Goal: Task Accomplishment & Management: Use online tool/utility

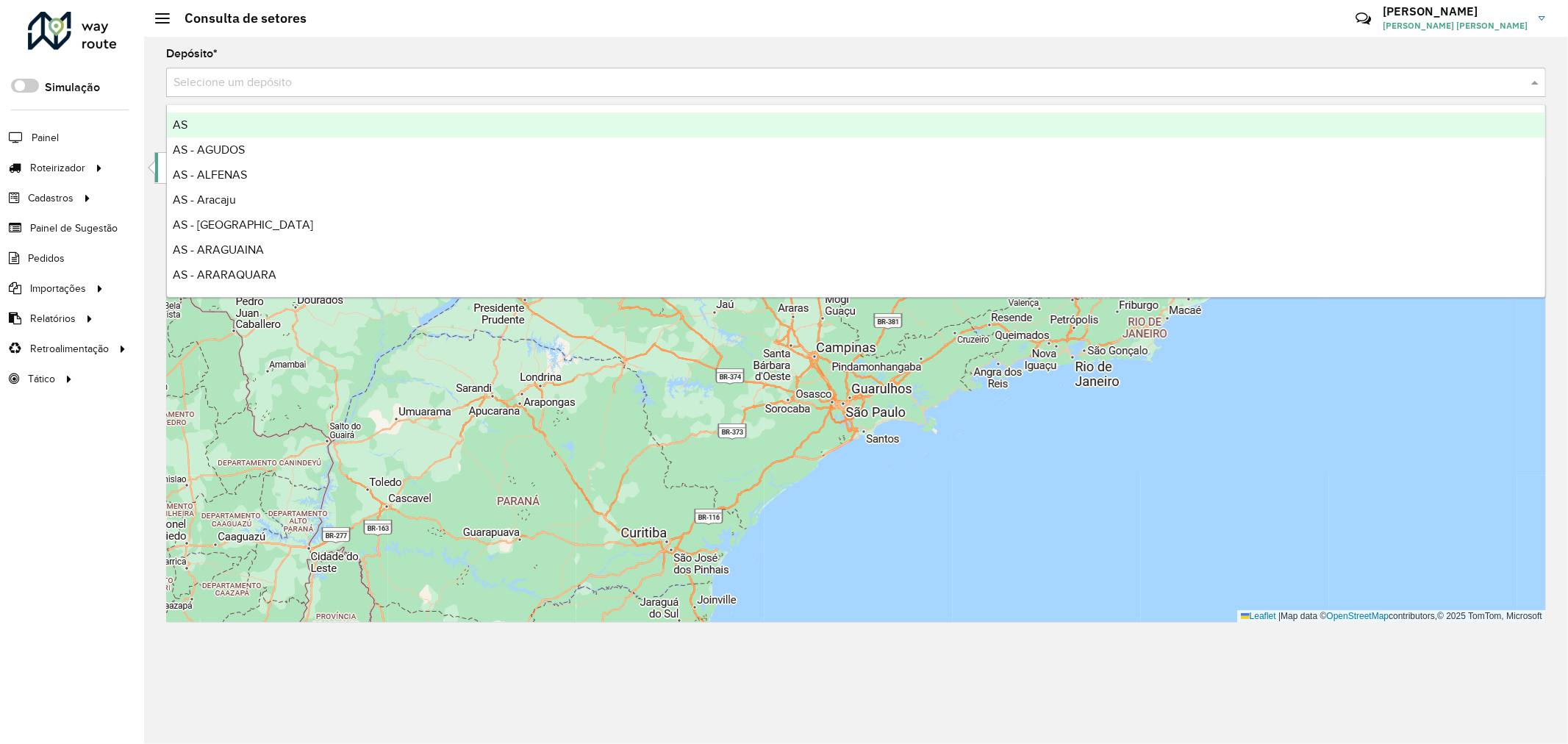
click at [163, 163] on link "Entregas" at bounding box center [245, 168] width 180 height 30
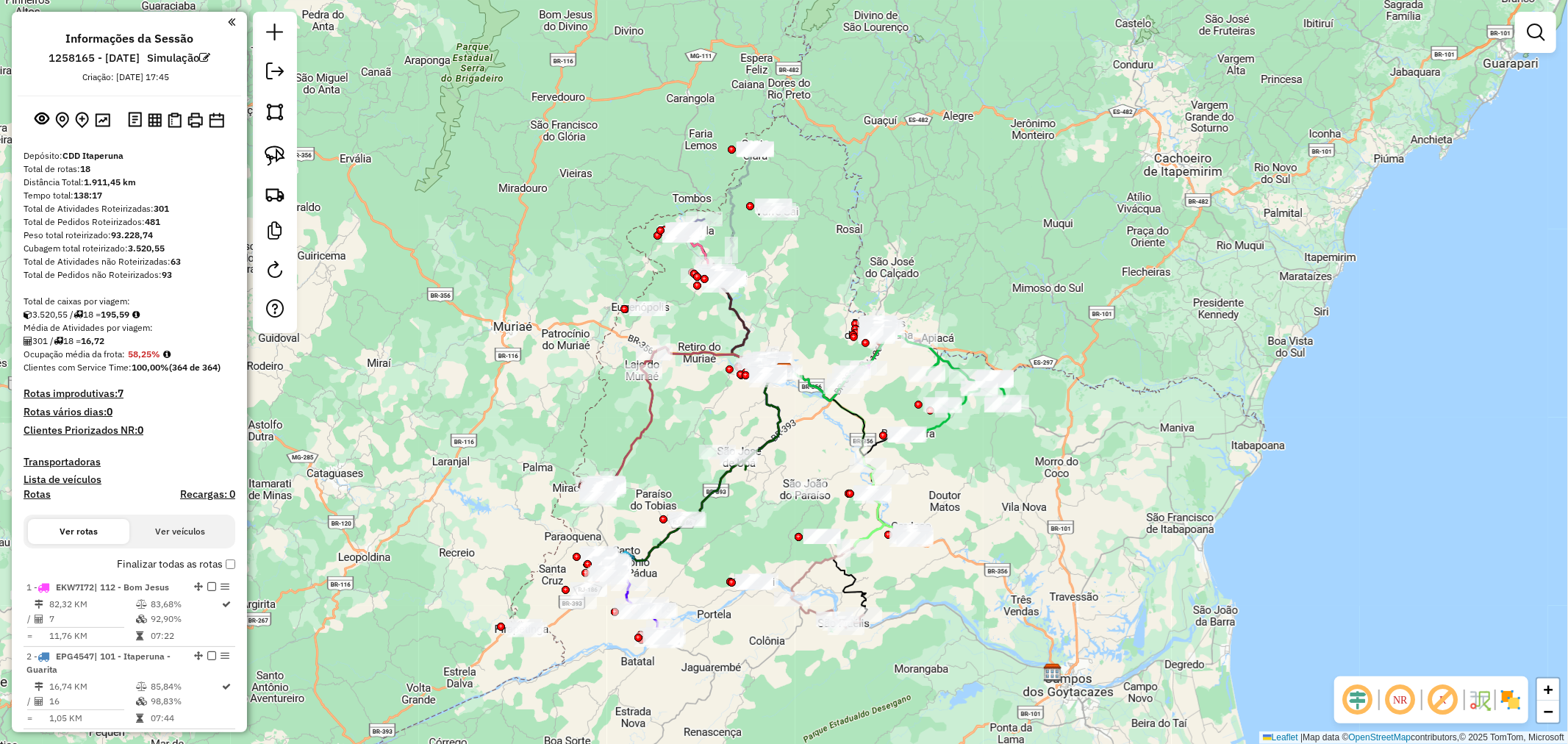
click at [667, 279] on div "Janela de atendimento Grade de atendimento Capacidade Transportadoras Veículos …" at bounding box center [784, 372] width 1568 height 744
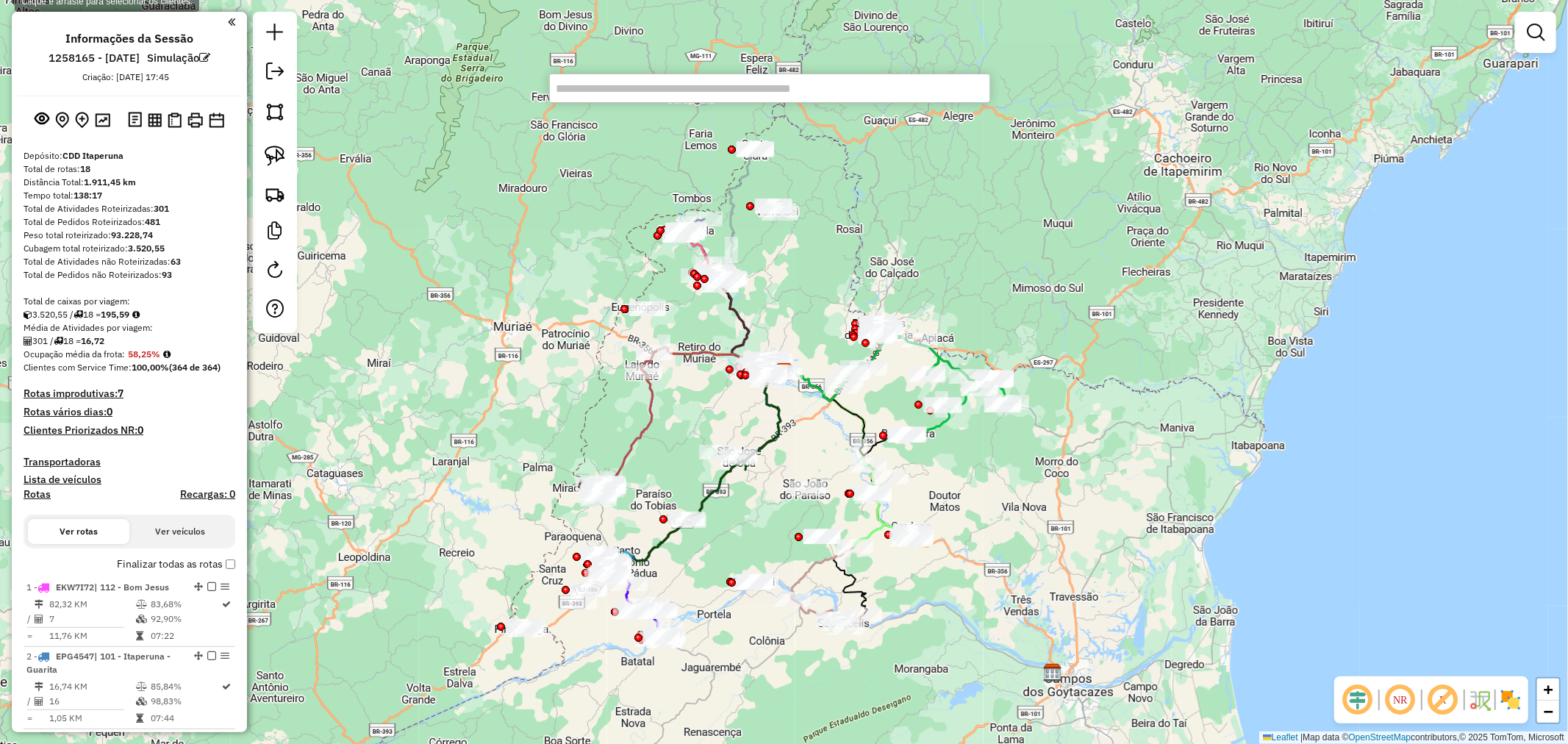
paste input "********"
type input "********"
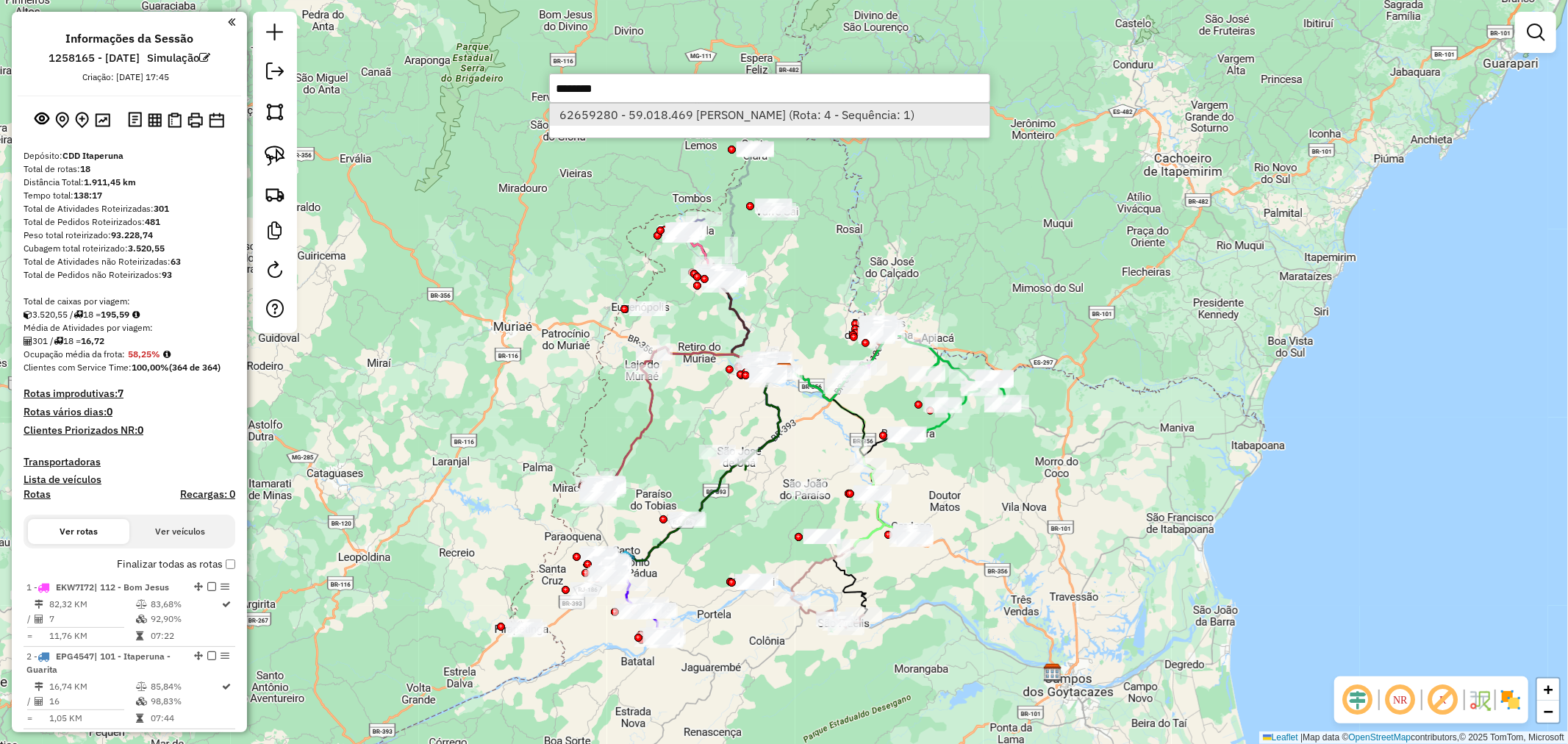
click at [772, 113] on li "62659280 - 59.018.469 FABIO DA CRUZ CHAGAS DAMIAO M (Rota: 4 - Sequência: 1)" at bounding box center [770, 114] width 439 height 22
select select "**********"
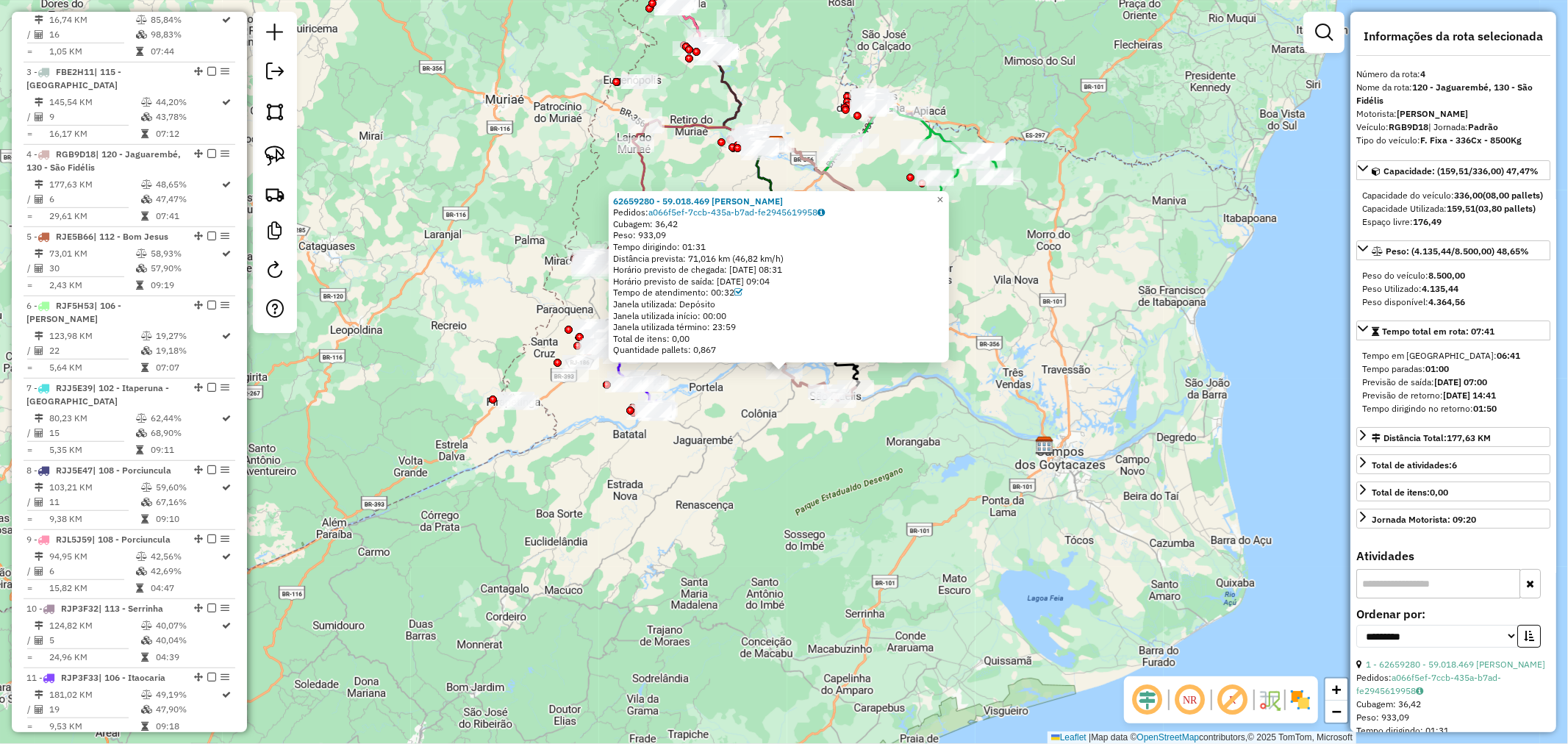
scroll to position [785, 0]
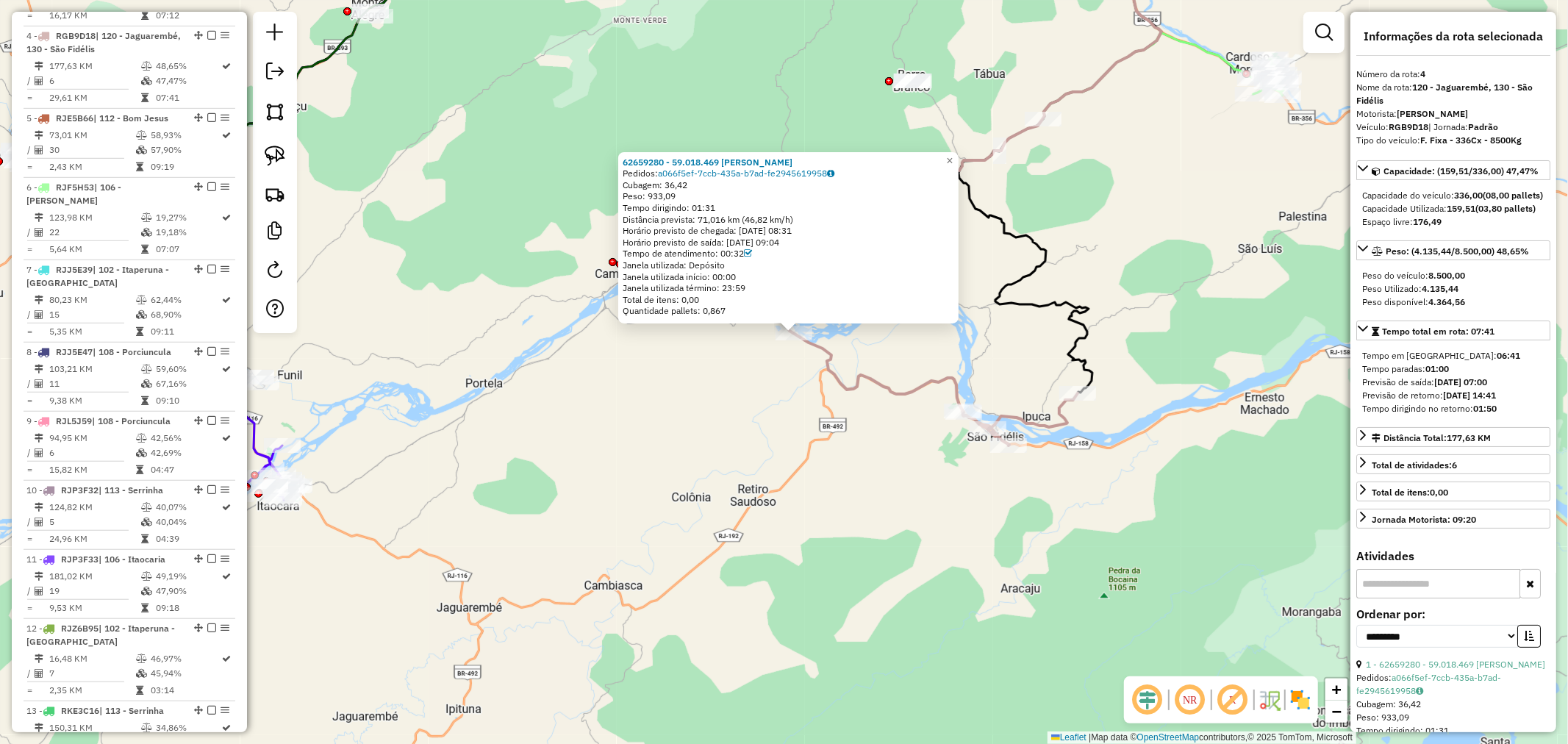
click at [553, 188] on div "62659280 - 59.018.469 FABIO DA CRUZ CHAGAS DAMIAO M Pedidos: a066f5ef-7ccb-435a…" at bounding box center [784, 372] width 1568 height 744
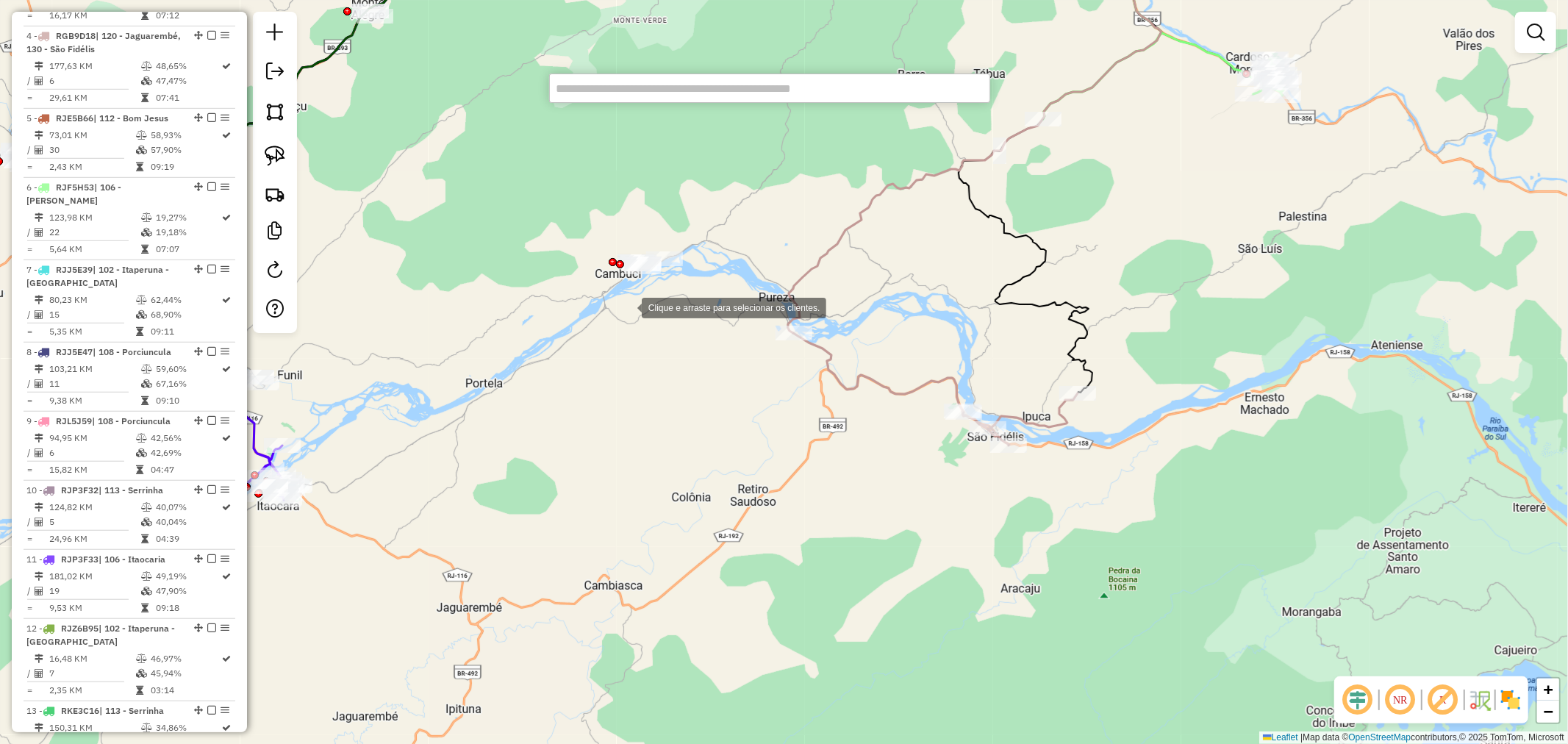
paste input "*****"
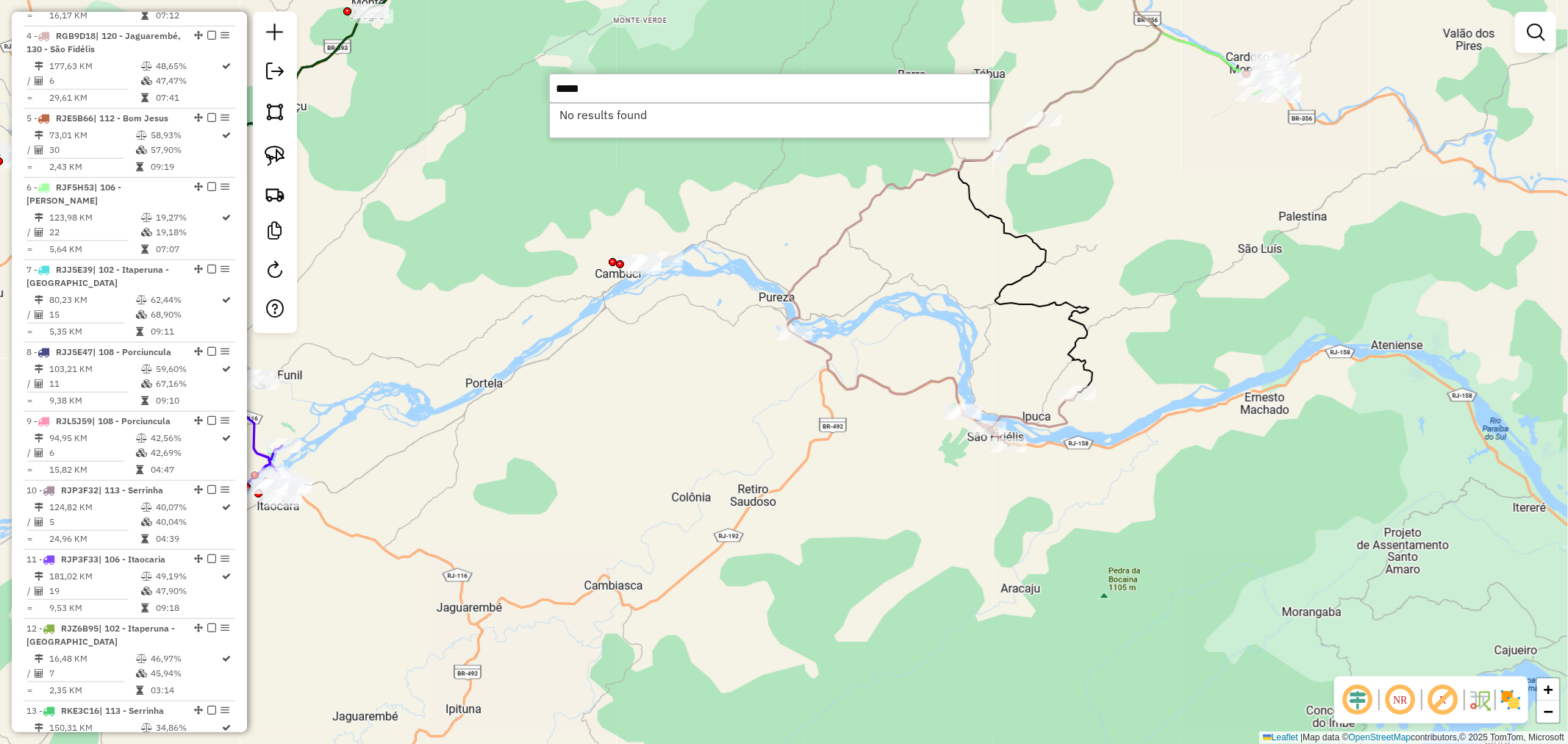
type input "*****"
click at [591, 381] on div "Janela de atendimento Grade de atendimento Capacidade Transportadoras Veículos …" at bounding box center [784, 372] width 1568 height 744
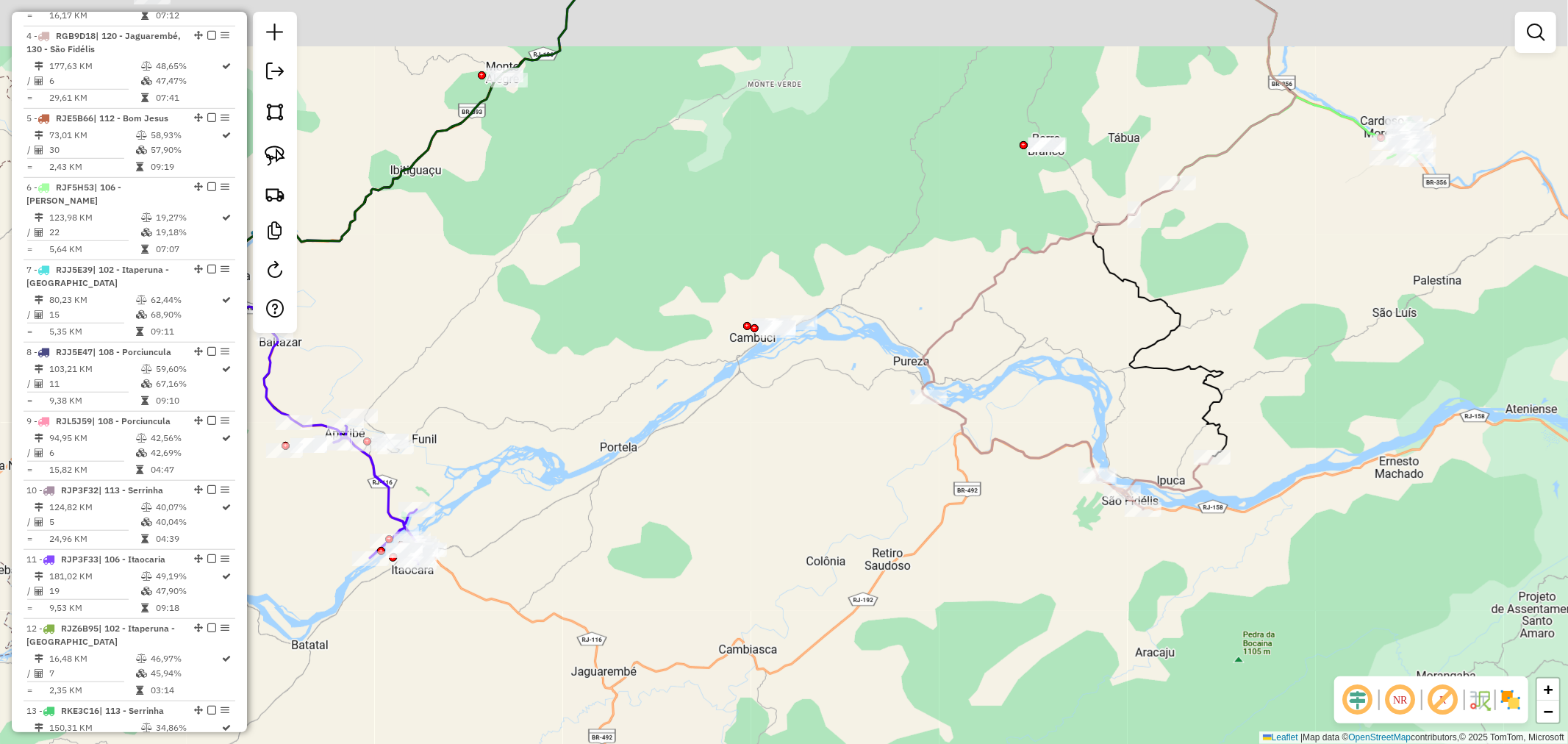
drag, startPoint x: 511, startPoint y: 390, endPoint x: 664, endPoint y: 411, distance: 154.4
click at [649, 457] on div "Janela de atendimento Grade de atendimento Capacidade Transportadoras Veículos …" at bounding box center [784, 372] width 1568 height 744
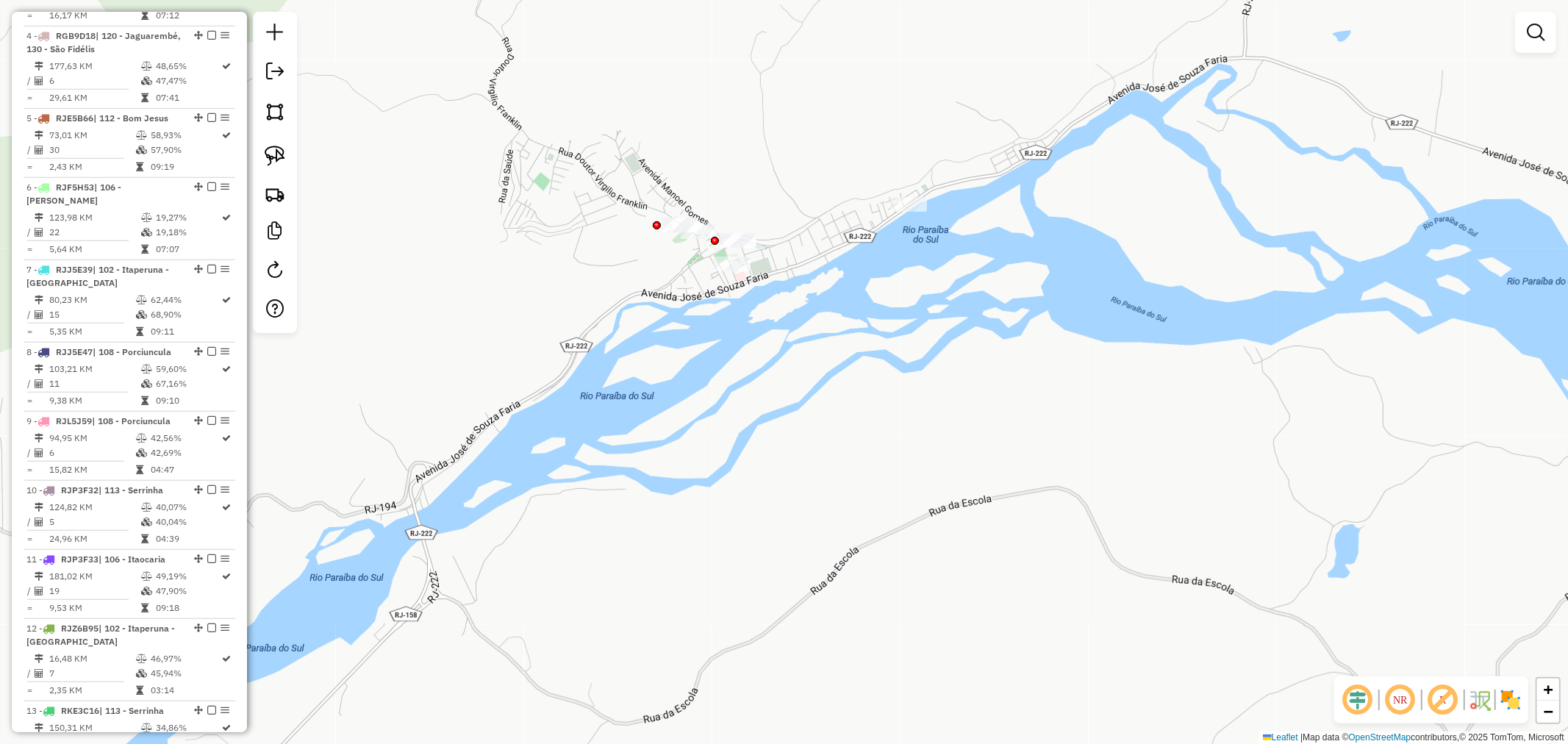
drag, startPoint x: 281, startPoint y: 157, endPoint x: 304, endPoint y: 157, distance: 23.0
click at [281, 157] on img at bounding box center [274, 155] width 21 height 21
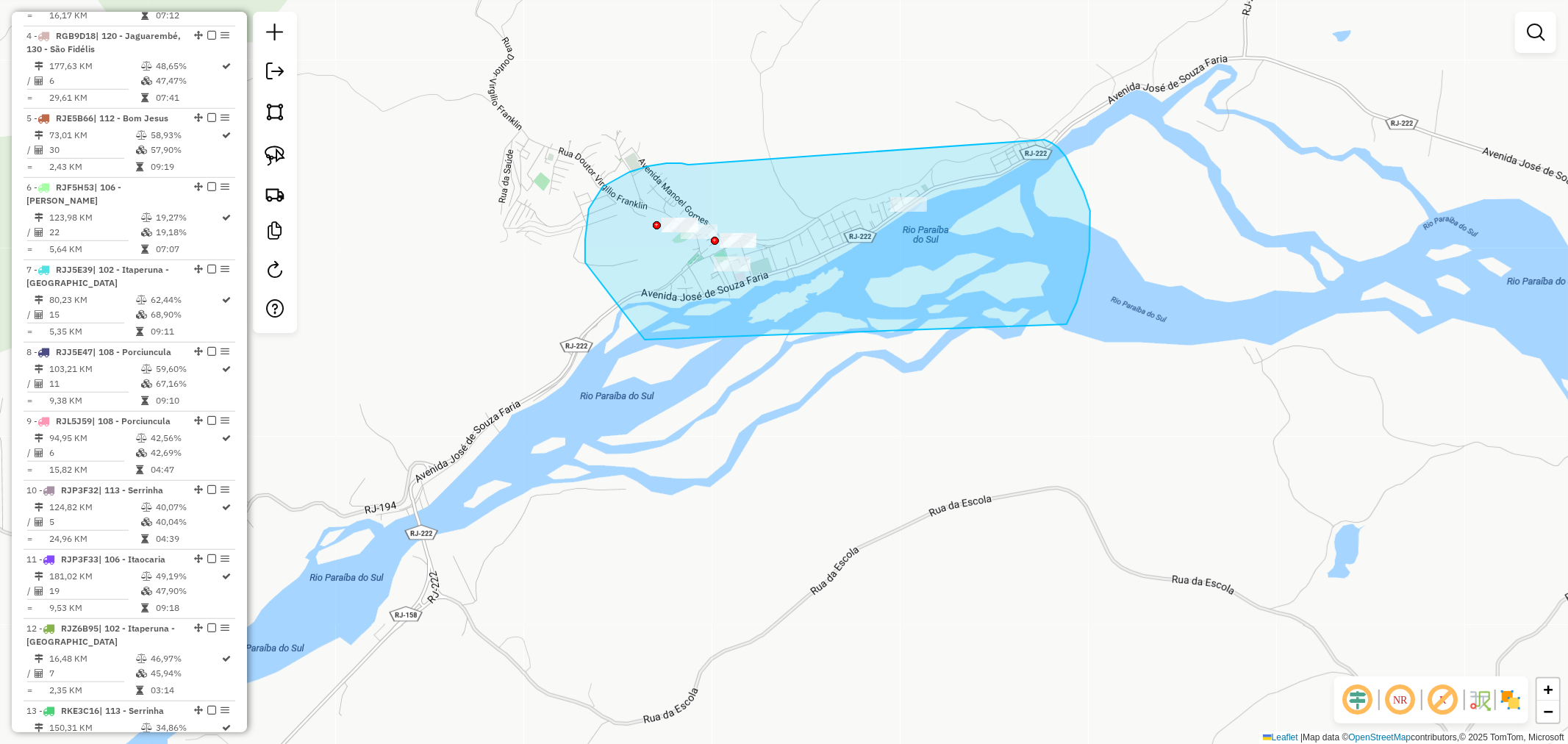
drag, startPoint x: 667, startPoint y: 163, endPoint x: 1042, endPoint y: 140, distance: 375.7
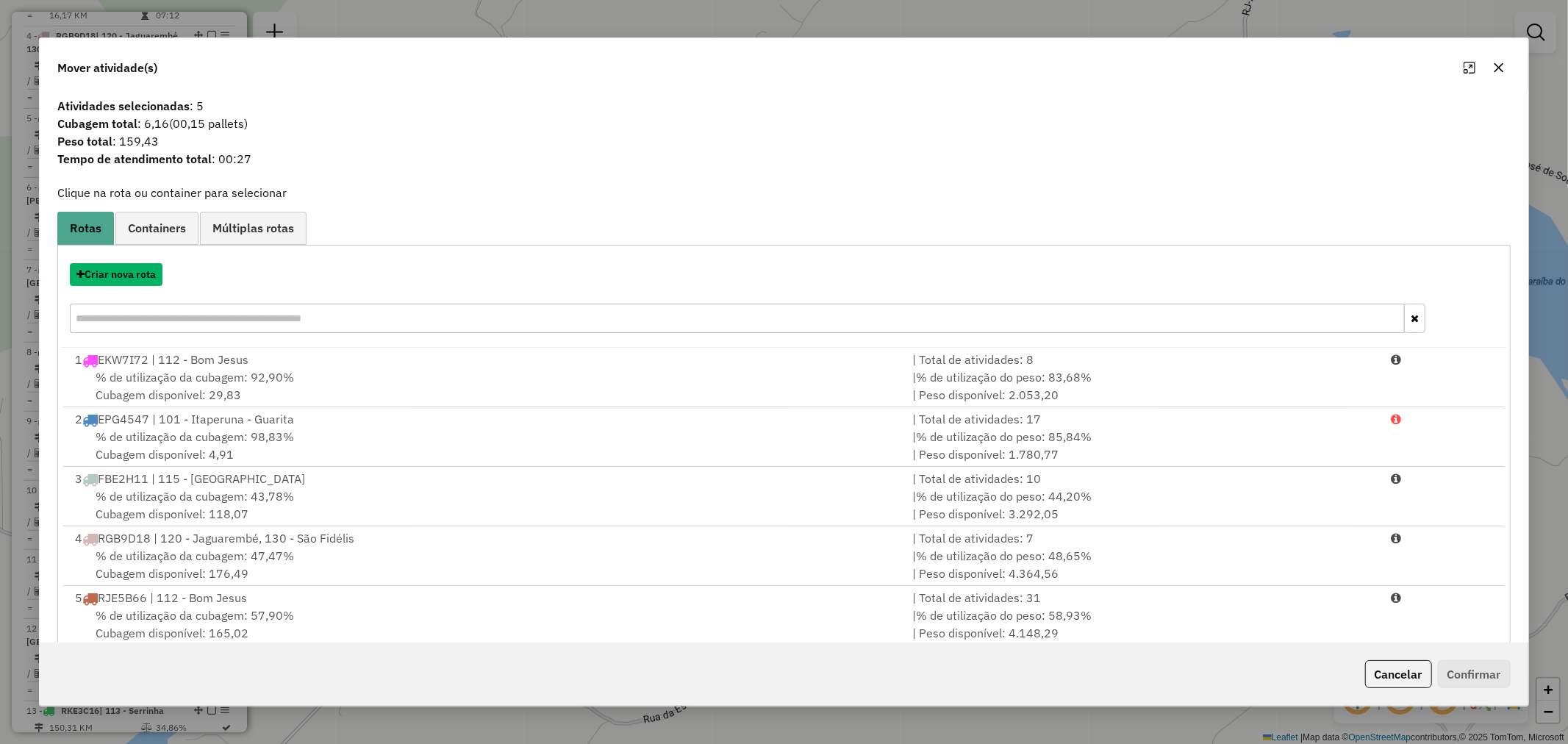
drag, startPoint x: 156, startPoint y: 275, endPoint x: 1046, endPoint y: 65, distance: 914.4
click at [1017, 53] on div "Mover atividade(s) Atividades selecionadas : 5 Cubagem total : 6,16 (00,15 pall…" at bounding box center [784, 373] width 1490 height 670
click at [1505, 60] on button "button" at bounding box center [1499, 67] width 24 height 24
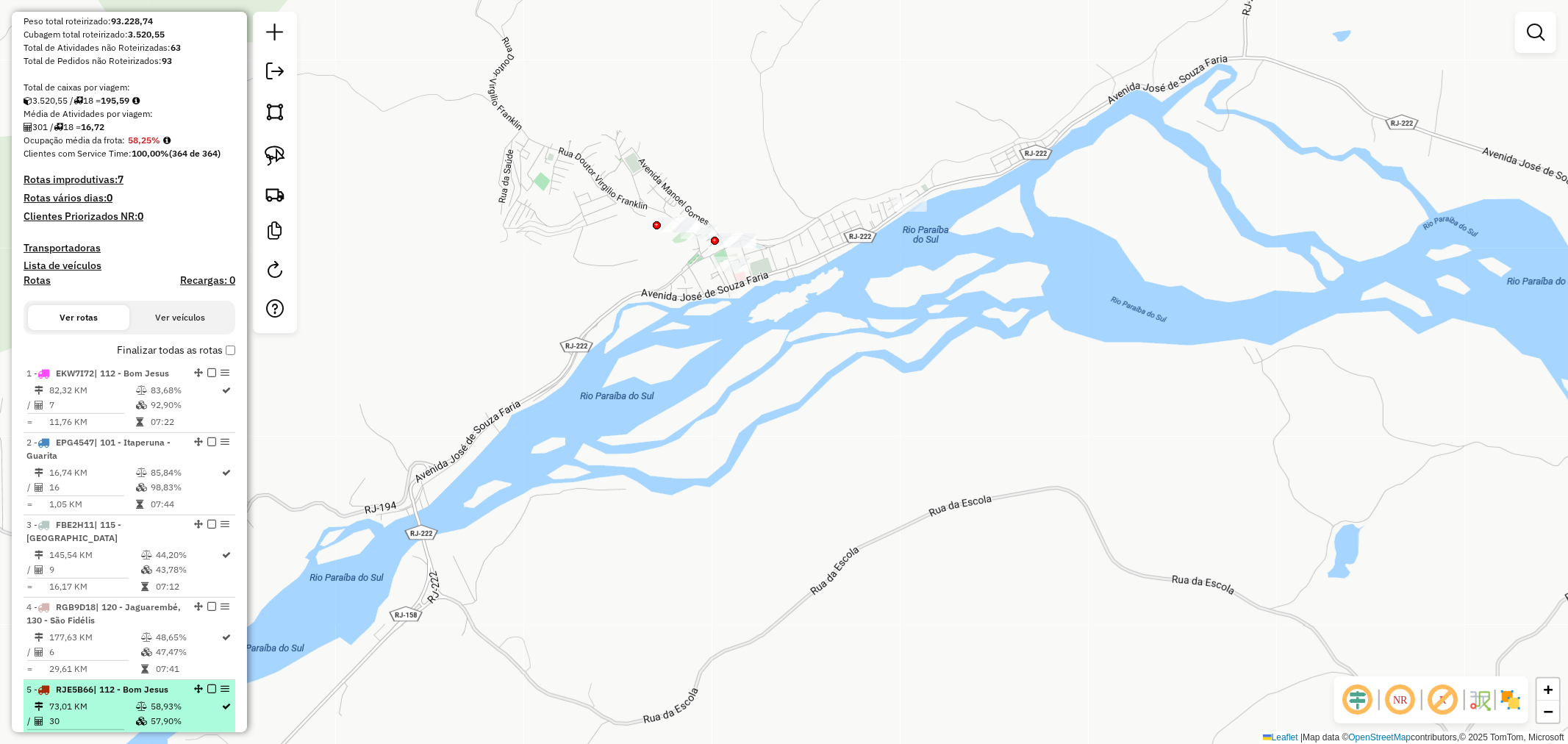
scroll to position [0, 0]
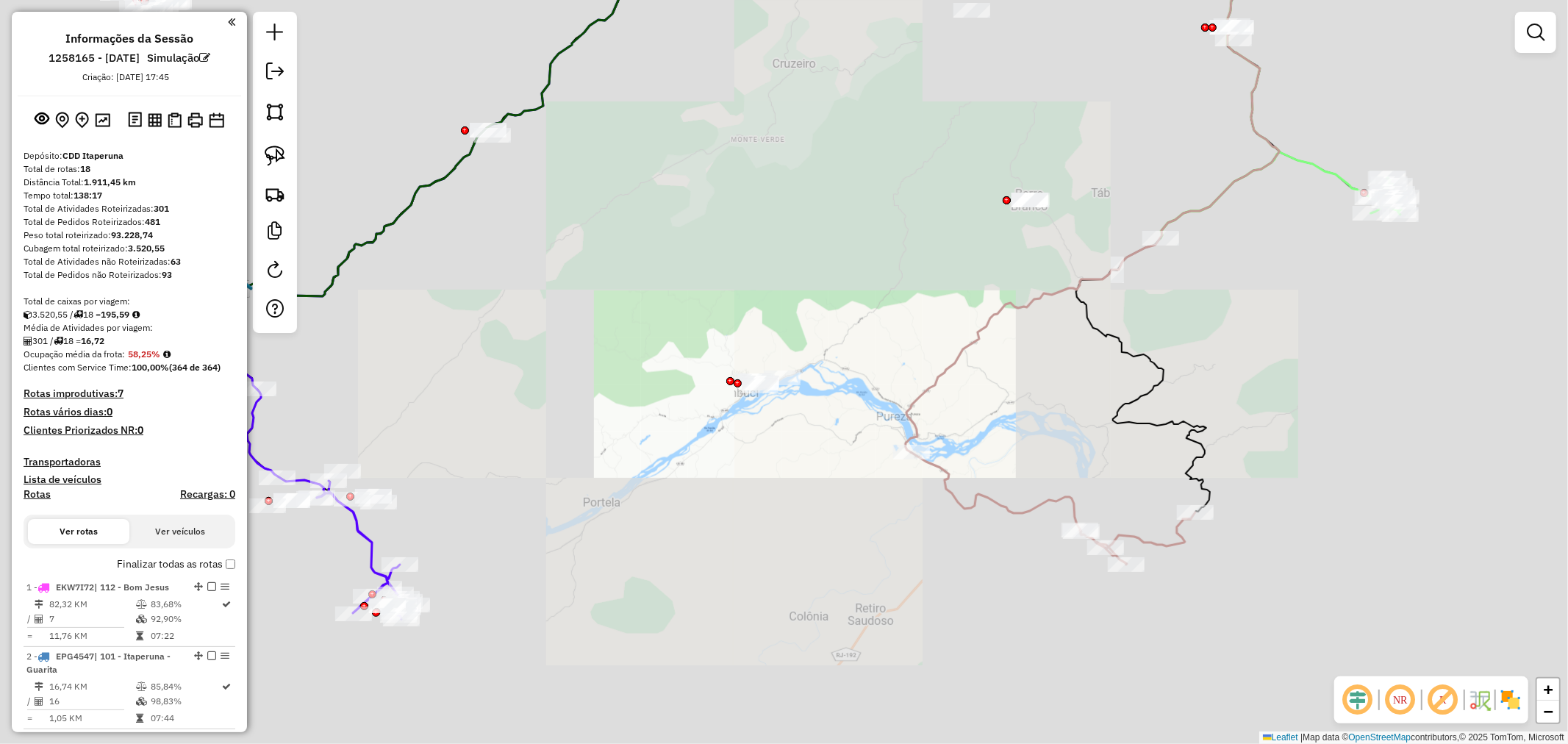
drag, startPoint x: 736, startPoint y: 452, endPoint x: 772, endPoint y: 424, distance: 45.6
click at [775, 430] on div "Janela de atendimento Grade de atendimento Capacidade Transportadoras Veículos …" at bounding box center [784, 372] width 1568 height 744
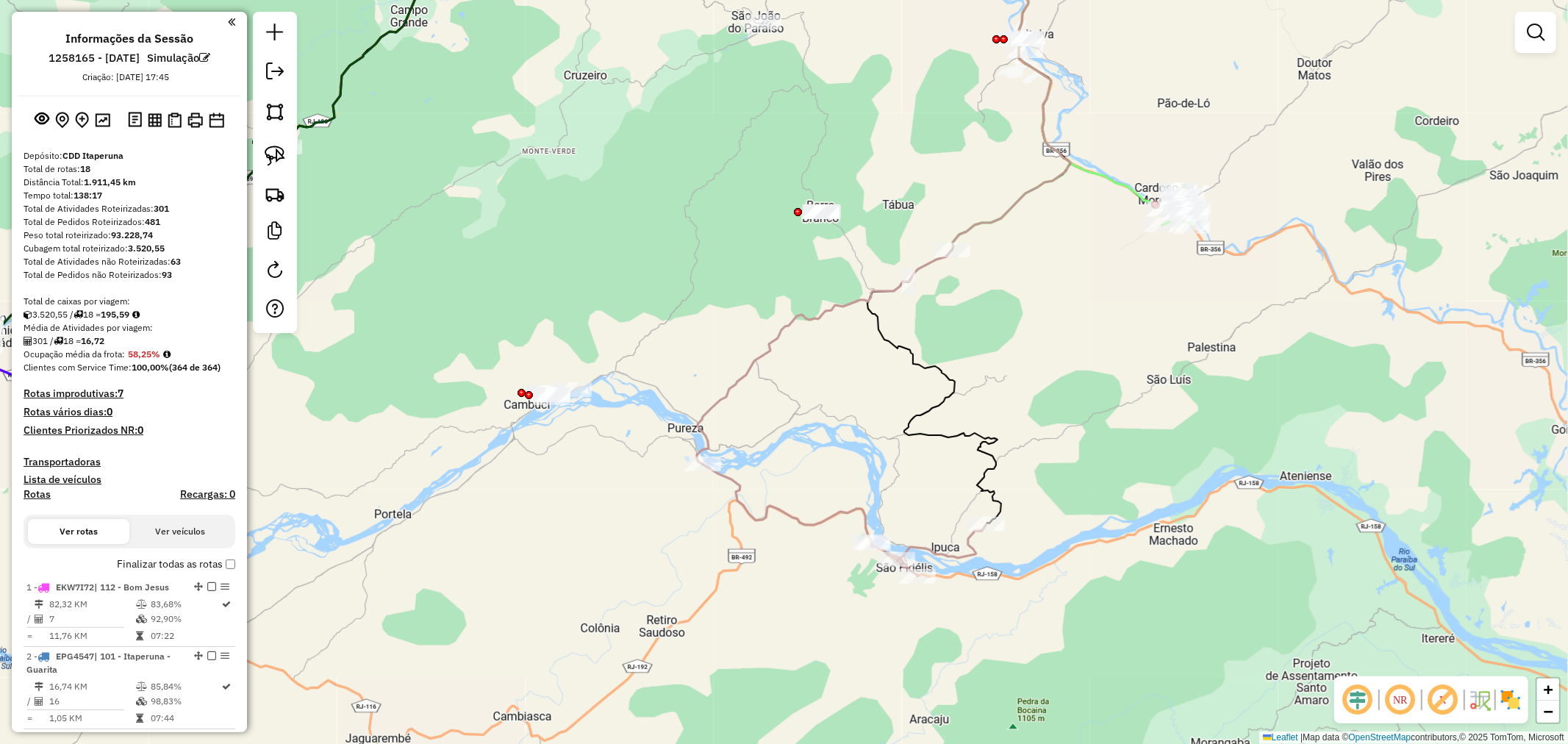
drag, startPoint x: 862, startPoint y: 471, endPoint x: 637, endPoint y: 496, distance: 226.4
click at [640, 491] on div "Janela de atendimento Grade de atendimento Capacidade Transportadoras Veículos …" at bounding box center [784, 372] width 1568 height 744
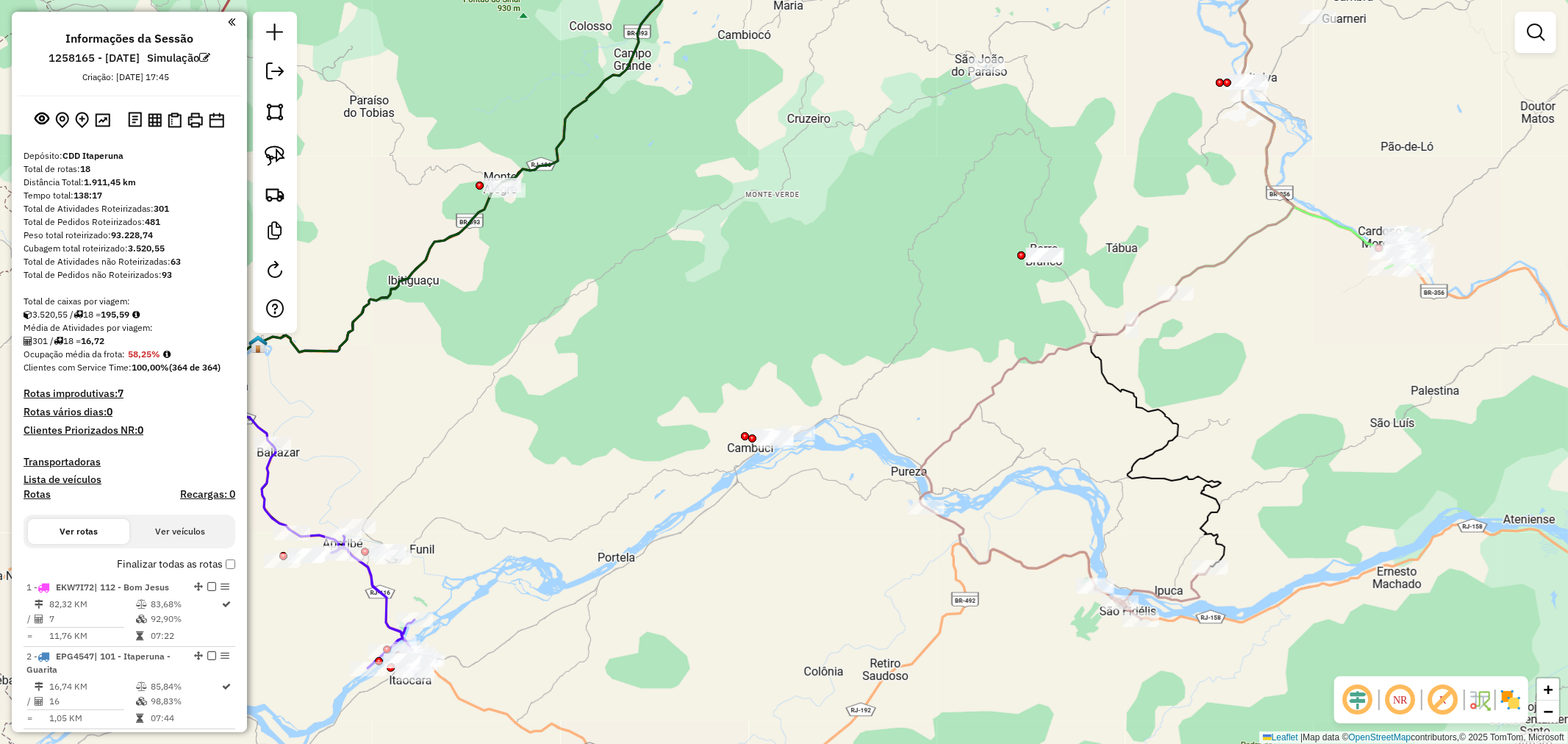
drag, startPoint x: 626, startPoint y: 549, endPoint x: 846, endPoint y: 585, distance: 222.9
click at [885, 589] on div "Janela de atendimento Grade de atendimento Capacidade Transportadoras Veículos …" at bounding box center [784, 372] width 1568 height 744
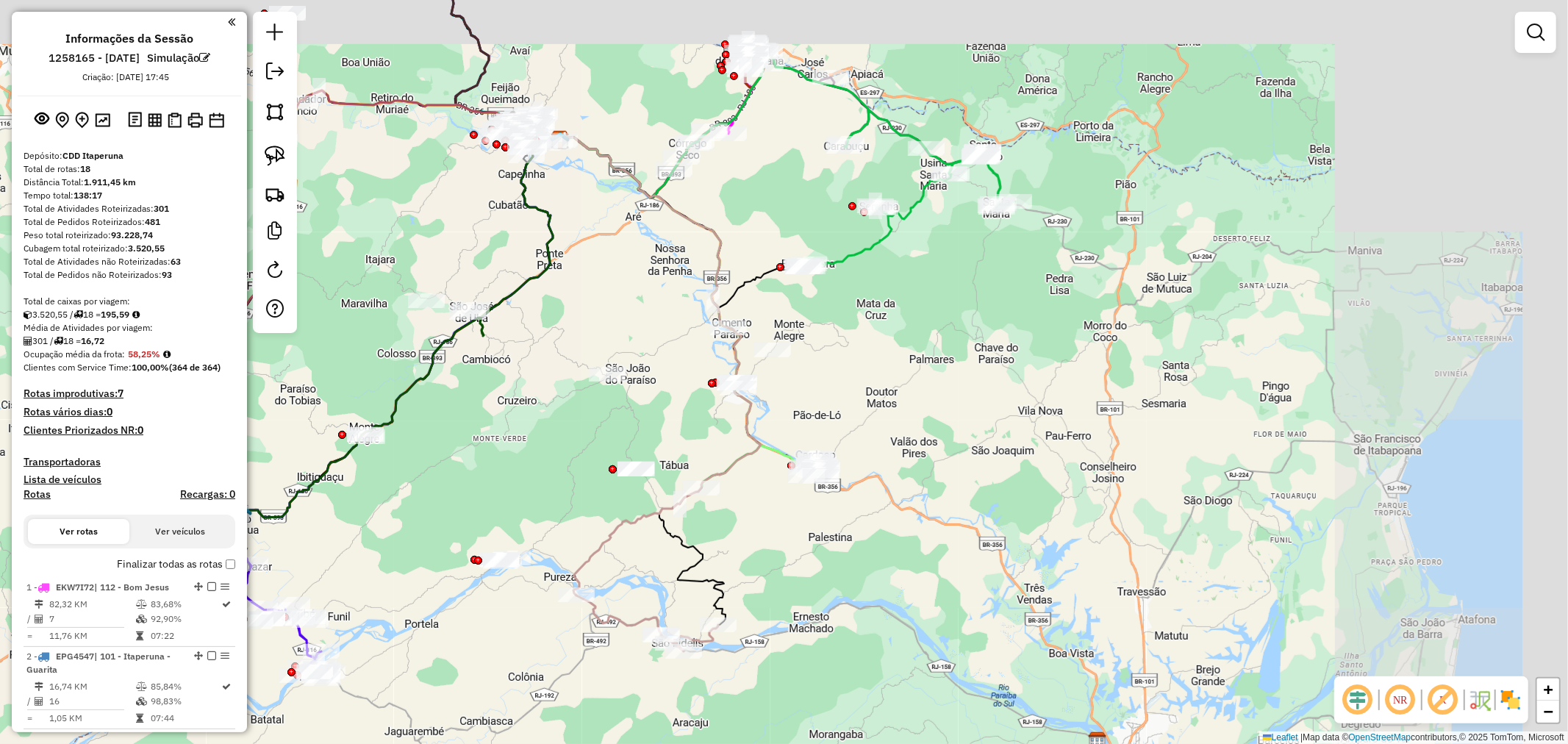
drag, startPoint x: 778, startPoint y: 581, endPoint x: 646, endPoint y: 581, distance: 132.0
click at [567, 637] on div "Janela de atendimento Grade de atendimento Capacidade Transportadoras Veículos …" at bounding box center [784, 372] width 1568 height 744
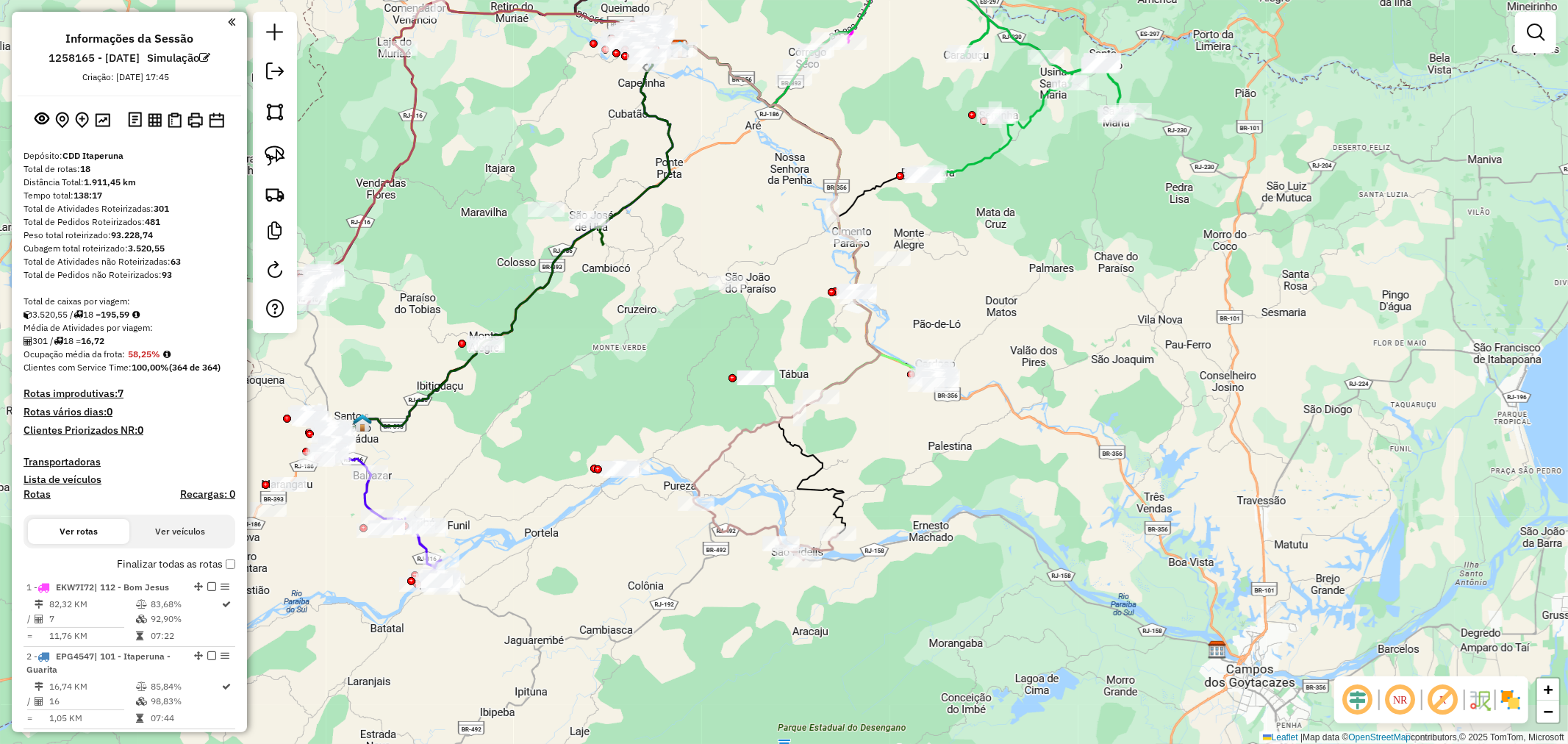
drag, startPoint x: 664, startPoint y: 595, endPoint x: 772, endPoint y: 506, distance: 139.9
click at [789, 501] on div "Janela de atendimento Grade de atendimento Capacidade Transportadoras Veículos …" at bounding box center [784, 372] width 1568 height 744
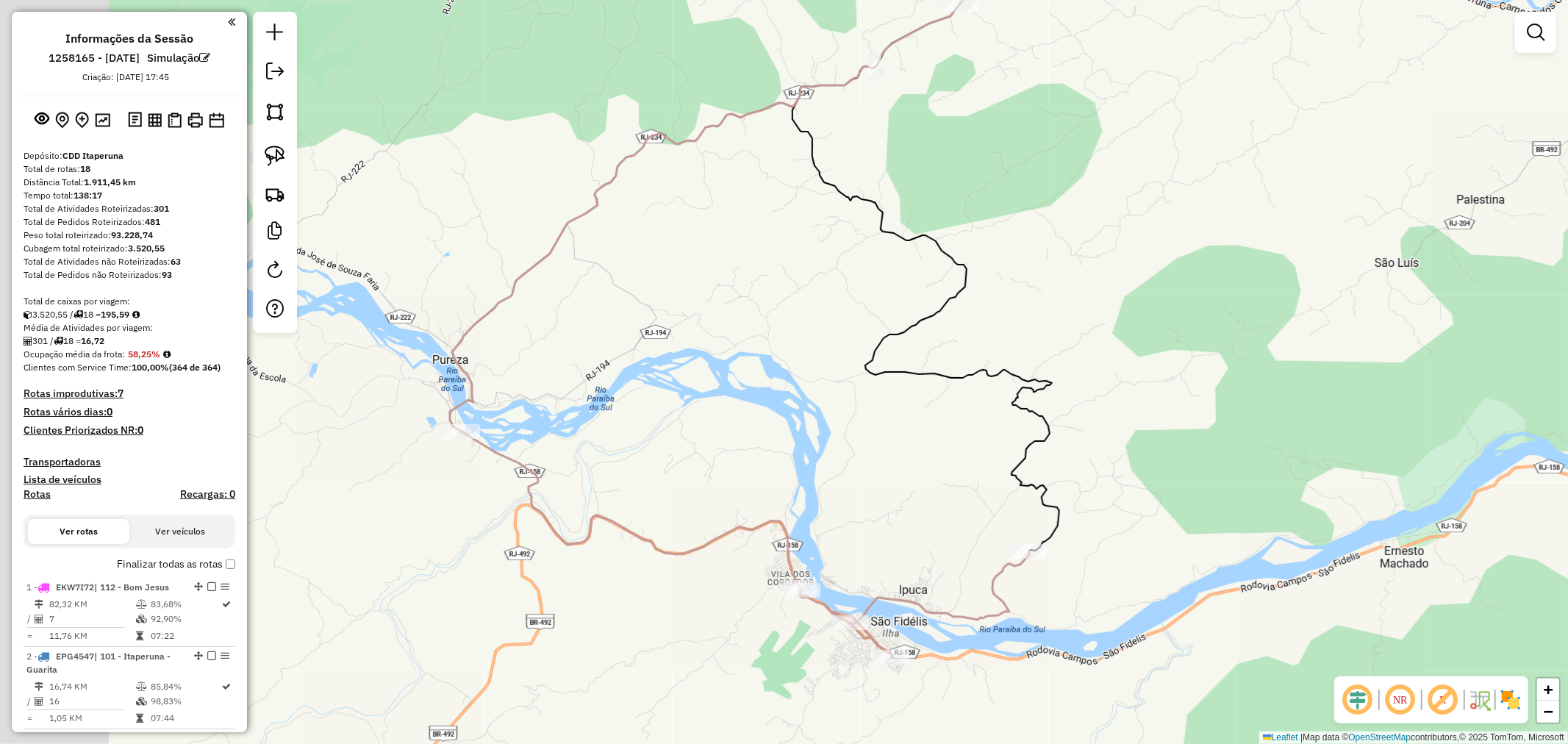
drag, startPoint x: 572, startPoint y: 640, endPoint x: 701, endPoint y: 618, distance: 130.9
click at [701, 618] on div "Janela de atendimento Grade de atendimento Capacidade Transportadoras Veículos …" at bounding box center [784, 372] width 1568 height 744
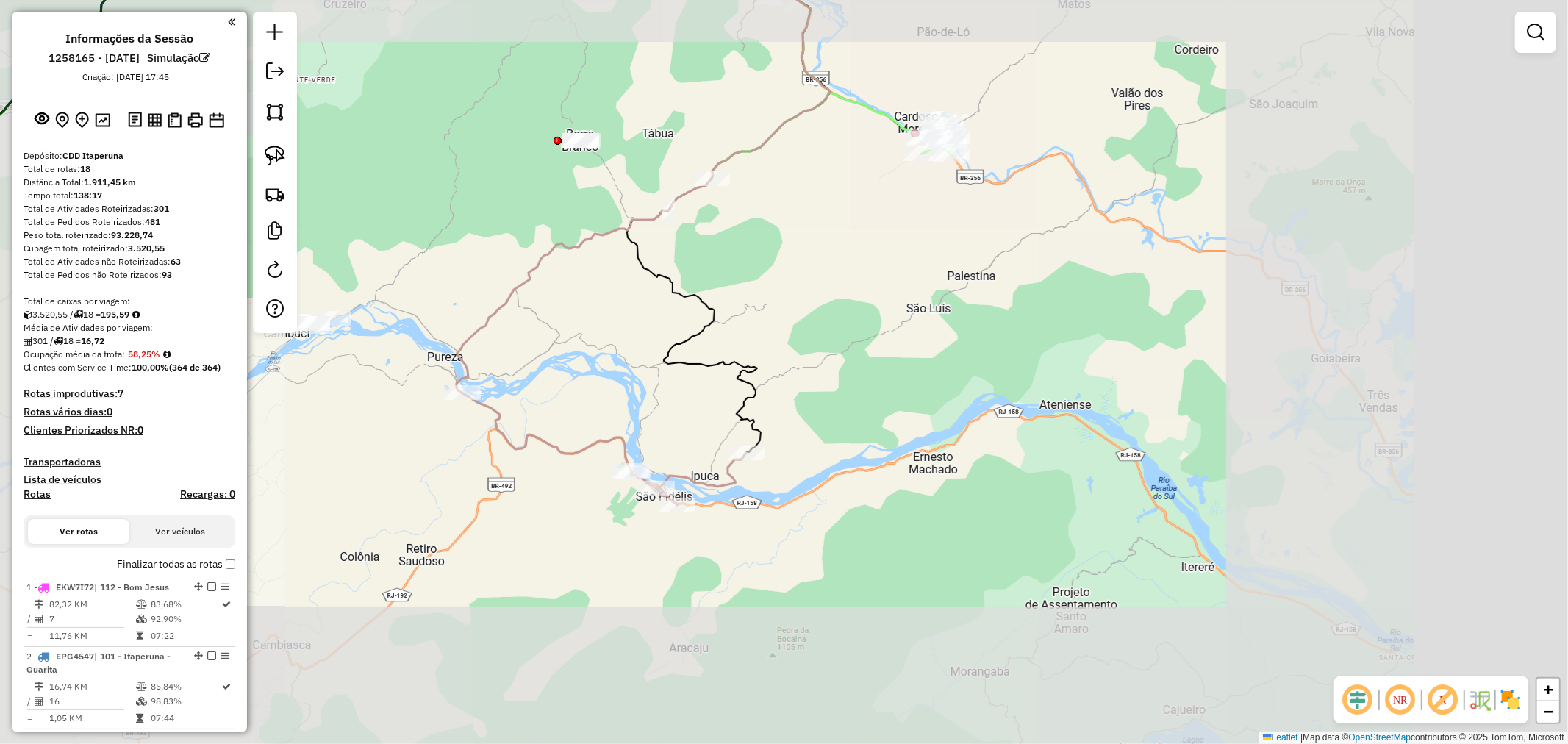
drag, startPoint x: 279, startPoint y: 160, endPoint x: 444, endPoint y: 263, distance: 194.5
click at [279, 159] on img at bounding box center [274, 155] width 21 height 21
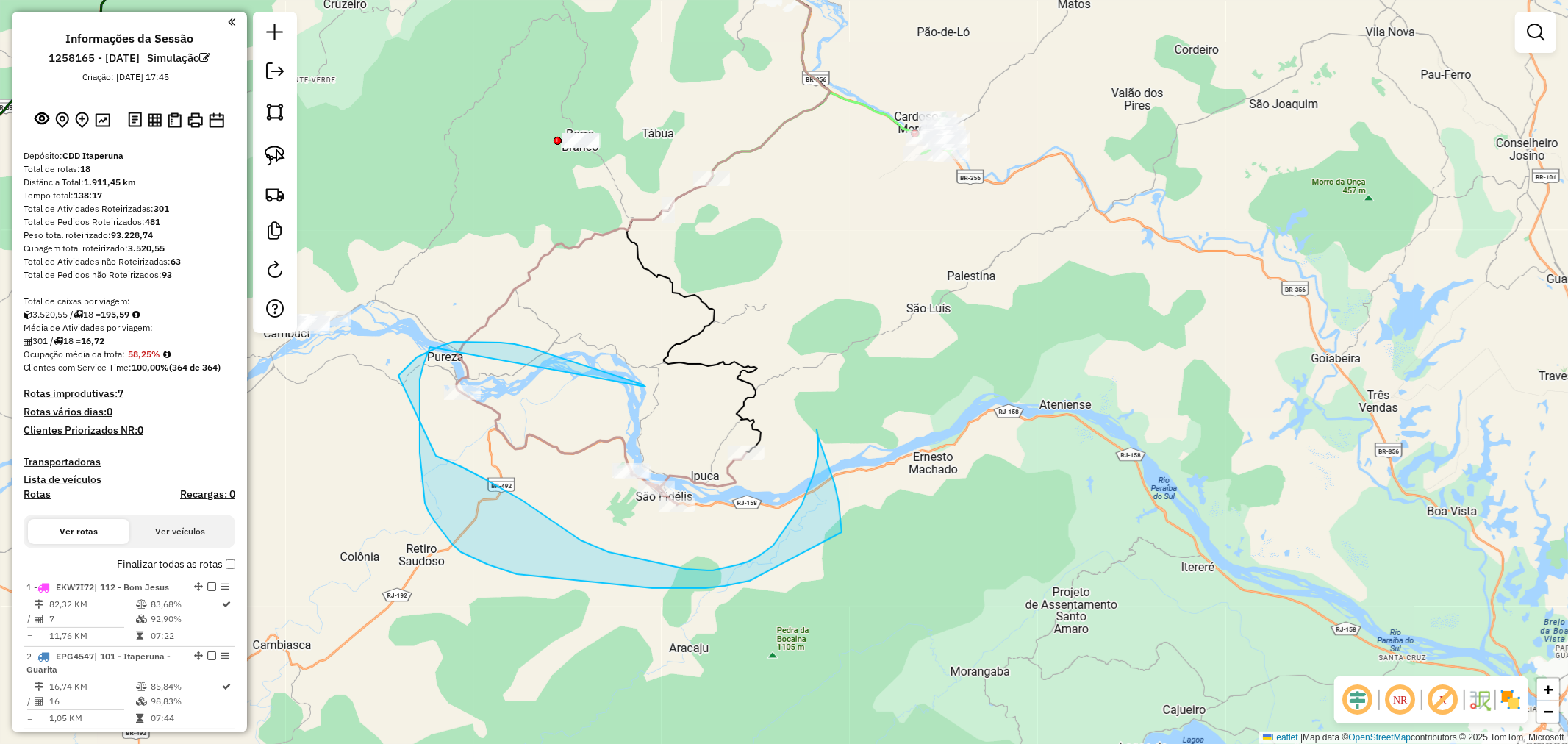
drag, startPoint x: 642, startPoint y: 384, endPoint x: 431, endPoint y: 344, distance: 214.8
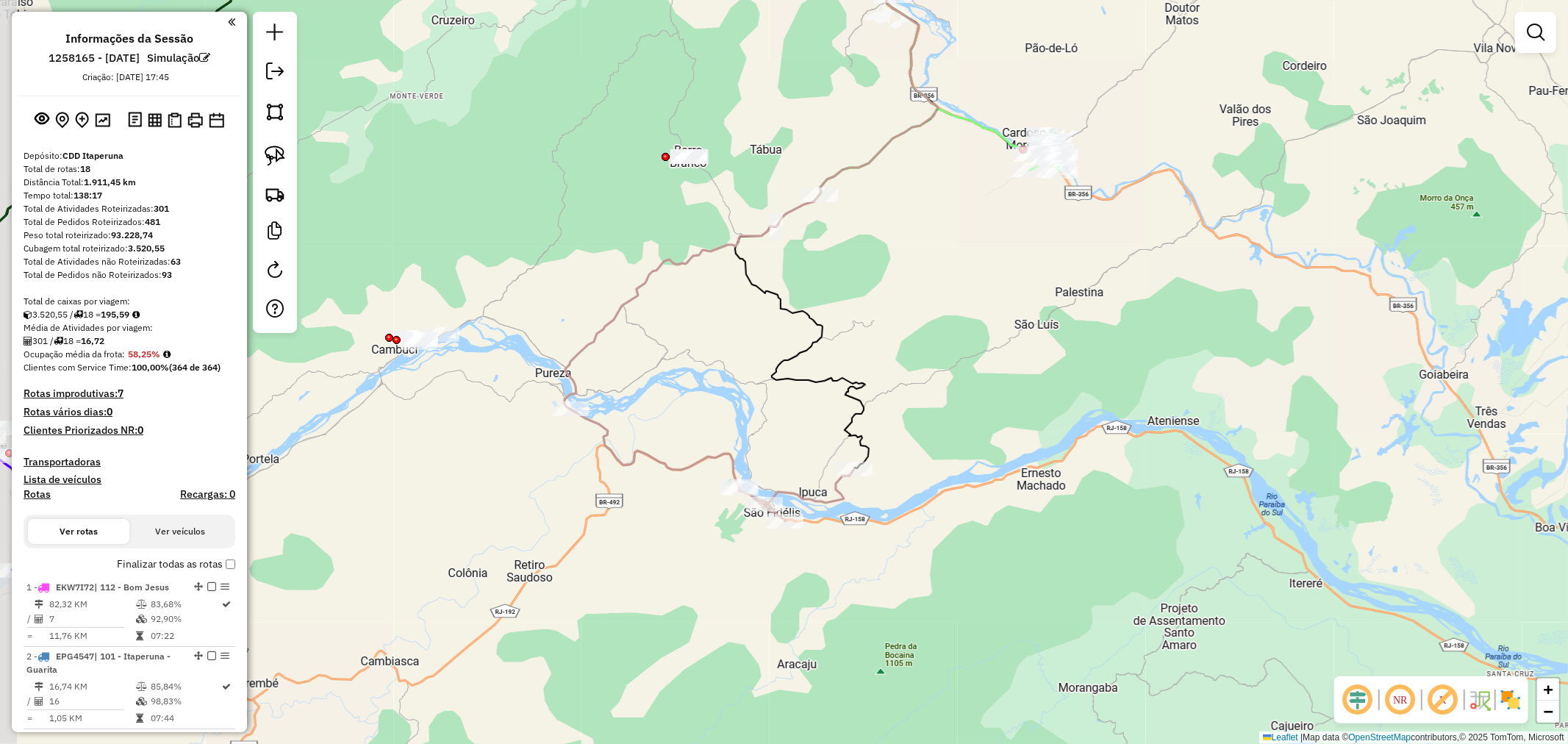
drag, startPoint x: 441, startPoint y: 429, endPoint x: 554, endPoint y: 448, distance: 114.6
click at [554, 448] on div "Janela de atendimento Grade de atendimento Capacidade Transportadoras Veículos …" at bounding box center [784, 372] width 1568 height 744
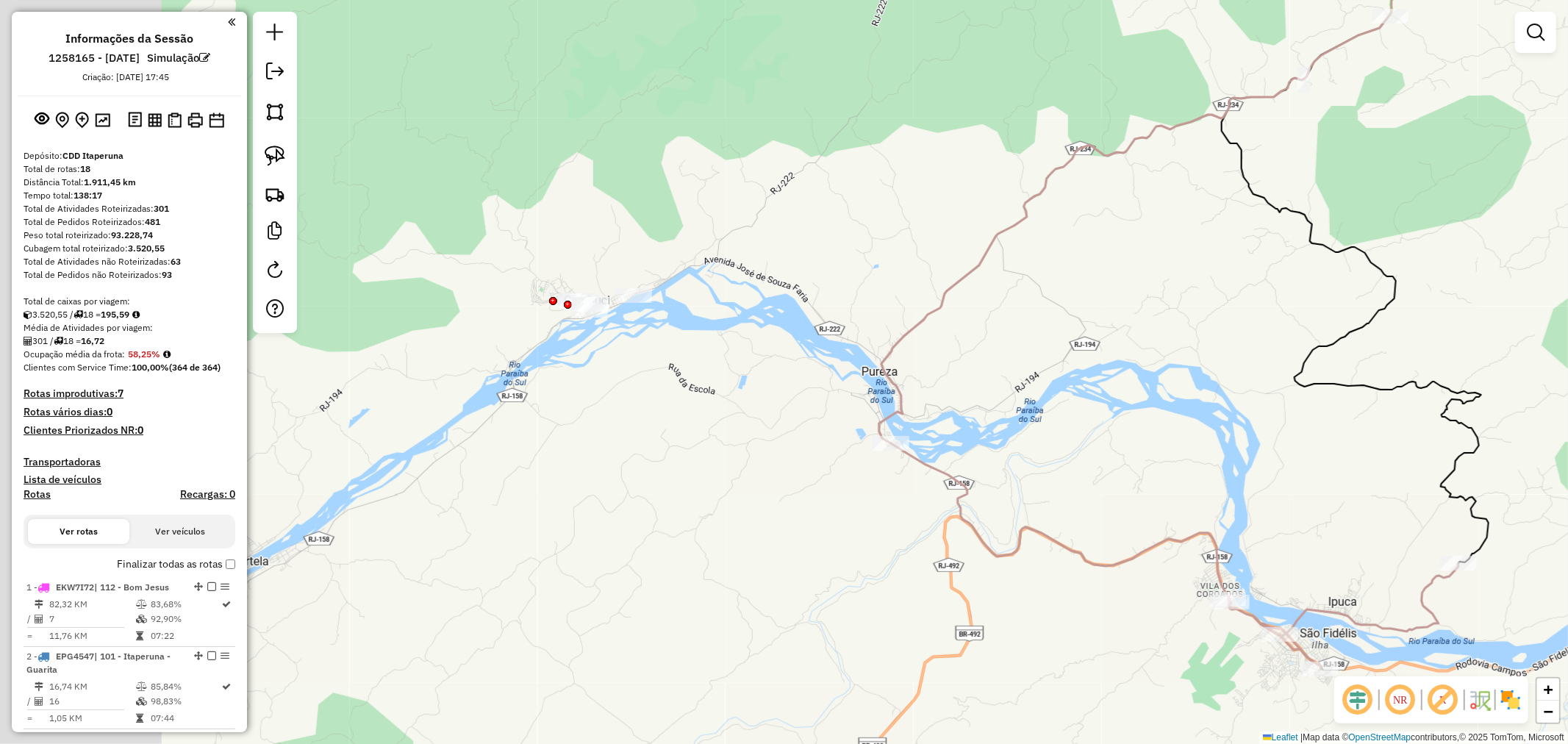
drag, startPoint x: 451, startPoint y: 385, endPoint x: 668, endPoint y: 411, distance: 218.6
click at [668, 411] on div "Janela de atendimento Grade de atendimento Capacidade Transportadoras Veículos …" at bounding box center [784, 372] width 1568 height 744
drag, startPoint x: 729, startPoint y: 452, endPoint x: 471, endPoint y: 378, distance: 268.4
click at [471, 378] on div "Janela de atendimento Grade de atendimento Capacidade Transportadoras Veículos …" at bounding box center [784, 372] width 1568 height 744
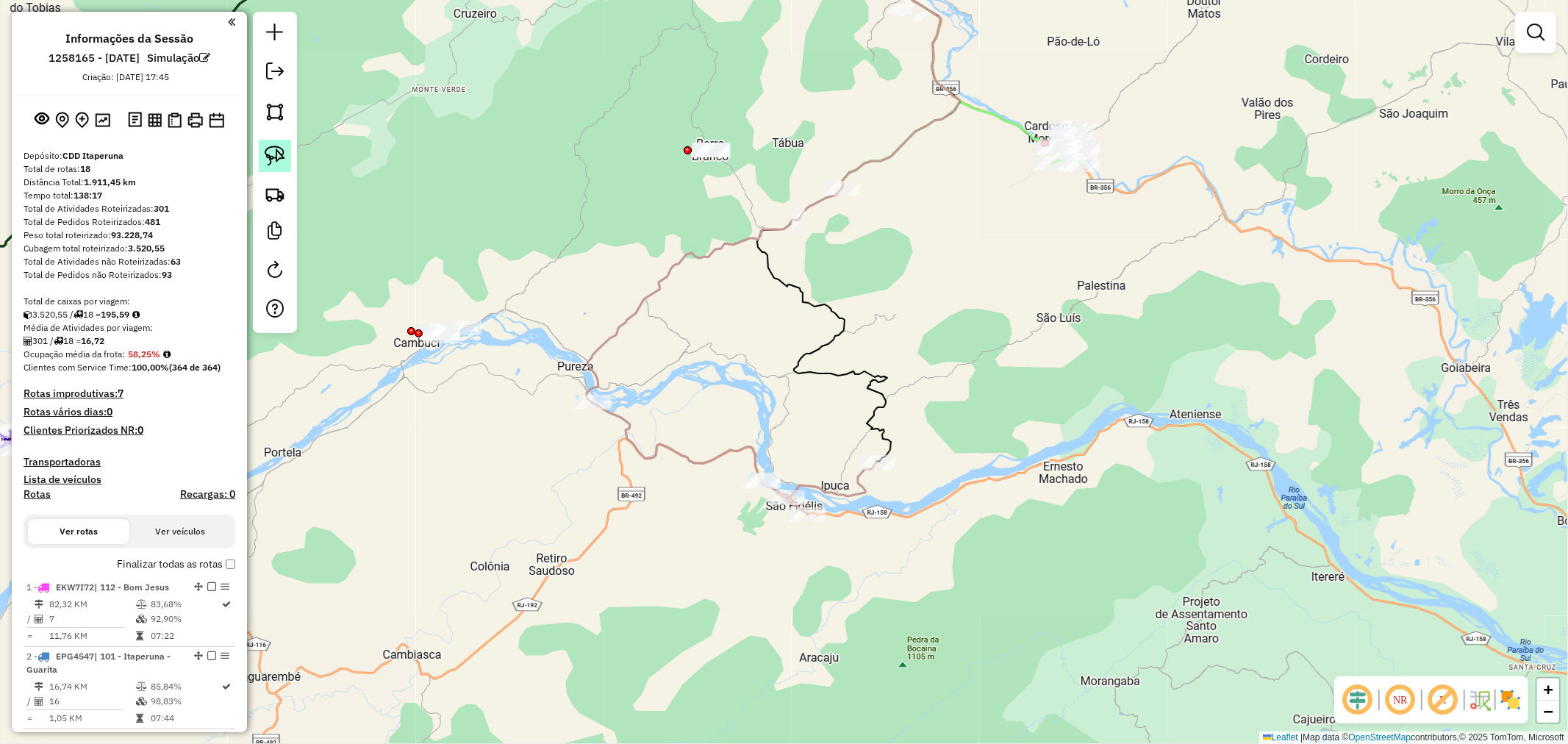
click at [268, 153] on img at bounding box center [274, 155] width 21 height 21
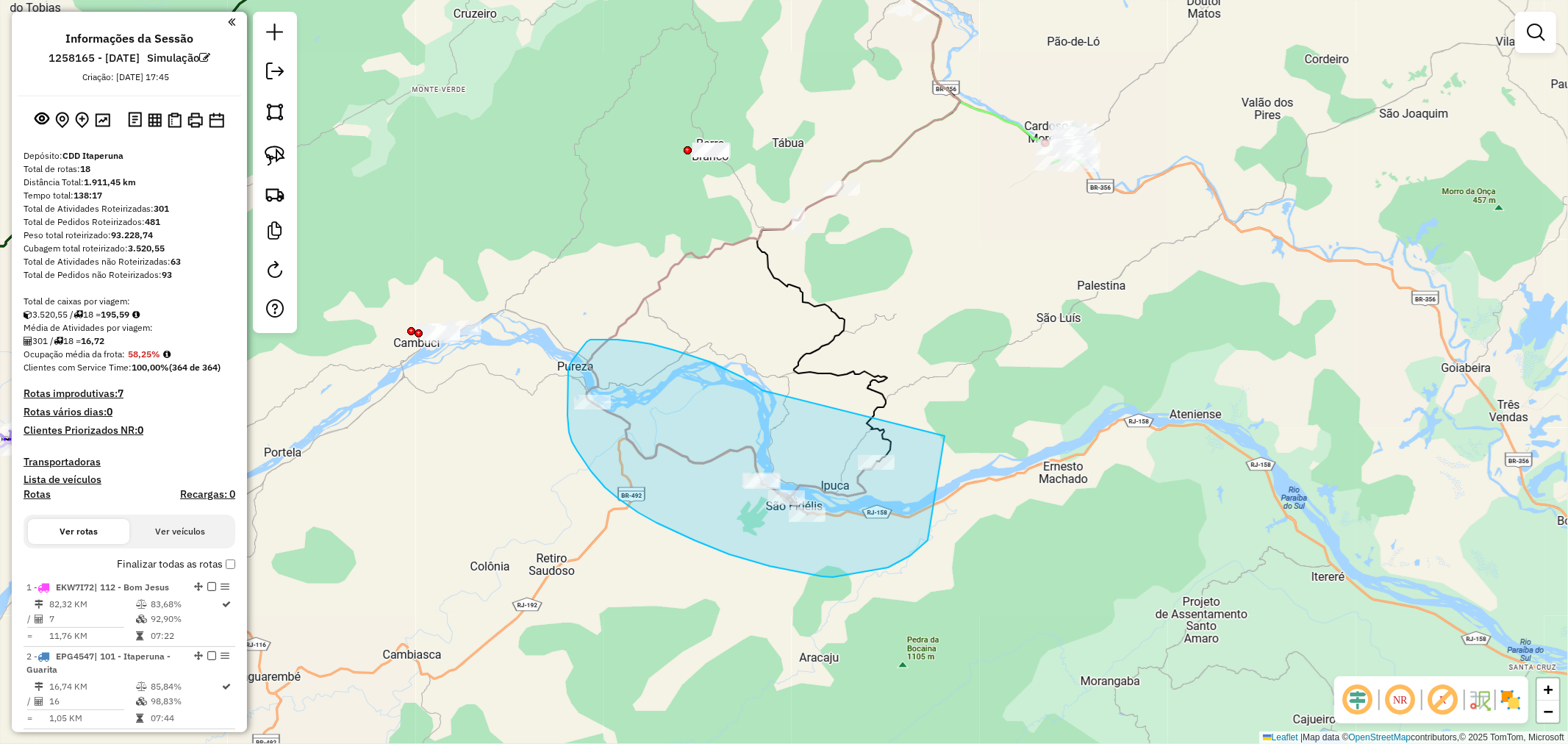
drag, startPoint x: 762, startPoint y: 390, endPoint x: 945, endPoint y: 431, distance: 187.5
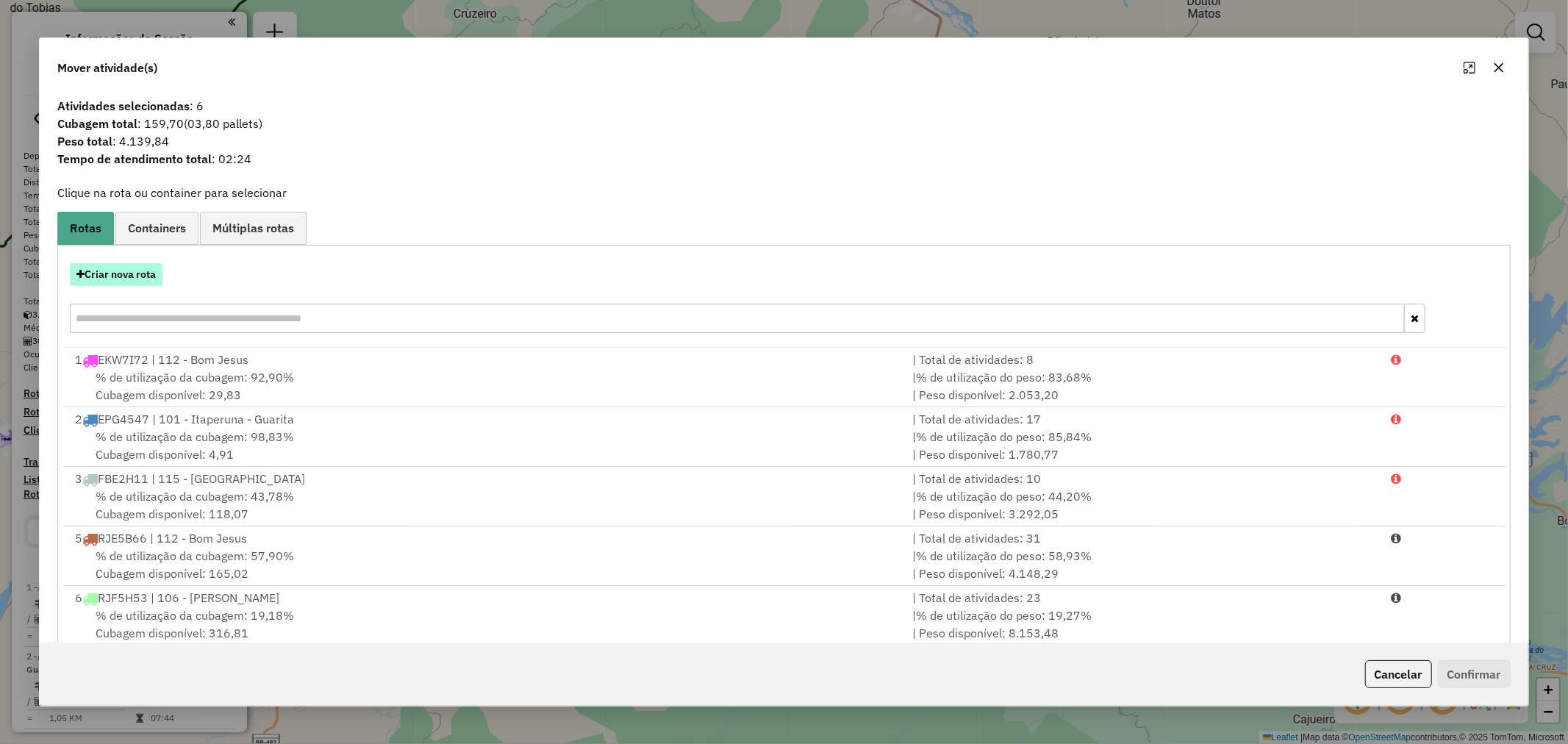
click at [120, 279] on hb-app "Aguarde... Pop-up bloqueado! Seu navegador bloqueou automáticamente a abertura …" at bounding box center [784, 372] width 1568 height 744
click at [126, 276] on button "Criar nova rota" at bounding box center [116, 274] width 93 height 23
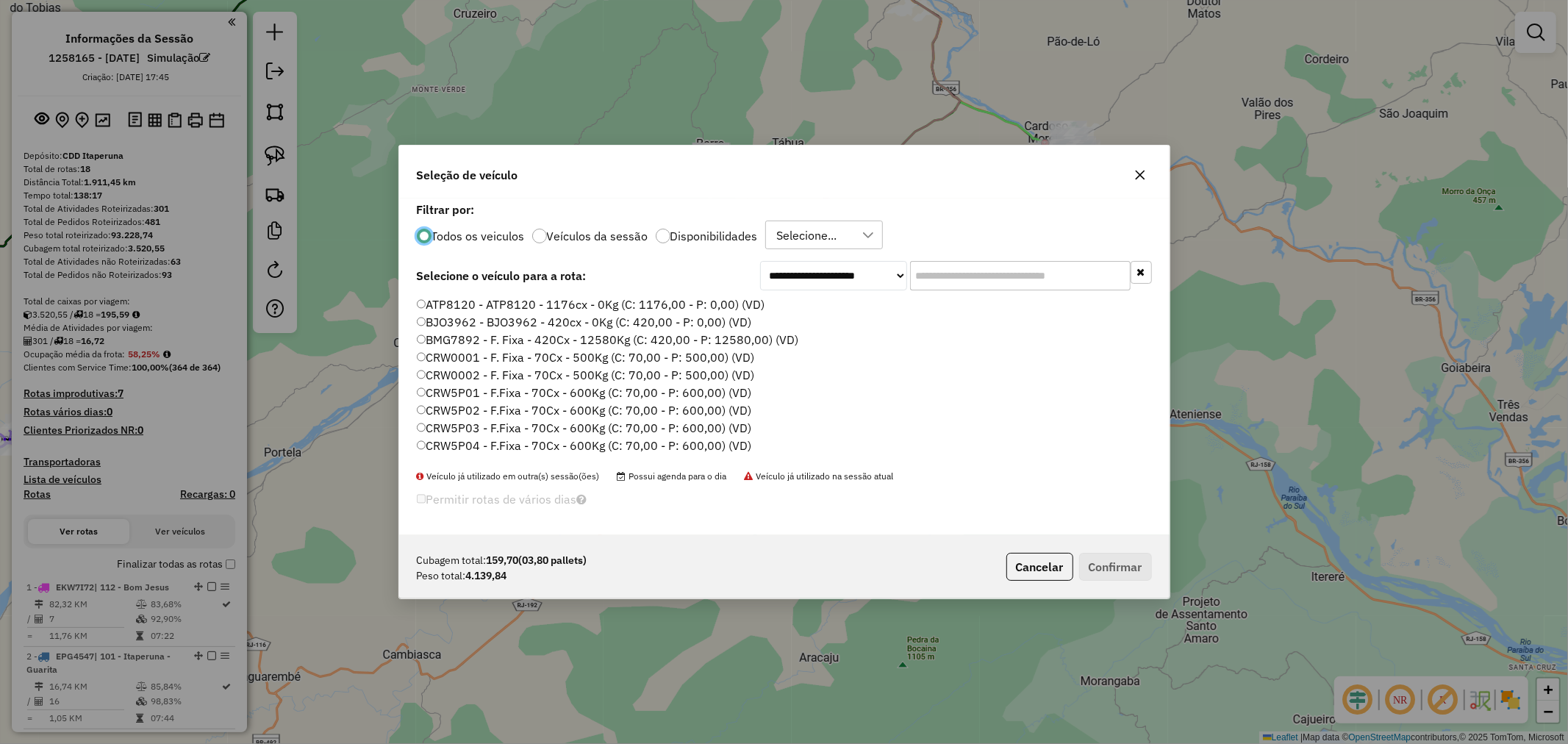
scroll to position [8, 3]
click at [953, 279] on input "text" at bounding box center [1020, 276] width 221 height 30
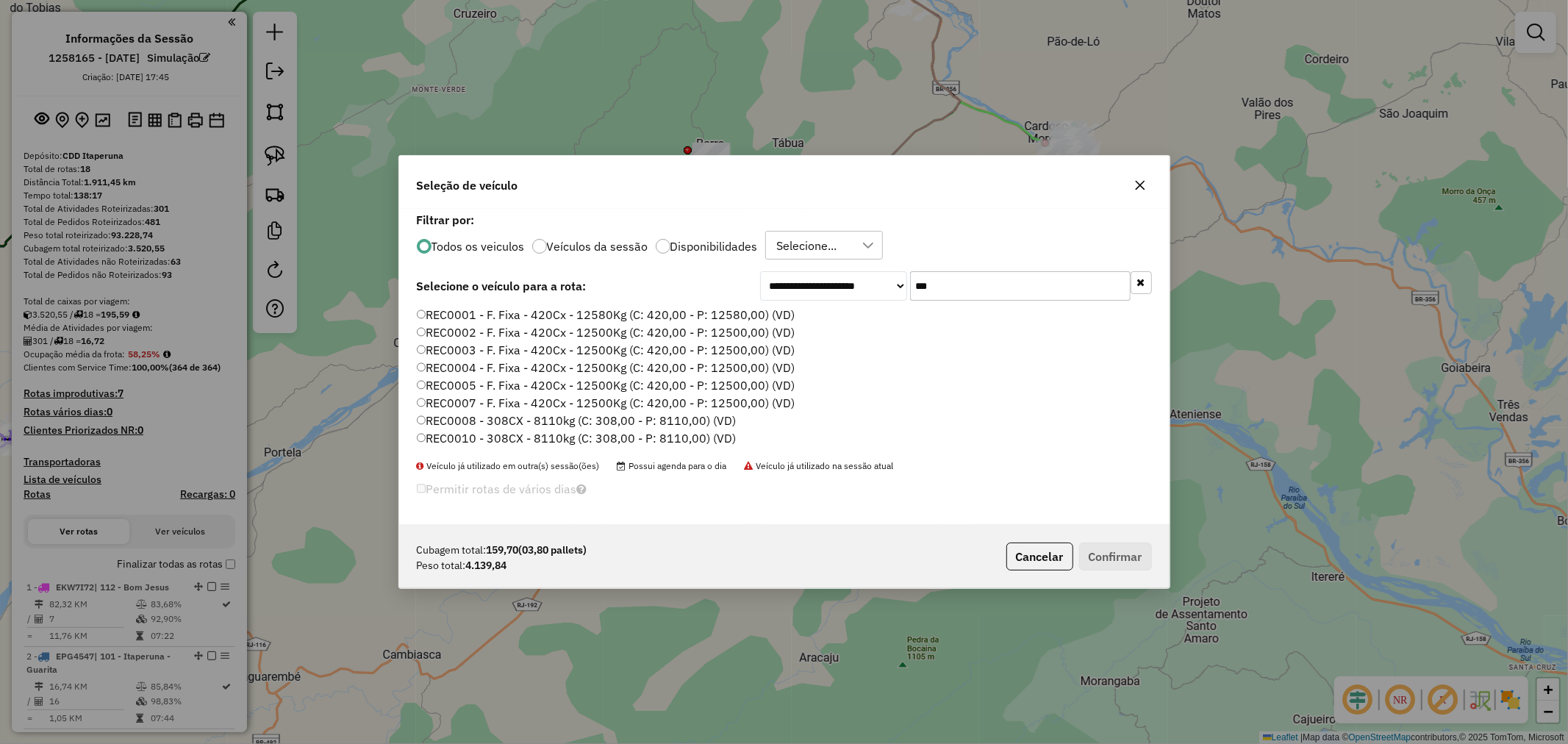
type input "***"
click at [674, 316] on label "REC0001 - F. Fixa - 420Cx - 12580Kg (C: 420,00 - P: 12580,00) (VD)" at bounding box center [606, 314] width 379 height 17
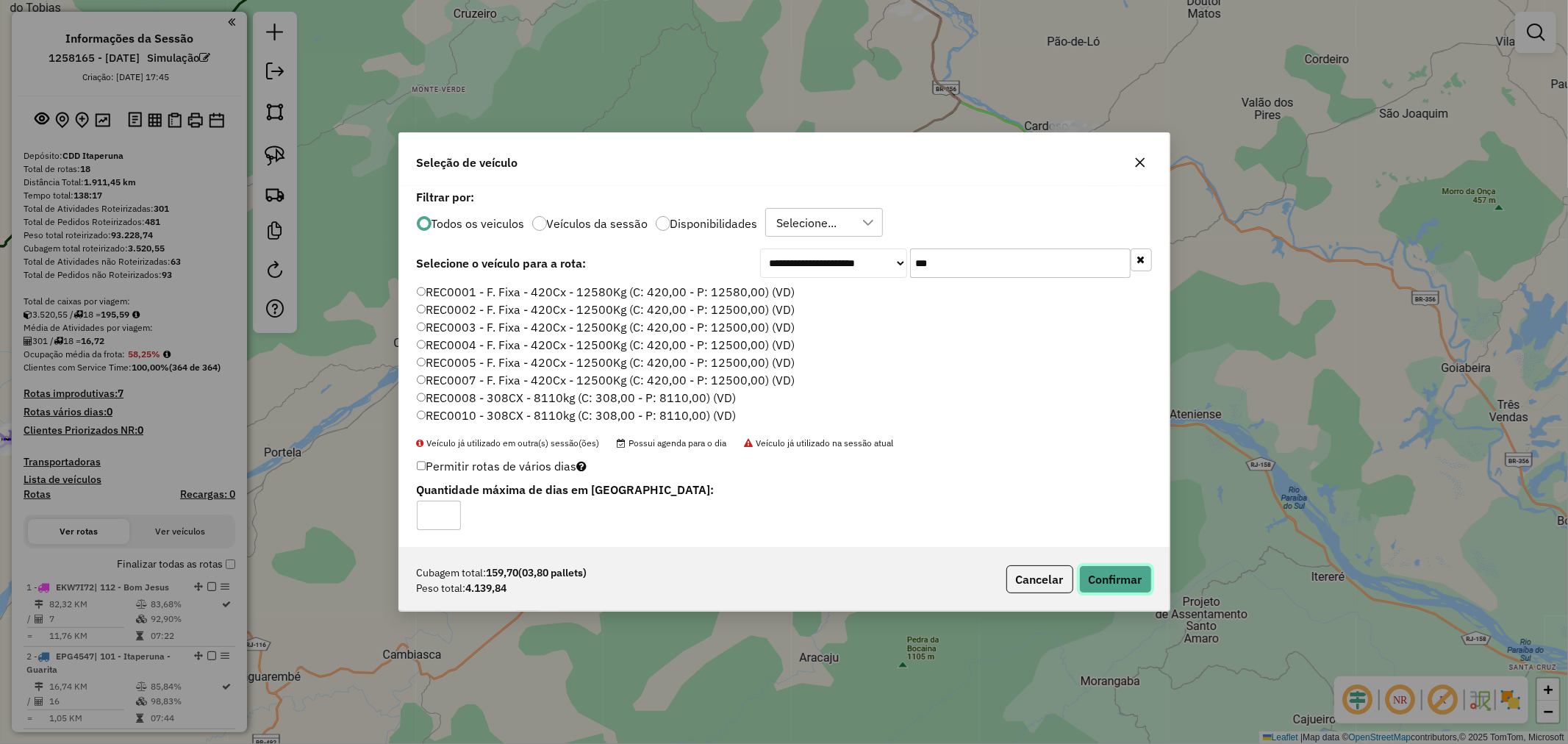
click at [1140, 578] on button "Confirmar" at bounding box center [1115, 579] width 73 height 28
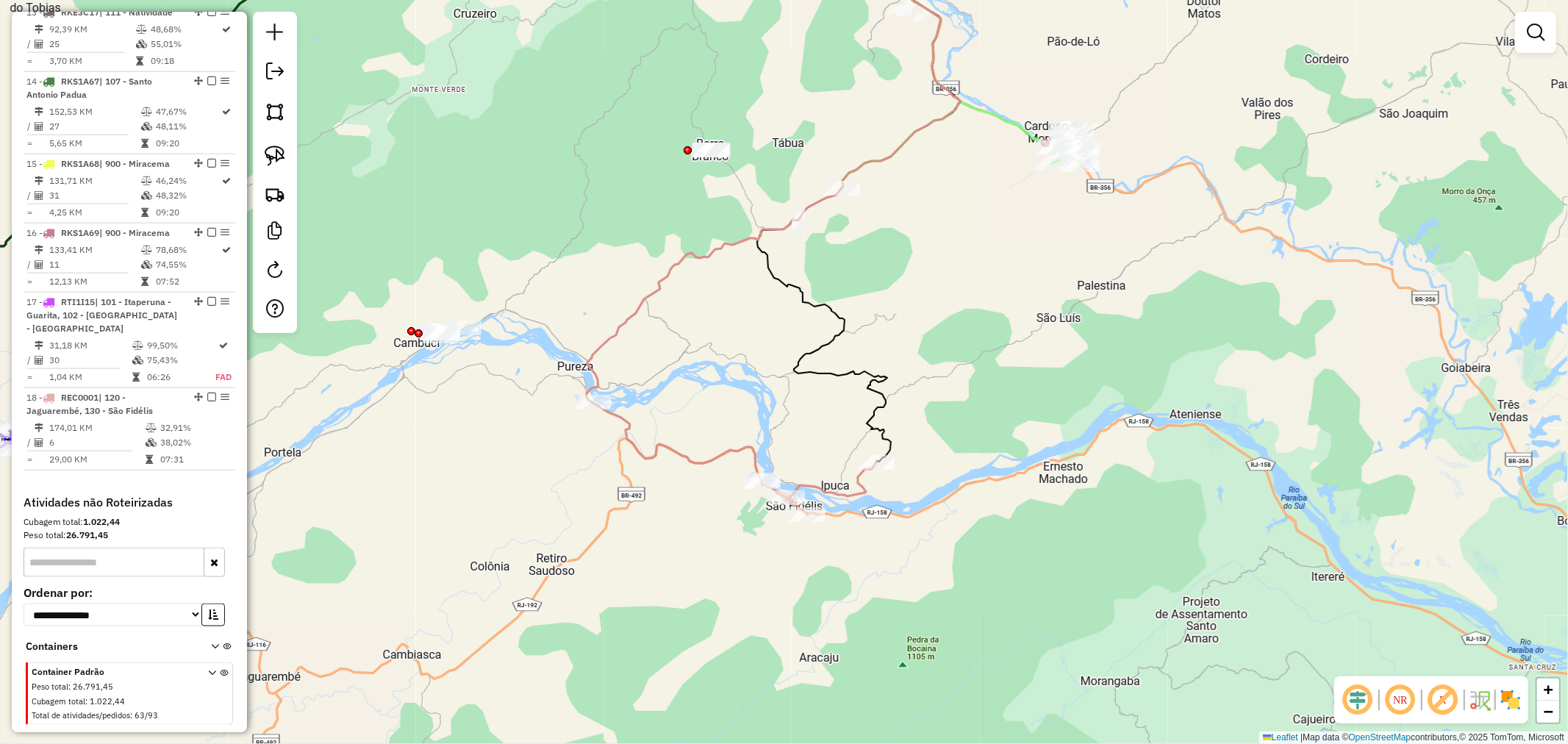
scroll to position [1522, 0]
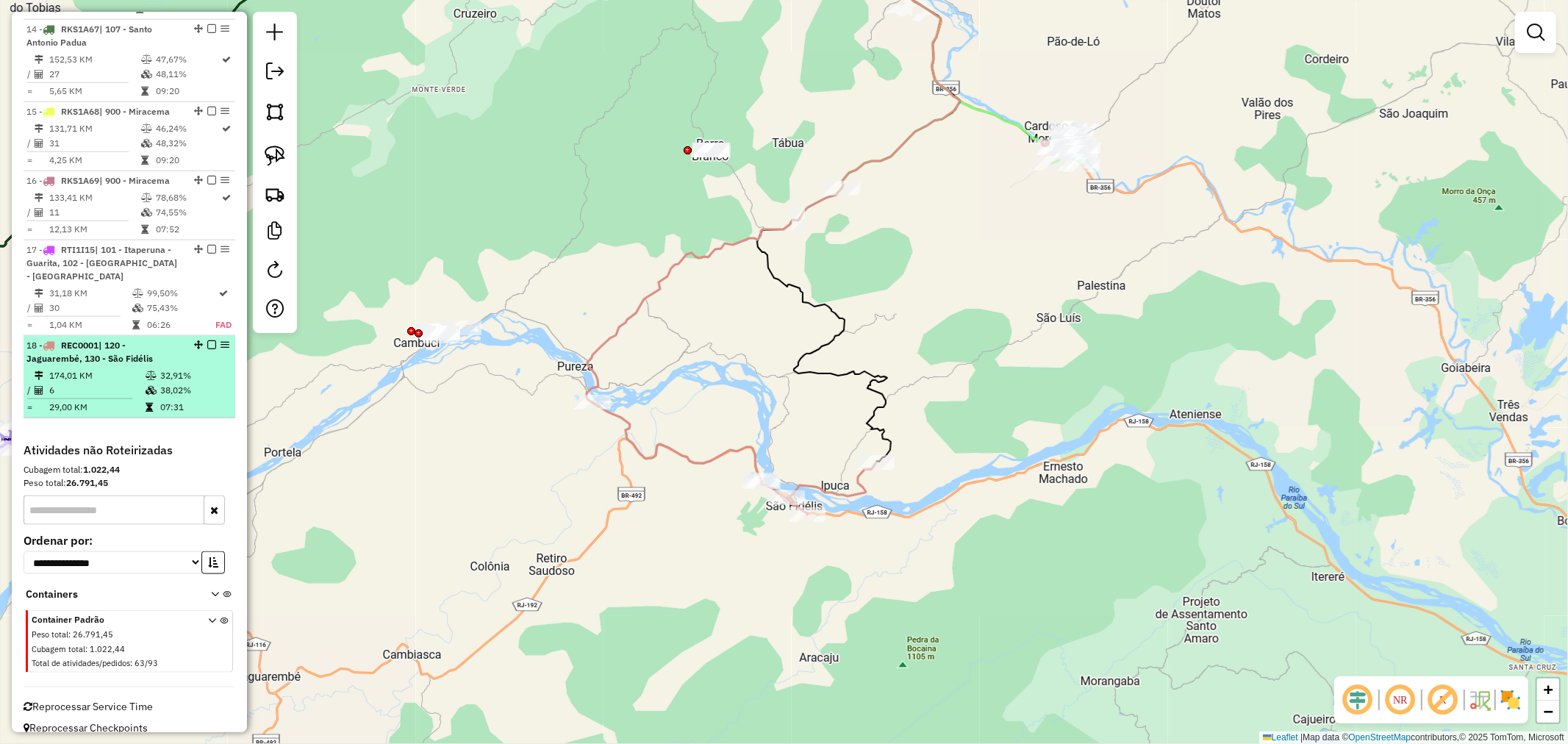
click at [122, 368] on td "174,01 KM" at bounding box center [96, 375] width 96 height 15
select select "**********"
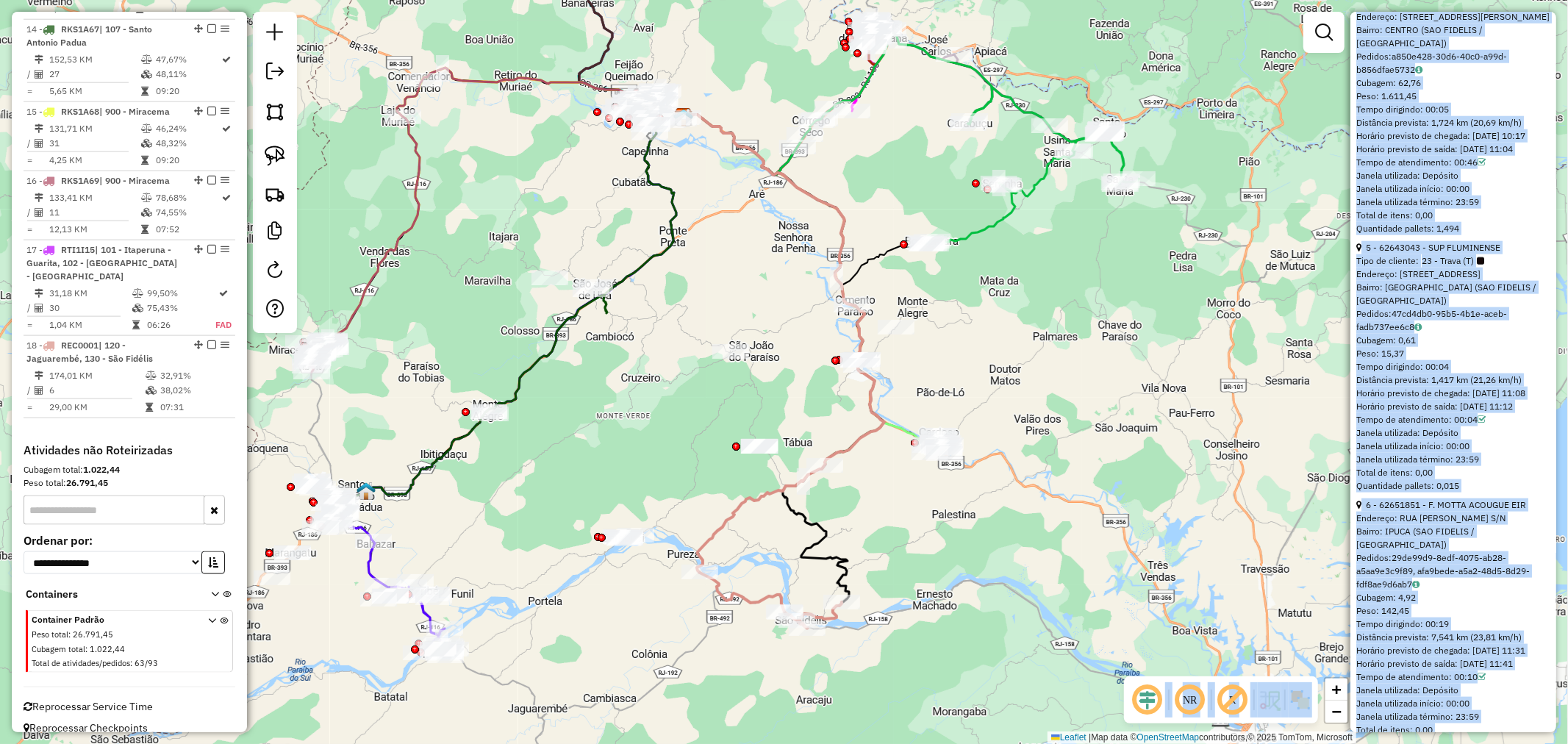
scroll to position [1512, 0]
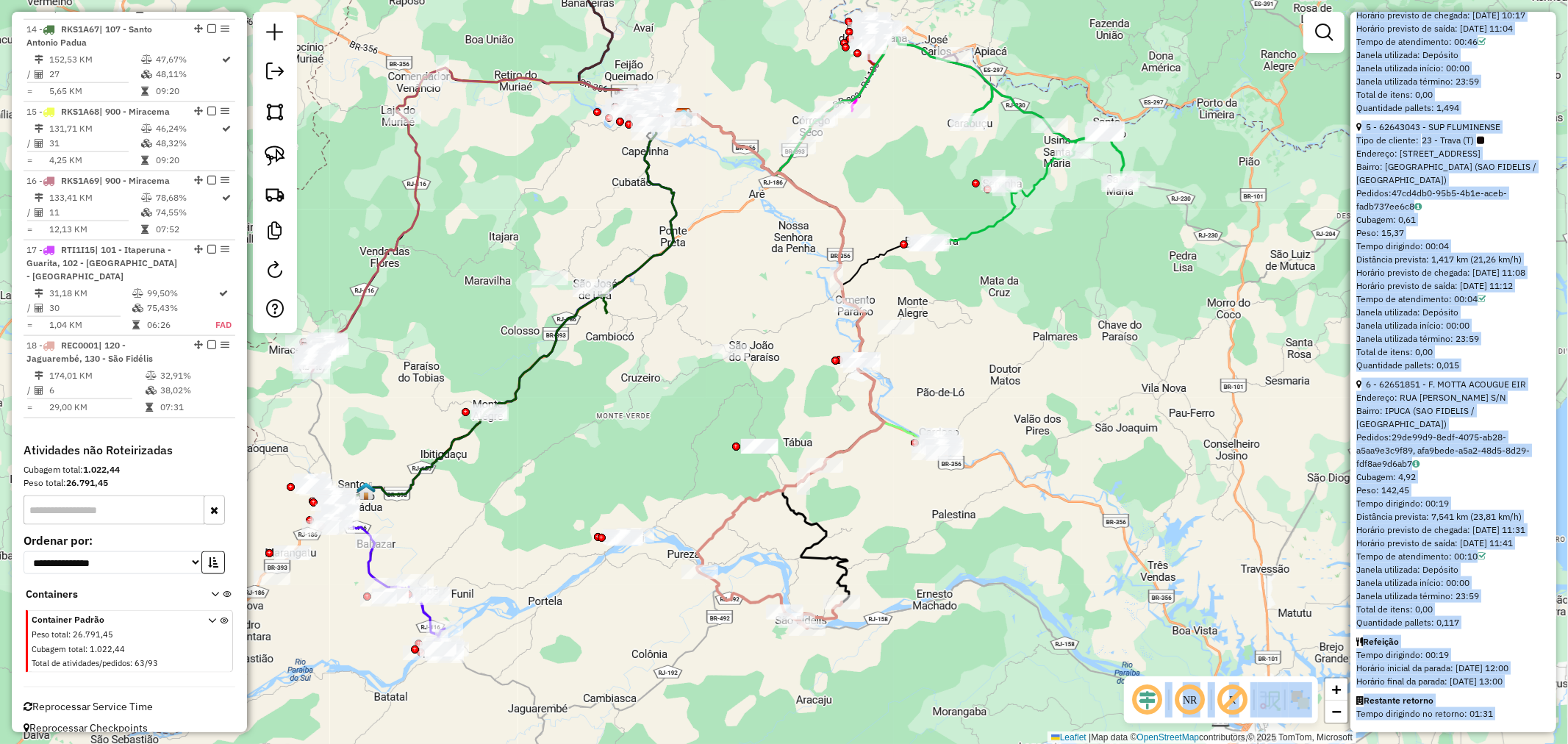
copy hb-router-mapa "1 - 62659280 - 59.018.469 FABIO DA CRUZ CHAGAS DAMIAO M Pedidos: a066f5ef-7ccb-…"
drag, startPoint x: 1354, startPoint y: 526, endPoint x: 1525, endPoint y: 735, distance: 270.0
click at [1525, 735] on hb-router-mapa "Informações da Sessão 1258165 - 03/09/2025 Simulação Criação: 02/09/2025 17:45 …" at bounding box center [784, 372] width 1568 height 744
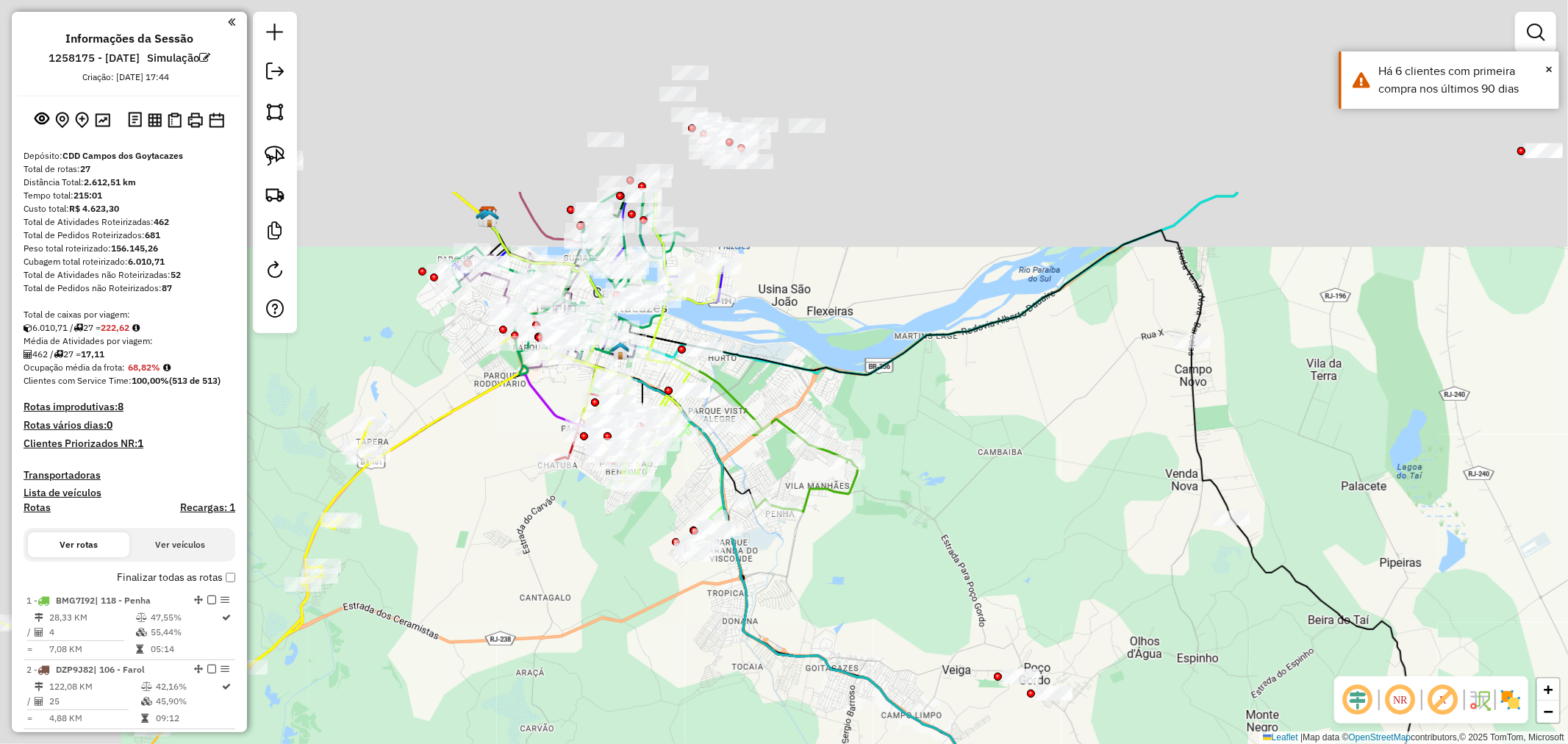
drag, startPoint x: 758, startPoint y: 250, endPoint x: 777, endPoint y: 535, distance: 285.6
click at [931, 532] on div "Janela de atendimento Grade de atendimento Capacidade Transportadoras Veículos …" at bounding box center [784, 372] width 1568 height 744
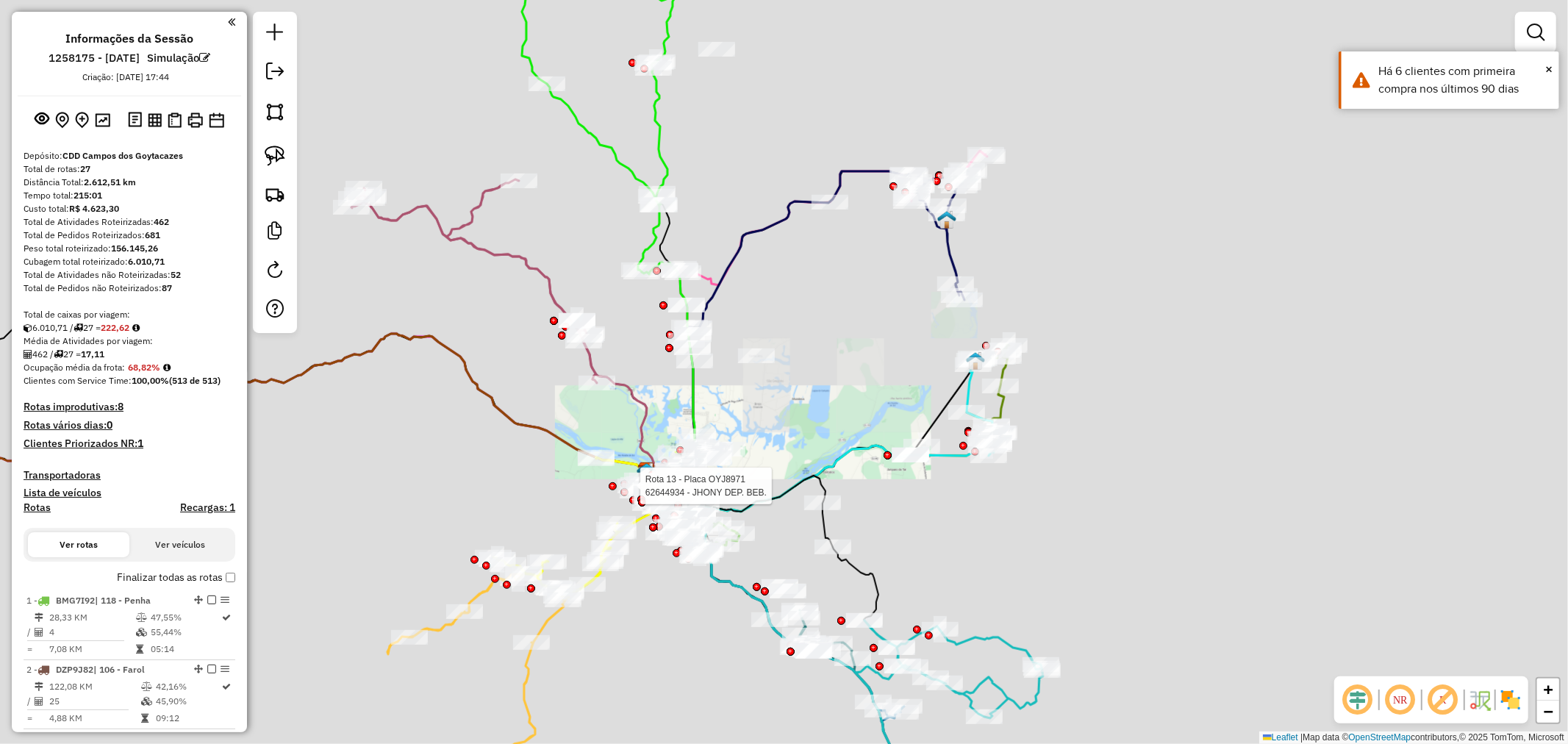
drag, startPoint x: 611, startPoint y: 498, endPoint x: 637, endPoint y: 590, distance: 95.6
click at [611, 496] on div "Rota 24 - Placa RKS1A65 62660503 - TAIMARA COSTA NUMES SOUZA COSTA Rota 24 - Pl…" at bounding box center [784, 372] width 1568 height 744
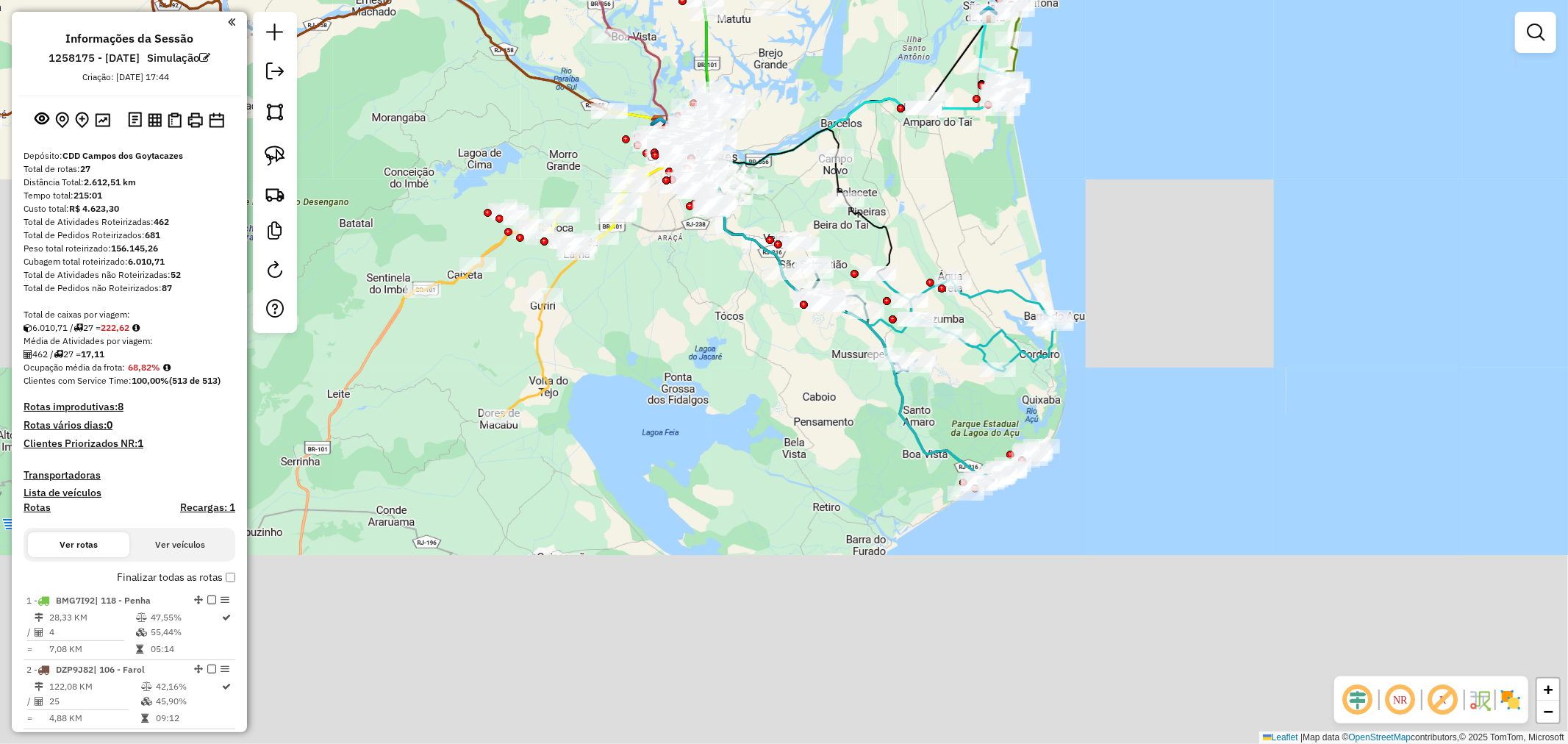
drag, startPoint x: 651, startPoint y: 621, endPoint x: 668, endPoint y: 82, distance: 539.3
click at [668, 82] on div "Janela de atendimento Grade de atendimento Capacidade Transportadoras Veículos …" at bounding box center [784, 372] width 1568 height 744
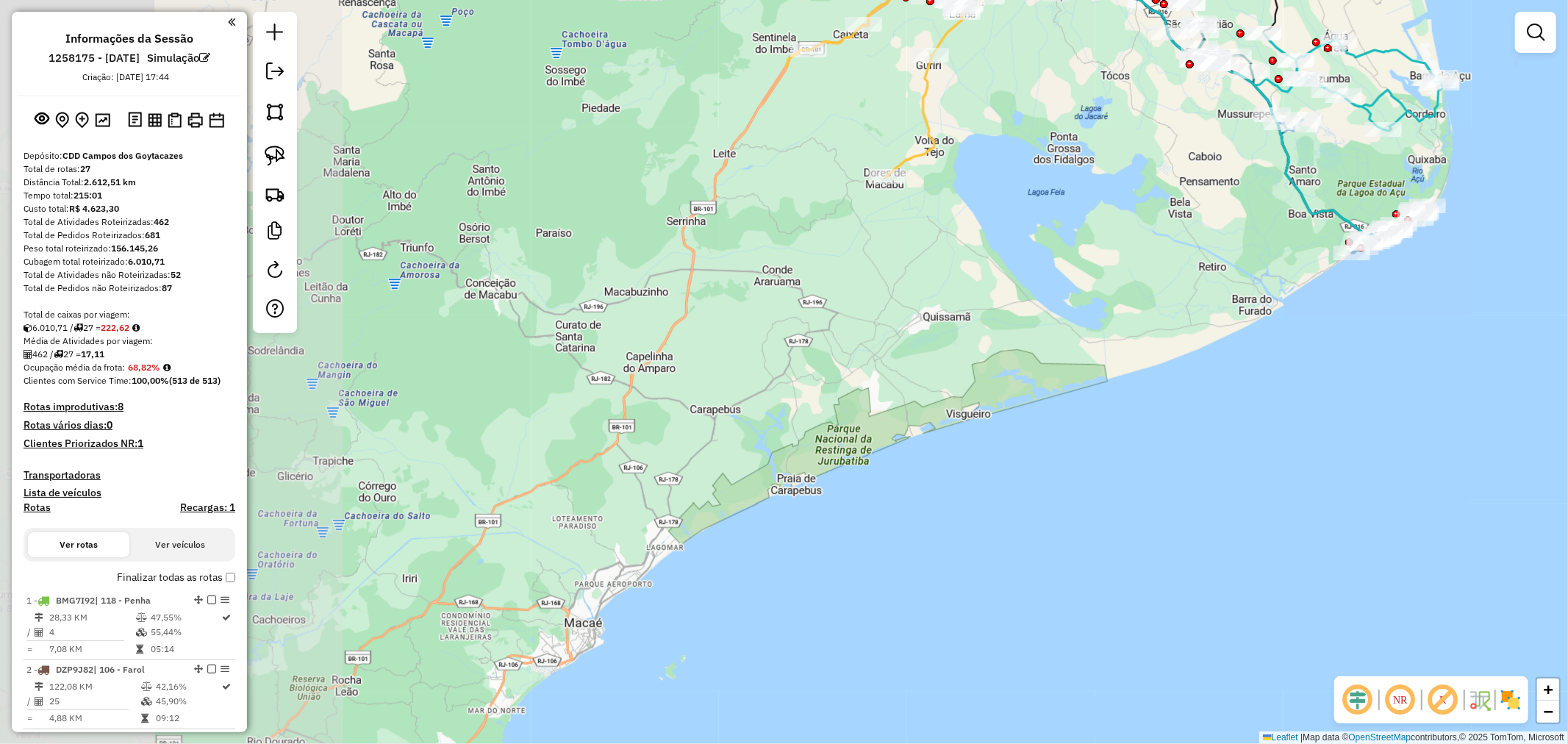
drag, startPoint x: 782, startPoint y: 434, endPoint x: 1026, endPoint y: 475, distance: 247.4
click at [1026, 475] on div "Rota 6 - Placa FSL5D19 62619540 - JAIRA DOS SANTOS GON Rota 26 - Placa RMY2E14 …" at bounding box center [784, 372] width 1568 height 744
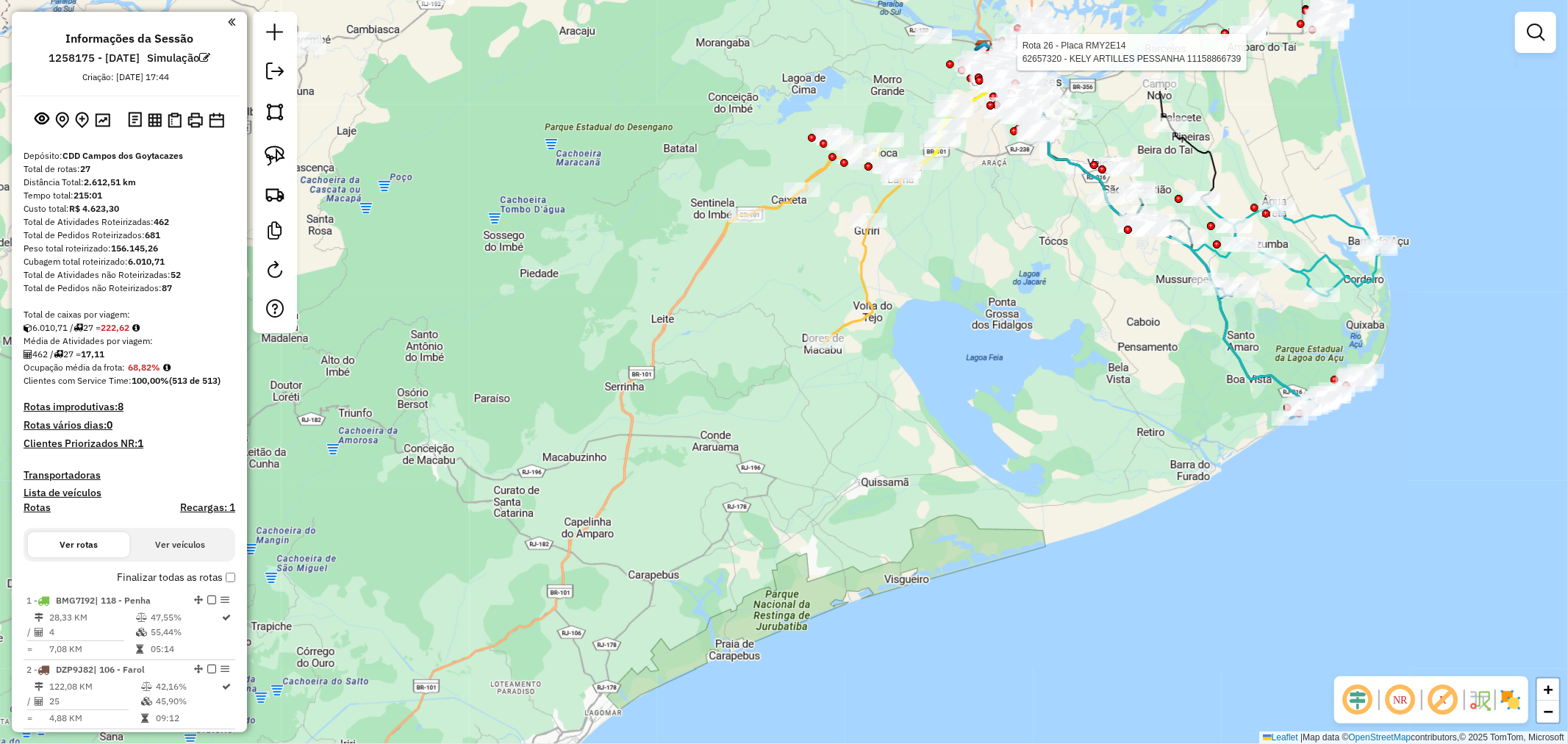
drag, startPoint x: 936, startPoint y: 255, endPoint x: 894, endPoint y: 381, distance: 132.8
click at [894, 381] on div "Rota 6 - Placa FSL5D19 62619540 - JAIRA DOS SANTOS GON Rota 26 - Placa RMY2E14 …" at bounding box center [784, 372] width 1568 height 744
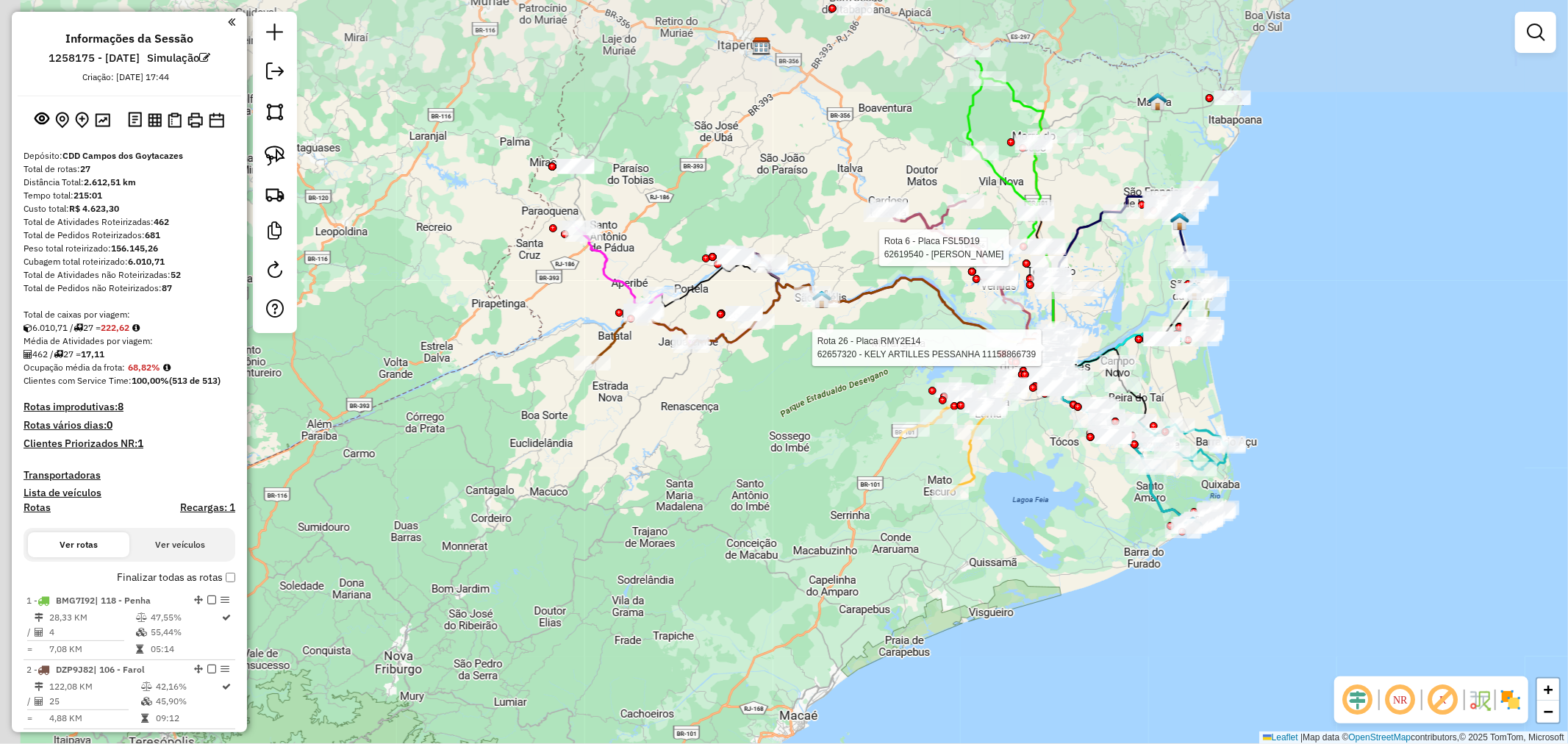
drag, startPoint x: 680, startPoint y: 240, endPoint x: 741, endPoint y: 344, distance: 120.6
click at [768, 361] on div "Rota 6 - Placa FSL5D19 62619540 - JAIRA DOS SANTOS GON Rota 26 - Placa RMY2E14 …" at bounding box center [784, 372] width 1568 height 744
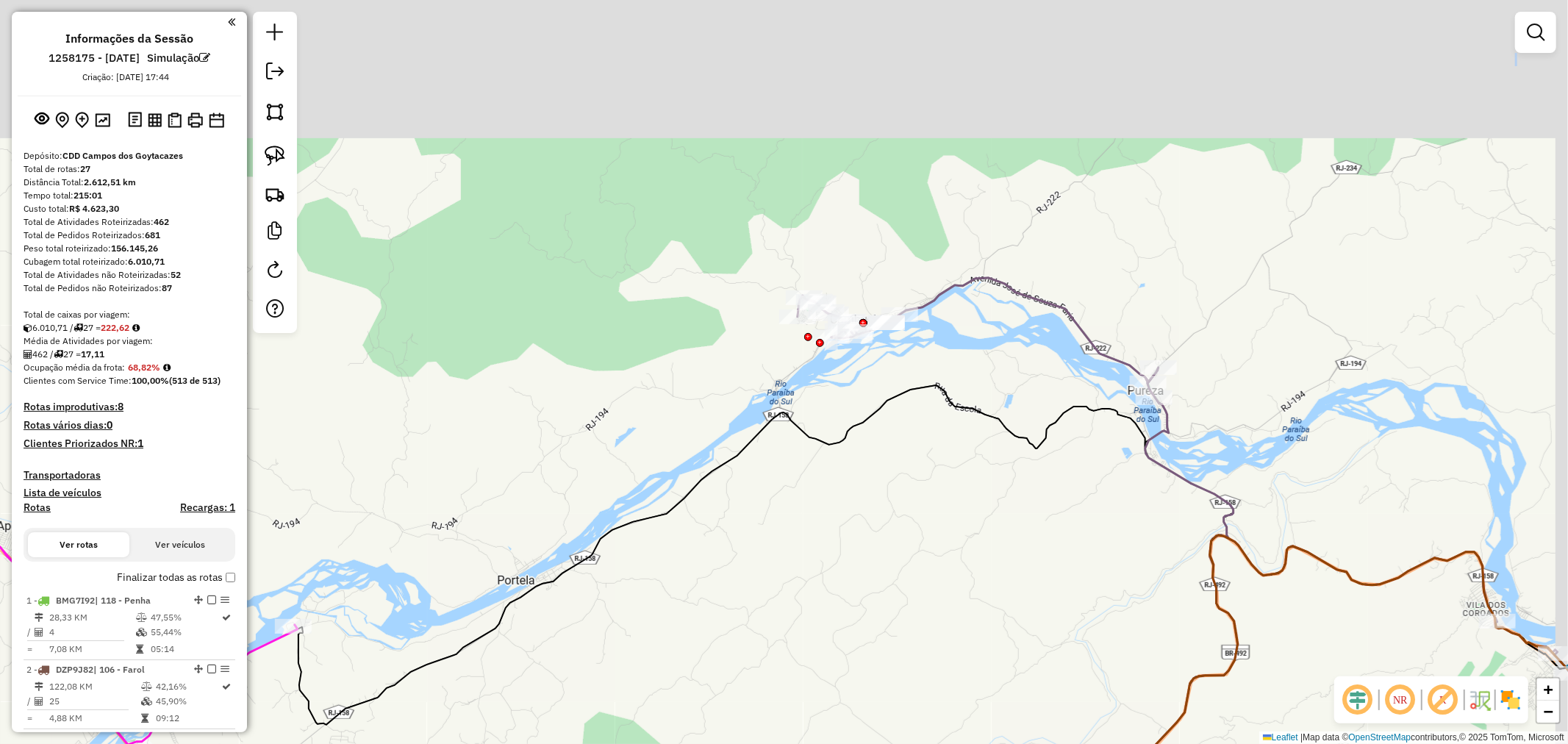
drag, startPoint x: 861, startPoint y: 243, endPoint x: 849, endPoint y: 383, distance: 140.5
click at [847, 385] on div "Rota 6 - Placa FSL5D19 62619540 - JAIRA DOS SANTOS GON Rota 26 - Placa RMY2E14 …" at bounding box center [784, 372] width 1568 height 744
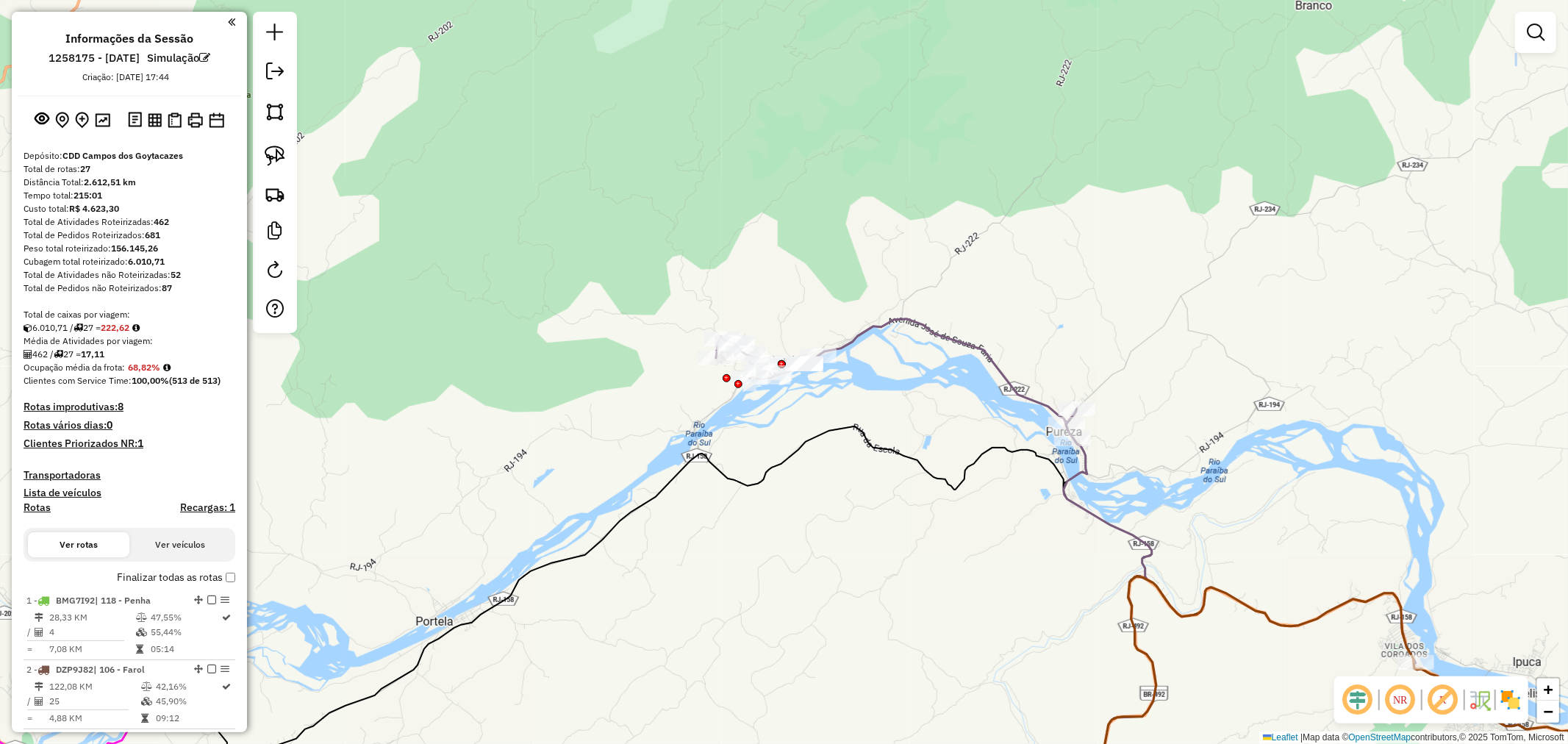
drag, startPoint x: 881, startPoint y: 350, endPoint x: 793, endPoint y: 405, distance: 103.8
click at [794, 402] on div "Rota 6 - Placa FSL5D19 62619540 - JAIRA DOS SANTOS GON Rota 26 - Placa RMY2E14 …" at bounding box center [784, 372] width 1568 height 744
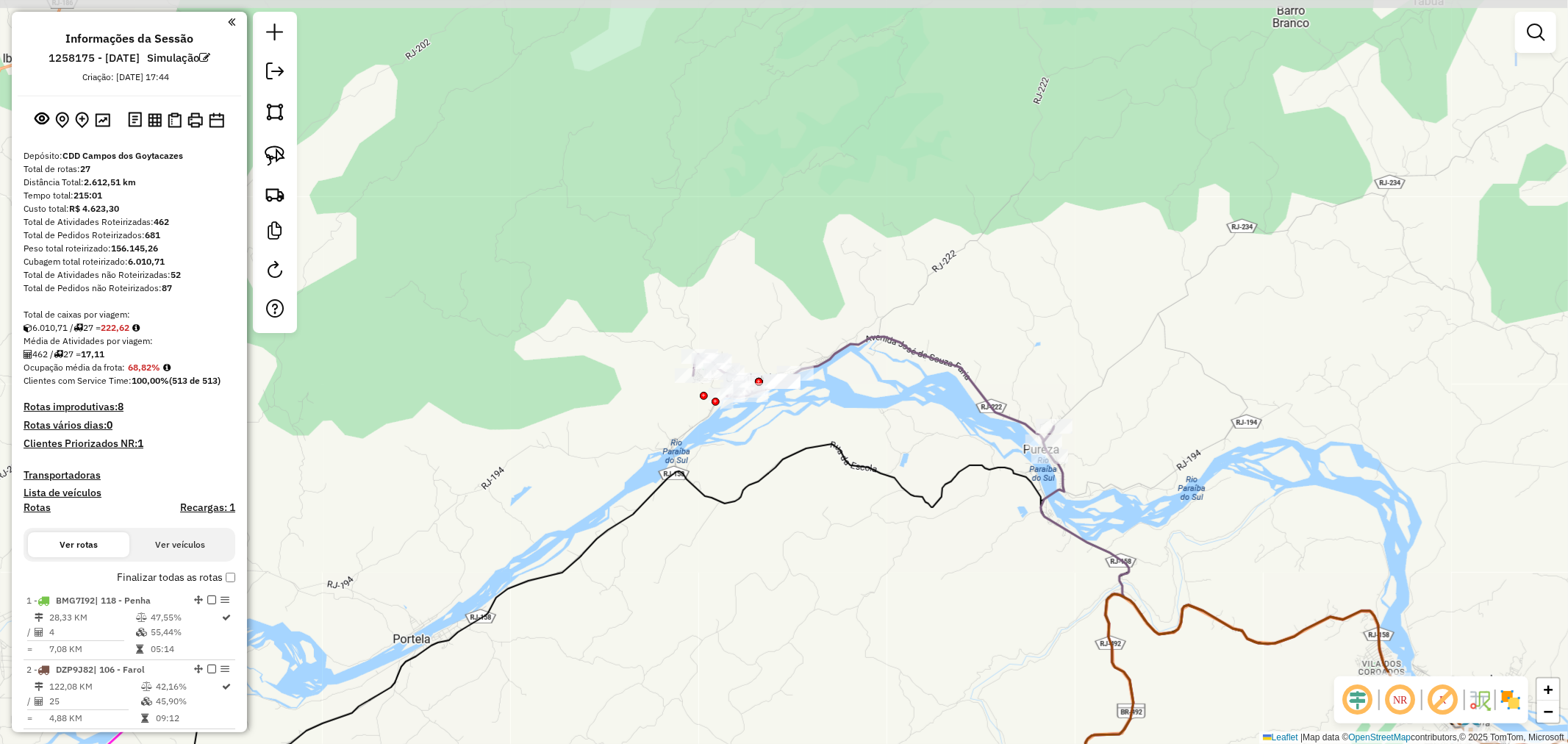
drag, startPoint x: 829, startPoint y: 393, endPoint x: 820, endPoint y: 417, distance: 25.6
click at [820, 417] on div "Rota 6 - Placa FSL5D19 62619540 - JAIRA DOS SANTOS GON Rota 26 - Placa RMY2E14 …" at bounding box center [784, 372] width 1568 height 744
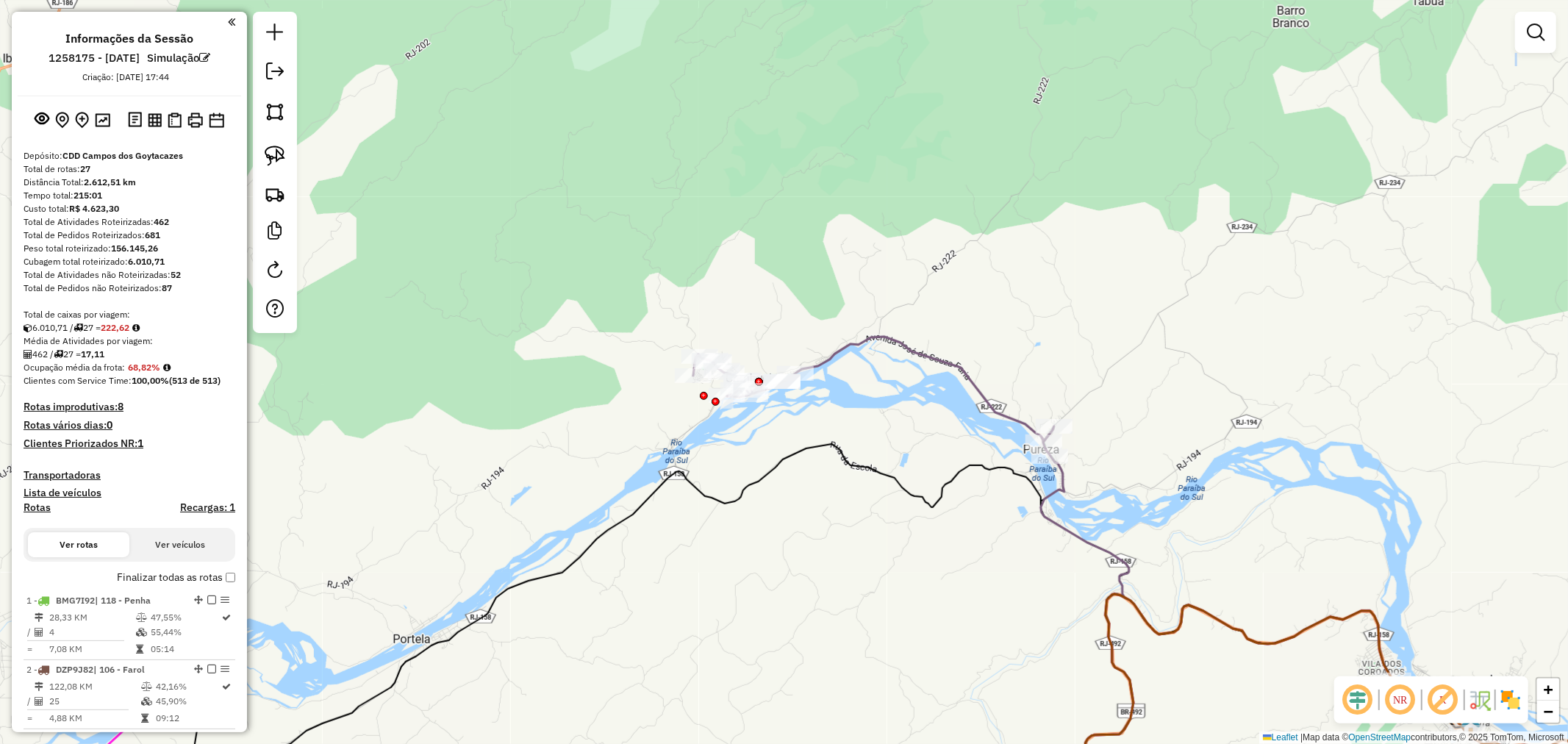
drag, startPoint x: 274, startPoint y: 151, endPoint x: 449, endPoint y: 208, distance: 184.0
click at [274, 151] on img at bounding box center [274, 155] width 21 height 21
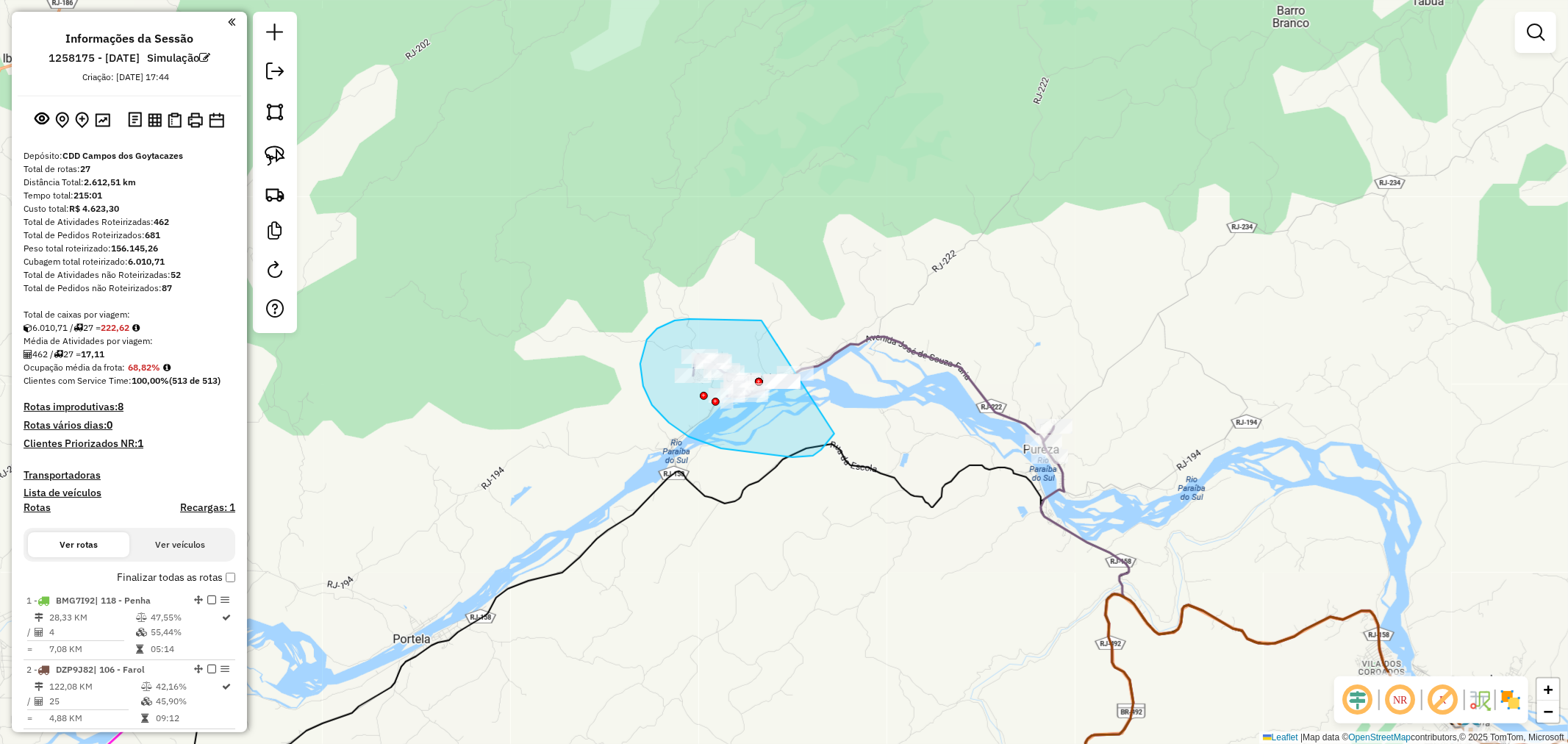
drag, startPoint x: 761, startPoint y: 320, endPoint x: 843, endPoint y: 328, distance: 82.4
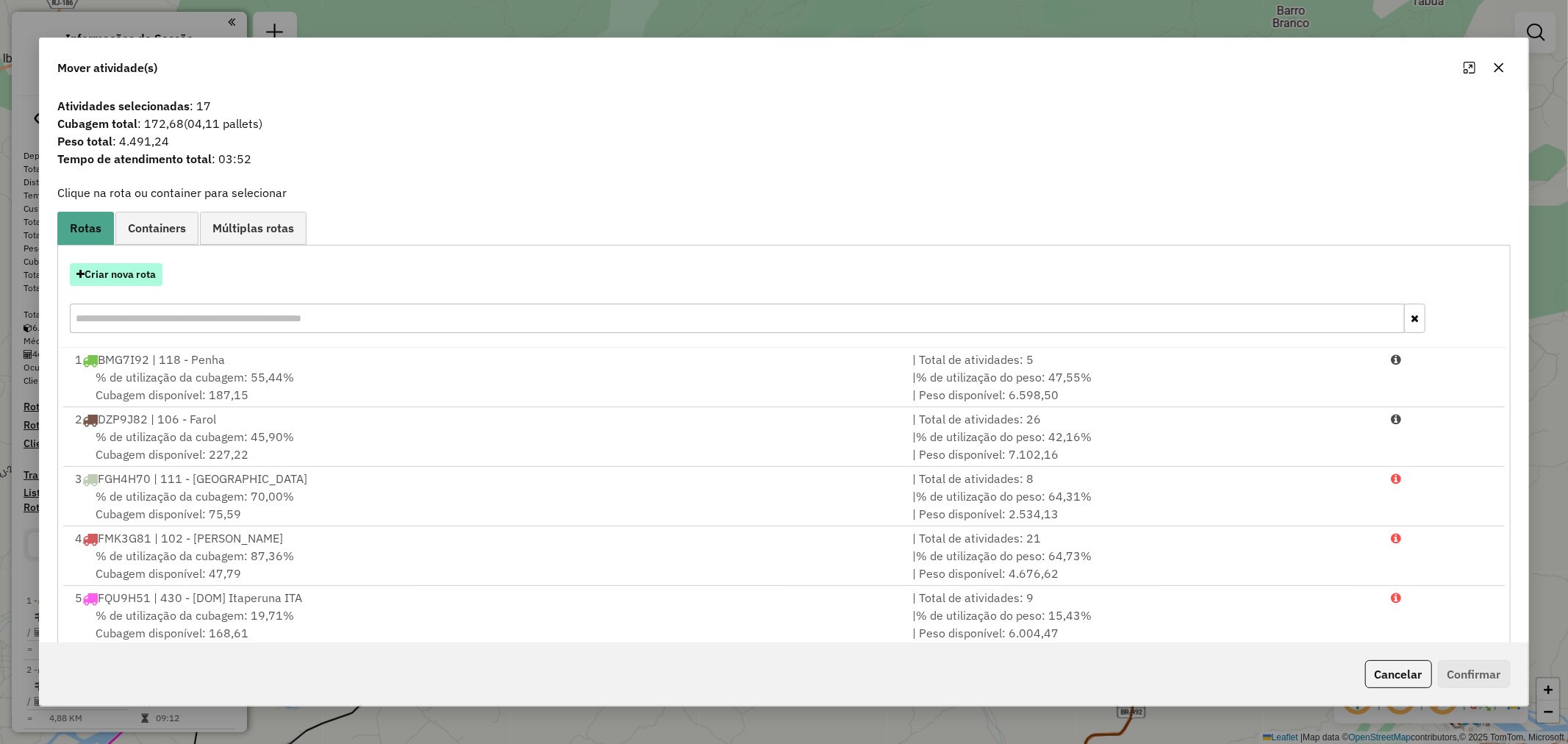
click at [145, 278] on button "Criar nova rota" at bounding box center [116, 274] width 93 height 23
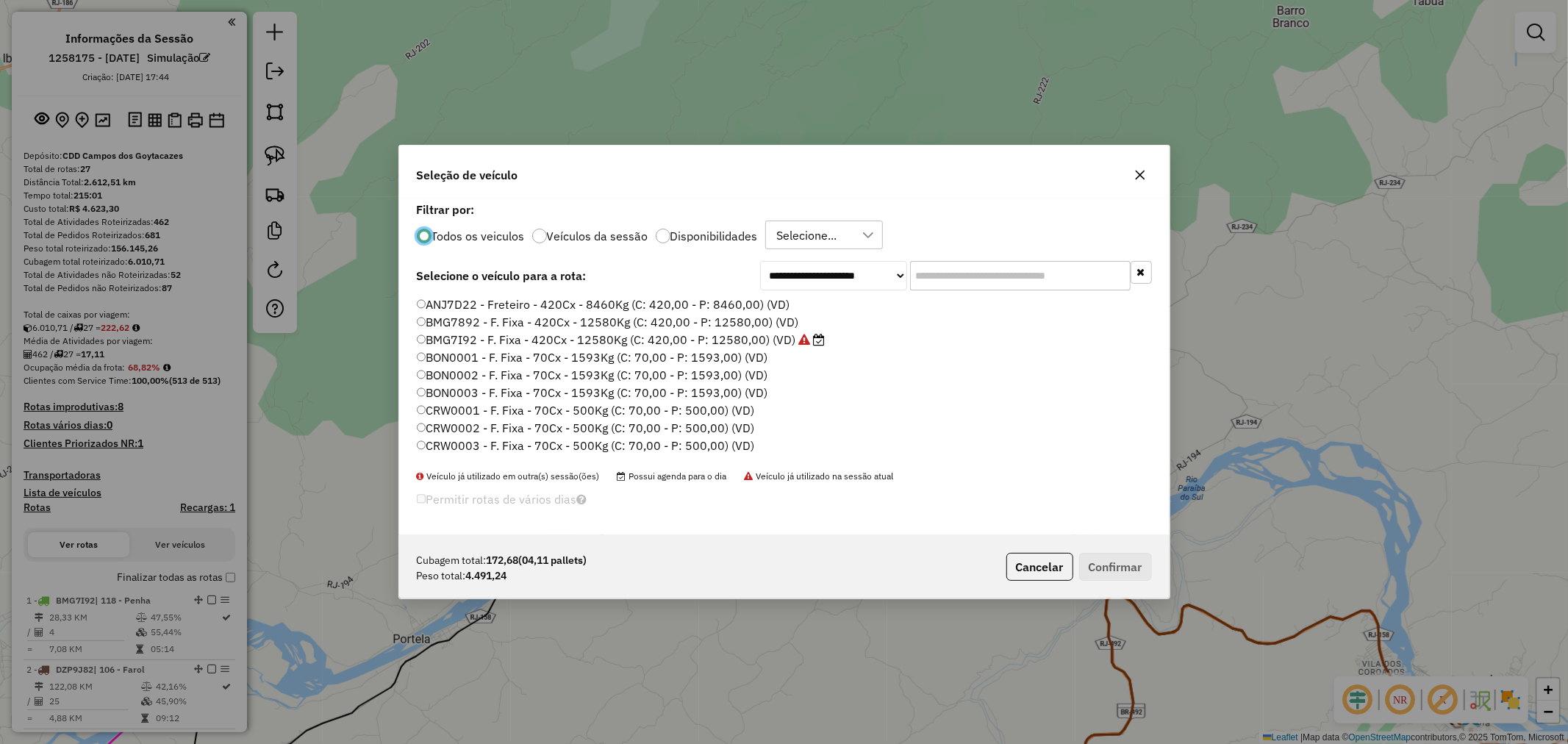
scroll to position [8, 3]
click at [1008, 273] on input "text" at bounding box center [1020, 276] width 221 height 30
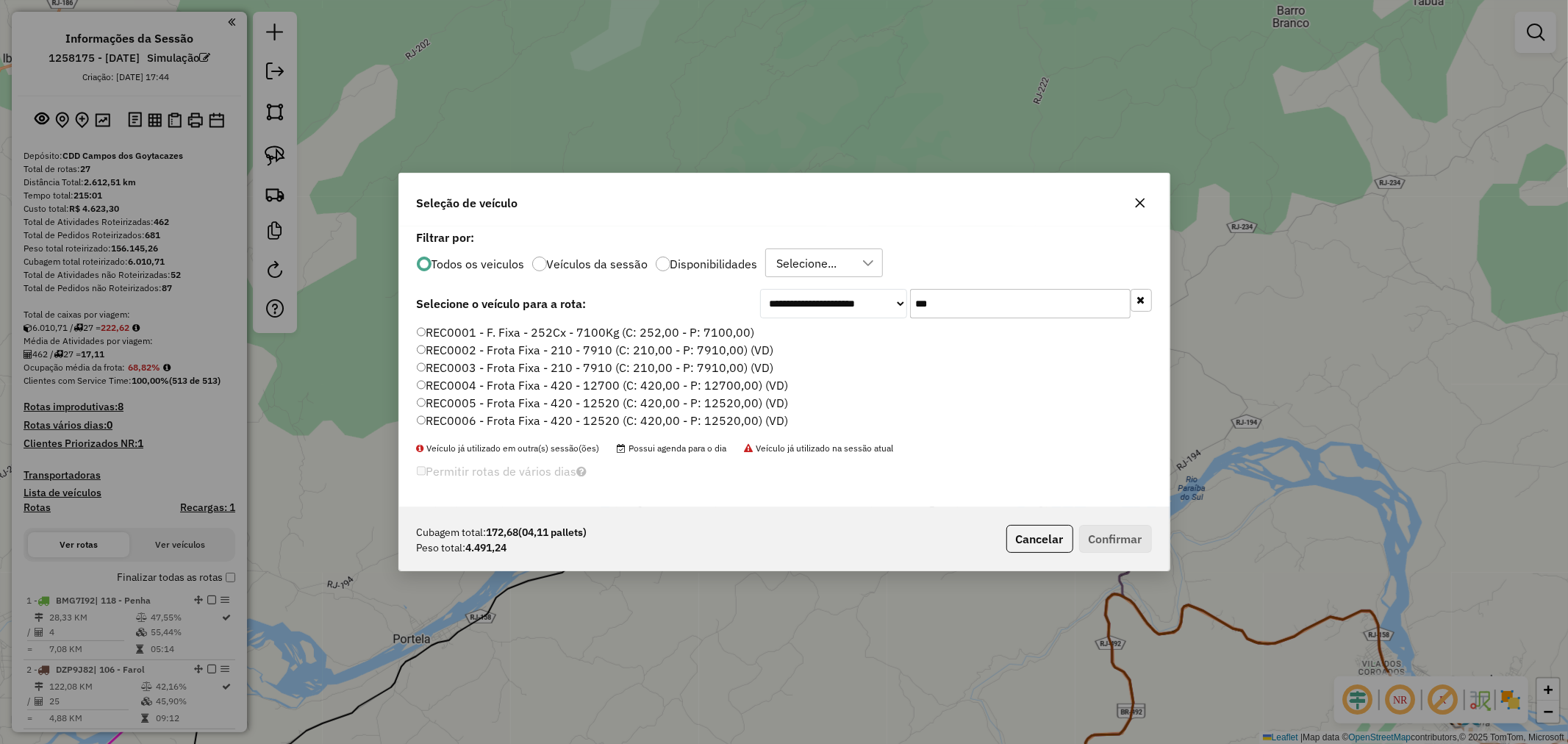
type input "***"
click at [570, 333] on label "REC0001 - F. Fixa - 252Cx - 7100Kg (C: 252,00 - P: 7100,00)" at bounding box center [586, 332] width 338 height 17
click at [1112, 547] on button "Confirmar" at bounding box center [1115, 539] width 73 height 28
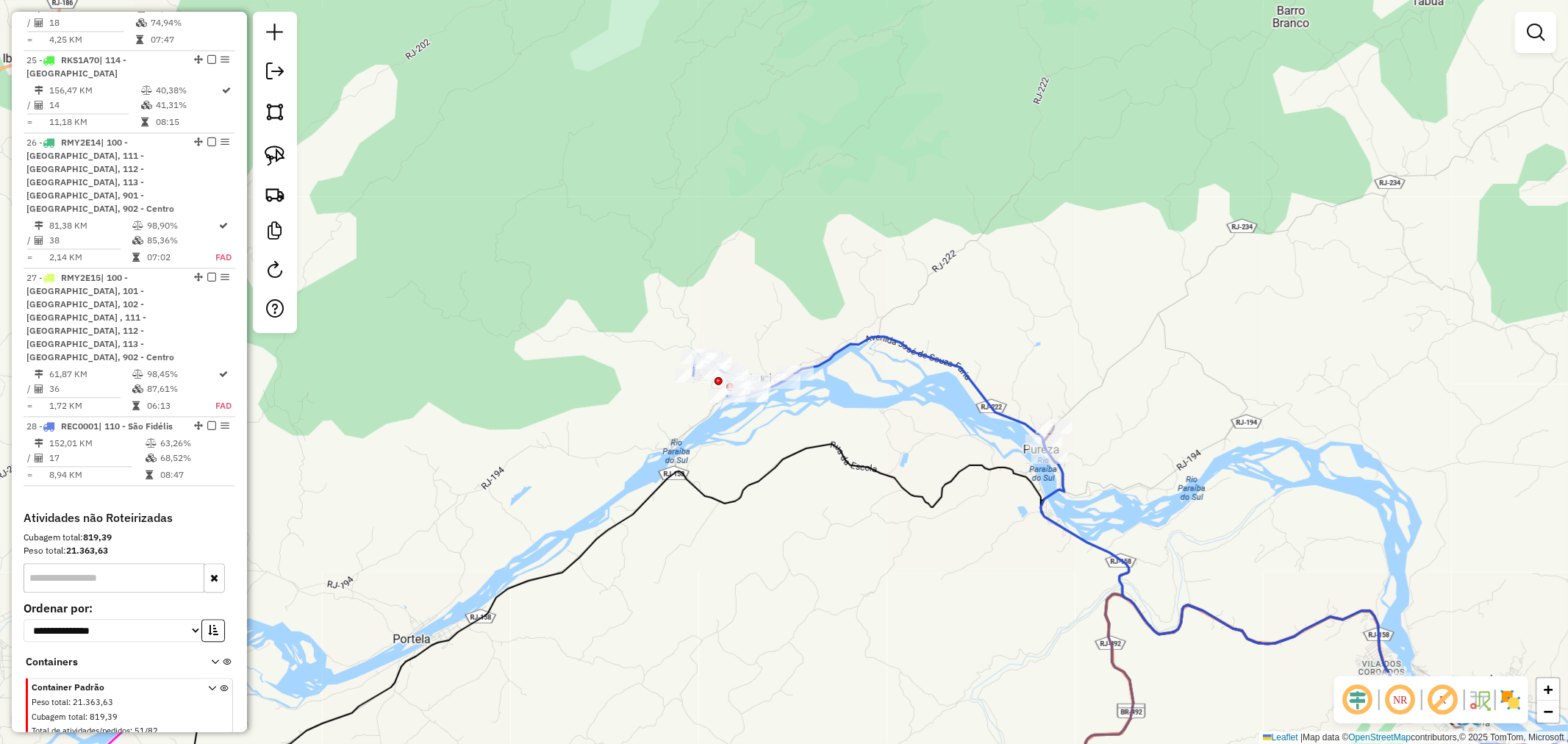
scroll to position [2464, 0]
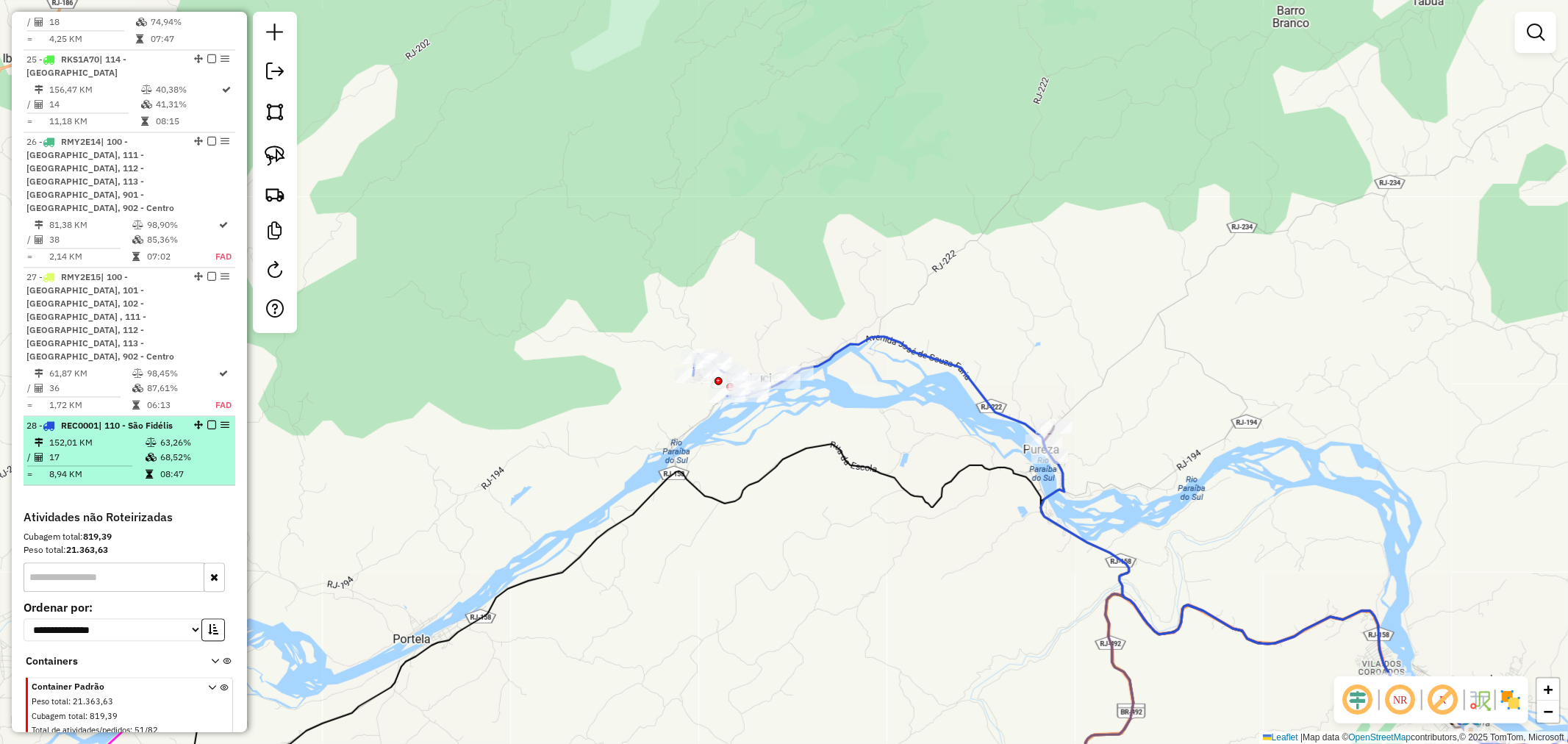
click at [131, 420] on span "| 110 - São Fidélis" at bounding box center [136, 425] width 74 height 11
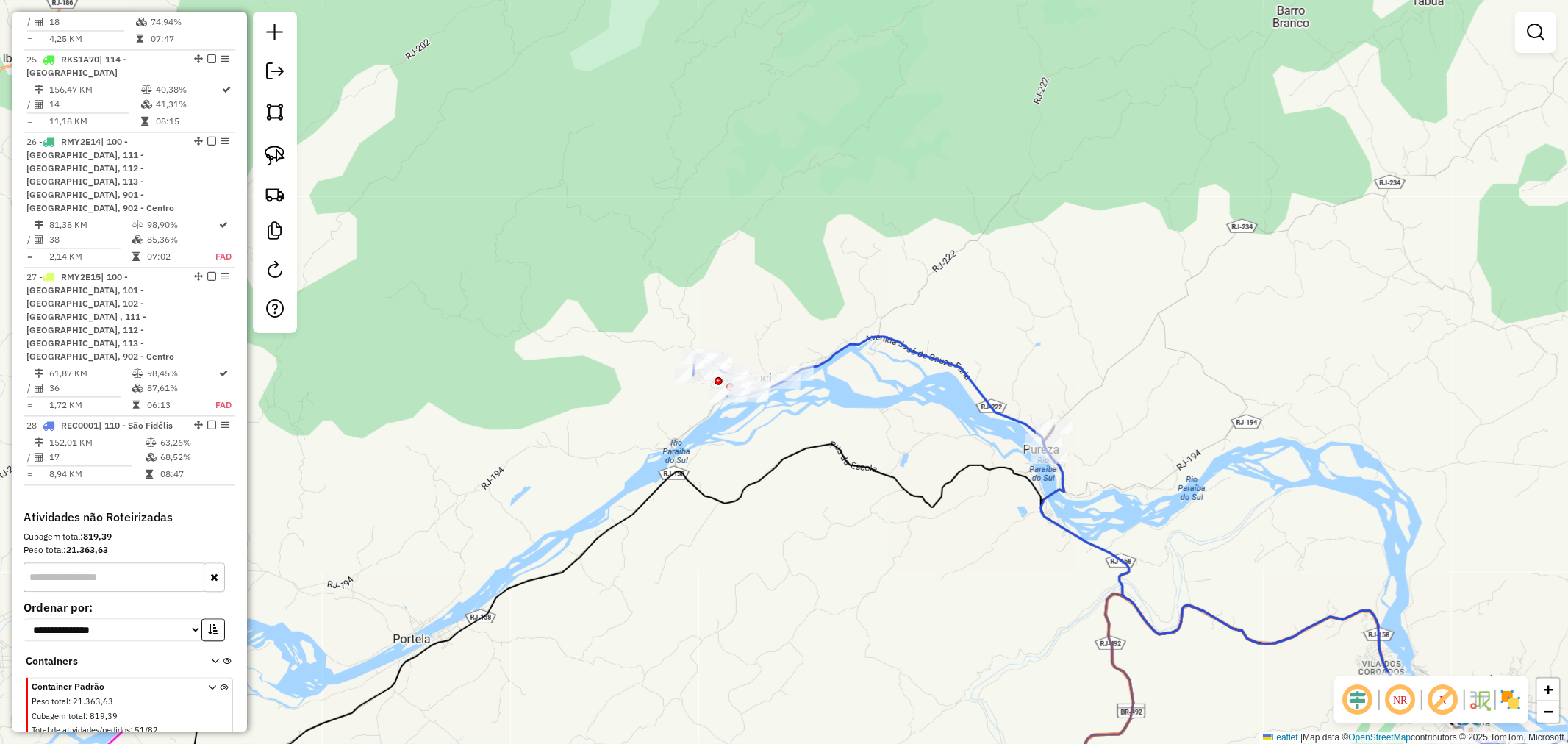
select select "**********"
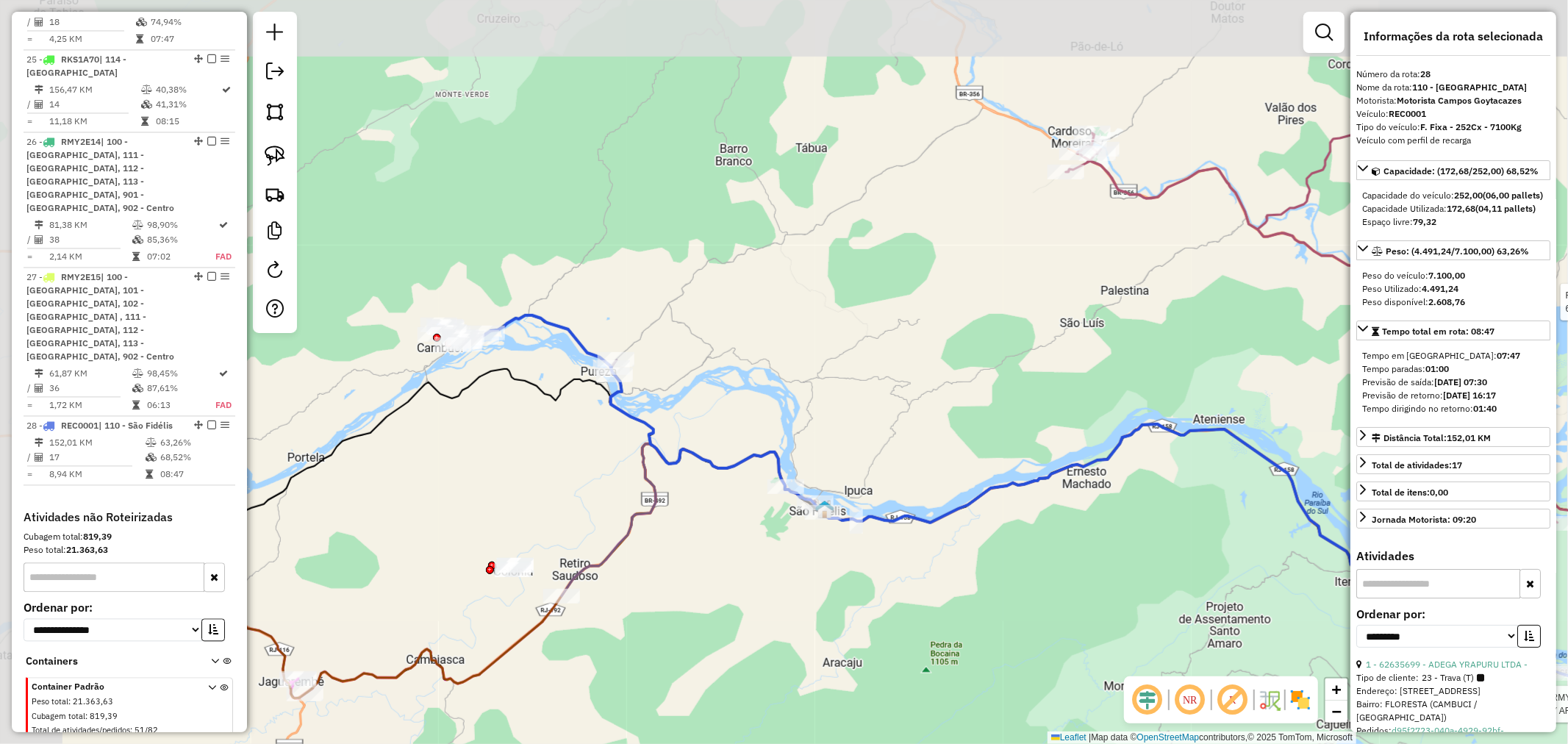
drag, startPoint x: 758, startPoint y: 497, endPoint x: 798, endPoint y: 525, distance: 48.8
click at [798, 525] on div "Rota 6 - Placa FSL5D19 62619540 - JAIRA DOS SANTOS GON Rota 26 - Placa RMY2E14 …" at bounding box center [784, 372] width 1568 height 744
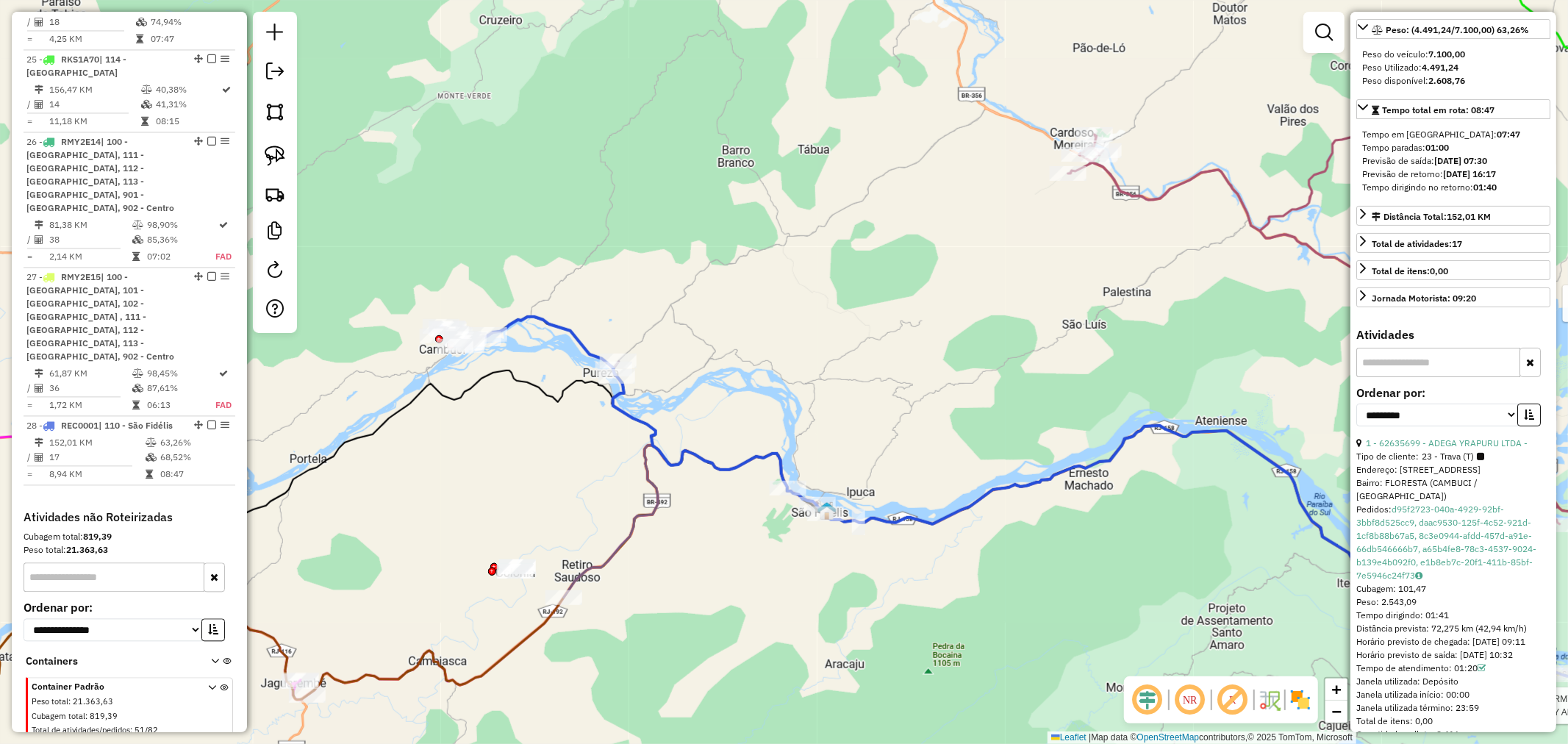
scroll to position [572, 0]
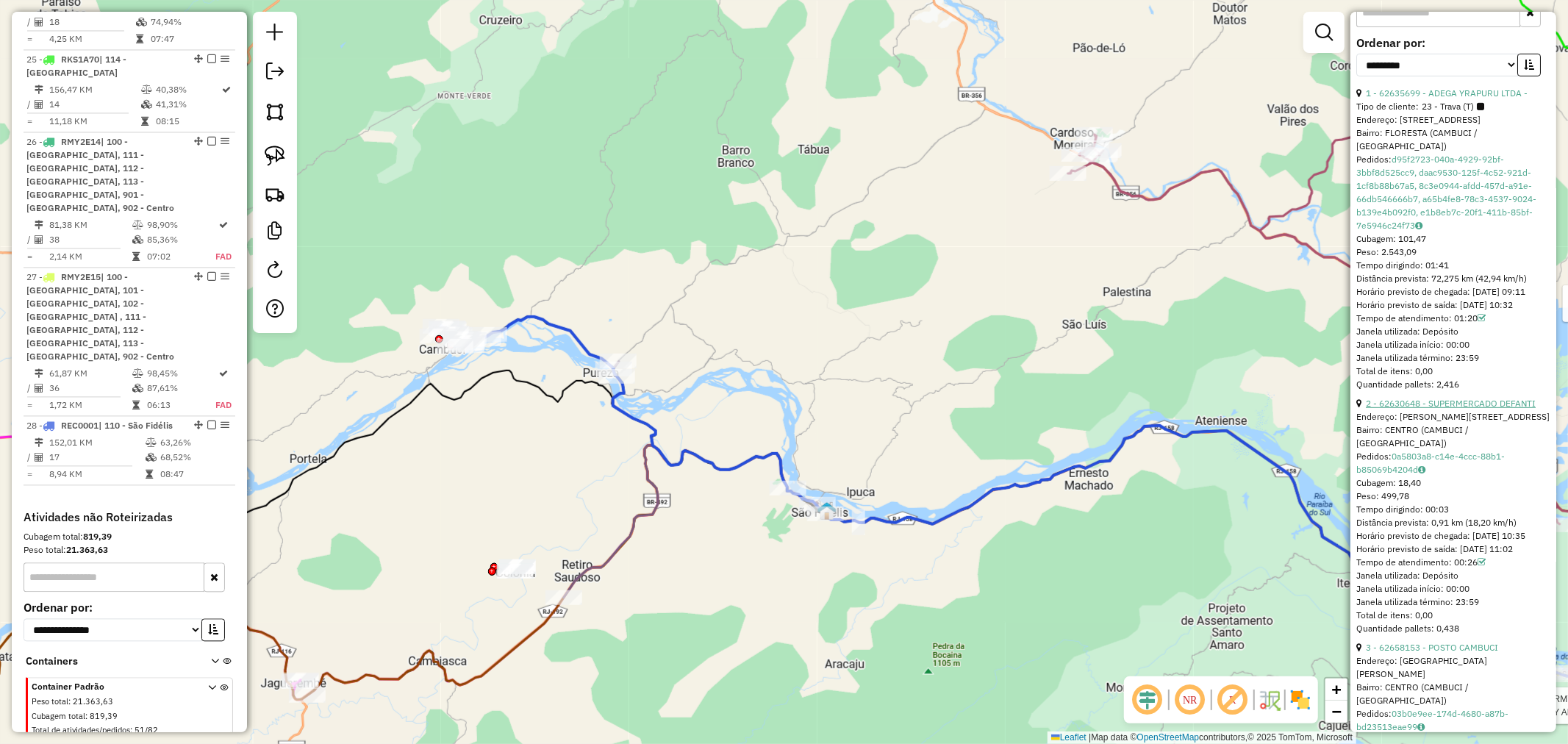
drag, startPoint x: 1354, startPoint y: 110, endPoint x: 1511, endPoint y: 427, distance: 353.7
click at [1511, 429] on div "**********" at bounding box center [1453, 371] width 206 height 720
drag, startPoint x: 1377, startPoint y: 104, endPoint x: 1519, endPoint y: 307, distance: 247.7
drag, startPoint x: 1494, startPoint y: 324, endPoint x: 1414, endPoint y: 218, distance: 132.8
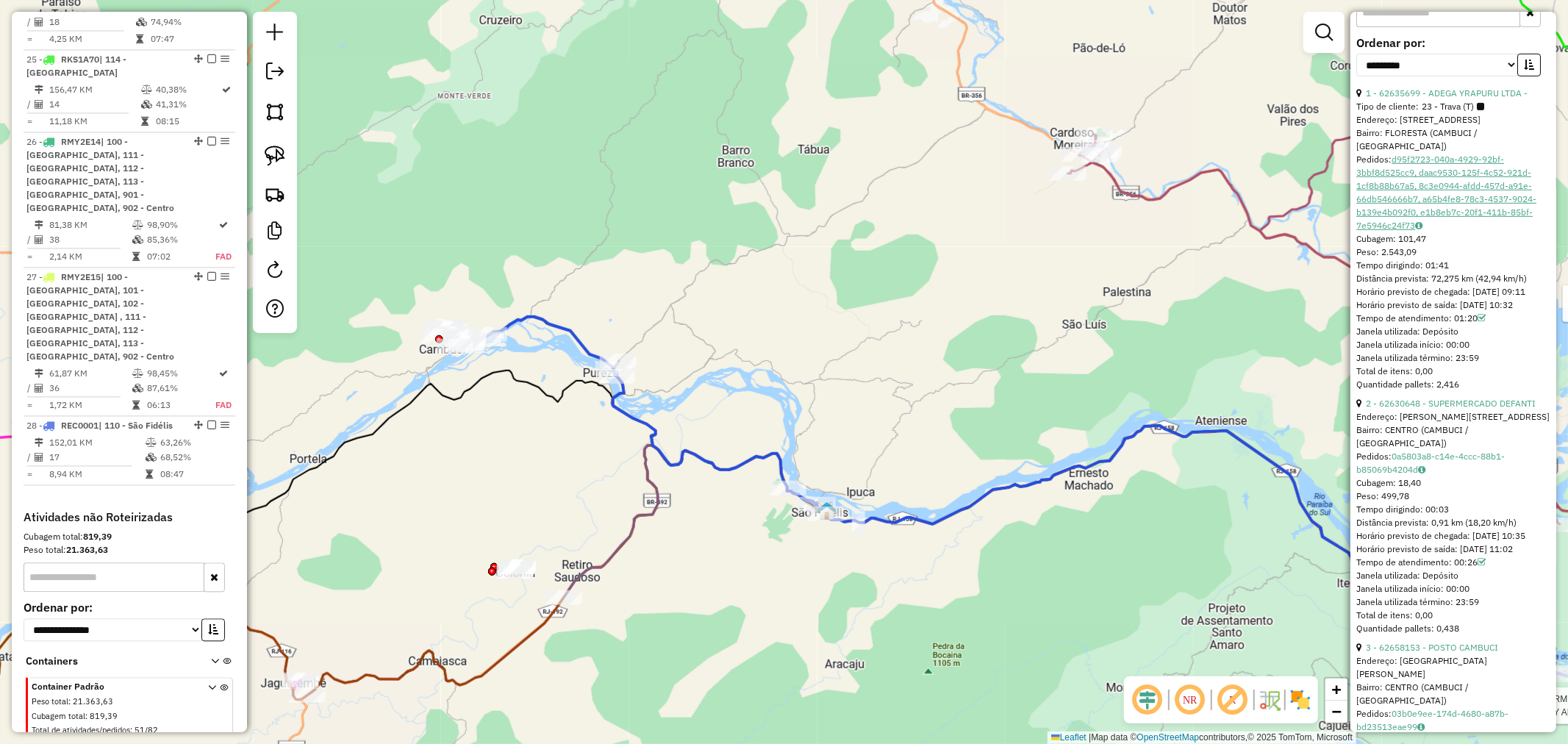
click at [1491, 316] on div "1 - 62635699 - ADEGA YRAPURU LTDA - Tipo de cliente: 23 - Trava (T) Endereço: R…" at bounding box center [1454, 239] width 194 height 305
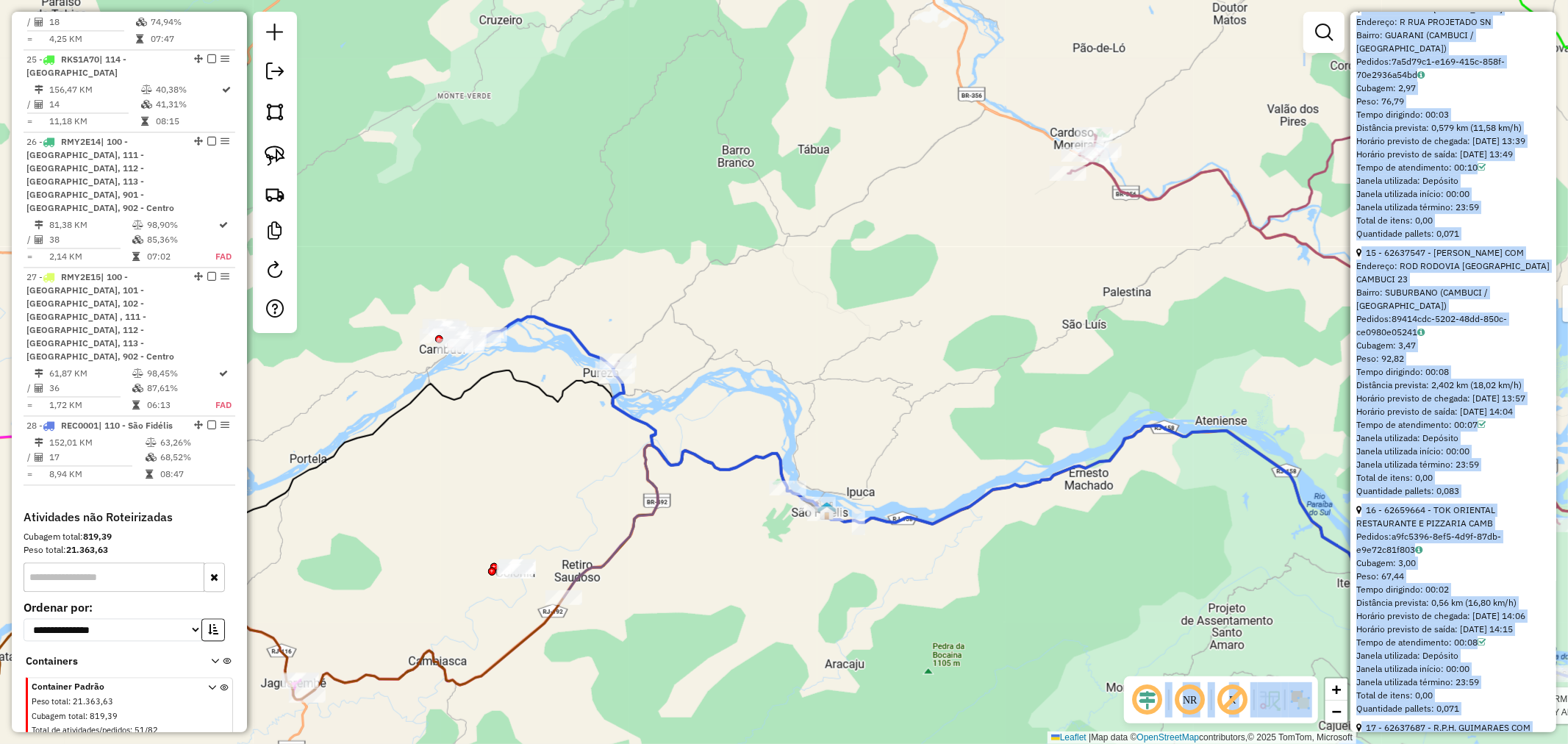
scroll to position [4214, 0]
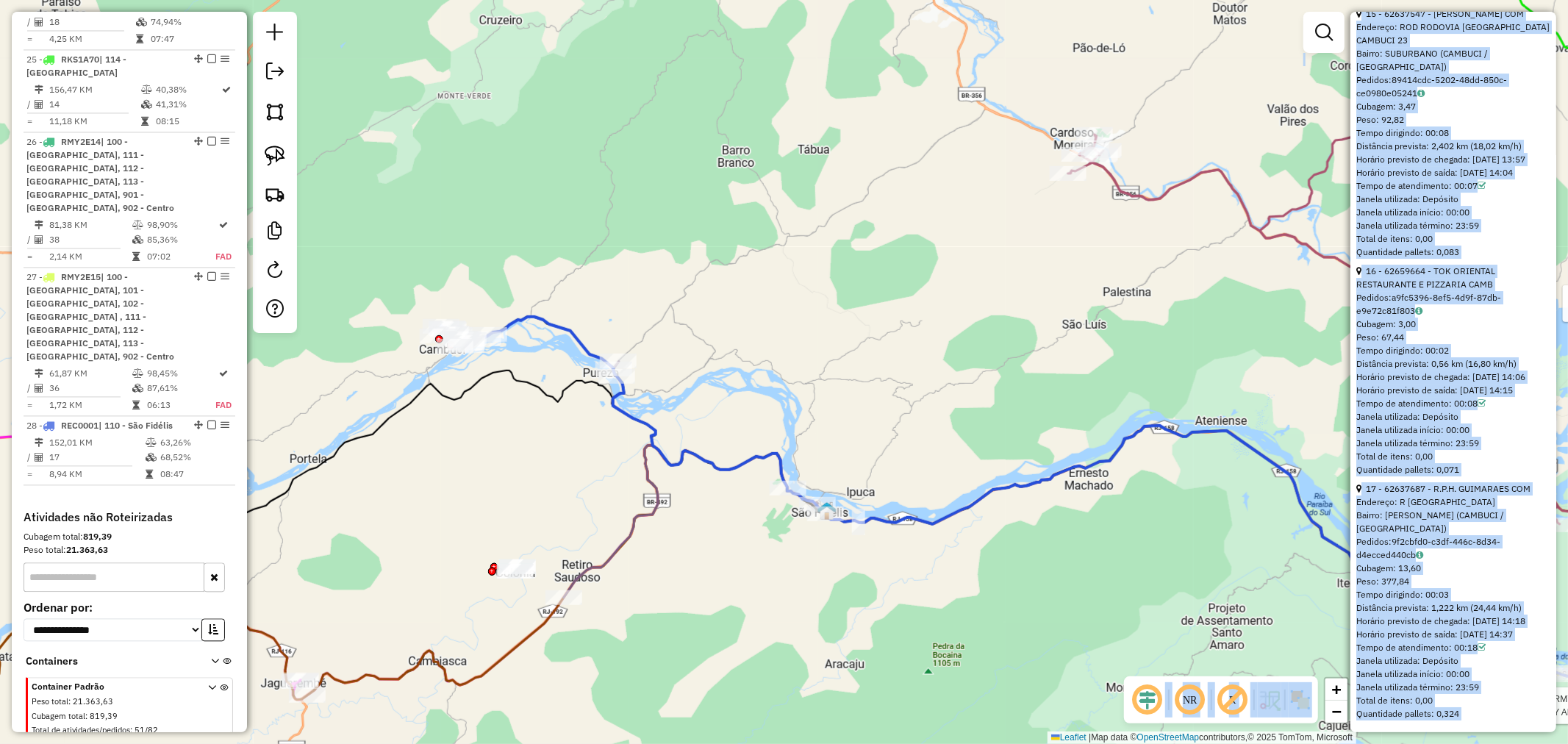
copy ul "1 - 62635699 - ADEGA YRAPURU LTDA - Tipo de cliente: 23 - Trava (T) Endereço: R…"
drag, startPoint x: 1354, startPoint y: 117, endPoint x: 1502, endPoint y: 725, distance: 625.8
click at [1502, 725] on div "**********" at bounding box center [1453, 371] width 206 height 720
click at [927, 439] on div "Rota 6 - Placa FSL5D19 62619540 - JAIRA DOS SANTOS GON Rota 26 - Placa RMY2E14 …" at bounding box center [784, 372] width 1568 height 744
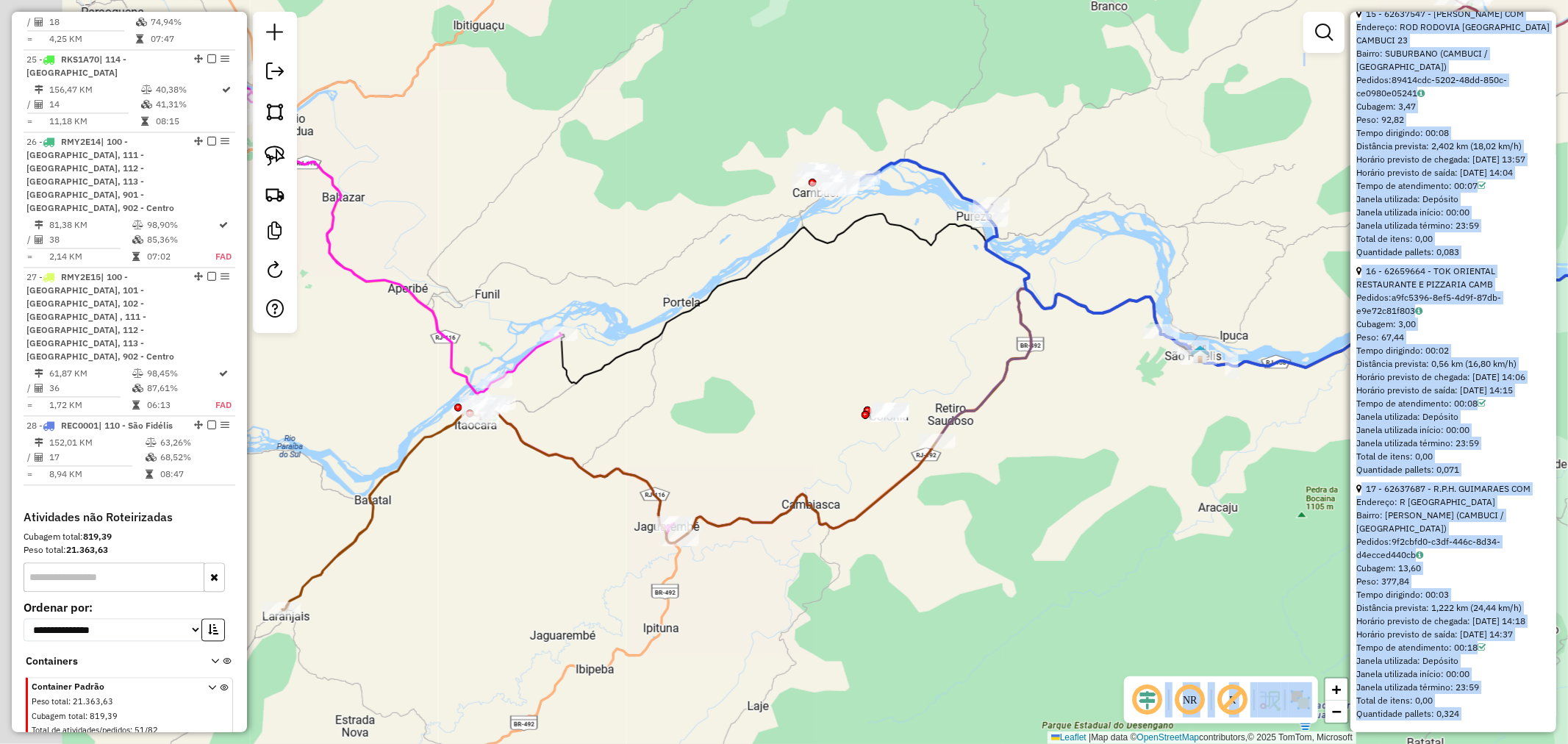
drag, startPoint x: 570, startPoint y: 586, endPoint x: 722, endPoint y: 586, distance: 152.0
click at [722, 586] on div "Rota 6 - Placa FSL5D19 62619540 - JAIRA DOS SANTOS GON Rota 26 - Placa RMY2E14 …" at bounding box center [784, 372] width 1568 height 744
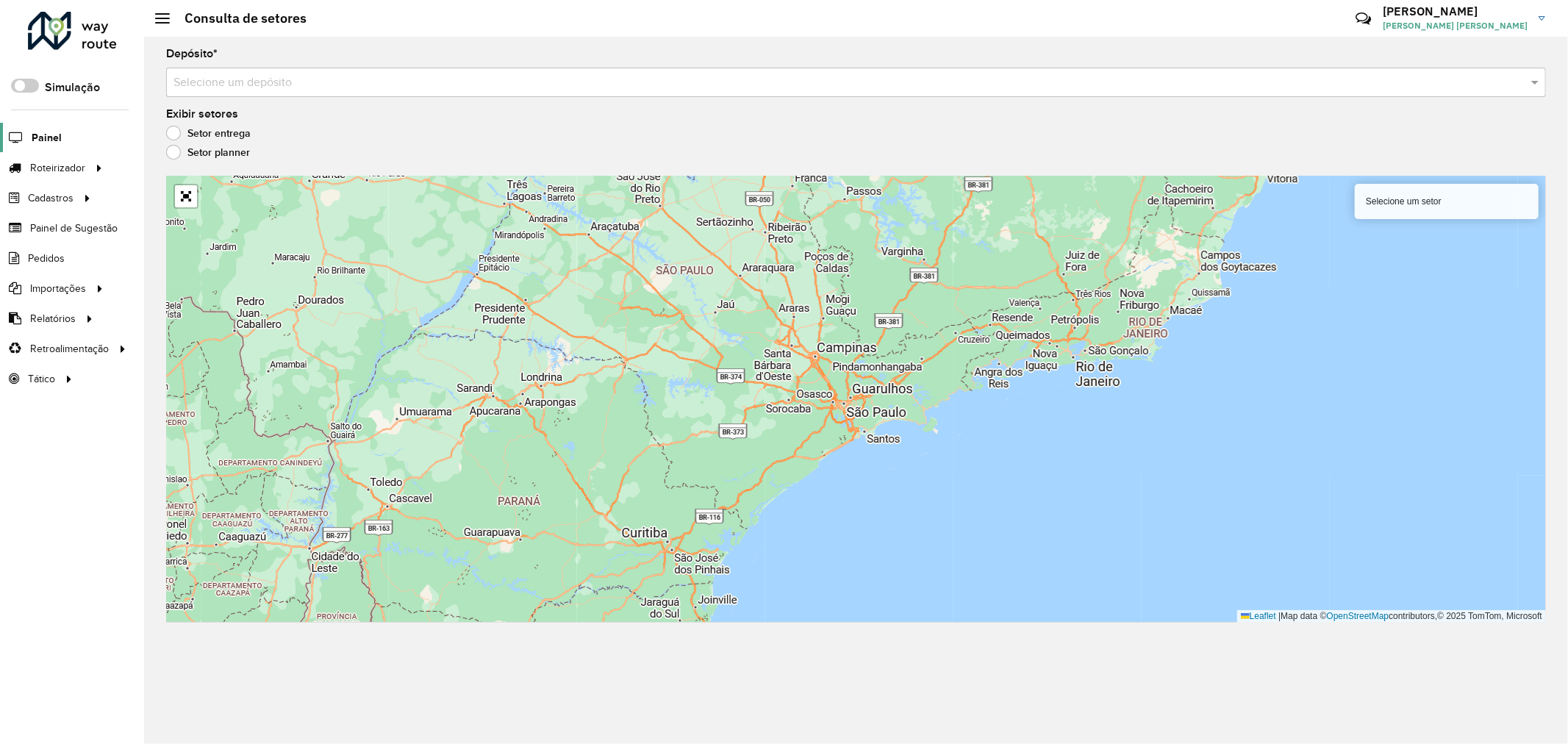
click at [53, 142] on span "Painel" at bounding box center [46, 137] width 30 height 16
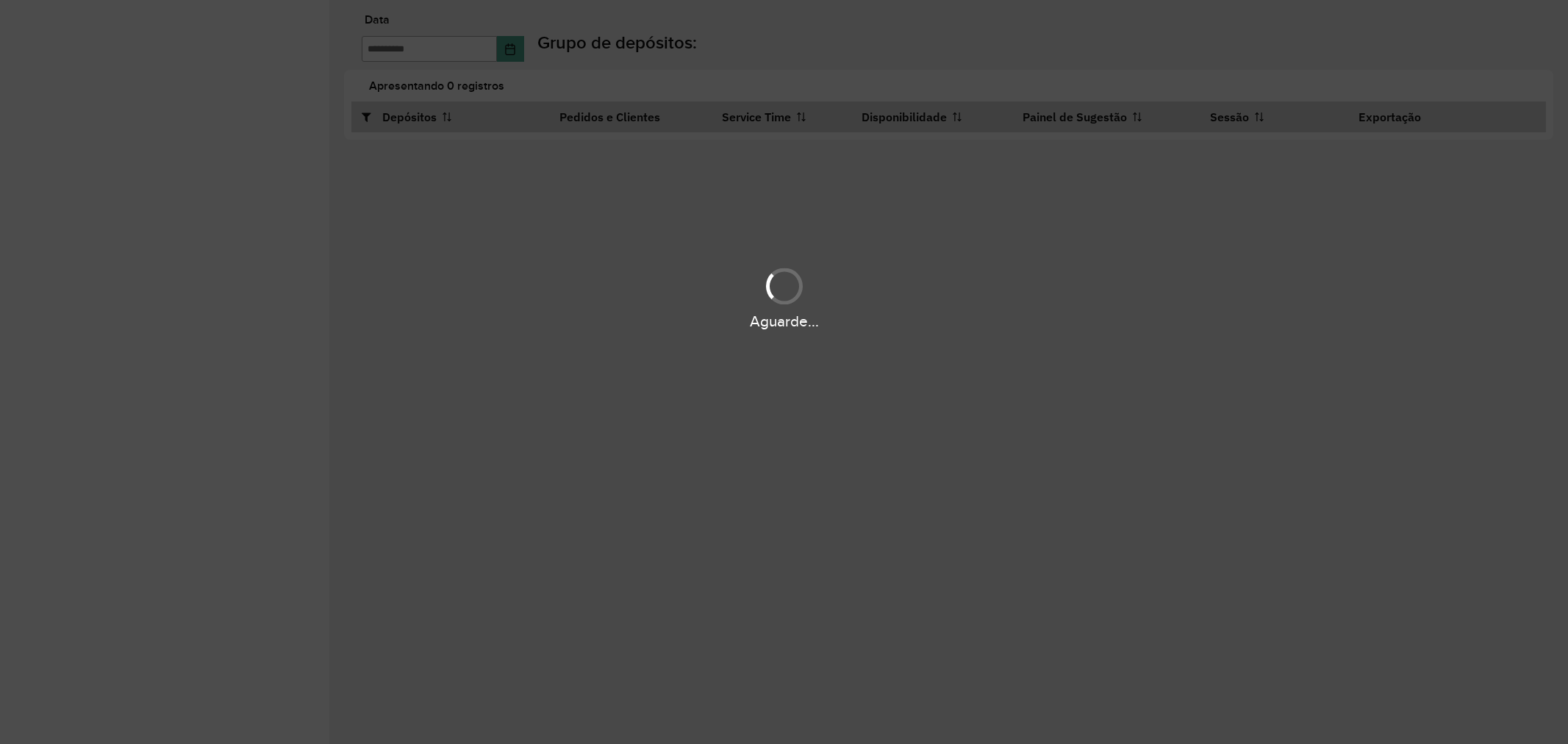
type input "**********"
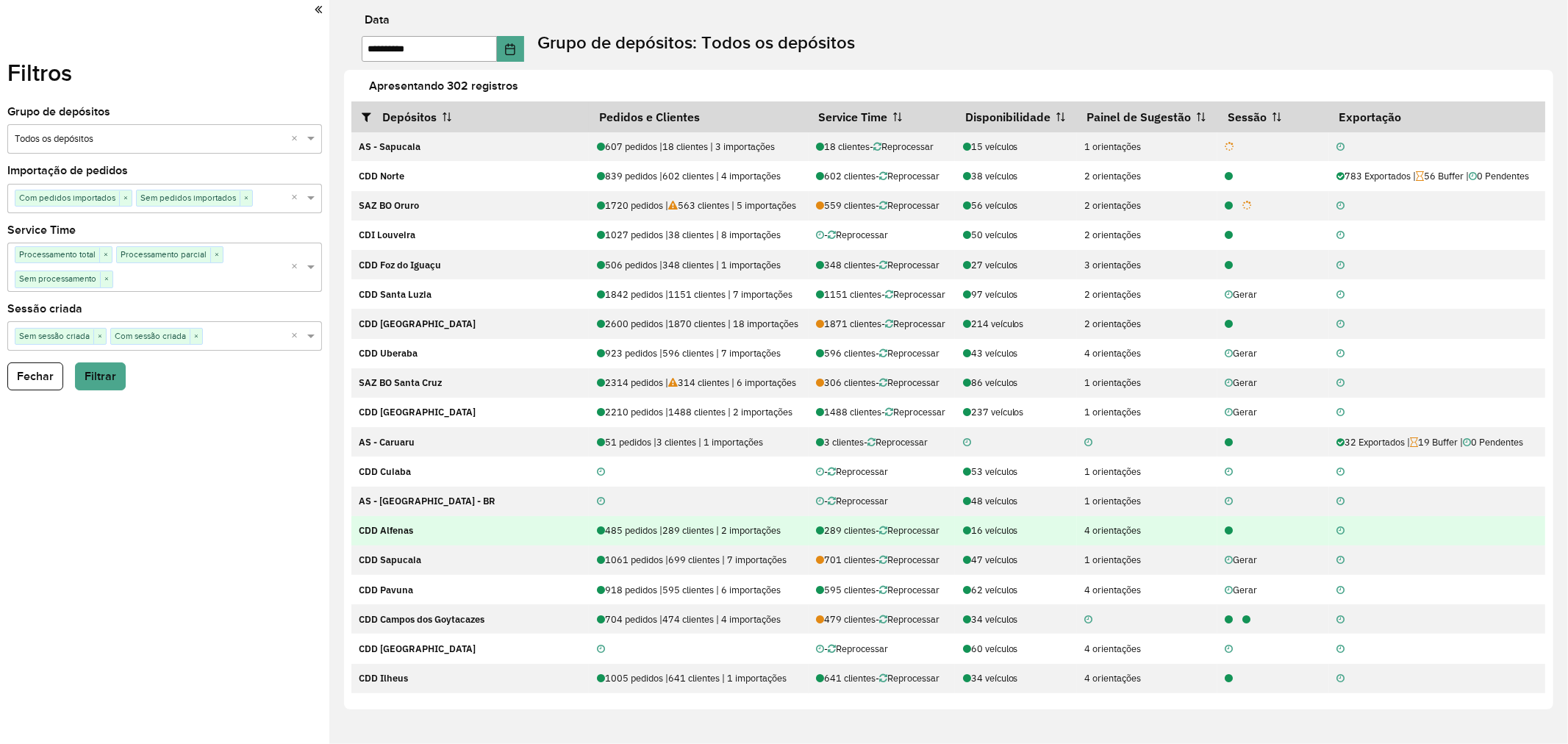
scroll to position [408, 0]
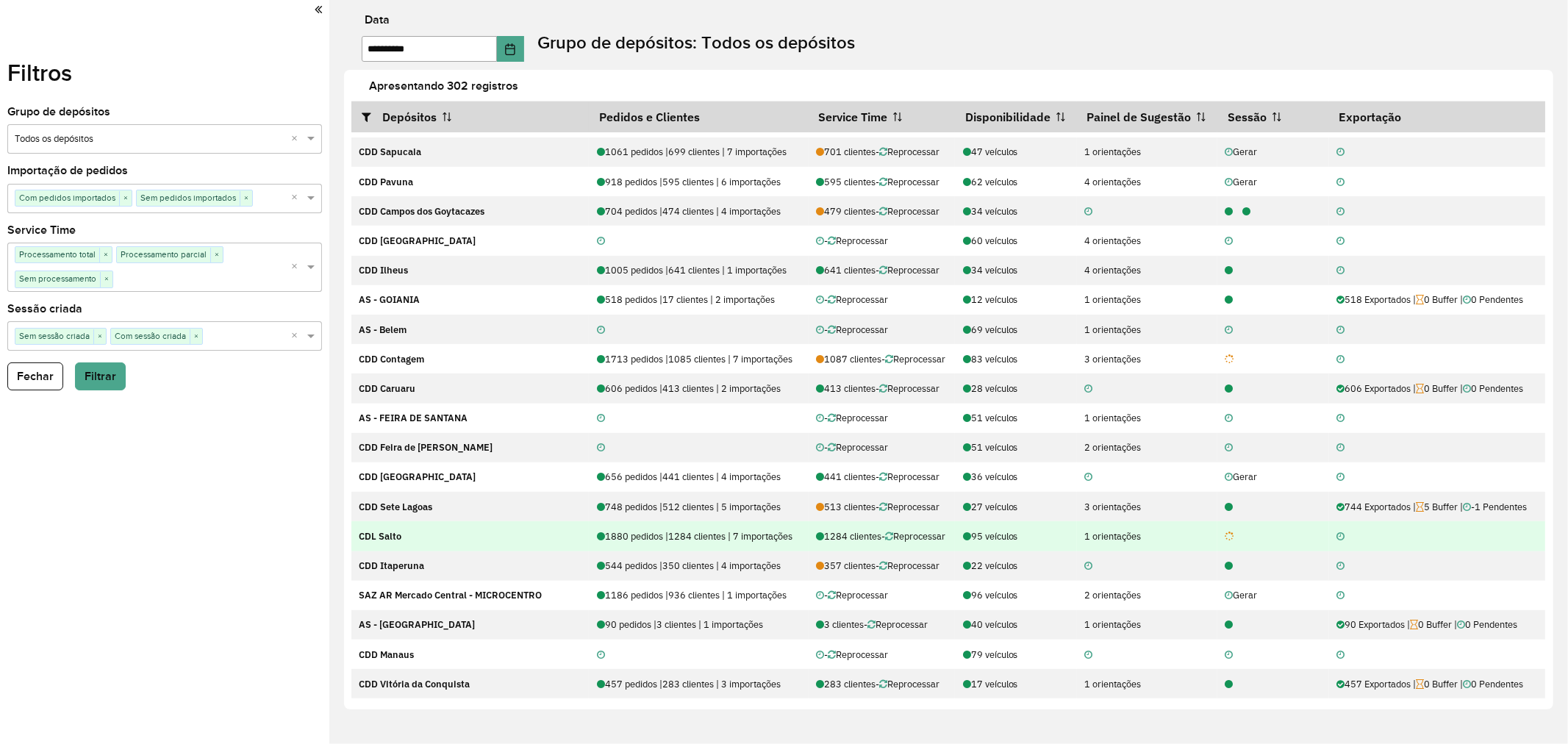
click at [1225, 540] on icon at bounding box center [1230, 537] width 10 height 10
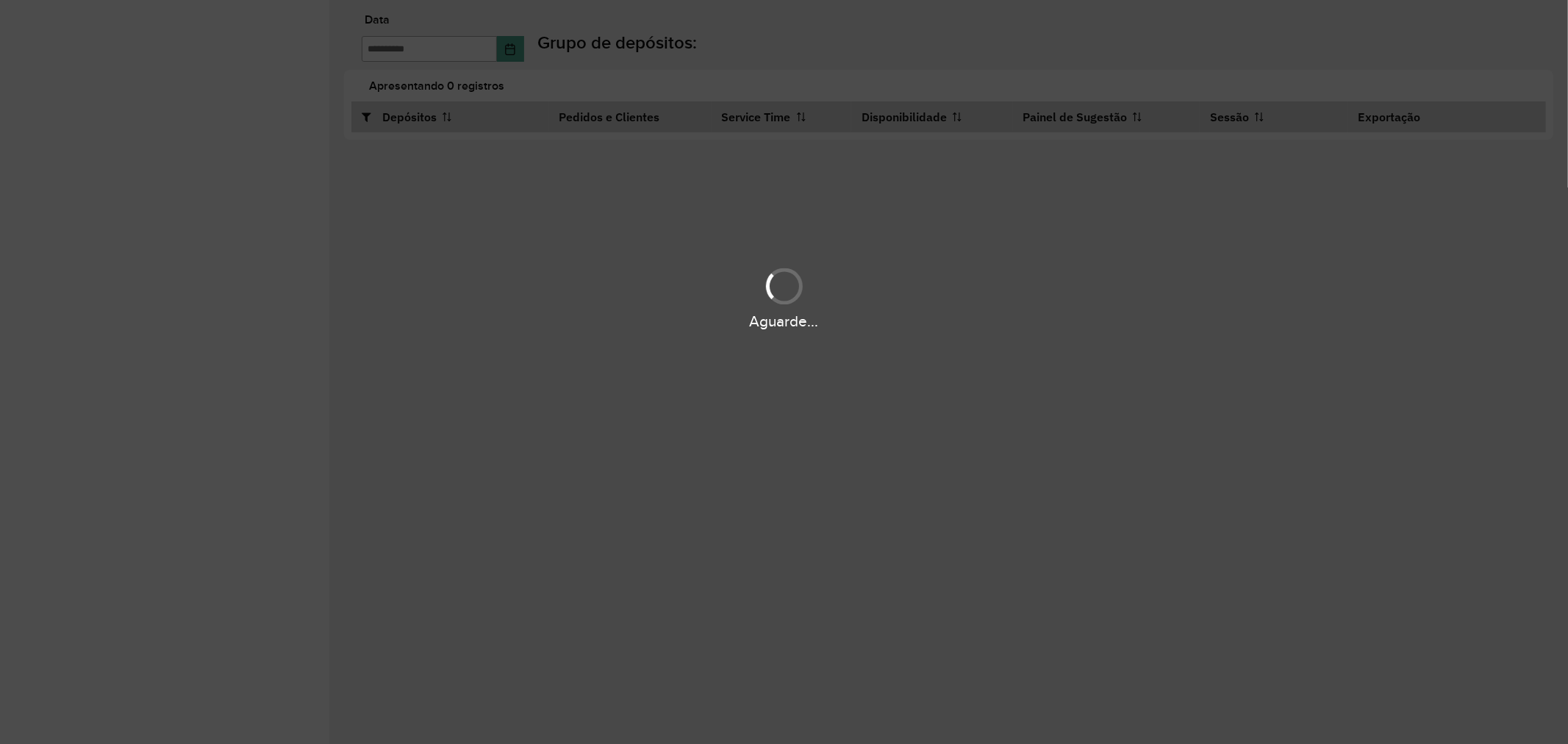
type input "**********"
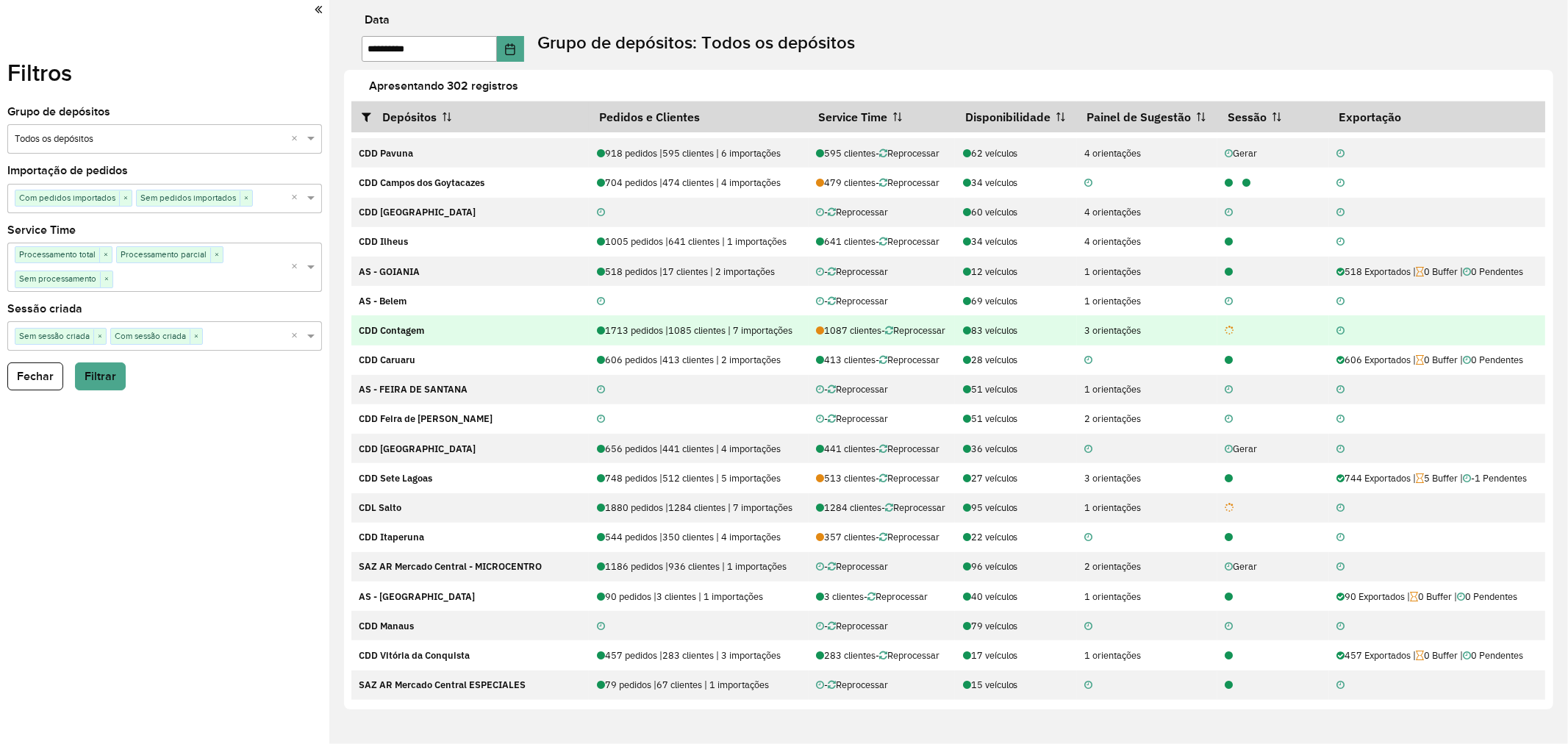
scroll to position [489, 0]
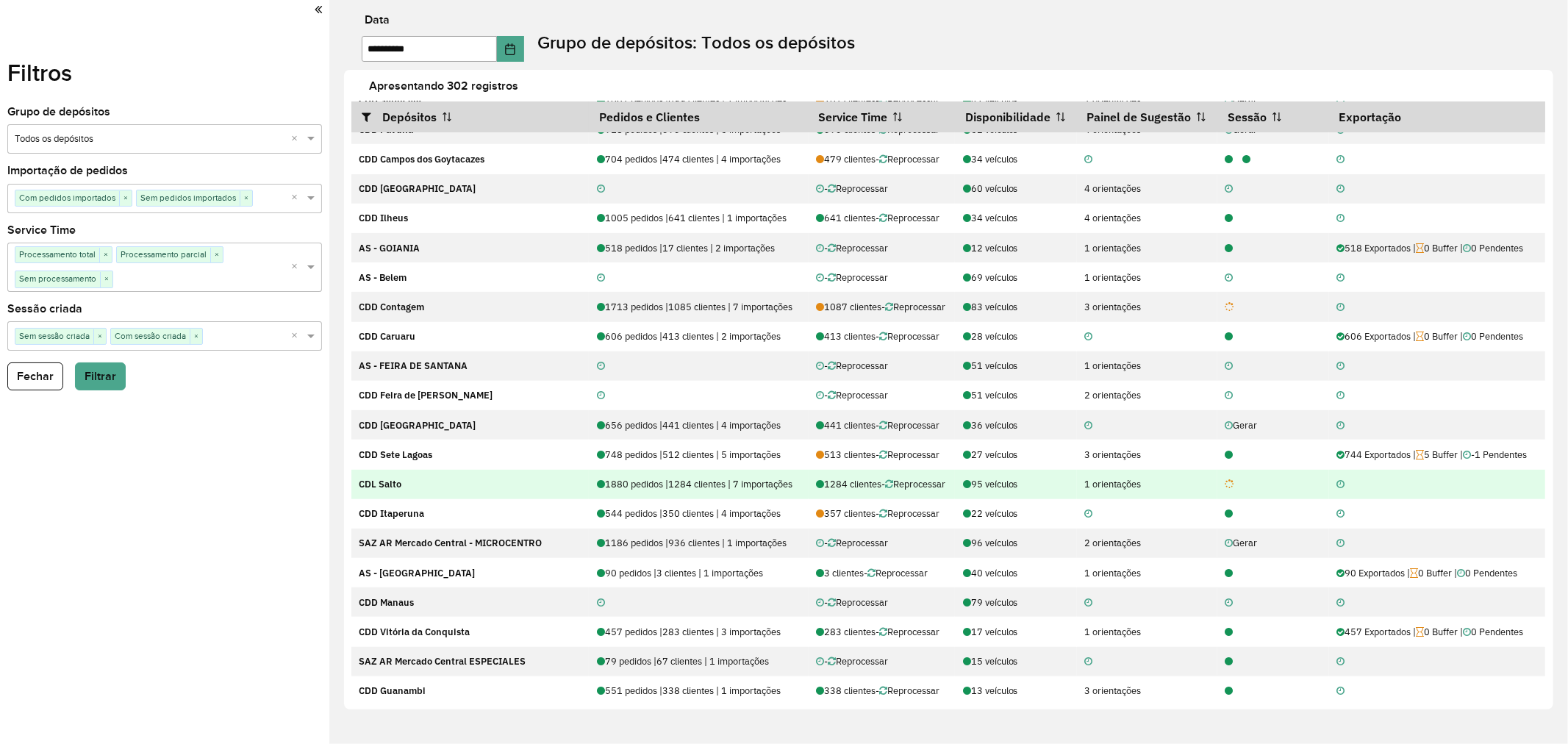
click at [1225, 488] on icon at bounding box center [1230, 485] width 10 height 10
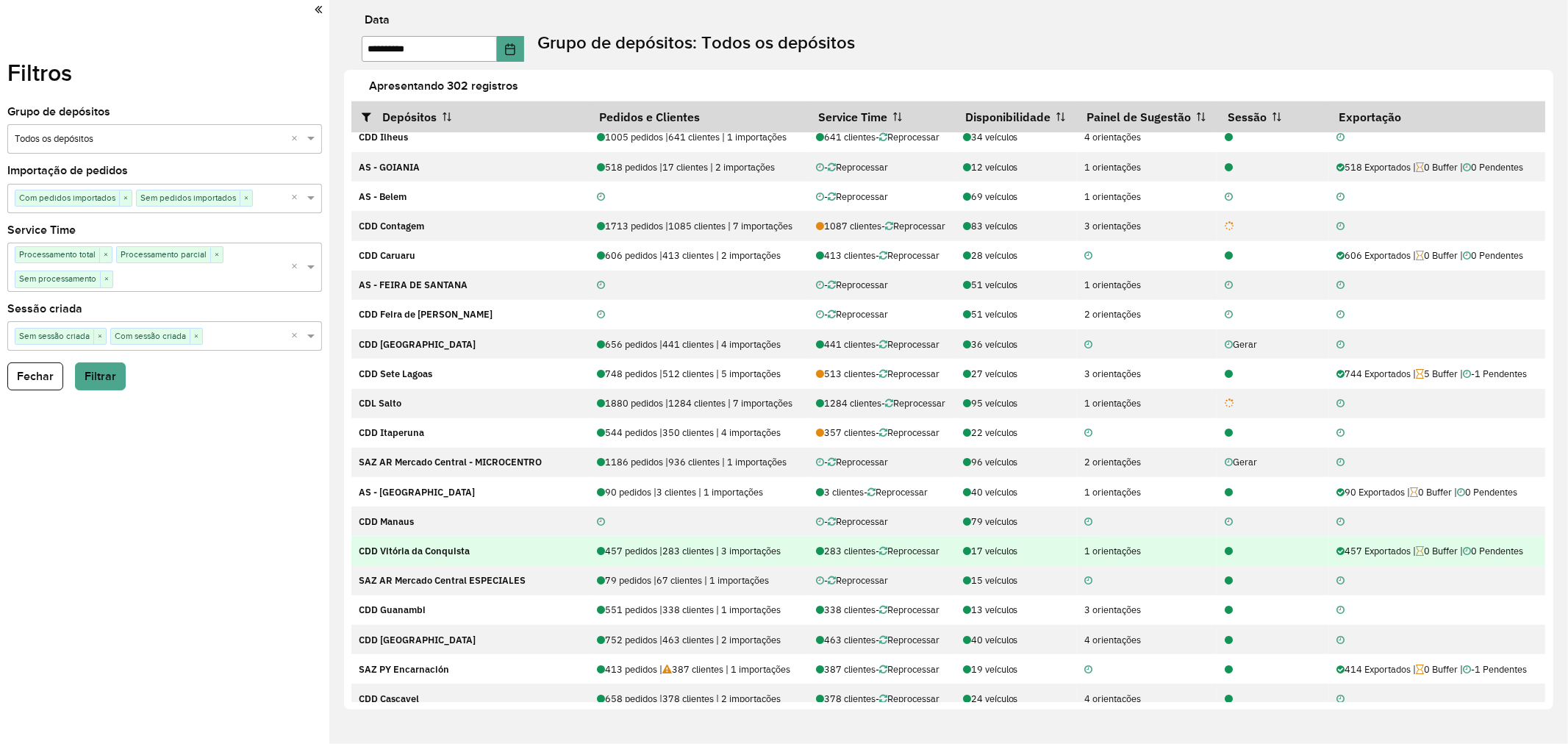
scroll to position [572, 0]
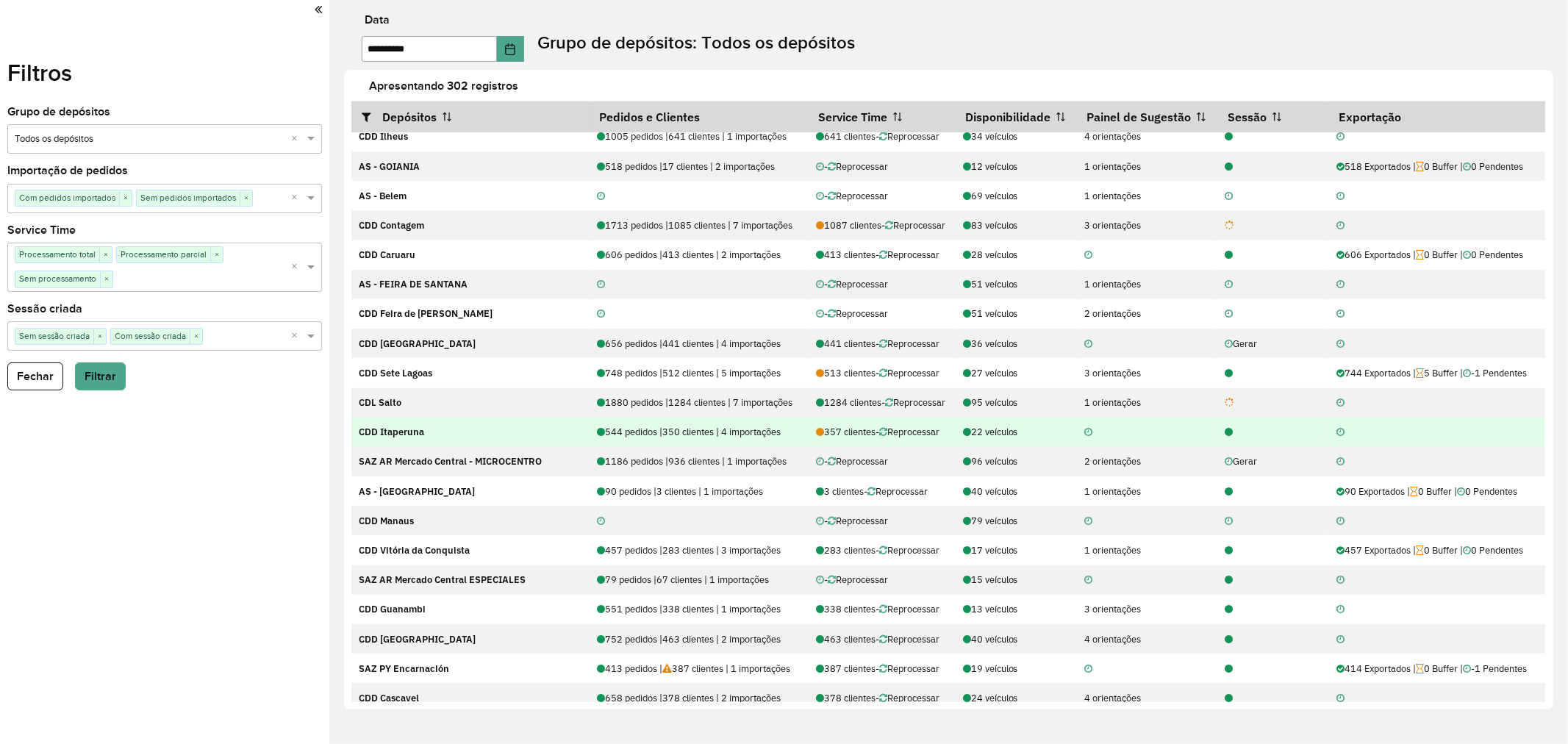
click at [1225, 437] on icon at bounding box center [1230, 433] width 8 height 10
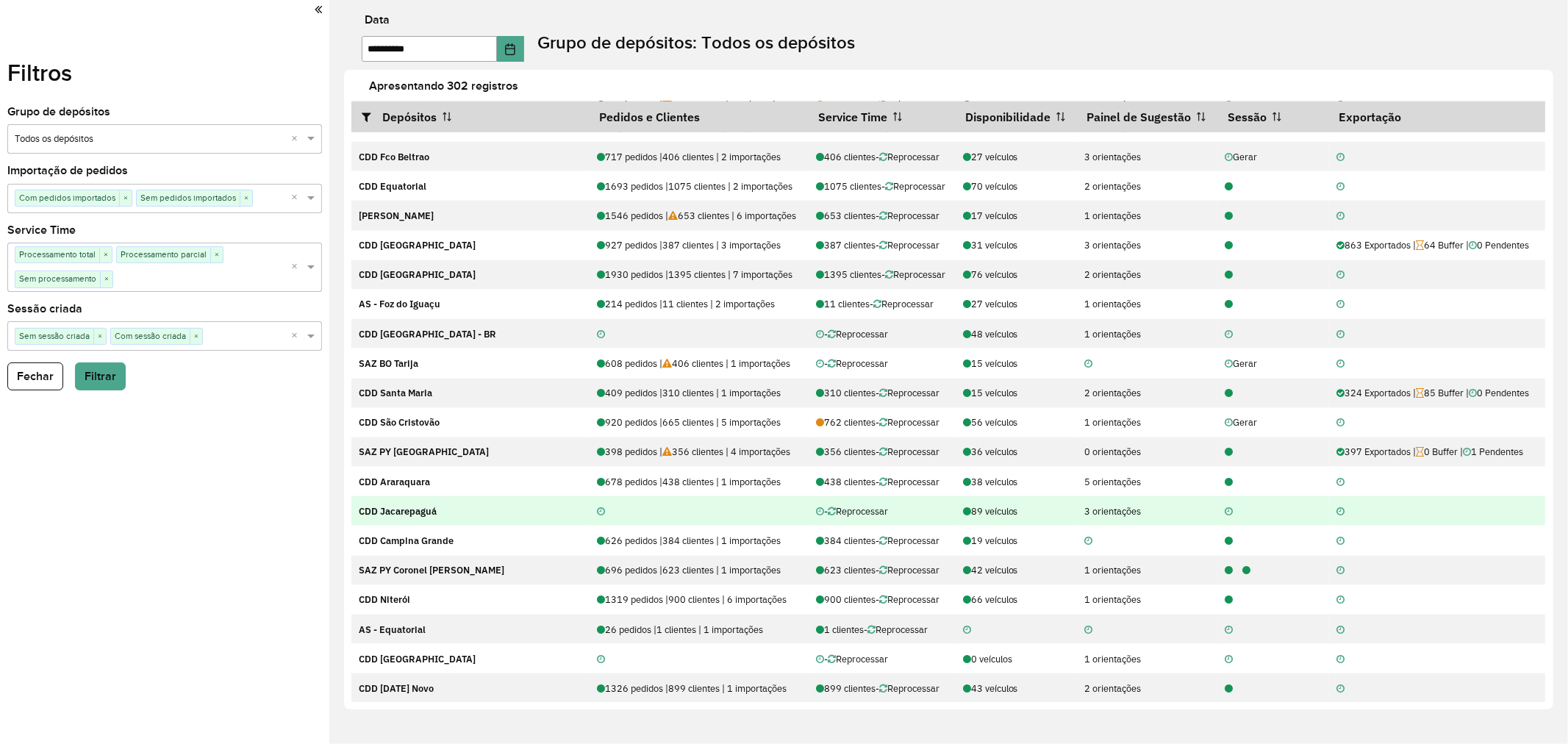
scroll to position [1552, 0]
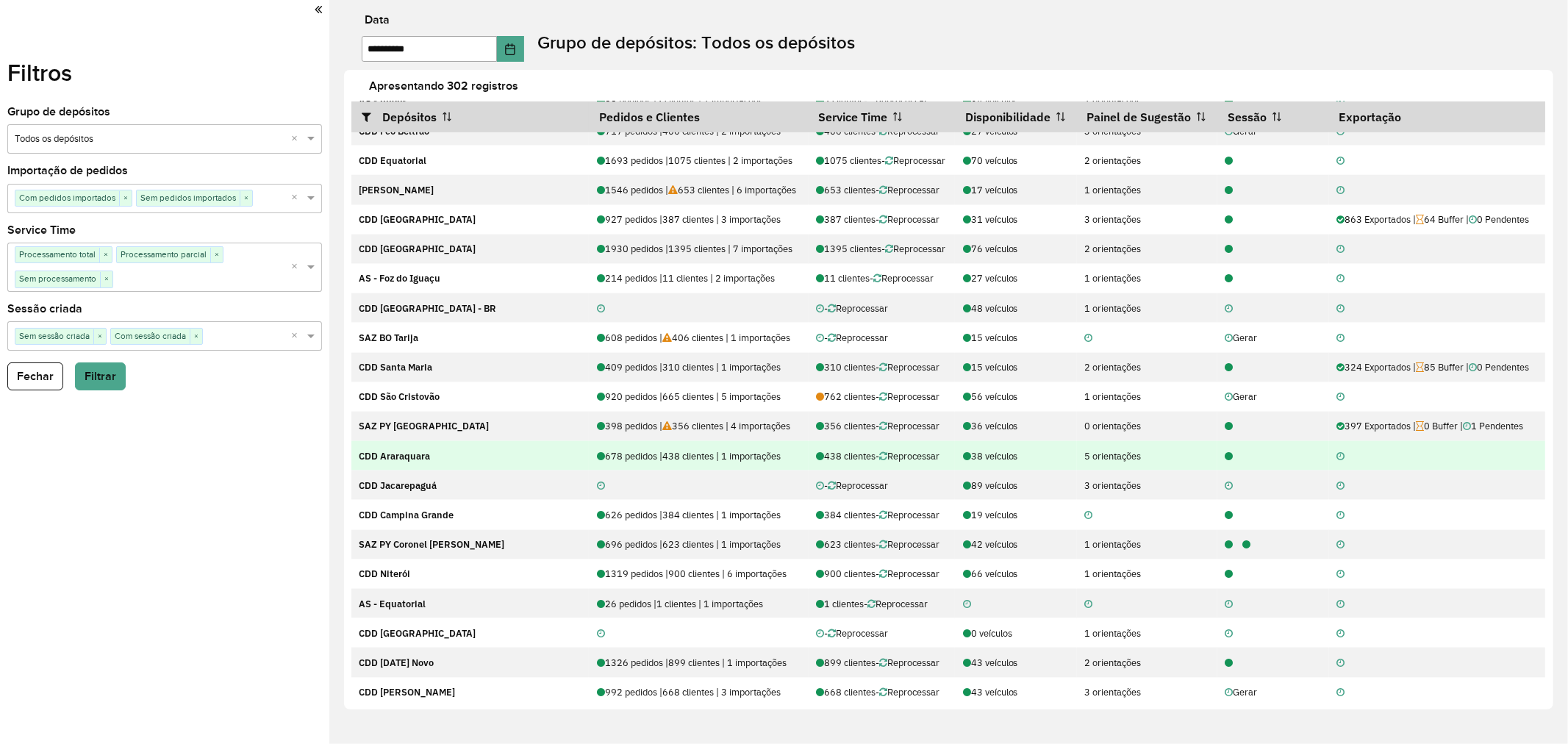
click at [1225, 462] on icon at bounding box center [1230, 457] width 8 height 10
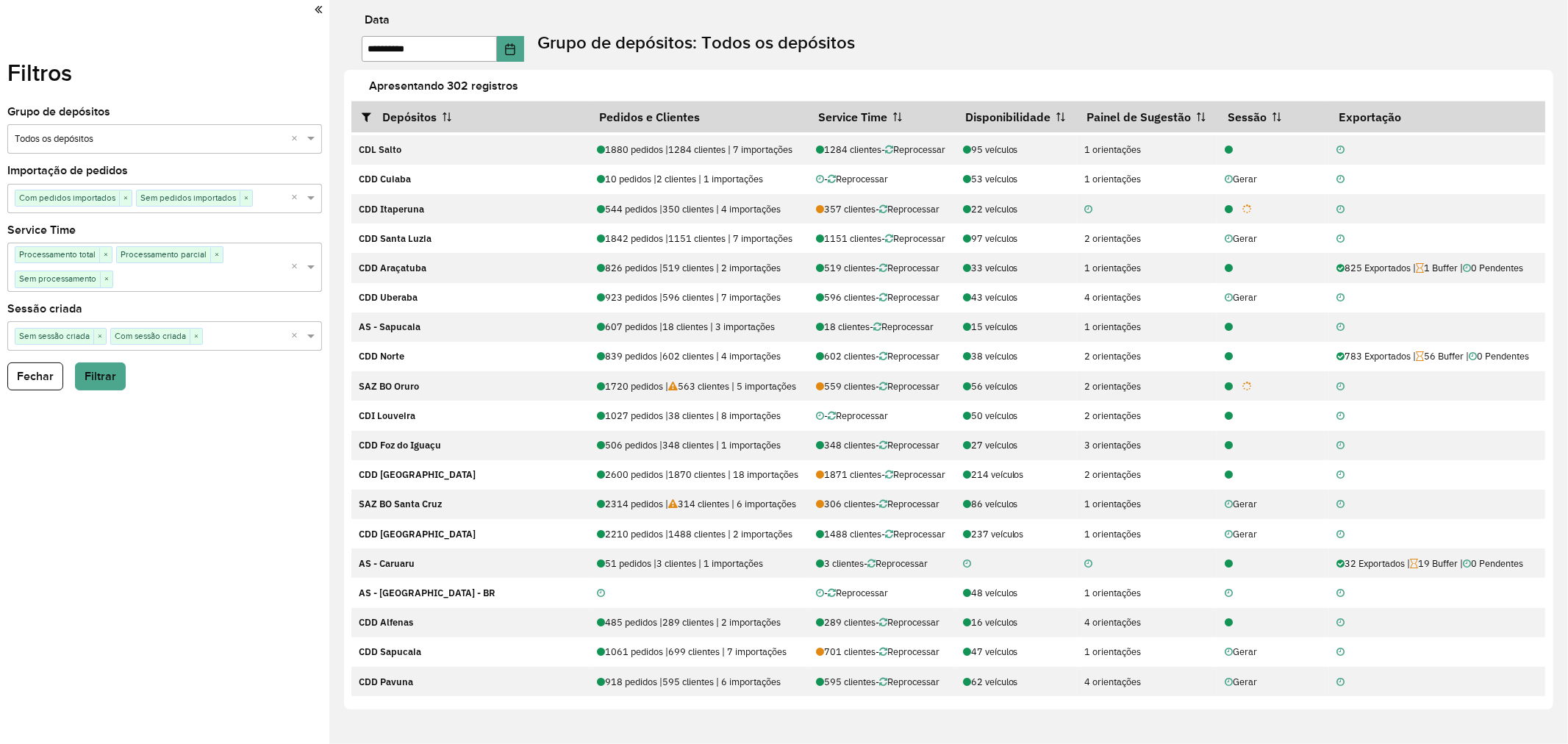
scroll to position [0, 0]
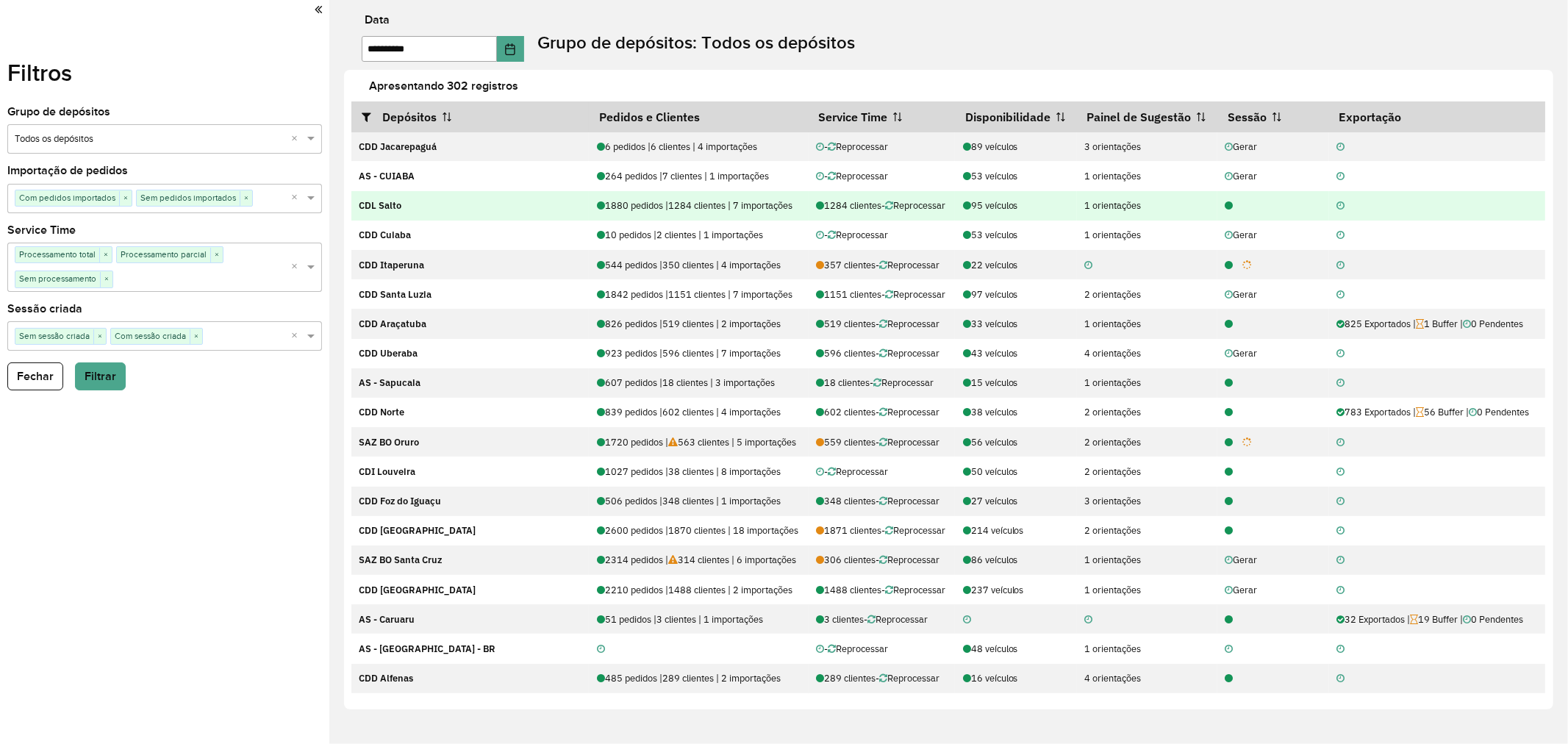
click at [1225, 204] on icon at bounding box center [1230, 206] width 8 height 10
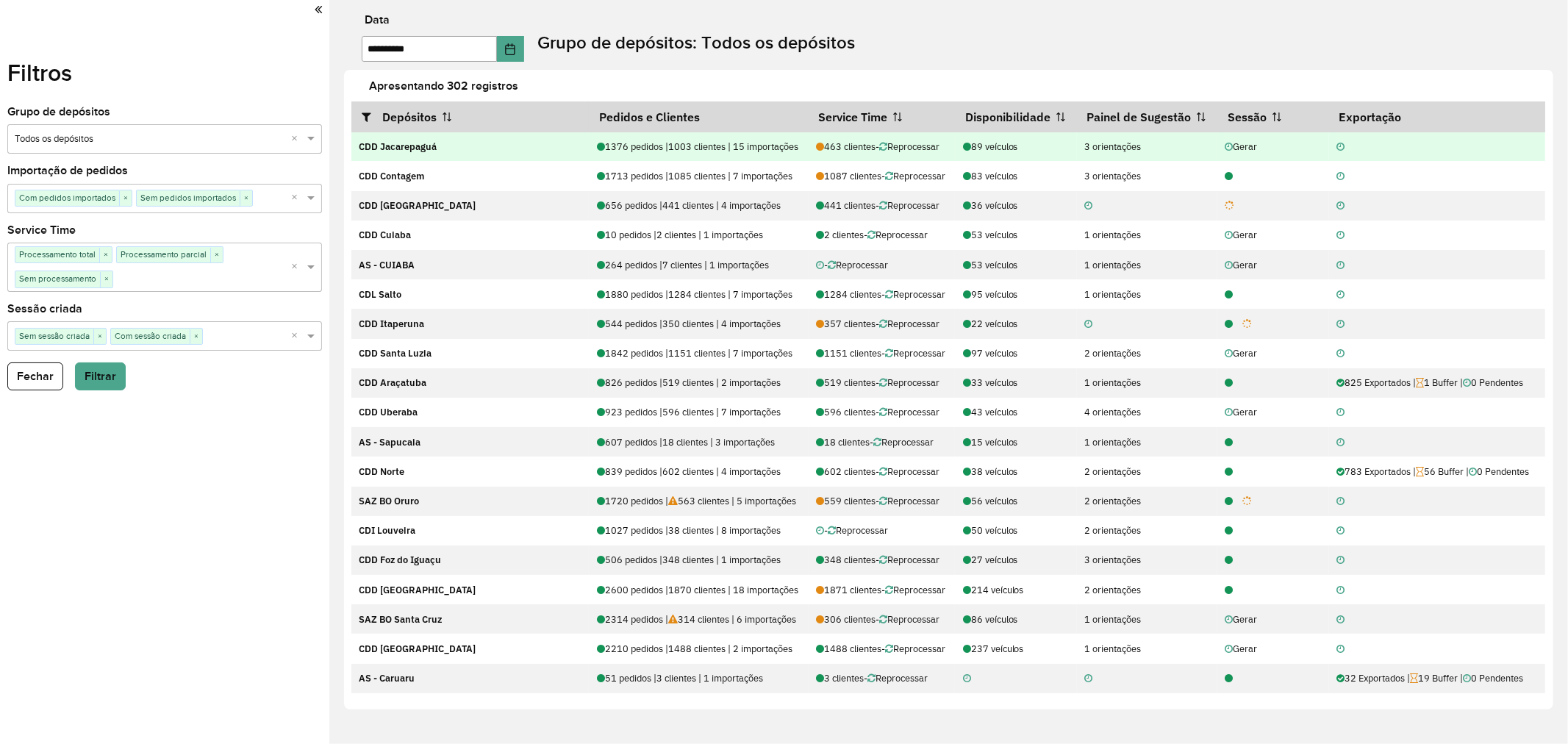
scroll to position [426, 0]
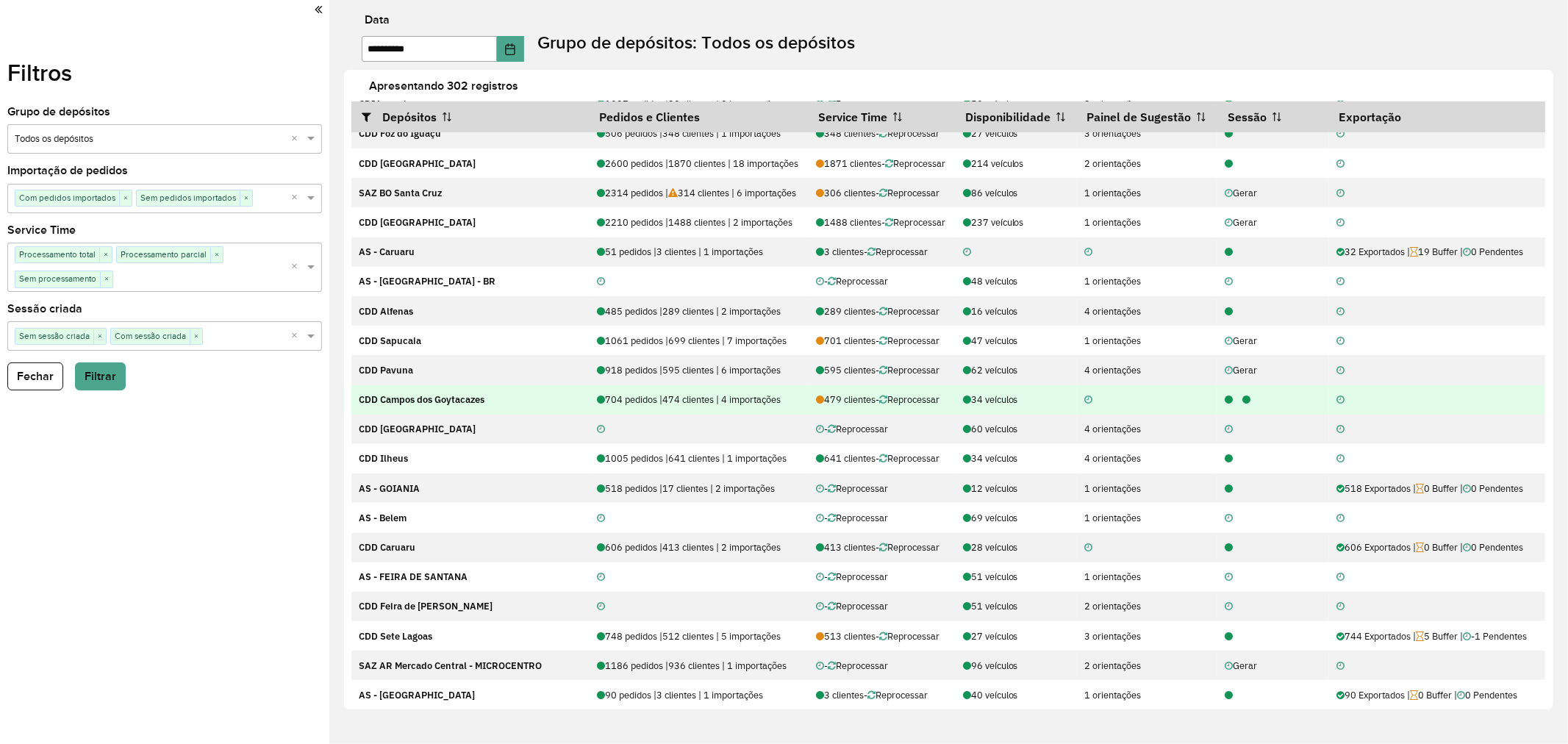
click at [1244, 403] on icon at bounding box center [1248, 401] width 8 height 10
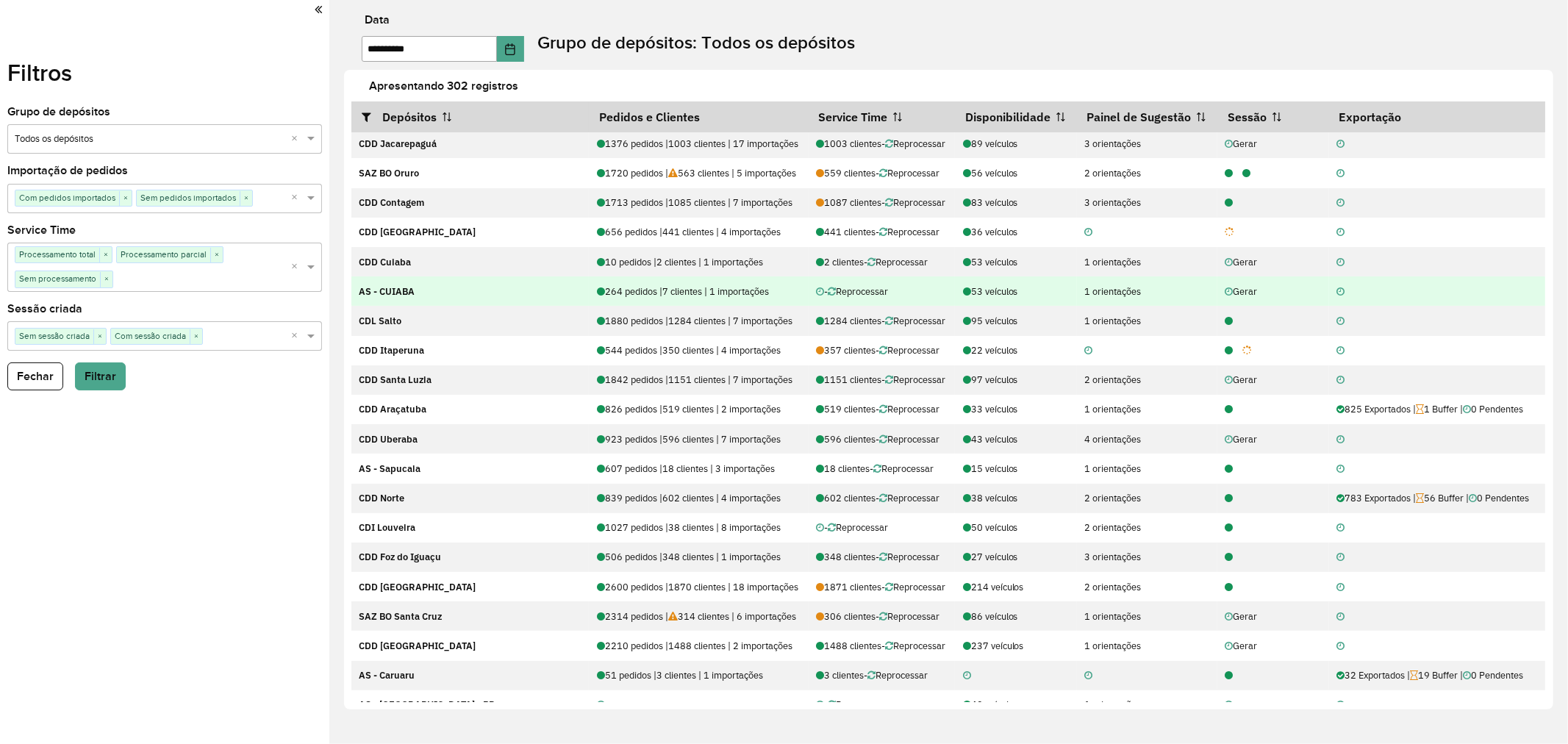
scroll to position [0, 0]
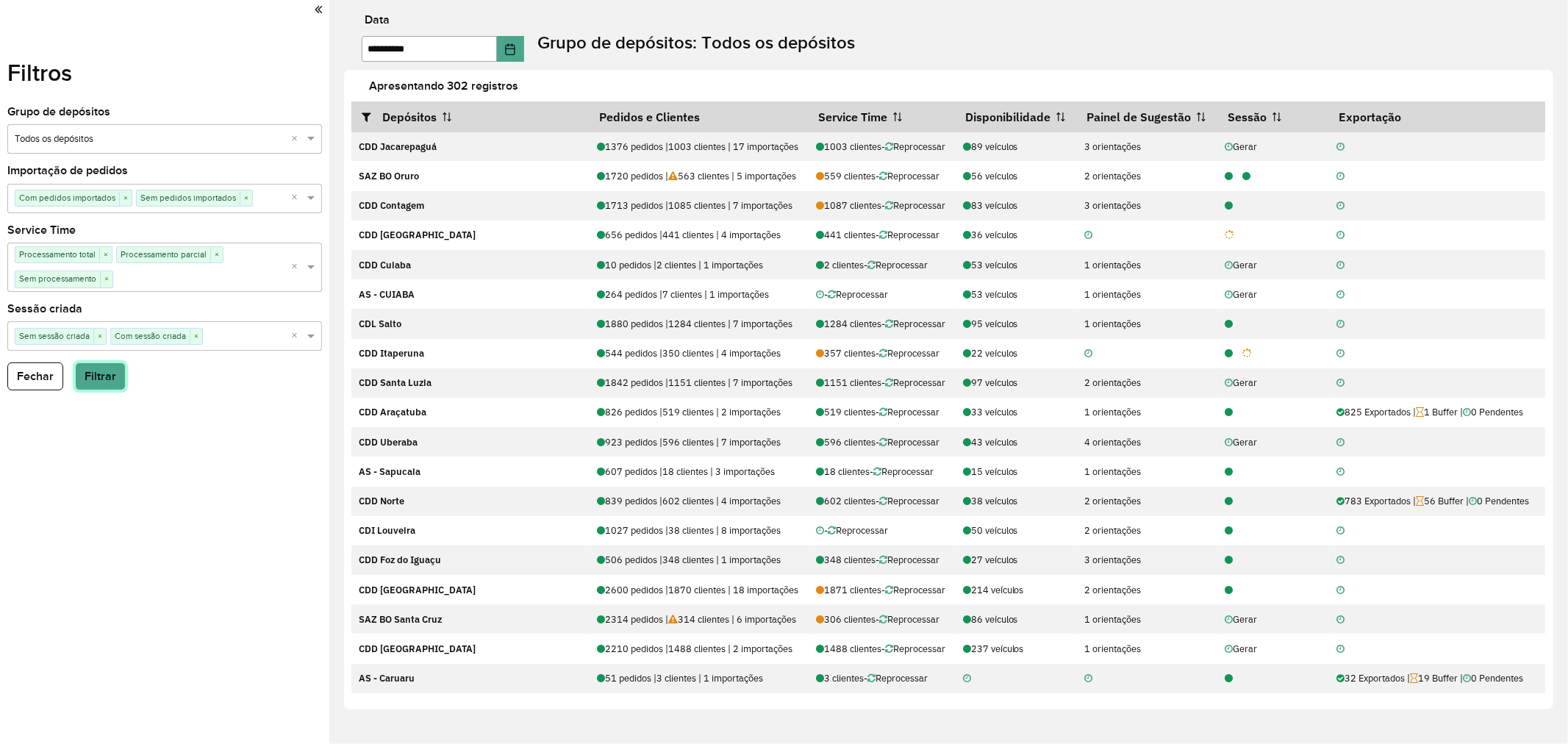
click at [97, 374] on button "Filtrar" at bounding box center [100, 376] width 51 height 28
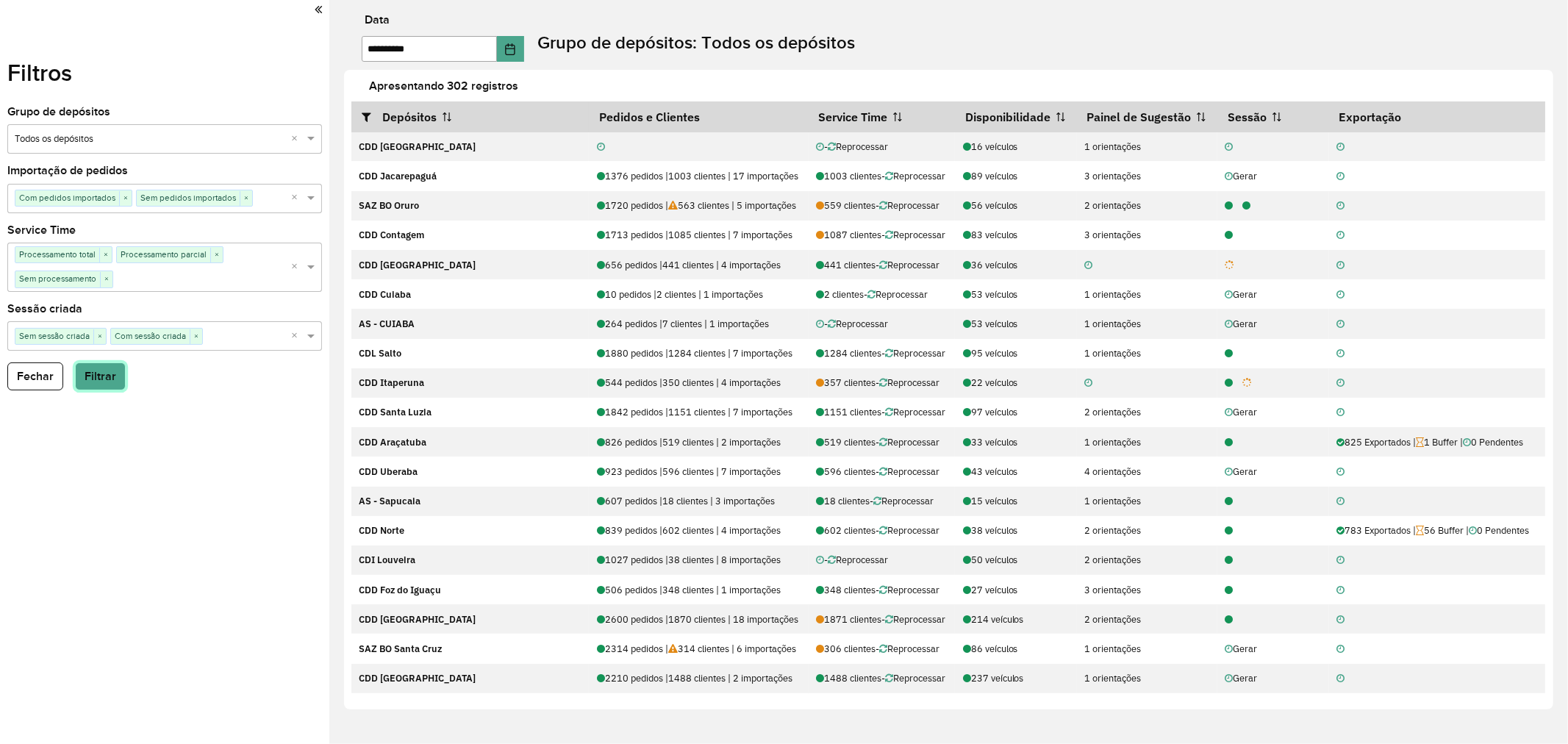
click at [112, 377] on button "Filtrar" at bounding box center [100, 376] width 51 height 28
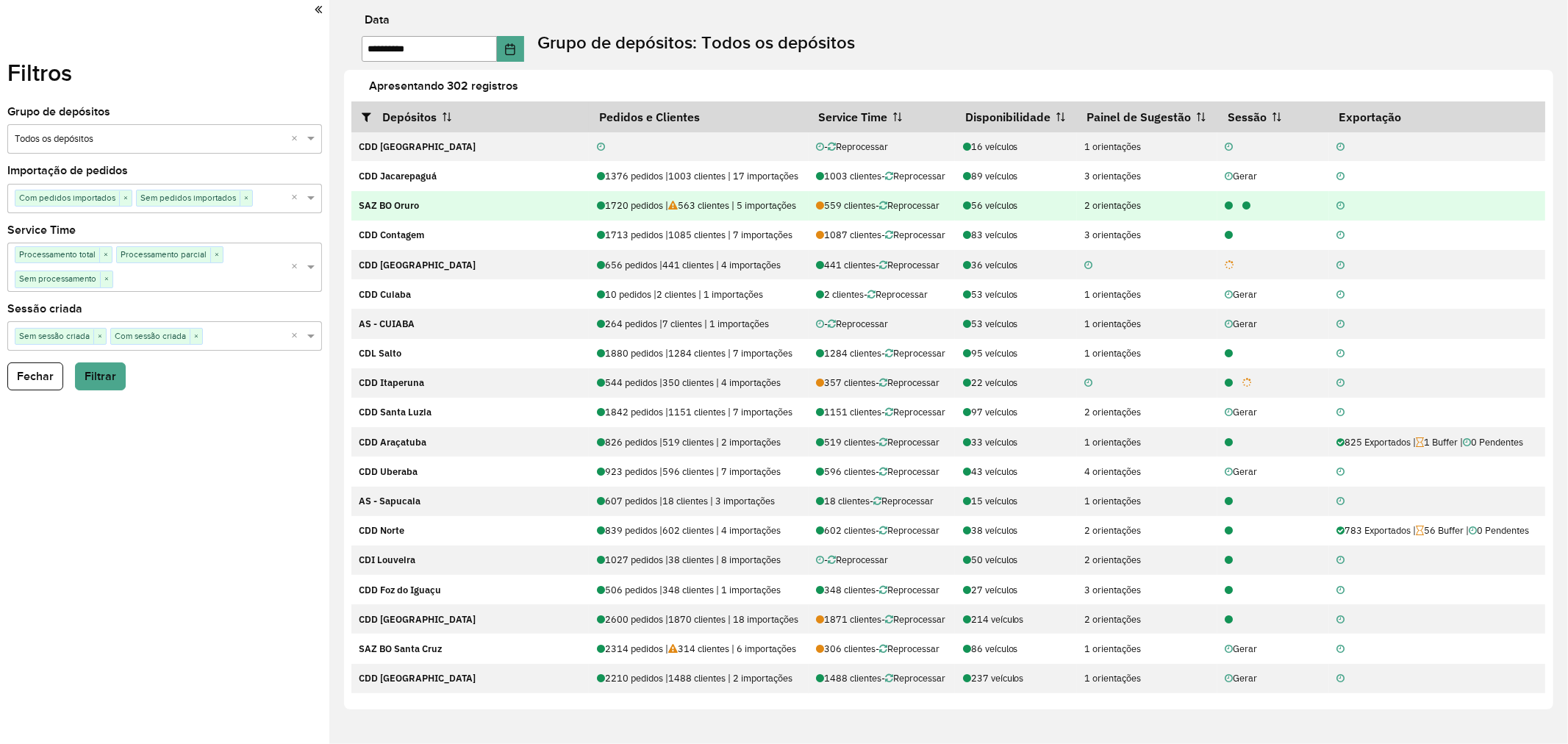
click at [1244, 209] on icon at bounding box center [1248, 206] width 8 height 10
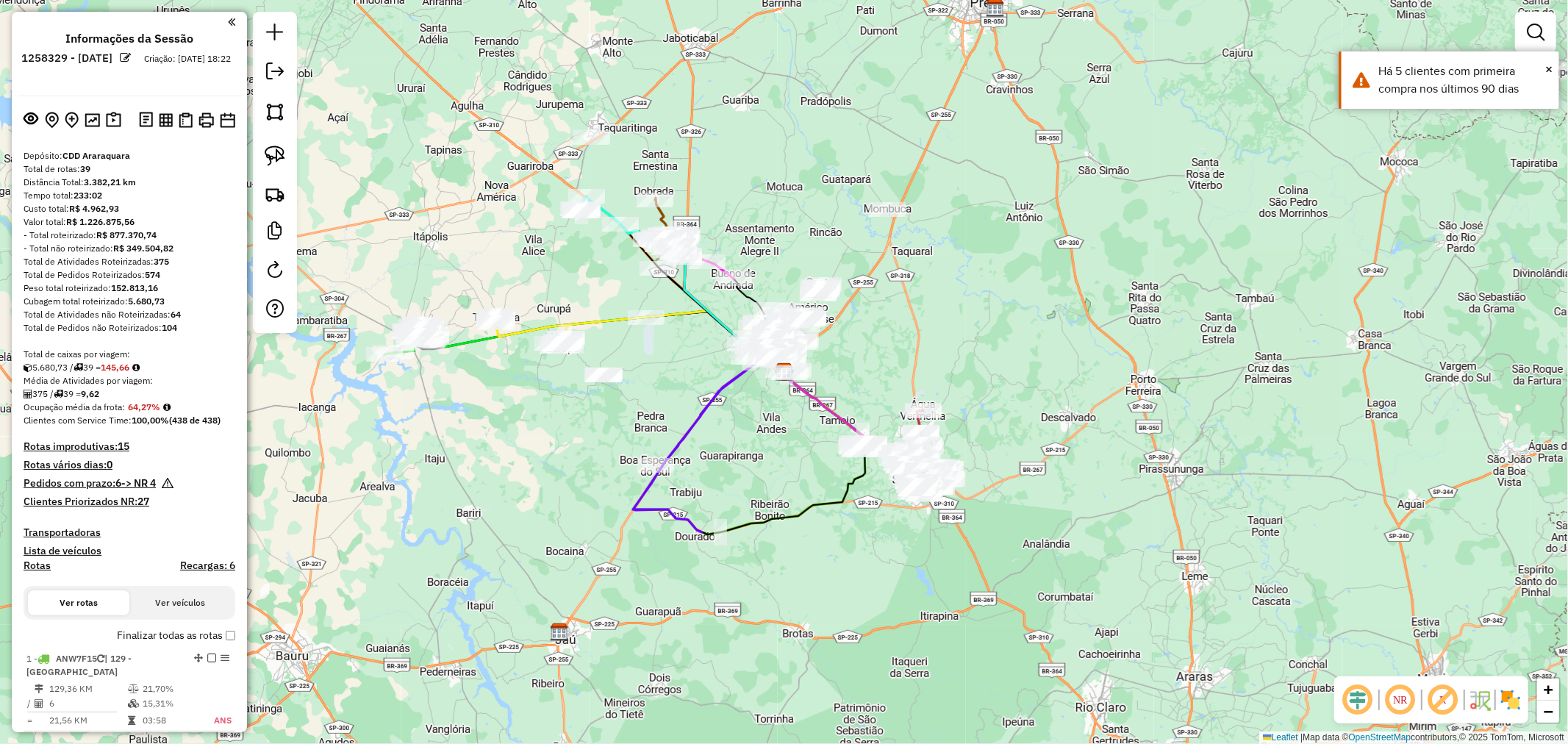
click at [190, 416] on strong "(438 de 438)" at bounding box center [195, 420] width 52 height 11
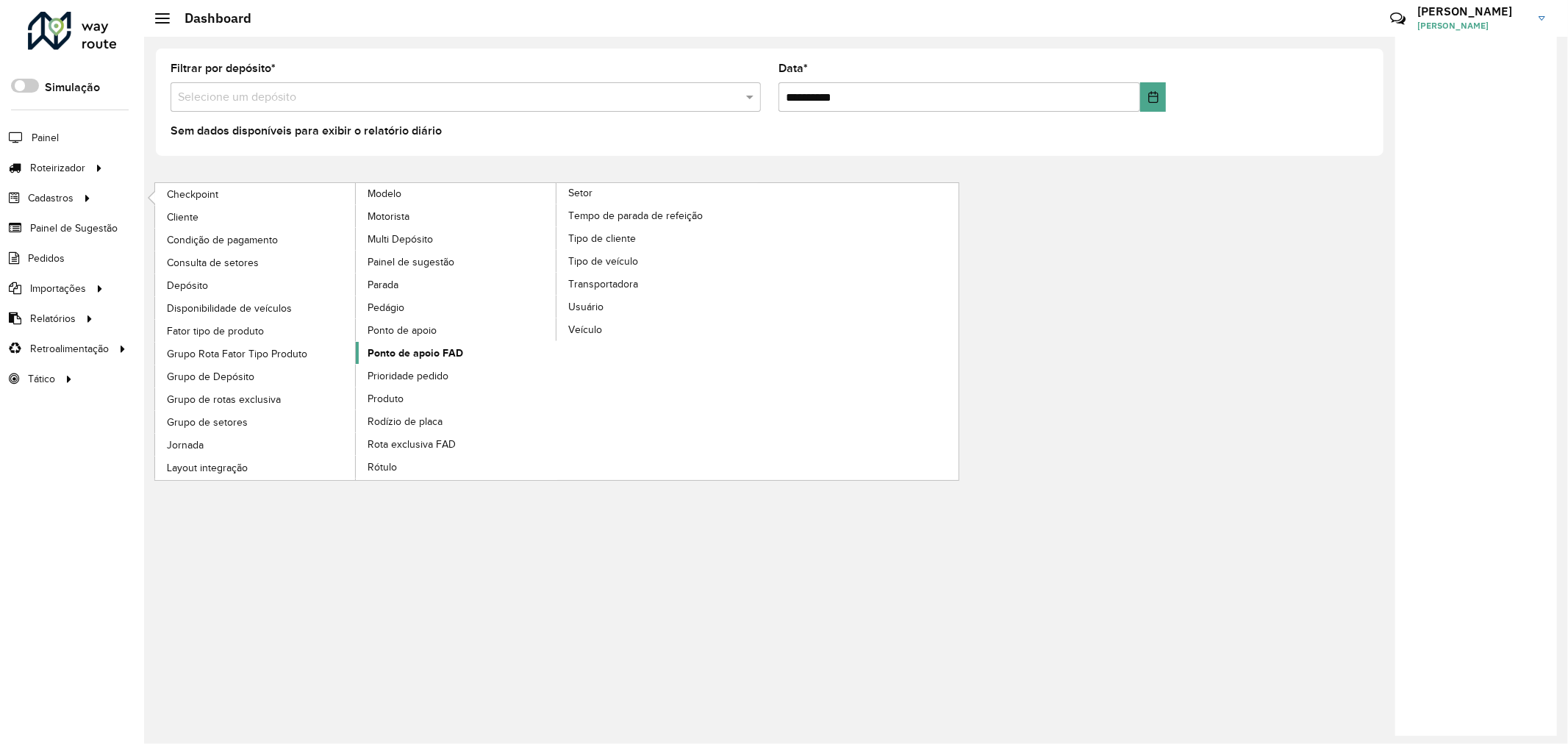
click at [422, 361] on span "Ponto de apoio FAD" at bounding box center [416, 353] width 95 height 16
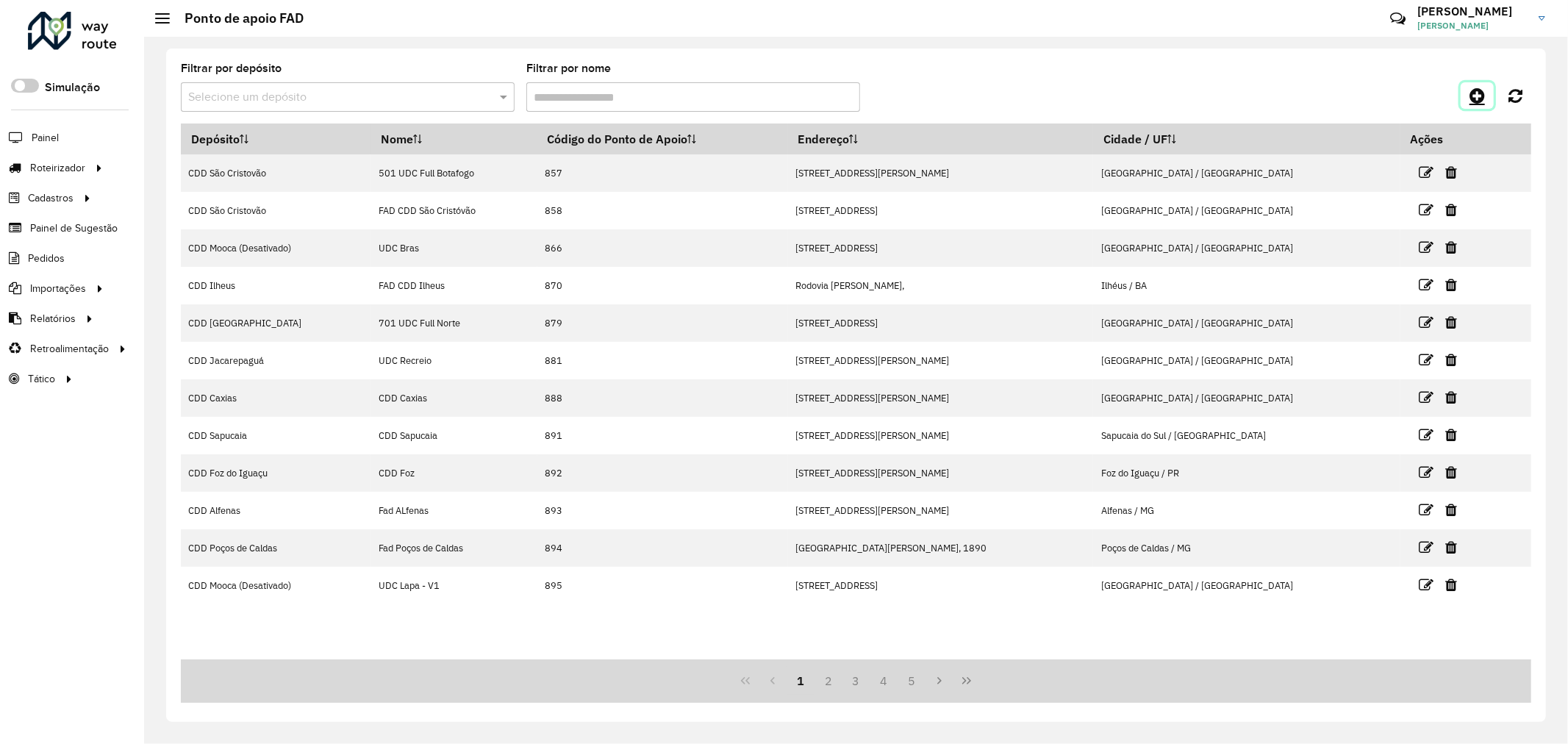
click at [1465, 95] on link at bounding box center [1478, 95] width 33 height 26
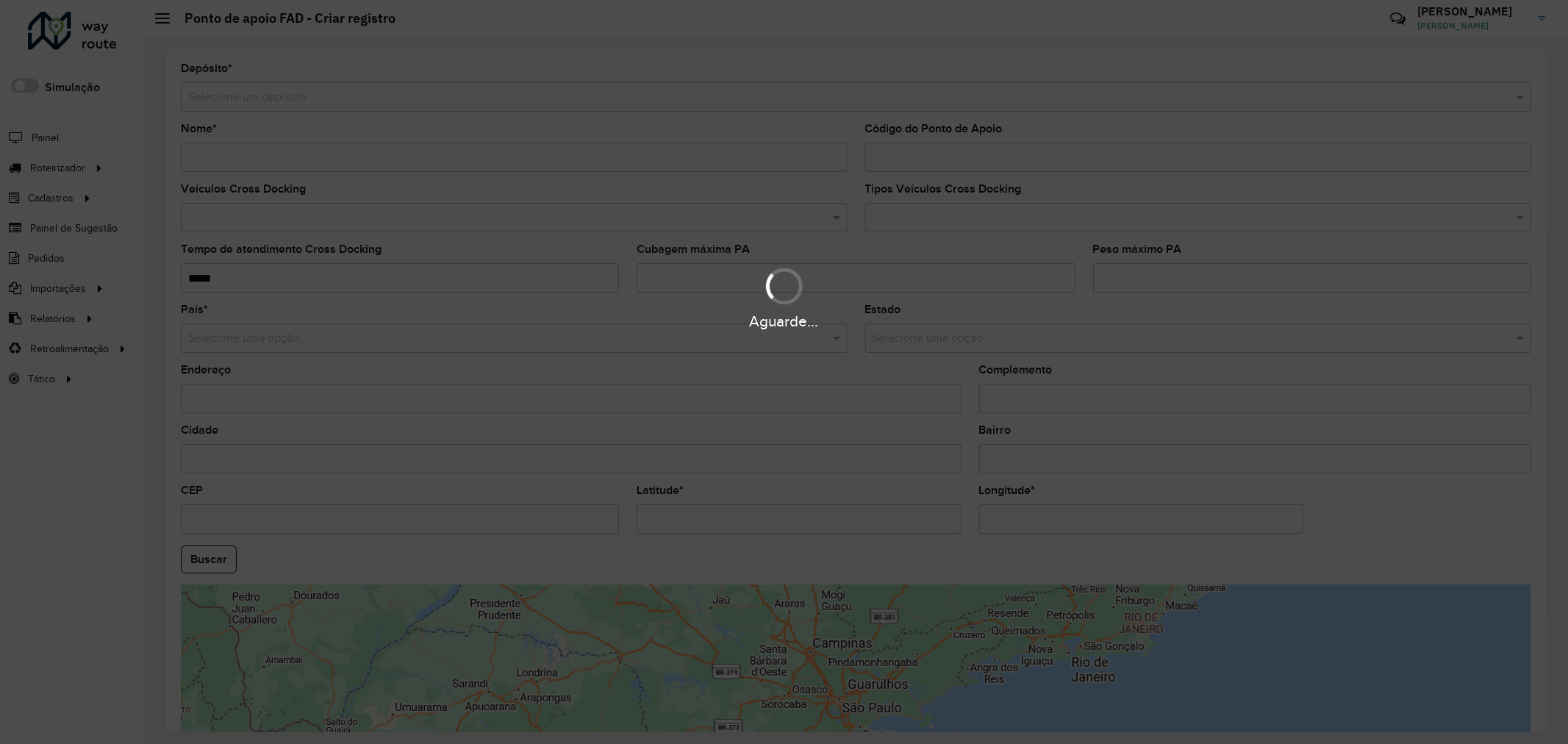
click at [547, 108] on div "Aguarde..." at bounding box center [784, 372] width 1568 height 744
click at [547, 95] on input "text" at bounding box center [841, 97] width 1307 height 17
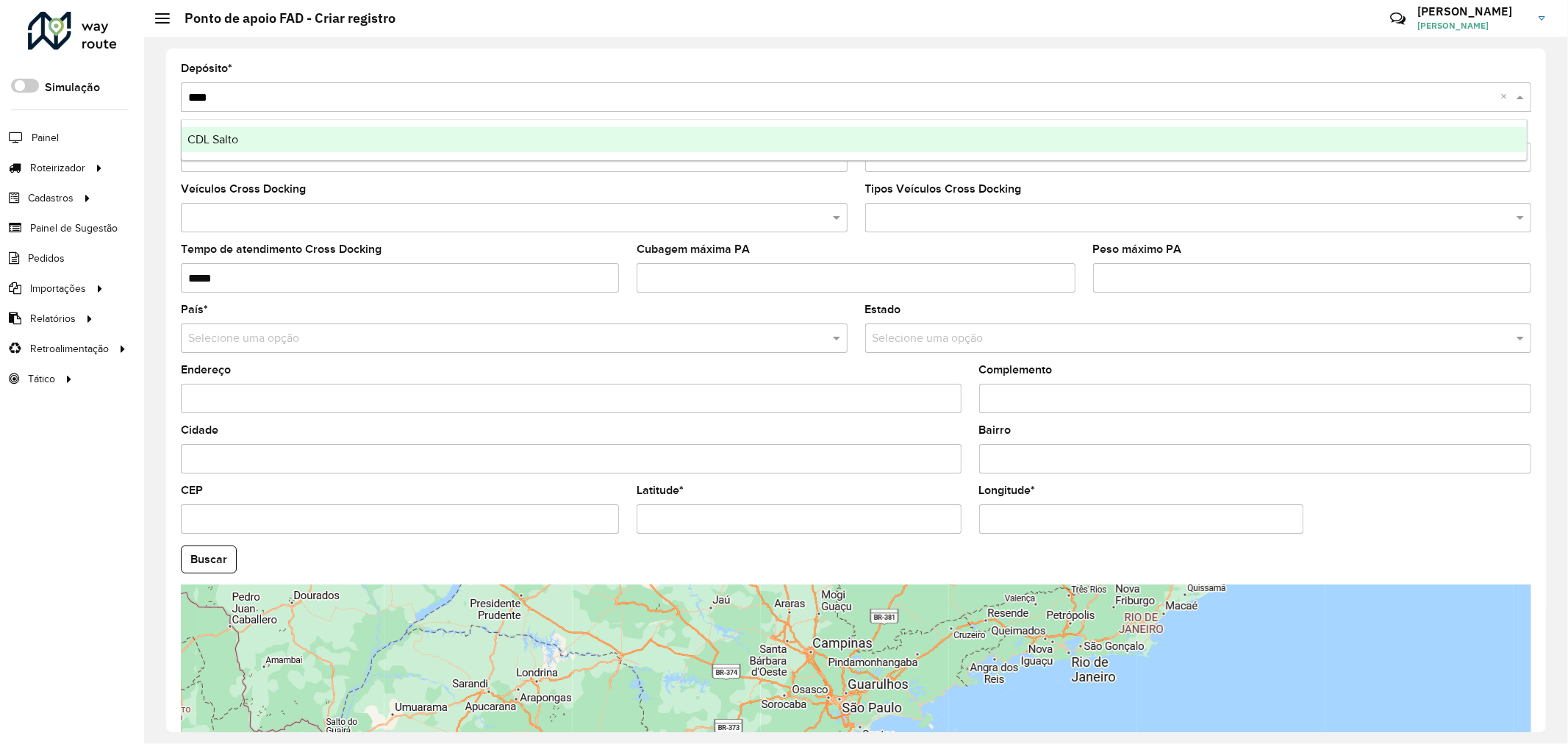
type input "*****"
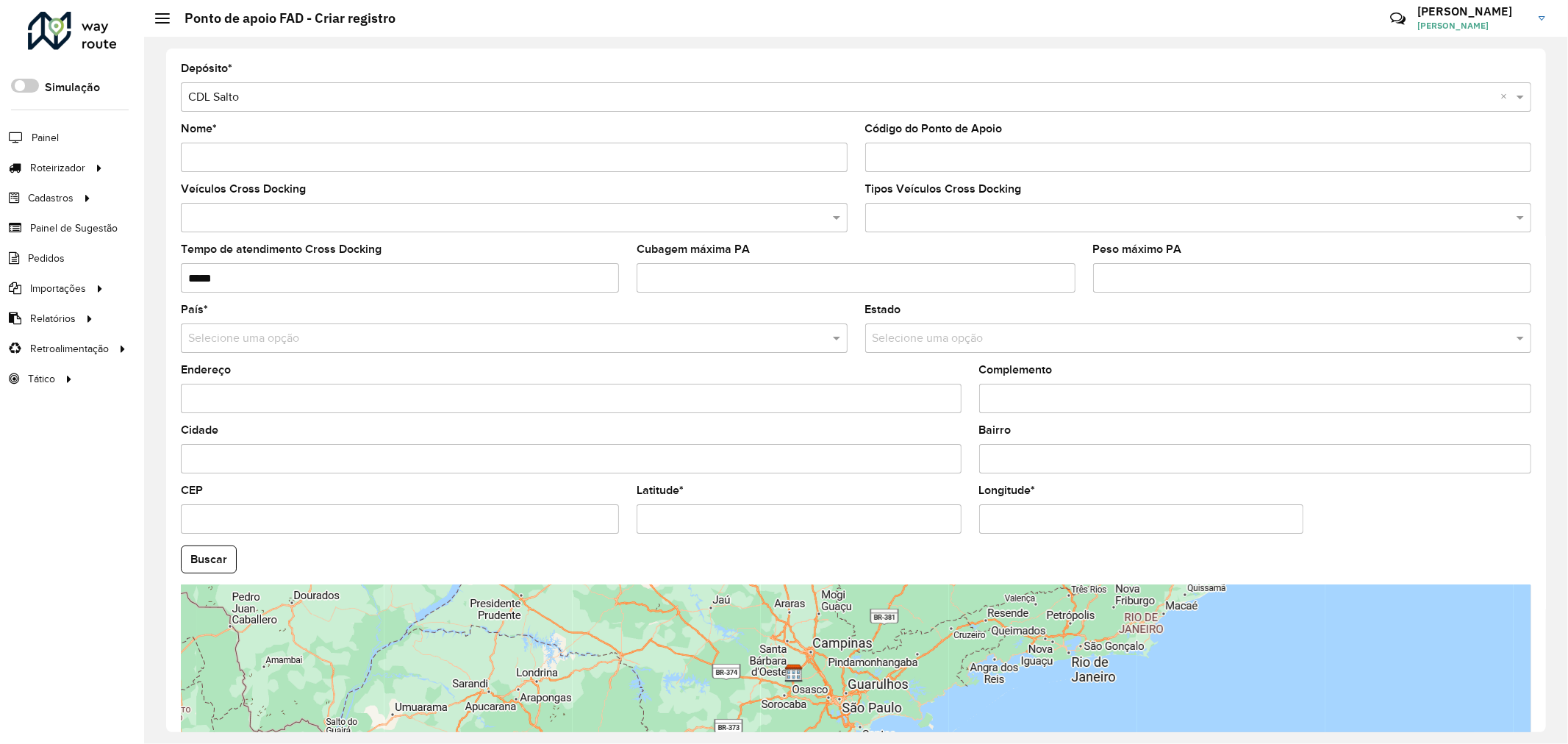
click at [837, 530] on input "Latitude *" at bounding box center [798, 519] width 324 height 30
paste input "**********"
click at [766, 522] on input "**********" at bounding box center [798, 519] width 324 height 30
type input "**********"
paste input "**********"
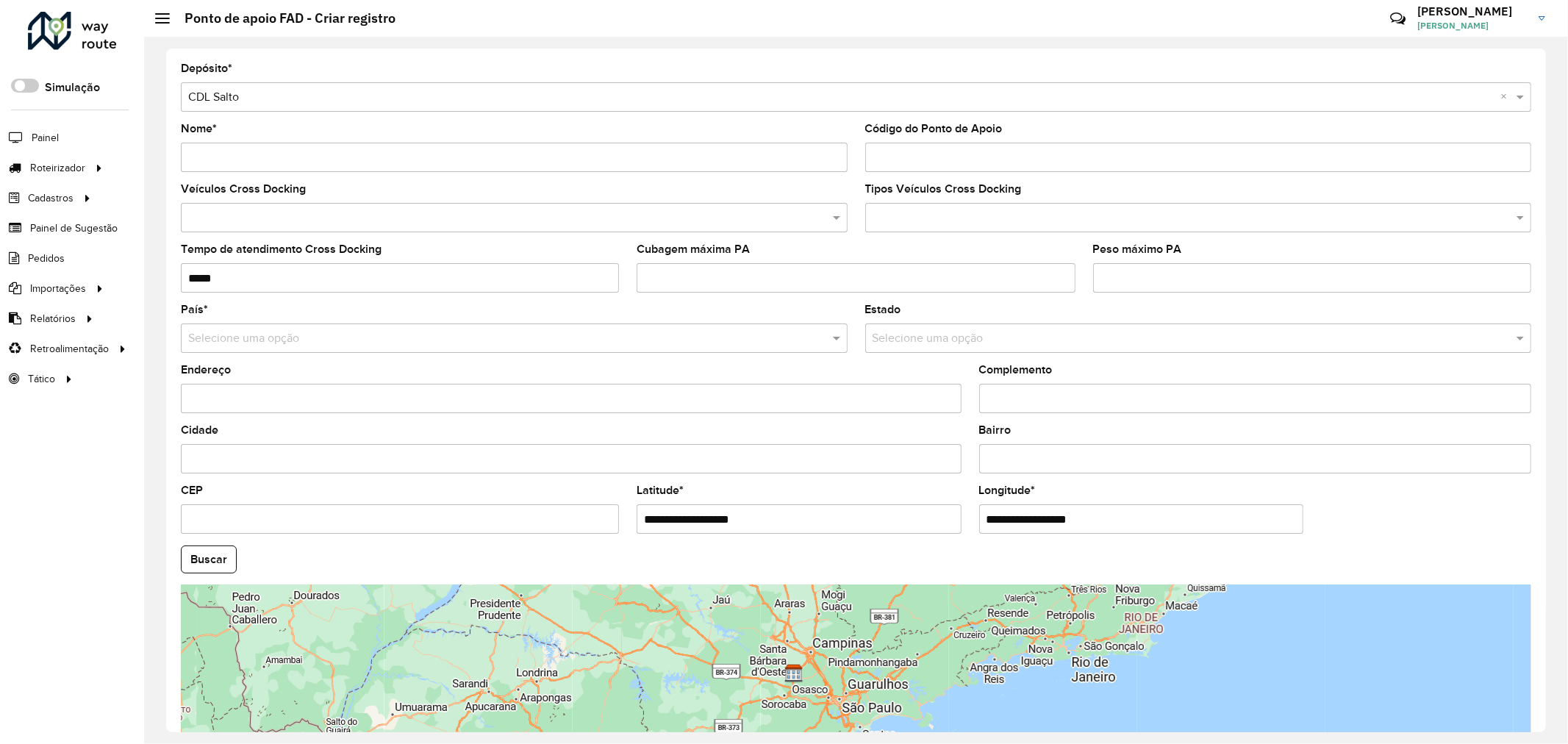
type input "**********"
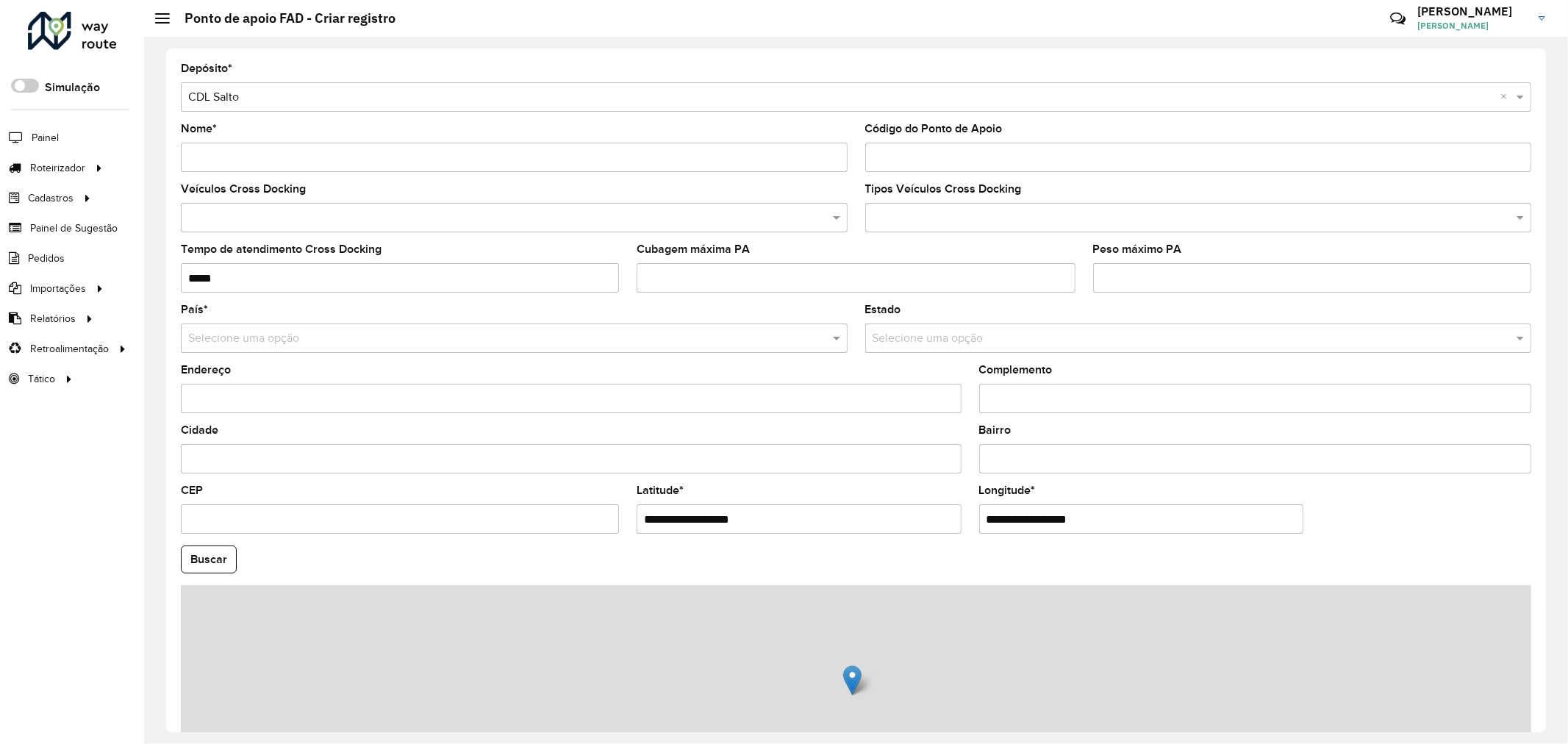
click at [181, 545] on button "Buscar" at bounding box center [209, 559] width 56 height 28
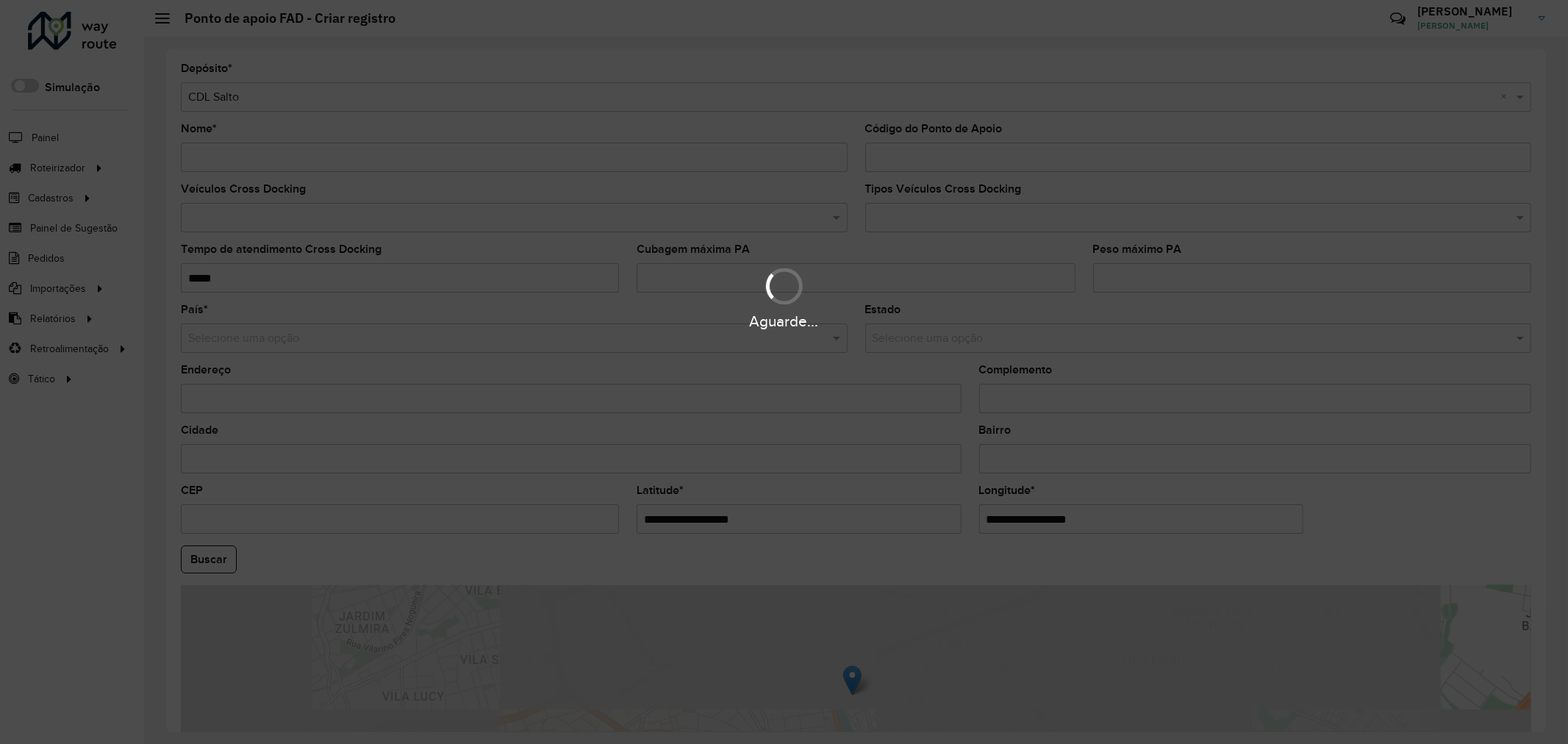
type input "**********"
type input "********"
type input "**********"
type input "*********"
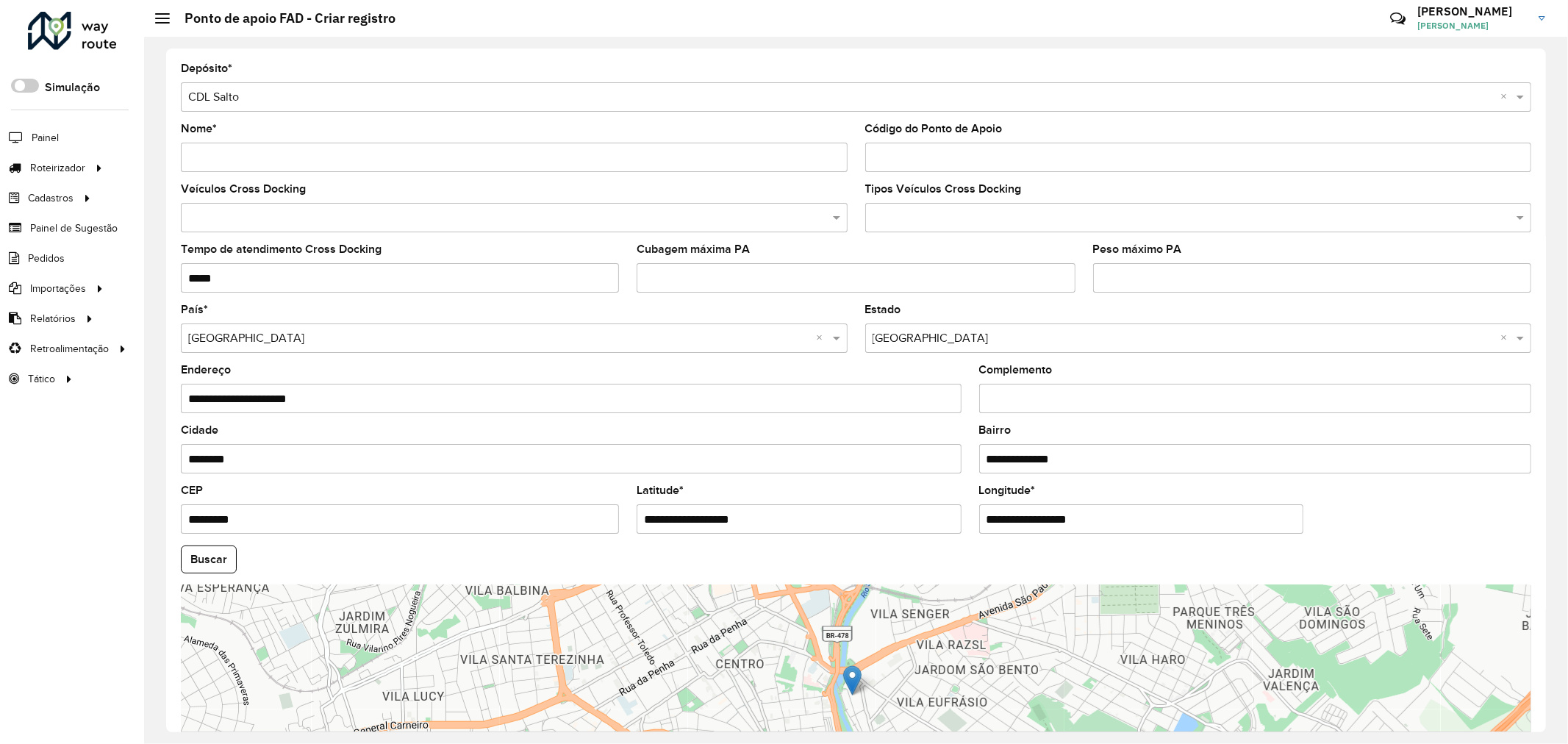
click at [434, 157] on input "Nome *" at bounding box center [514, 158] width 667 height 30
paste input "**********"
type input "**********"
click at [292, 557] on hb-field-button "Buscar" at bounding box center [856, 559] width 1350 height 28
click at [221, 561] on button "Buscar" at bounding box center [209, 559] width 56 height 28
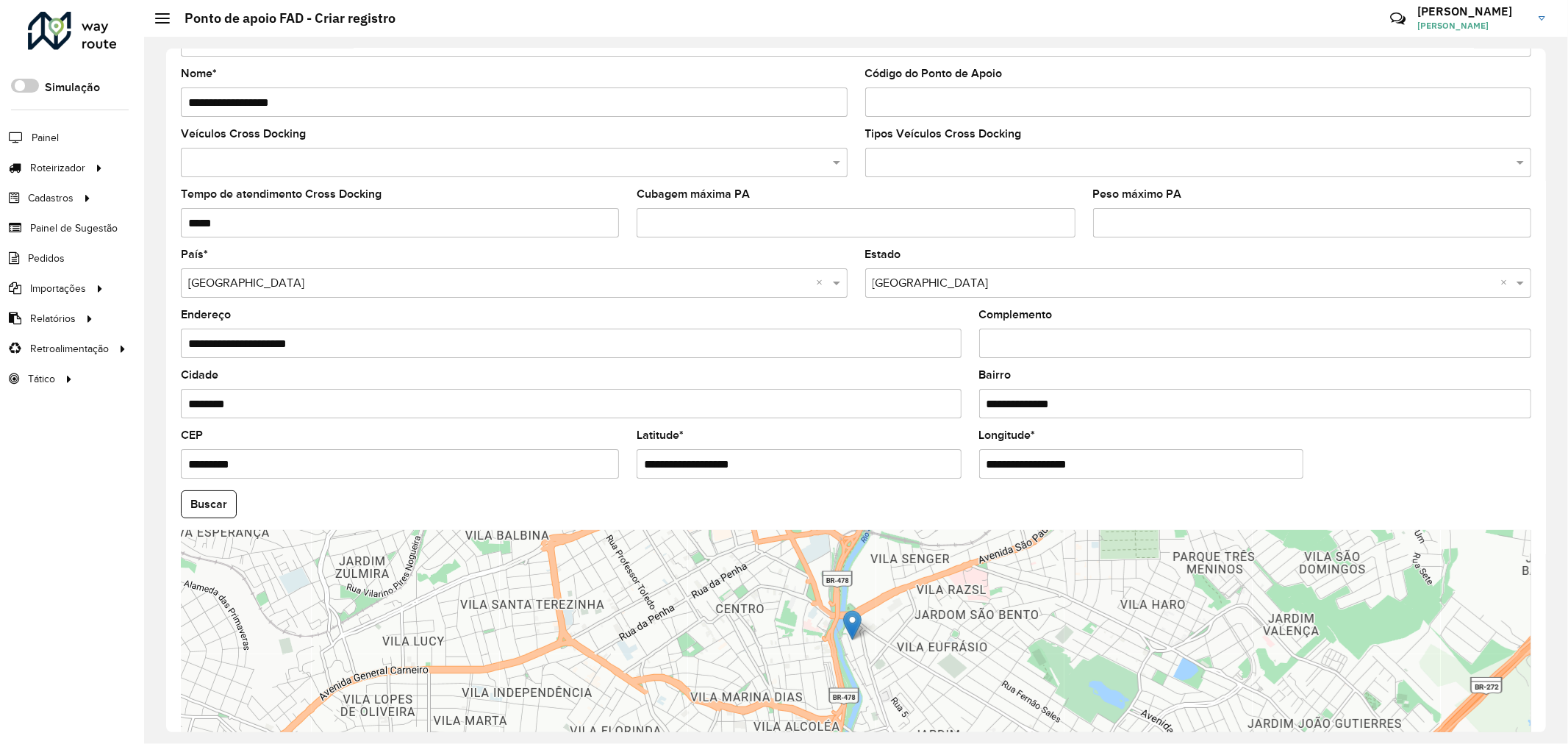
scroll to position [141, 0]
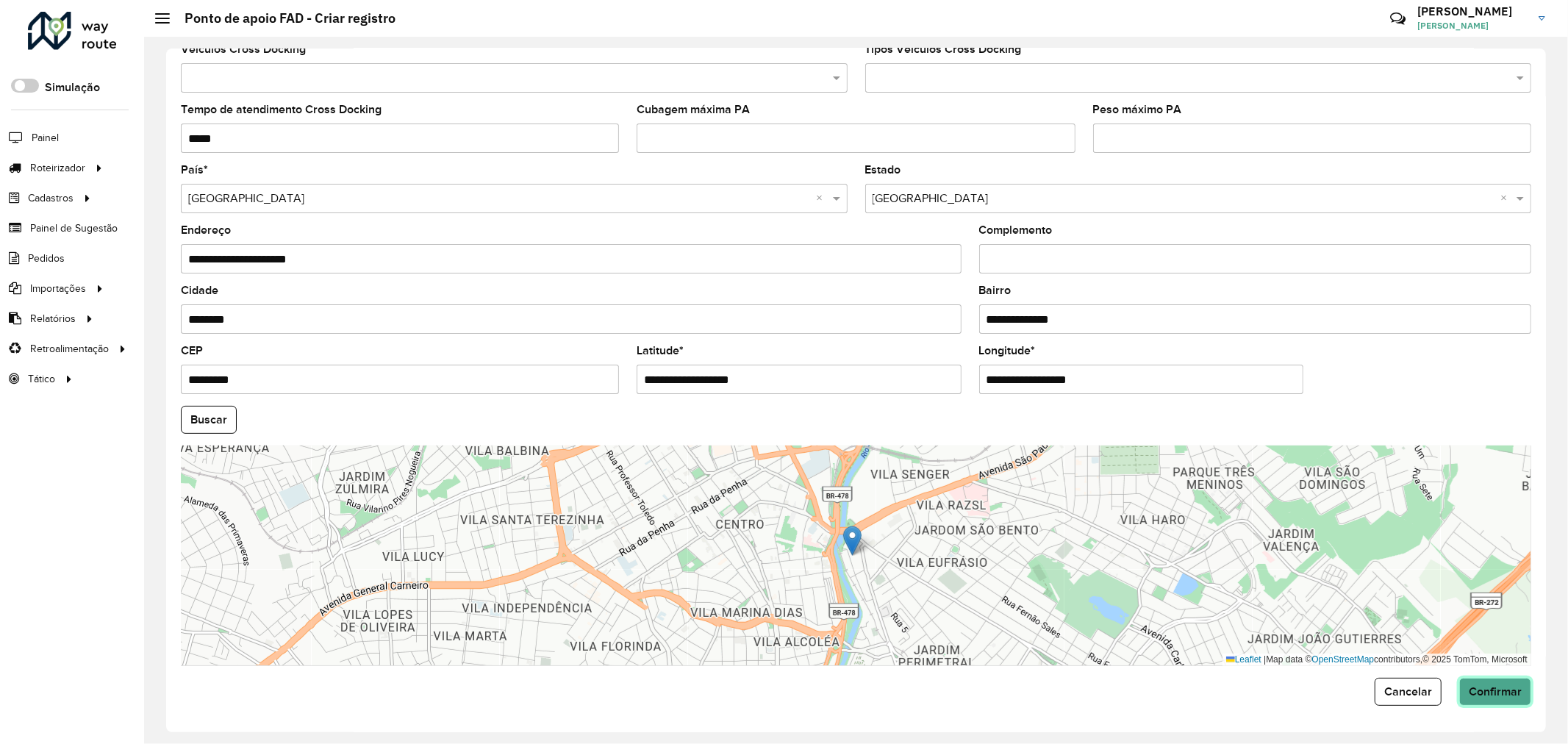
click at [1503, 691] on span "Confirmar" at bounding box center [1496, 691] width 53 height 12
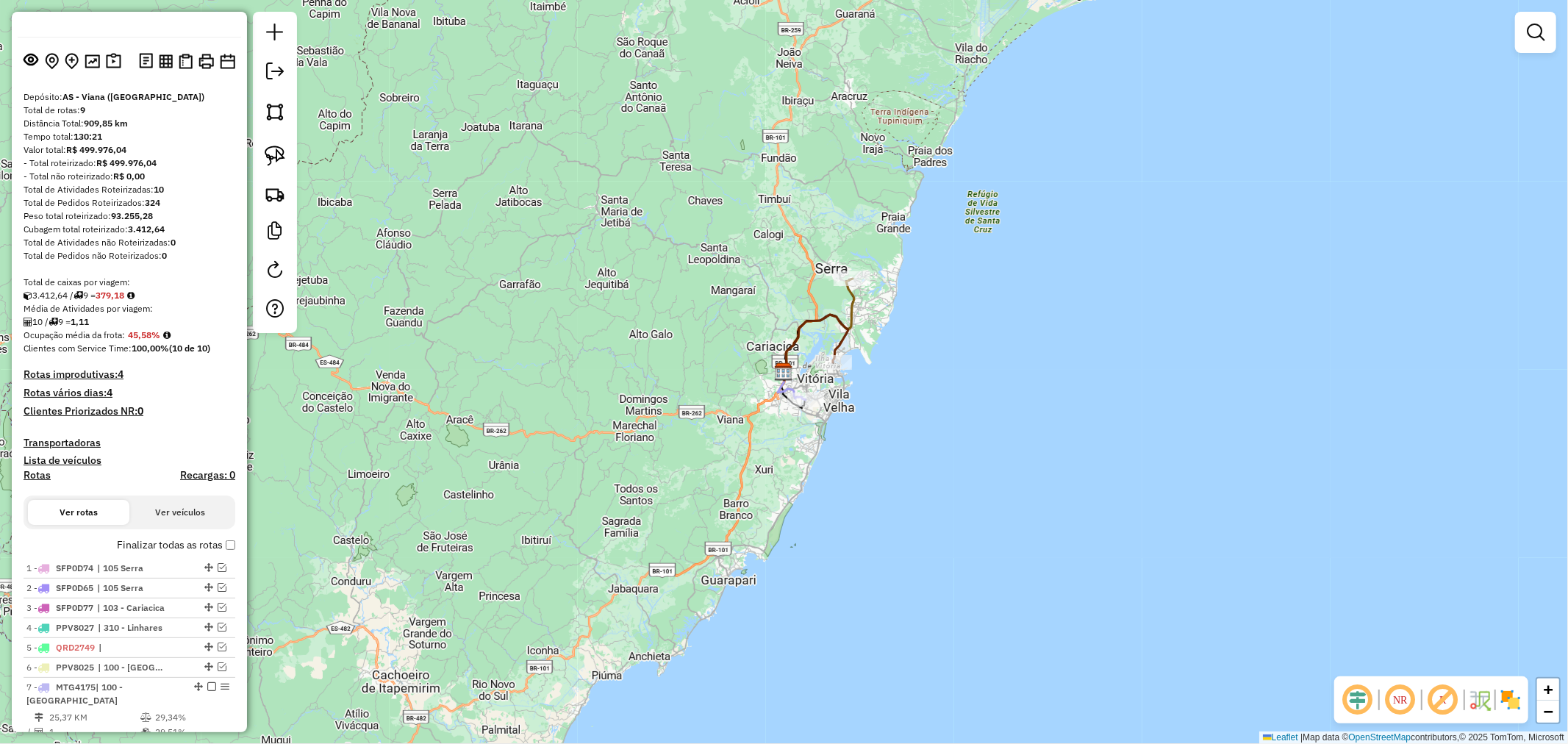
scroll to position [307, 0]
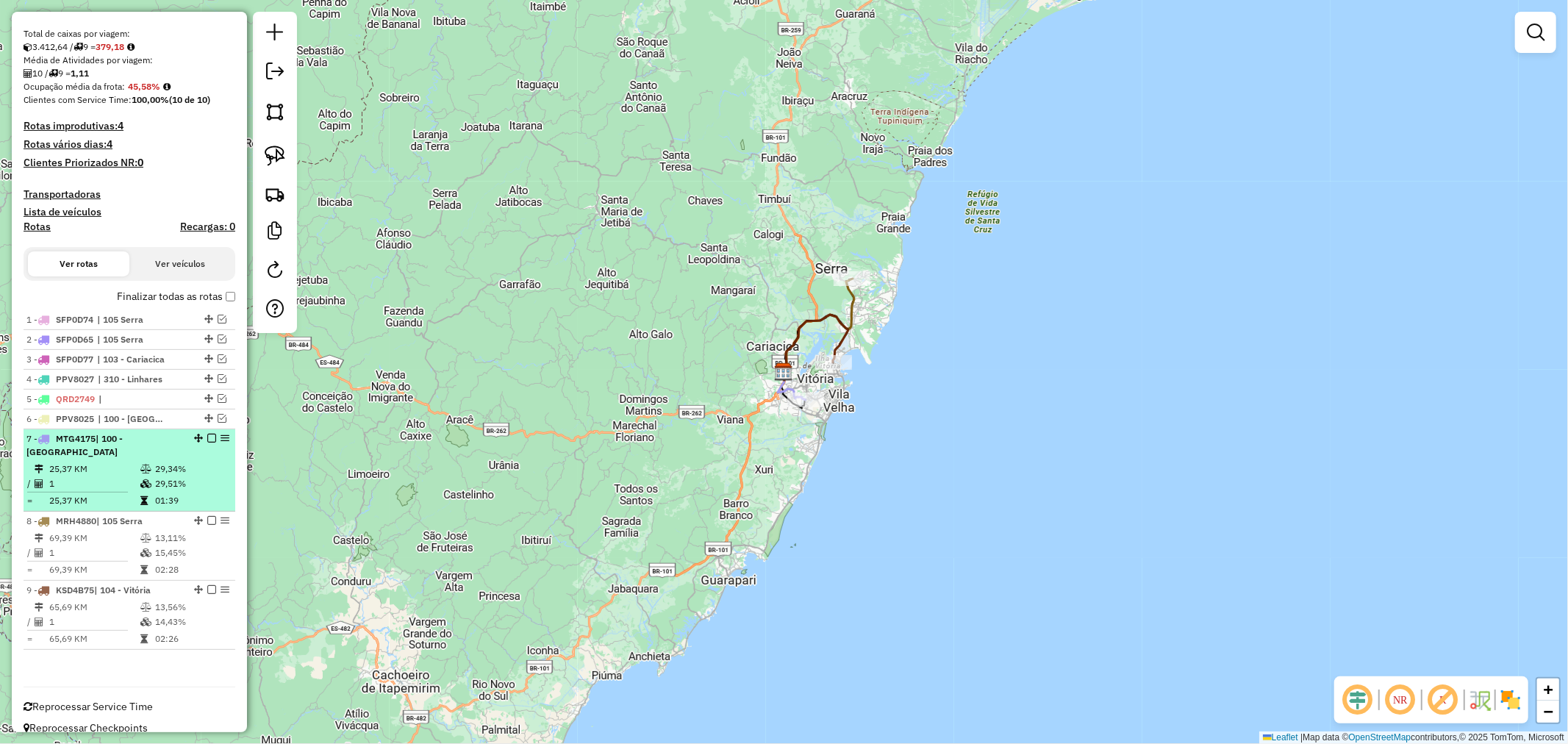
click at [193, 445] on li "7 - MTG4175 | 100 - Vila Velha 25,37 KM 29,34% / 1 29,51% = 25,37 KM 01:39" at bounding box center [130, 471] width 212 height 82
select select "**********"
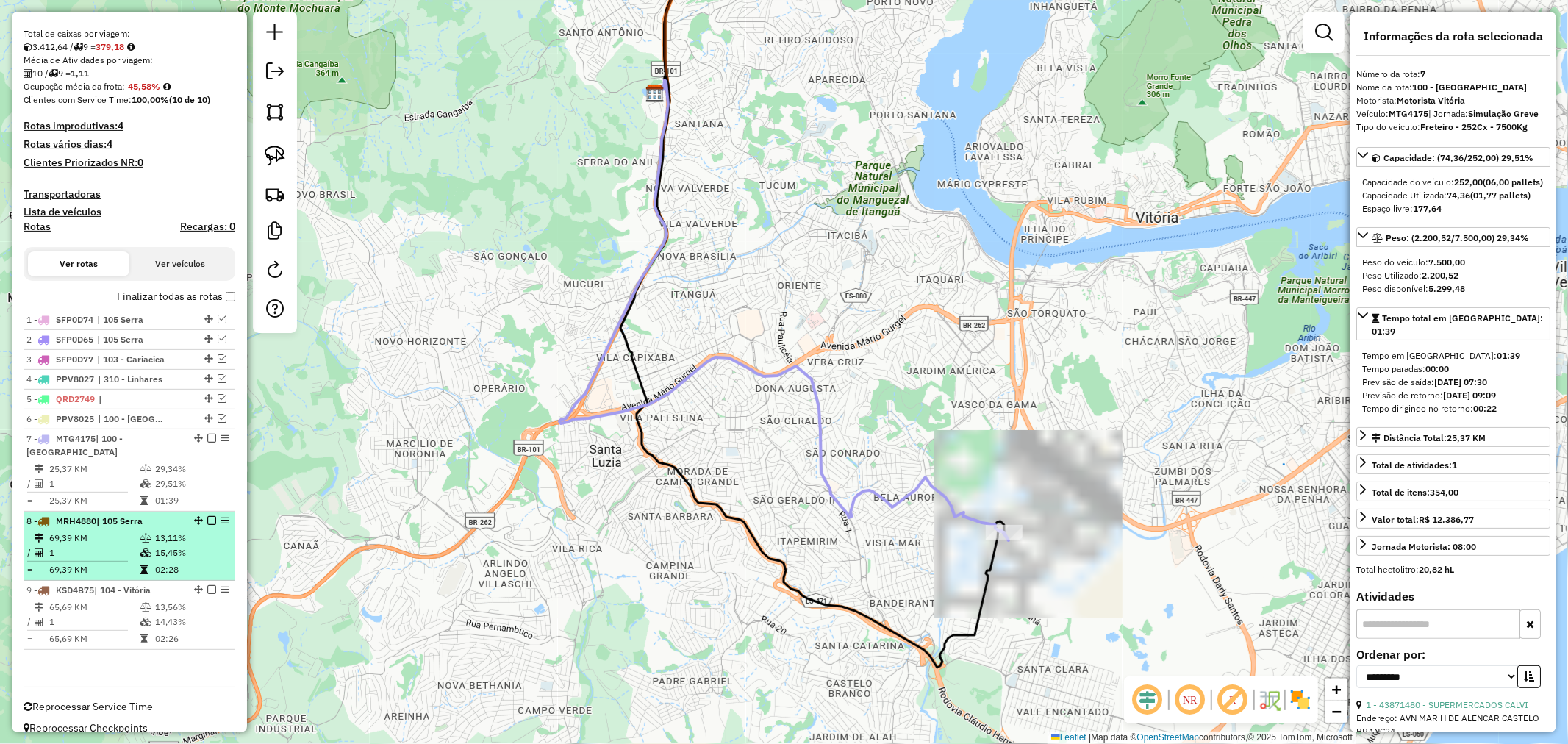
click at [154, 545] on td "15,45%" at bounding box center [191, 553] width 74 height 15
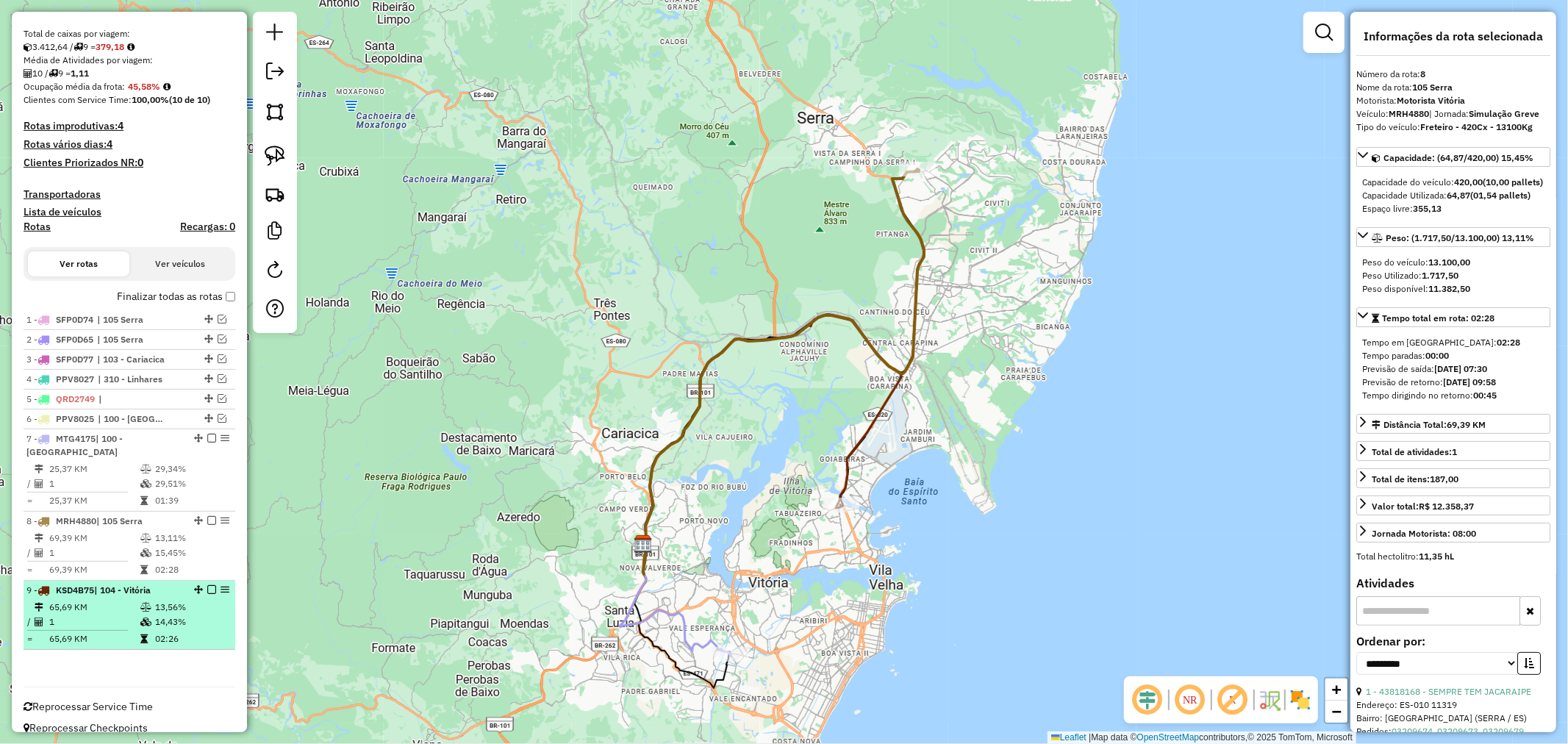
click at [141, 635] on icon at bounding box center [144, 639] width 7 height 9
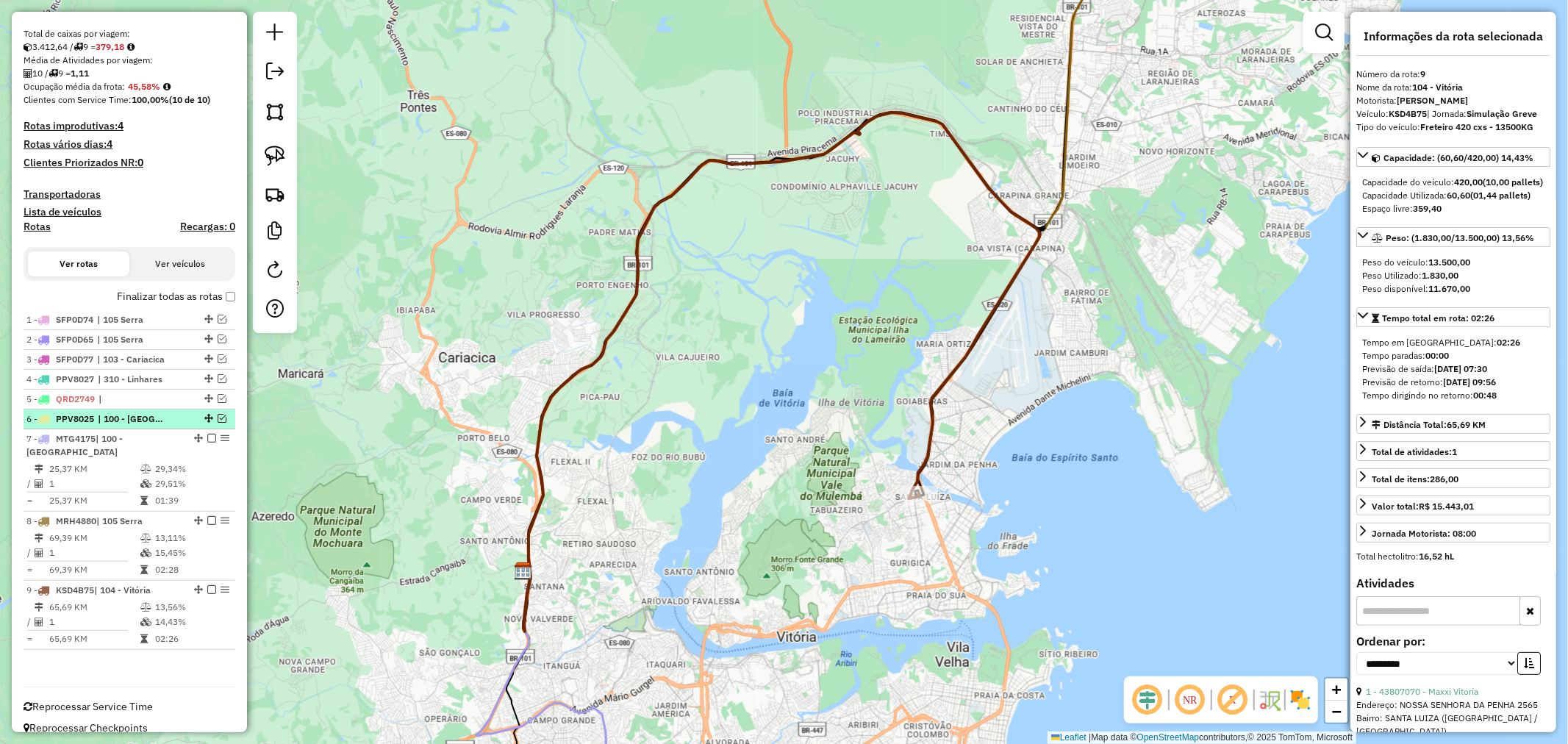
click at [151, 423] on span "| 100 - Vila Velha, 103 - Cariacica" at bounding box center [131, 419] width 67 height 13
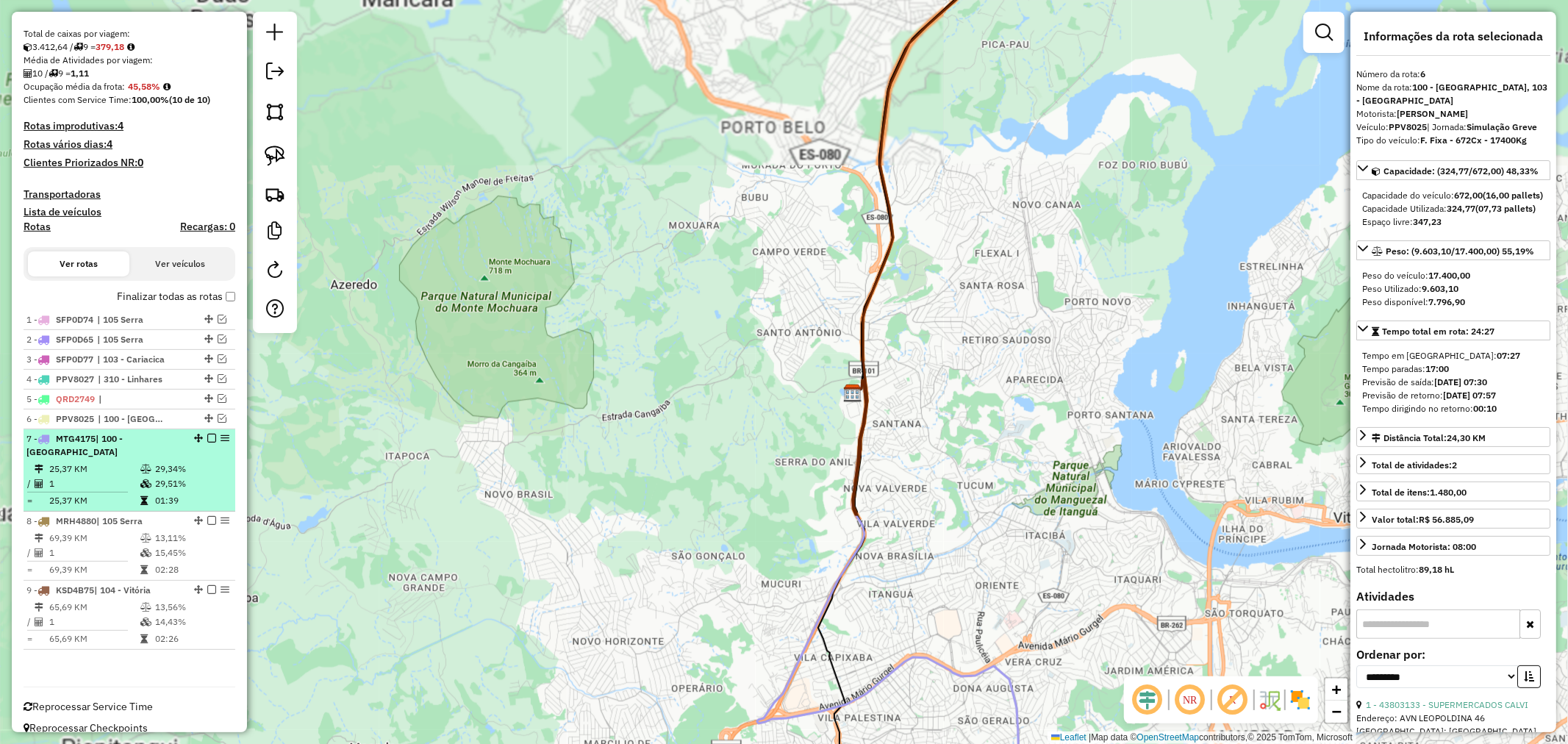
click at [149, 465] on icon at bounding box center [145, 469] width 11 height 9
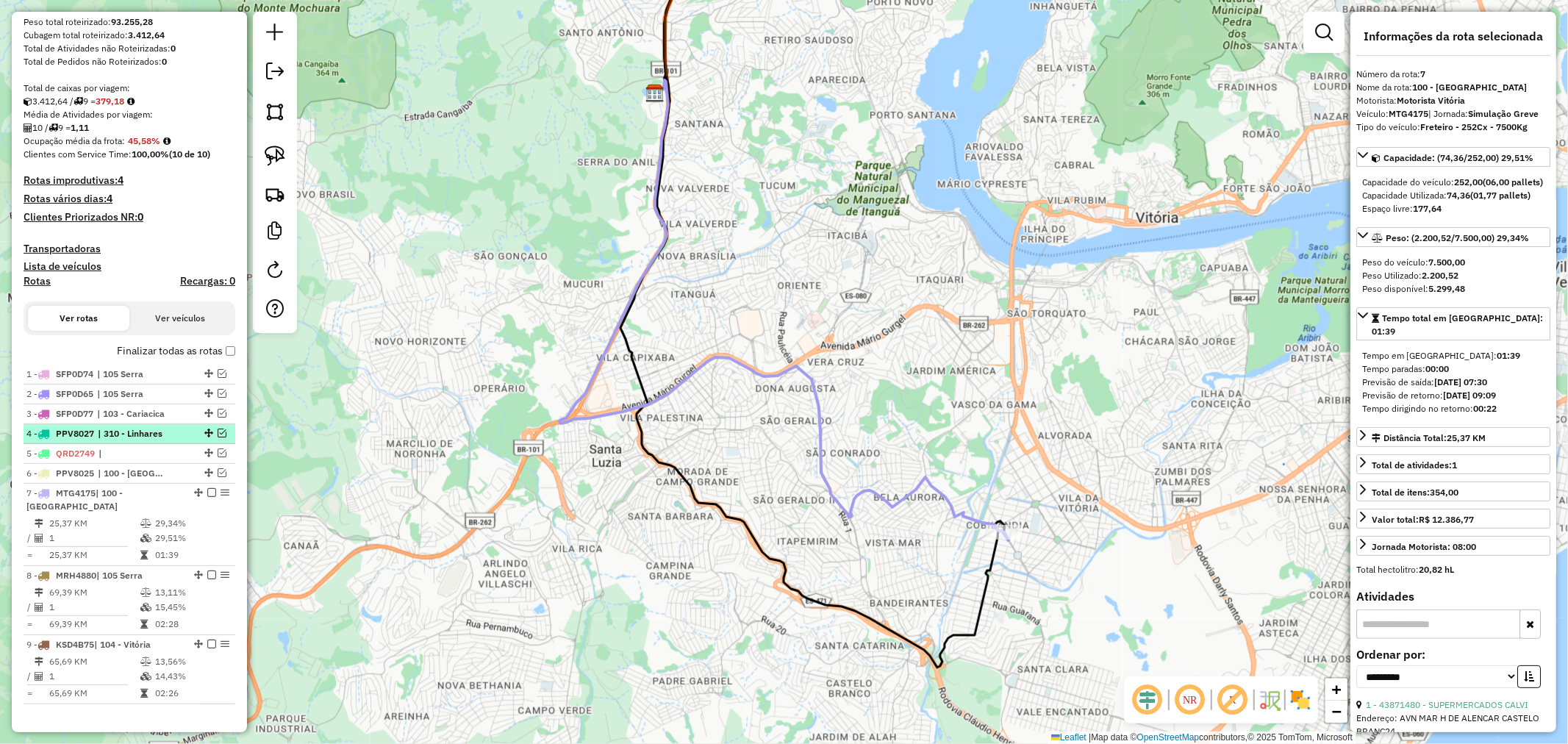
scroll to position [226, 0]
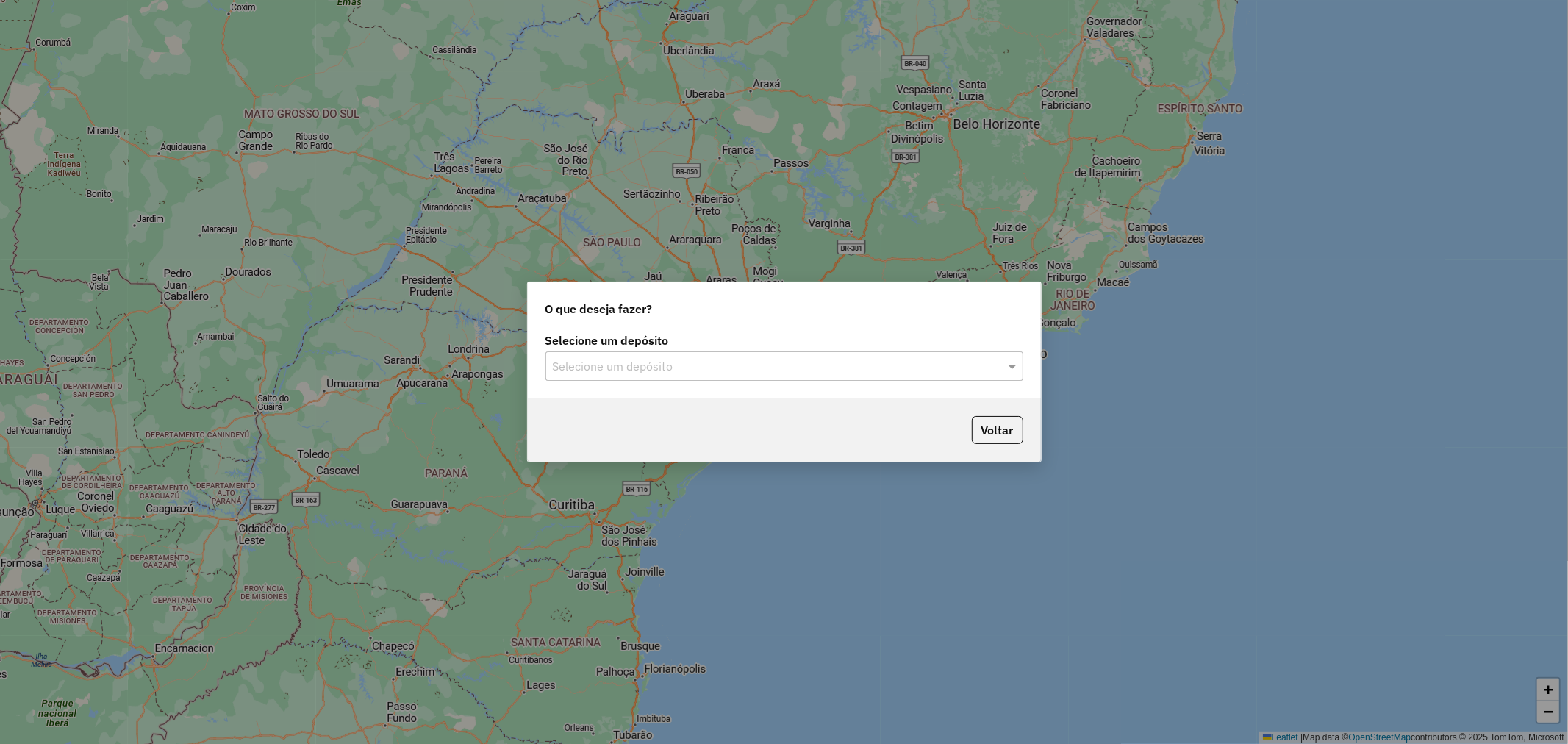
click at [671, 377] on div "Selecione um depósito" at bounding box center [784, 366] width 478 height 30
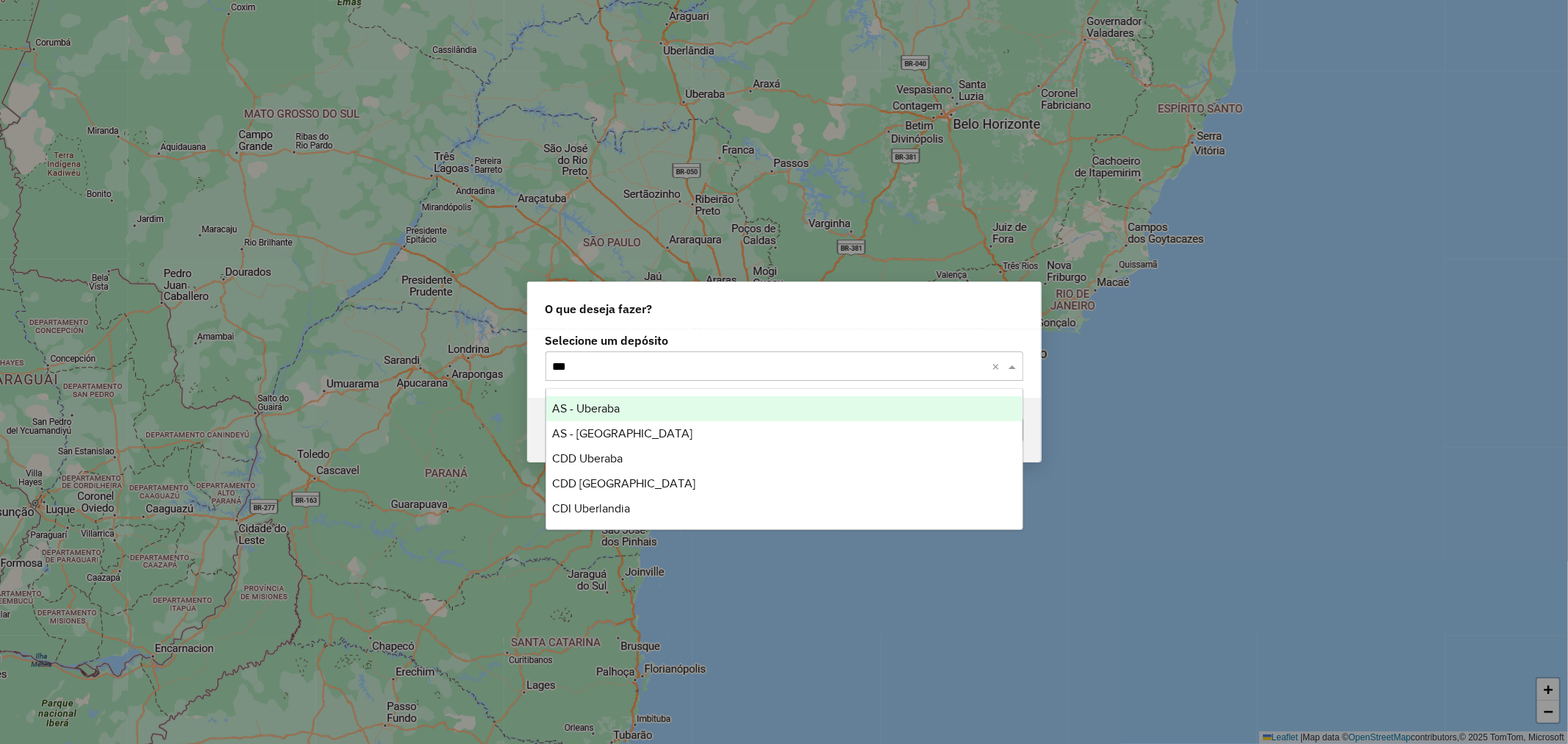
type input "****"
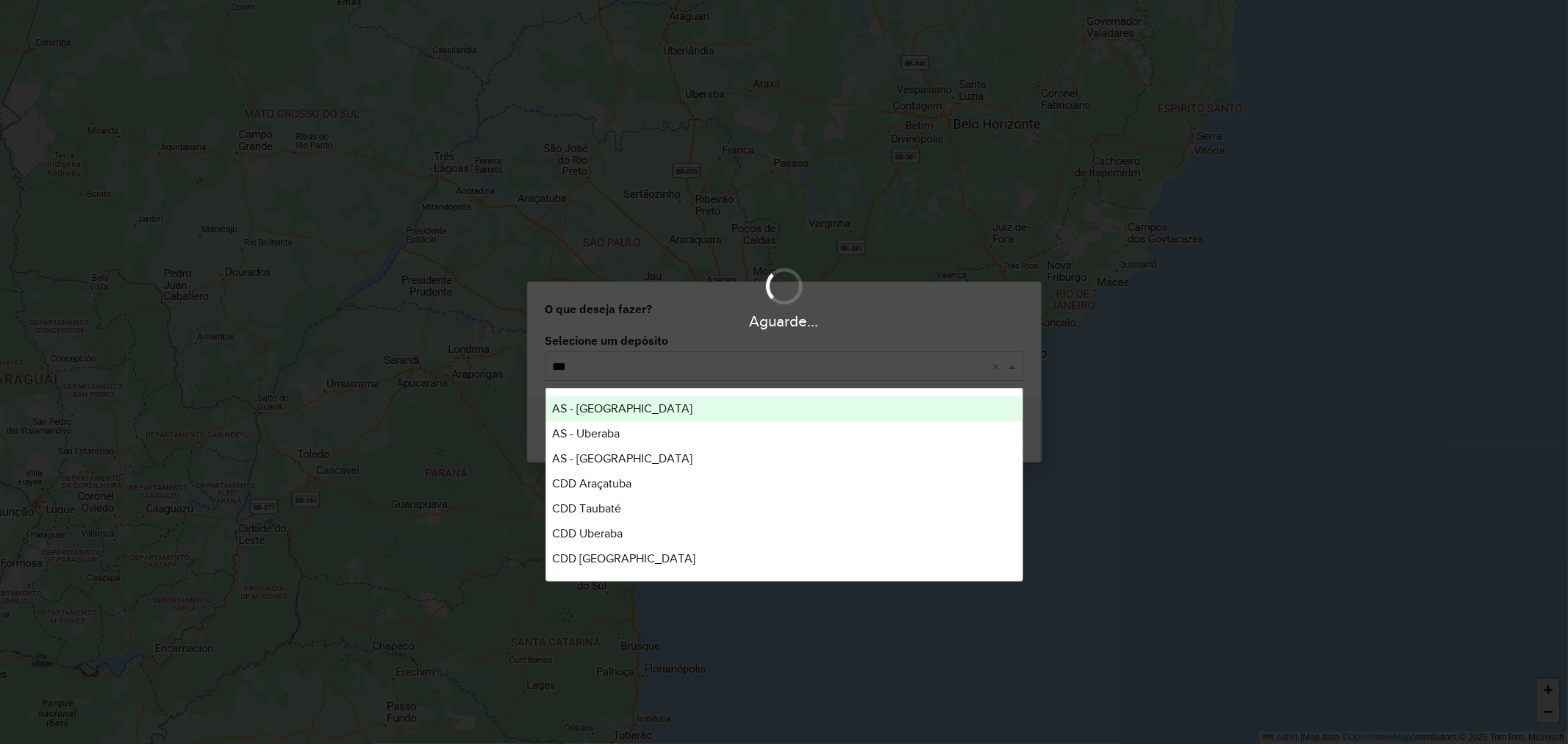
type input "****"
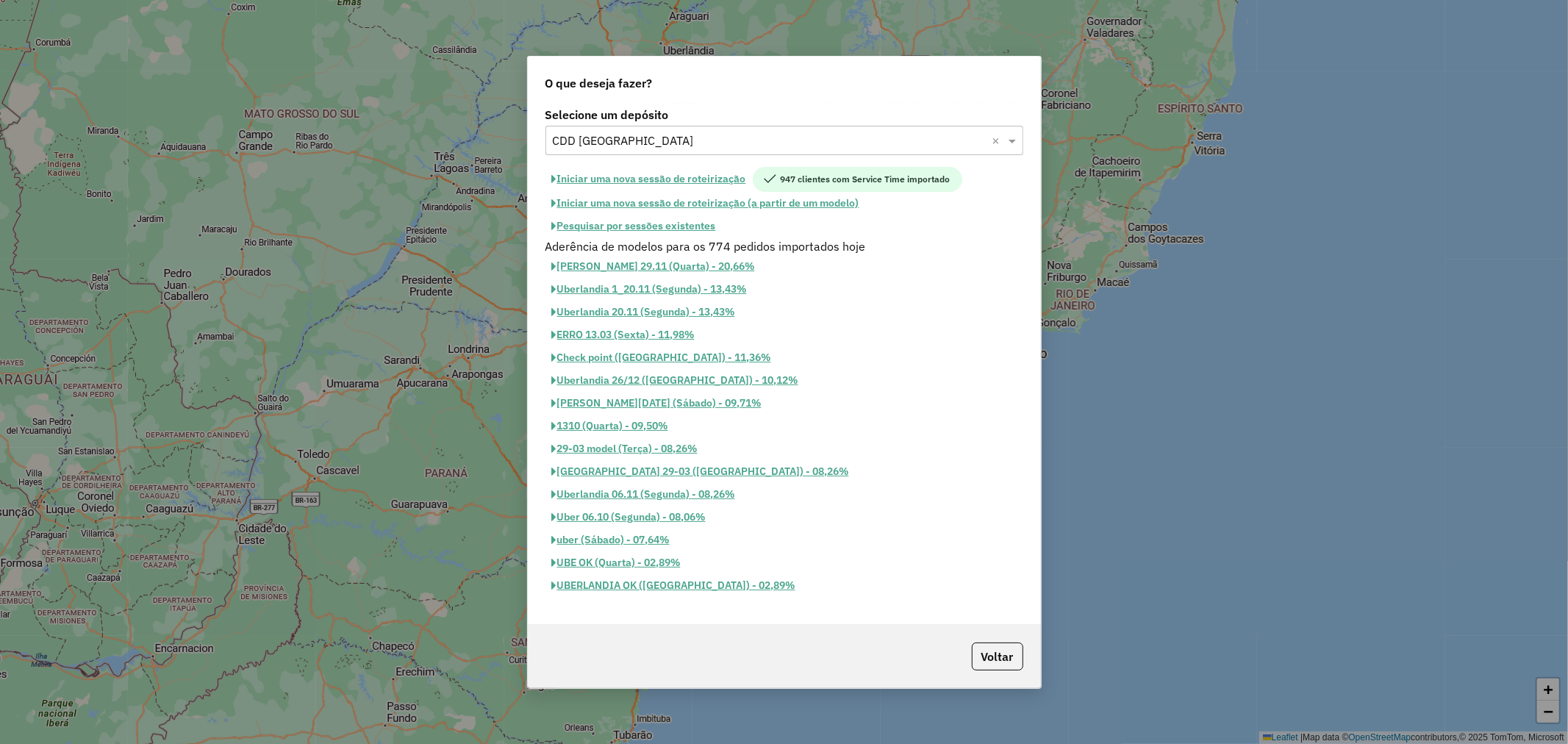
click at [683, 225] on button "Pesquisar por sessões existentes" at bounding box center [634, 226] width 177 height 23
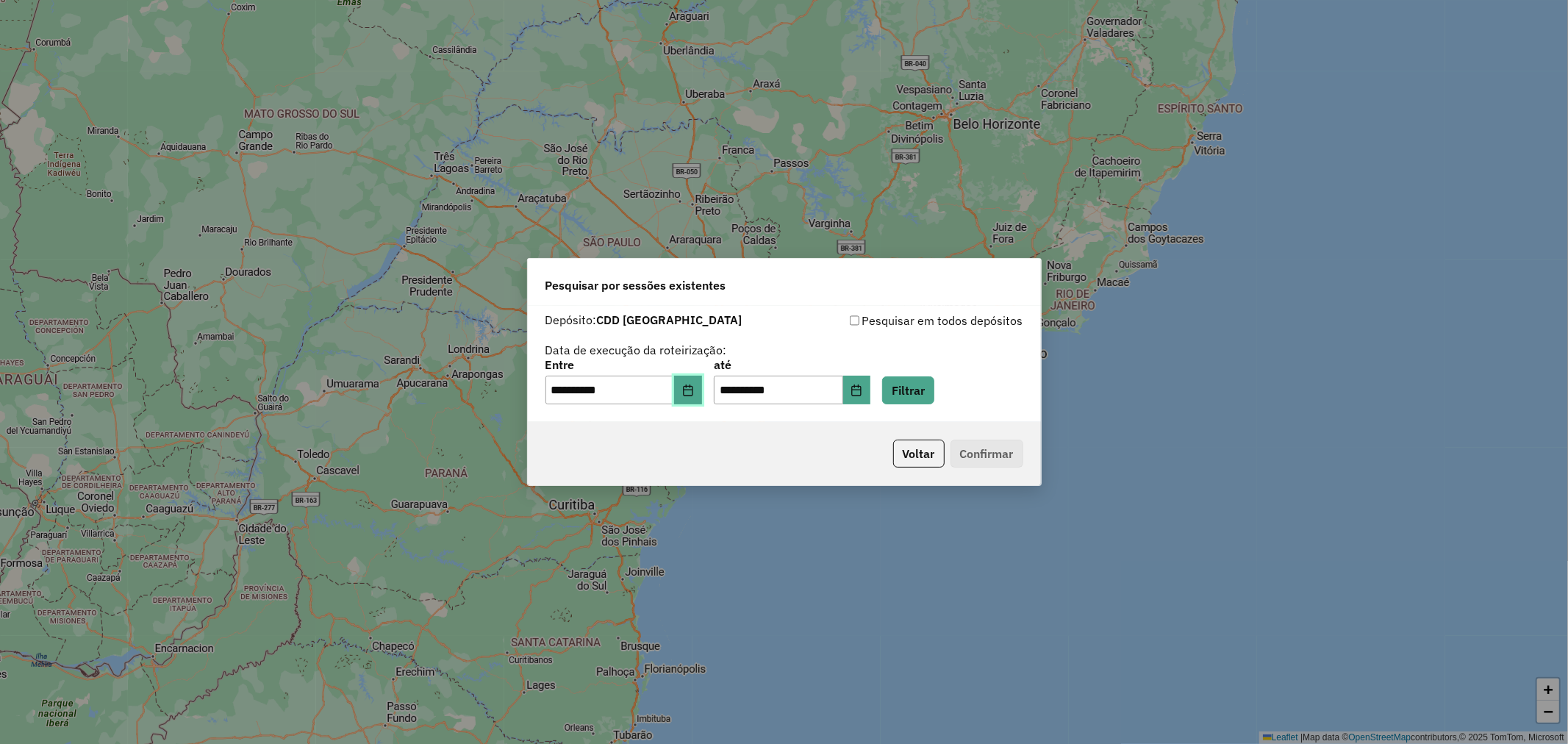
click at [692, 384] on icon "Choose Date" at bounding box center [688, 390] width 11 height 11
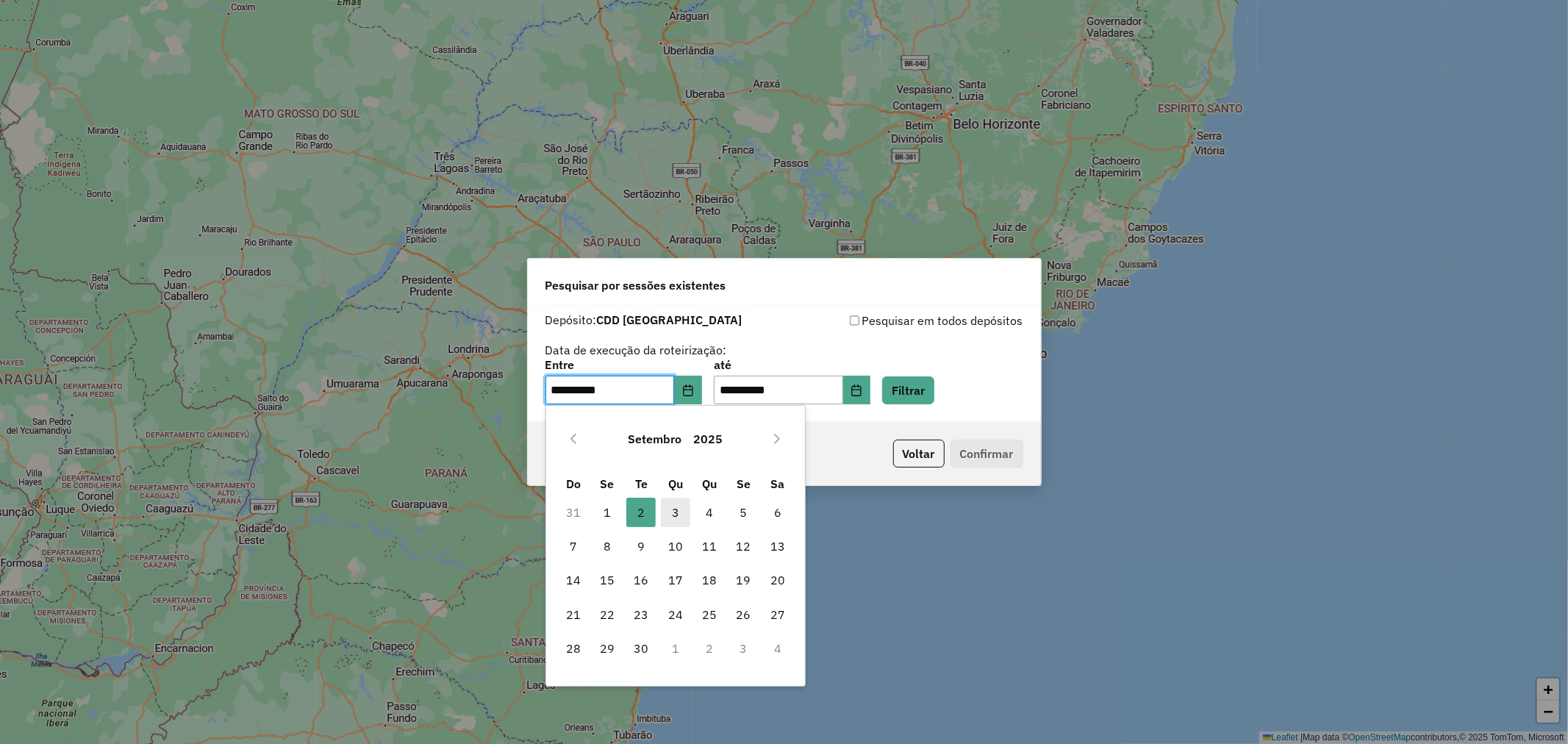
click at [677, 515] on span "3" at bounding box center [676, 512] width 30 height 30
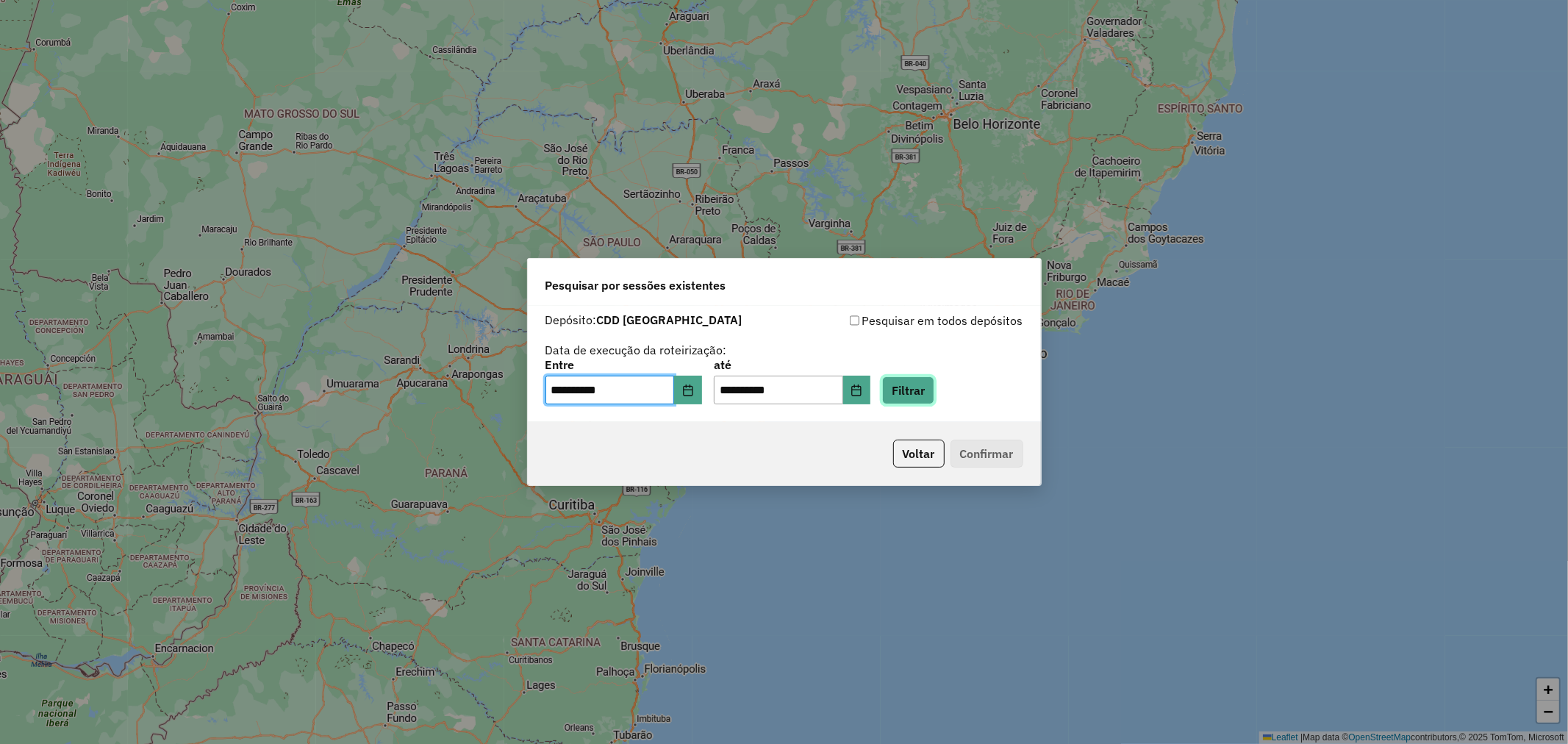
click at [935, 390] on button "Filtrar" at bounding box center [908, 390] width 53 height 28
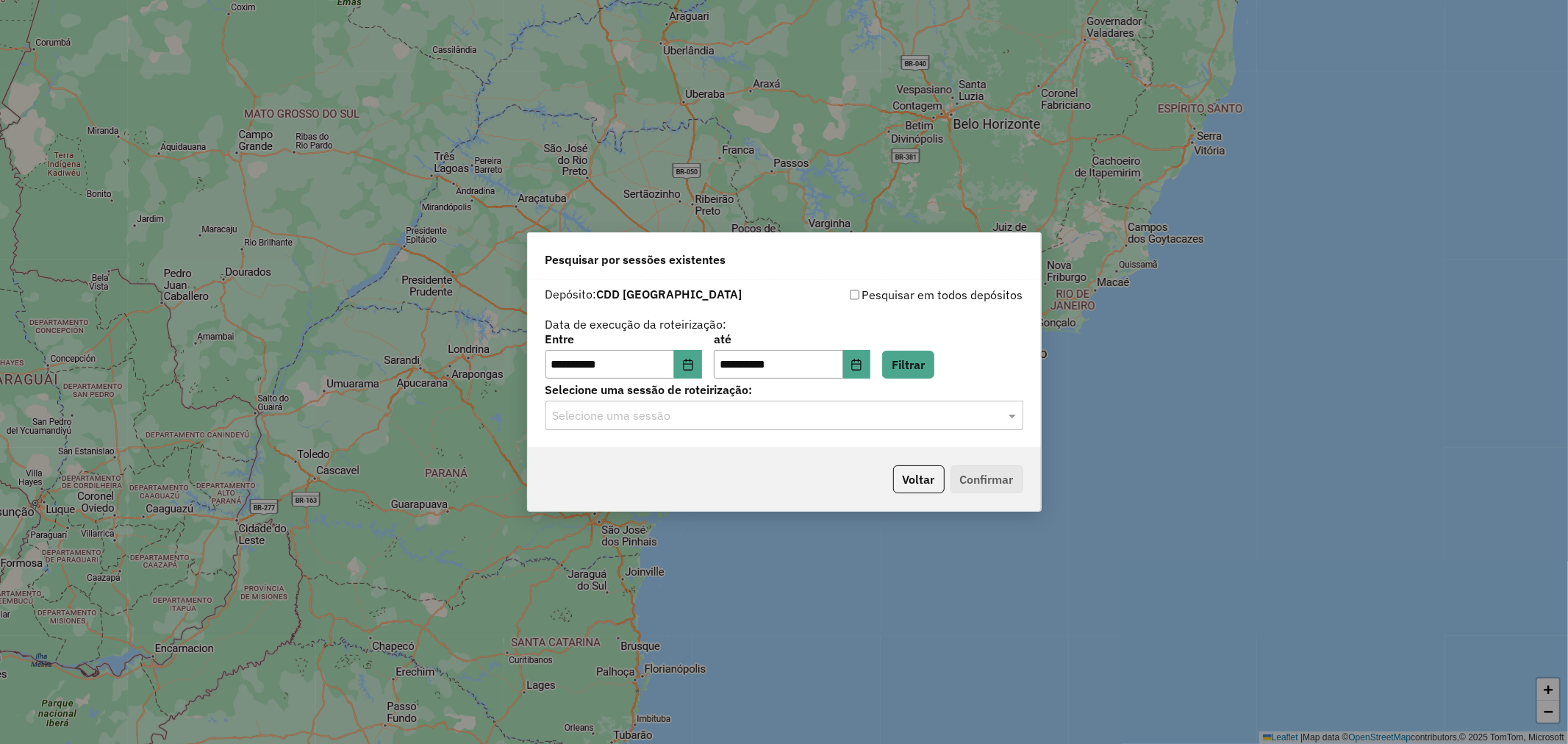
drag, startPoint x: 944, startPoint y: 405, endPoint x: 930, endPoint y: 415, distance: 17.2
click at [944, 404] on div "Selecione uma sessão" at bounding box center [784, 416] width 478 height 30
drag, startPoint x: 767, startPoint y: 457, endPoint x: 798, endPoint y: 460, distance: 31.1
click at [767, 457] on div "1258373 - 03/09/2025 18:36" at bounding box center [784, 458] width 476 height 25
click at [973, 487] on button "Confirmar" at bounding box center [986, 480] width 73 height 28
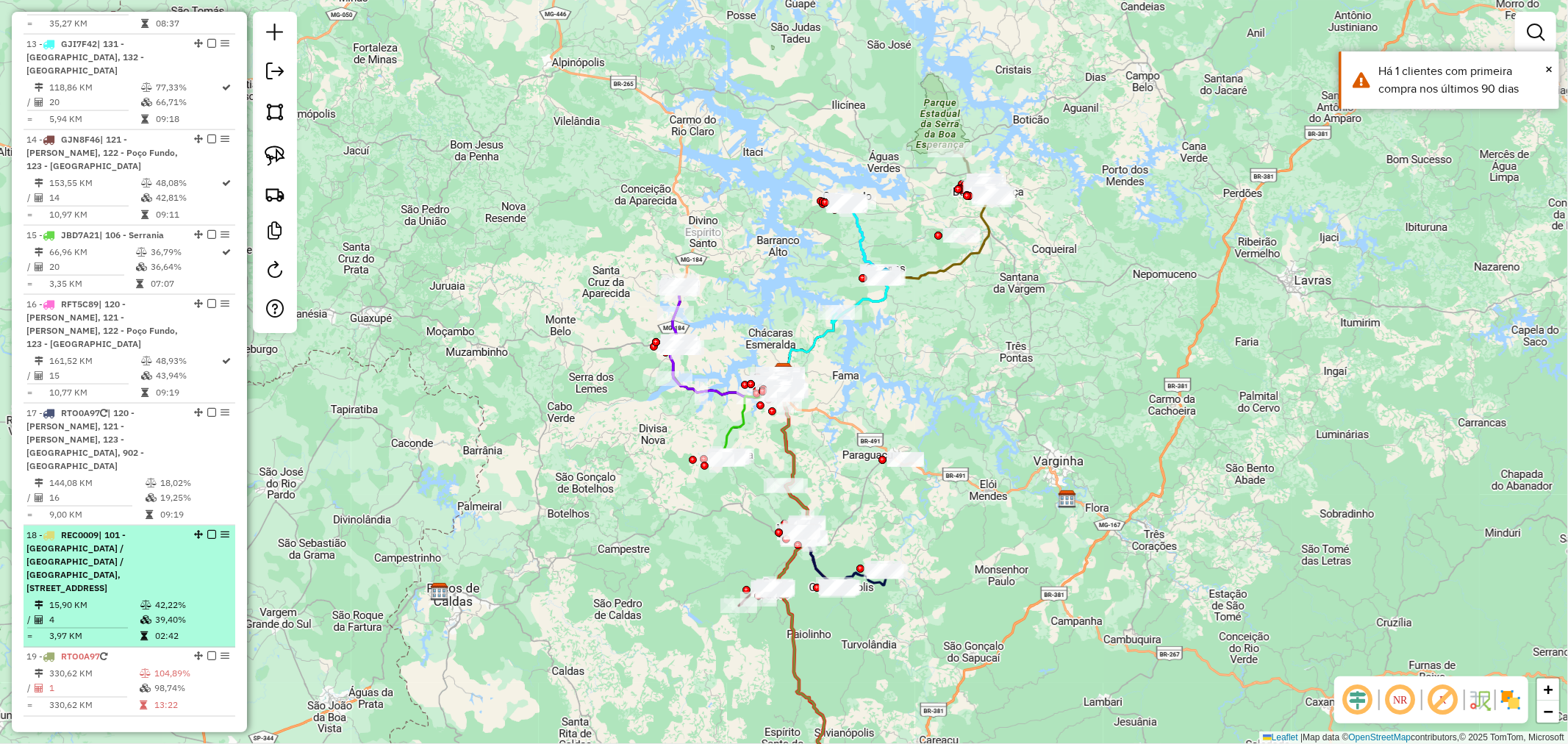
scroll to position [1882, 0]
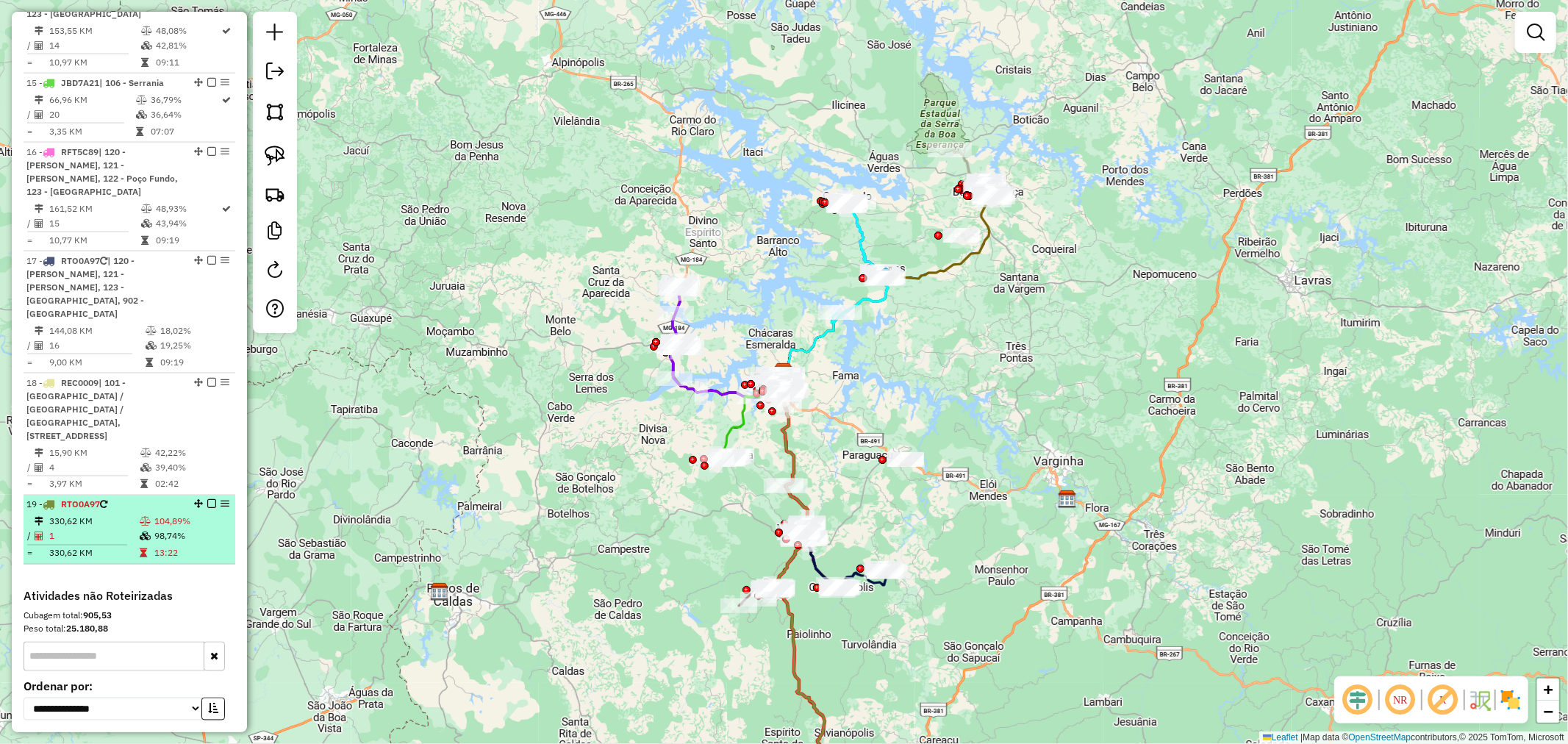
click at [160, 515] on td "104,89%" at bounding box center [191, 522] width 76 height 15
select select "**********"
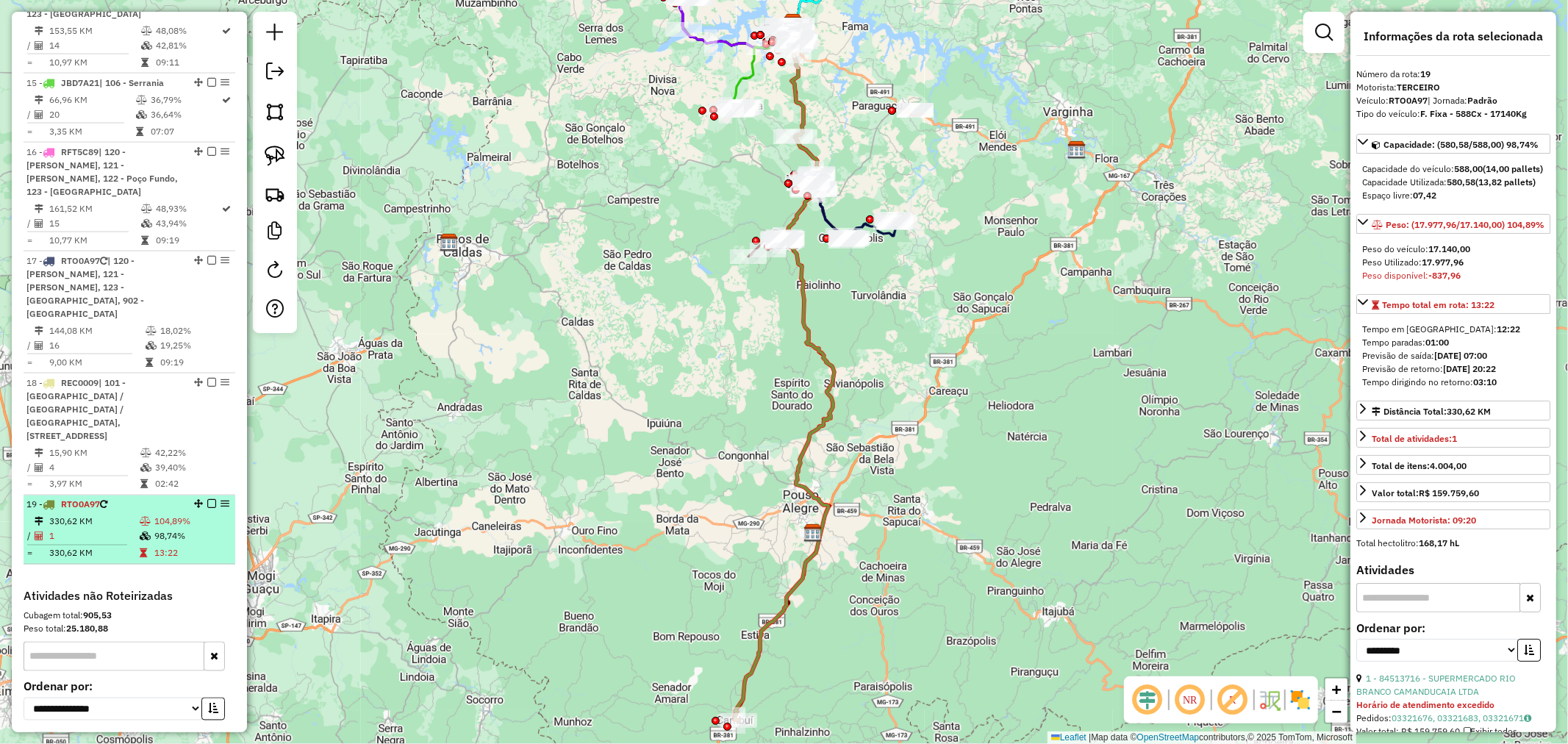
click at [149, 498] on div "19 - RTO0A97" at bounding box center [104, 505] width 156 height 13
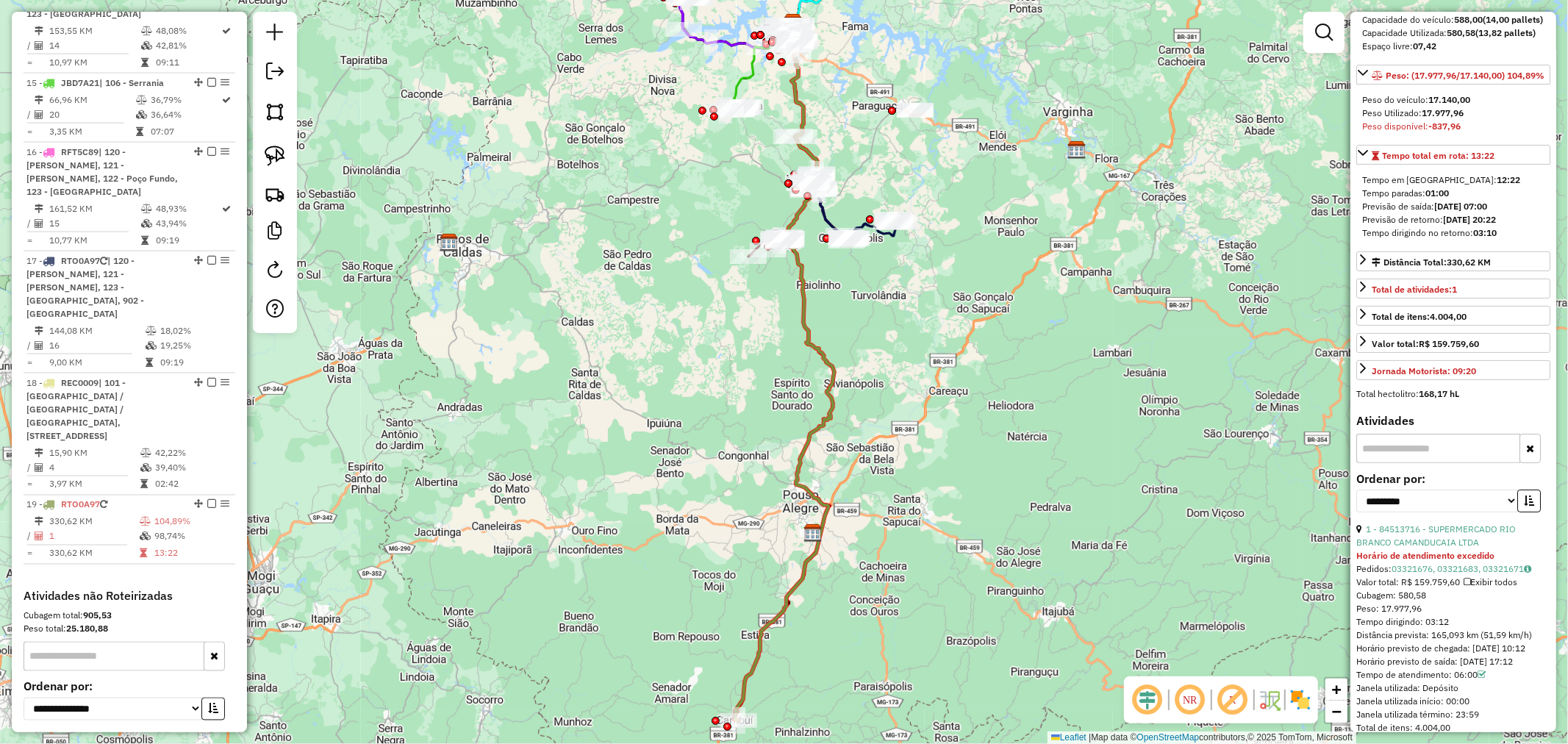
scroll to position [287, 0]
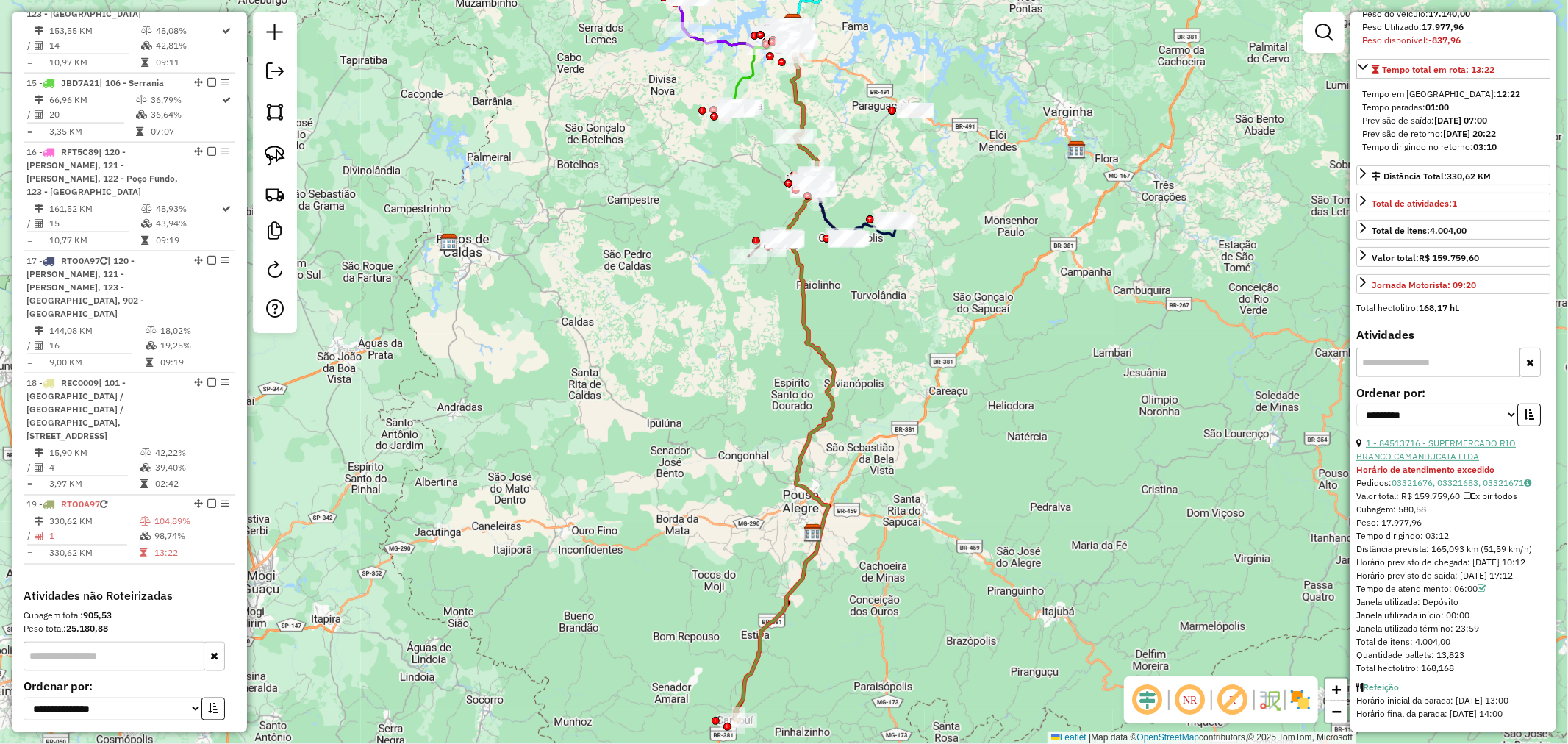
click at [1449, 438] on link "1 - 84513716 - SUPERMERCADO RIO BRANCO CAMANDUCAIA LTDA" at bounding box center [1437, 450] width 159 height 25
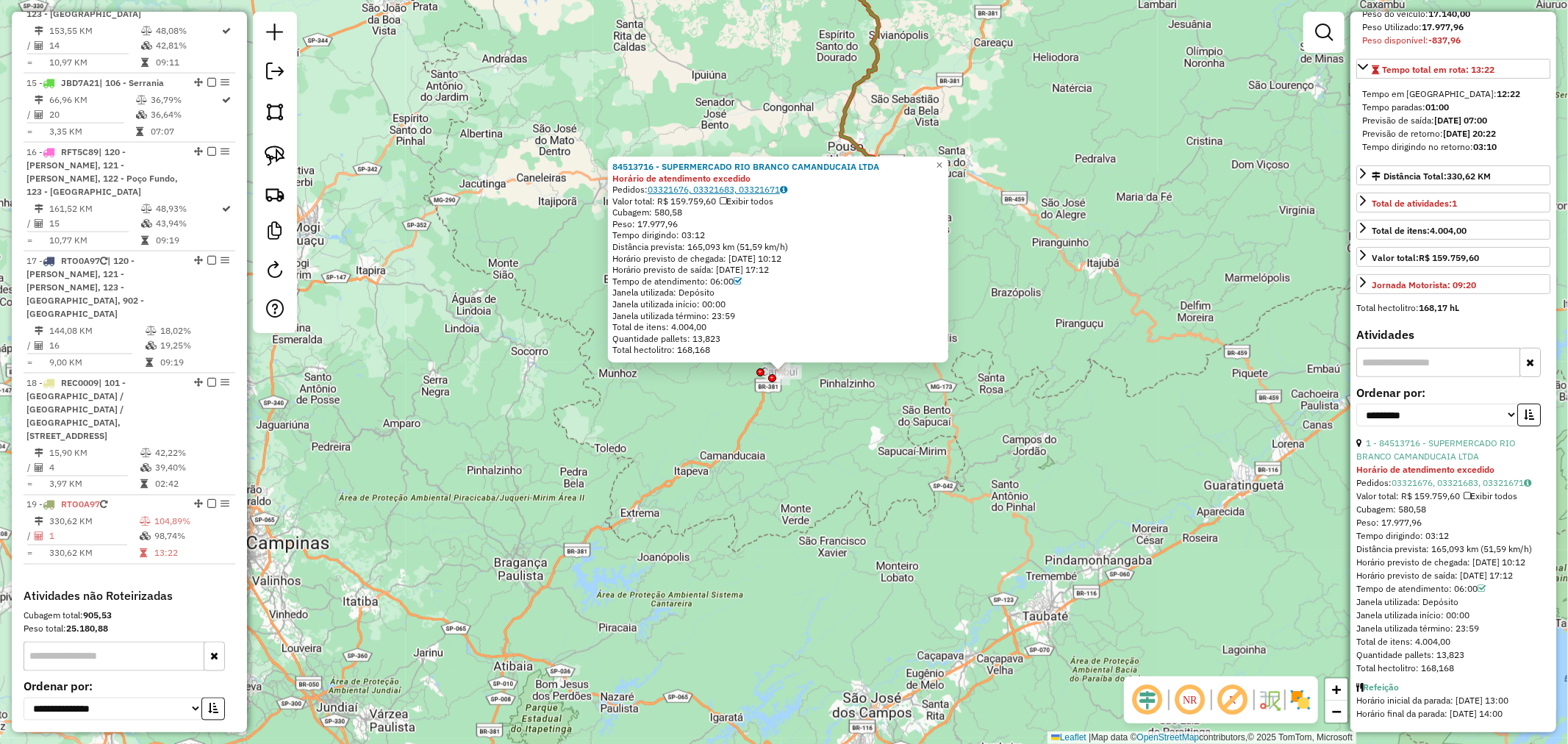
click at [737, 192] on link "03321676, 03321683, 03321671" at bounding box center [718, 189] width 140 height 11
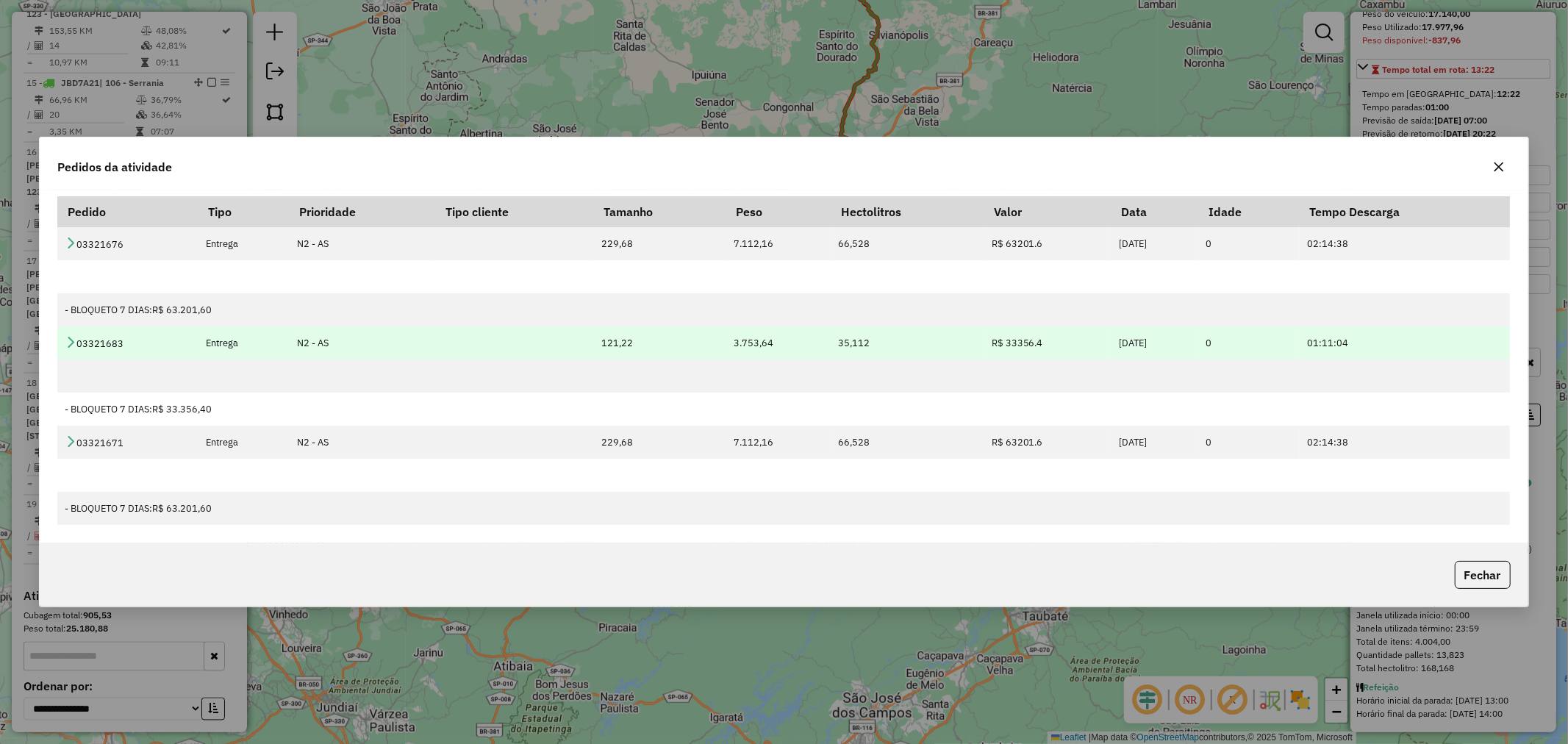
click at [63, 338] on td "03321683" at bounding box center [127, 342] width 140 height 33
click at [68, 340] on icon at bounding box center [71, 342] width 11 height 11
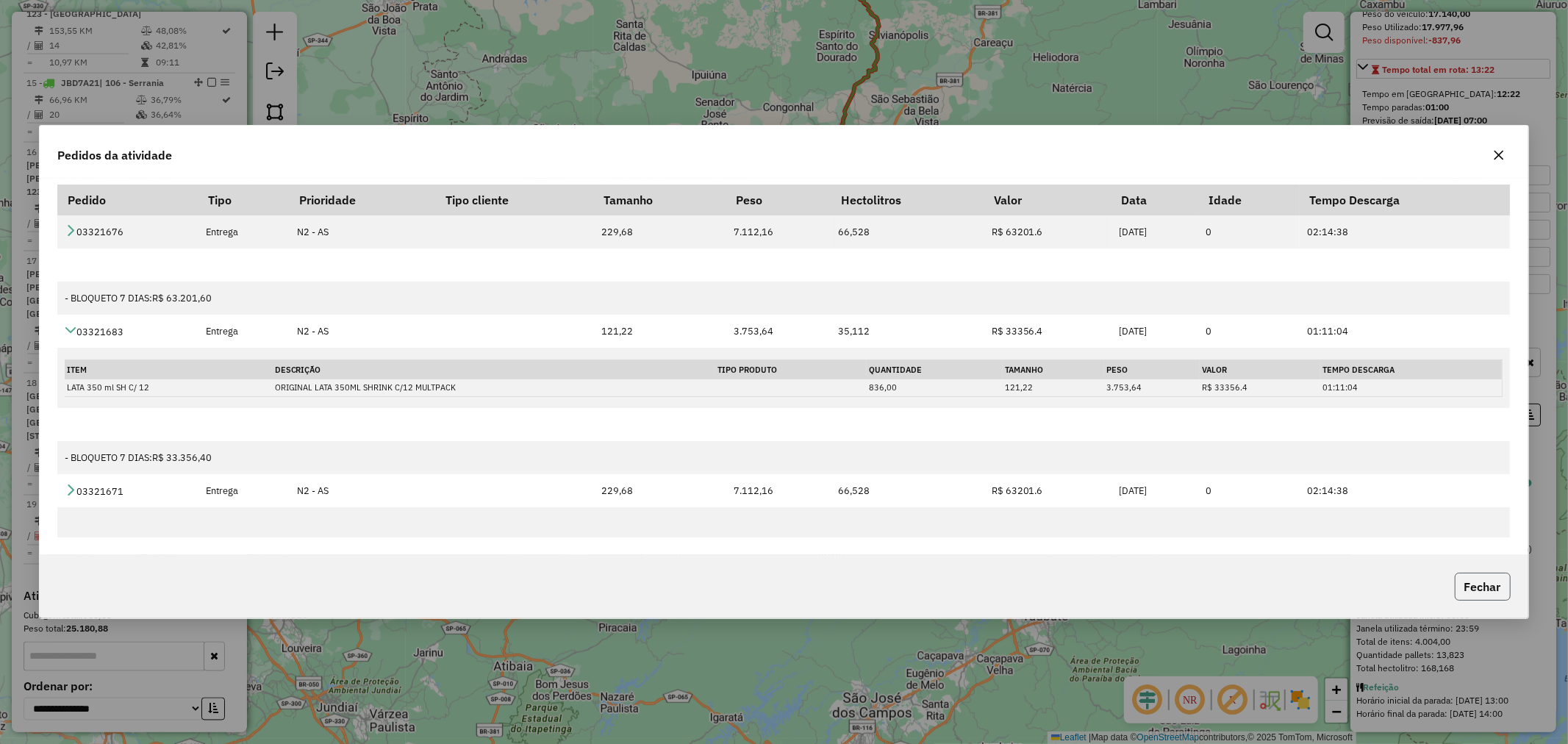
click at [1477, 582] on button "Fechar" at bounding box center [1483, 586] width 56 height 28
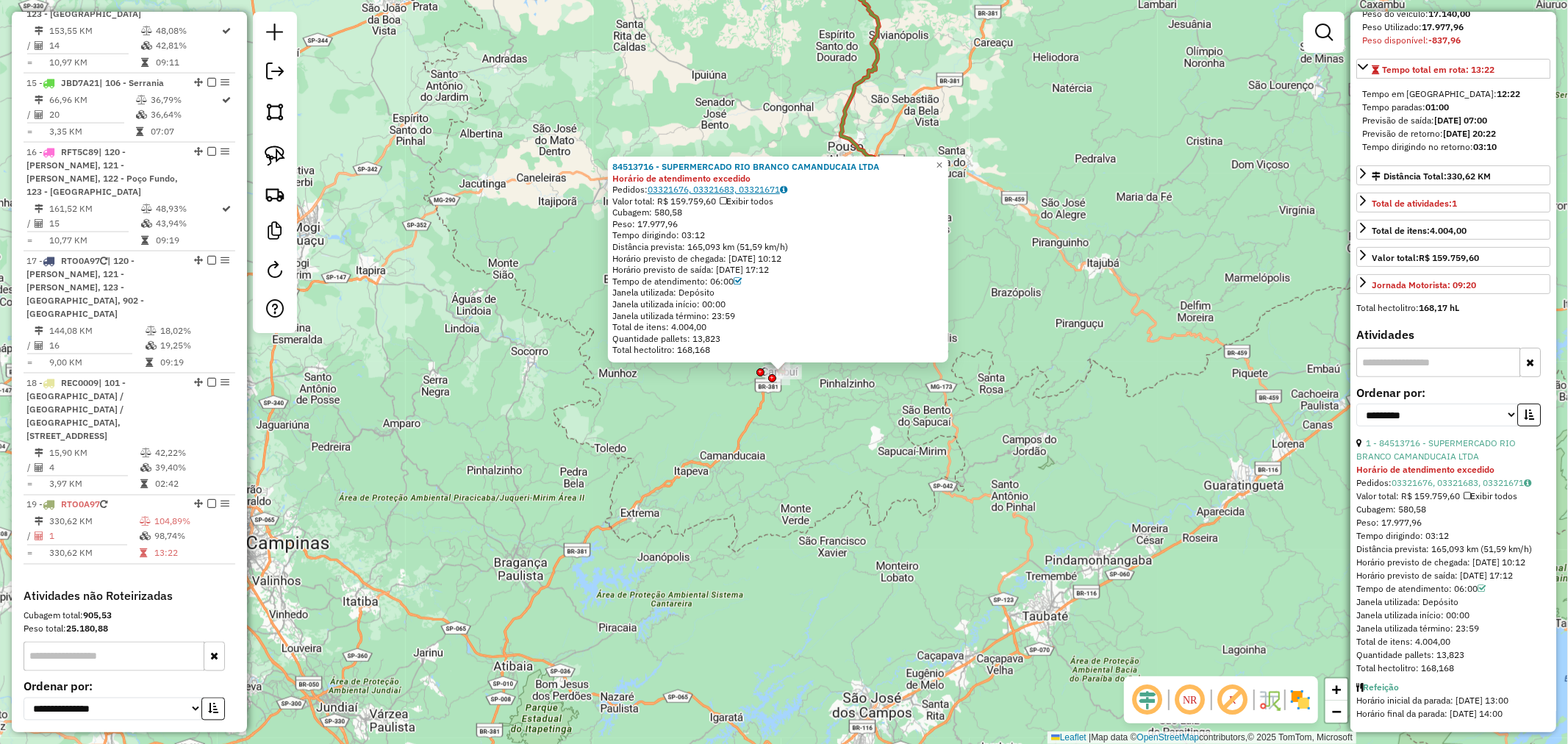
click at [762, 186] on link "03321676, 03321683, 03321671" at bounding box center [718, 189] width 140 height 11
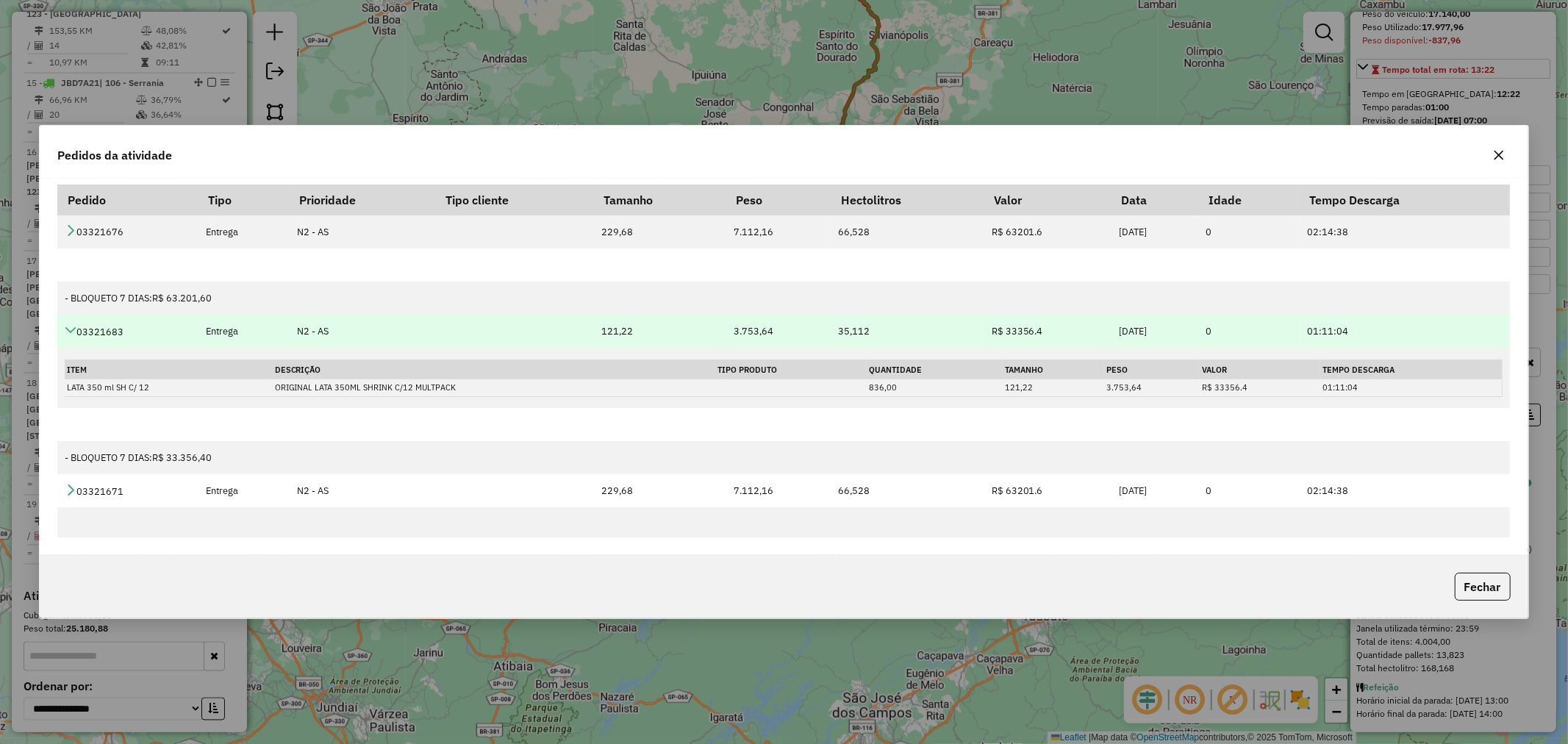
click at [101, 336] on td "03321683" at bounding box center [127, 331] width 140 height 33
copy td "03321683"
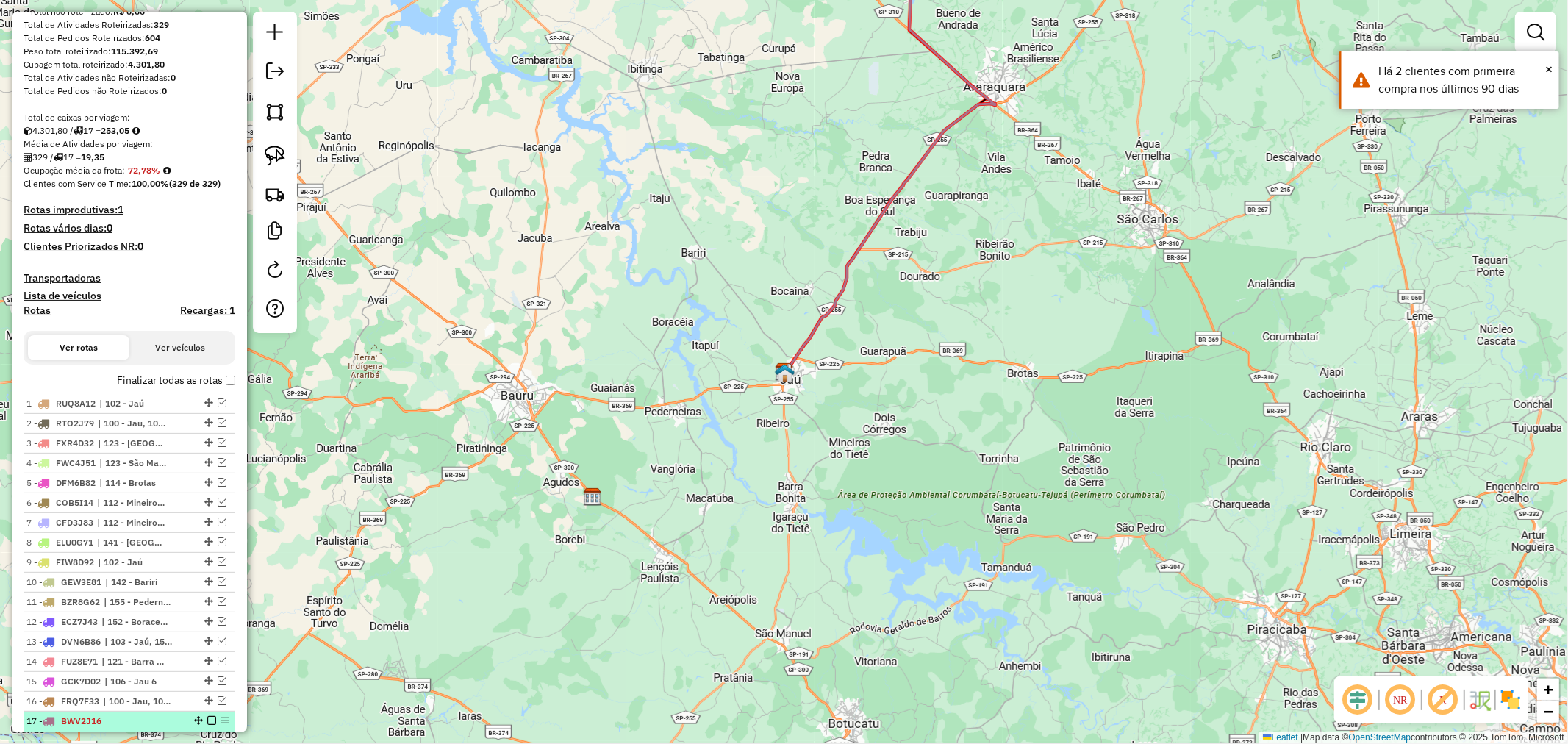
scroll to position [369, 0]
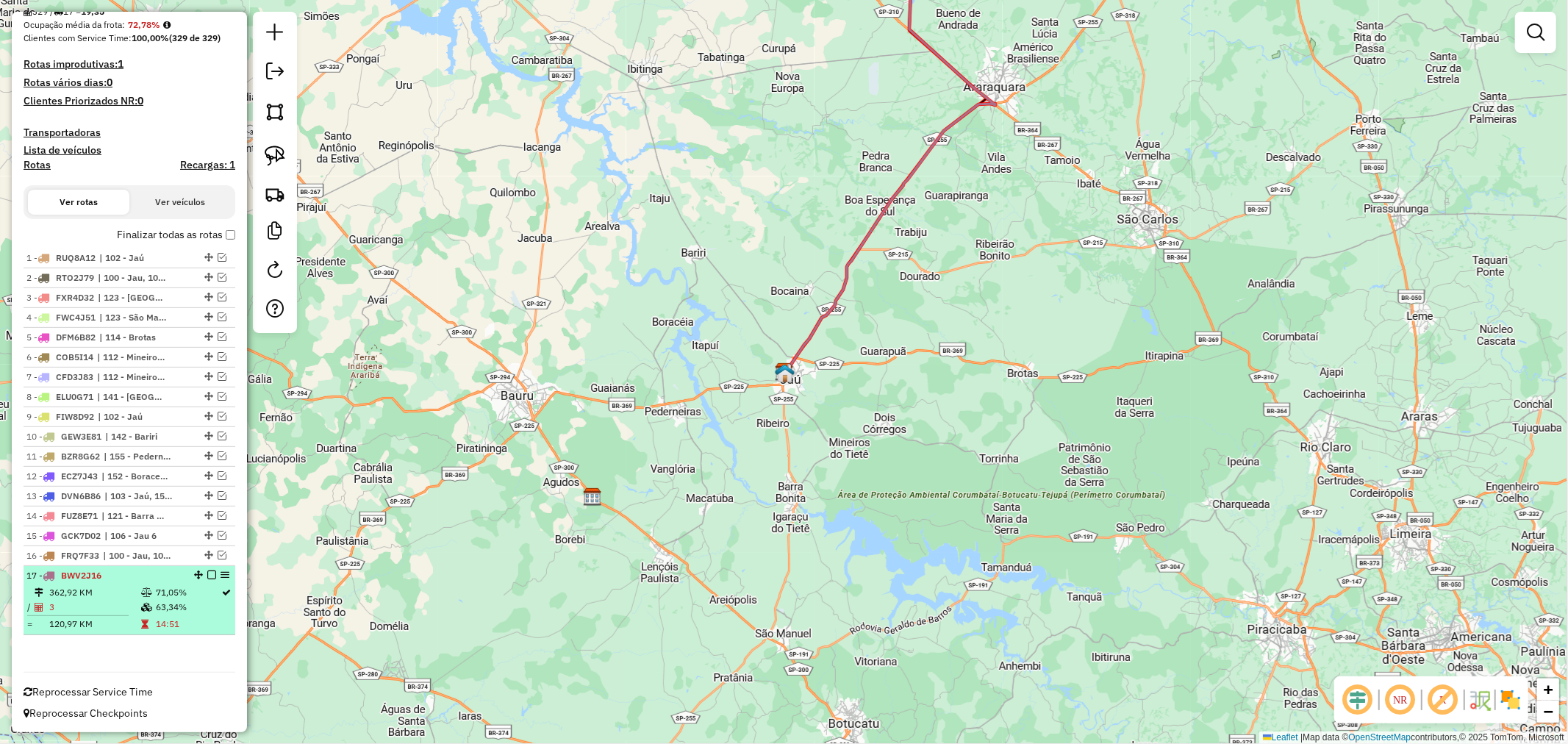
click at [169, 600] on td "63,34%" at bounding box center [188, 607] width 67 height 15
select select "**********"
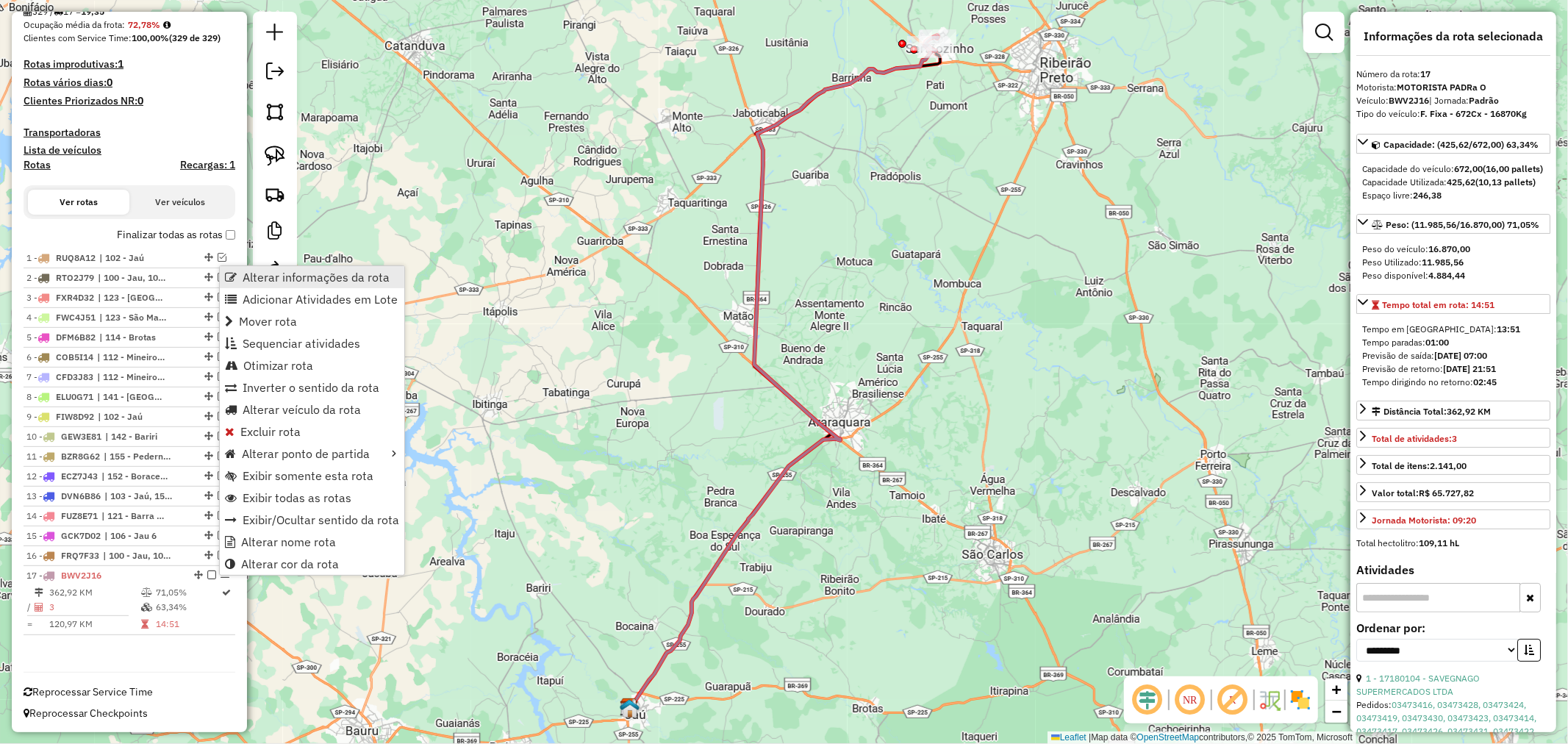
click at [251, 273] on span "Alterar informações da rota" at bounding box center [315, 277] width 147 height 11
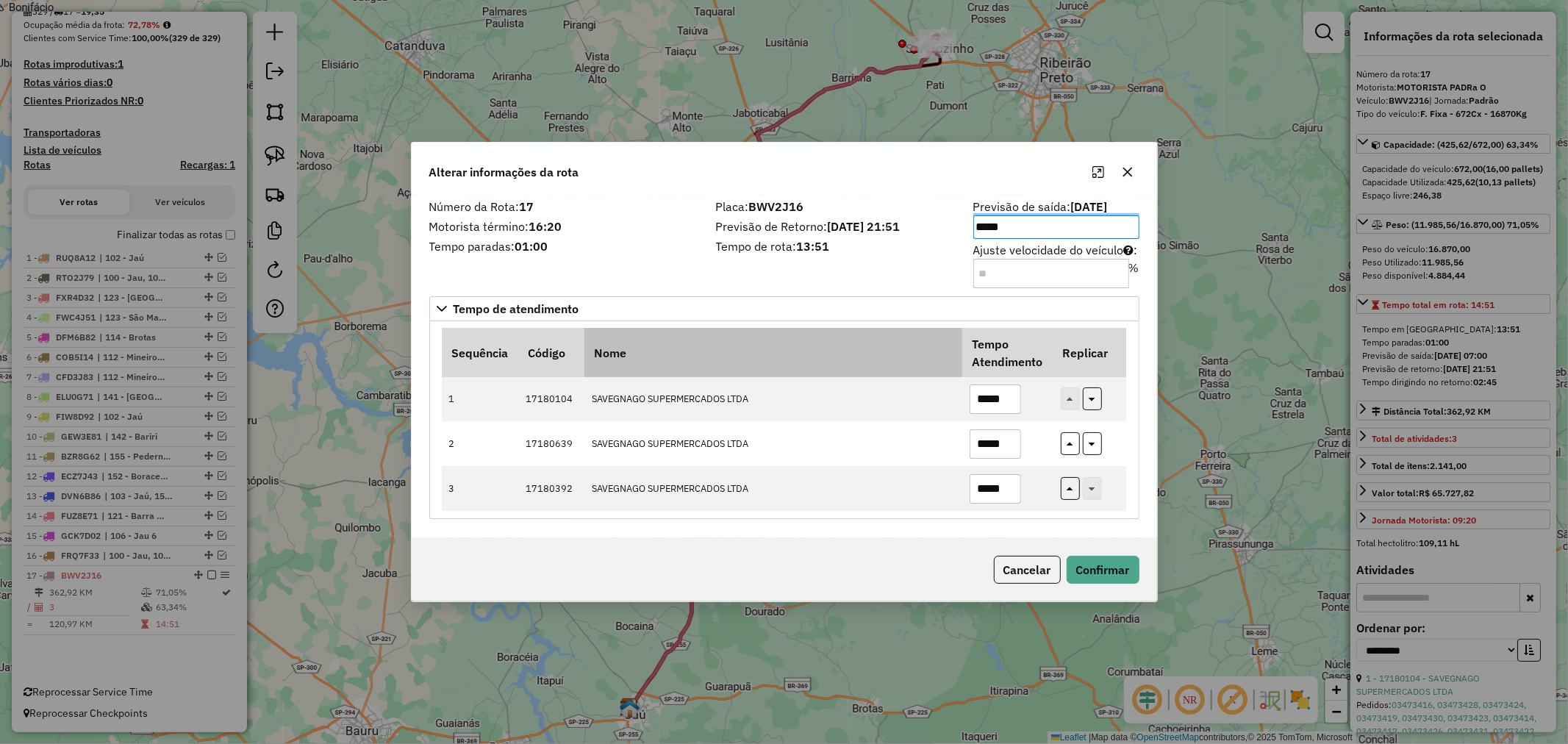
click at [857, 368] on th "Nome" at bounding box center [774, 351] width 378 height 48
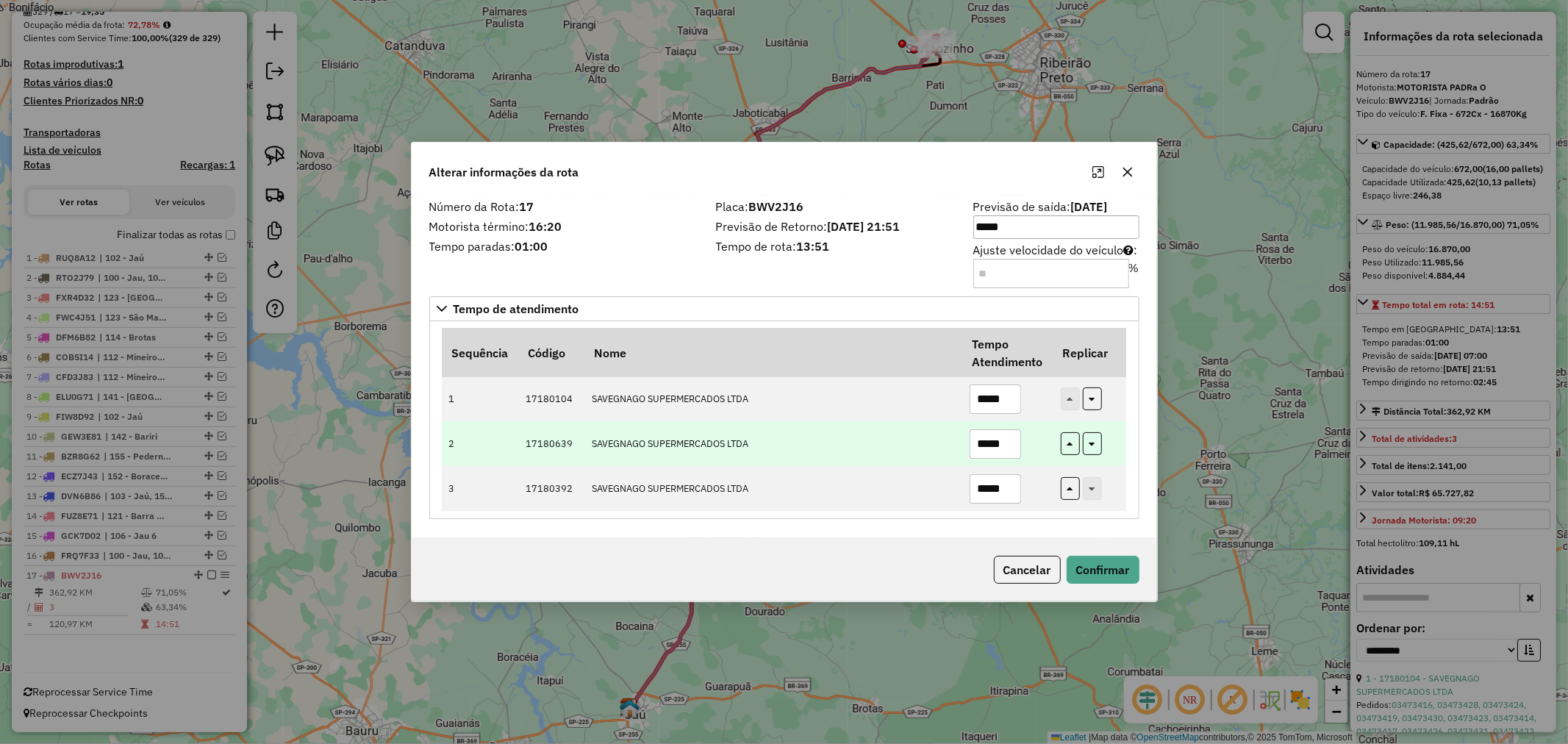
click at [986, 441] on input "*****" at bounding box center [996, 444] width 52 height 30
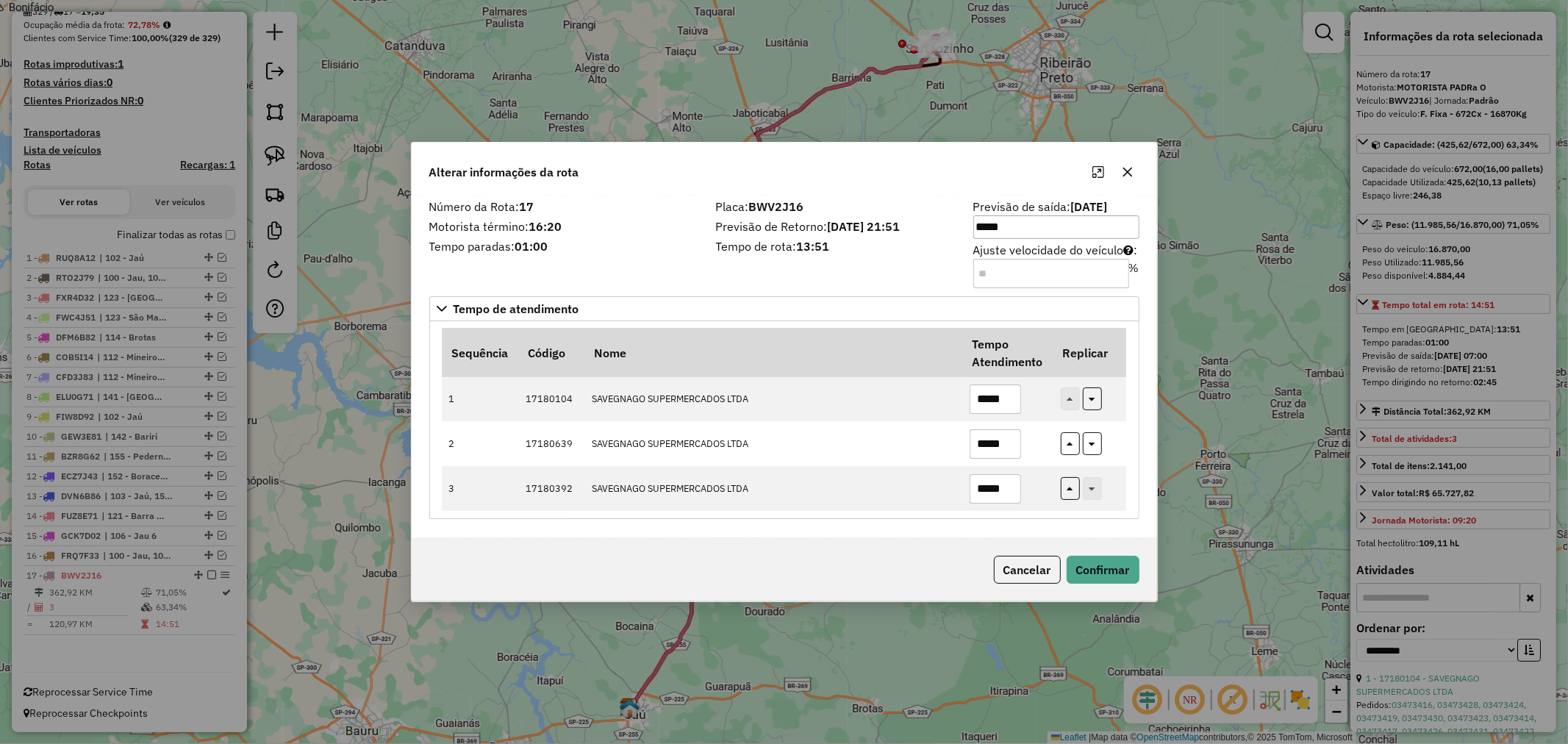
click at [981, 269] on input "Ajuste velocidade do veículo : %" at bounding box center [1051, 273] width 156 height 30
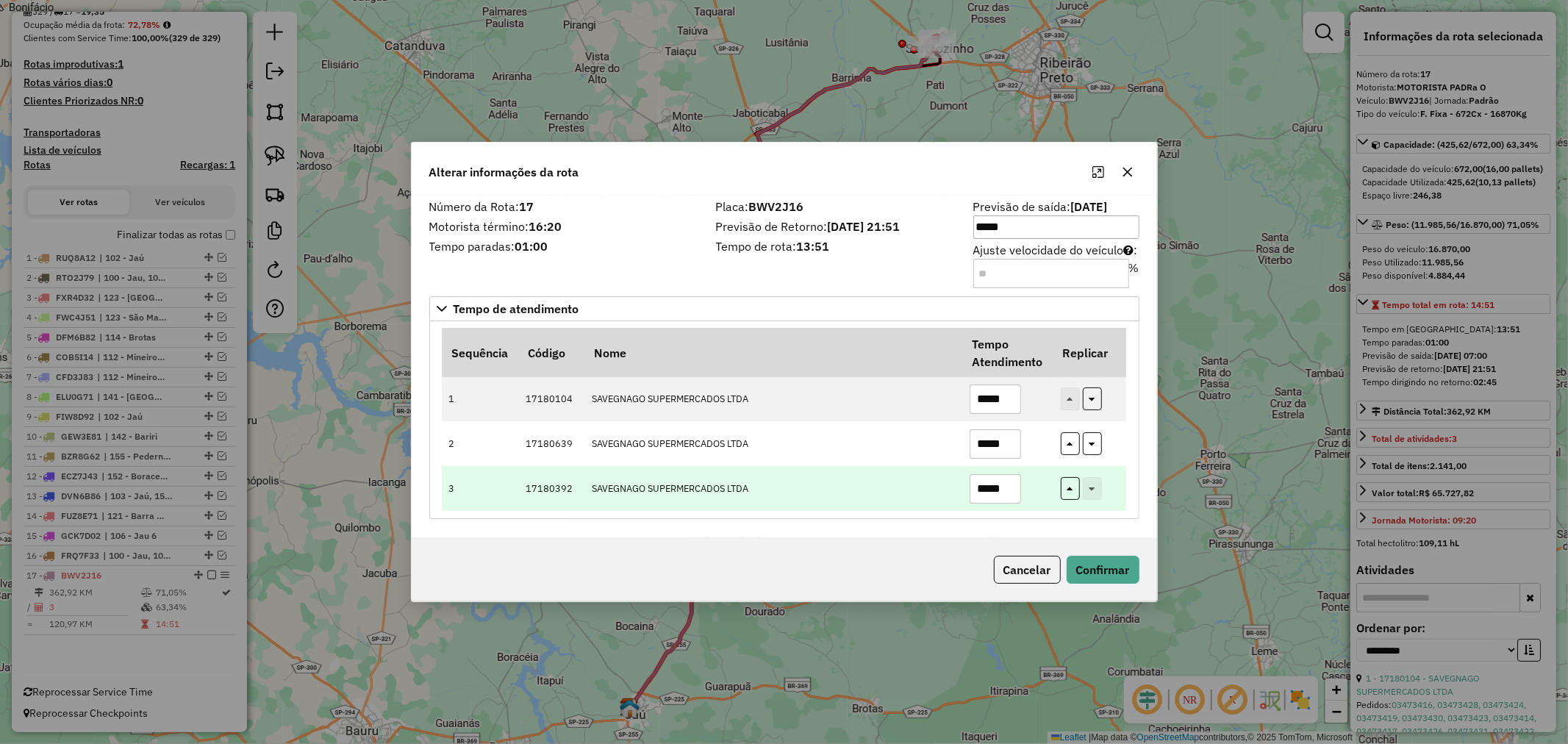
type input "**"
click at [984, 482] on input "*****" at bounding box center [996, 489] width 52 height 30
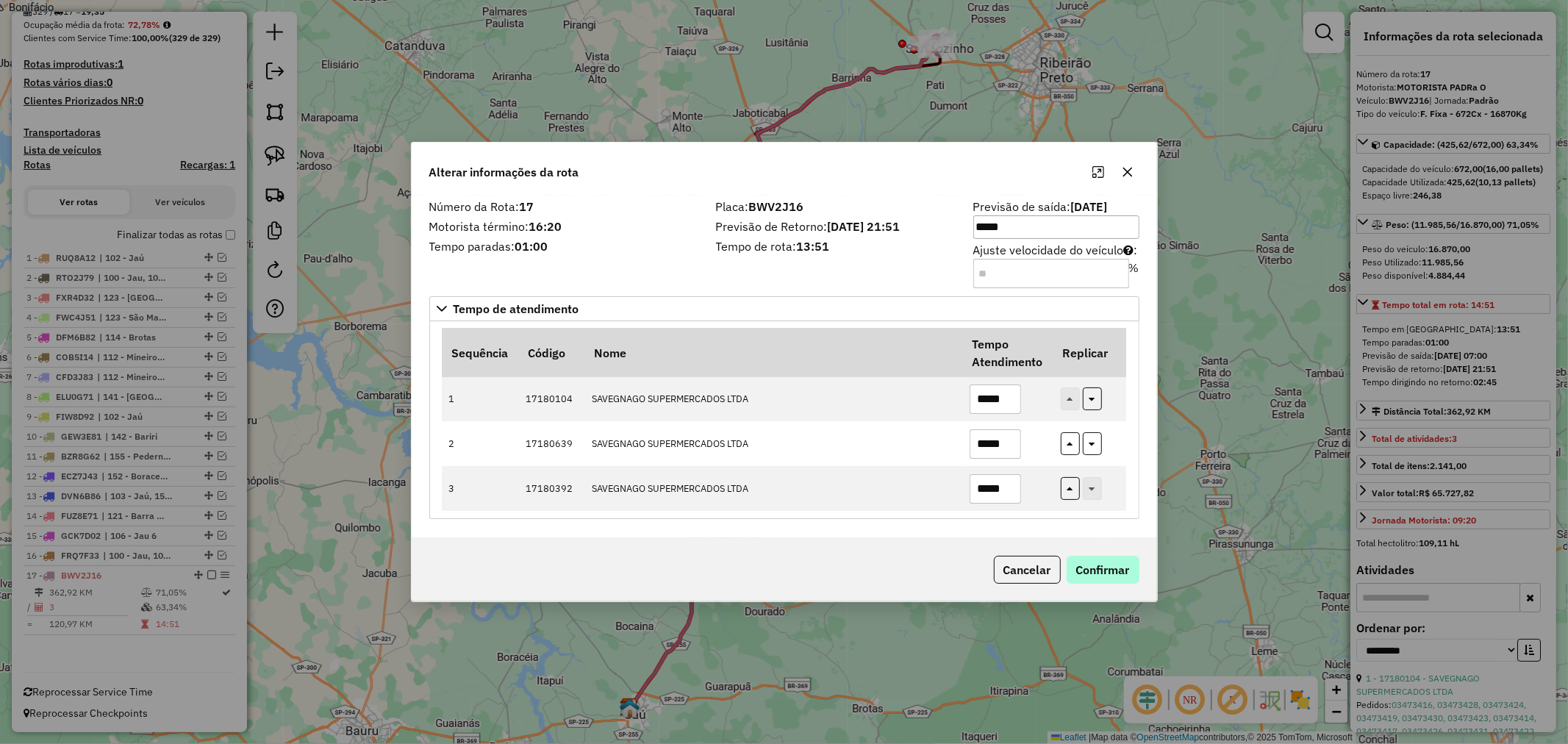
type input "*****"
click at [1100, 567] on button "Confirmar" at bounding box center [1103, 570] width 73 height 28
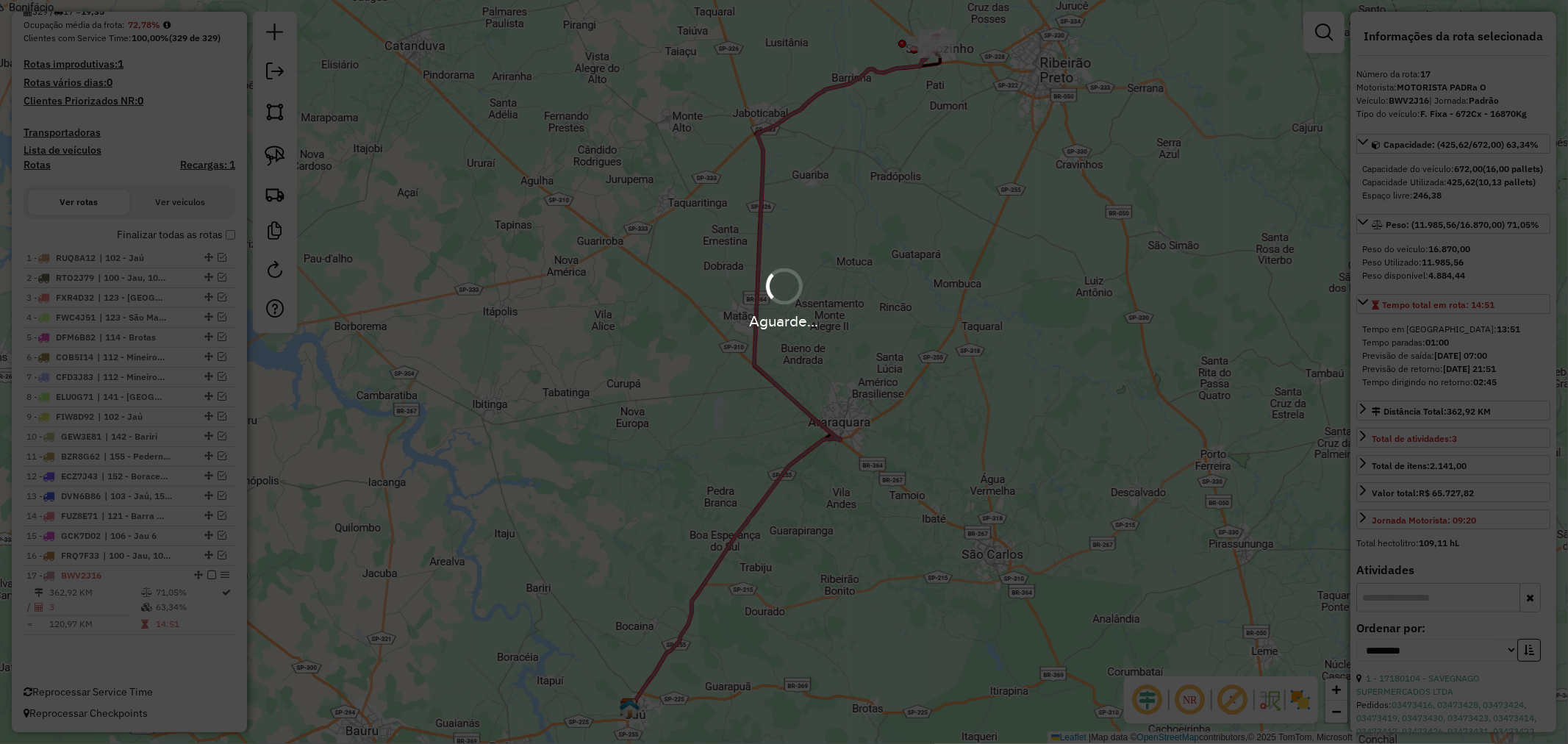
scroll to position [370, 0]
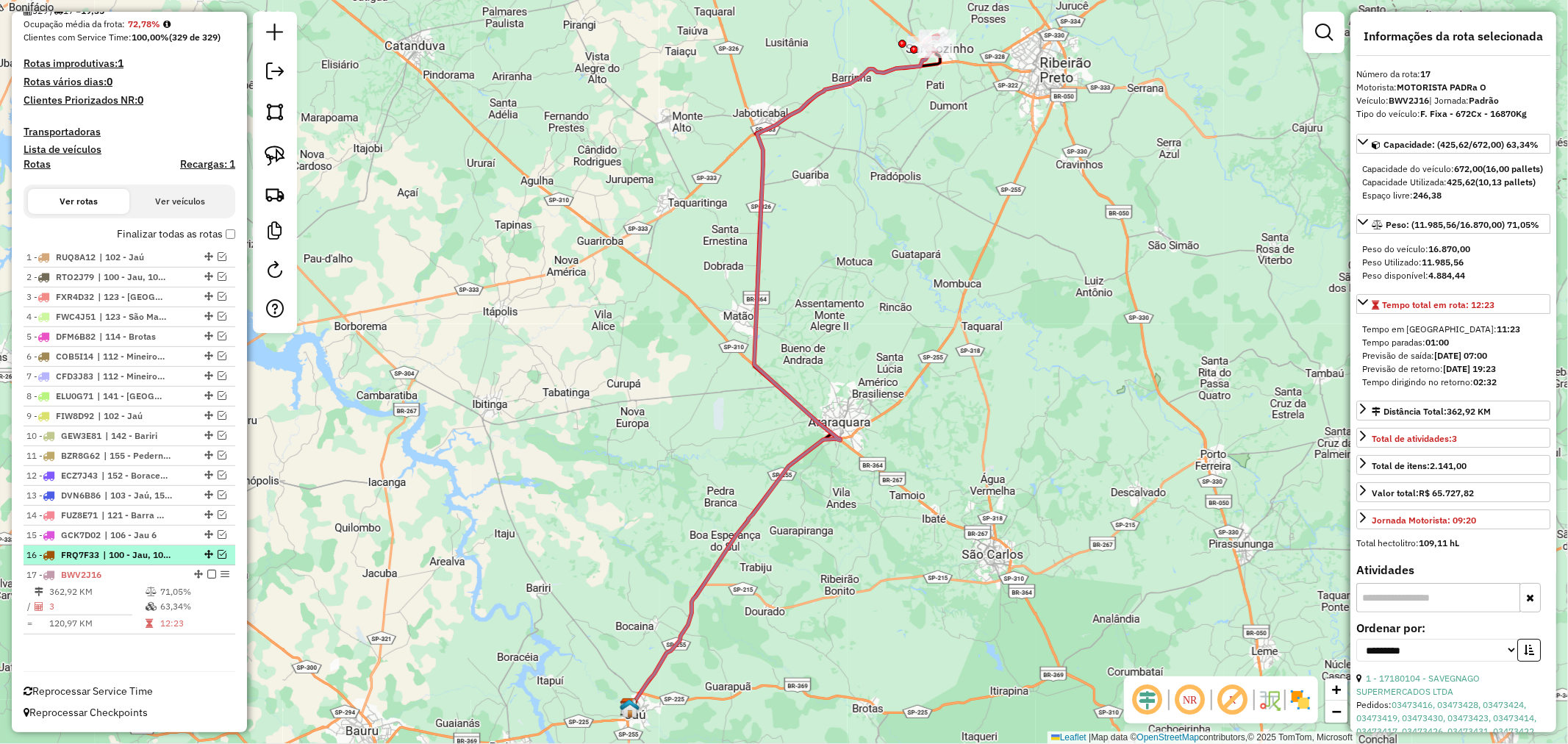
click at [137, 560] on span "| 100 - Jau, 101 - Jaú, 105 - Jáu, 106 - Jau 6" at bounding box center [136, 555] width 67 height 13
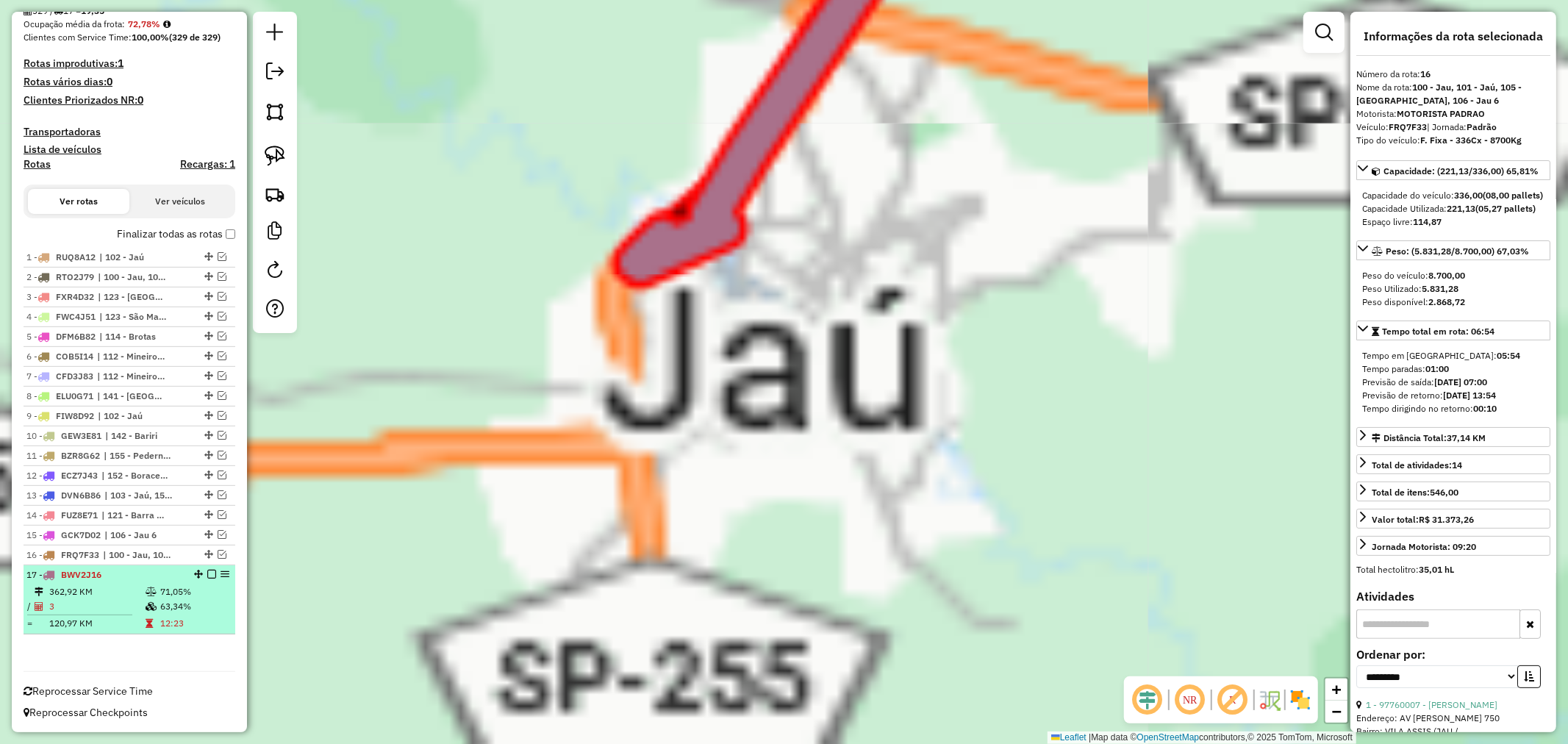
click at [140, 577] on div "17 - BWV2J16" at bounding box center [104, 575] width 156 height 13
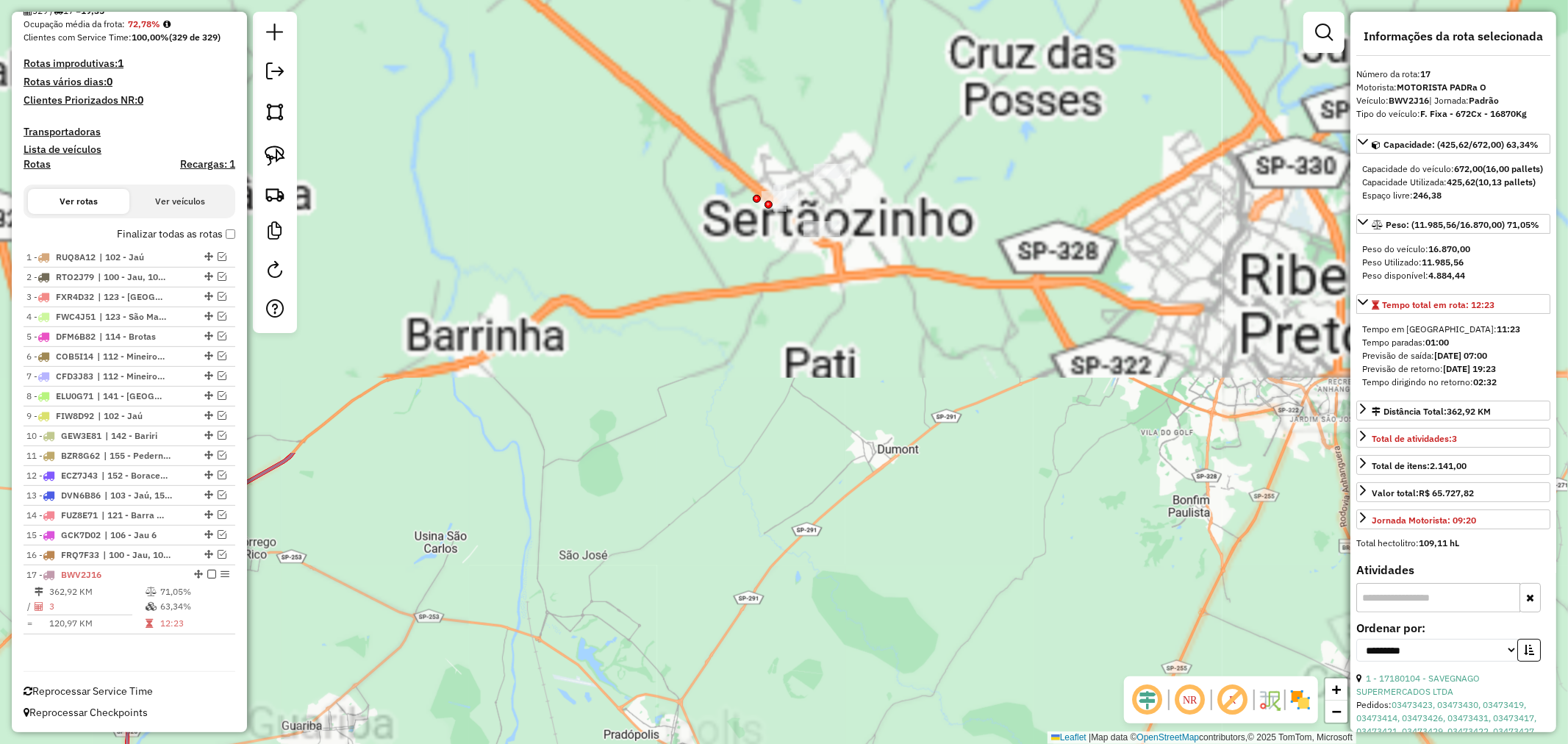
drag, startPoint x: 944, startPoint y: 37, endPoint x: 844, endPoint y: 564, distance: 536.4
click at [844, 564] on div "Janela de atendimento Grade de atendimento Capacidade Transportadoras Veículos …" at bounding box center [784, 372] width 1568 height 744
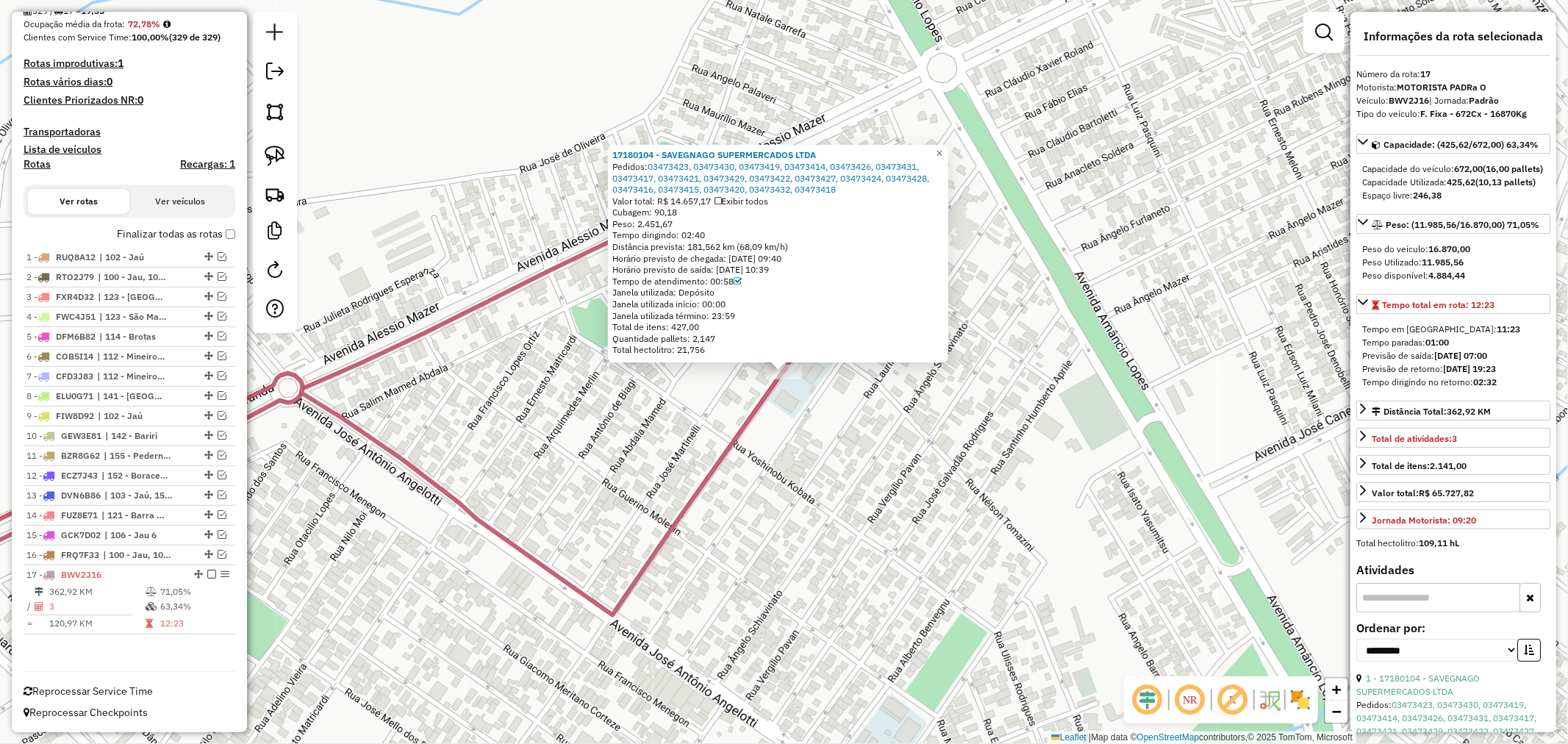
click at [828, 480] on div "17180104 - SAVEGNAGO SUPERMERCADOS LTDA Pedidos: 03473423, 03473430, 03473419, …" at bounding box center [784, 372] width 1568 height 744
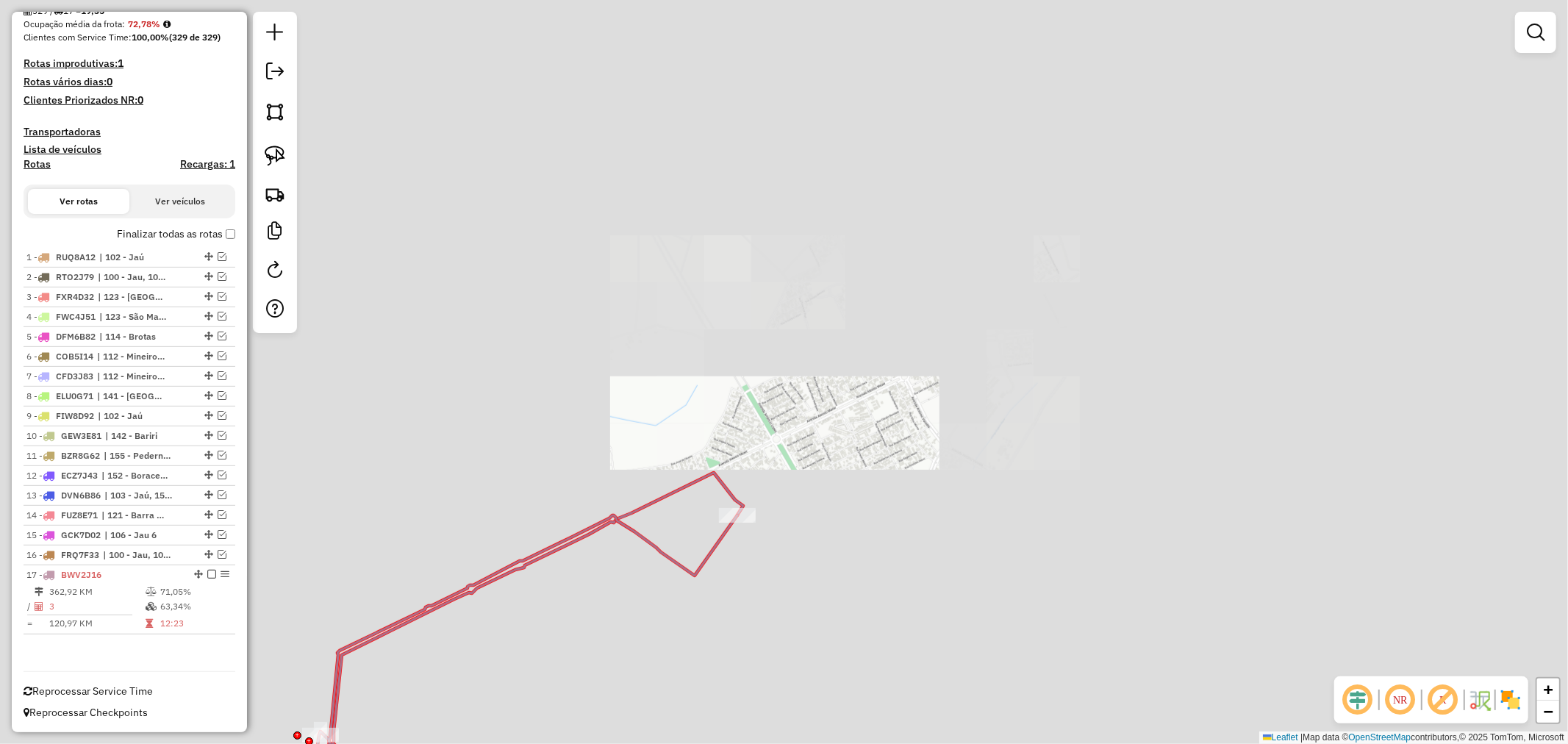
drag, startPoint x: 517, startPoint y: 642, endPoint x: 701, endPoint y: 552, distance: 204.8
click at [706, 549] on div "Janela de atendimento Grade de atendimento Capacidade Transportadoras Veículos …" at bounding box center [784, 372] width 1568 height 744
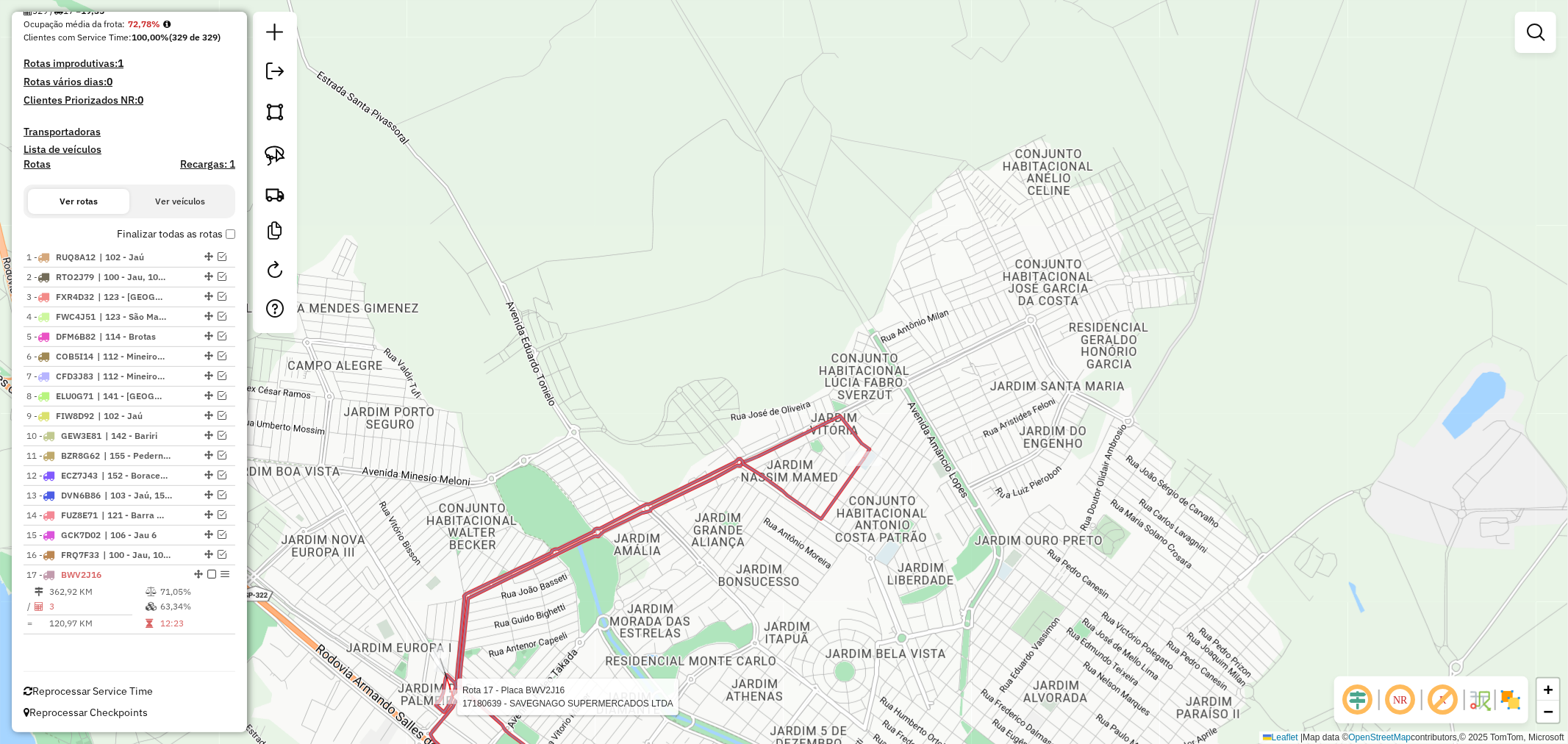
select select "**********"
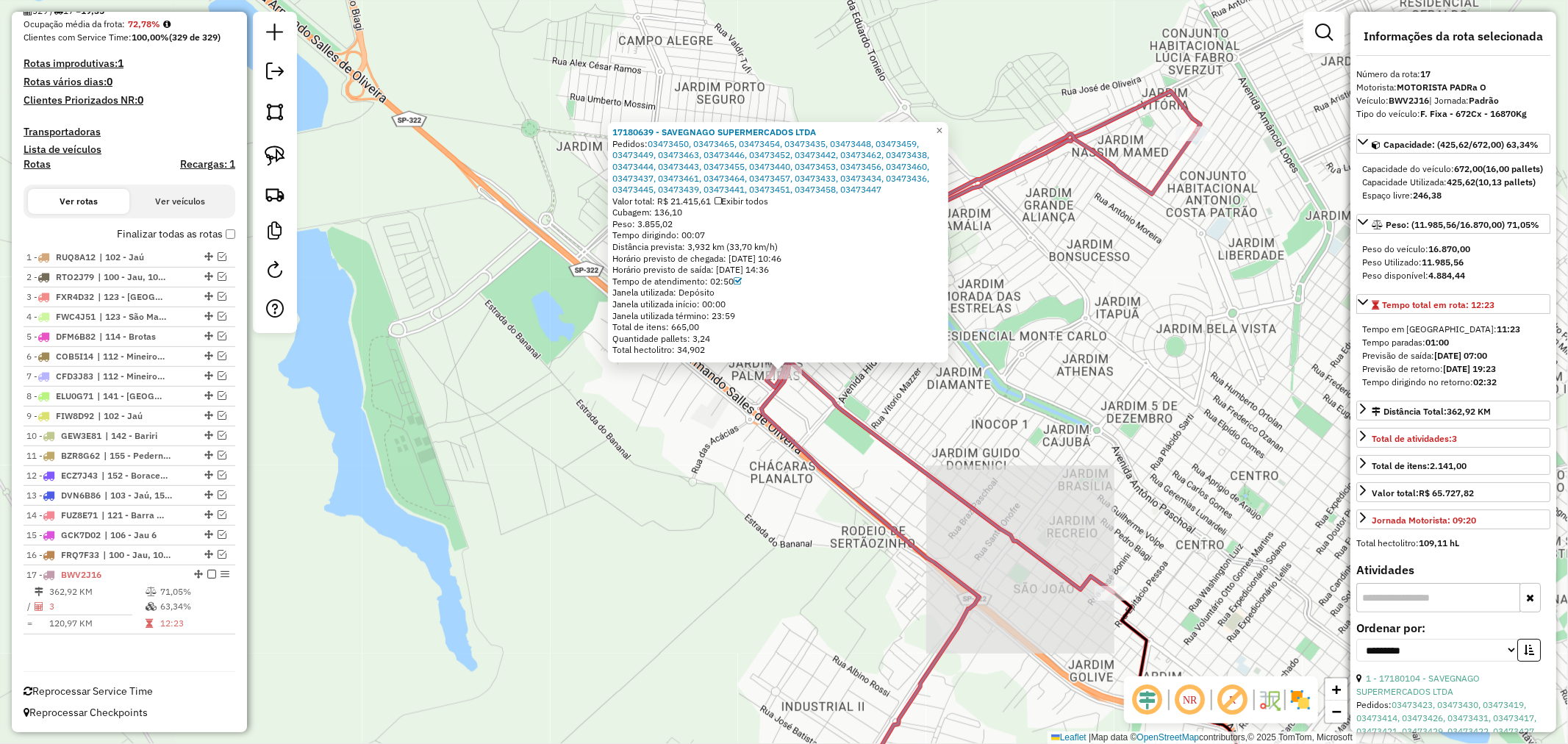
click at [759, 555] on div "17180639 - SAVEGNAGO SUPERMERCADOS LTDA Pedidos: 03473450, 03473465, 03473454, …" at bounding box center [784, 372] width 1568 height 744
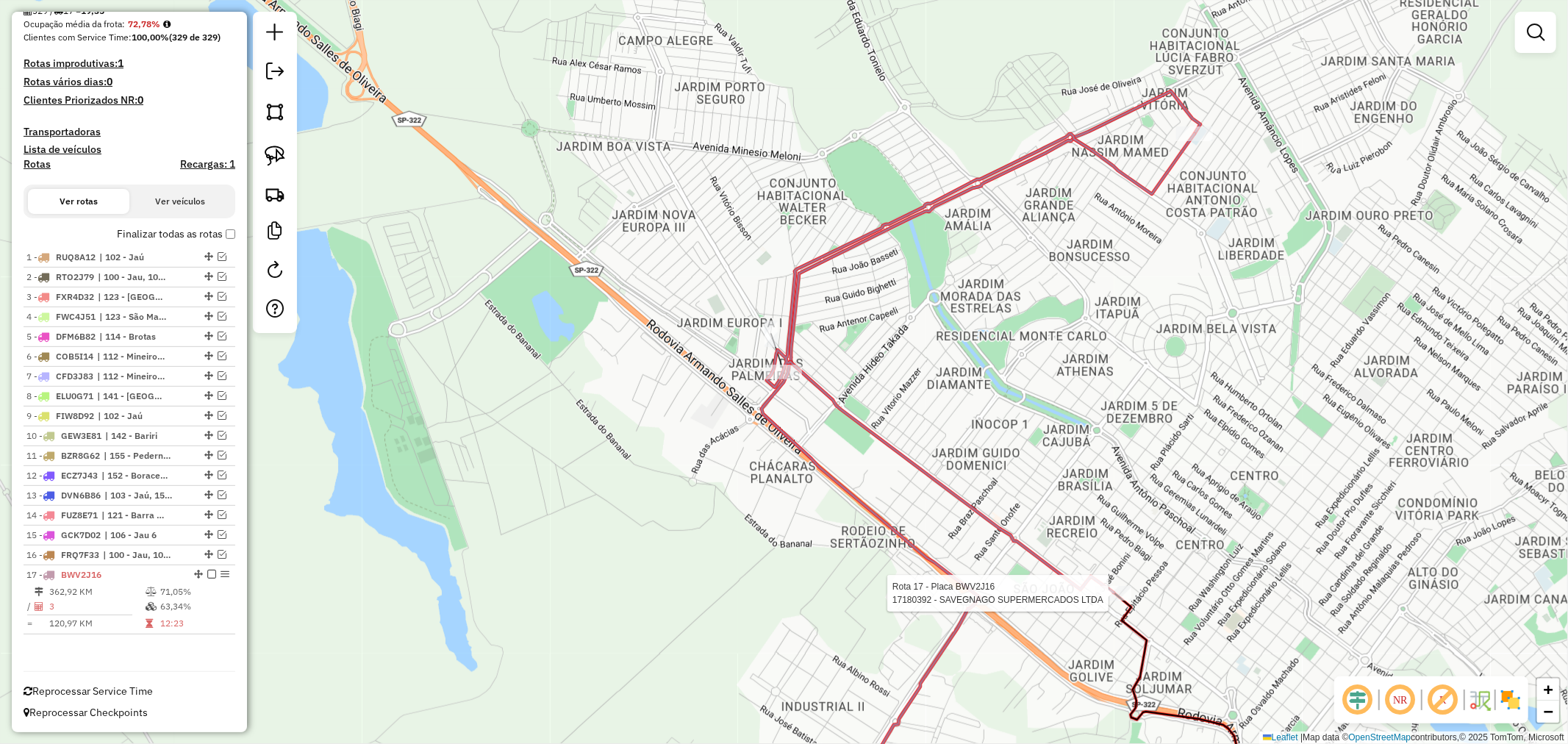
select select "**********"
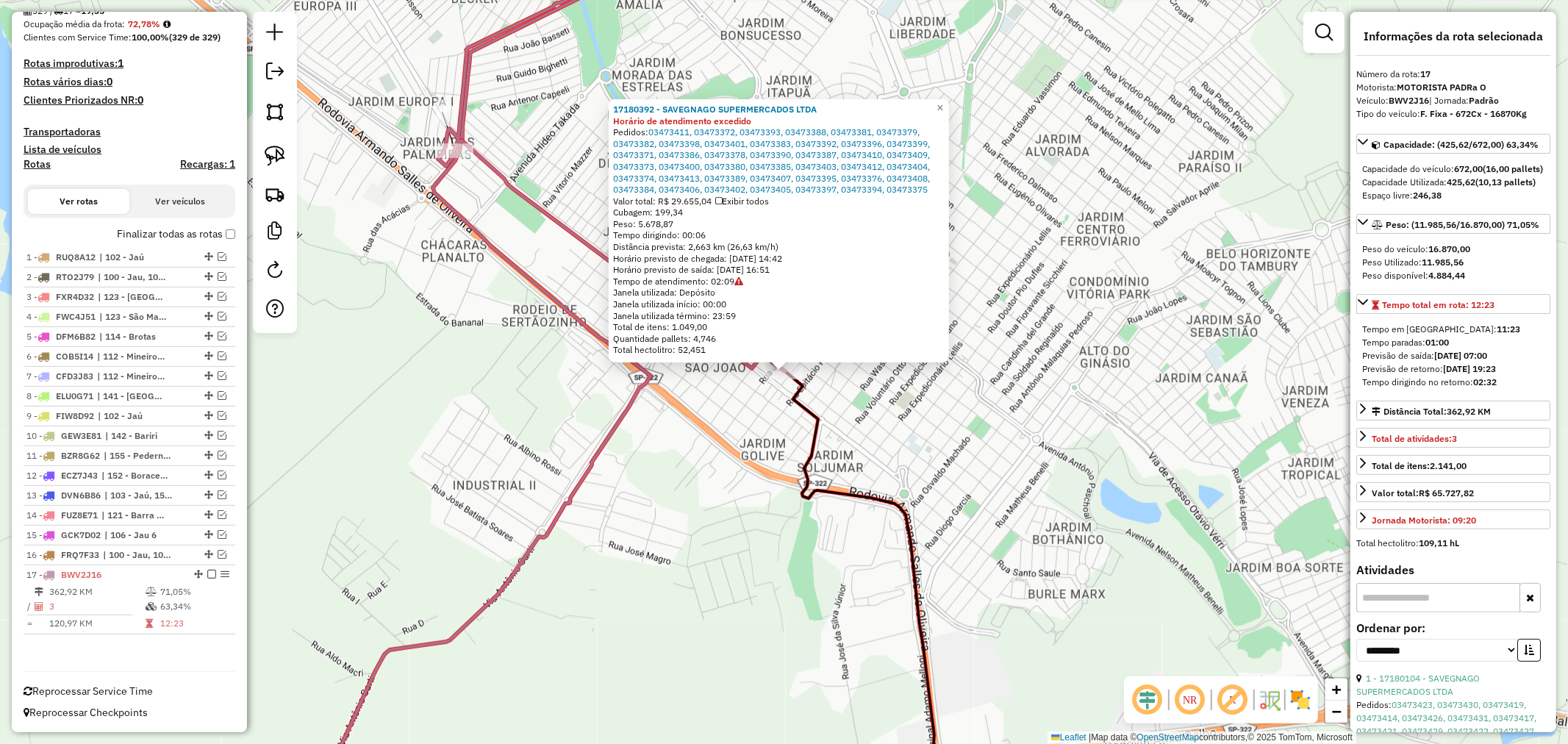
click at [1075, 388] on div "17180392 - SAVEGNAGO SUPERMERCADOS LTDA Horário de atendimento excedido Pedidos…" at bounding box center [784, 372] width 1568 height 744
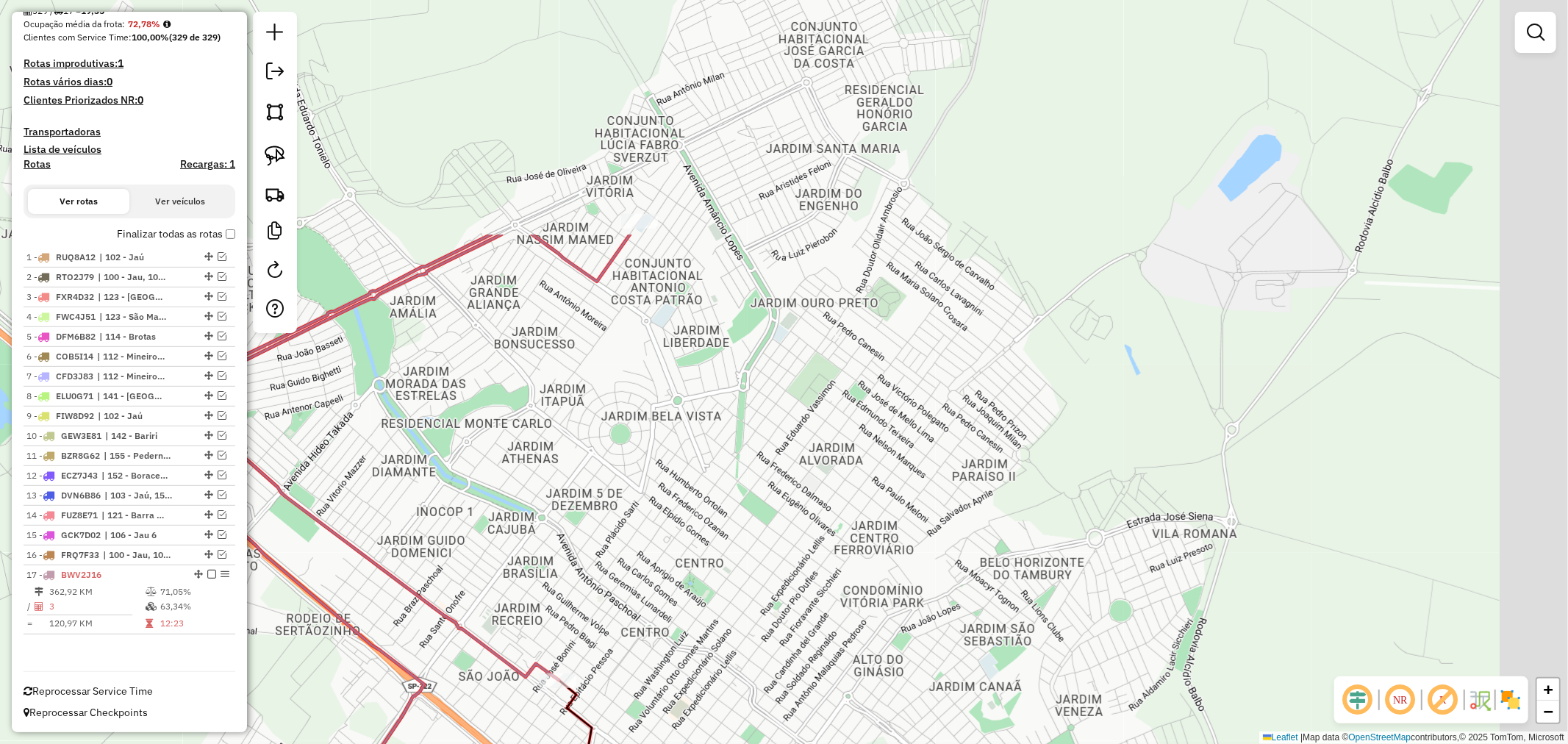
drag, startPoint x: 1028, startPoint y: 212, endPoint x: 770, endPoint y: 574, distance: 444.5
click at [770, 572] on div "Janela de atendimento Grade de atendimento Capacidade Transportadoras Veículos …" at bounding box center [784, 372] width 1568 height 744
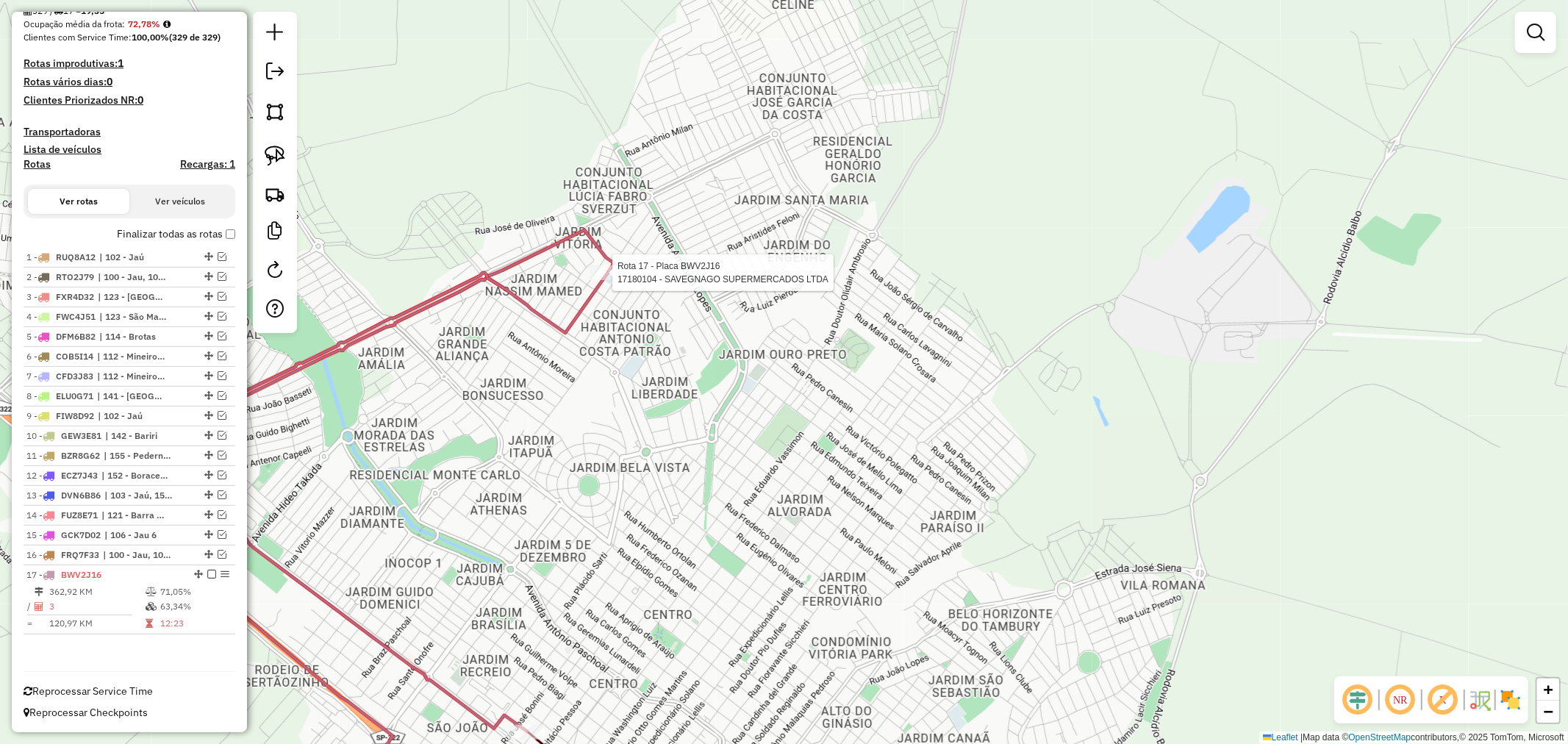
select select "**********"
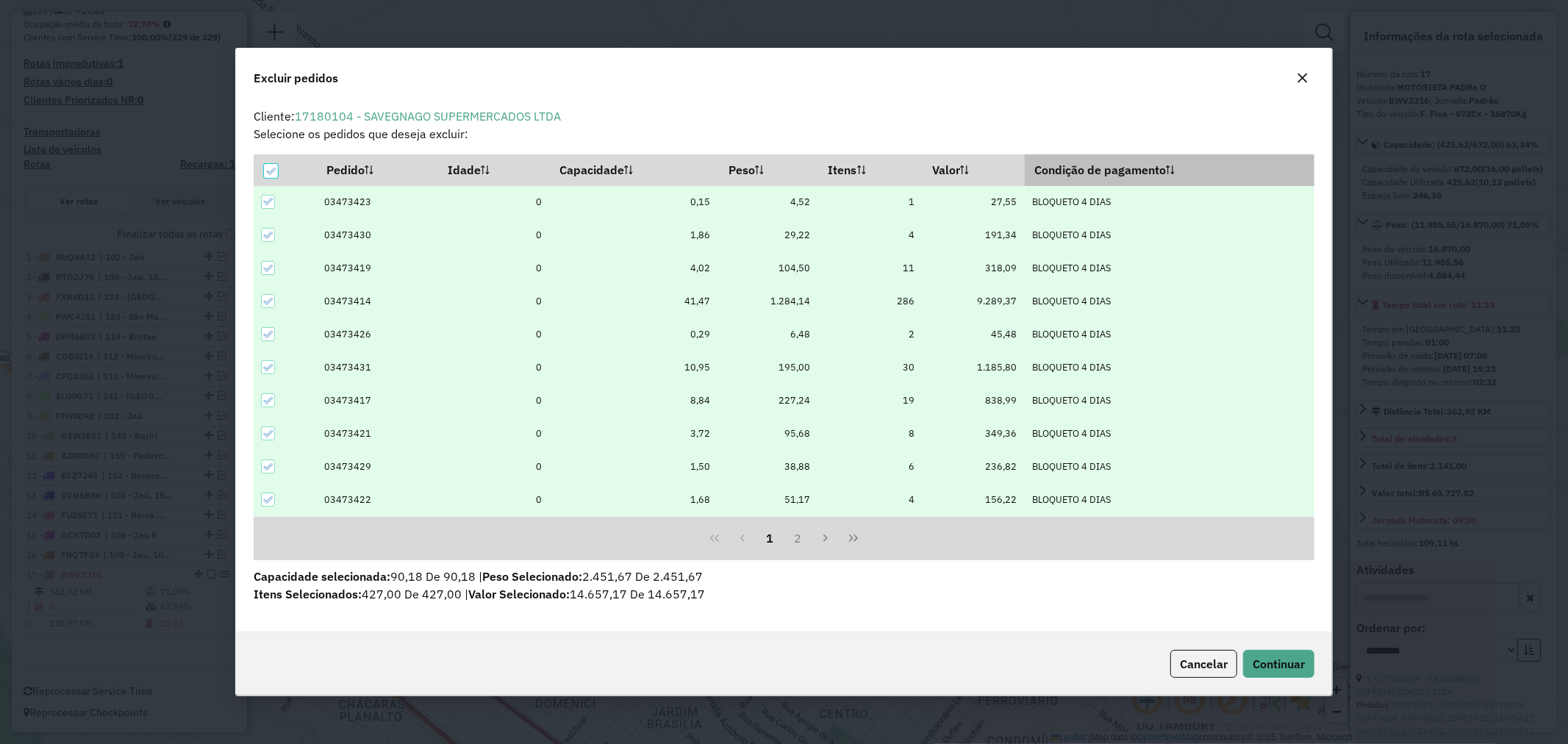
scroll to position [0, 0]
click at [1290, 660] on span "Continuar" at bounding box center [1279, 664] width 53 height 15
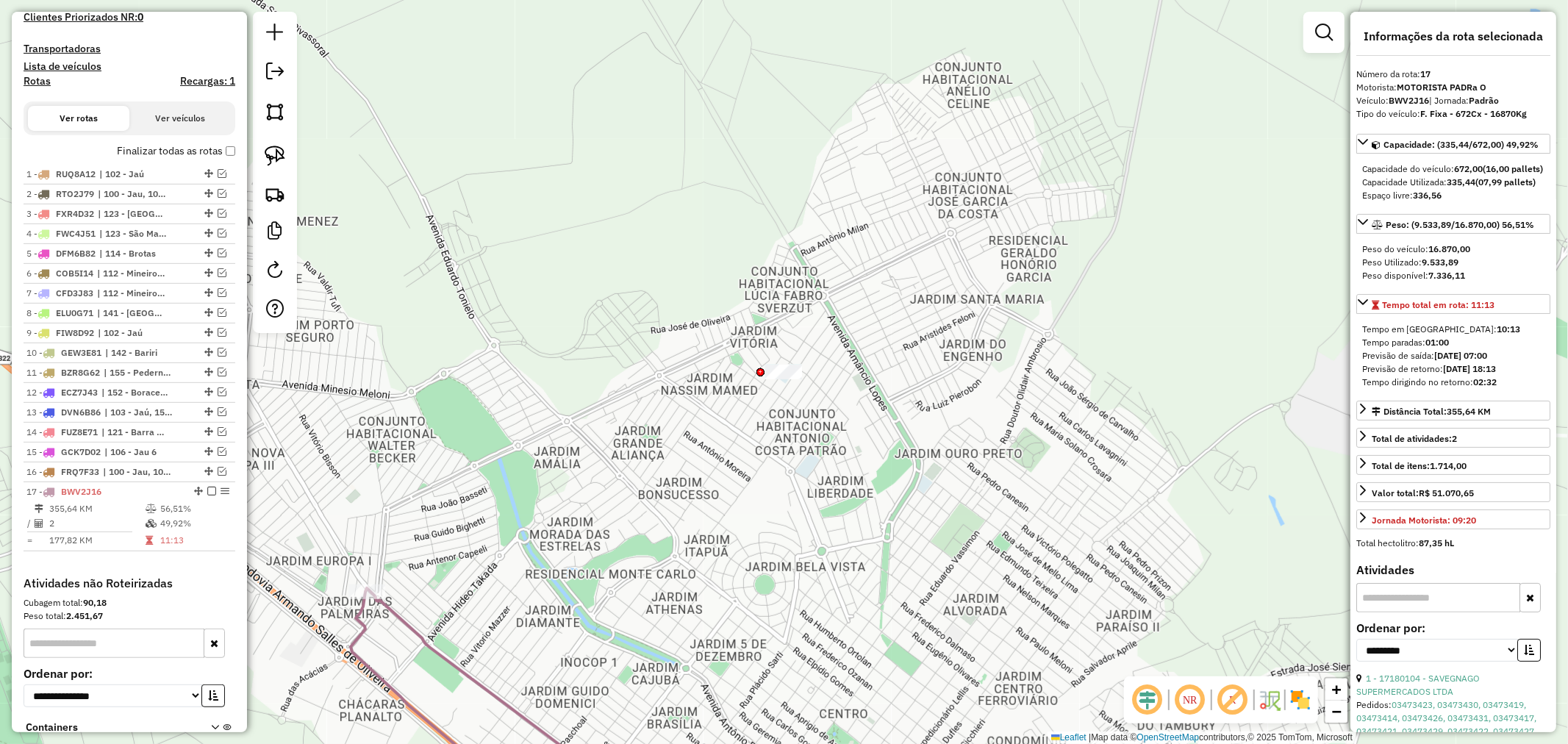
scroll to position [600, 0]
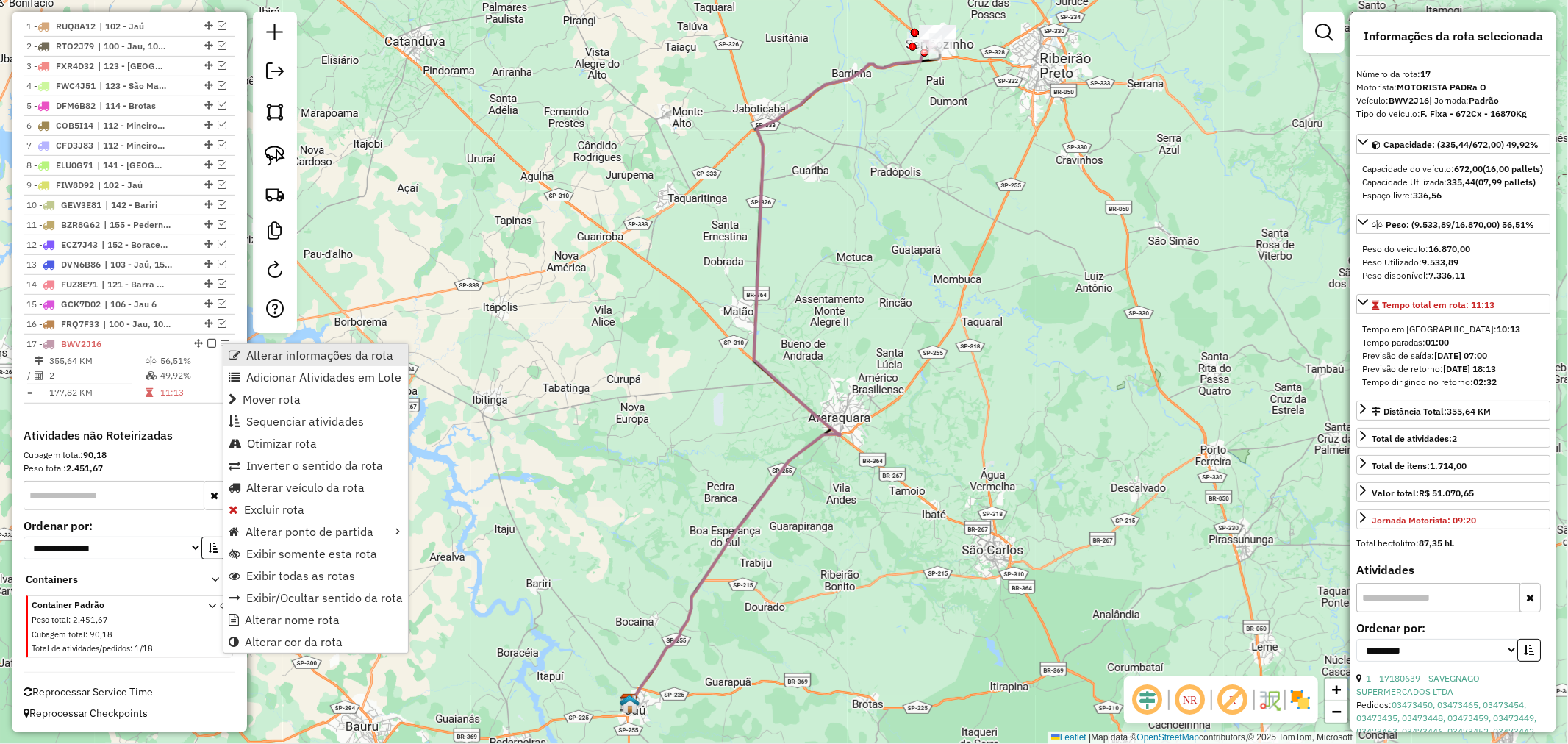
click at [246, 357] on span "Alterar informações da rota" at bounding box center [320, 355] width 147 height 11
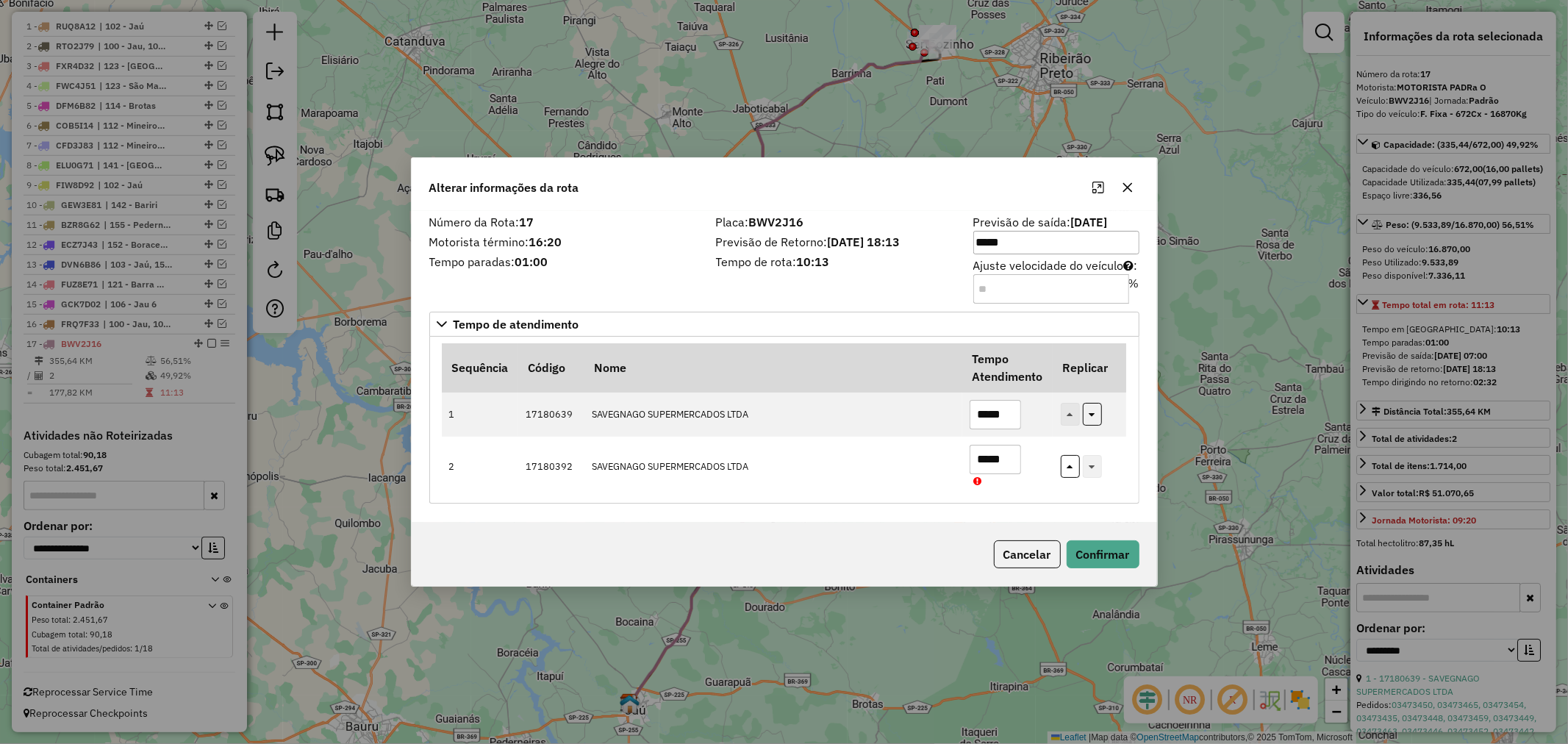
drag, startPoint x: 1027, startPoint y: 284, endPoint x: 976, endPoint y: 284, distance: 51.0
click at [976, 284] on input "**" at bounding box center [1051, 289] width 156 height 30
type input "*"
click at [1090, 561] on button "Confirmar" at bounding box center [1103, 554] width 73 height 28
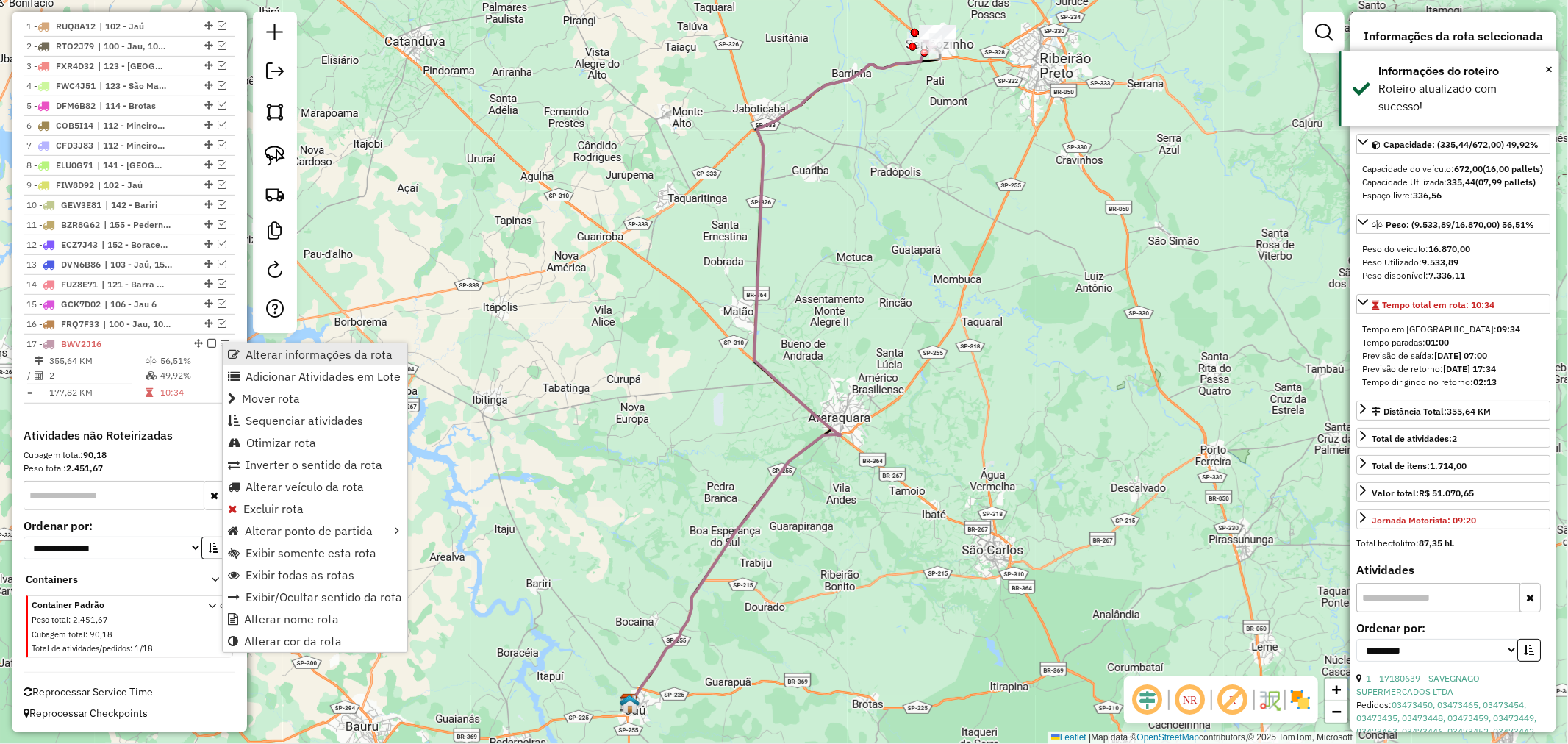
click at [237, 351] on span "Alterar informações da rota" at bounding box center [234, 354] width 11 height 11
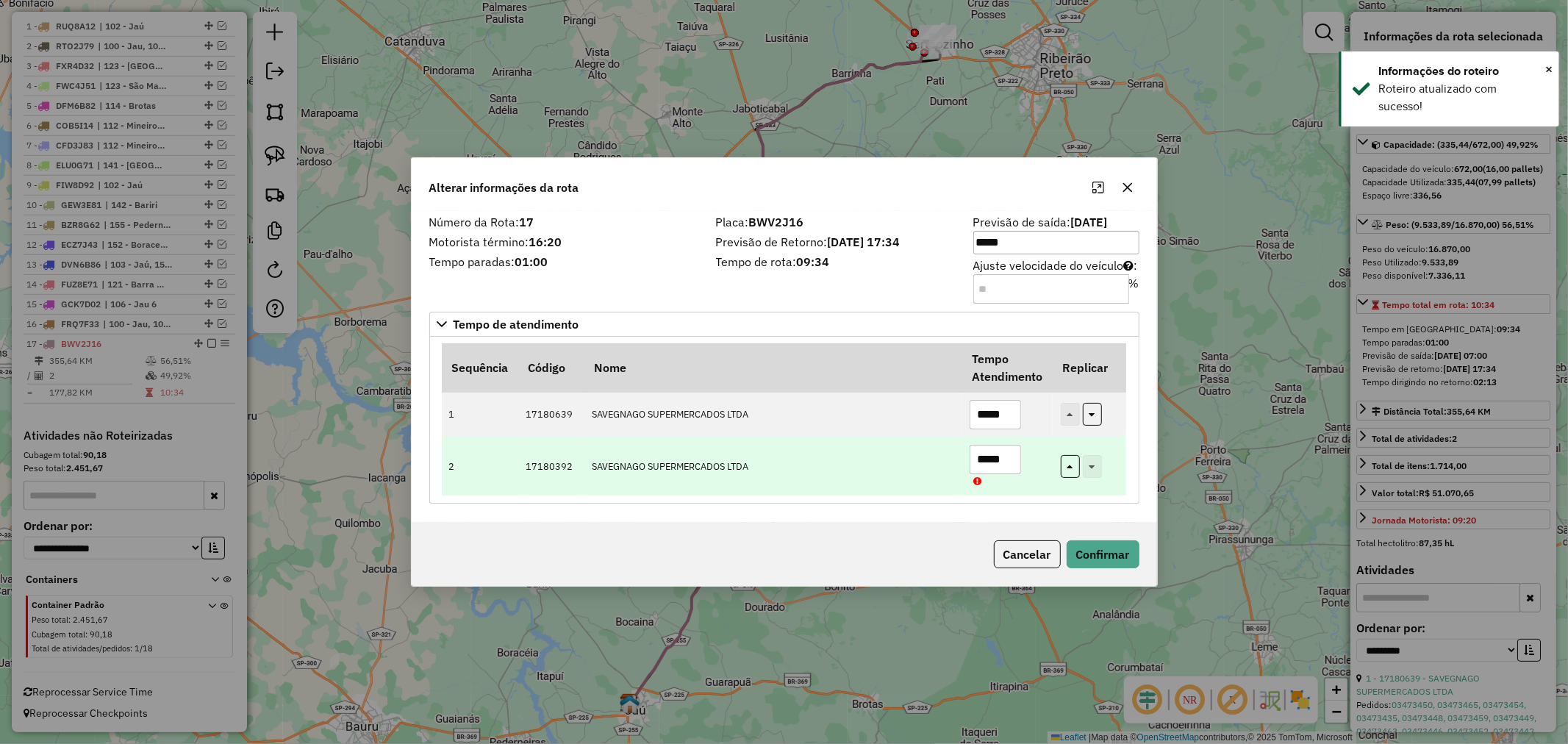
click at [989, 458] on input "*****" at bounding box center [996, 460] width 52 height 30
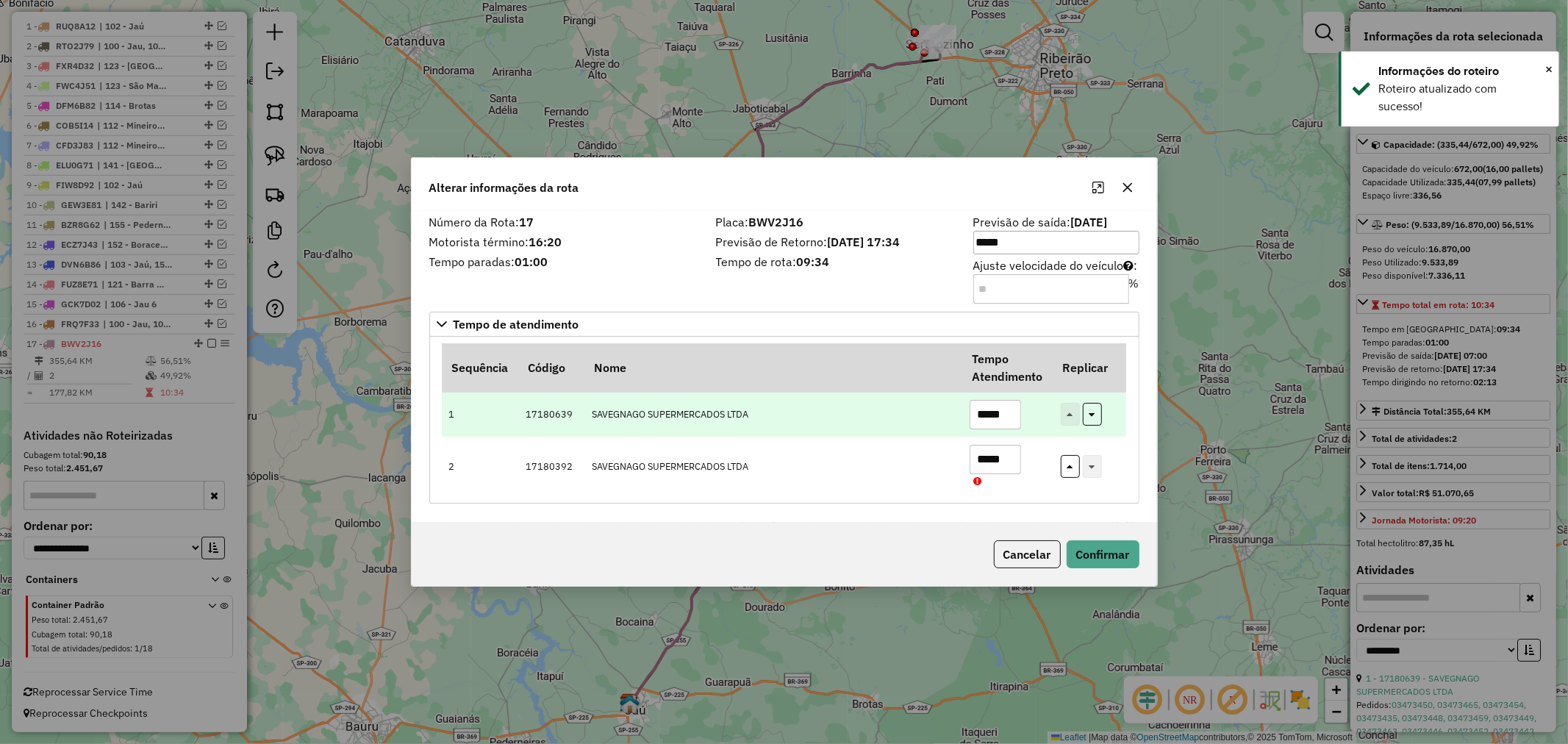
click at [987, 417] on input "*****" at bounding box center [996, 415] width 52 height 30
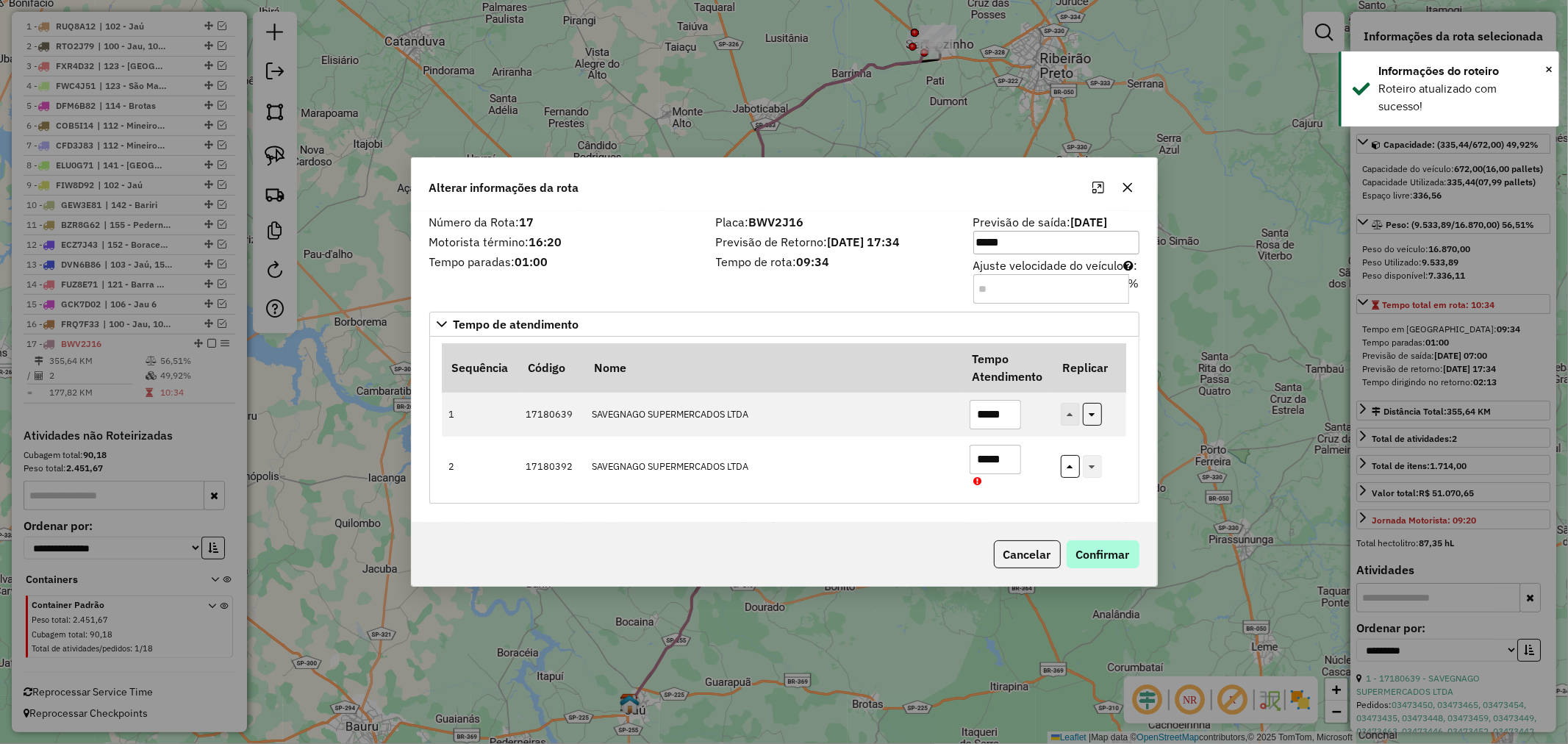
type input "*****"
click at [1115, 553] on button "Confirmar" at bounding box center [1103, 554] width 73 height 28
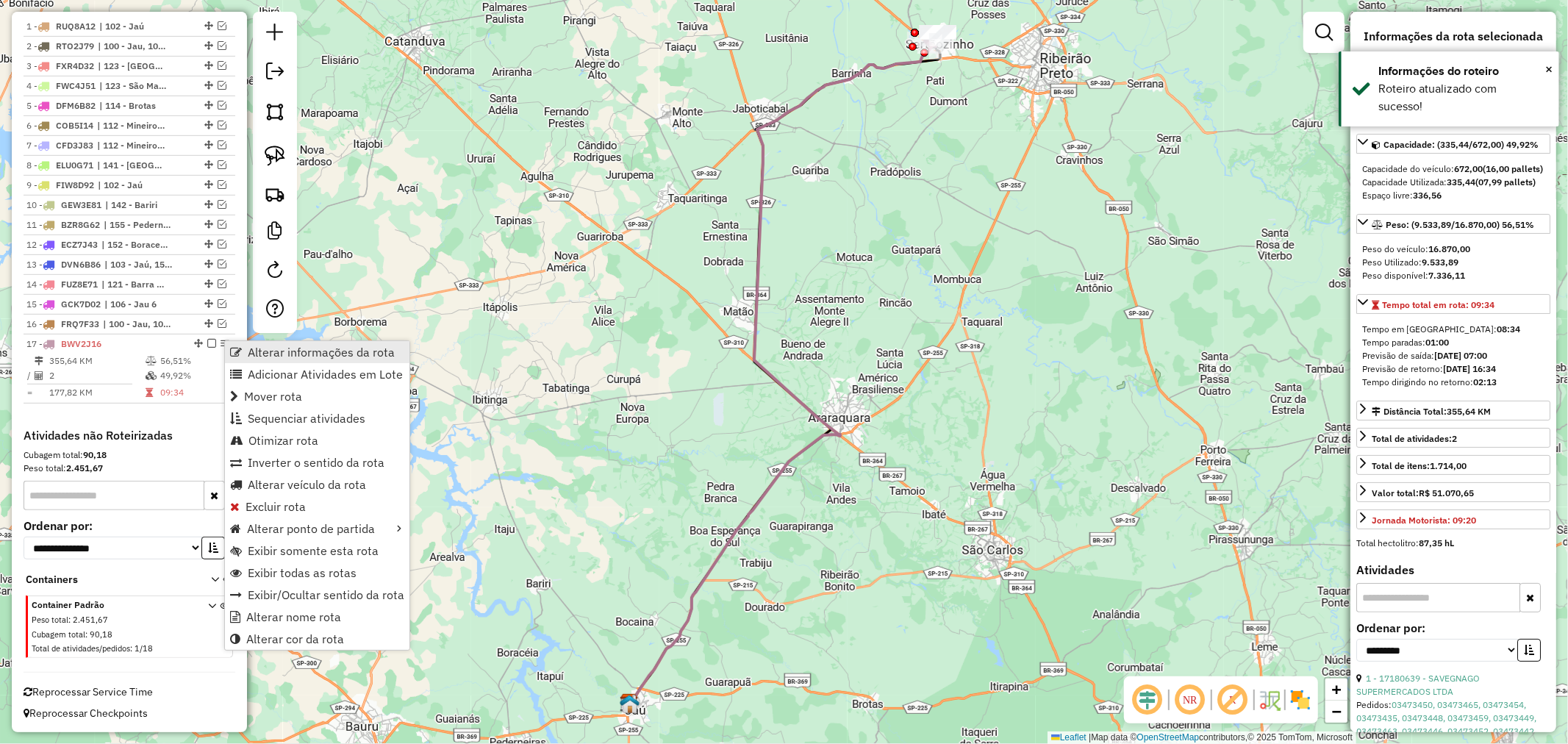
click at [249, 347] on span "Alterar informações da rota" at bounding box center [321, 352] width 147 height 11
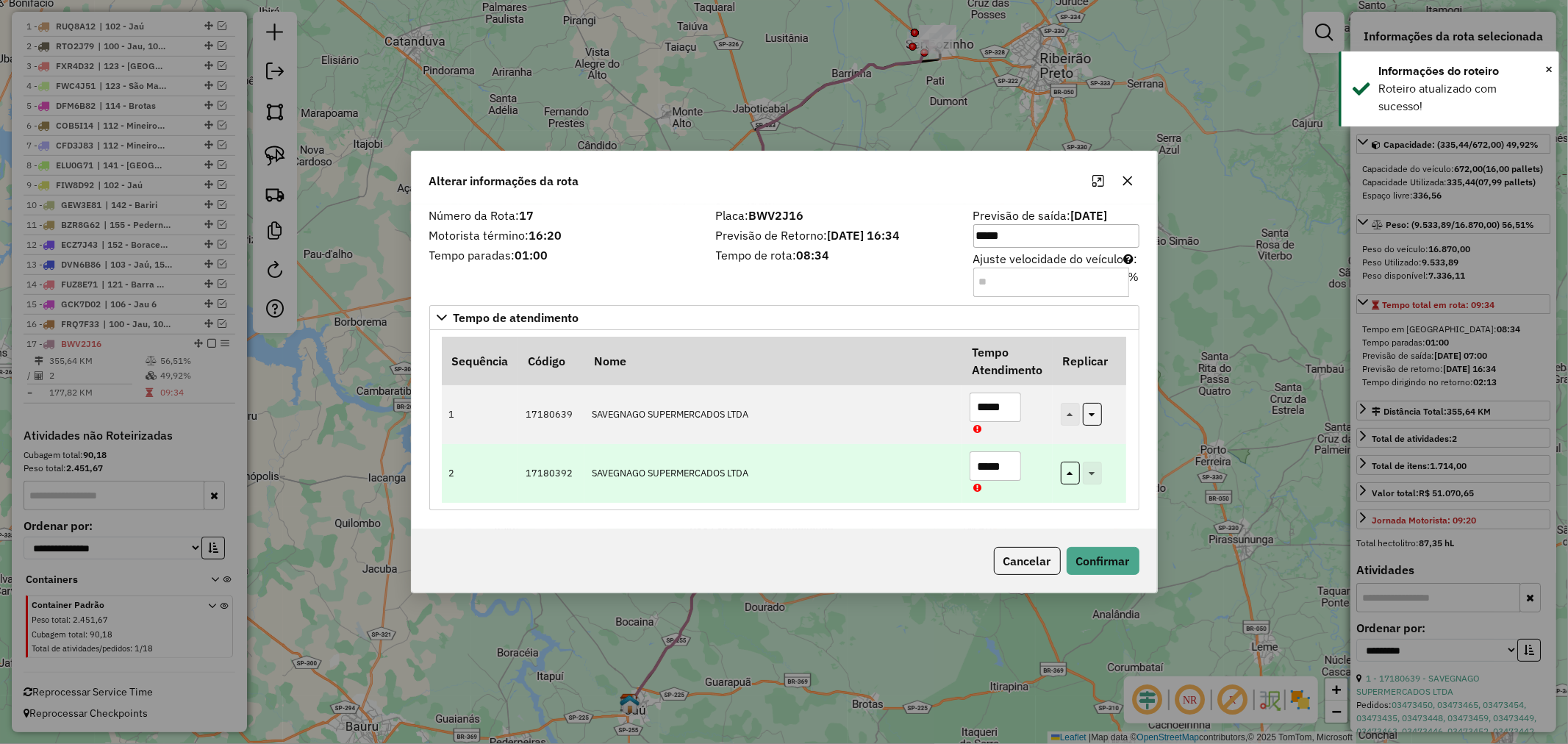
click at [986, 462] on input "*****" at bounding box center [996, 466] width 52 height 30
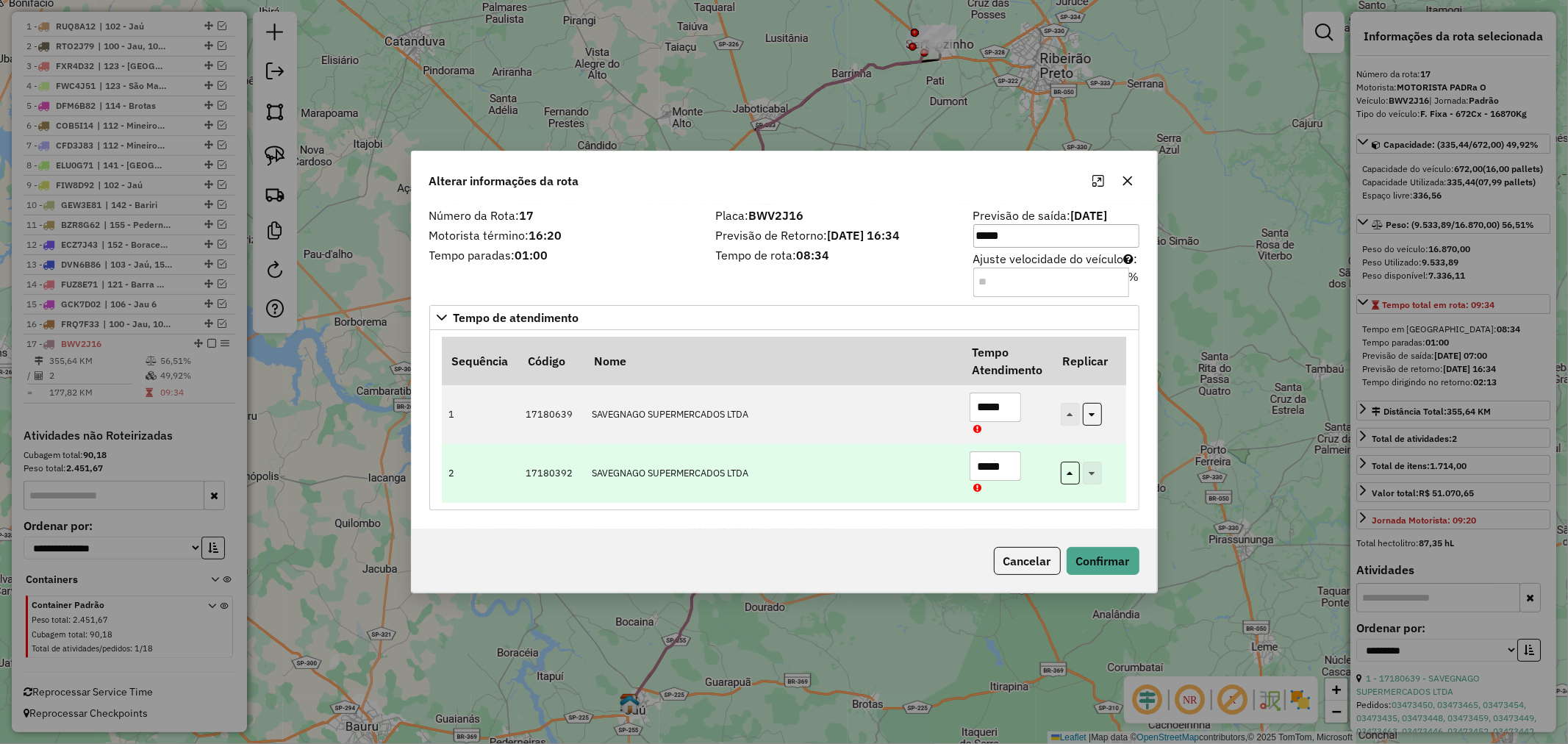
click at [1001, 466] on input "*****" at bounding box center [996, 466] width 52 height 30
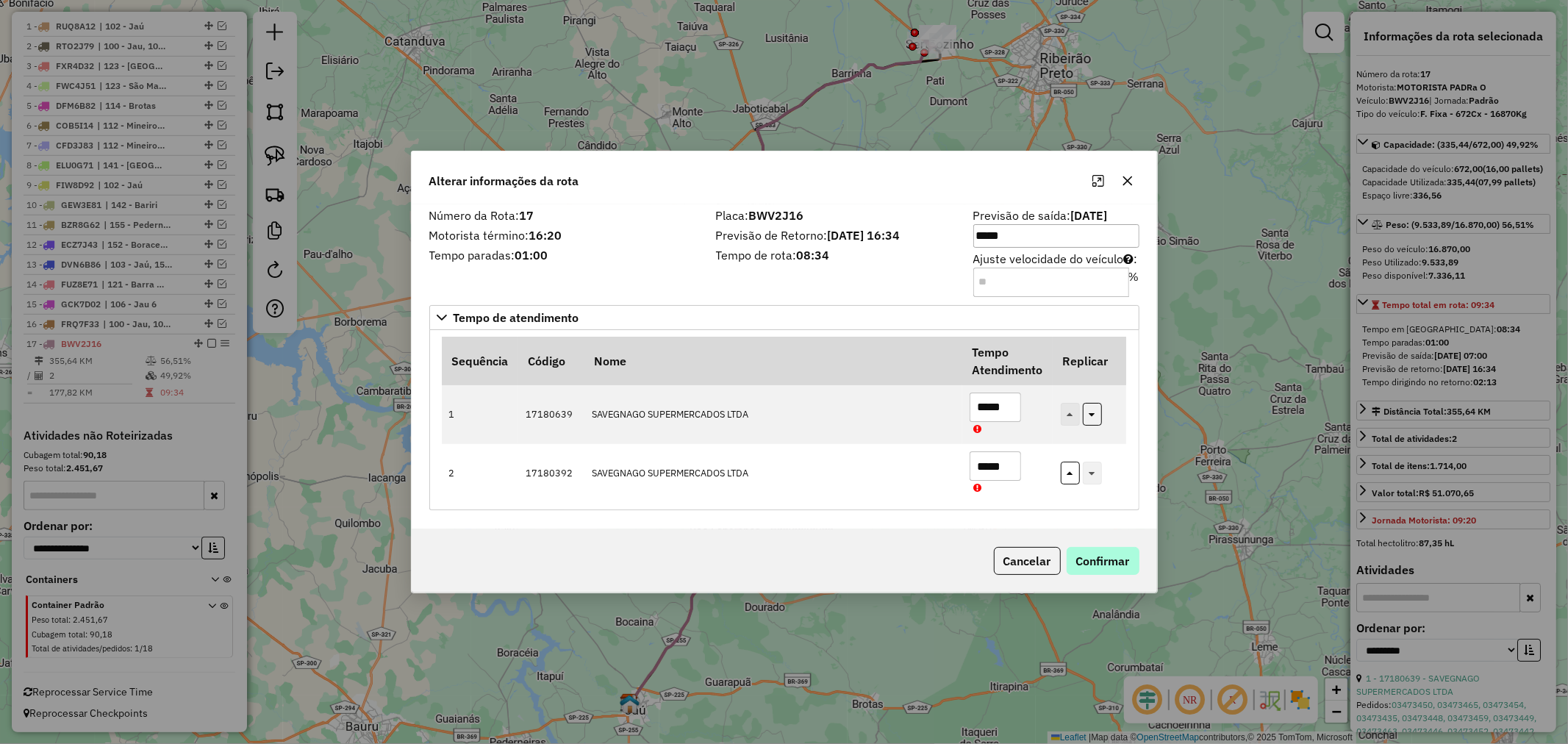
type input "*****"
click at [1082, 553] on button "Confirmar" at bounding box center [1103, 561] width 73 height 28
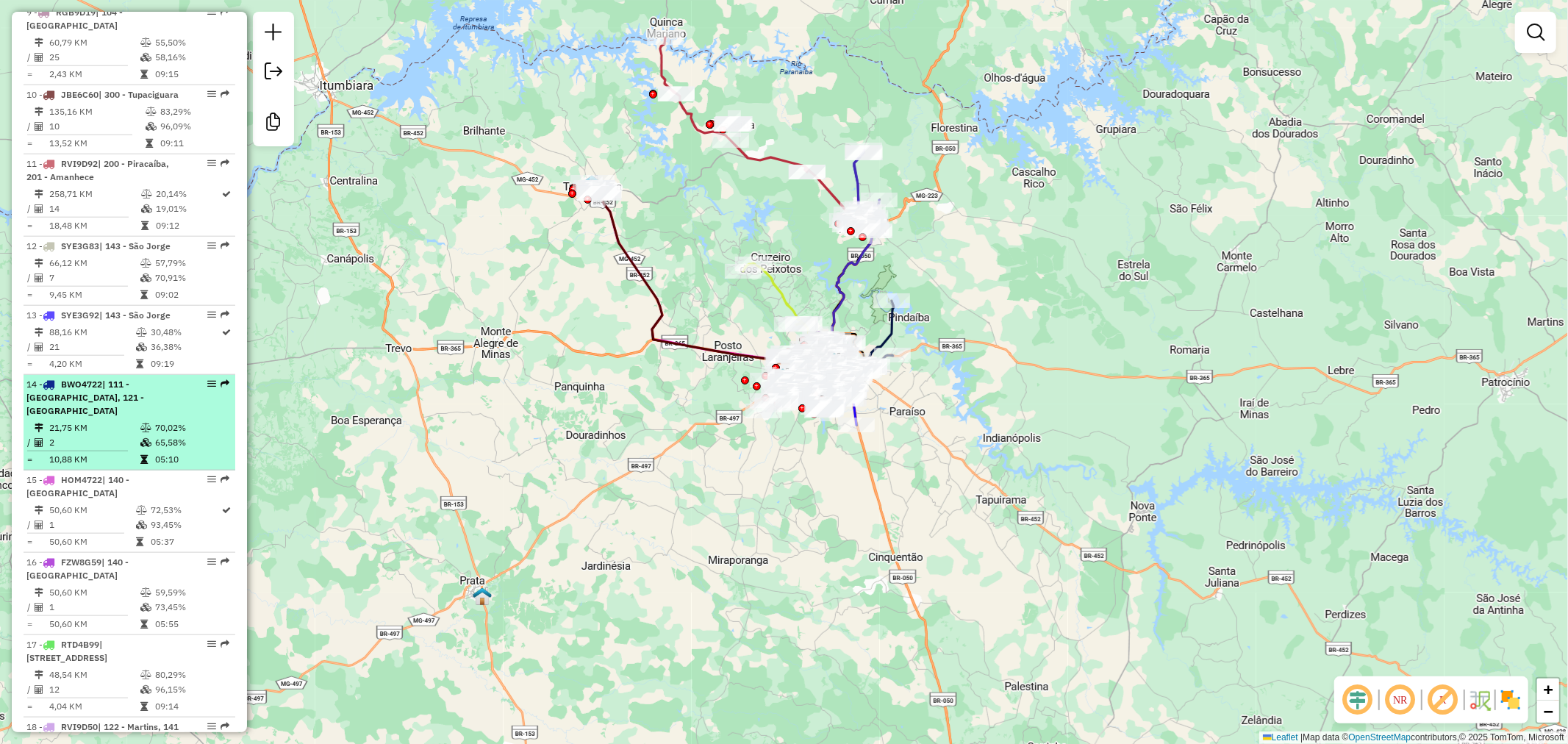
scroll to position [1307, 0]
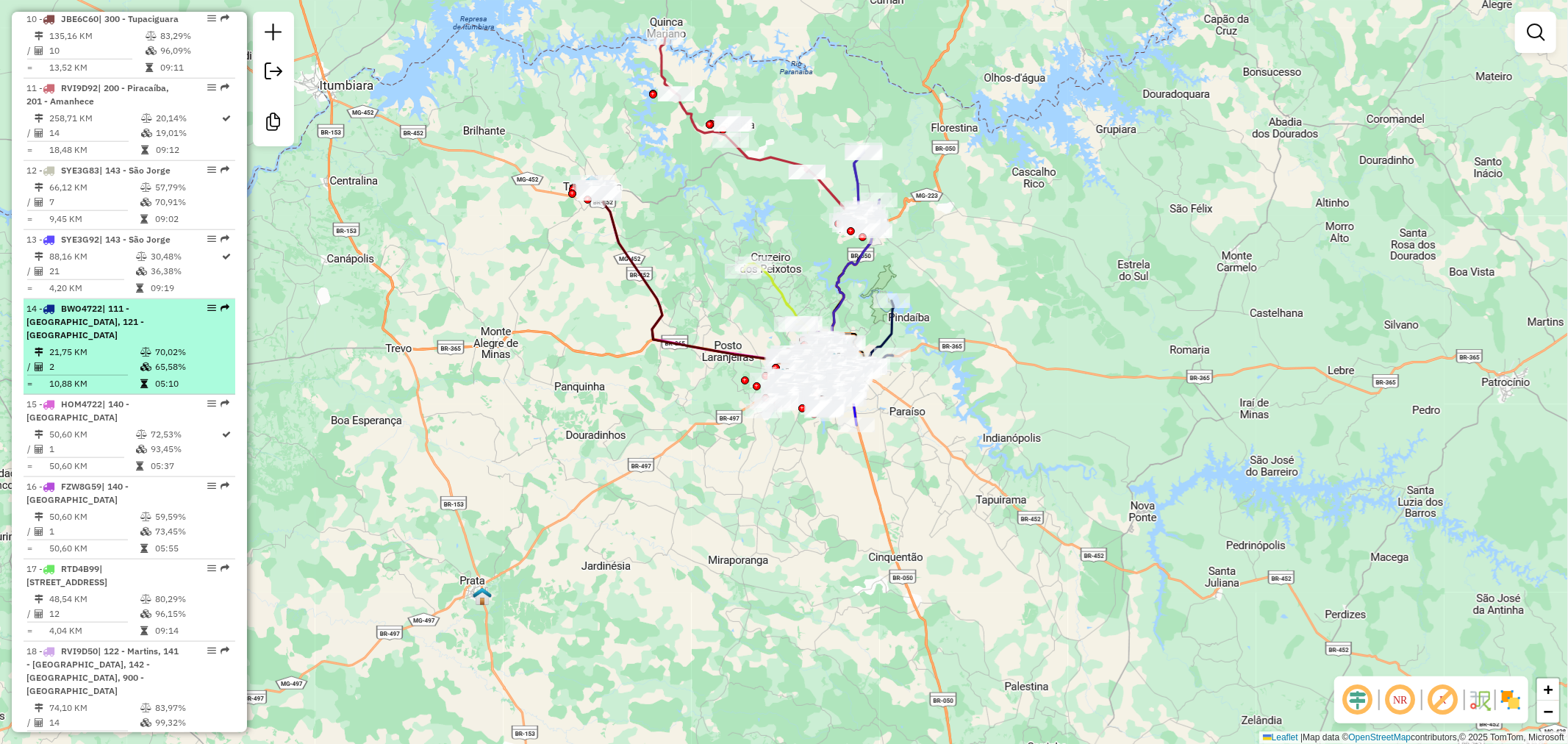
click at [186, 360] on td "70,02%" at bounding box center [191, 352] width 74 height 15
select select "**********"
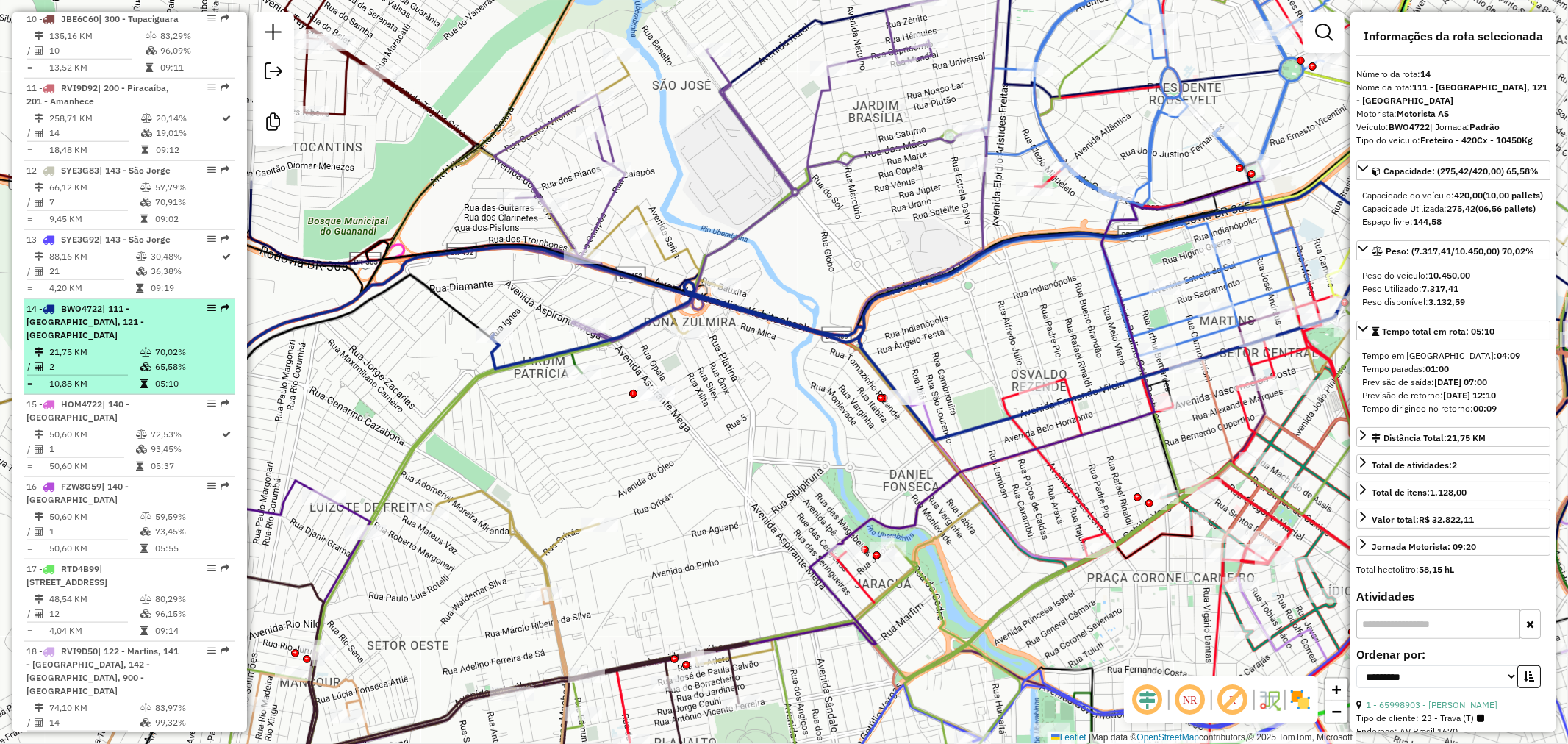
click at [144, 329] on span "| 111 - [GEOGRAPHIC_DATA], 121 - [GEOGRAPHIC_DATA]" at bounding box center [85, 322] width 117 height 38
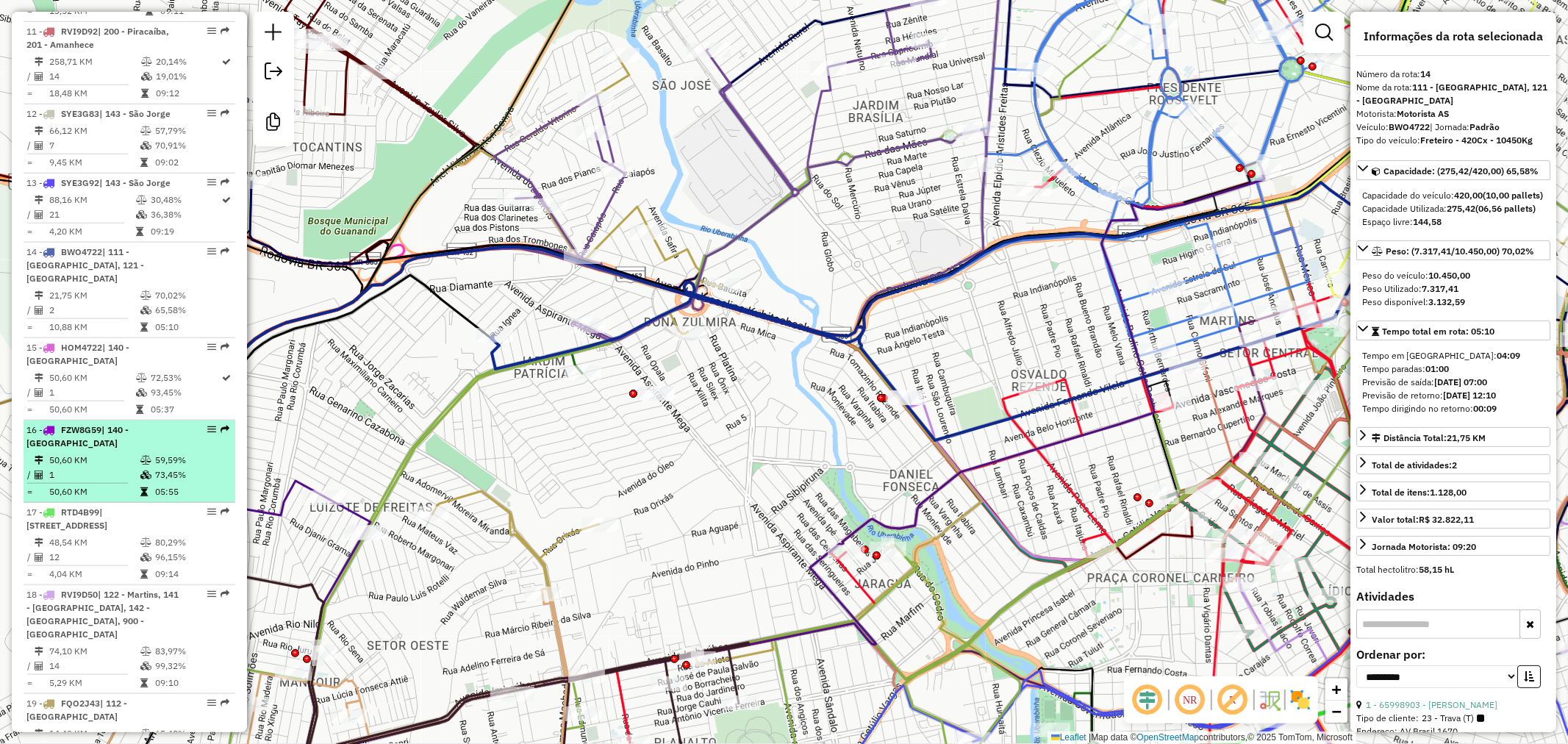
scroll to position [1388, 0]
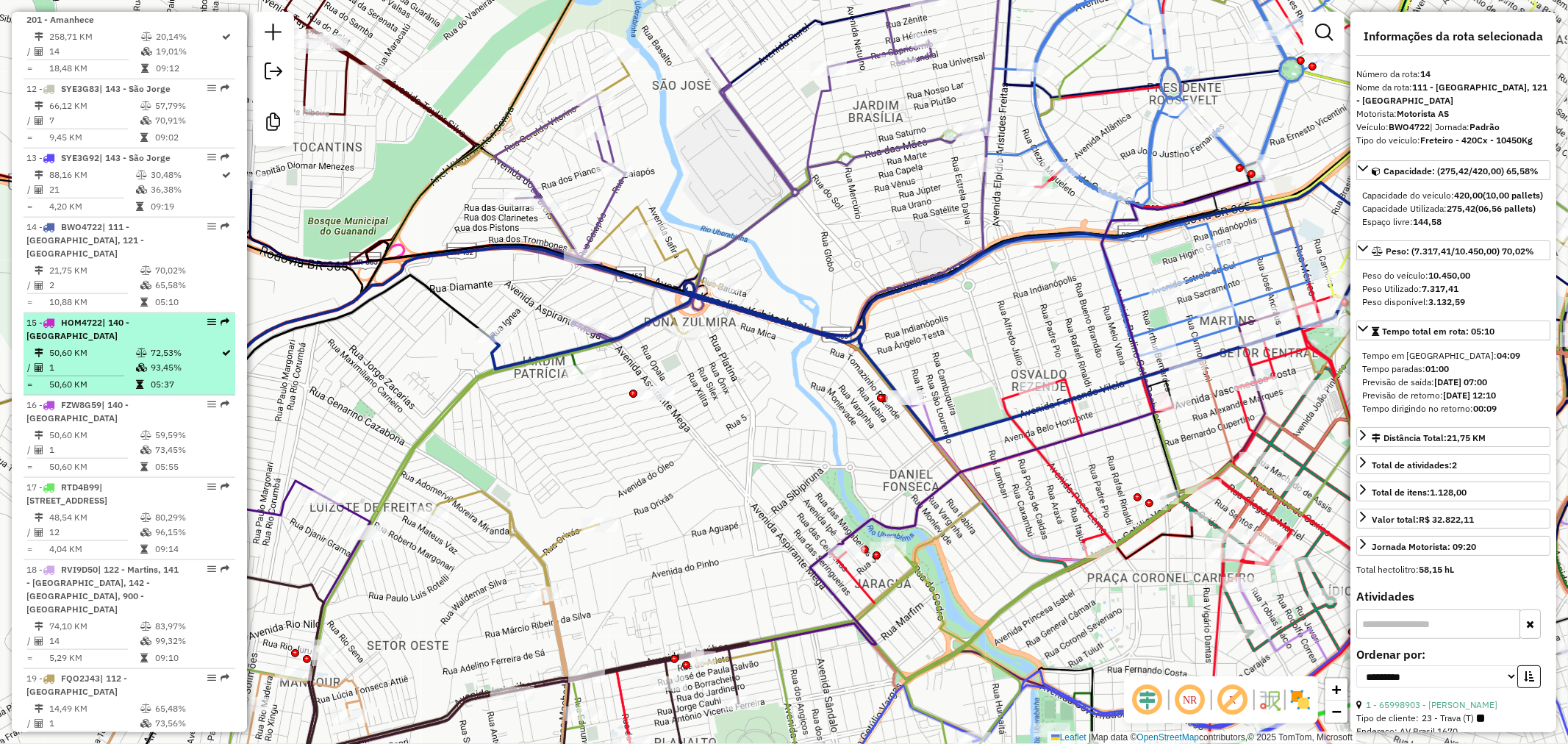
click at [165, 346] on td "72,53%" at bounding box center [186, 353] width 71 height 15
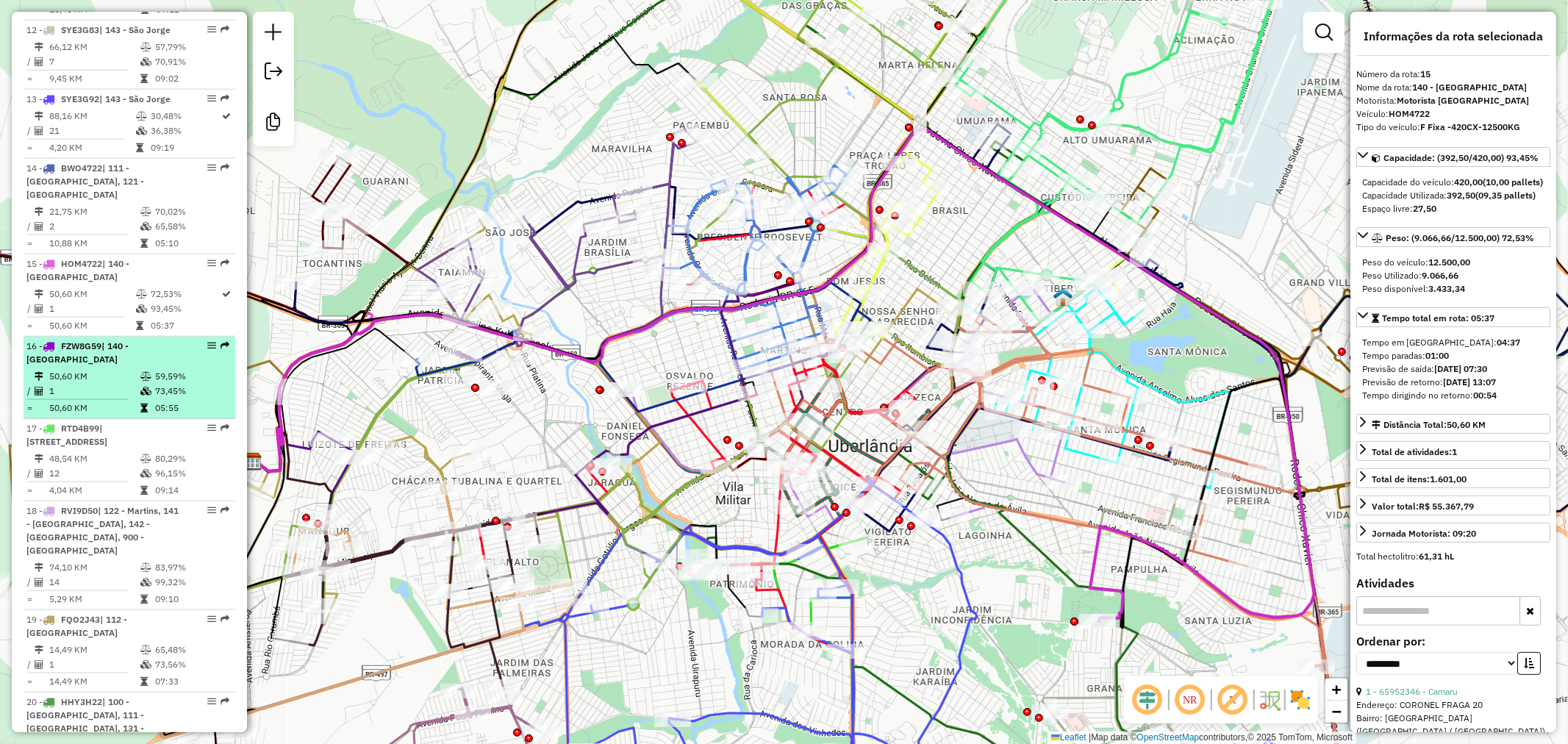
scroll to position [1470, 0]
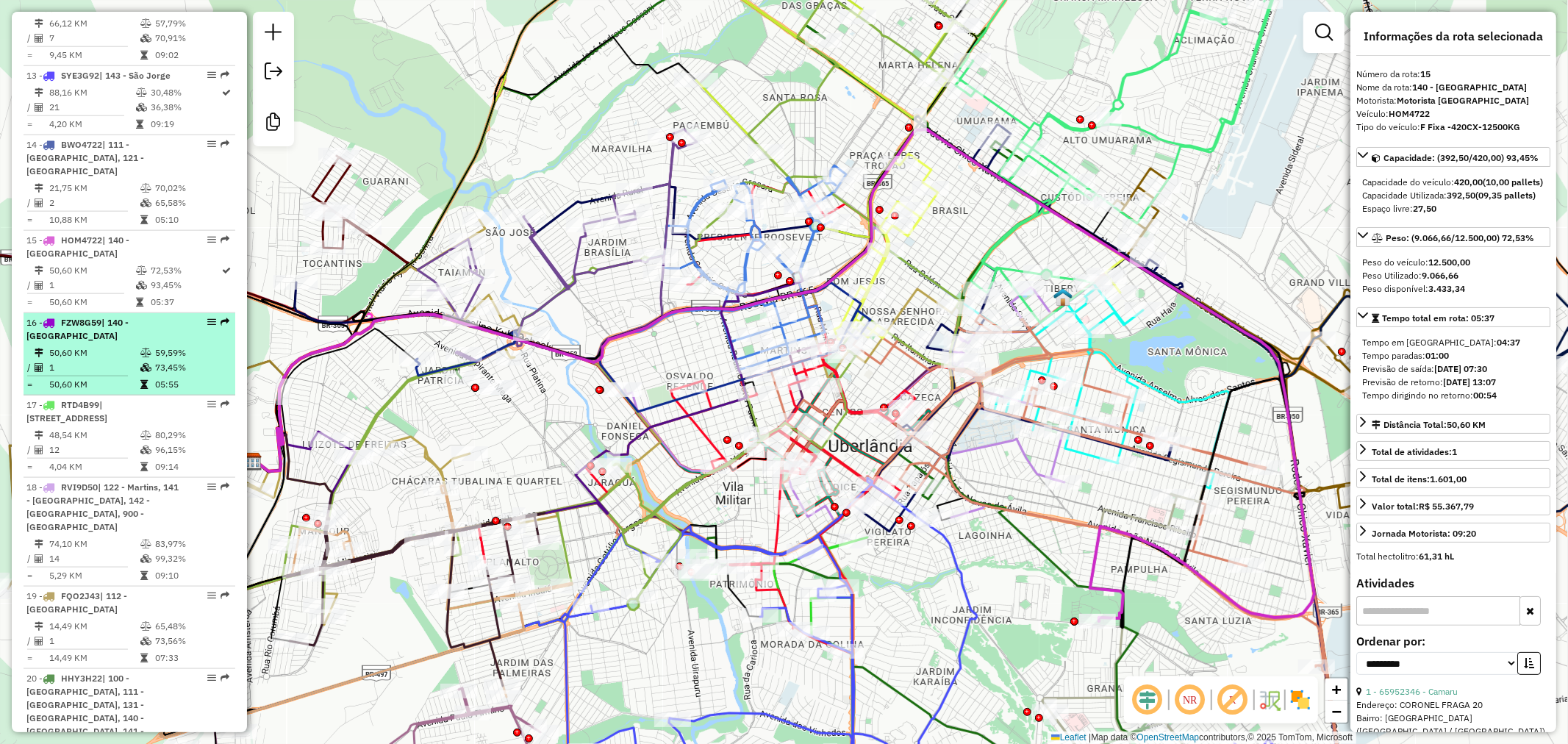
click at [159, 346] on td "59,59%" at bounding box center [191, 353] width 74 height 15
click at [129, 317] on span "| 140 - [GEOGRAPHIC_DATA]" at bounding box center [77, 329] width 102 height 25
click at [129, 321] on span "| 140 - [GEOGRAPHIC_DATA]" at bounding box center [77, 329] width 102 height 25
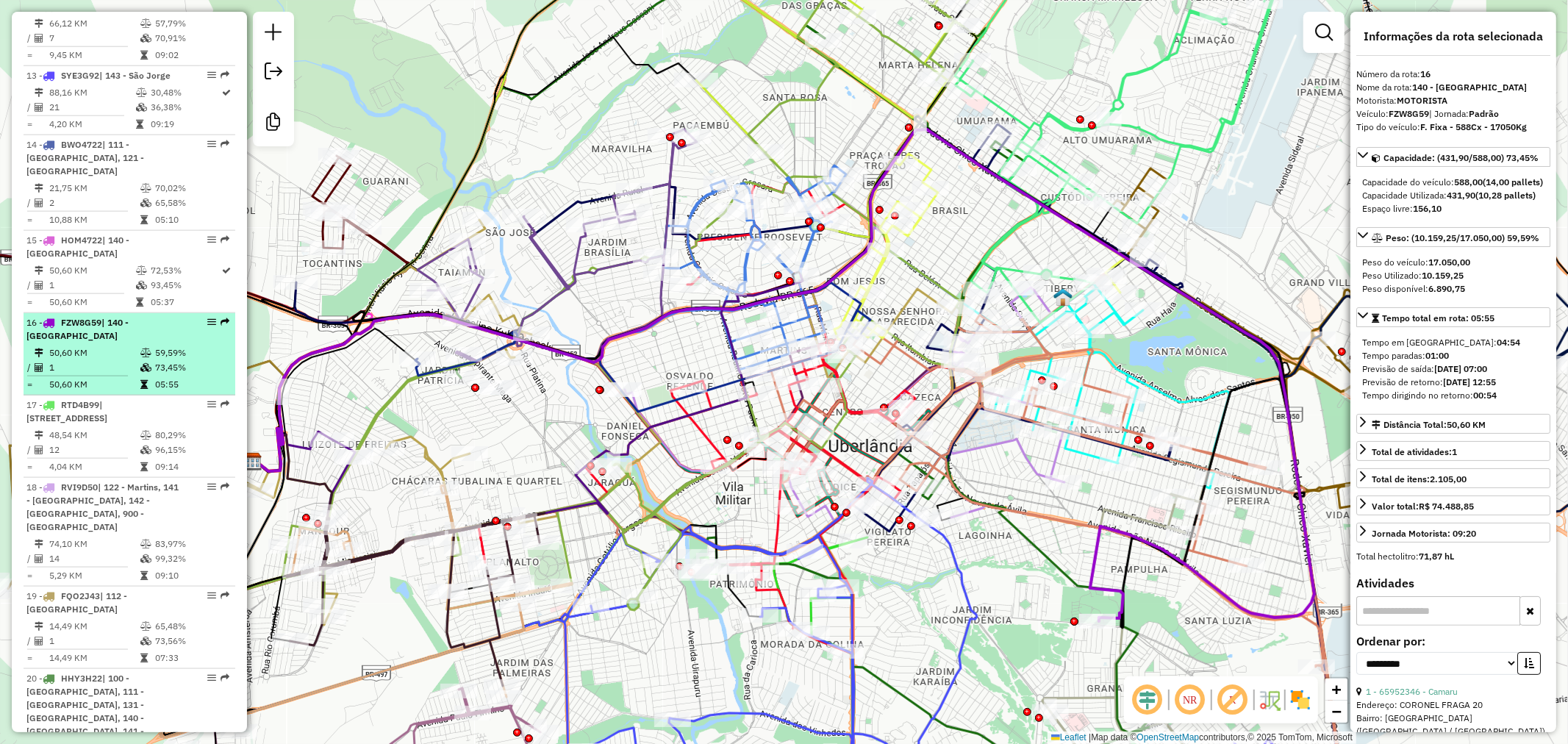
click at [165, 346] on td "59,59%" at bounding box center [191, 353] width 74 height 15
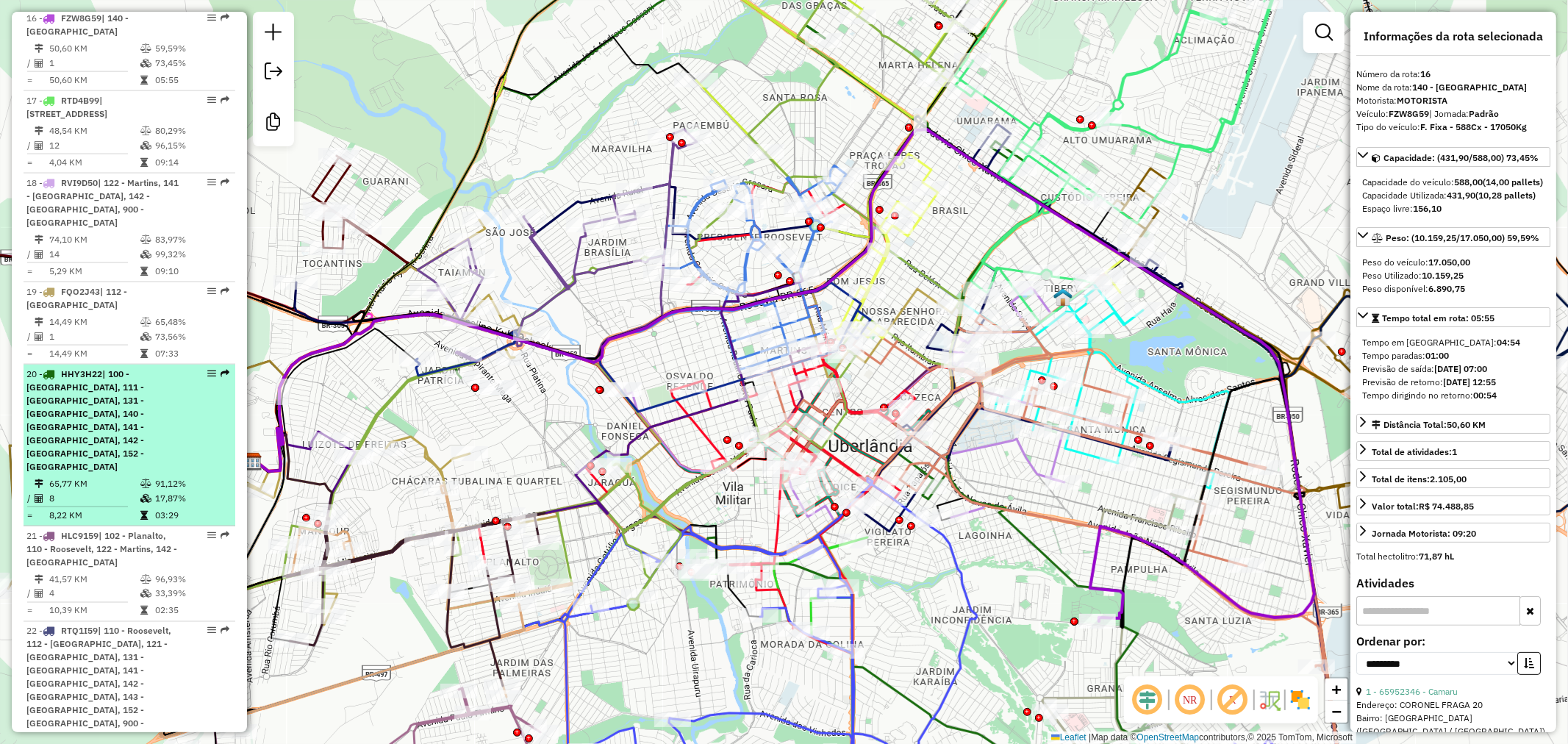
scroll to position [1797, 0]
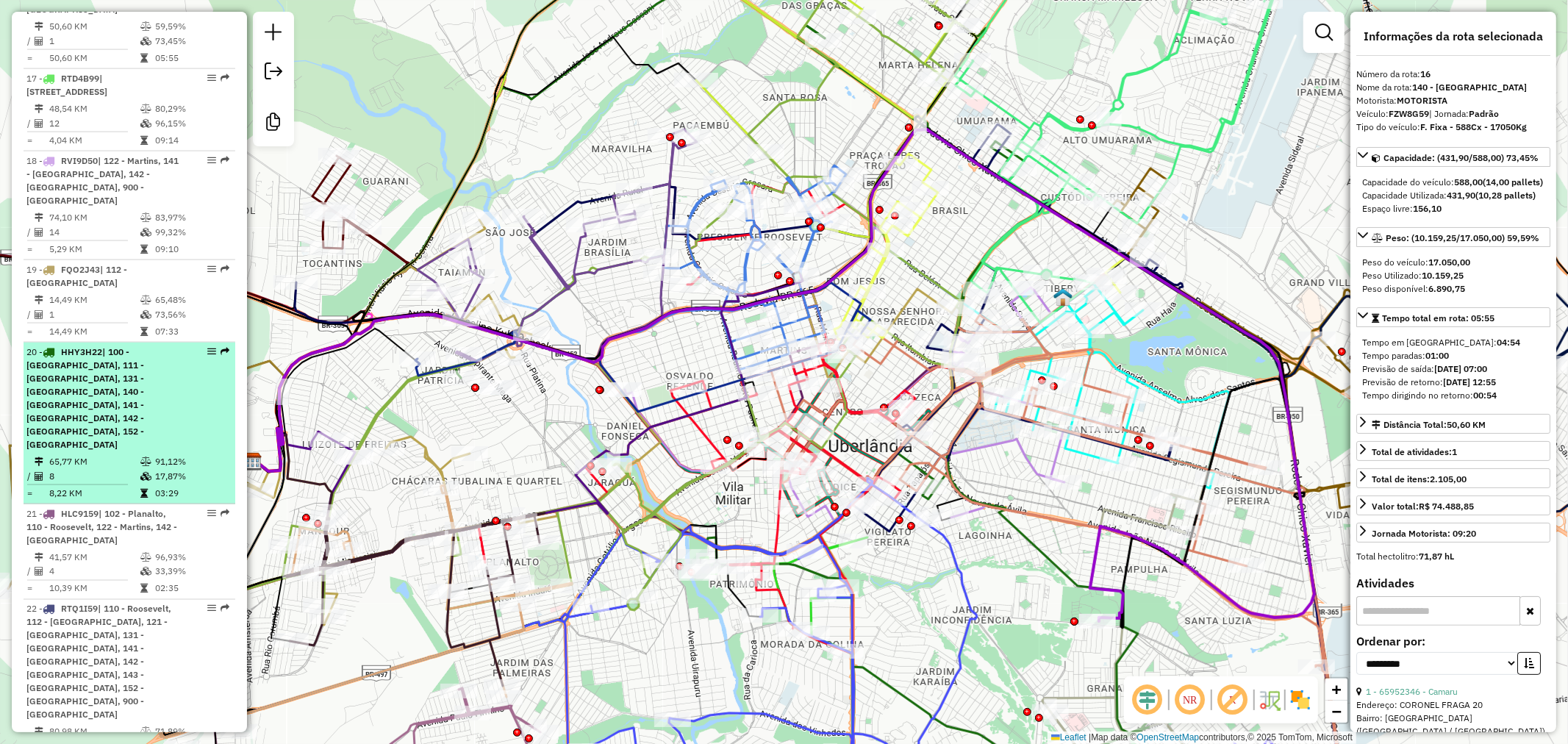
click at [144, 347] on span "| 100 - [GEOGRAPHIC_DATA], 111 - [GEOGRAPHIC_DATA], 131 - [GEOGRAPHIC_DATA], 14…" at bounding box center [85, 398] width 117 height 103
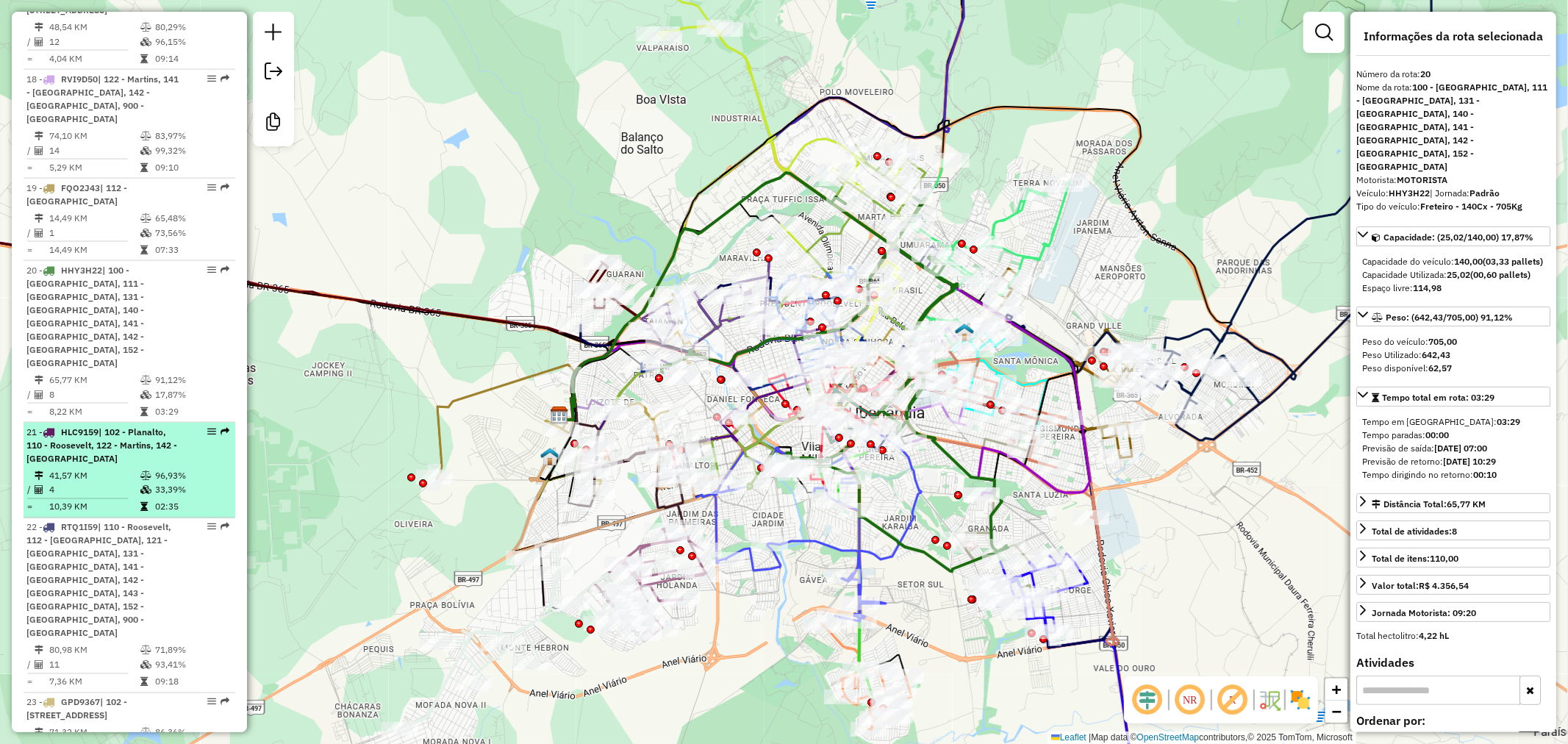
scroll to position [1960, 0]
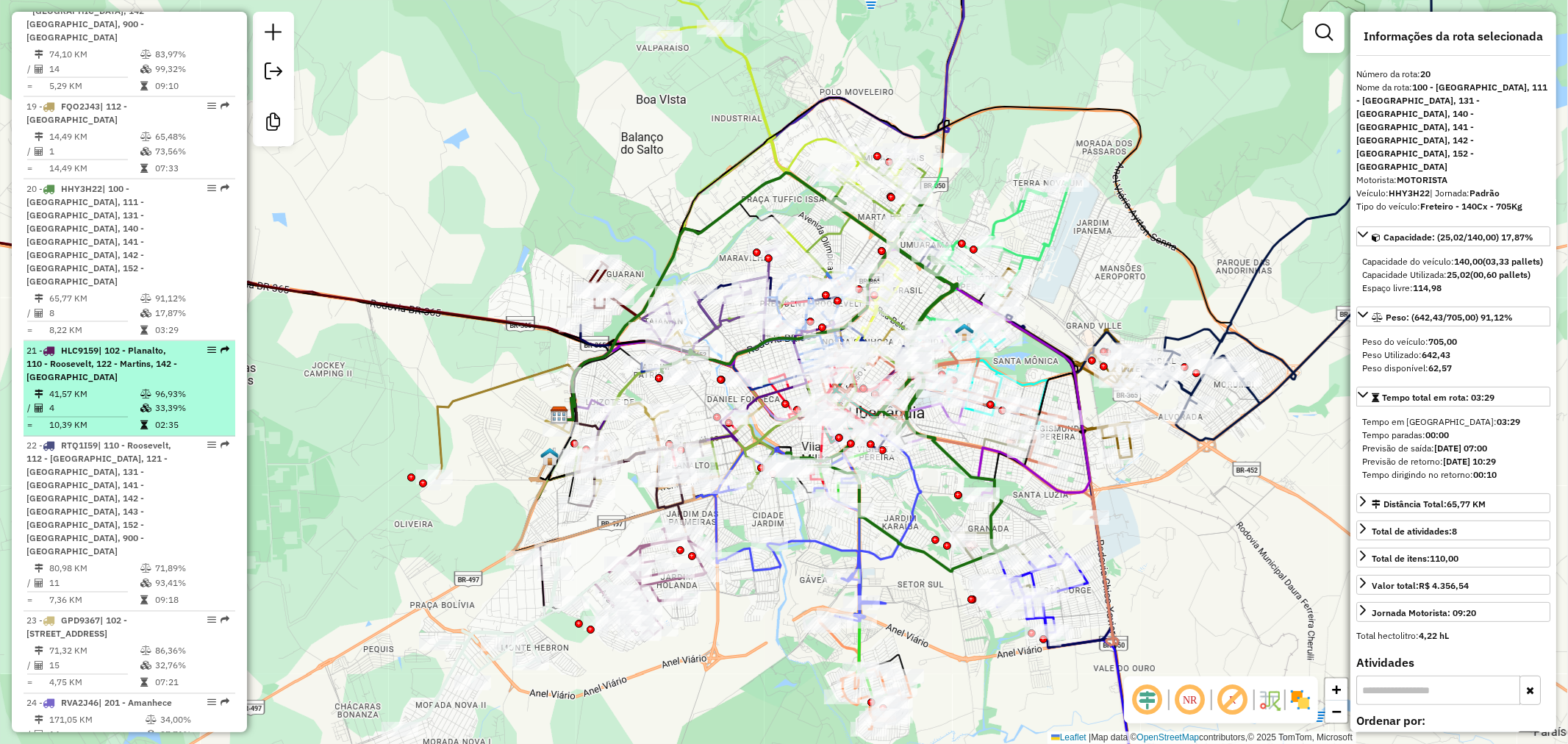
click at [125, 345] on span "| 102 - Planalto, 110 - Roosevelt, 122 - Martins, 142 - [GEOGRAPHIC_DATA]" at bounding box center [102, 364] width 151 height 38
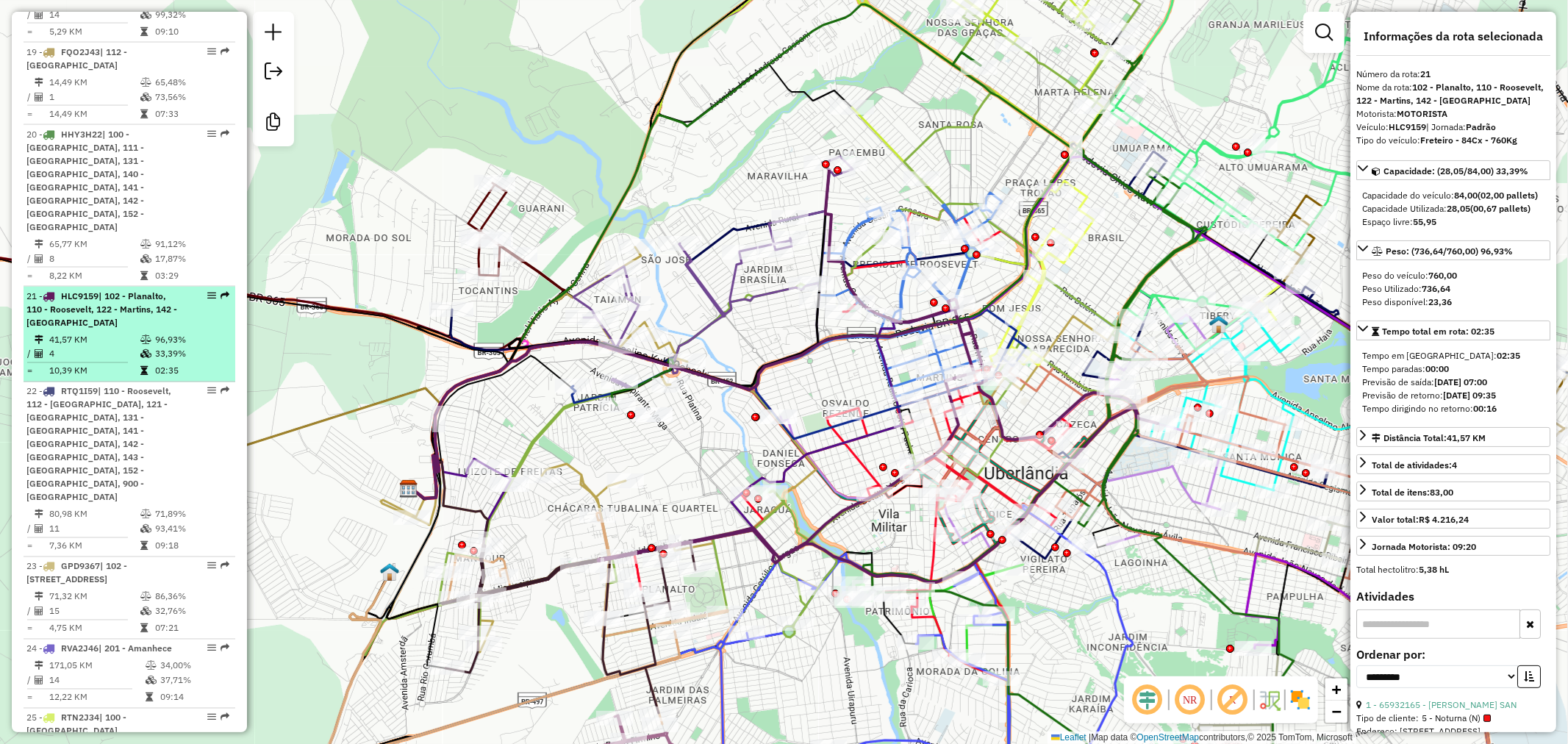
scroll to position [2041, 0]
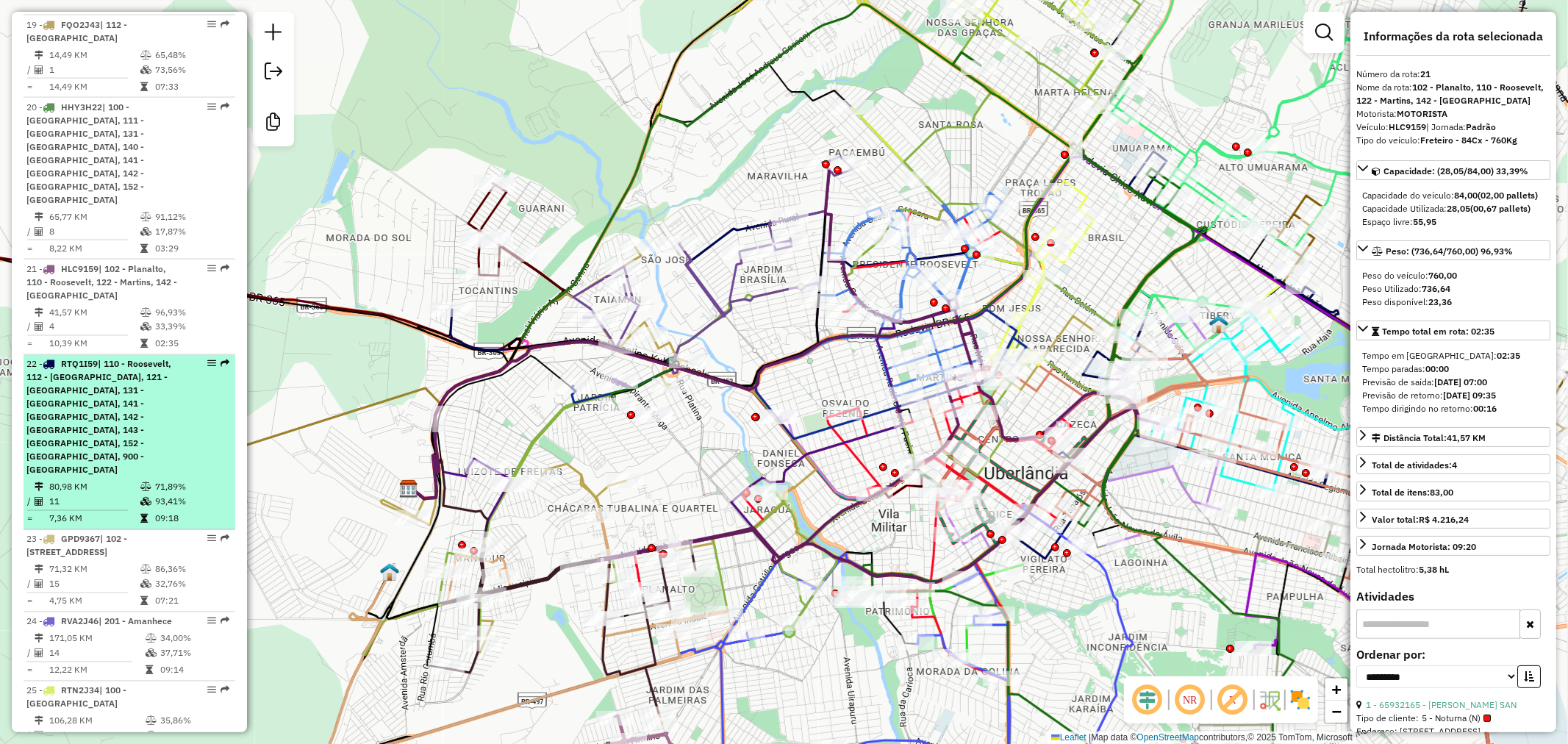
click at [148, 359] on span "| 110 - Roosevelt, 112 - [GEOGRAPHIC_DATA], 121 - [GEOGRAPHIC_DATA], 131 - [GEO…" at bounding box center [99, 417] width 145 height 117
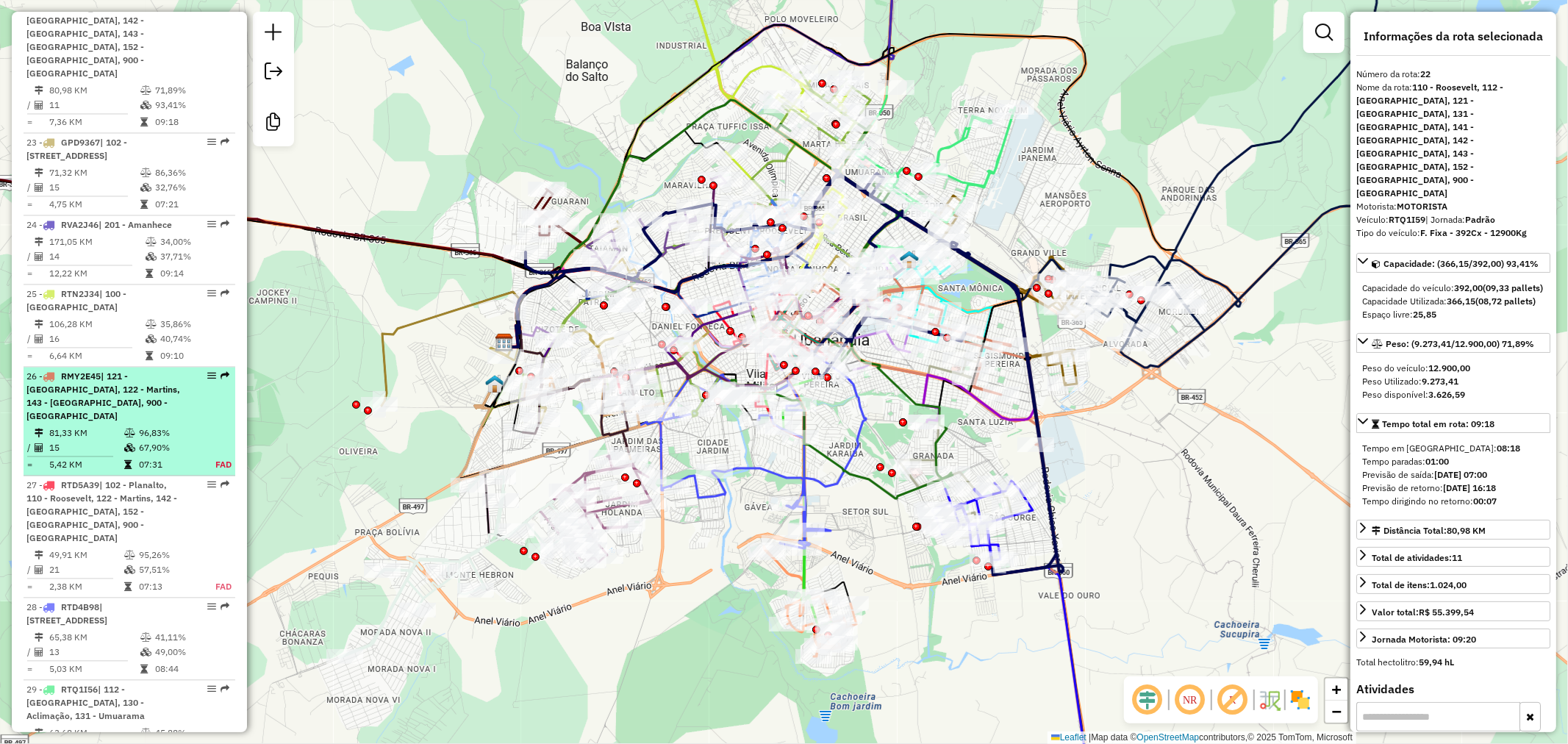
scroll to position [2450, 0]
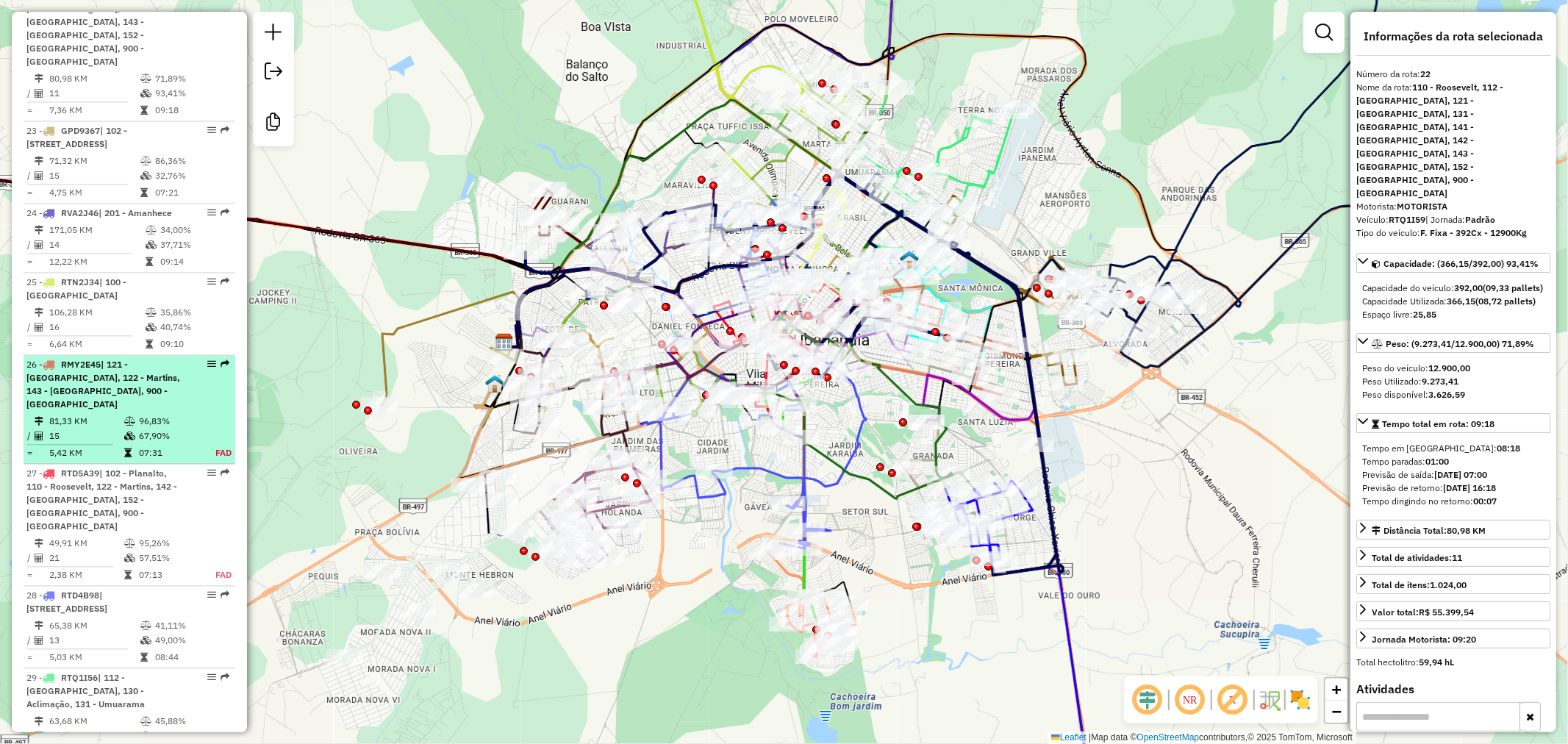
click at [151, 359] on span "| 121 - [GEOGRAPHIC_DATA], 122 - Martins, 143 - [GEOGRAPHIC_DATA], 900 - [GEOGR…" at bounding box center [103, 384] width 154 height 51
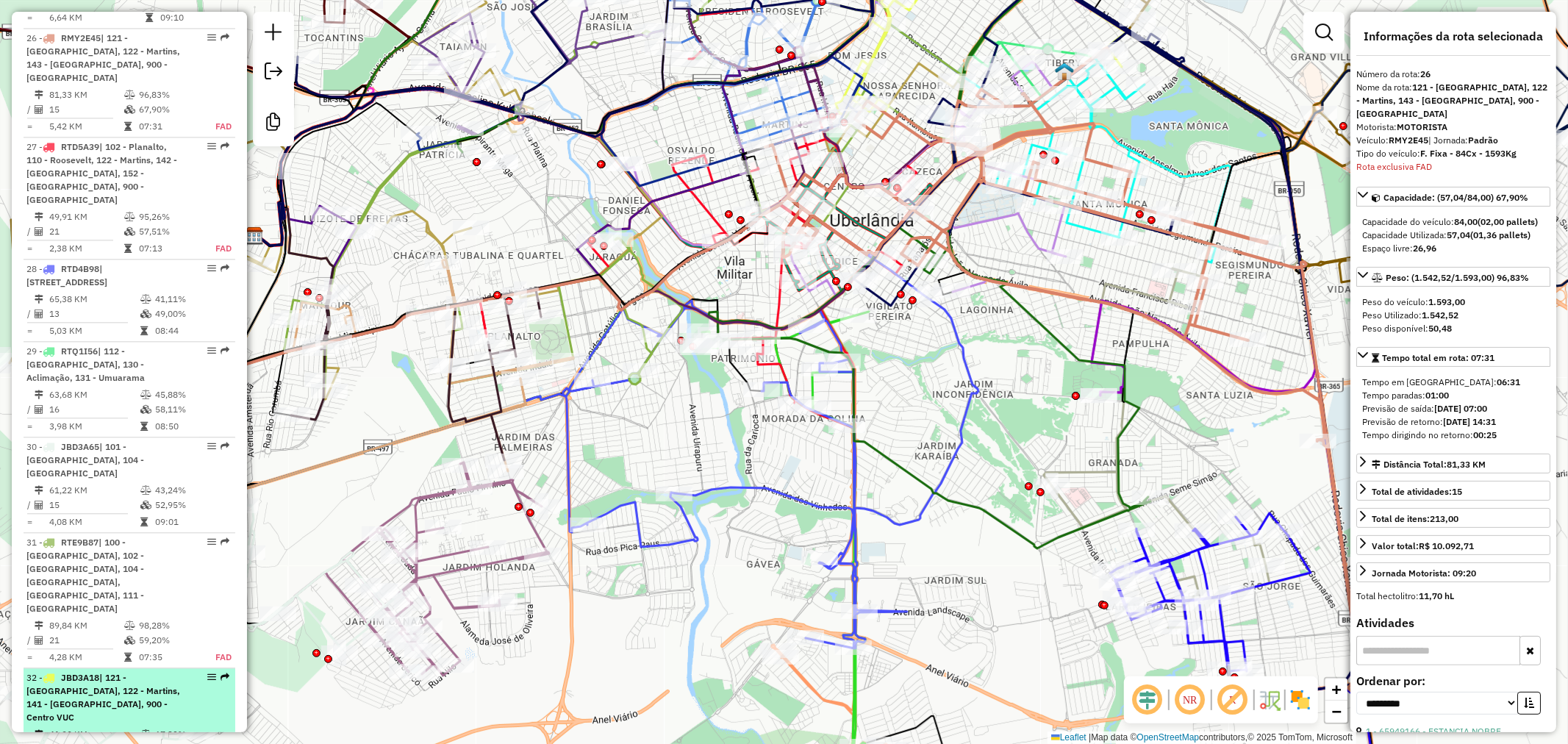
scroll to position [2836, 0]
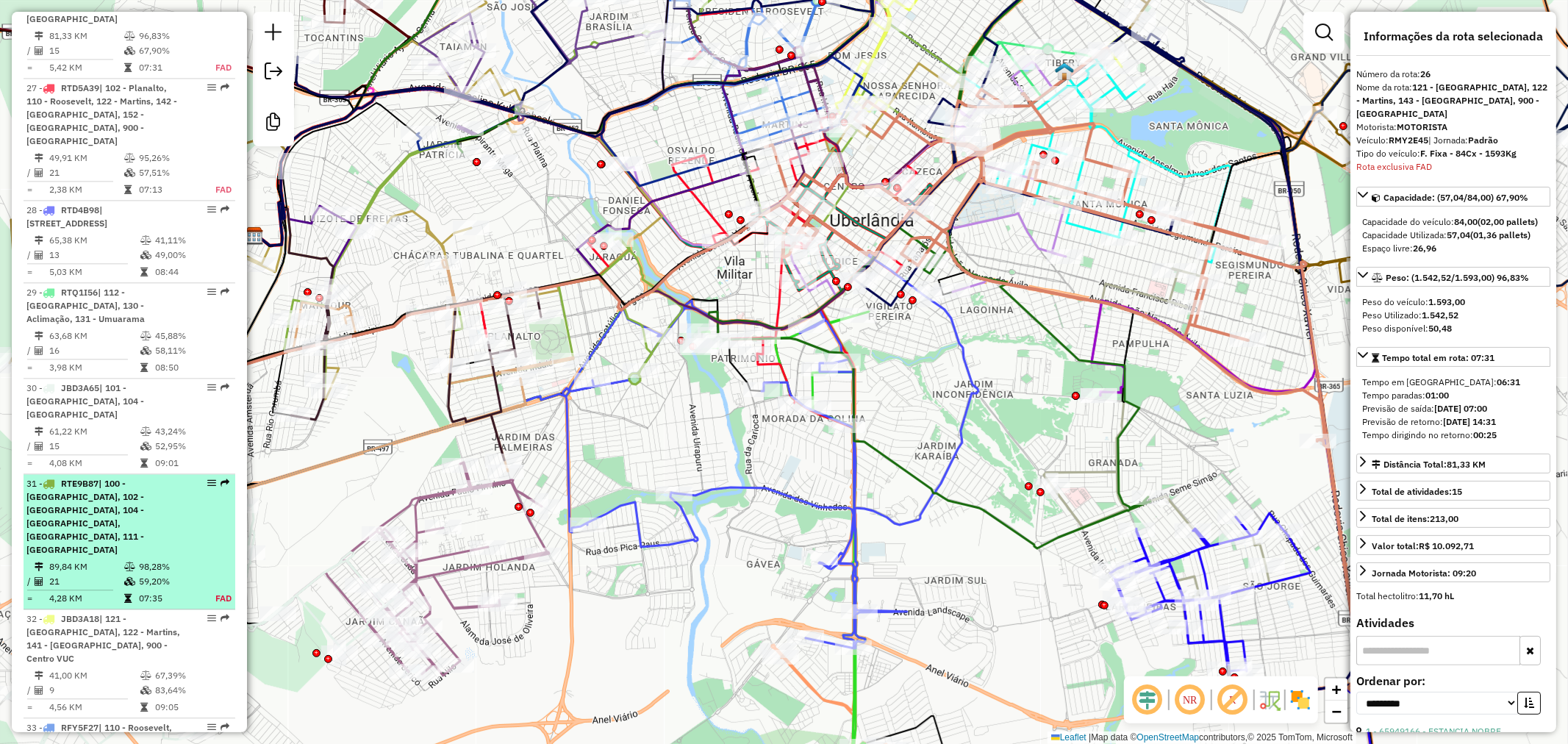
click at [144, 478] on span "| 100 - [GEOGRAPHIC_DATA], 102 - [GEOGRAPHIC_DATA], 104 - [GEOGRAPHIC_DATA], [G…" at bounding box center [85, 517] width 117 height 77
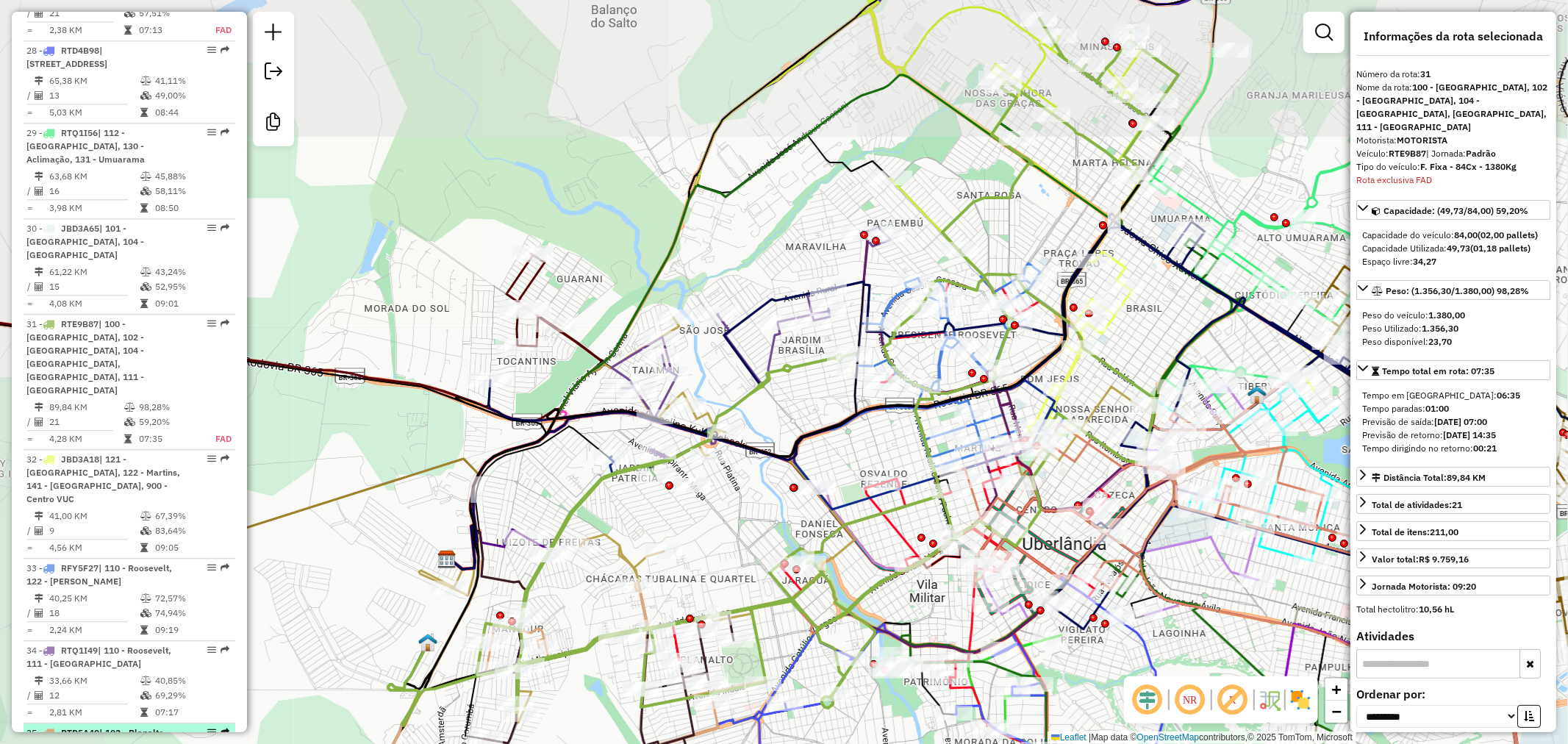
scroll to position [3123, 0]
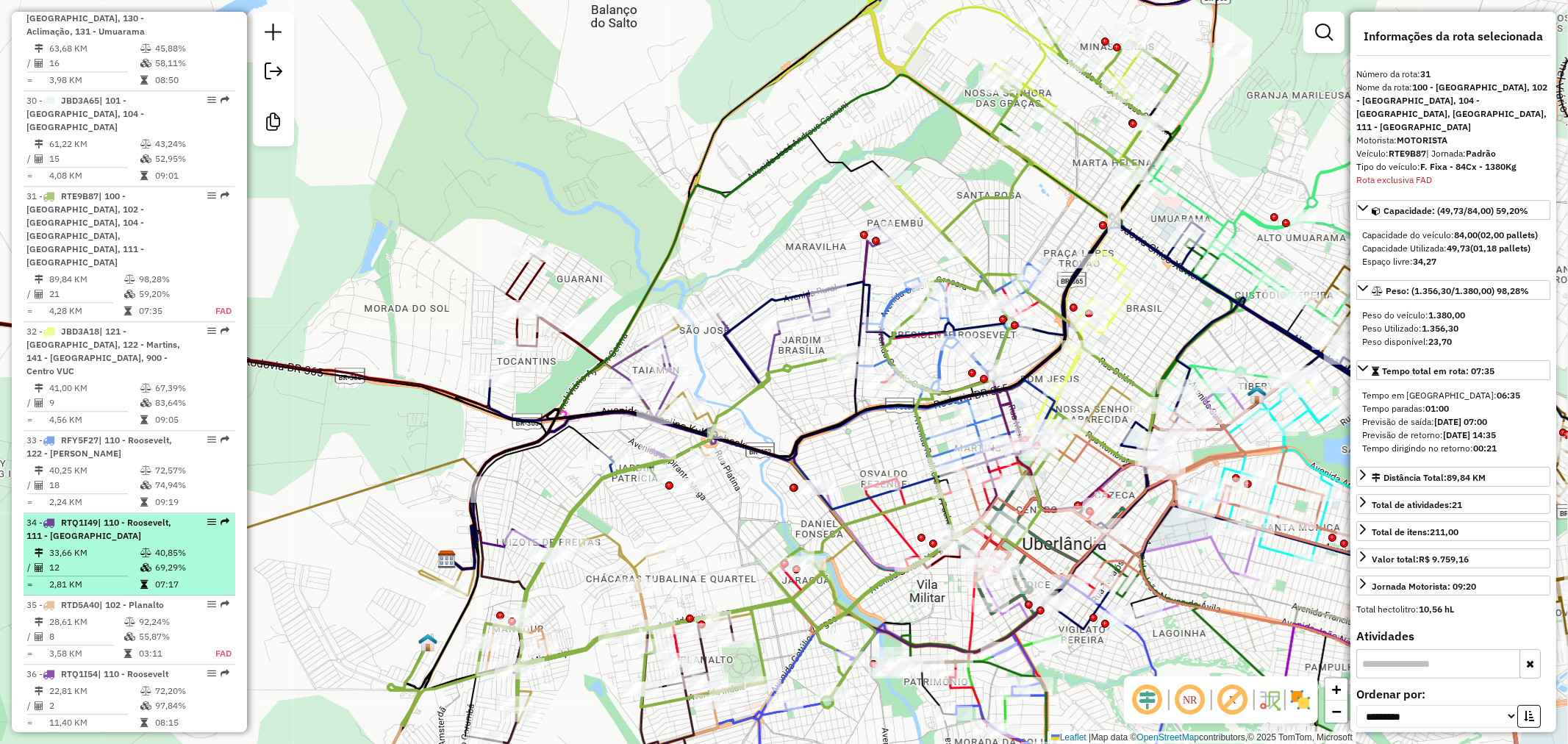
click at [148, 516] on div "34 - RTQ1I49 | 110 - Roosevelt, 111 - [GEOGRAPHIC_DATA]" at bounding box center [104, 529] width 156 height 26
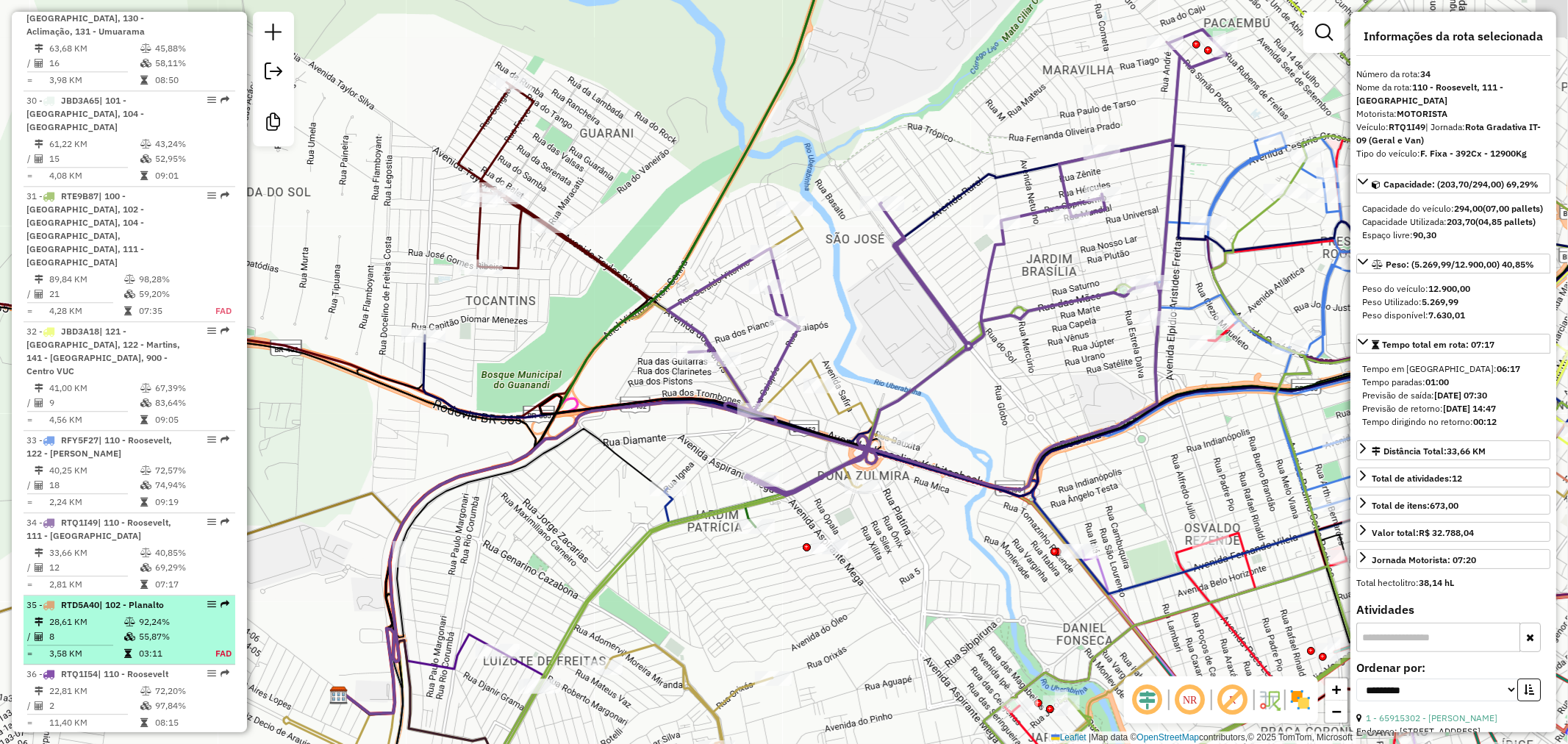
click at [147, 595] on li "35 - RTD5A40 | 102 - Planalto 28,61 KM 92,24% / 8 55,87% = 3,58 KM 03:11 FAD" at bounding box center [130, 630] width 212 height 69
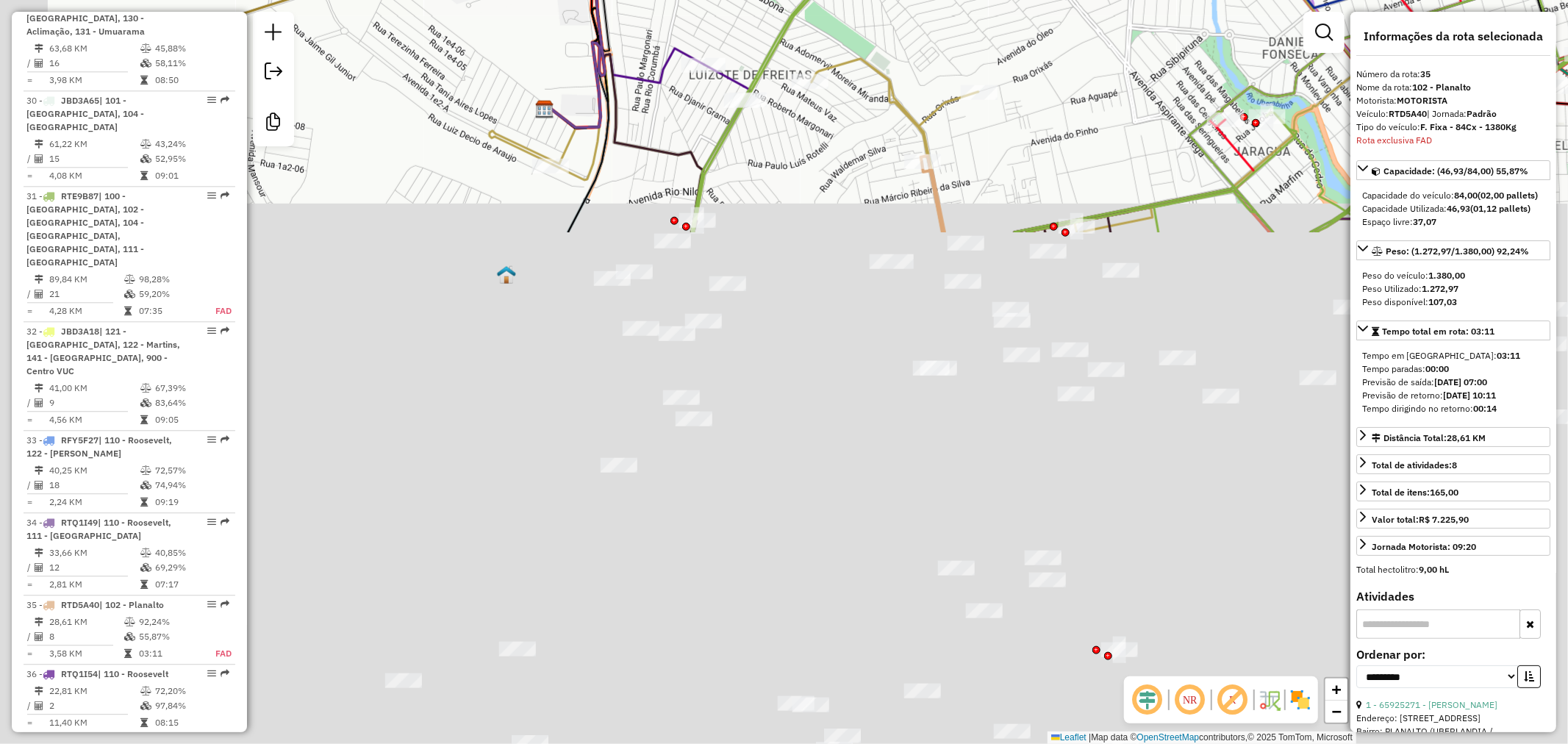
scroll to position [3235, 0]
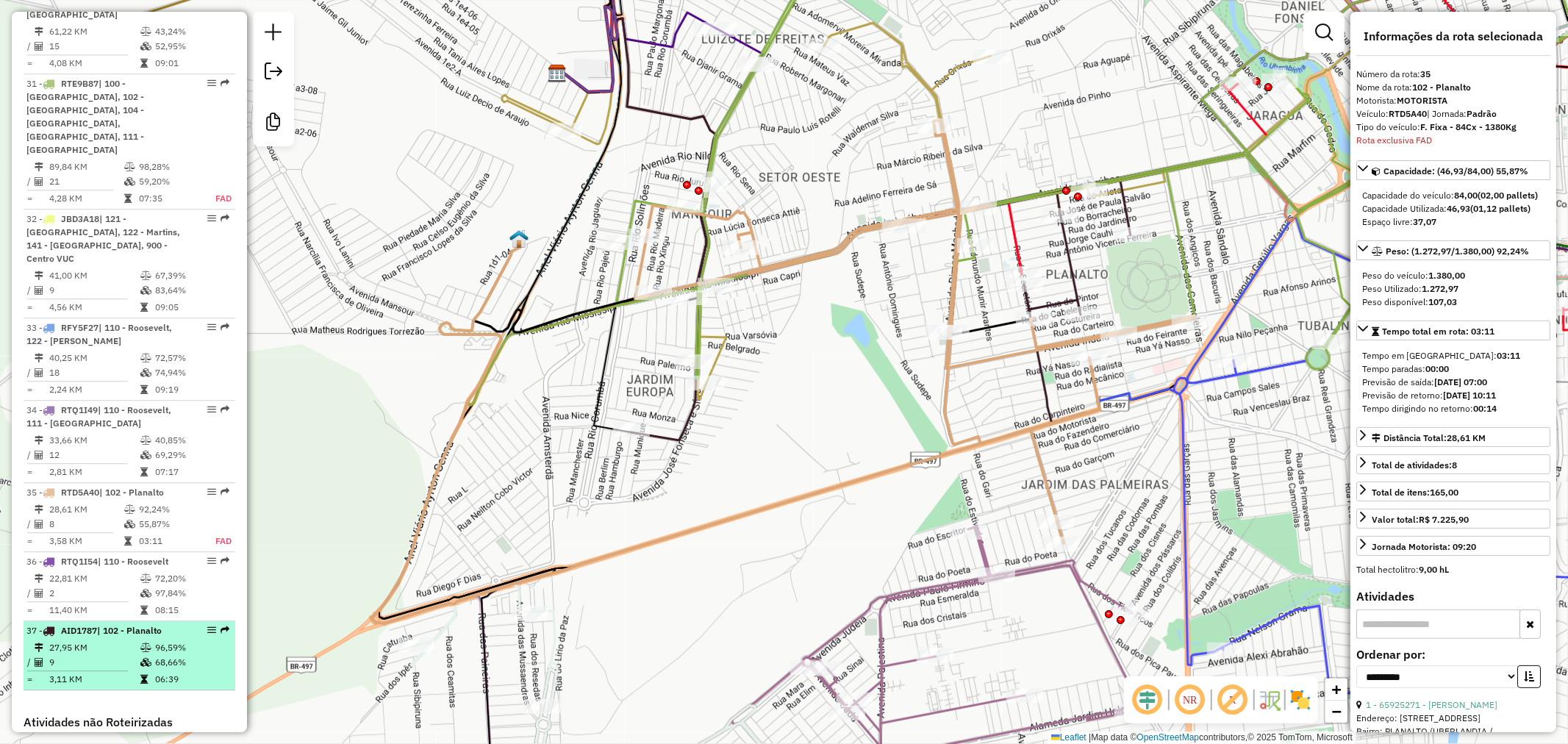
click at [155, 641] on td "96,59%" at bounding box center [191, 648] width 74 height 15
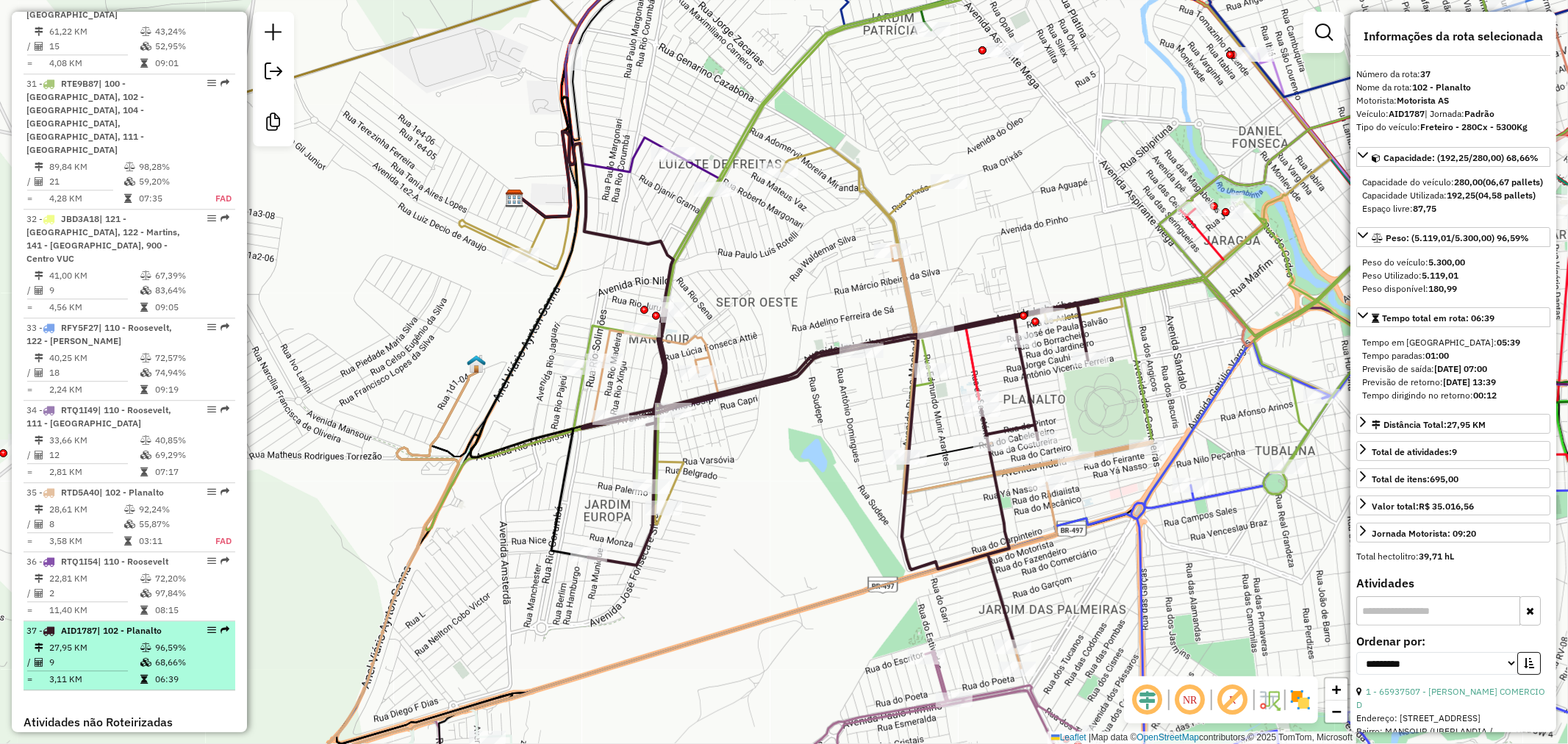
click at [144, 625] on span "| 102 - Planalto" at bounding box center [129, 630] width 65 height 11
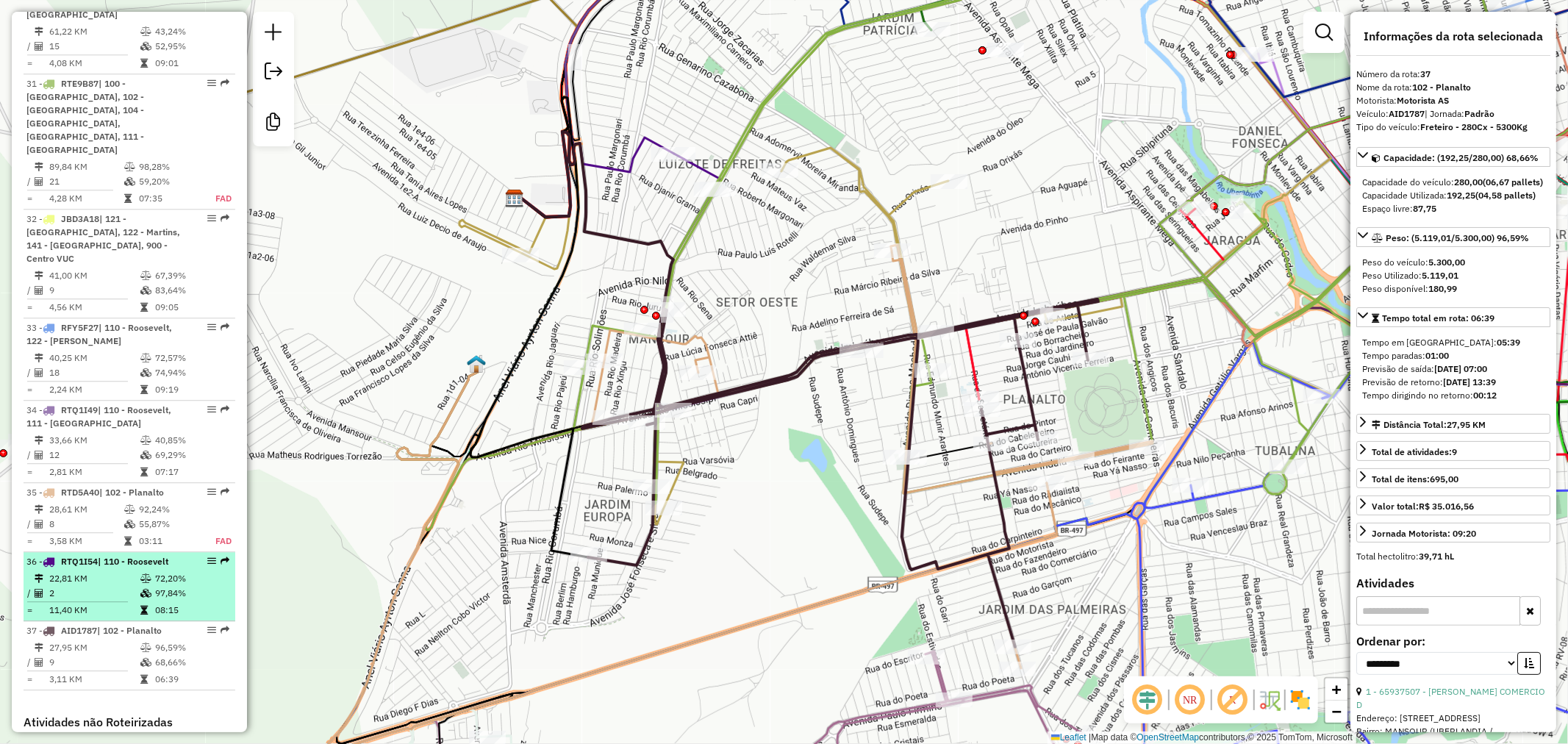
click at [121, 555] on div "36 - RTQ1I54 | 110 - [PERSON_NAME]" at bounding box center [104, 562] width 156 height 13
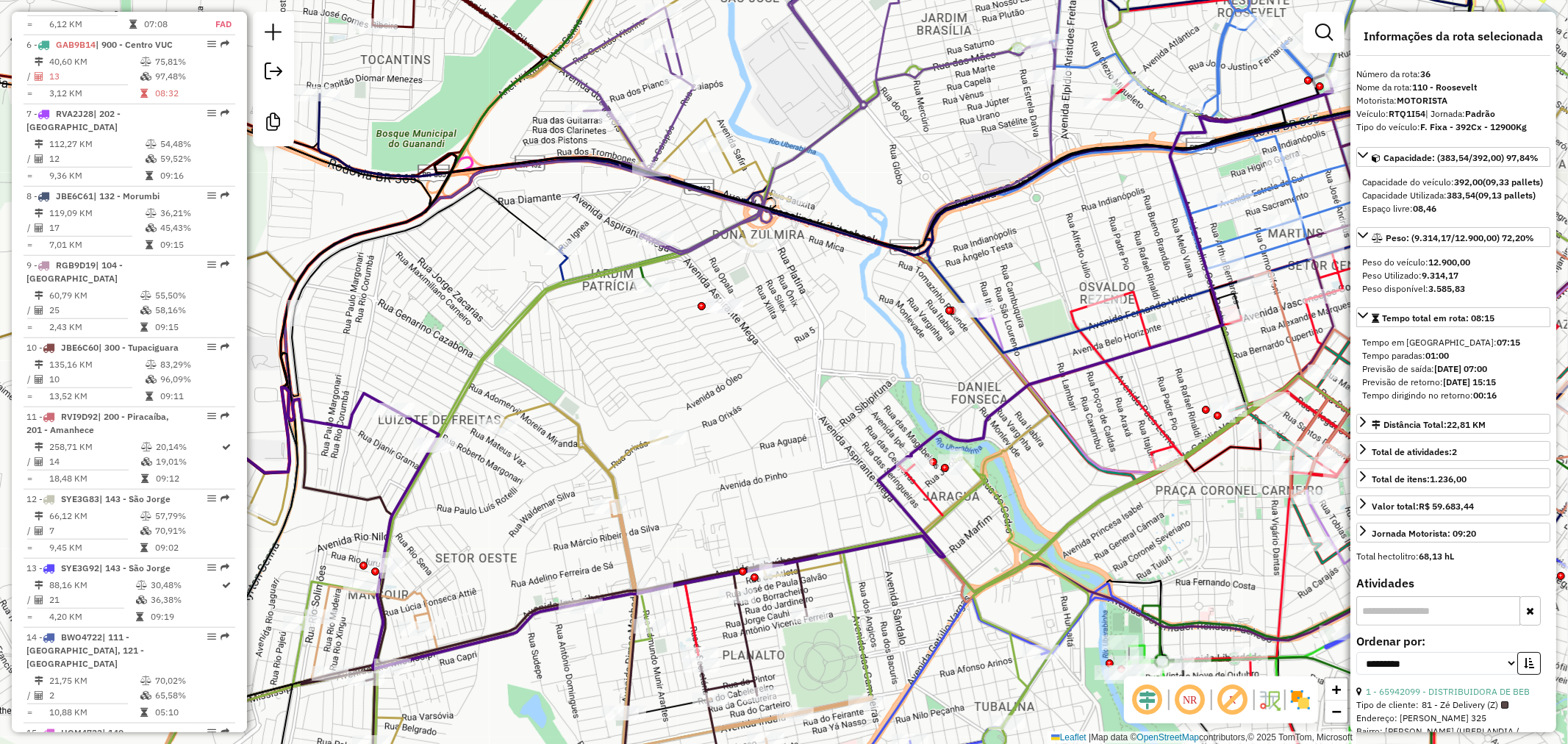
scroll to position [784, 0]
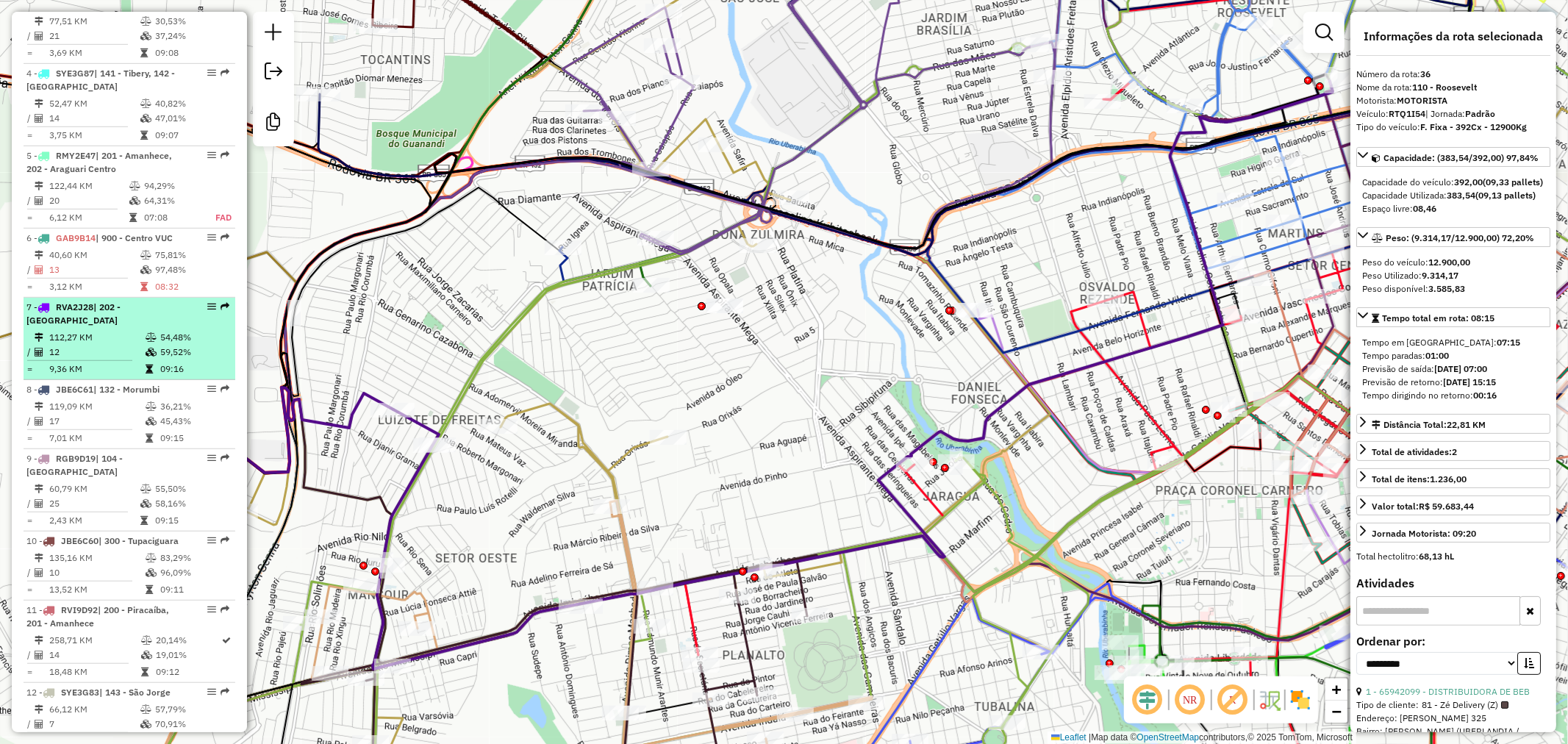
click at [119, 327] on div "7 - RVA2J28 | 202 - [GEOGRAPHIC_DATA]" at bounding box center [104, 314] width 156 height 26
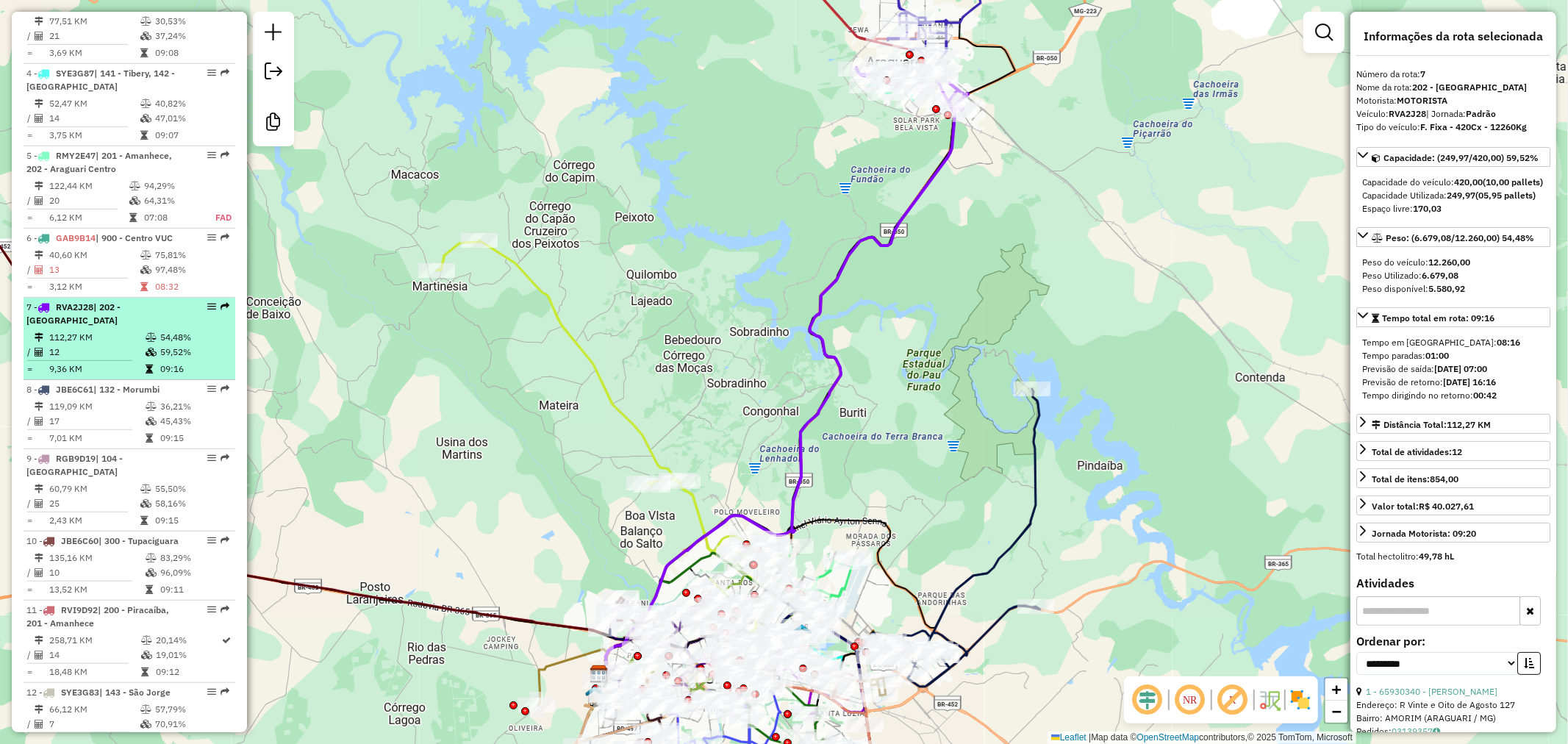
click at [121, 320] on span "| 202 - [GEOGRAPHIC_DATA]" at bounding box center [73, 314] width 94 height 25
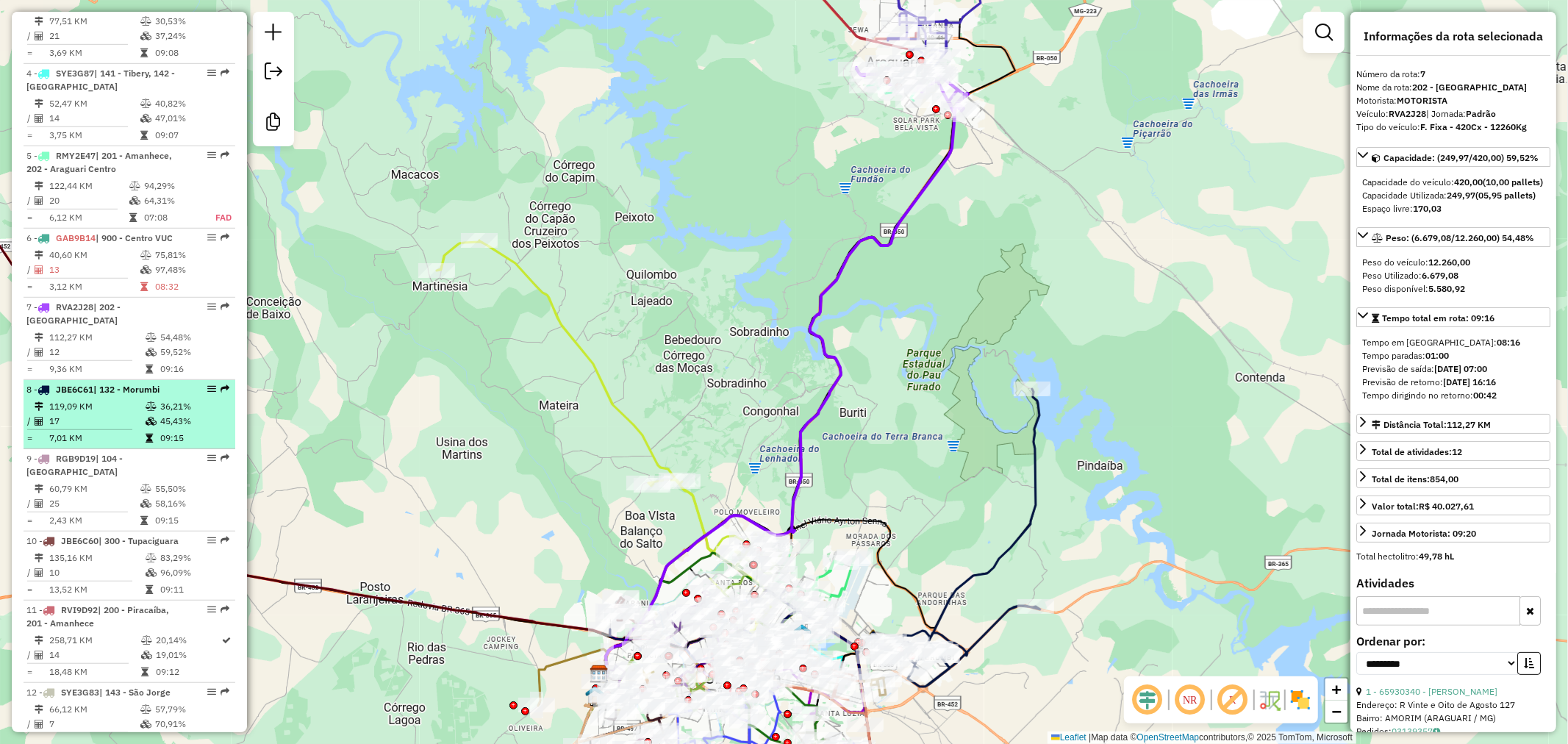
click at [157, 395] on span "| 132 - Morumbi" at bounding box center [126, 388] width 67 height 11
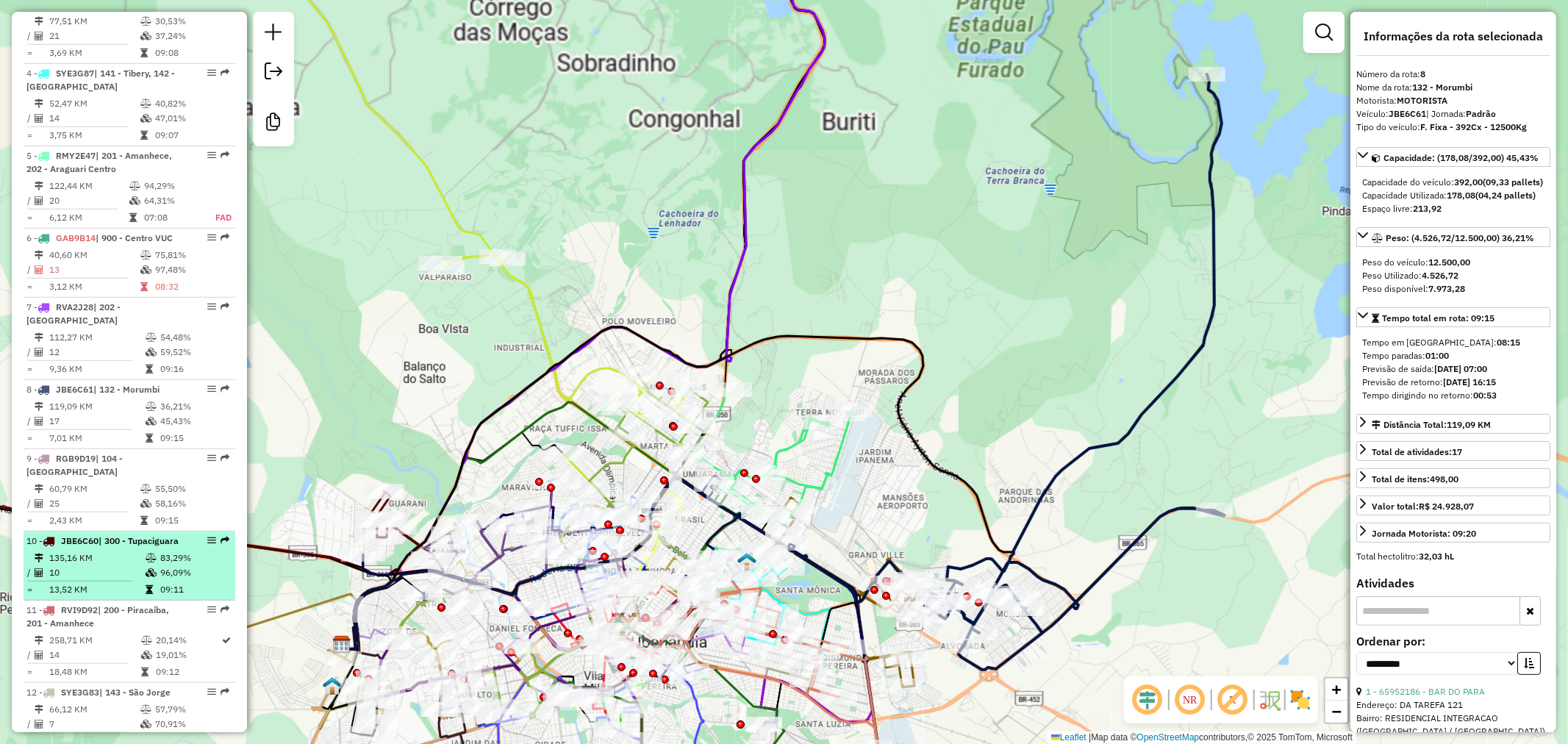
click at [157, 478] on div "9 - RGB9D19 | 104 - [GEOGRAPHIC_DATA]" at bounding box center [104, 466] width 156 height 26
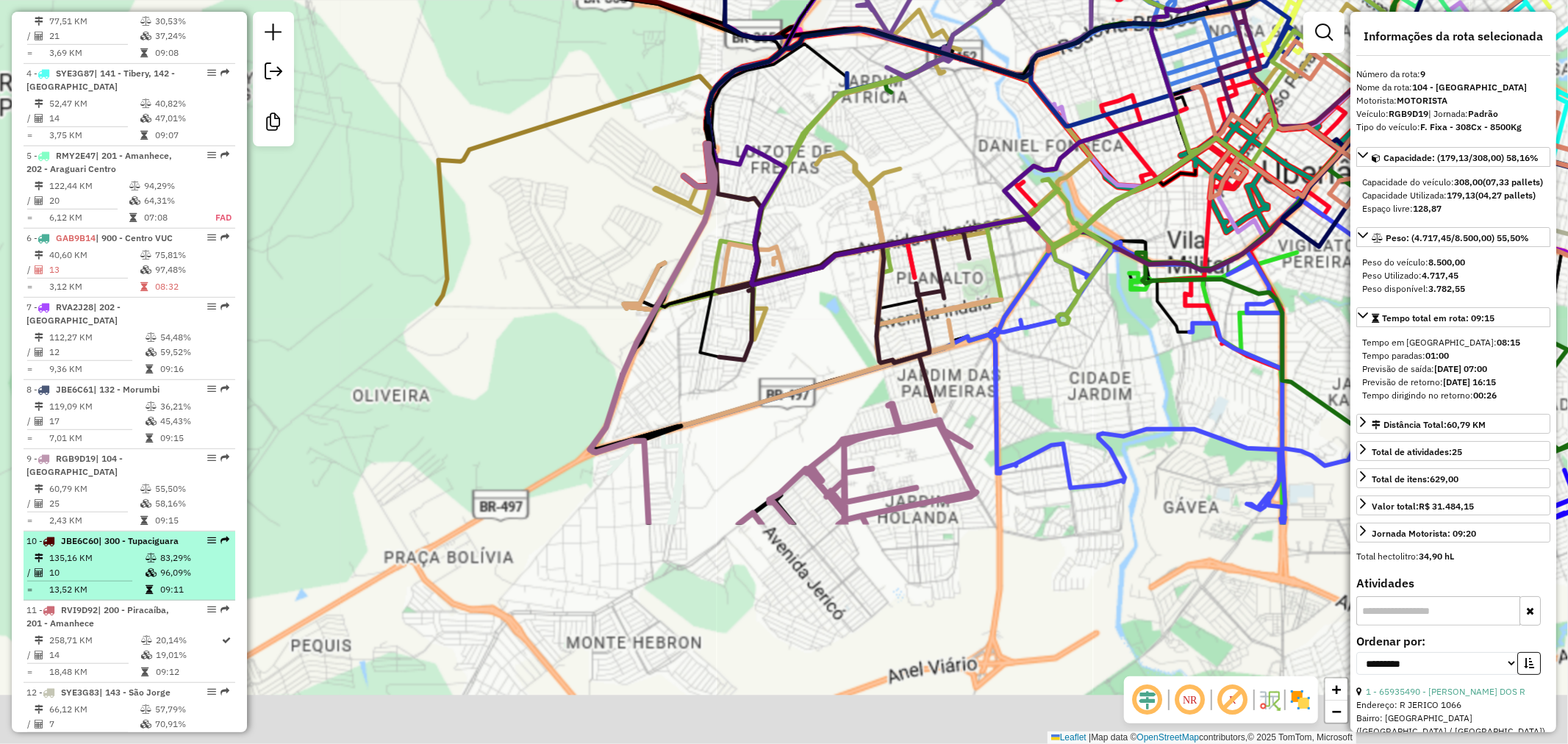
click at [149, 548] on div "10 - JBE6C60 | 300 - Tupaciguara" at bounding box center [104, 541] width 156 height 13
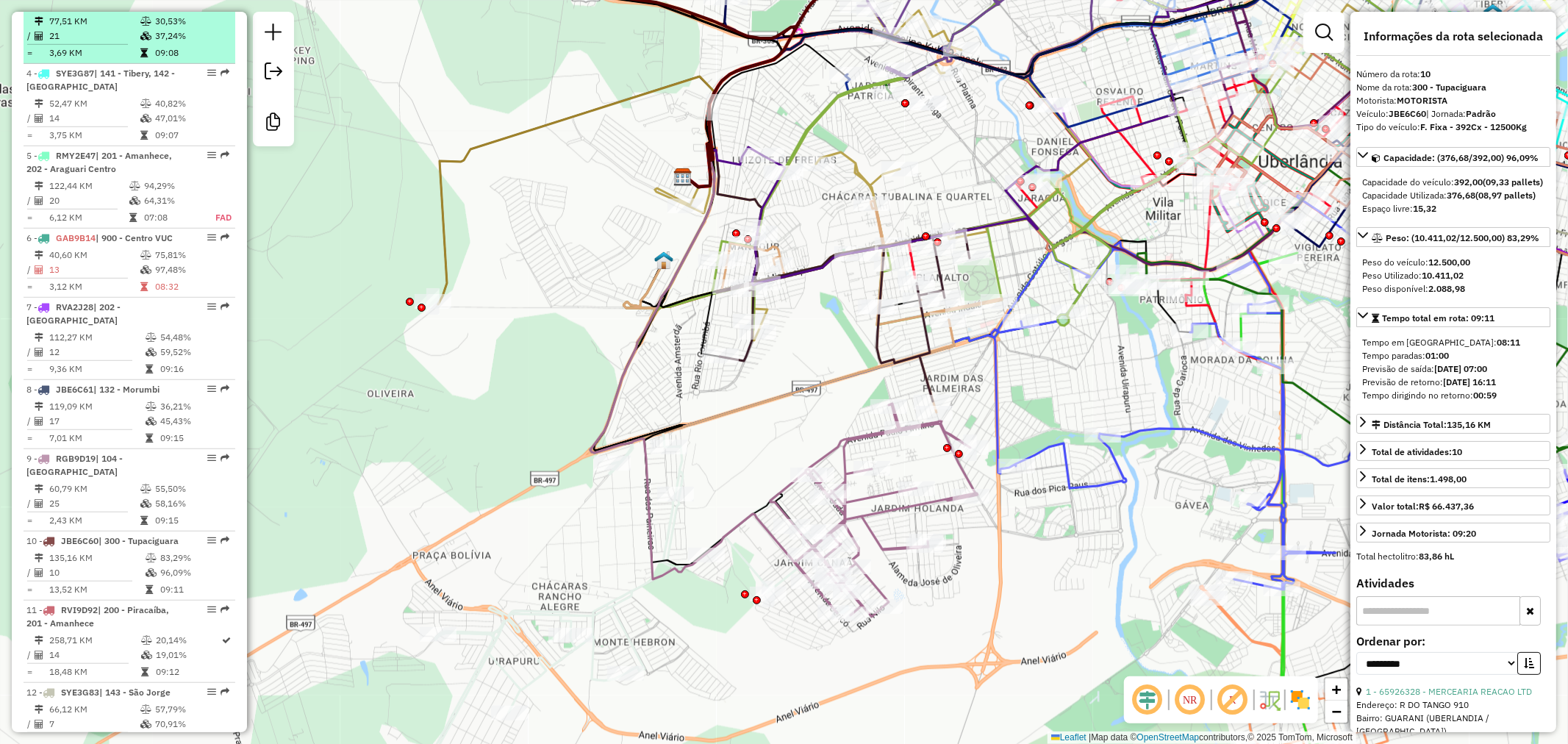
scroll to position [458, 0]
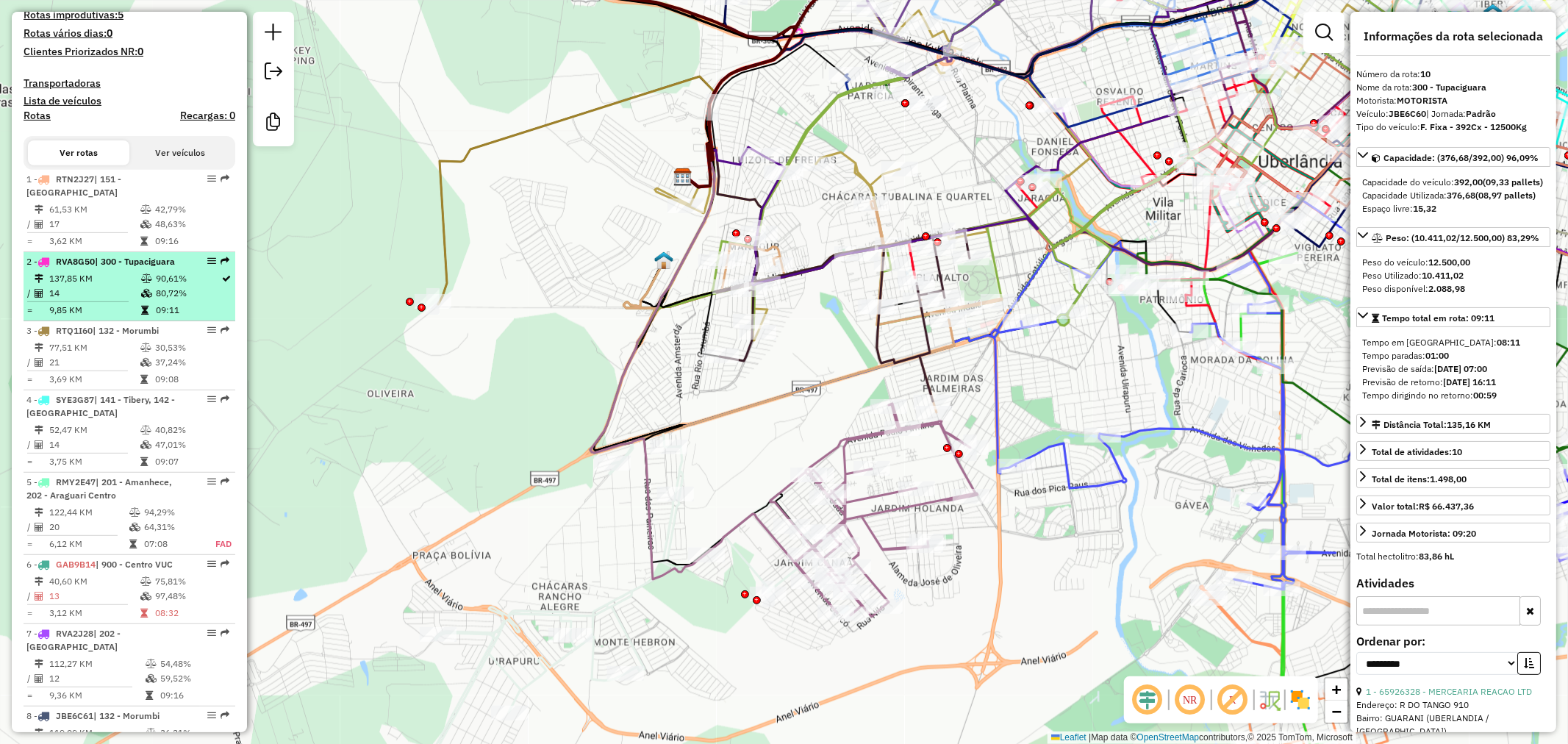
click at [134, 267] on span "| 300 - Tupaciguara" at bounding box center [135, 261] width 80 height 11
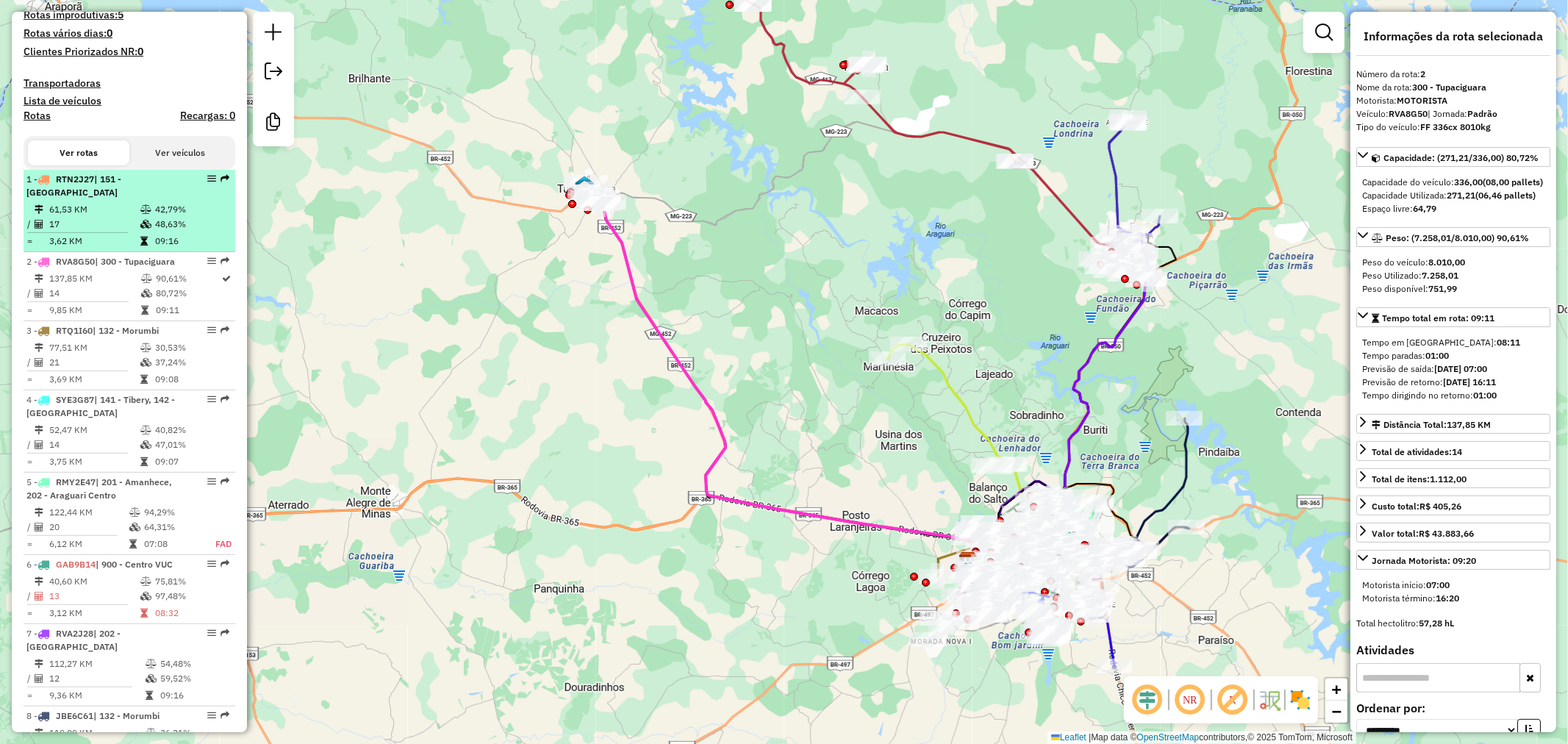
click at [105, 189] on span "| 151 - [GEOGRAPHIC_DATA]" at bounding box center [73, 186] width 94 height 25
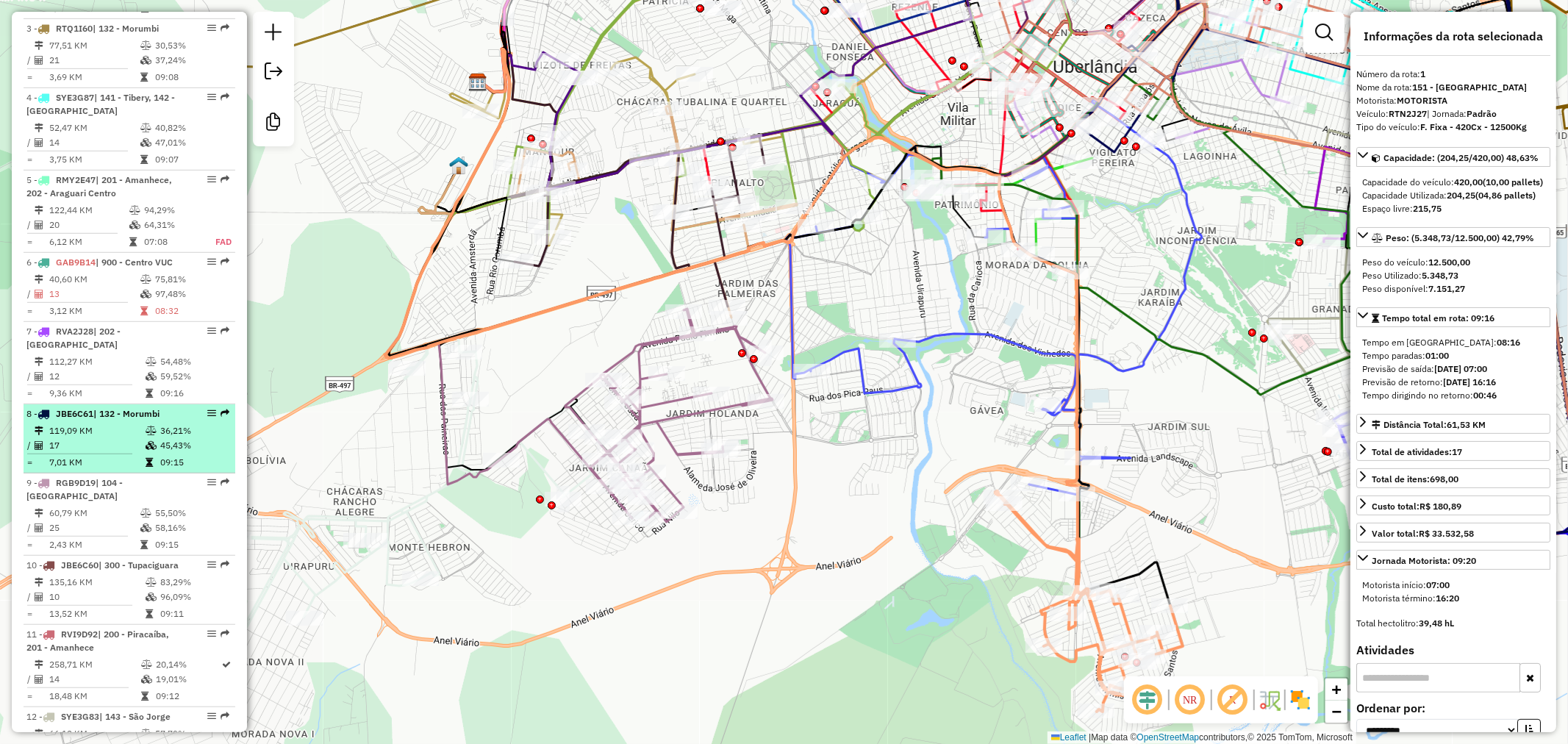
scroll to position [866, 0]
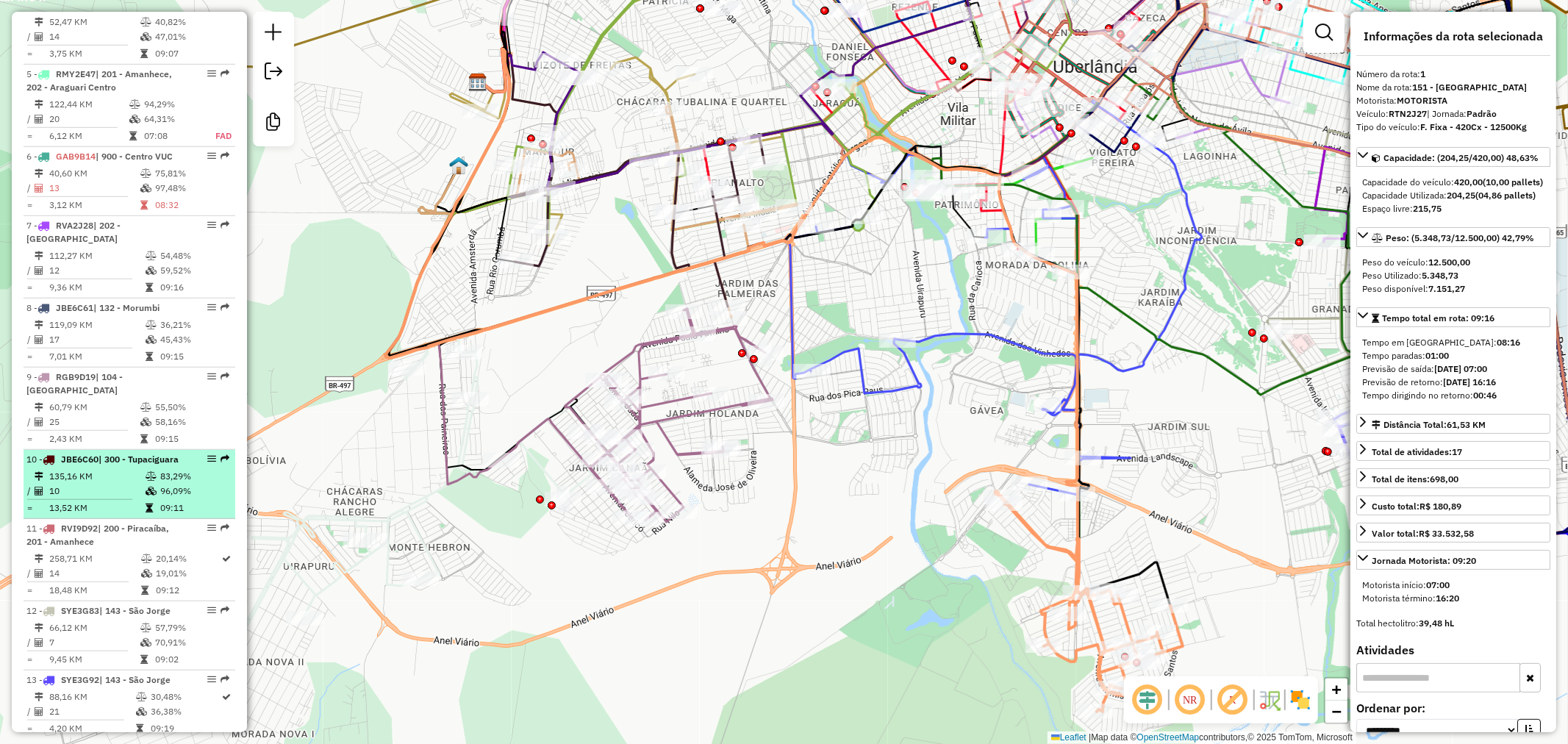
click at [137, 466] on div "10 - JBE6C60 | 300 - Tupaciguara" at bounding box center [104, 459] width 156 height 13
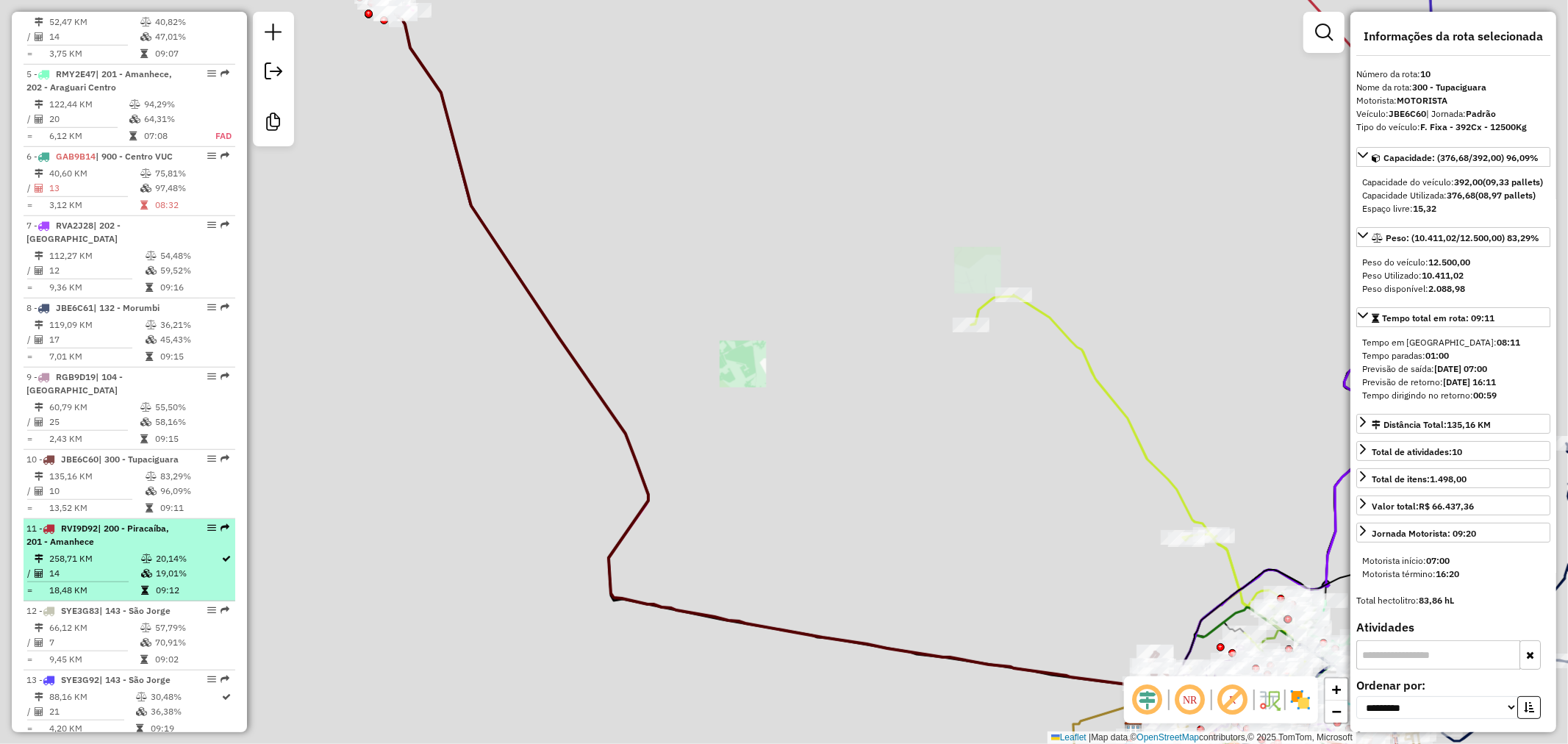
click at [151, 549] on div "11 - RVI9D92 | 200 - Piracaíba, 201 - Amanhece" at bounding box center [104, 535] width 156 height 26
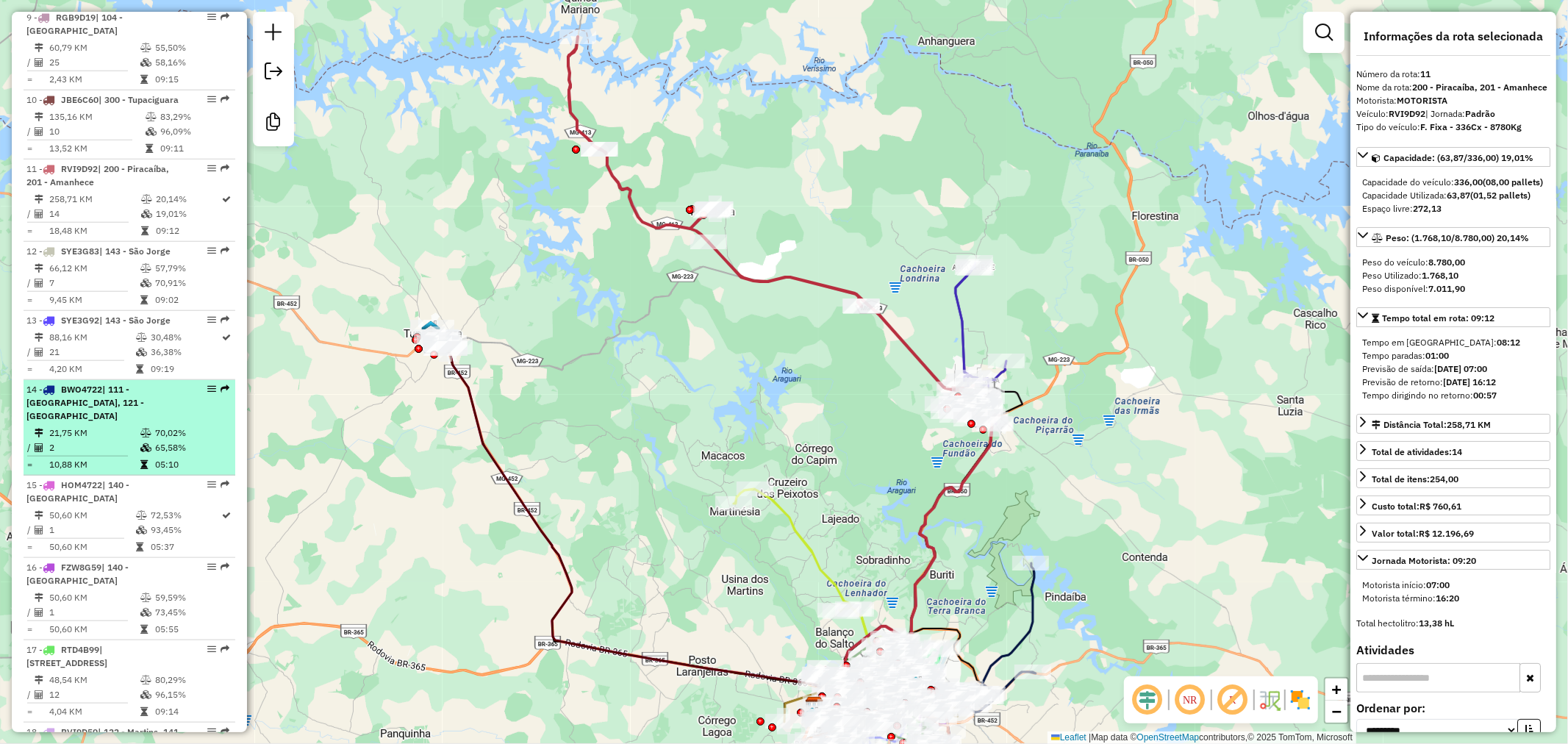
scroll to position [1274, 0]
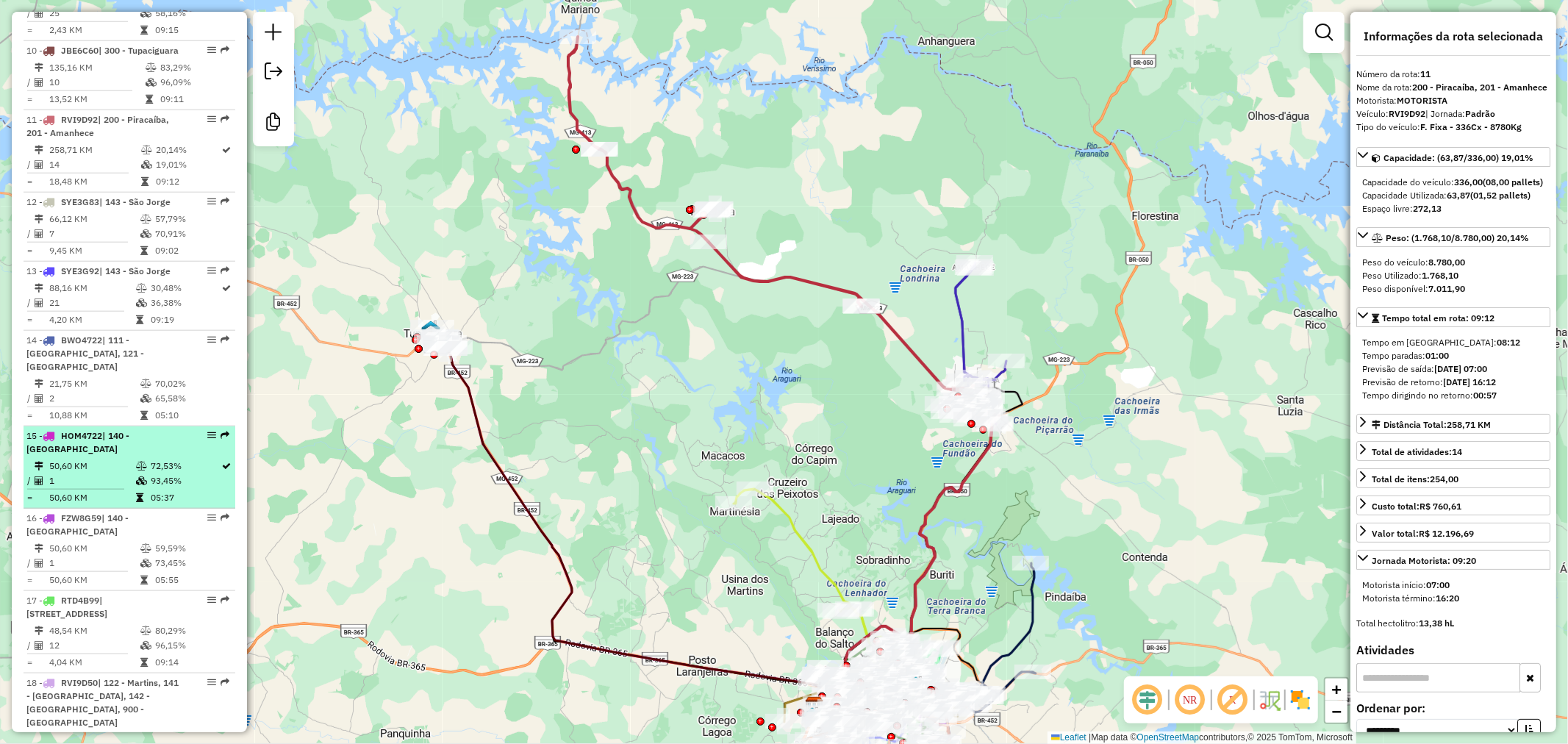
click at [136, 462] on icon at bounding box center [141, 466] width 11 height 9
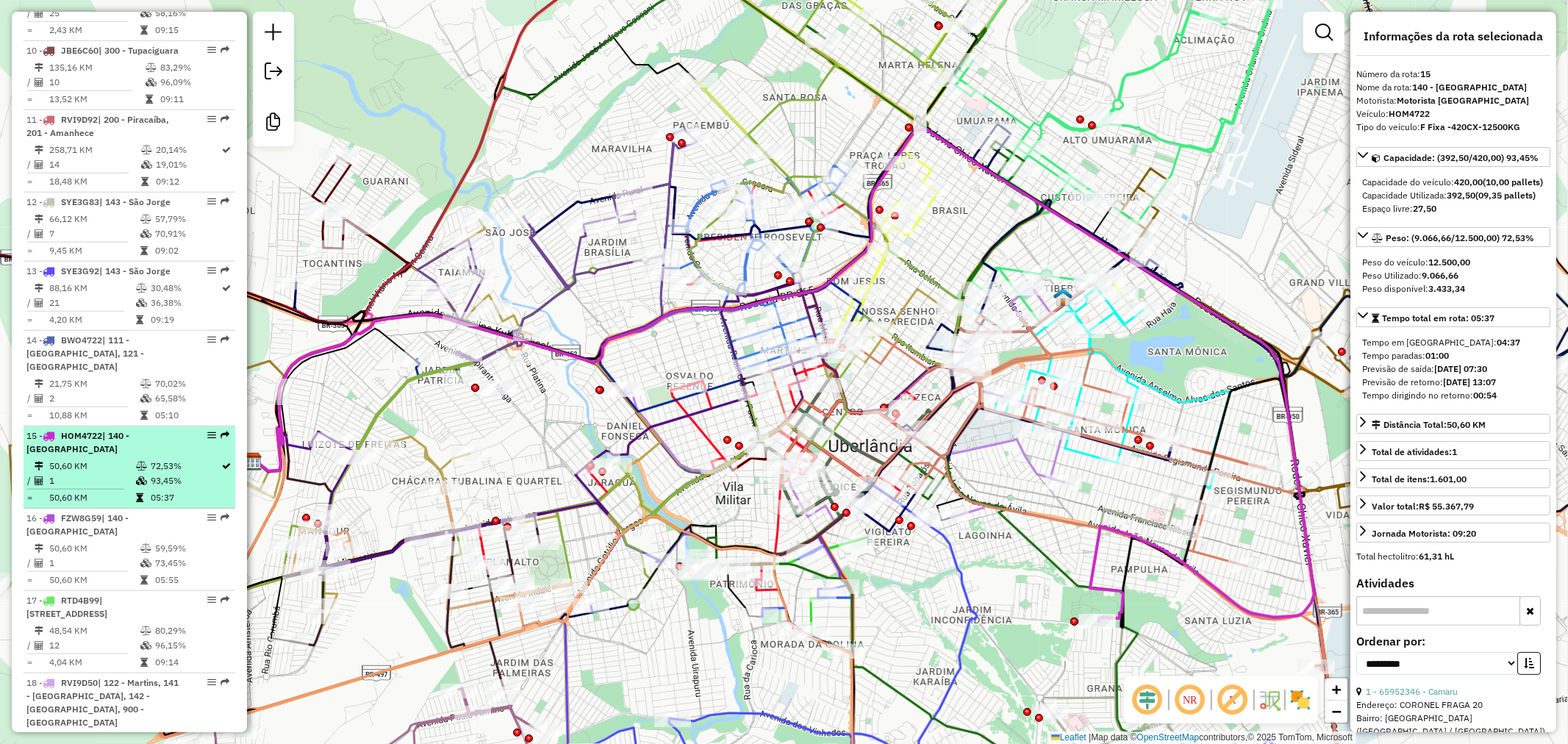
click at [140, 452] on div "15 - HOM4722 | 140 - [GEOGRAPHIC_DATA]" at bounding box center [104, 443] width 156 height 26
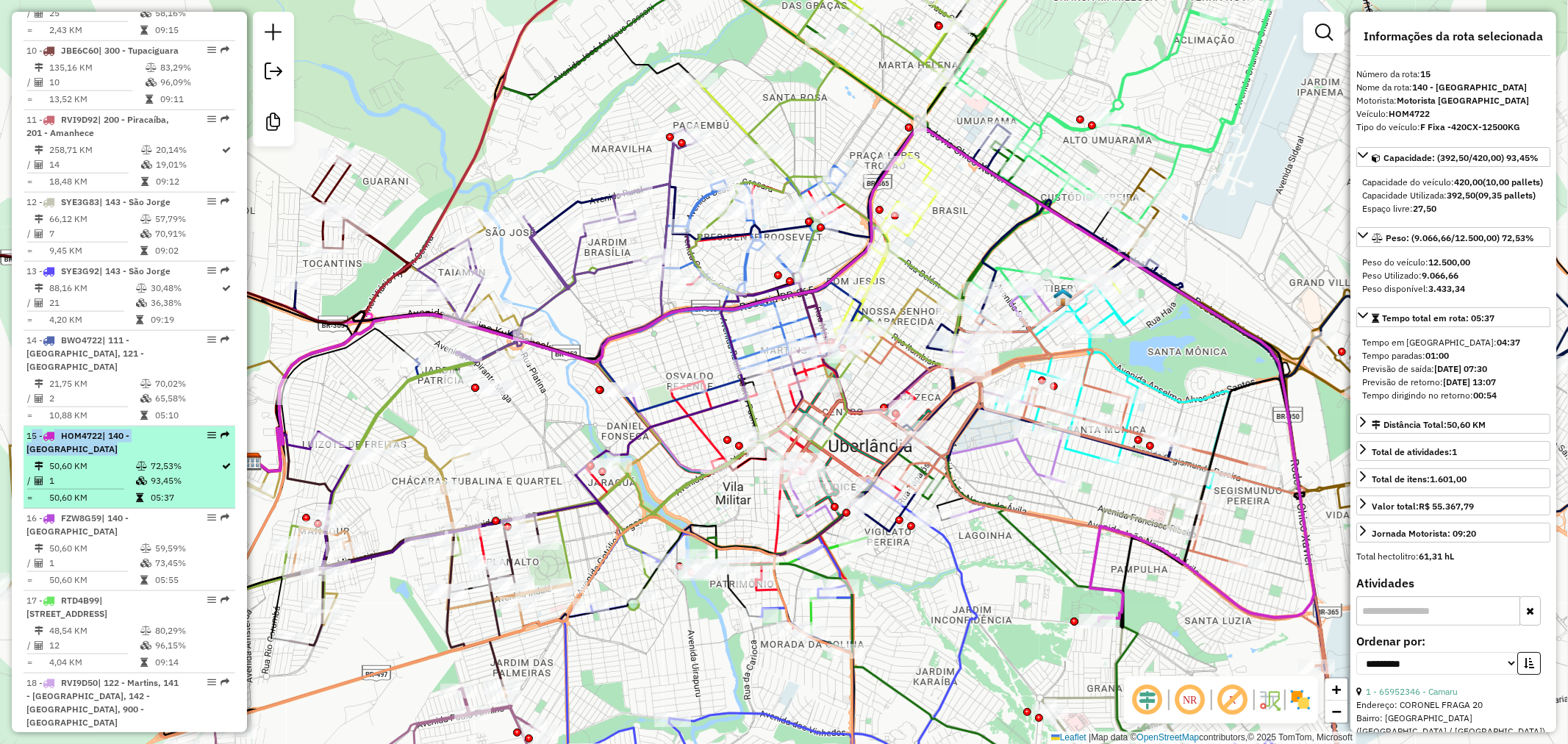
click at [140, 452] on div "15 - HOM4722 | 140 - [GEOGRAPHIC_DATA]" at bounding box center [104, 443] width 156 height 26
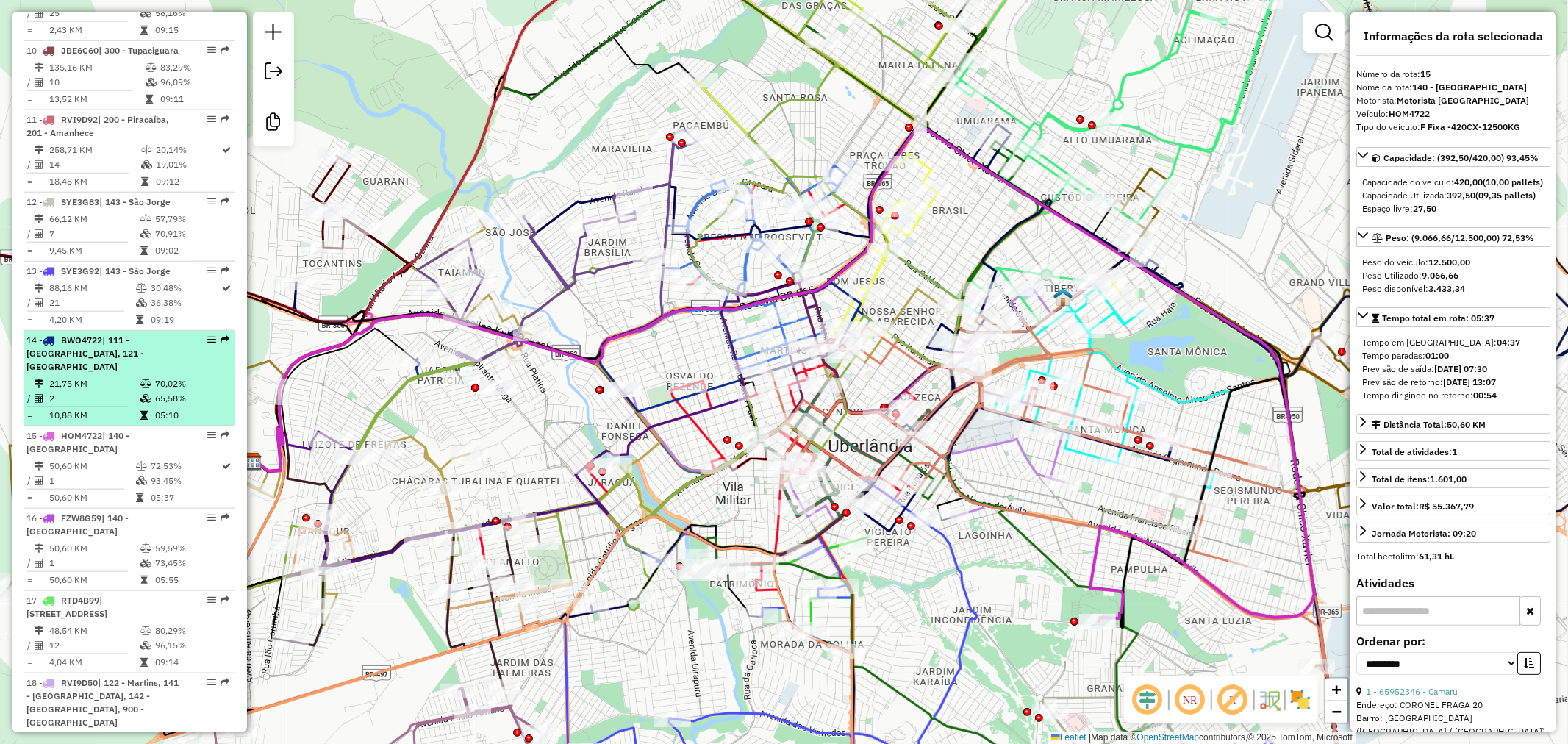
click at [168, 366] on div "14 - BWO4722 | 111 - [GEOGRAPHIC_DATA], 121 - [GEOGRAPHIC_DATA]" at bounding box center [104, 353] width 156 height 39
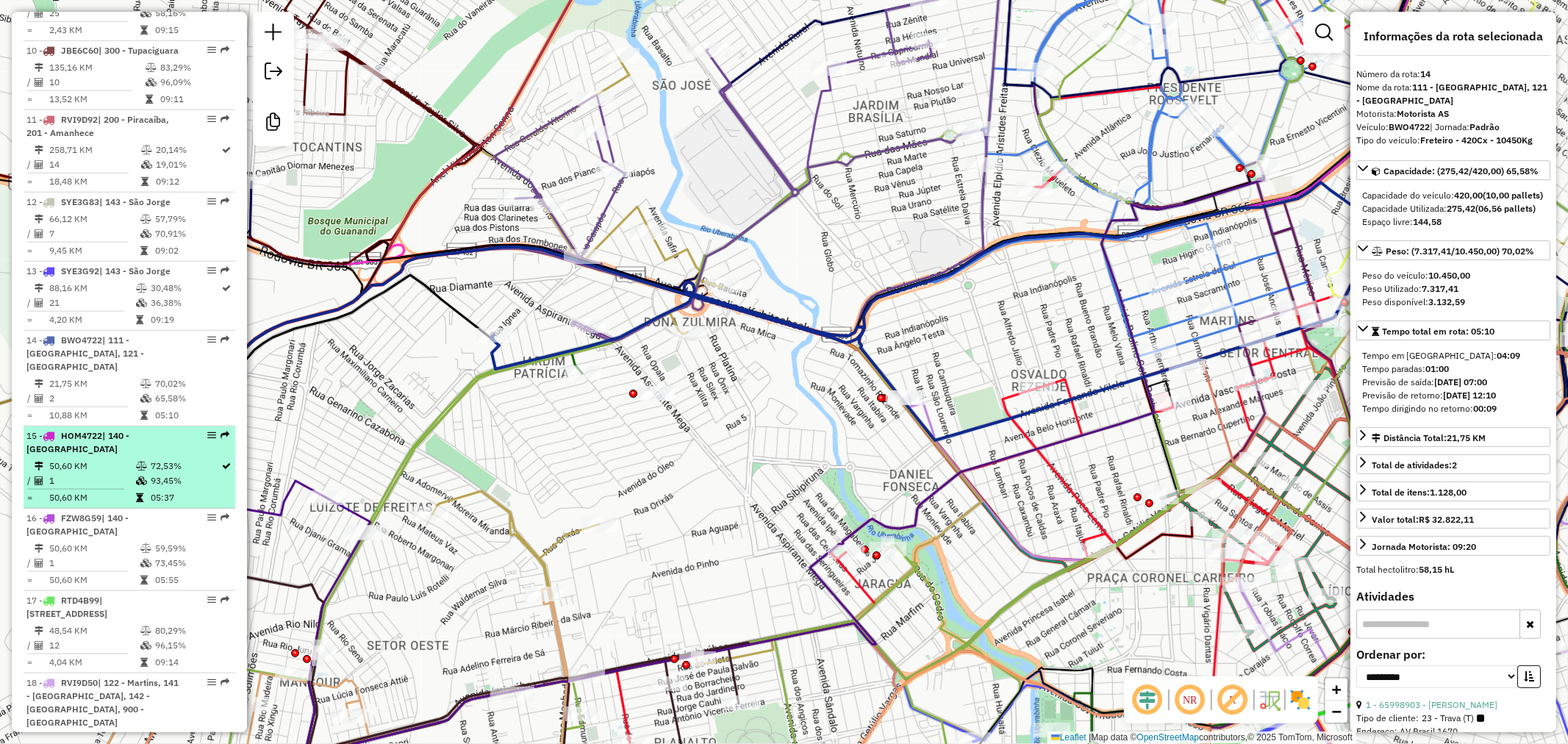
click at [158, 459] on td "72,53%" at bounding box center [186, 466] width 71 height 15
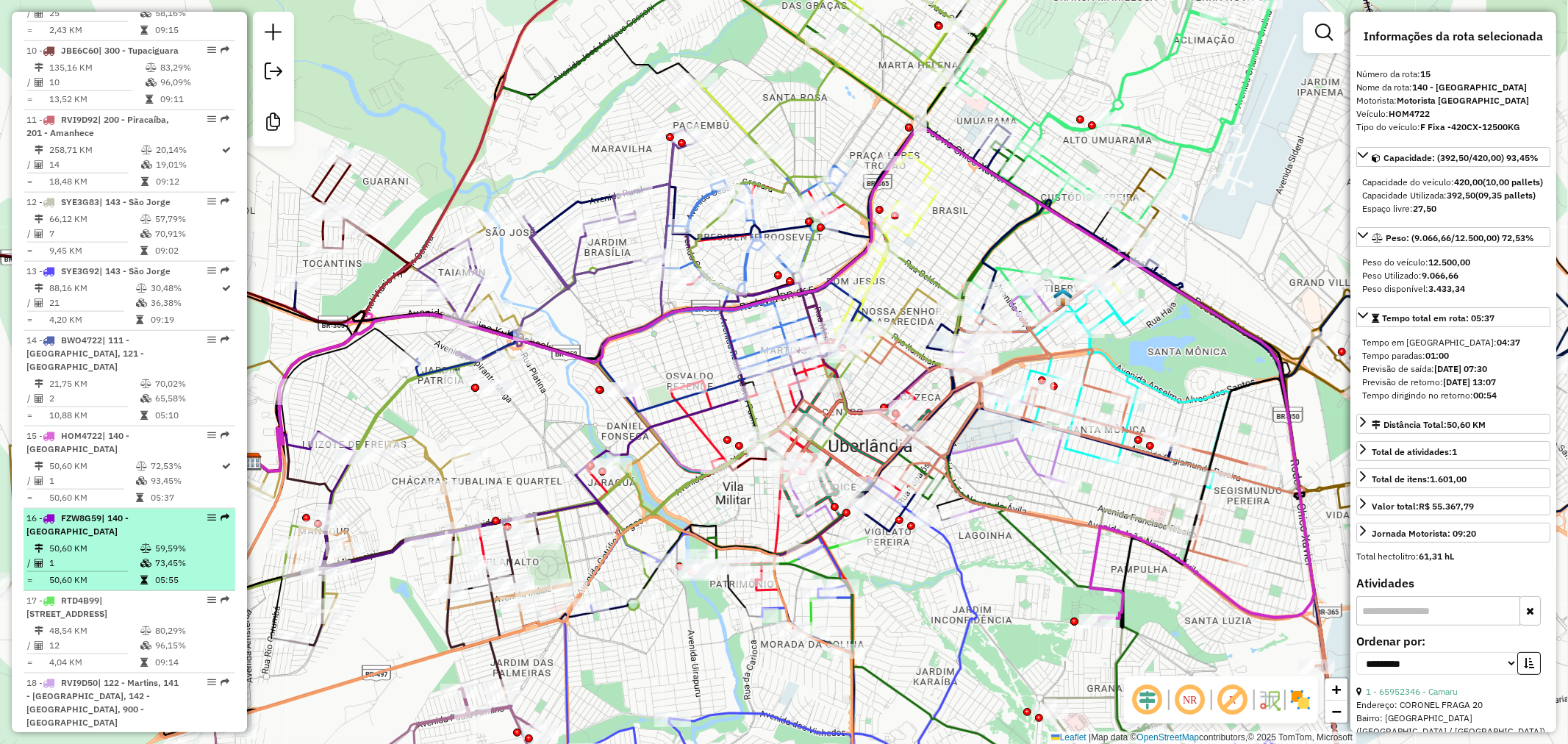
click at [129, 517] on span "| 140 - [GEOGRAPHIC_DATA]" at bounding box center [77, 525] width 102 height 25
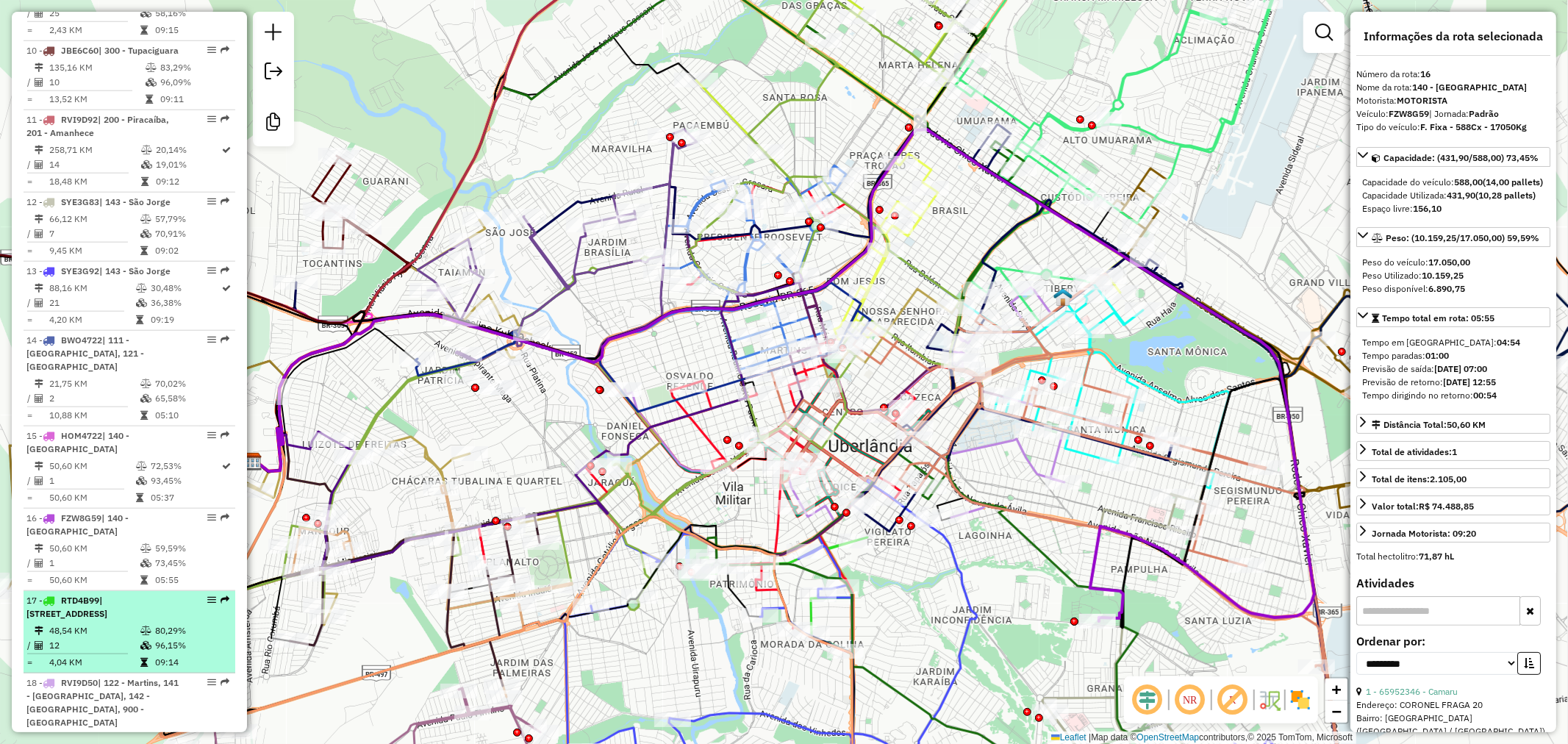
scroll to position [1357, 0]
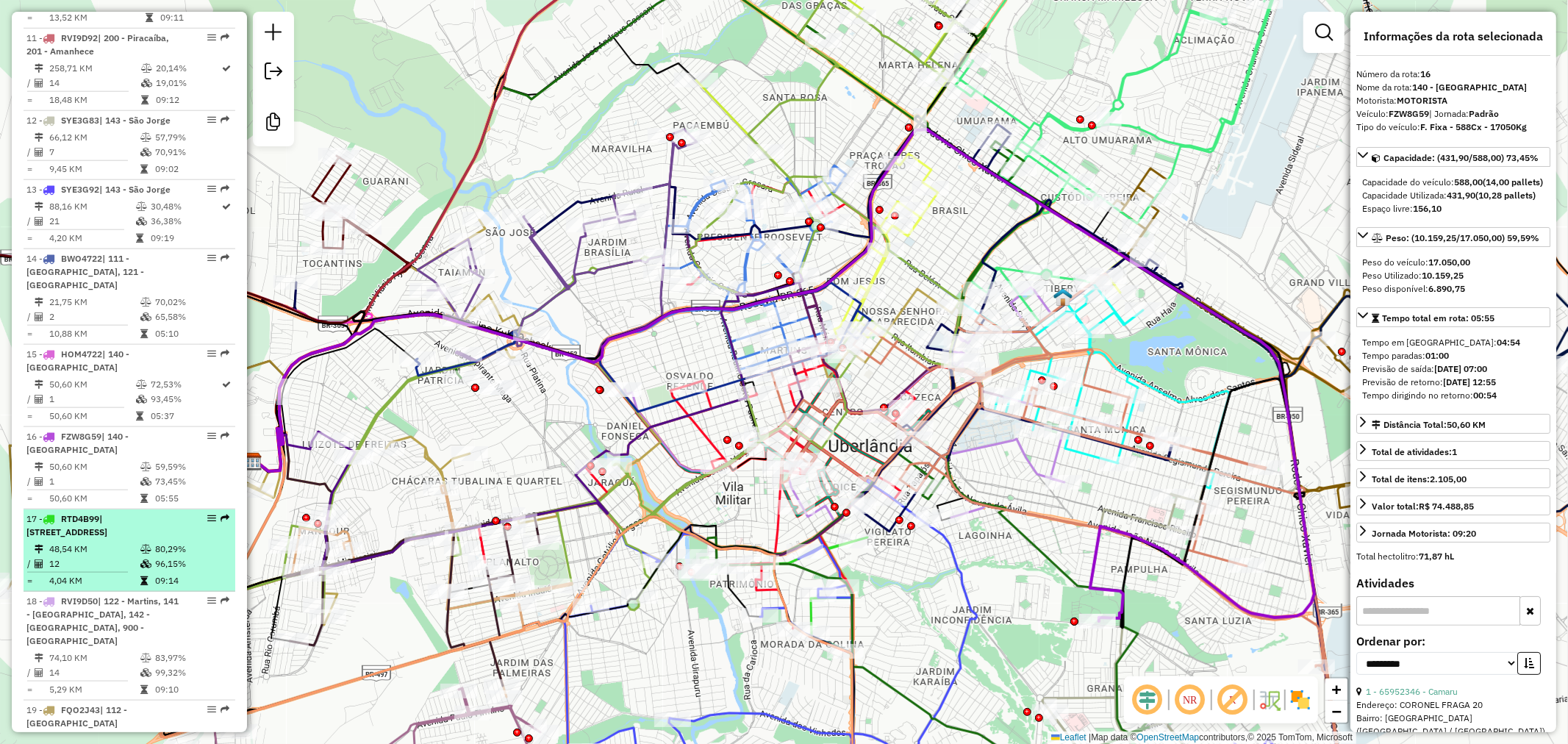
click at [167, 512] on div "17 - RTD4B99 | 130 - Aclimação, [STREET_ADDRESS]" at bounding box center [104, 526] width 156 height 26
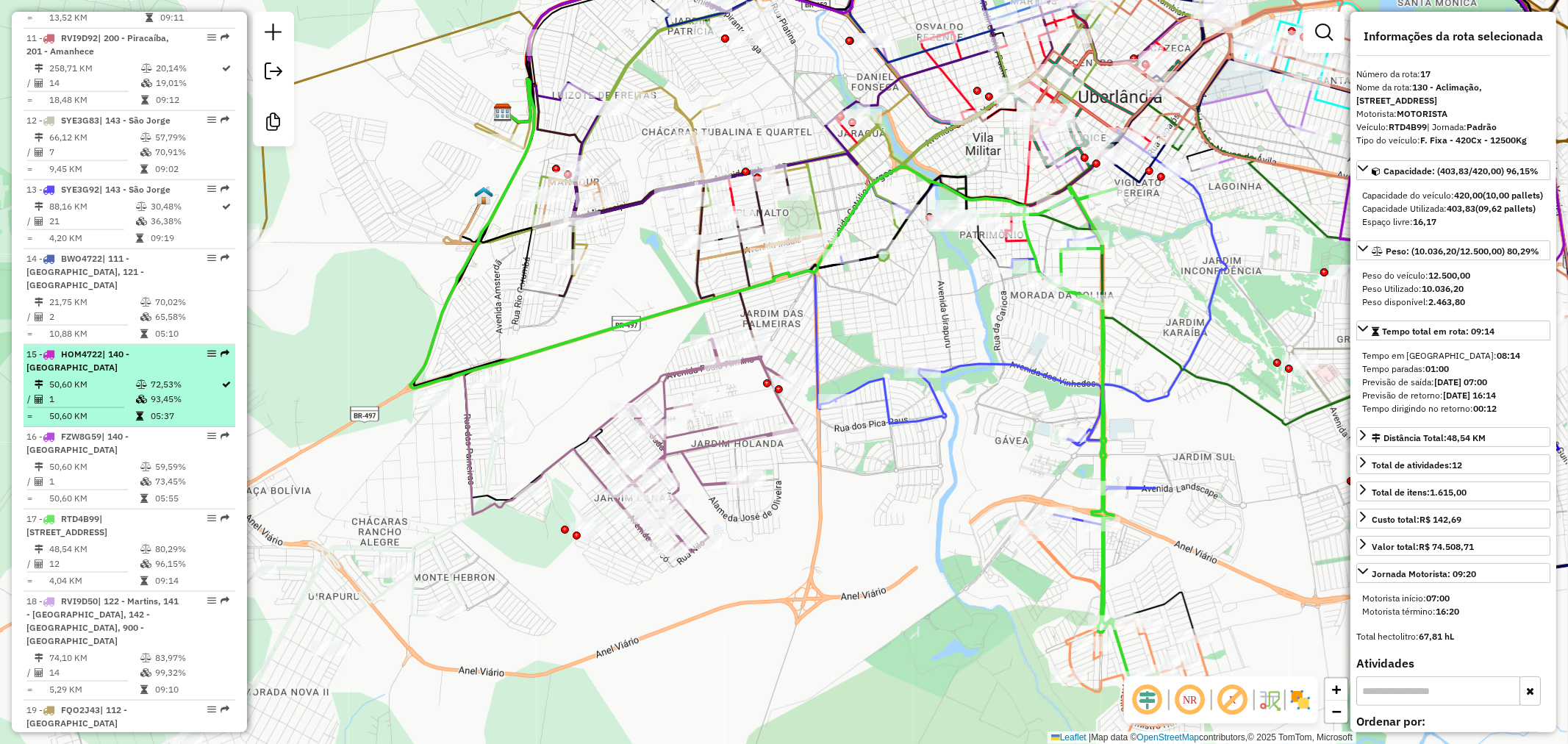
click at [172, 380] on td "72,53%" at bounding box center [186, 384] width 71 height 15
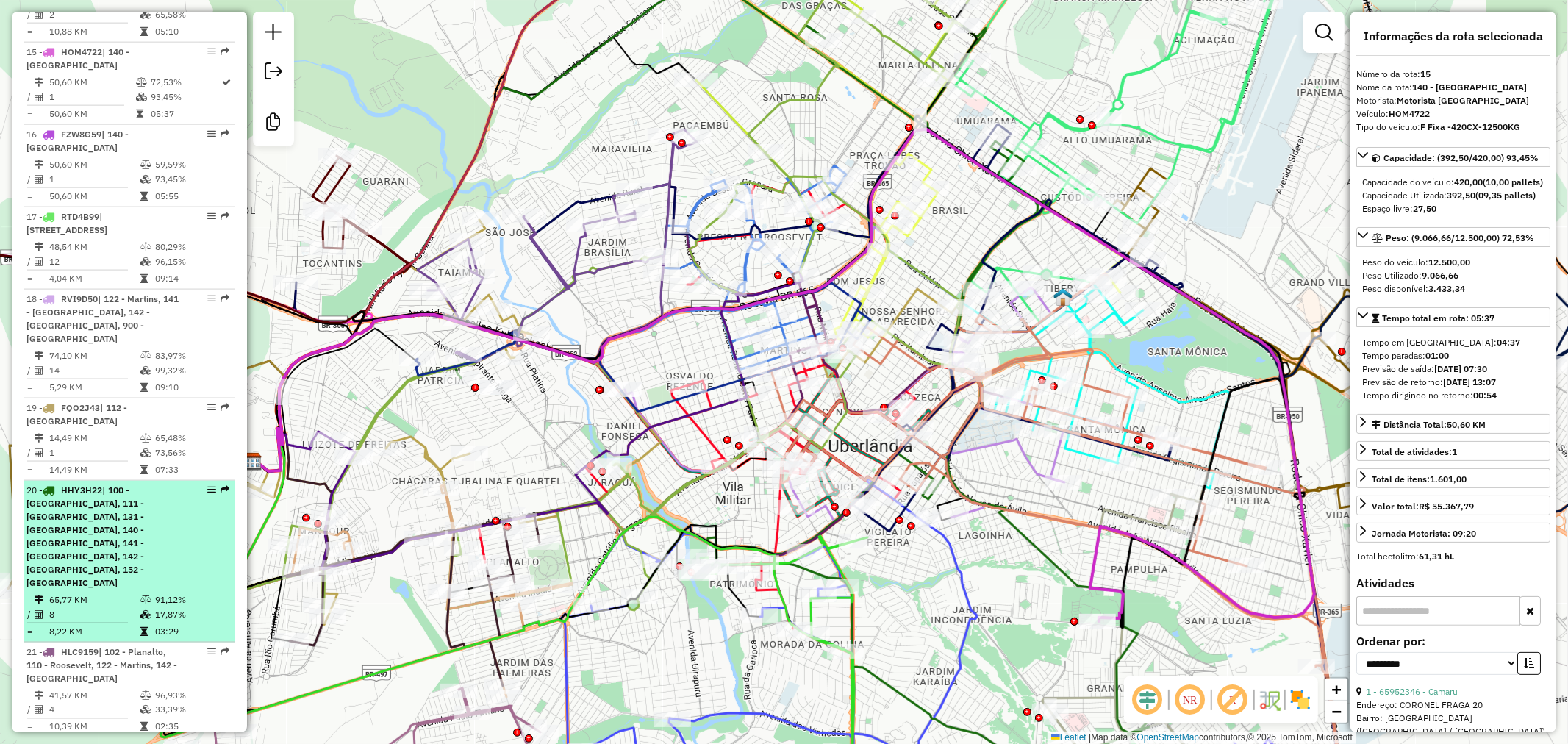
scroll to position [1683, 0]
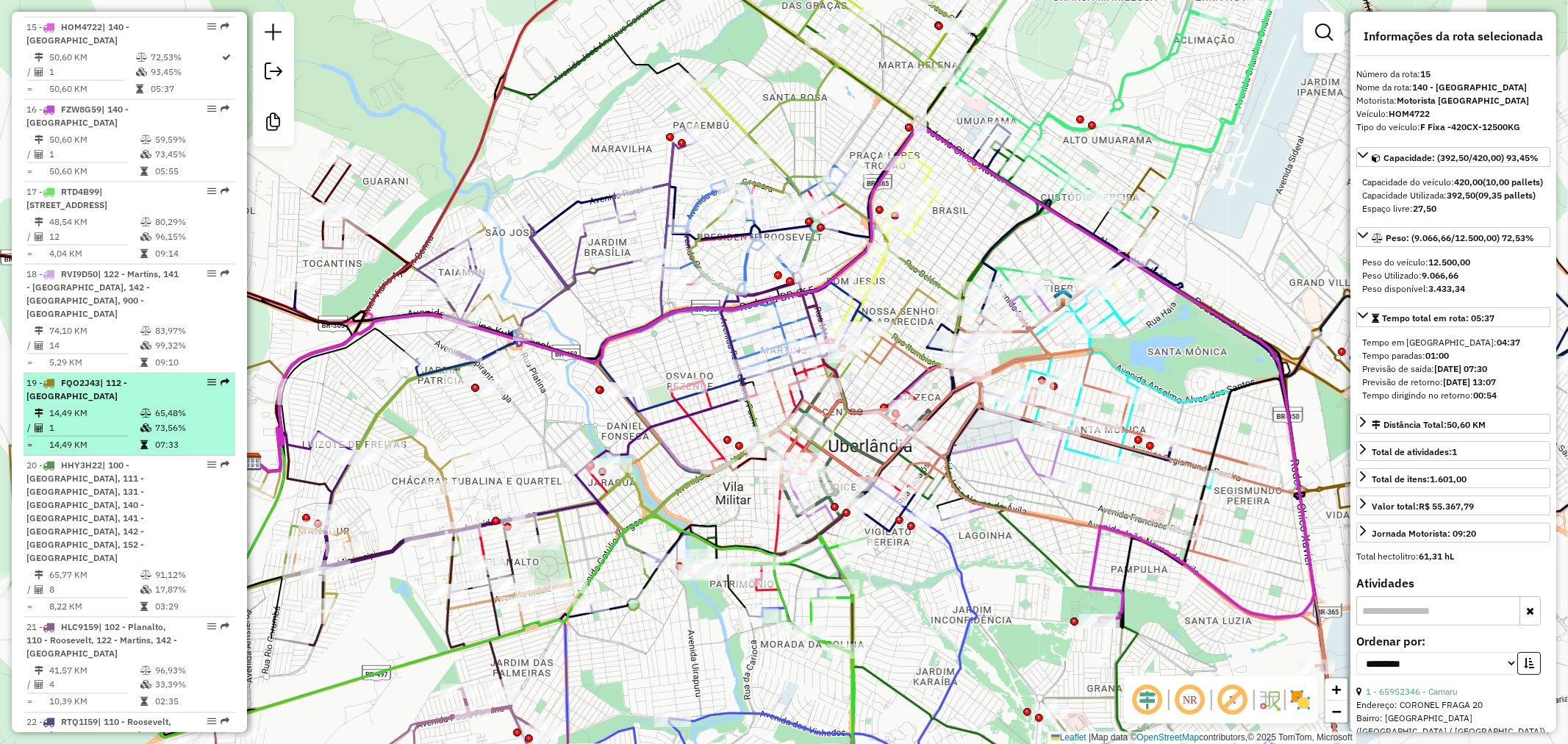
click at [164, 406] on td "65,48%" at bounding box center [191, 413] width 74 height 15
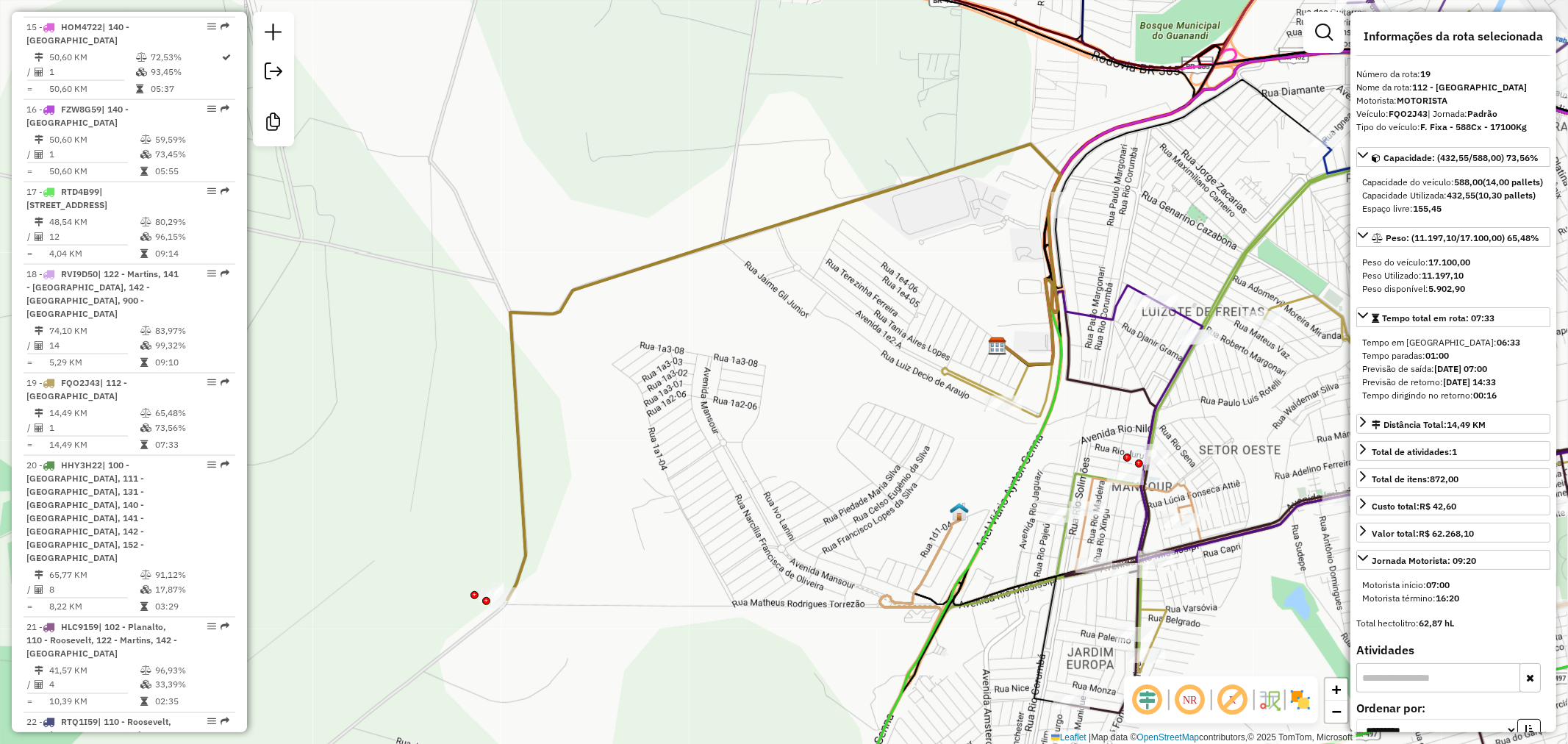
scroll to position [379, 0]
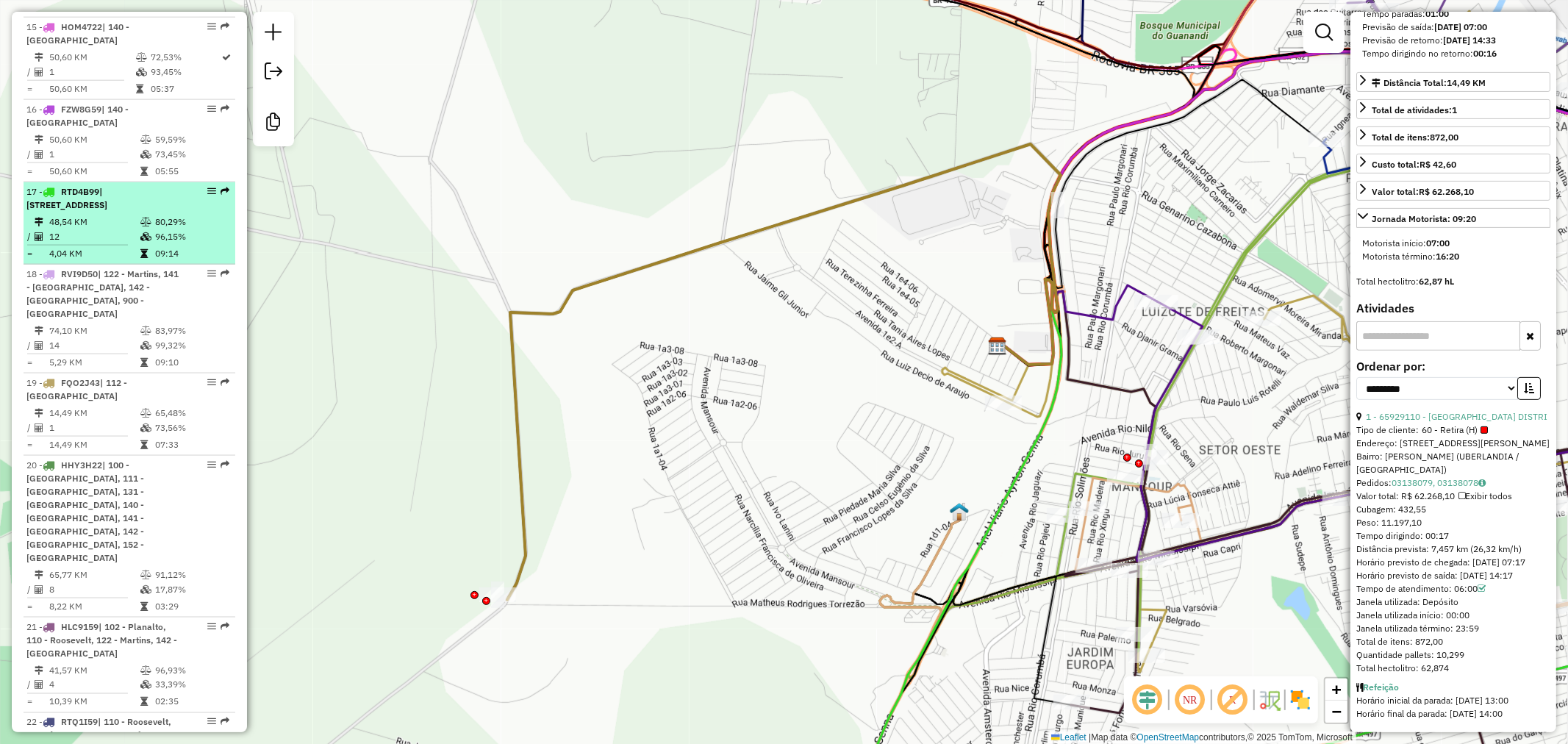
click at [125, 214] on td "48,54 KM" at bounding box center [94, 222] width 91 height 15
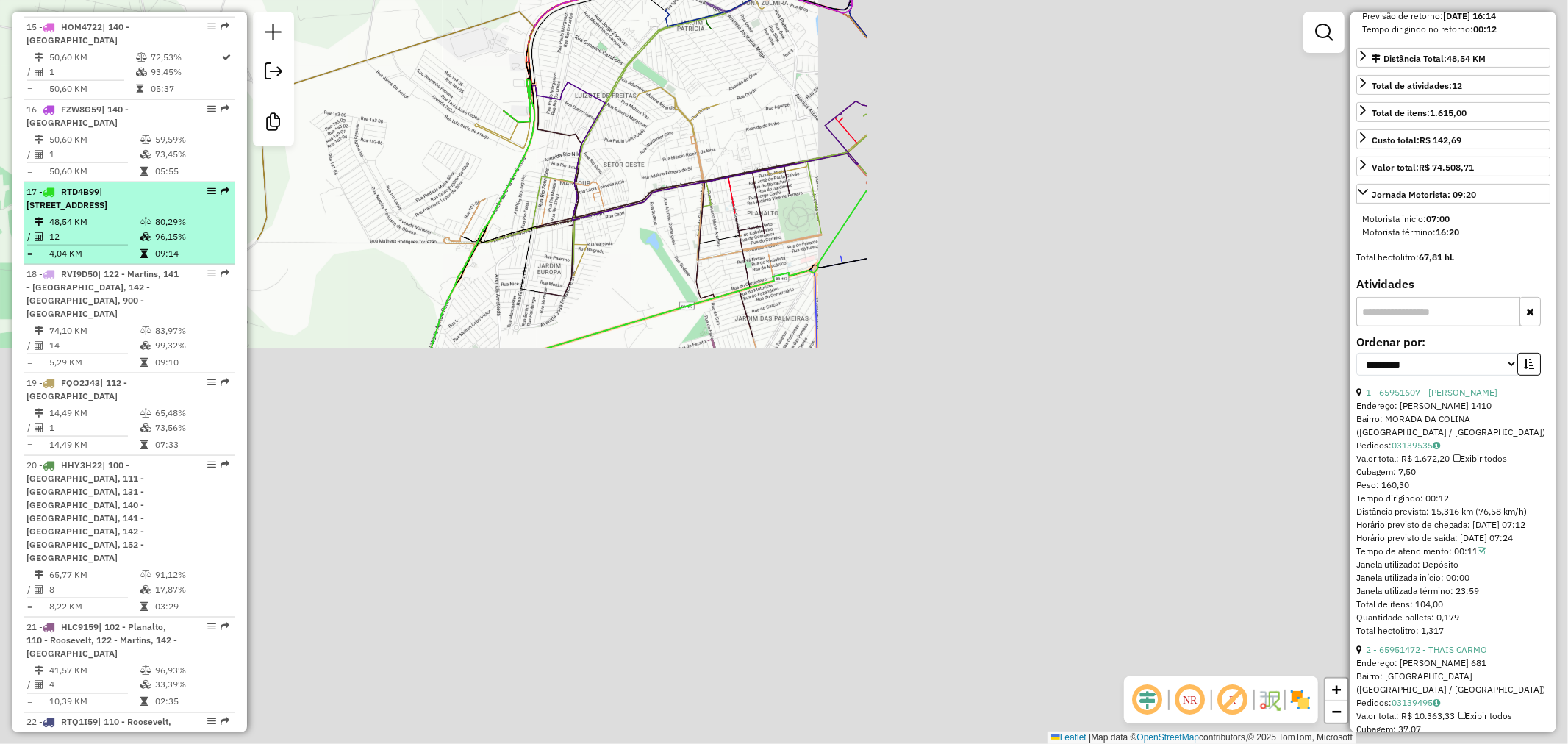
scroll to position [393, 0]
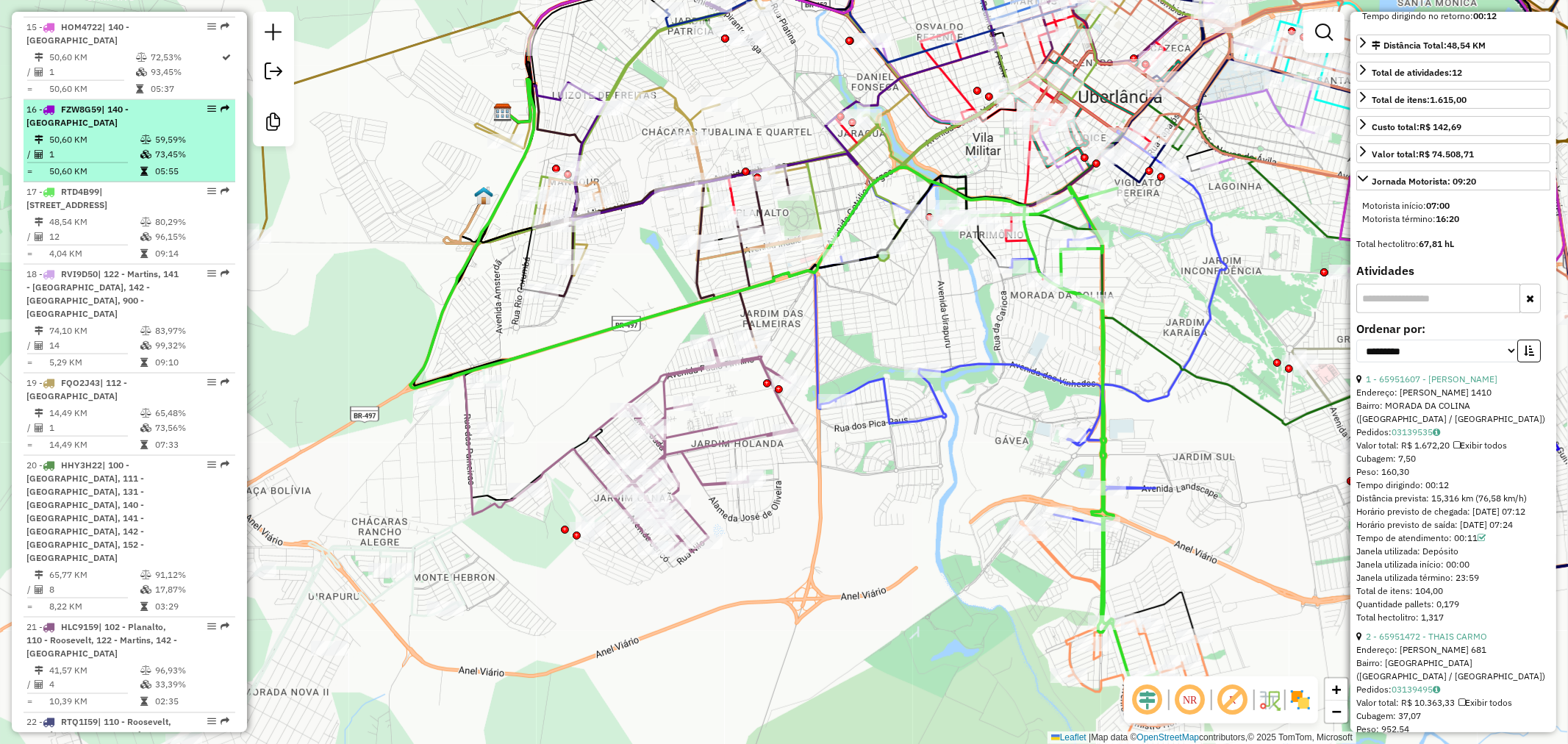
click at [169, 147] on td "73,45%" at bounding box center [191, 154] width 74 height 15
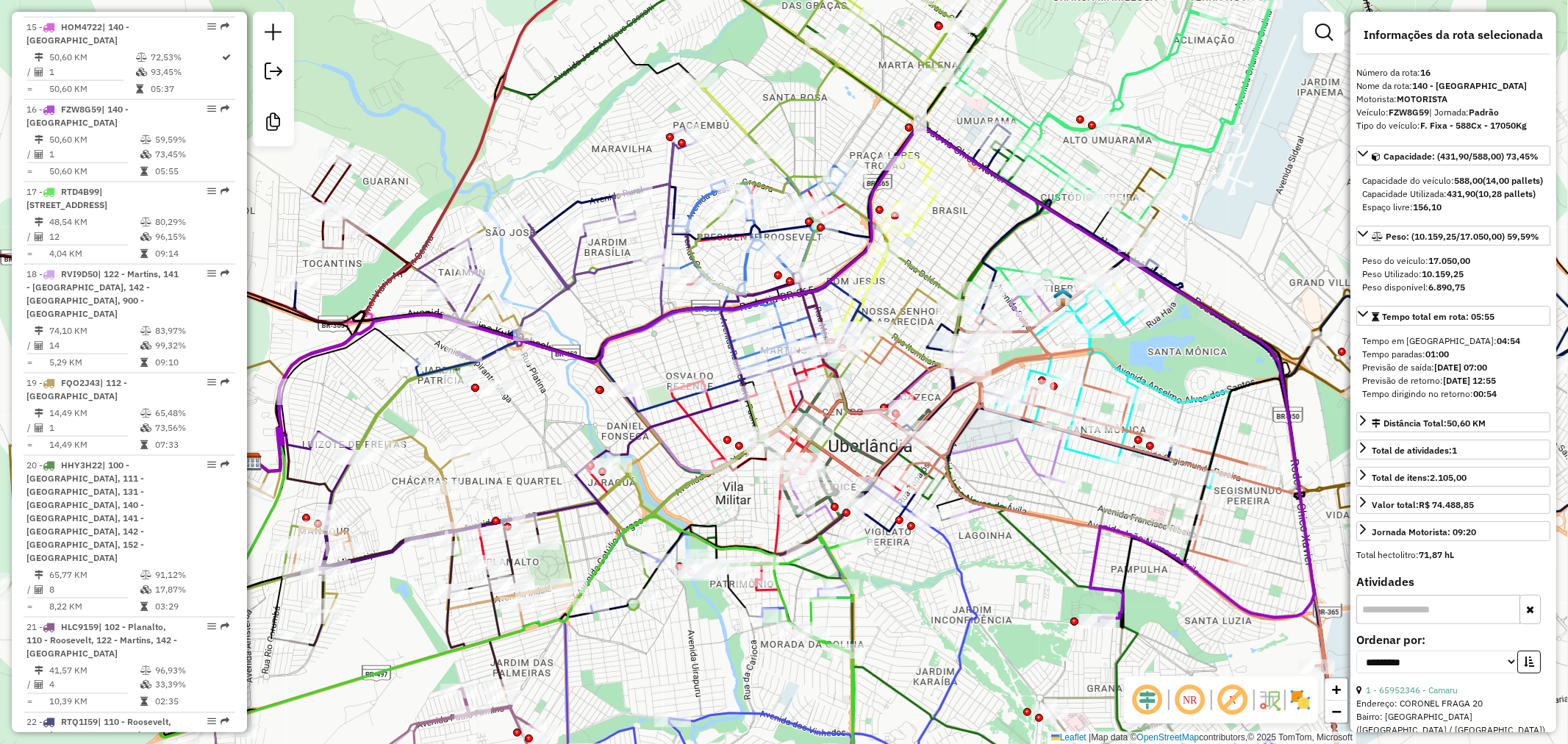
scroll to position [0, 0]
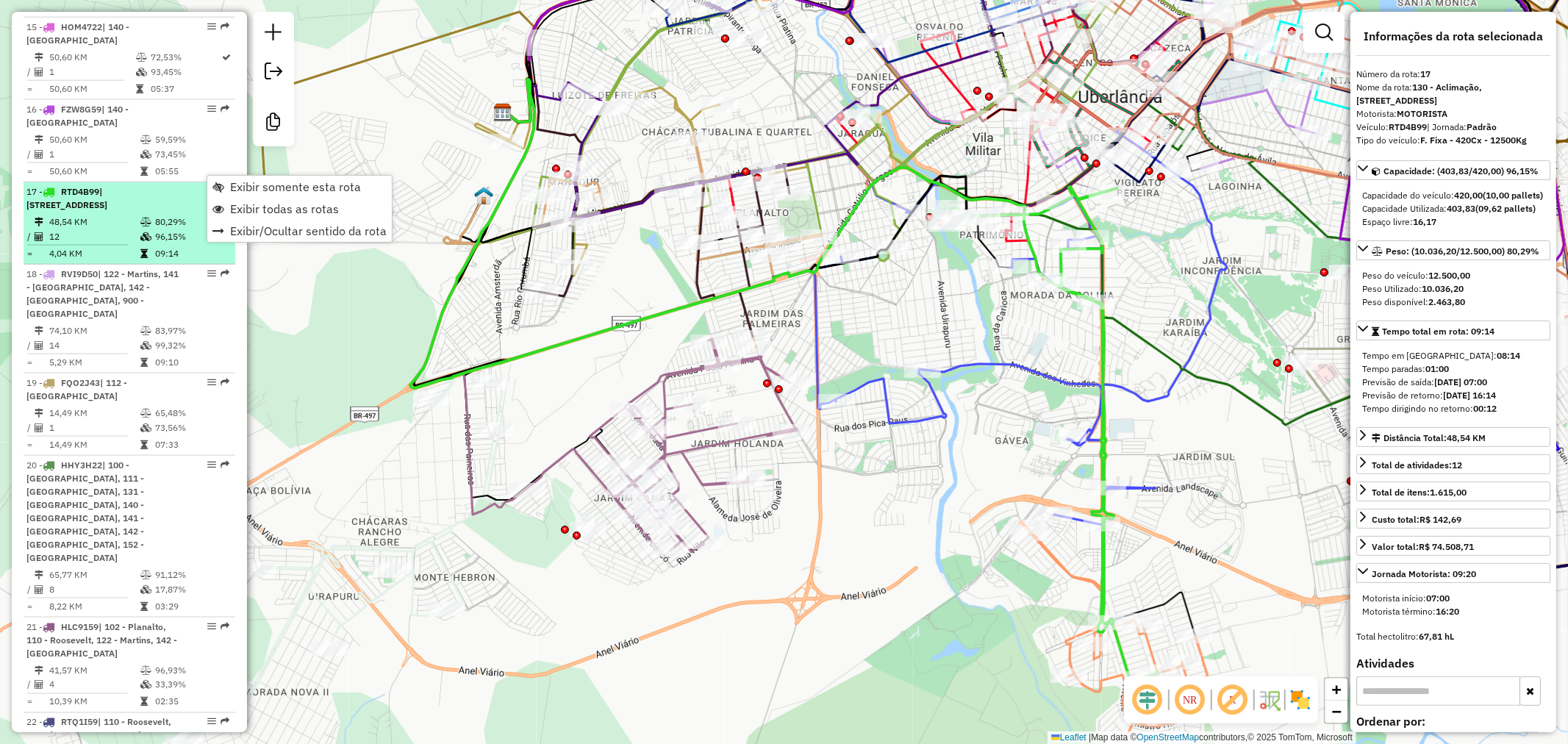
click at [149, 209] on div "17 - RTD4B99 | 130 - Aclimação, [STREET_ADDRESS]" at bounding box center [104, 199] width 156 height 26
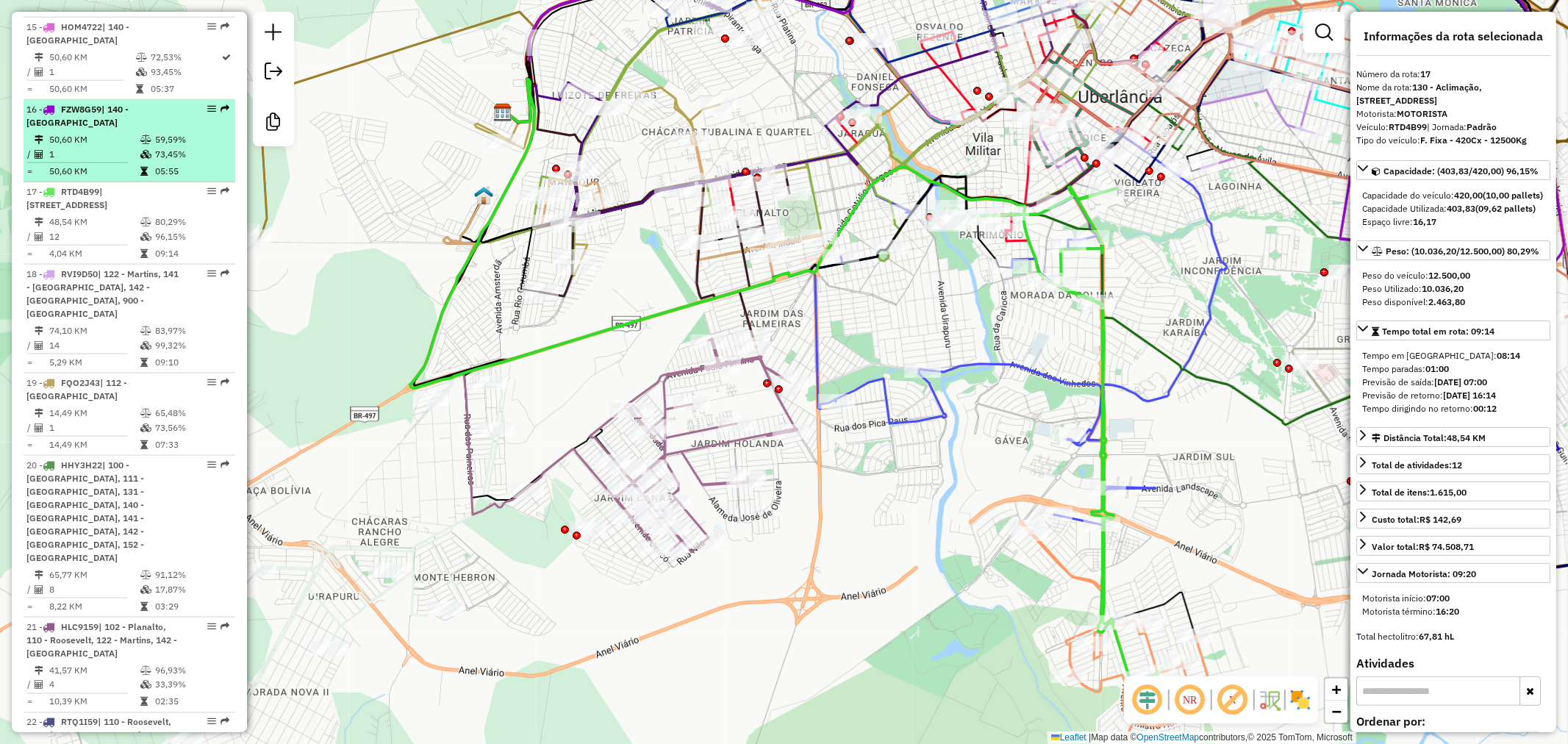
click at [141, 135] on icon at bounding box center [145, 140] width 11 height 9
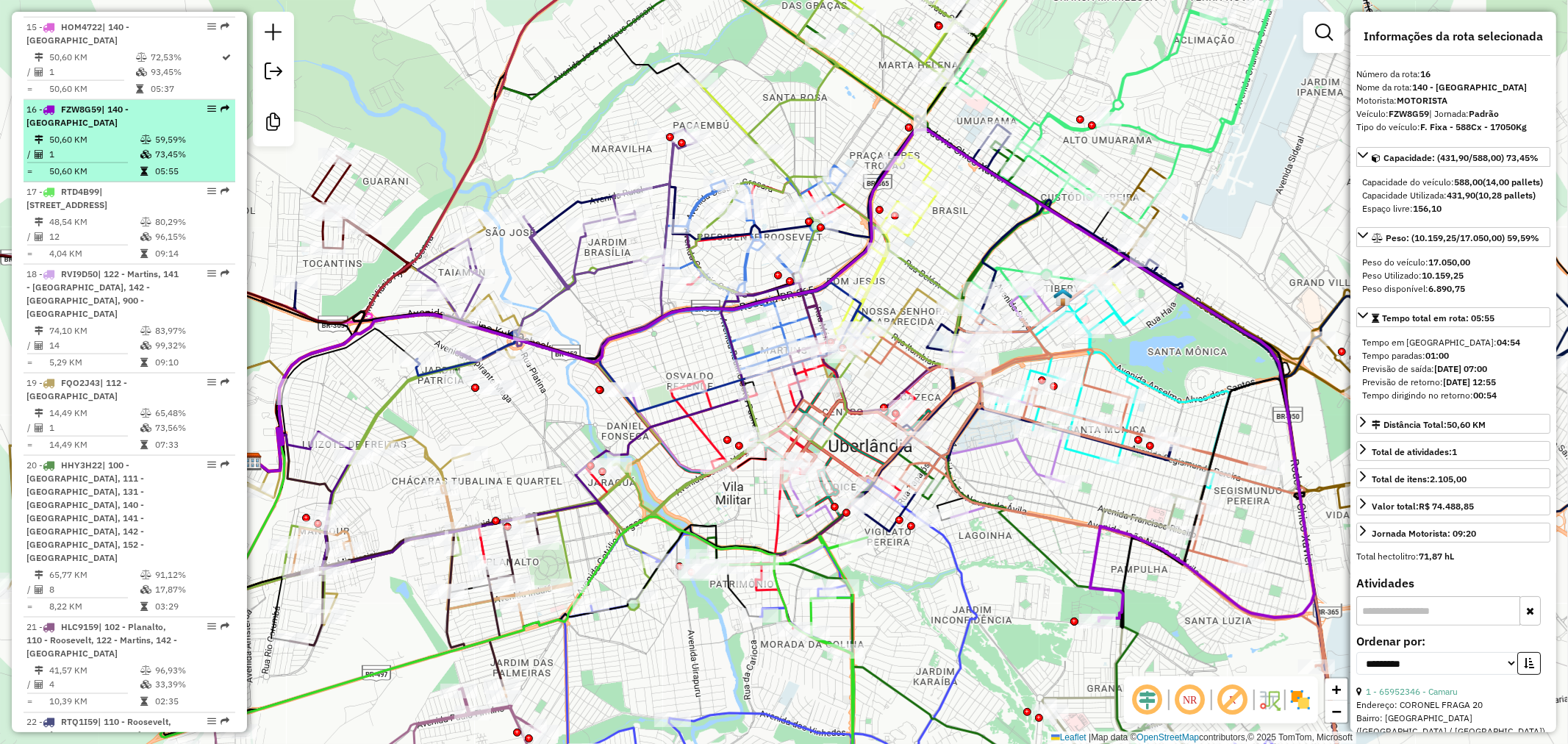
click at [98, 108] on span "FZW8G59" at bounding box center [80, 108] width 40 height 11
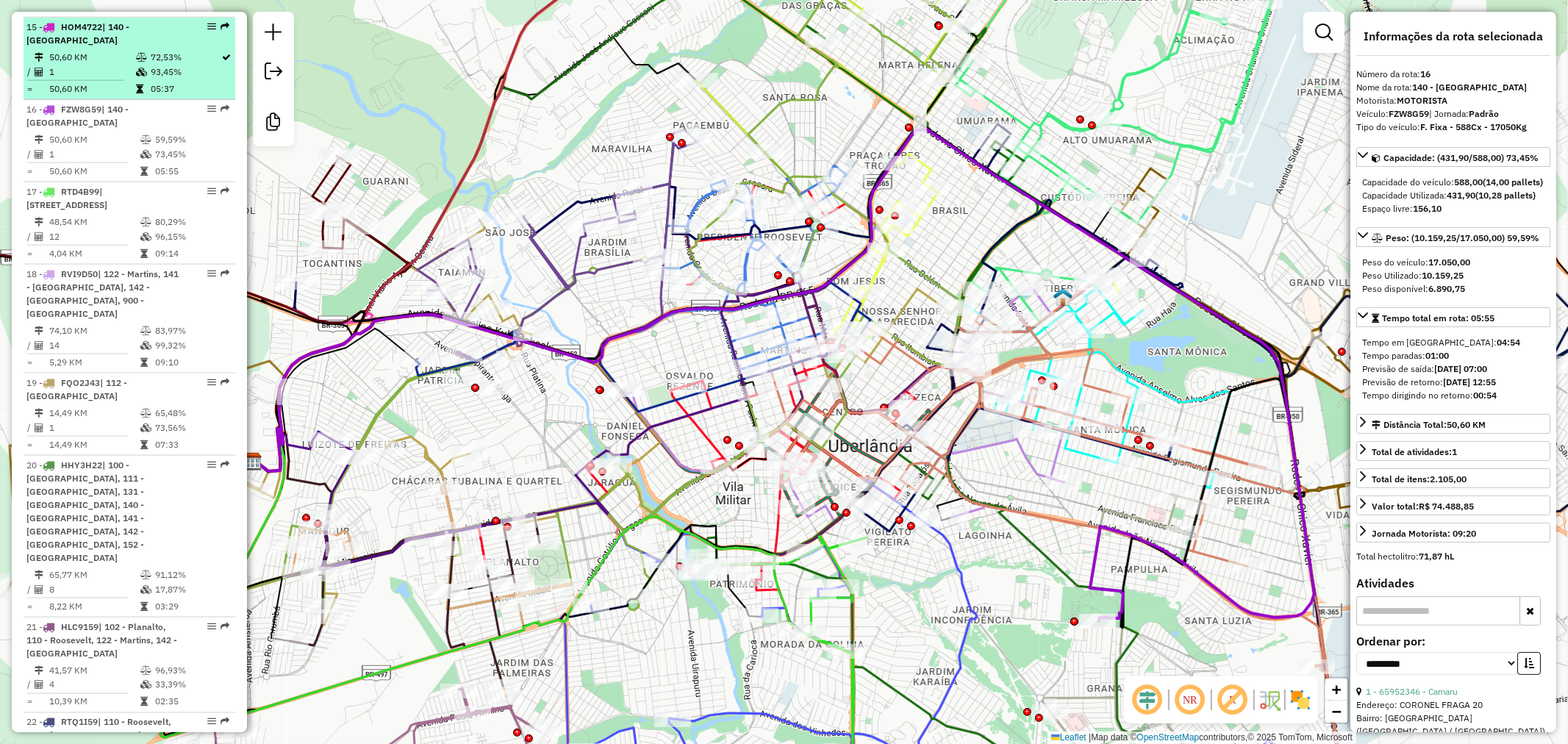
click at [106, 41] on span "| 140 - [GEOGRAPHIC_DATA]" at bounding box center [77, 34] width 103 height 25
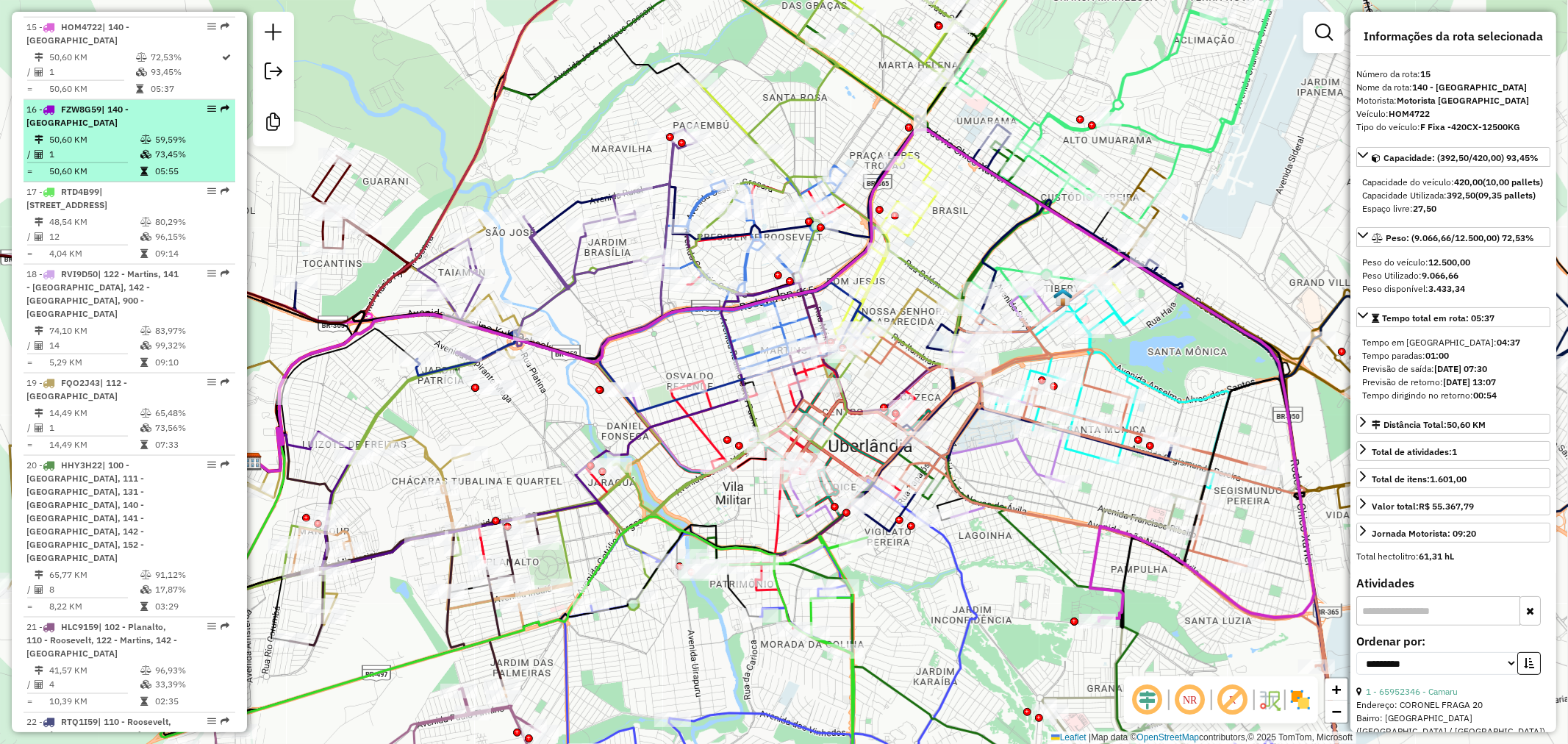
click at [93, 132] on td "50,60 KM" at bounding box center [94, 140] width 91 height 15
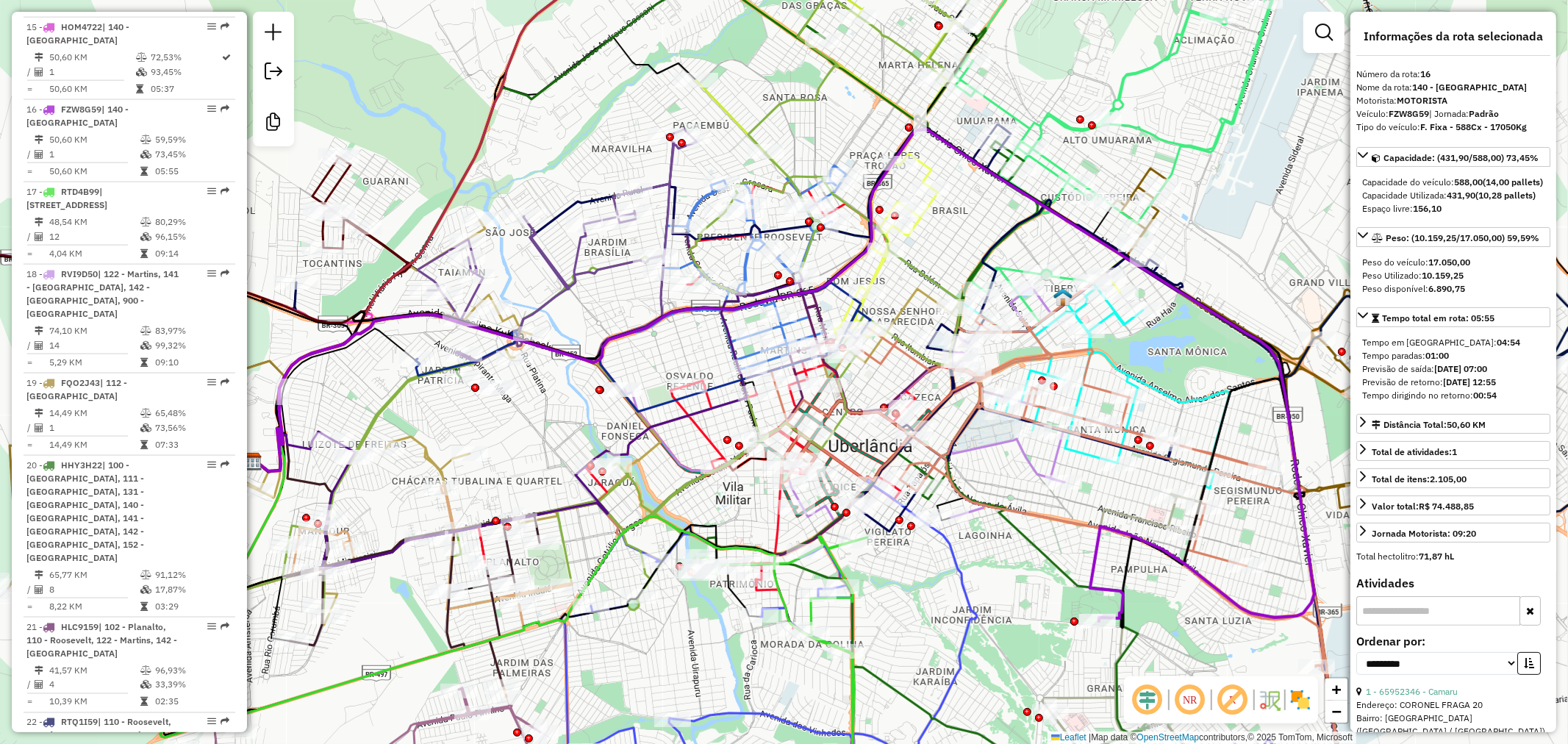
click at [1416, 113] on strong "FZW8G59" at bounding box center [1409, 113] width 40 height 11
copy div "FZW8G59"
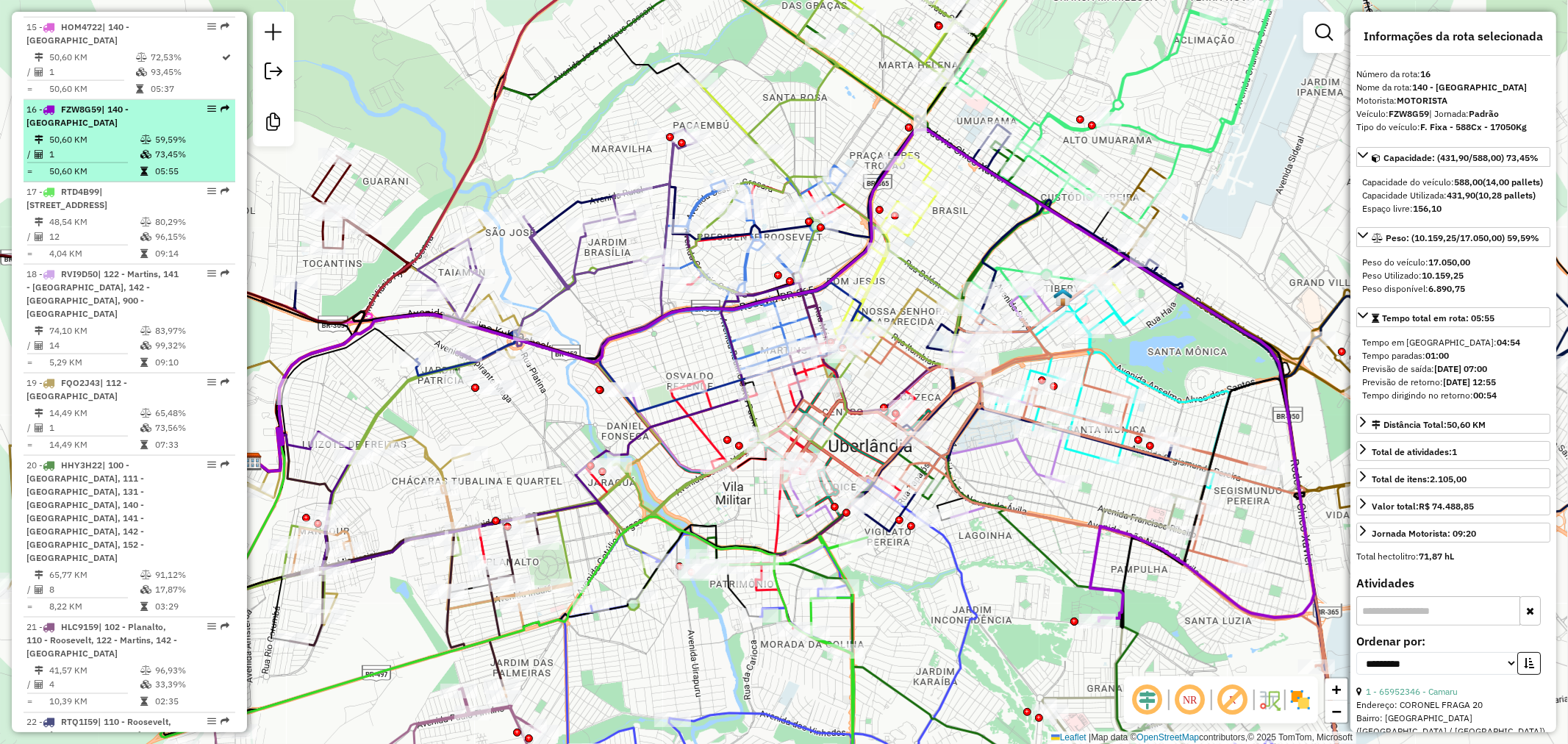
click at [177, 132] on td "59,59%" at bounding box center [191, 140] width 74 height 15
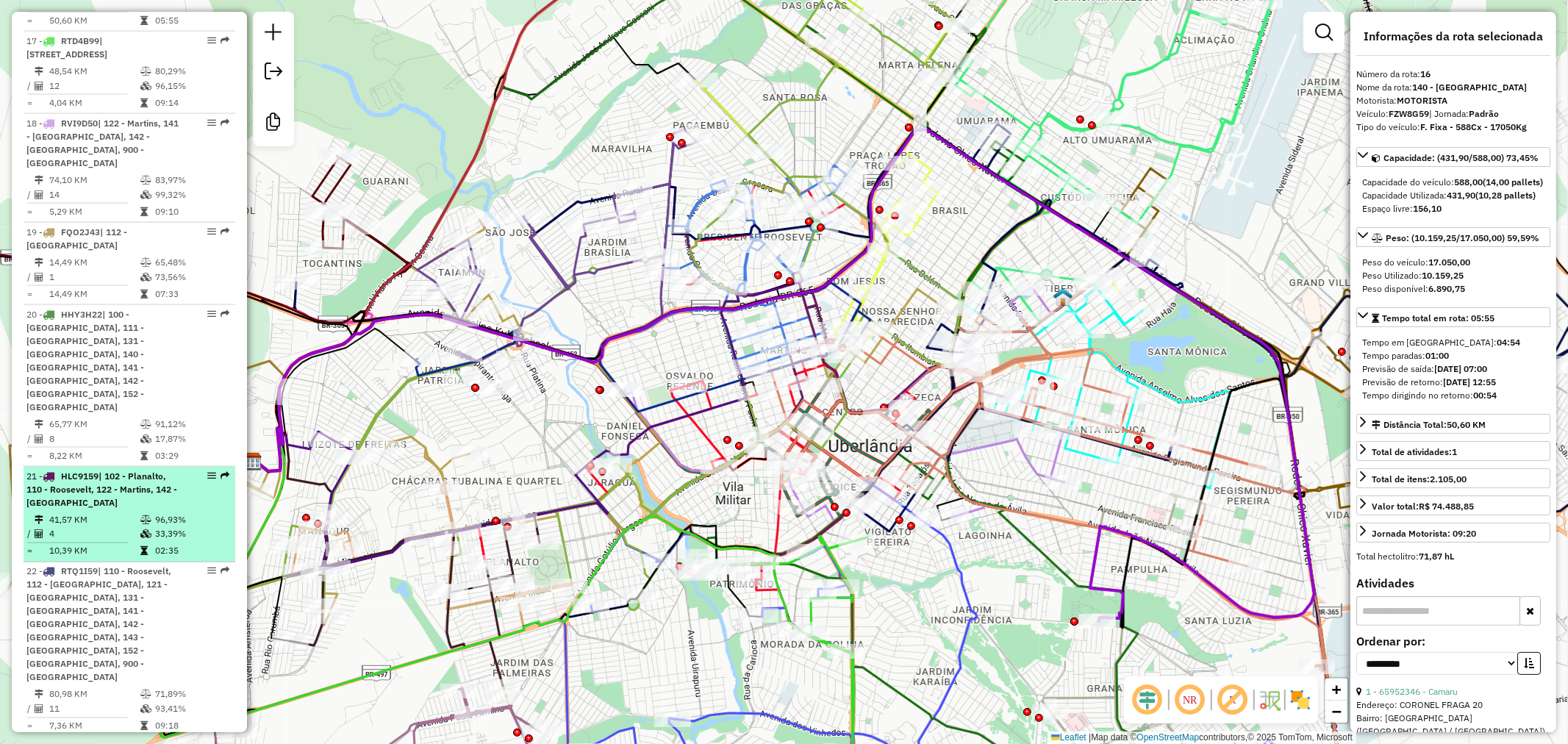
scroll to position [1847, 0]
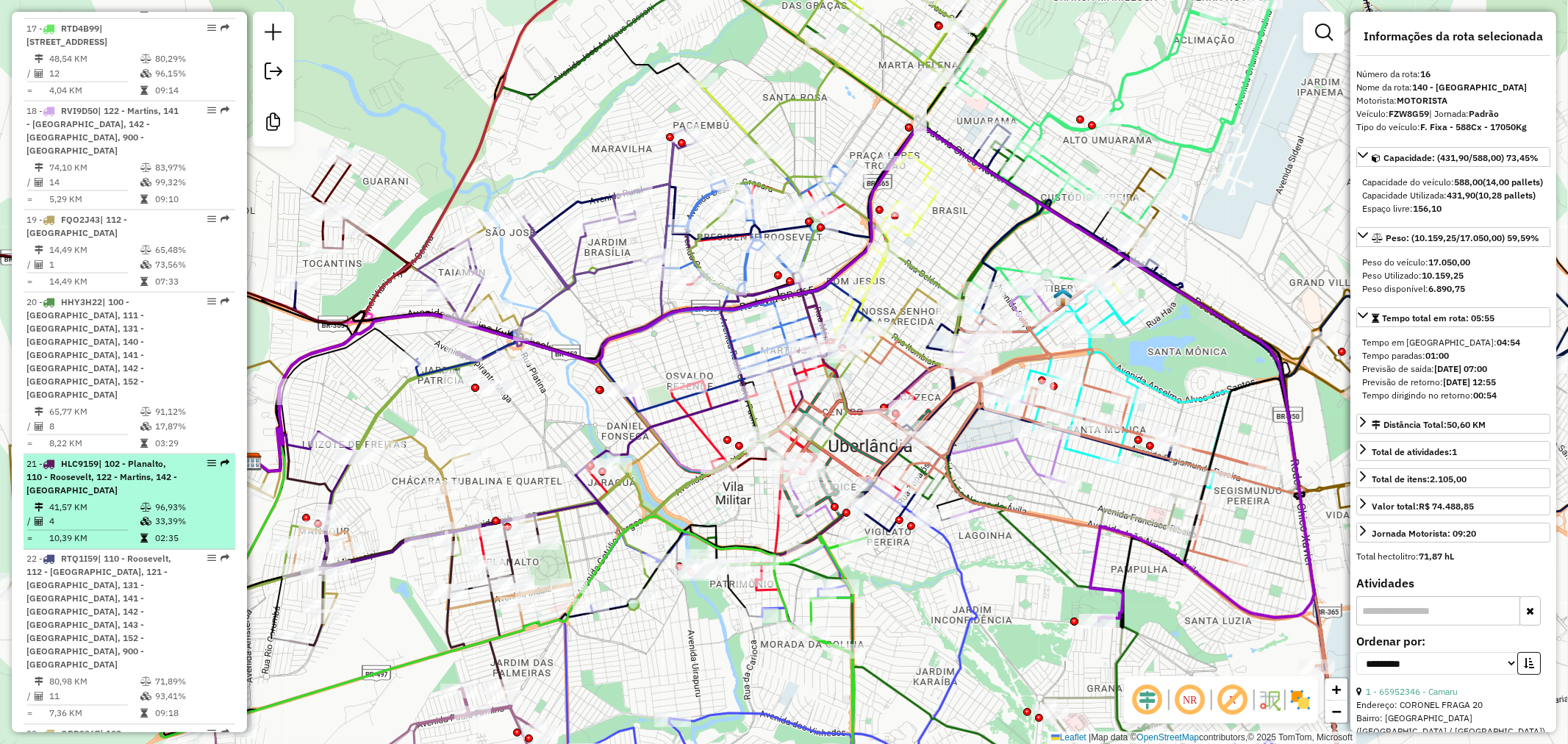
click at [137, 457] on div "21 - HLC9159 | 102 - Planalto, 110 - Roosevelt, 122 - Martins, 142 - [GEOGRAPHI…" at bounding box center [104, 477] width 156 height 39
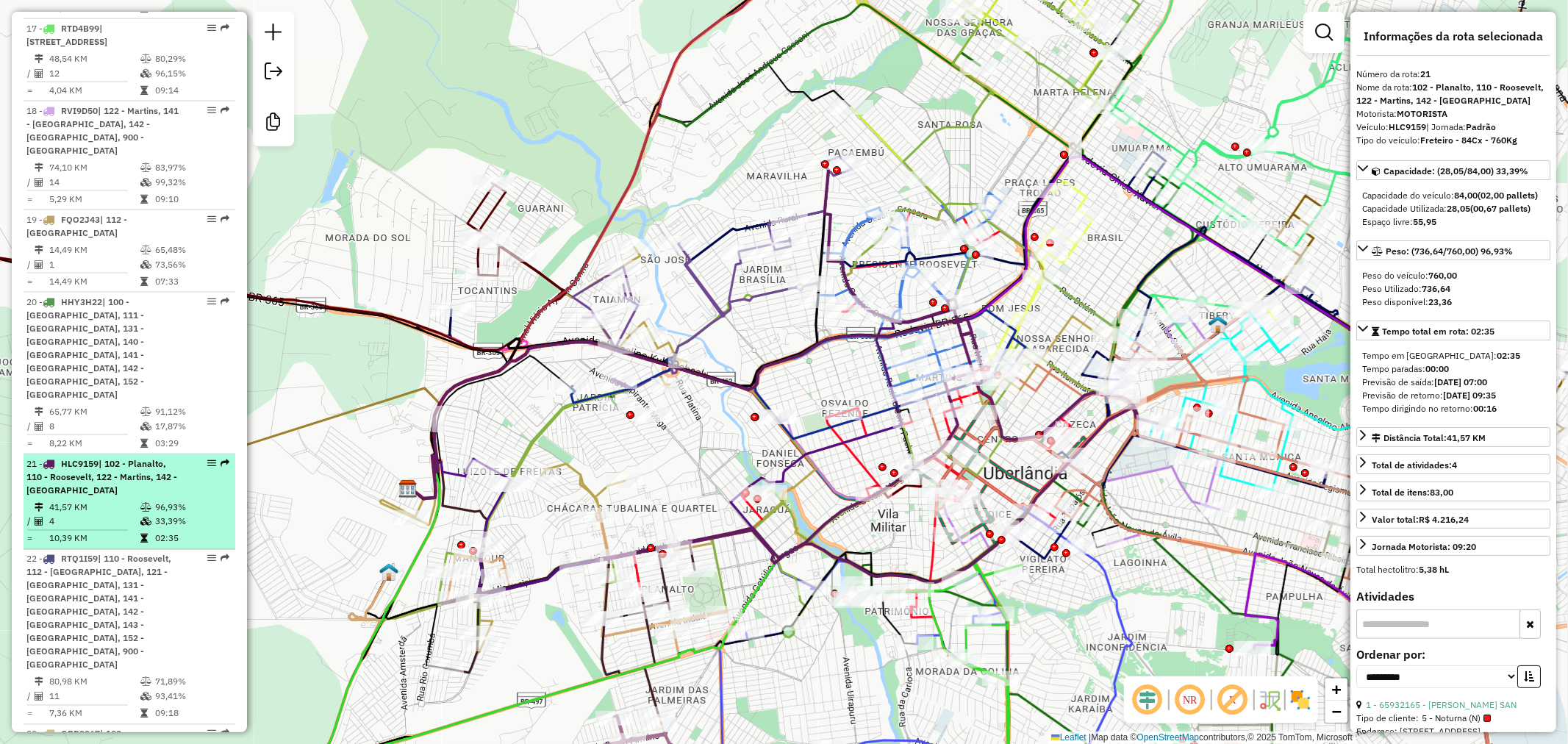
scroll to position [1928, 0]
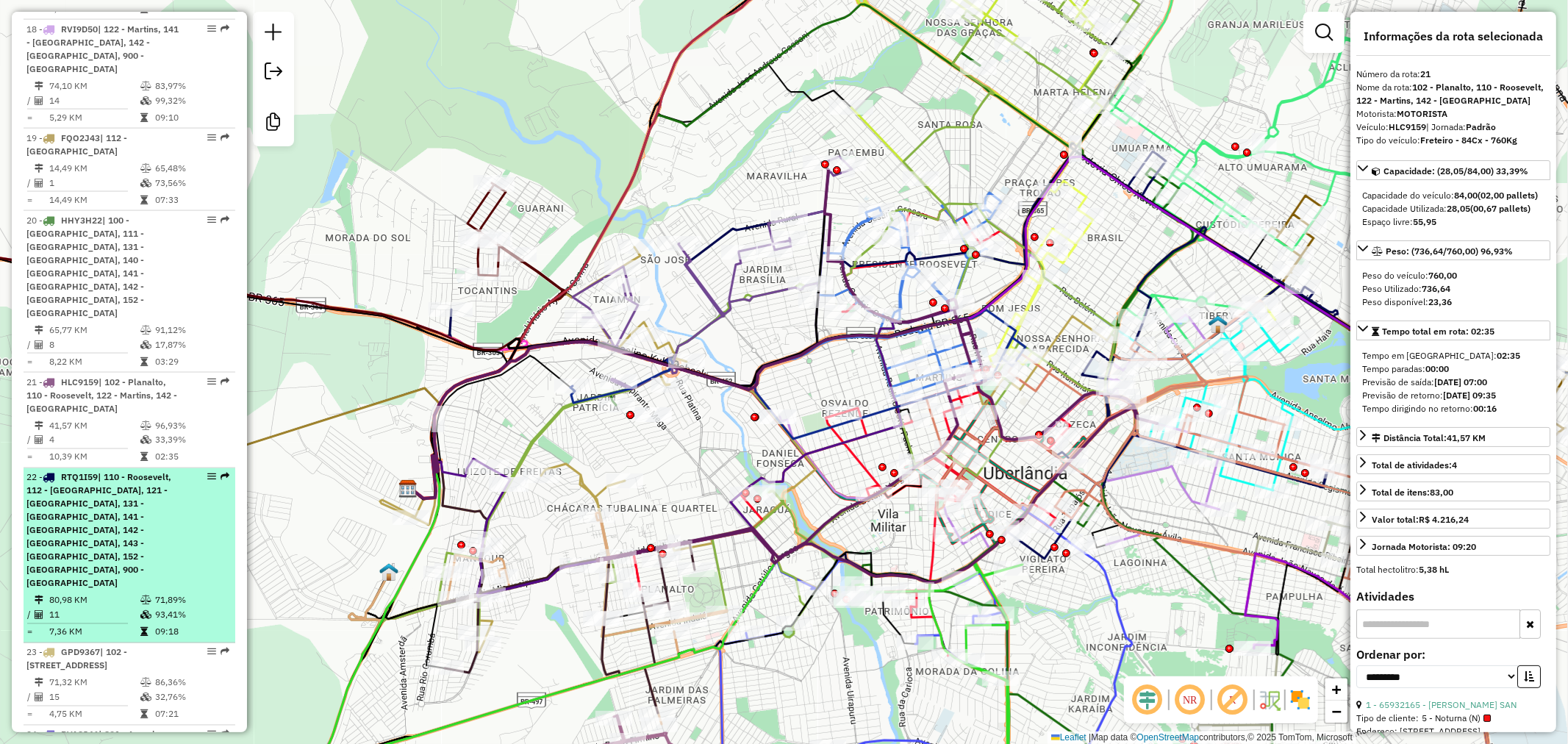
click at [138, 472] on span "| 110 - Roosevelt, 112 - [GEOGRAPHIC_DATA], 121 - [GEOGRAPHIC_DATA], 131 - [GEO…" at bounding box center [99, 530] width 145 height 117
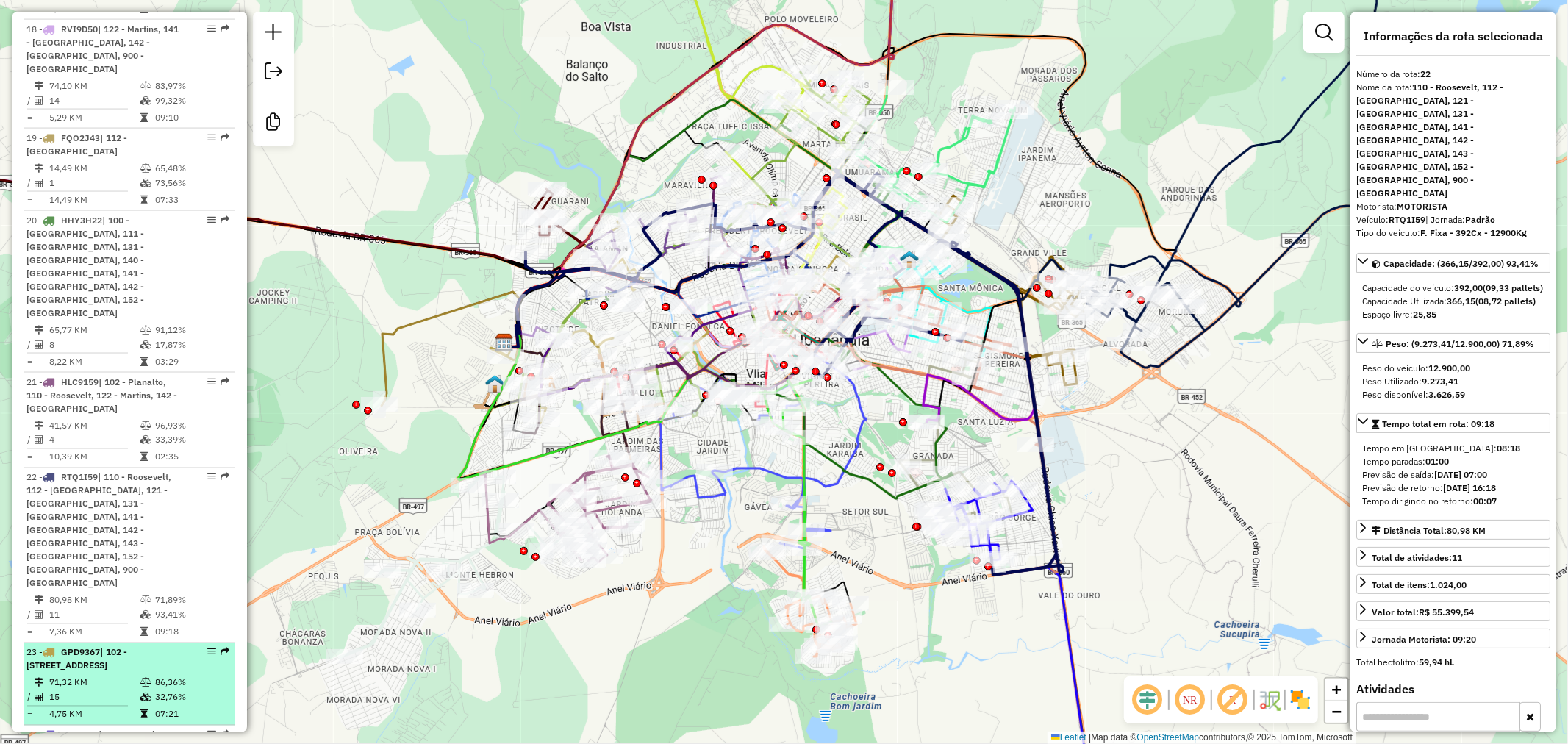
scroll to position [2009, 0]
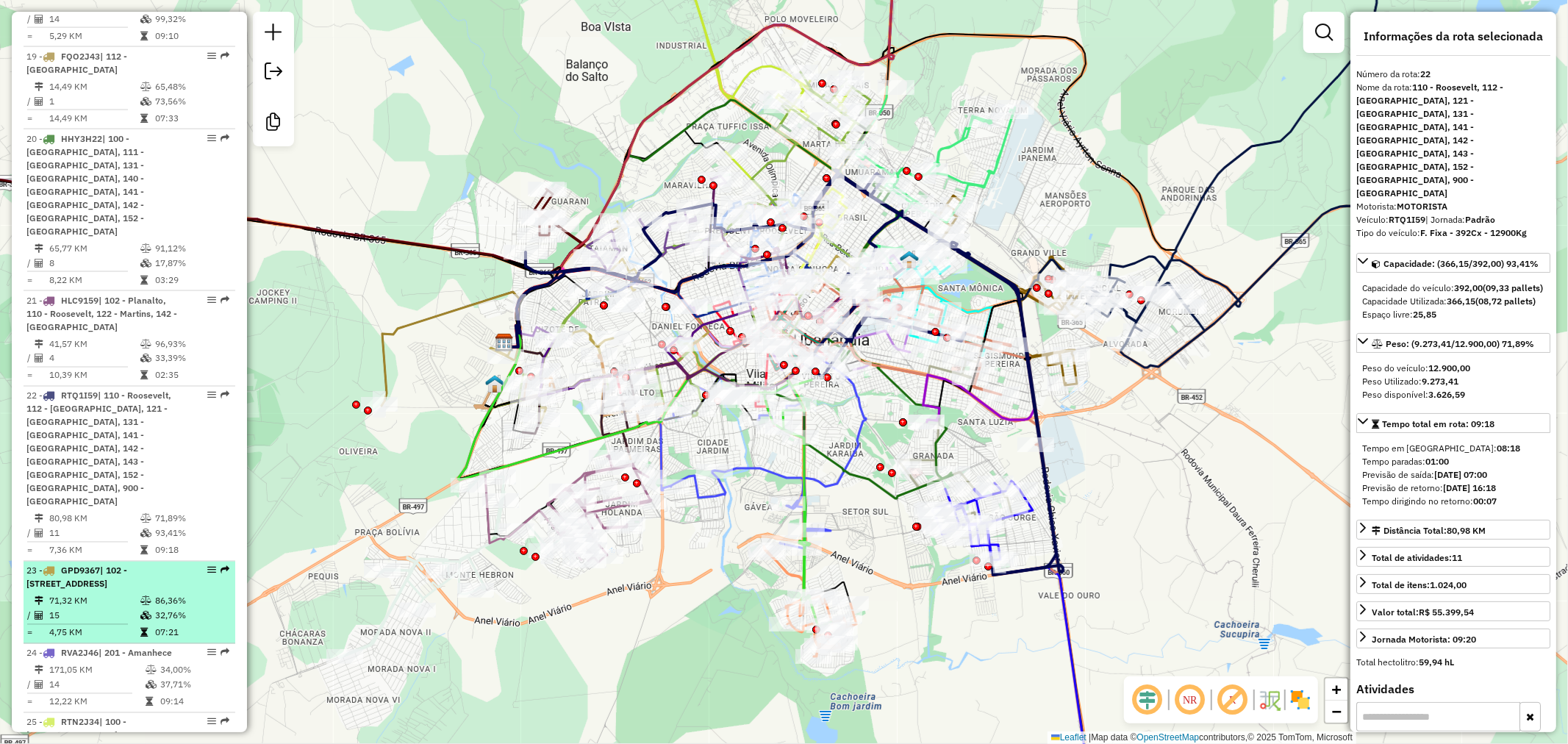
click at [127, 565] on span "| 102 - [STREET_ADDRESS]" at bounding box center [76, 577] width 101 height 25
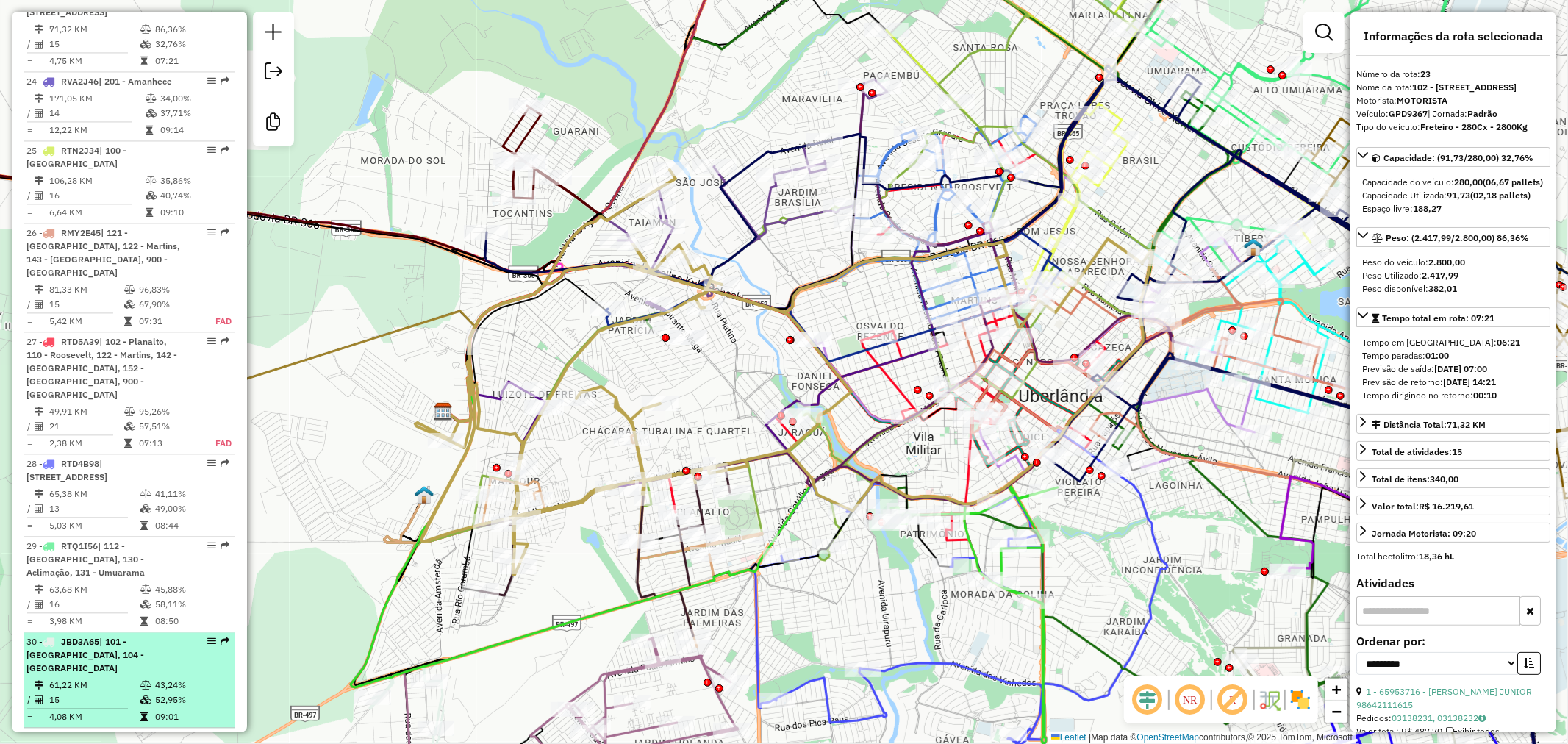
scroll to position [3153, 0]
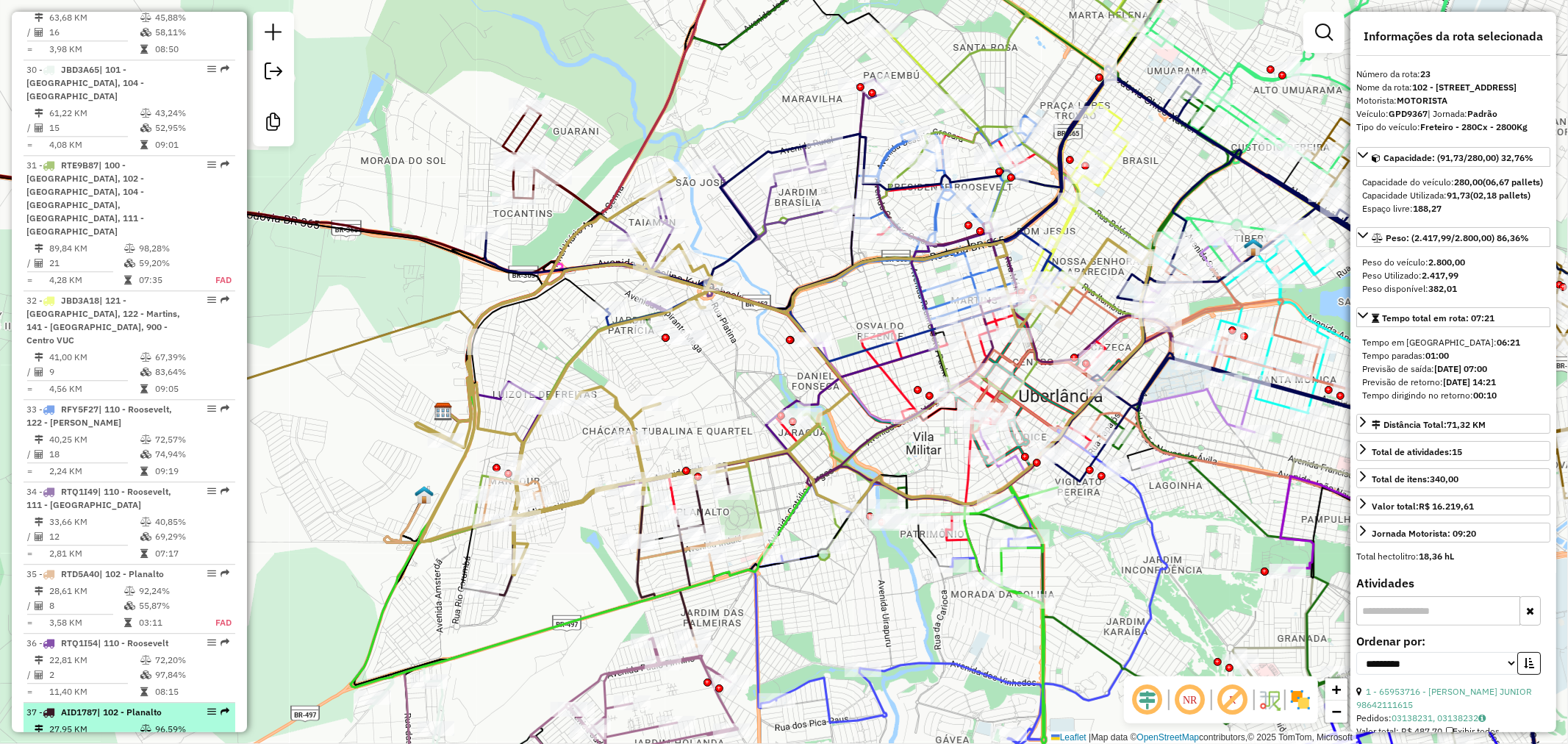
click at [127, 706] on span "| 102 - Planalto" at bounding box center [129, 711] width 65 height 11
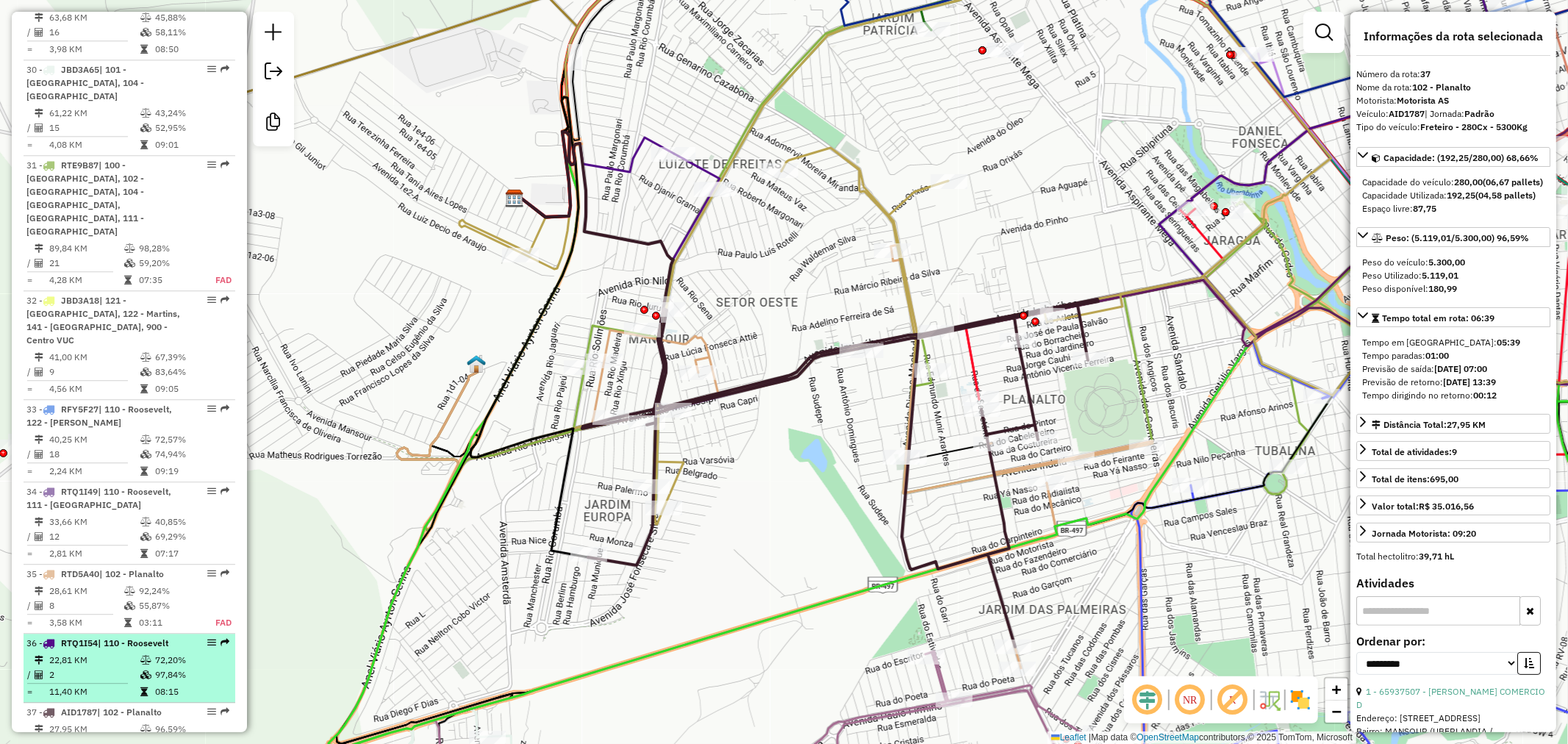
click at [150, 634] on li "36 - RTQ1I54 | 110 - Roosevelt 22,81 KM 72,20% / 2 97,84% = 11,40 KM 08:15" at bounding box center [130, 668] width 212 height 69
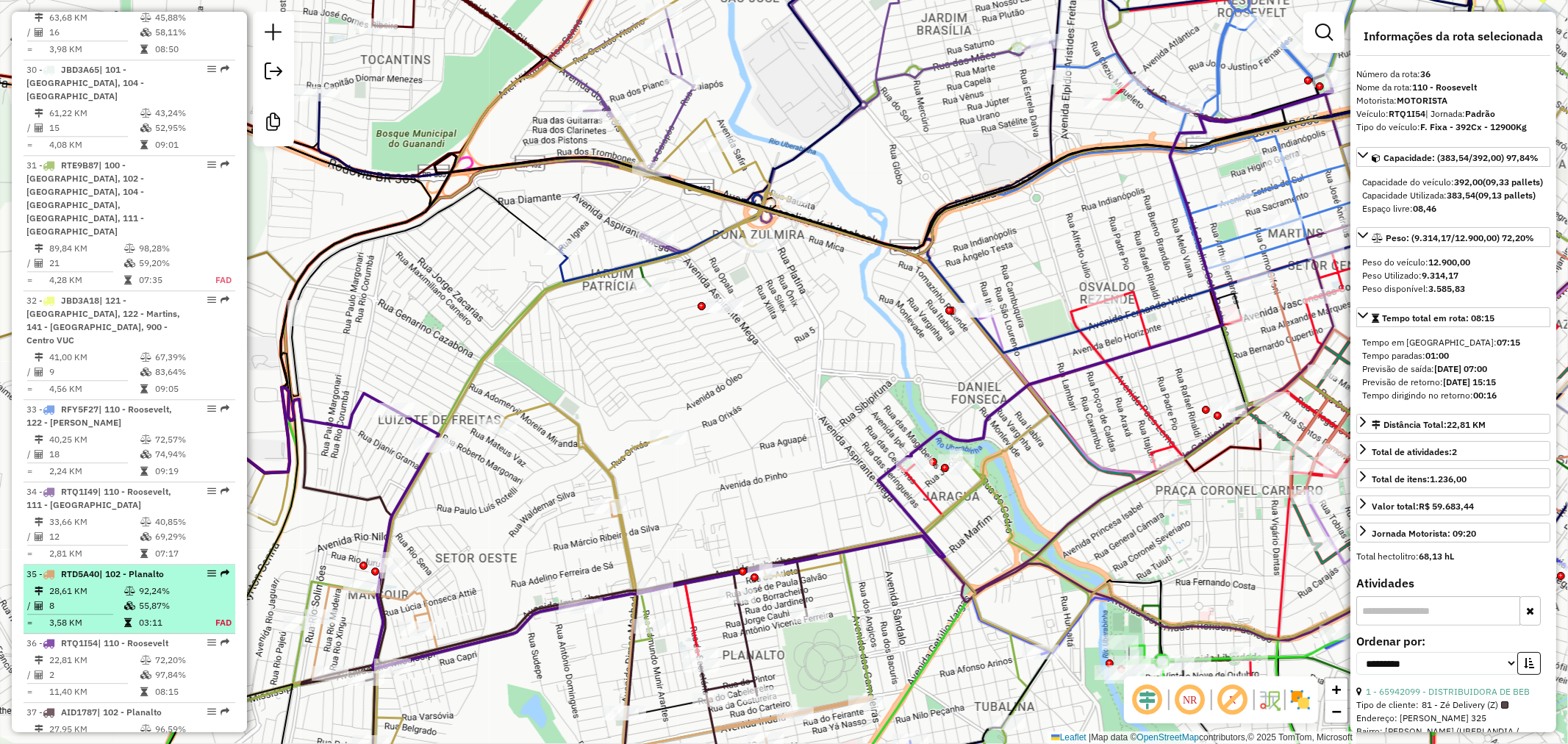
click at [140, 584] on td "92,24%" at bounding box center [168, 591] width 61 height 15
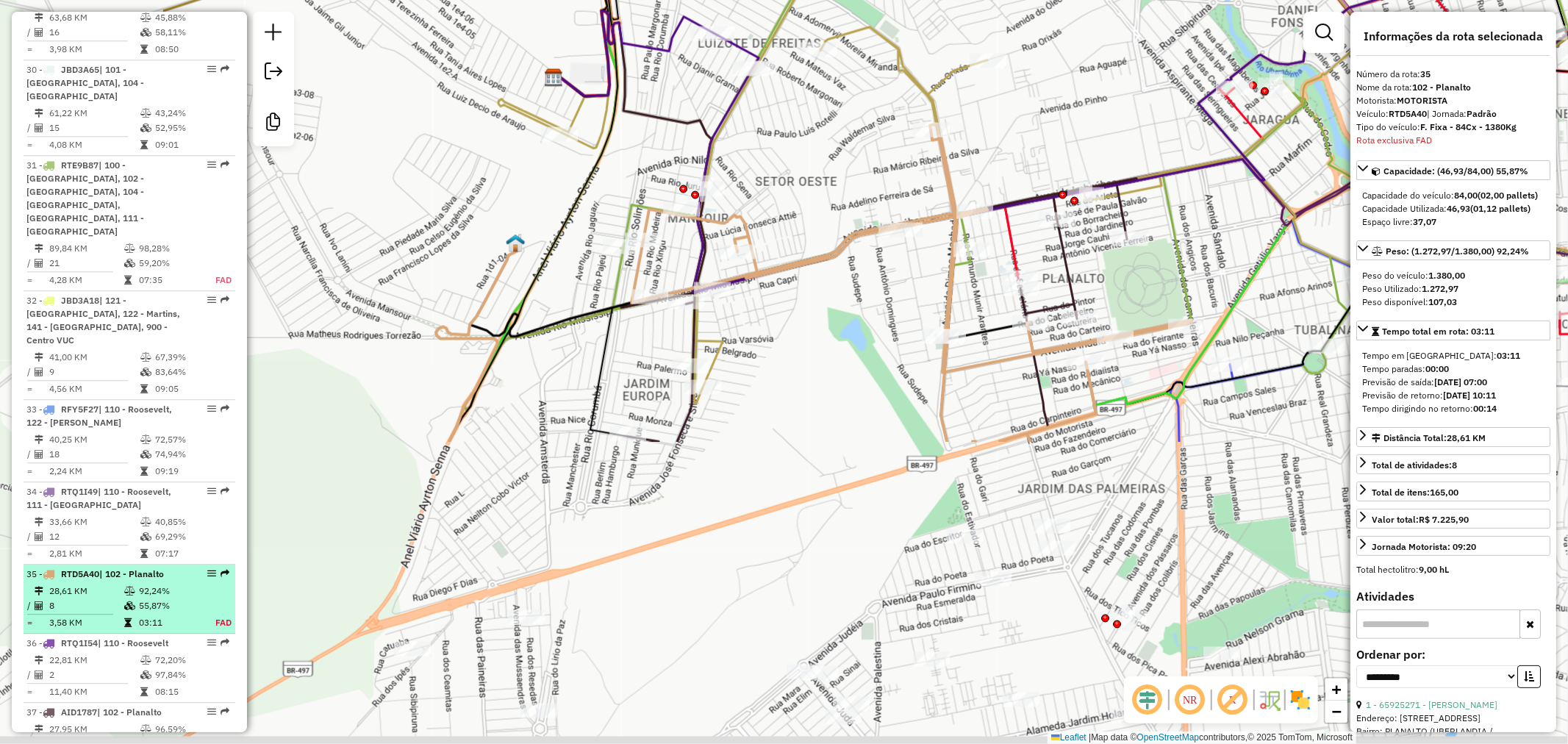
scroll to position [3235, 0]
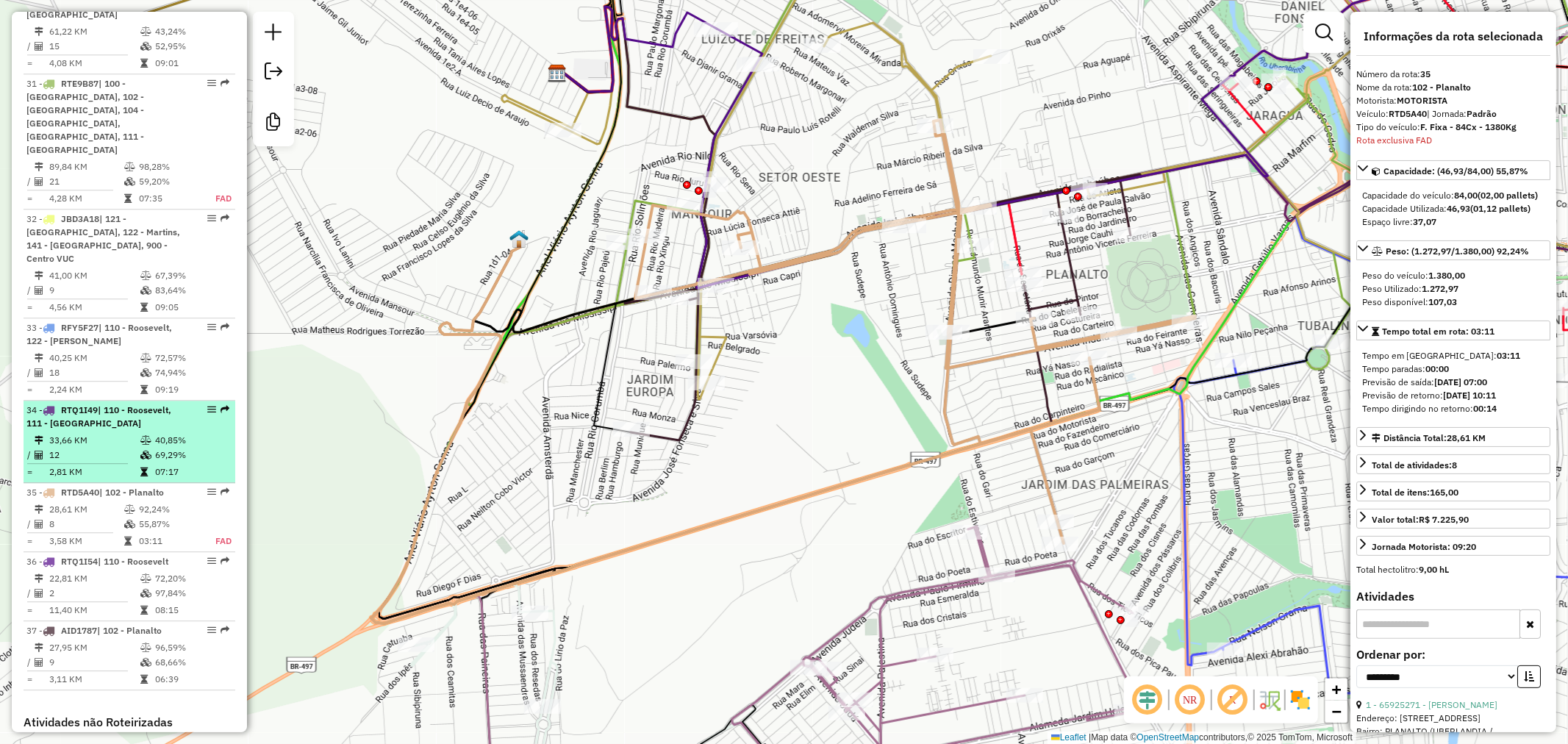
click at [116, 403] on div "34 - RTQ1I49 | 110 - Roosevelt, 111 - [GEOGRAPHIC_DATA]" at bounding box center [104, 416] width 156 height 26
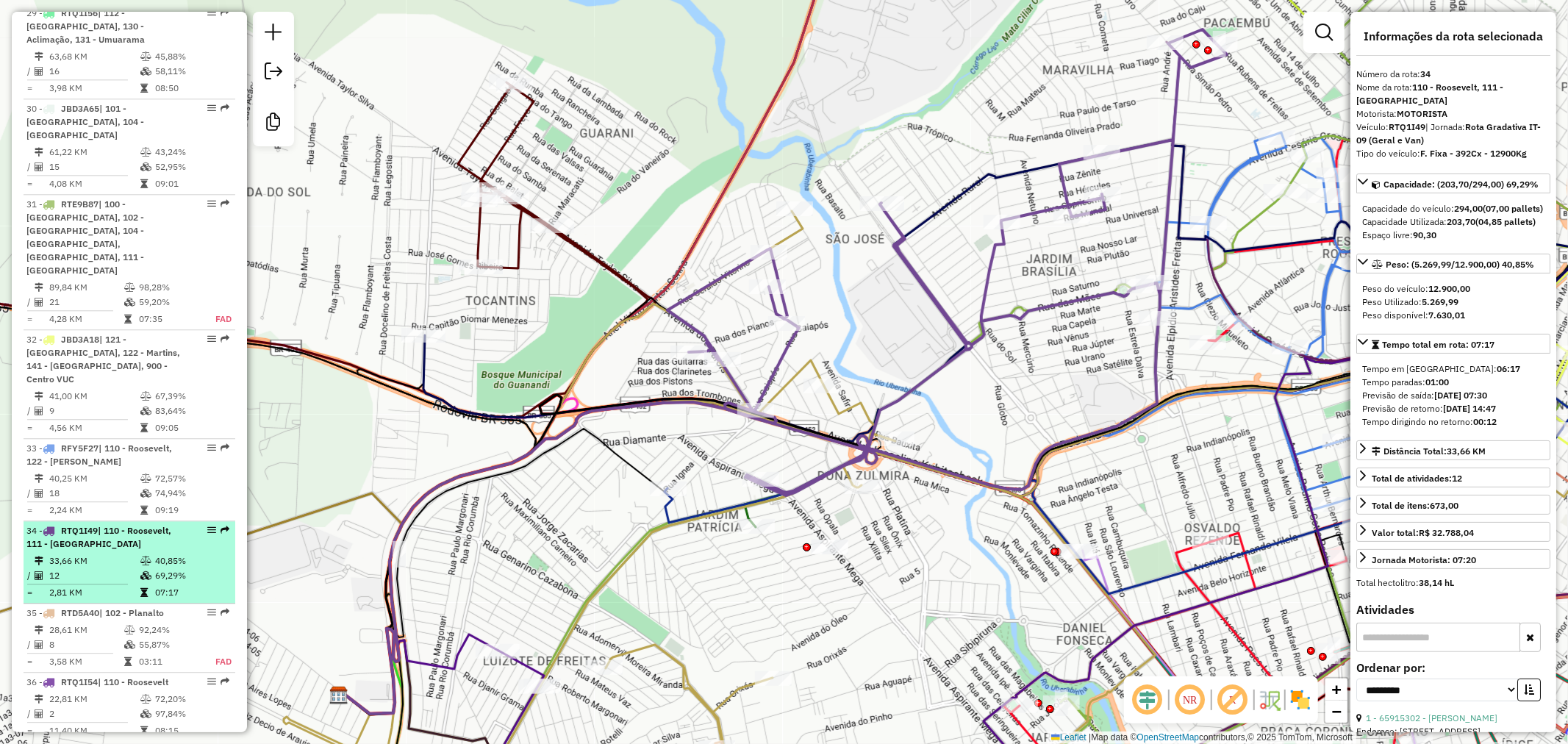
scroll to position [3071, 0]
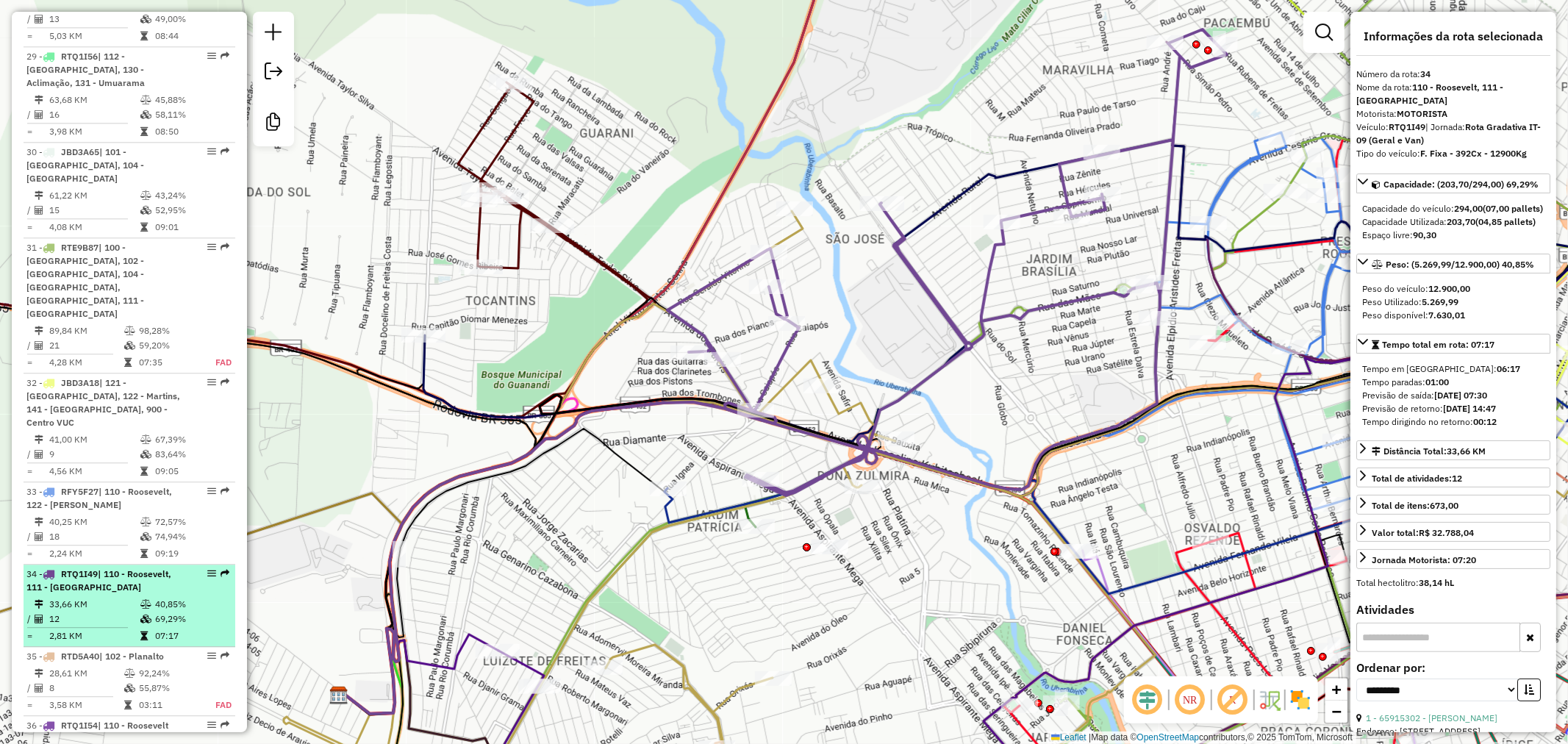
click at [126, 567] on div "34 - RTQ1I49 | 110 - Roosevelt, 111 - [GEOGRAPHIC_DATA]" at bounding box center [104, 581] width 156 height 26
click at [113, 568] on span "| 110 - Roosevelt, 111 - [GEOGRAPHIC_DATA]" at bounding box center [99, 581] width 145 height 25
click at [103, 568] on span "| 110 - Roosevelt, 111 - [GEOGRAPHIC_DATA]" at bounding box center [99, 581] width 145 height 25
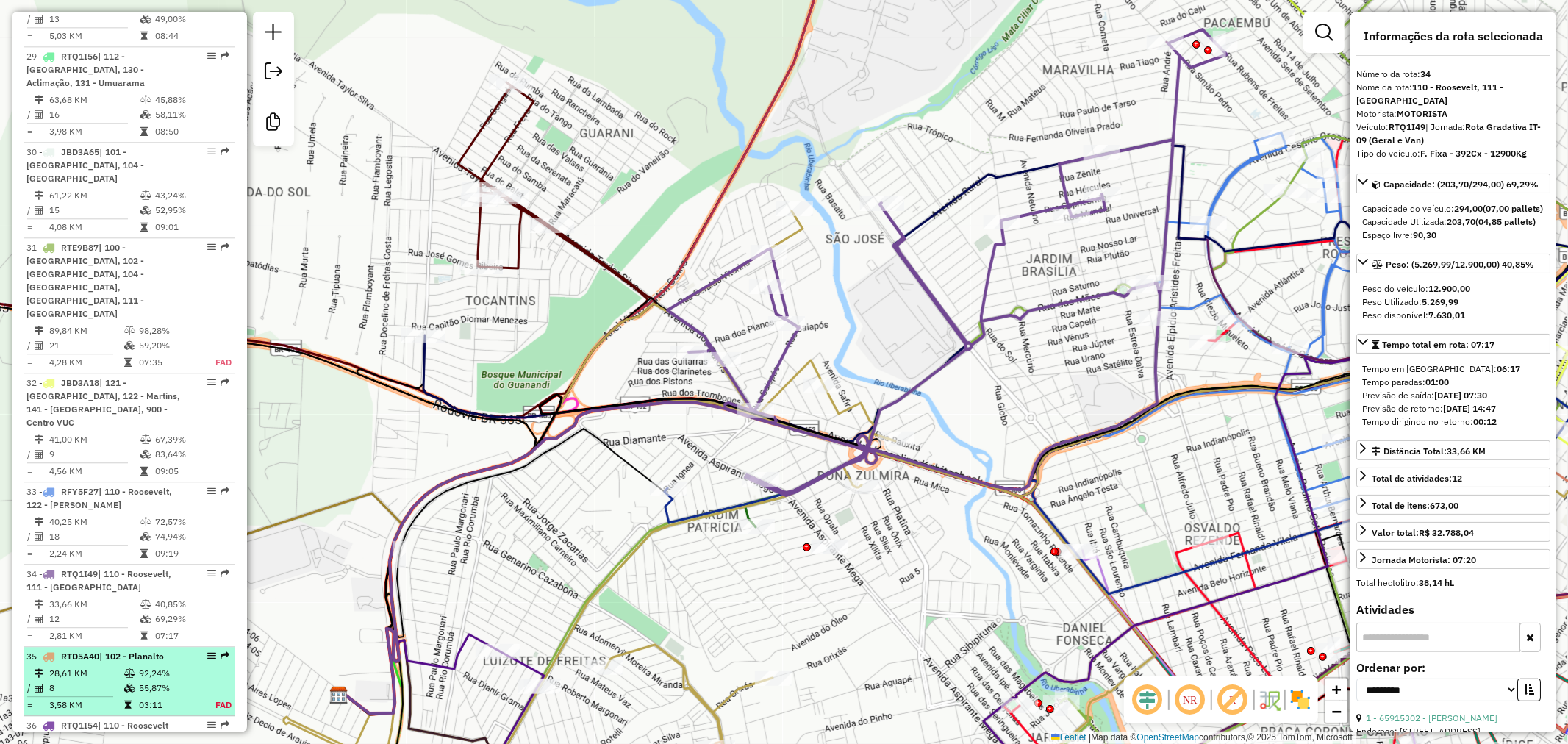
click at [121, 650] on span "| 102 - Planalto" at bounding box center [131, 655] width 65 height 11
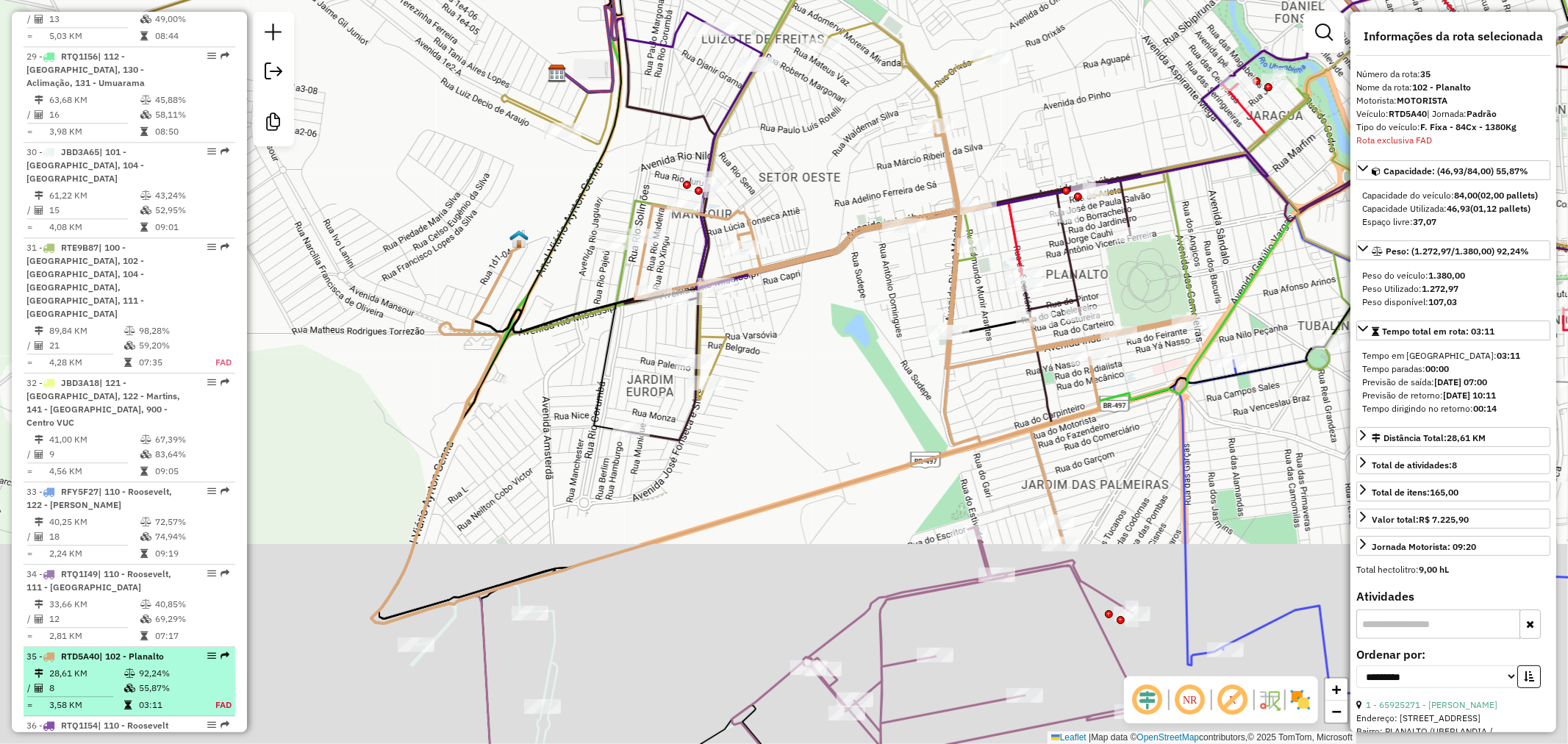
scroll to position [3235, 0]
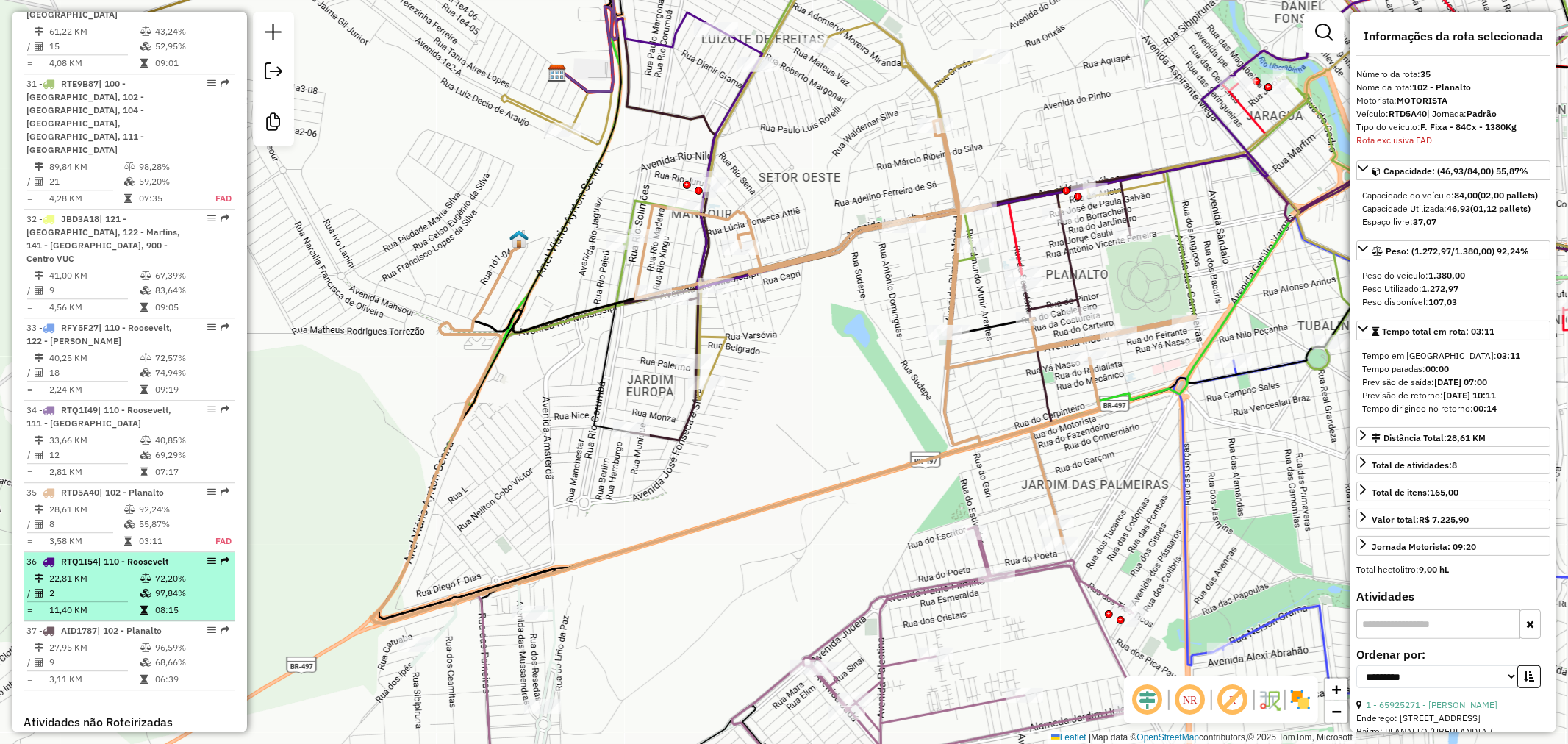
click at [98, 552] on li "36 - RTQ1I54 | 110 - Roosevelt 22,81 KM 72,20% / 2 97,84% = 11,40 KM 08:15" at bounding box center [130, 586] width 212 height 69
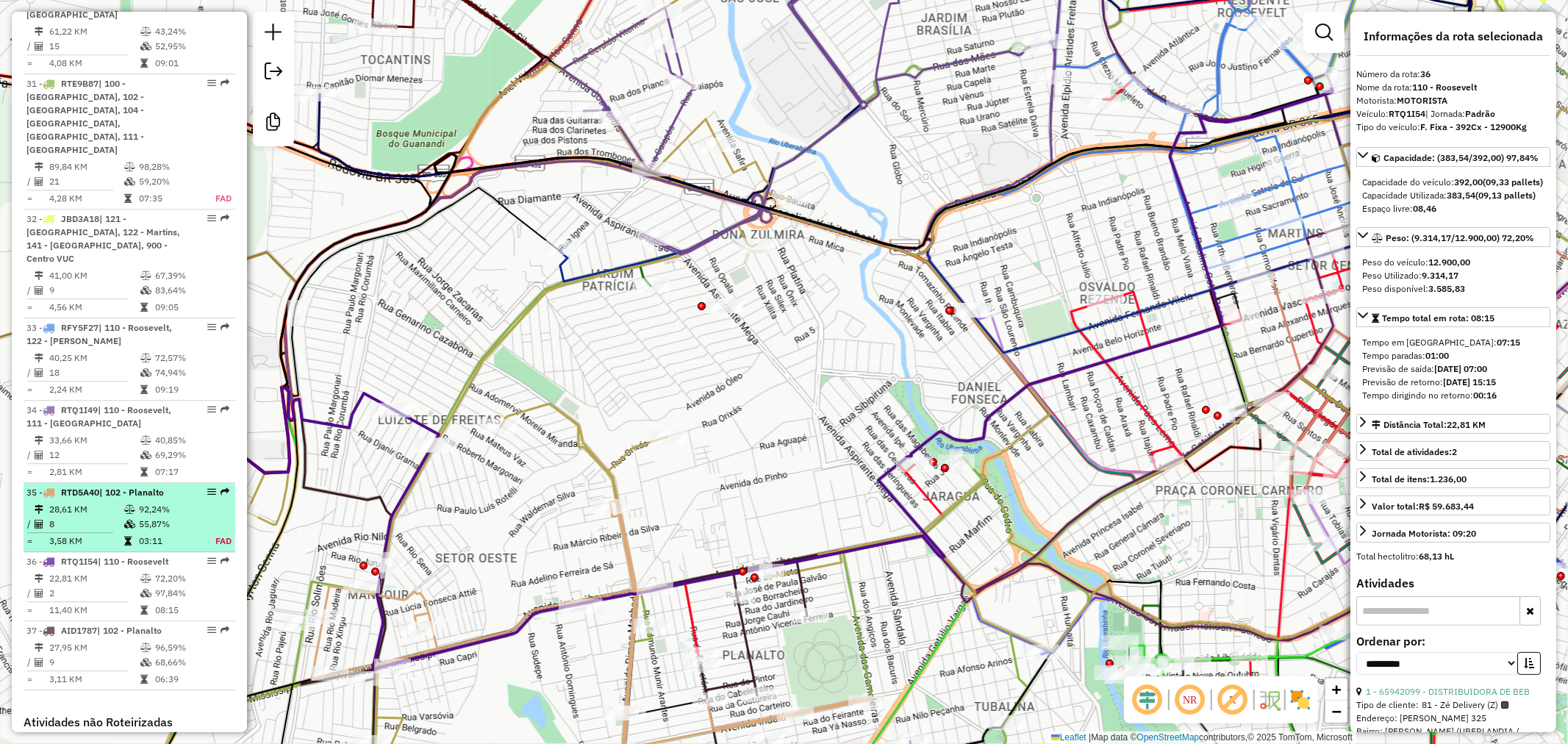
click at [99, 502] on td "28,61 KM" at bounding box center [85, 509] width 75 height 15
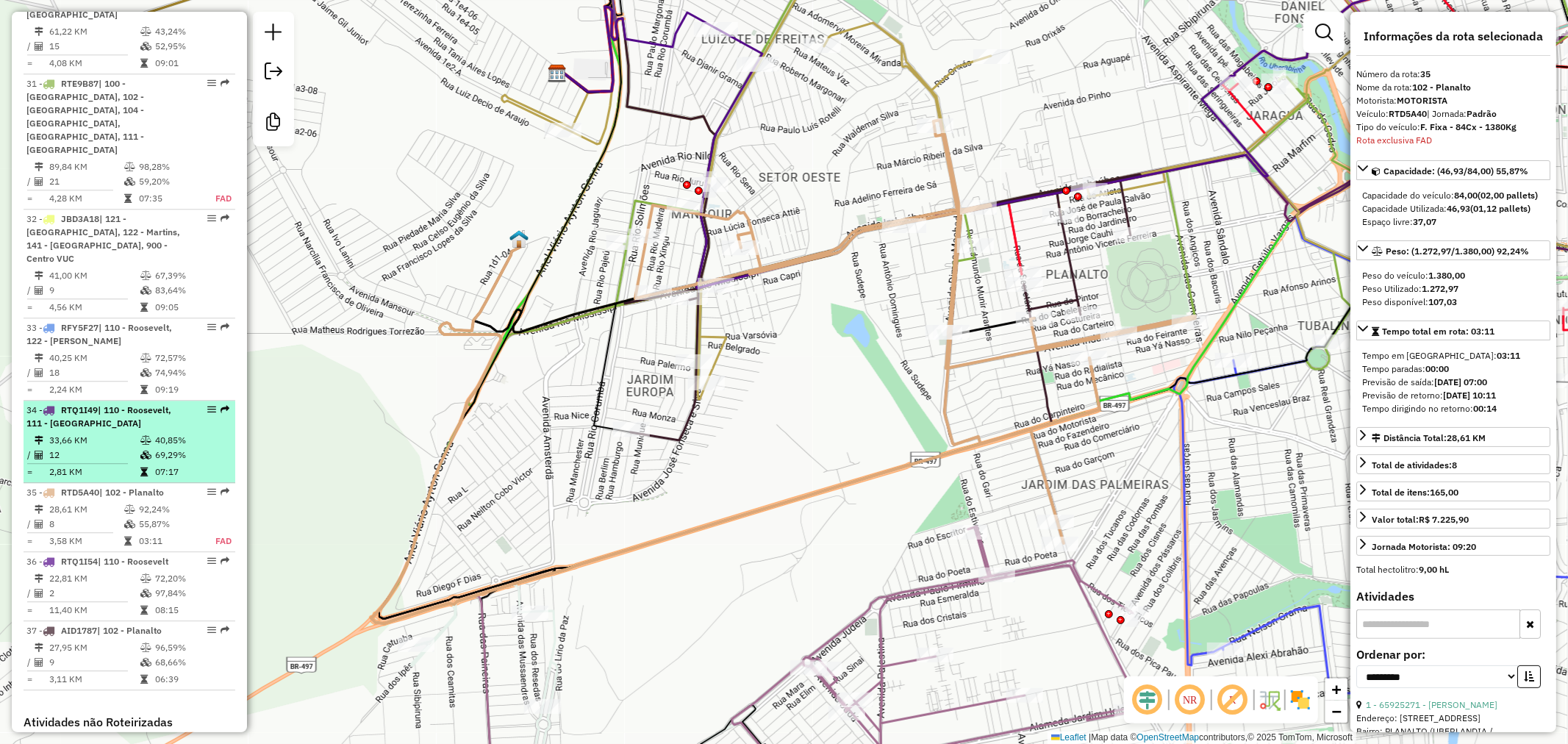
click at [99, 404] on span "| 110 - Roosevelt, 111 - [GEOGRAPHIC_DATA]" at bounding box center [99, 416] width 145 height 25
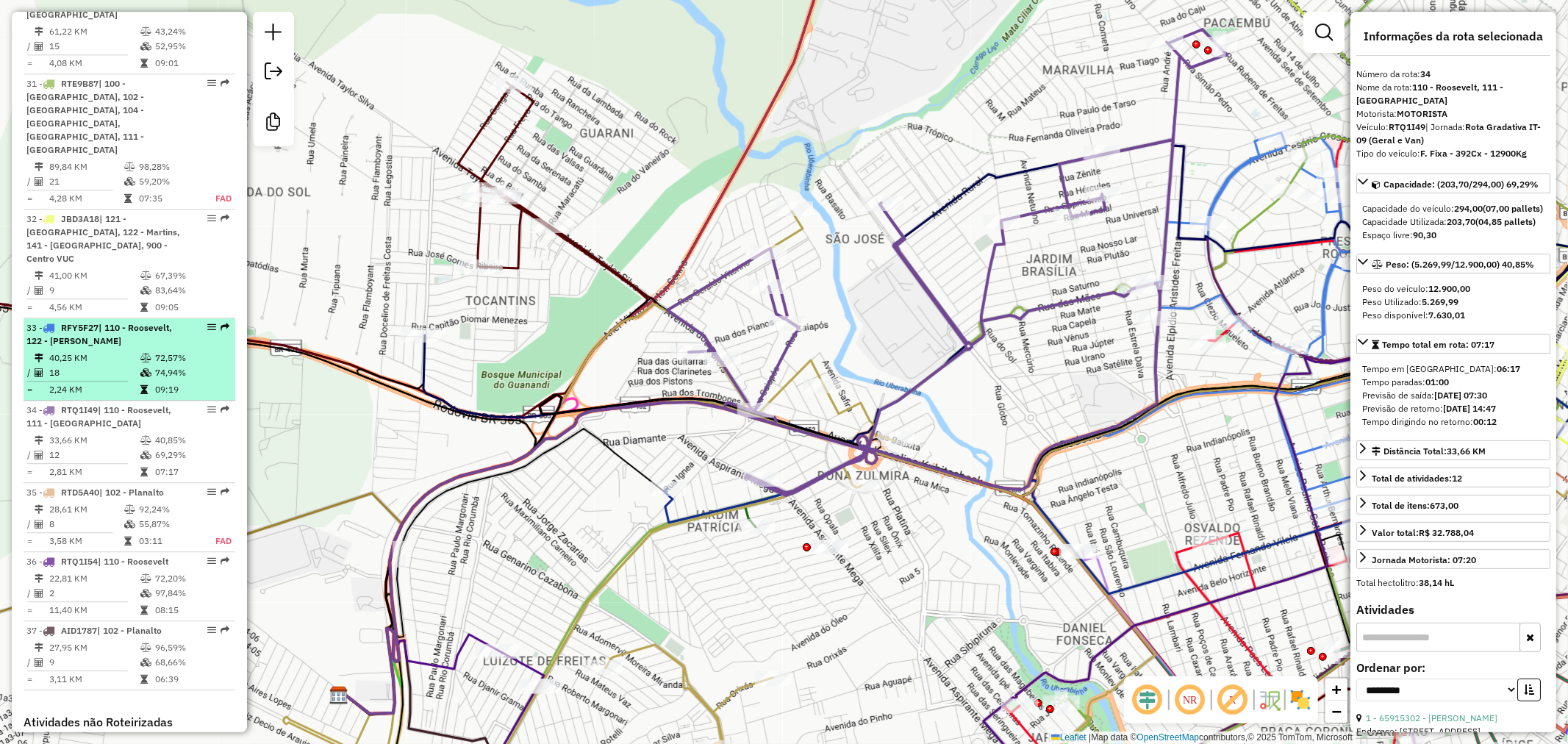
click at [112, 321] on div "33 - RFY5F27 | 110 - [PERSON_NAME], 122 - [PERSON_NAME]" at bounding box center [104, 334] width 156 height 26
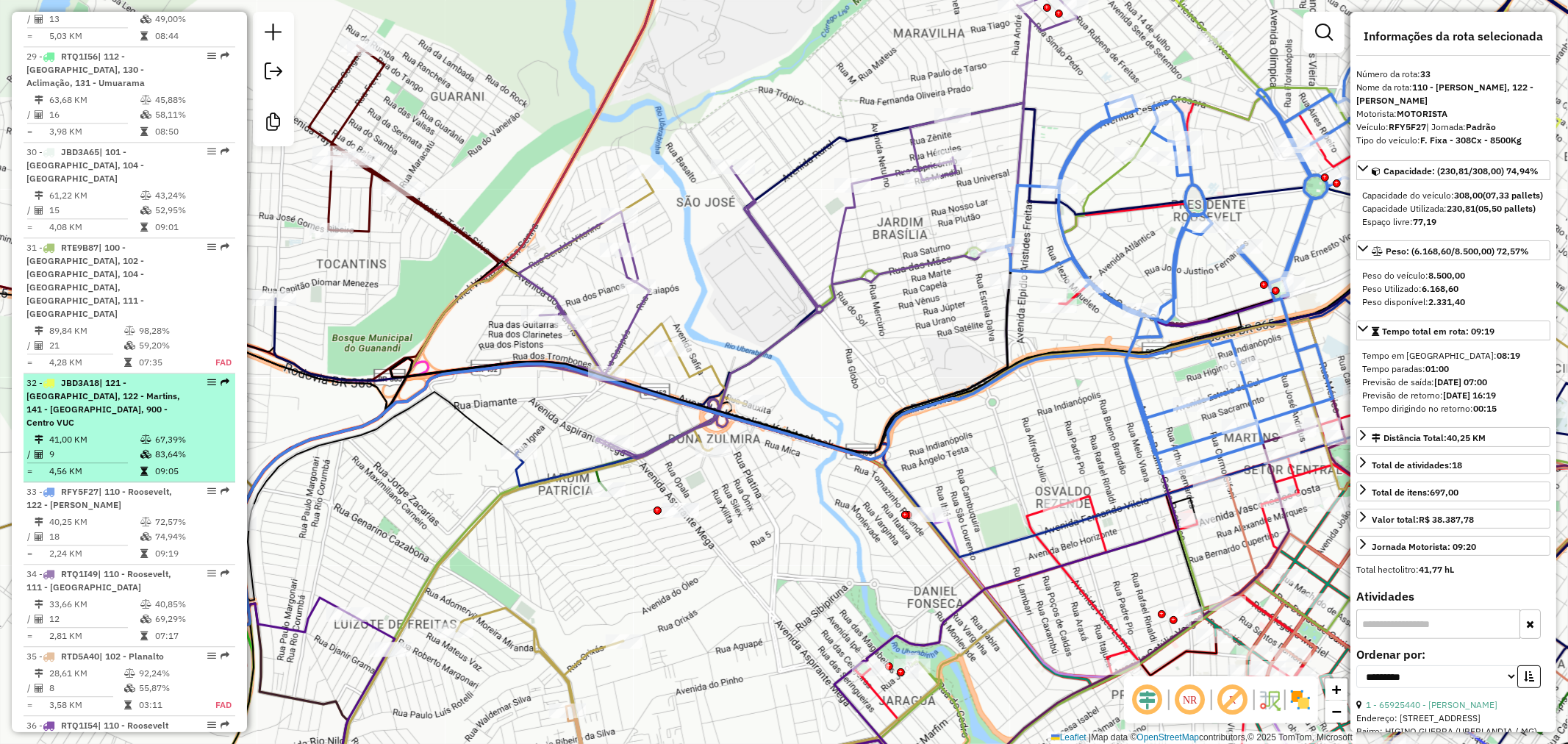
scroll to position [2908, 0]
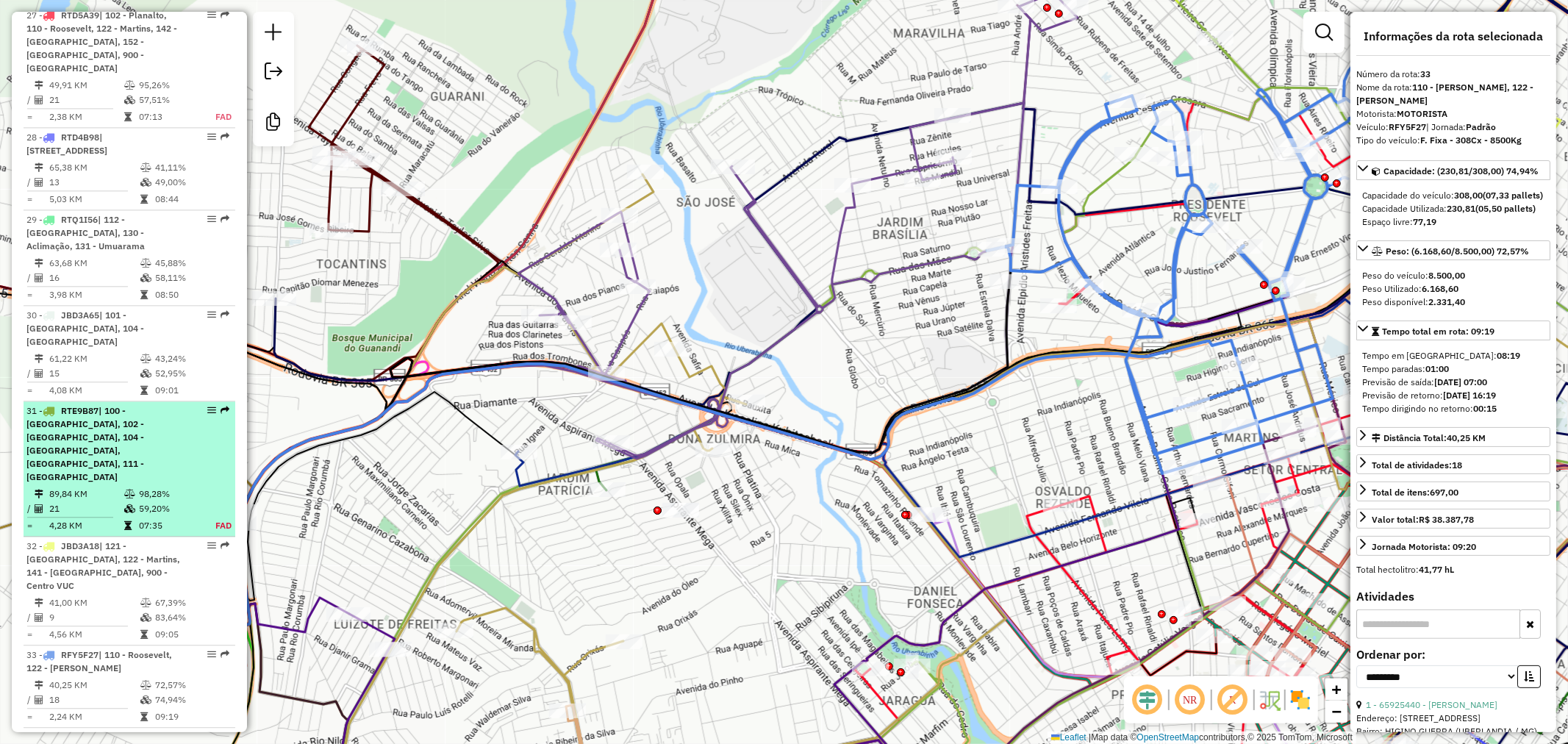
click at [129, 405] on span "| 100 - [GEOGRAPHIC_DATA], 102 - [GEOGRAPHIC_DATA], 104 - [GEOGRAPHIC_DATA], [G…" at bounding box center [85, 443] width 117 height 77
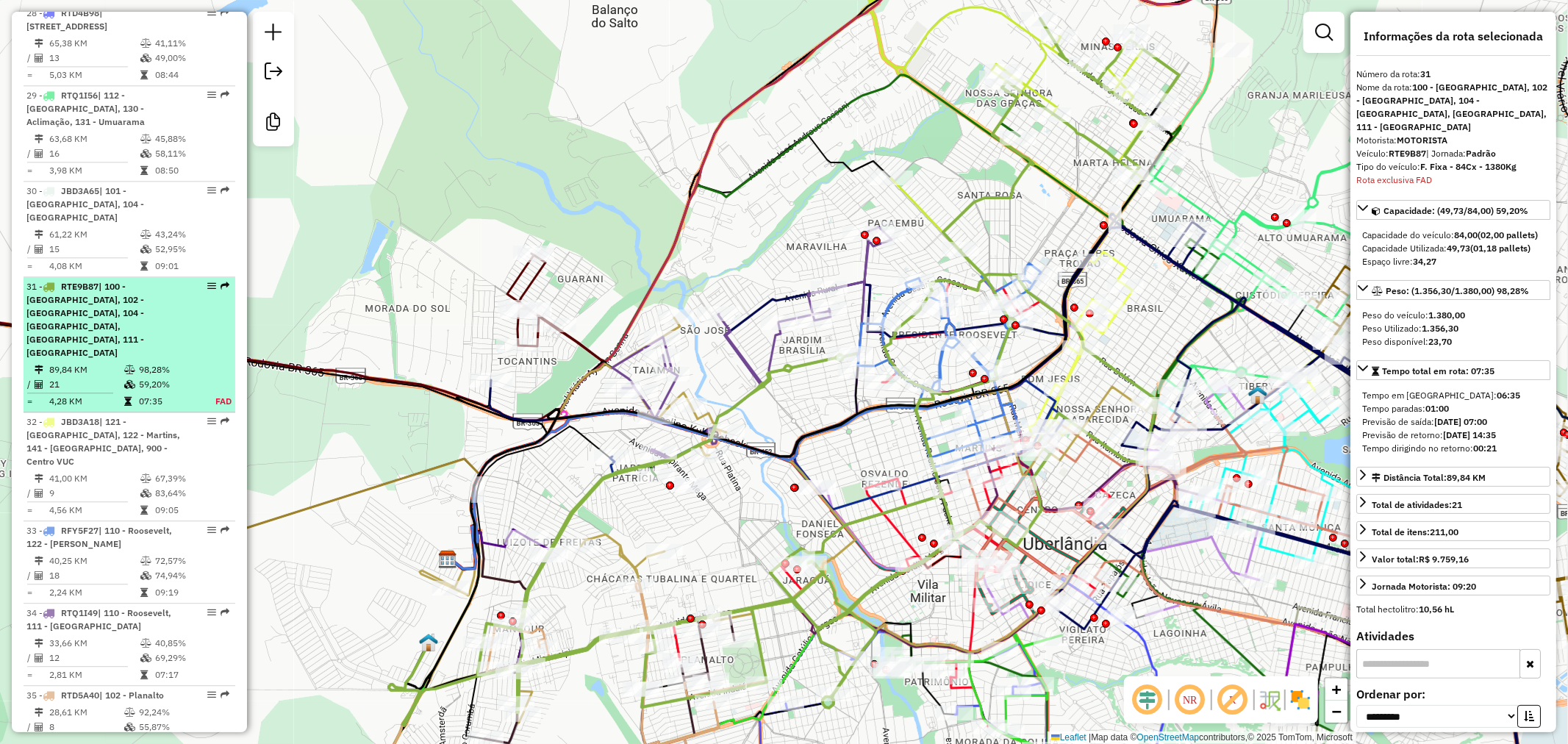
scroll to position [2960, 0]
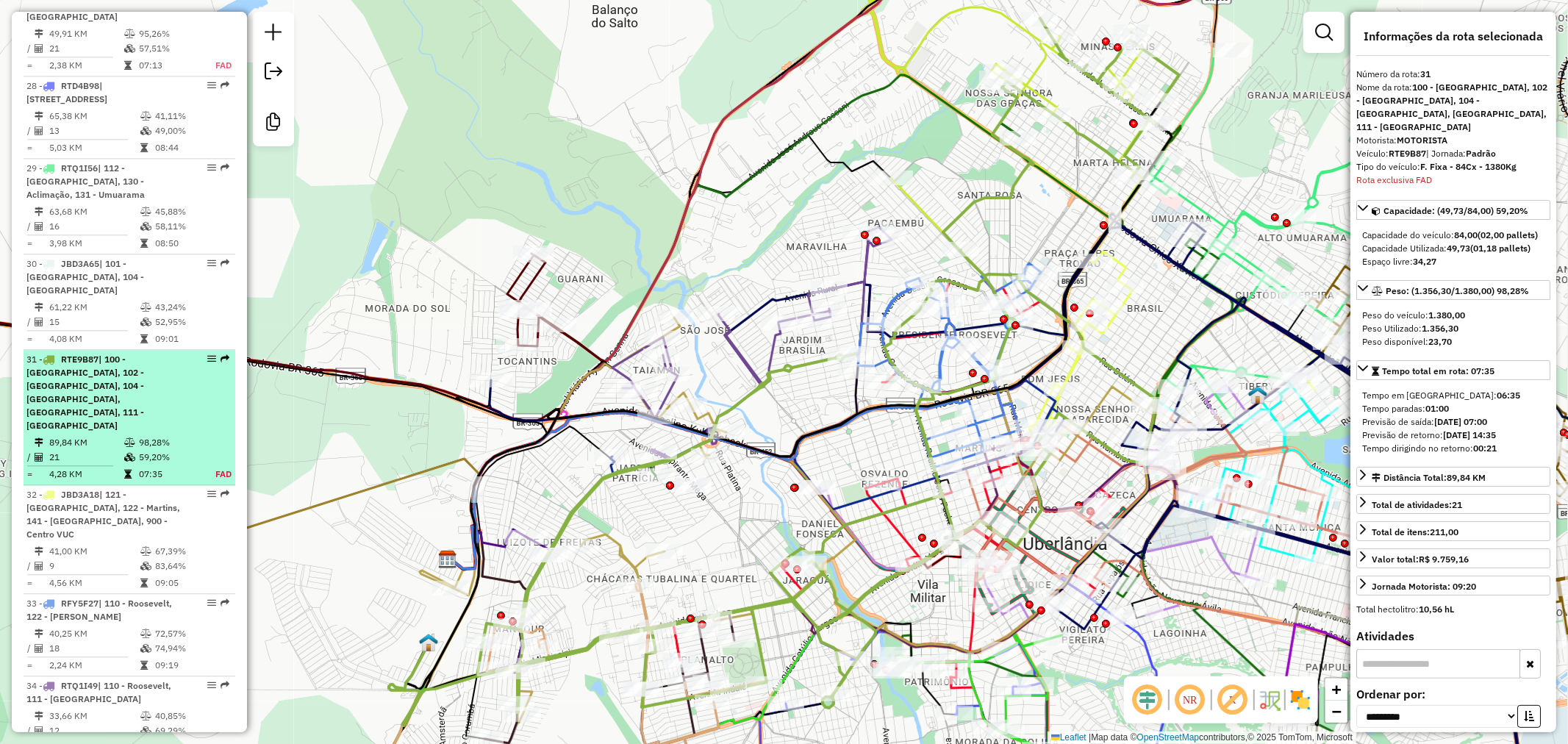
click at [122, 354] on span "| 100 - [GEOGRAPHIC_DATA], 102 - [GEOGRAPHIC_DATA], 104 - [GEOGRAPHIC_DATA], [G…" at bounding box center [85, 393] width 117 height 77
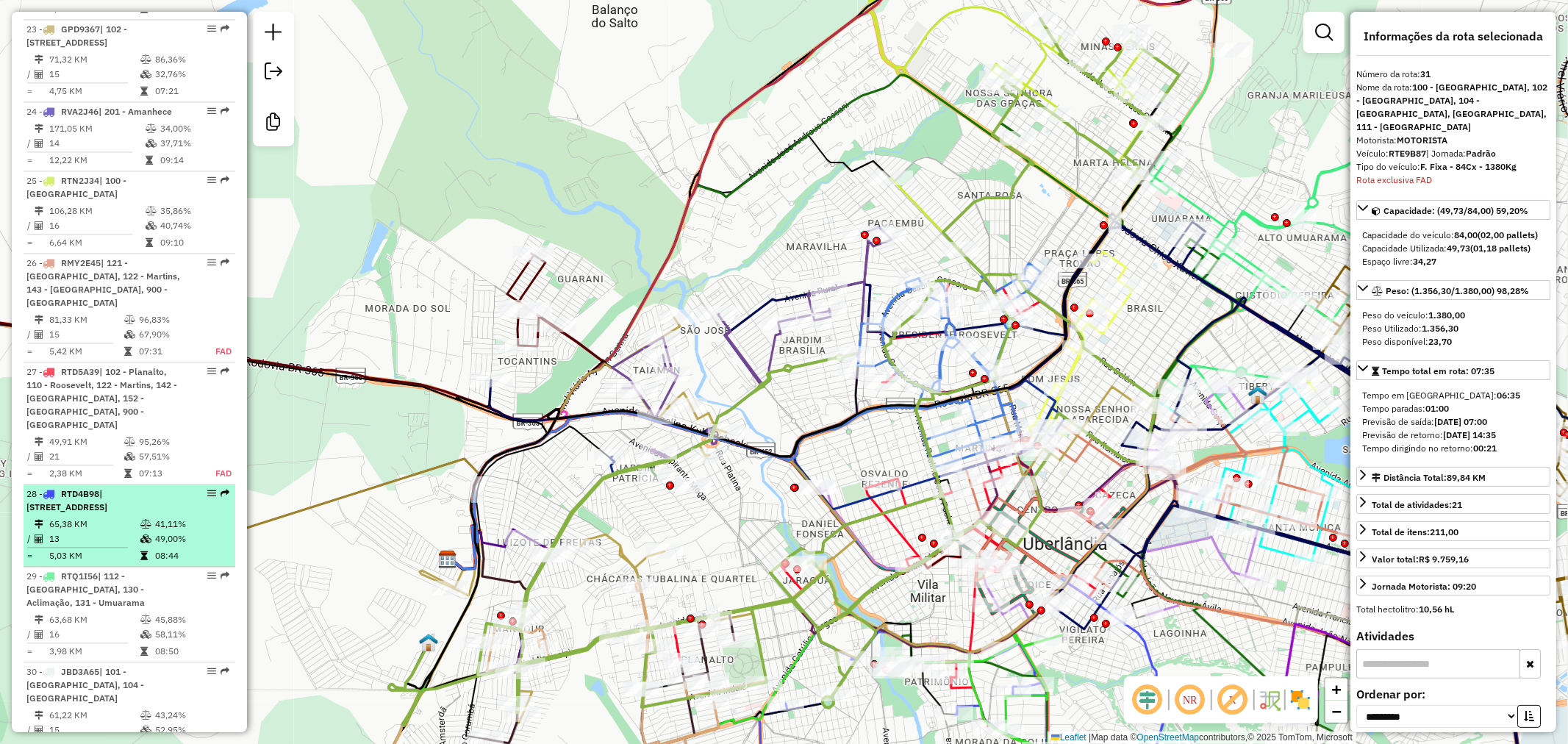
scroll to position [2470, 0]
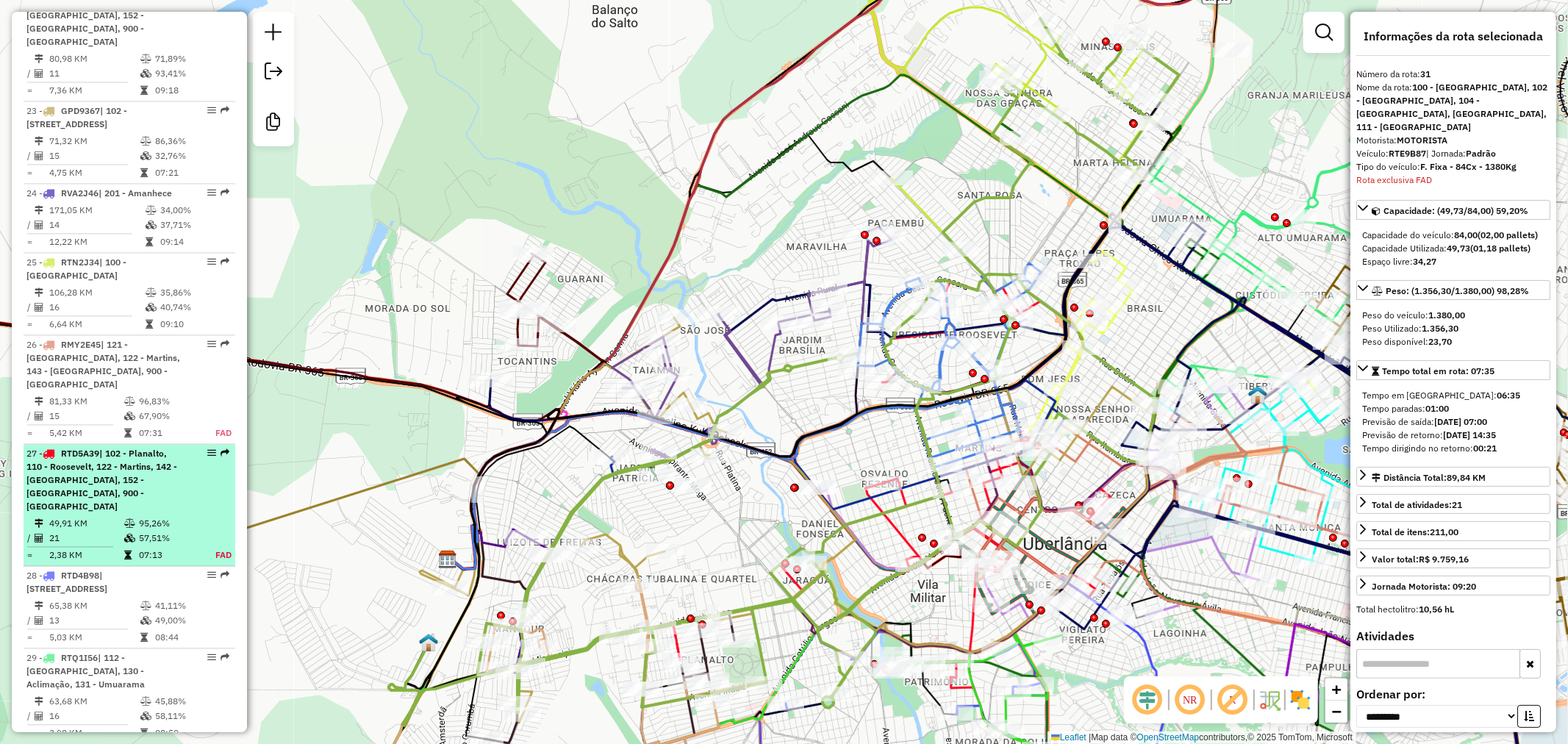
click at [96, 448] on span "| 102 - Planalto, 110 - Roosevelt, 122 - Martins, 142 - [GEOGRAPHIC_DATA], 152 …" at bounding box center [102, 480] width 151 height 64
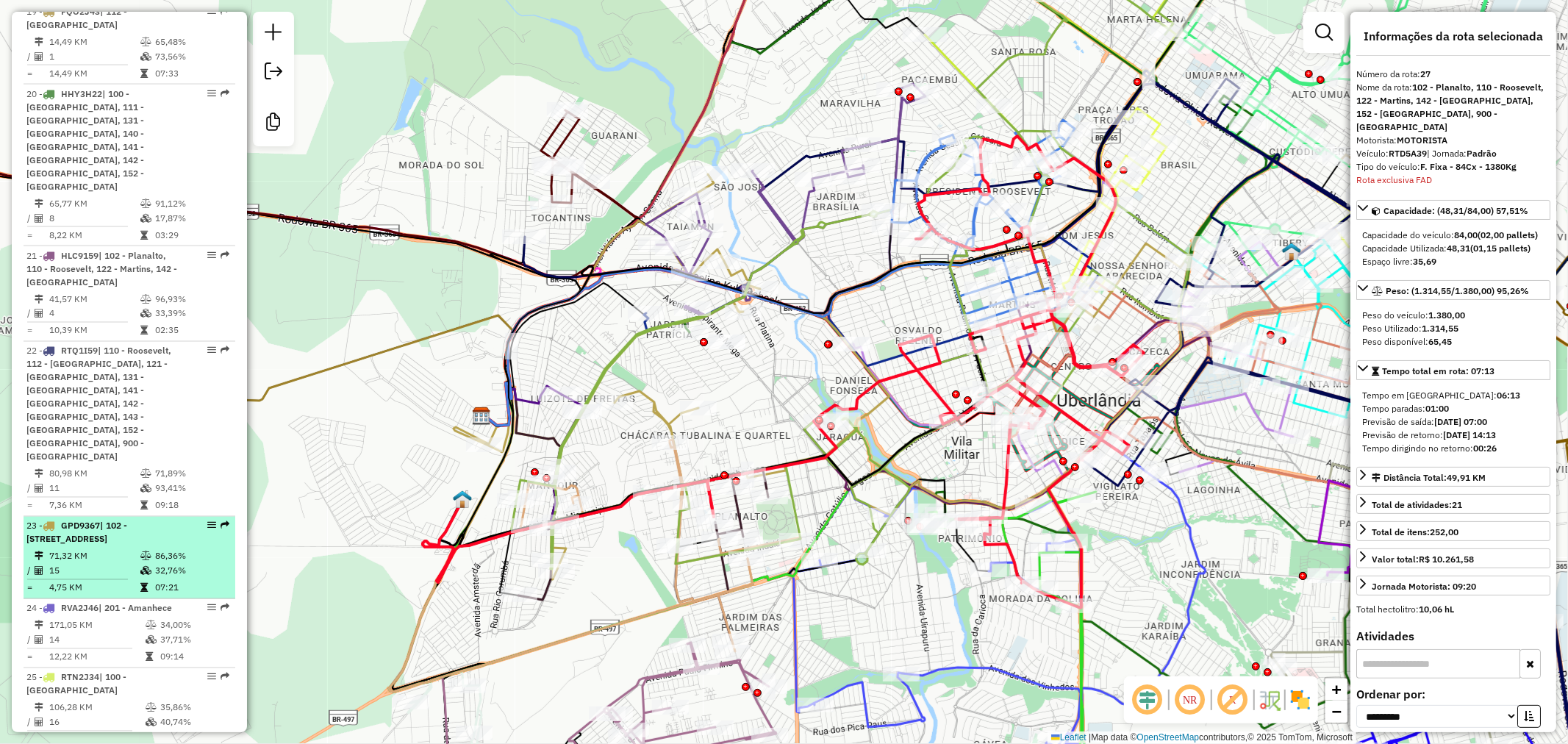
scroll to position [2032, 0]
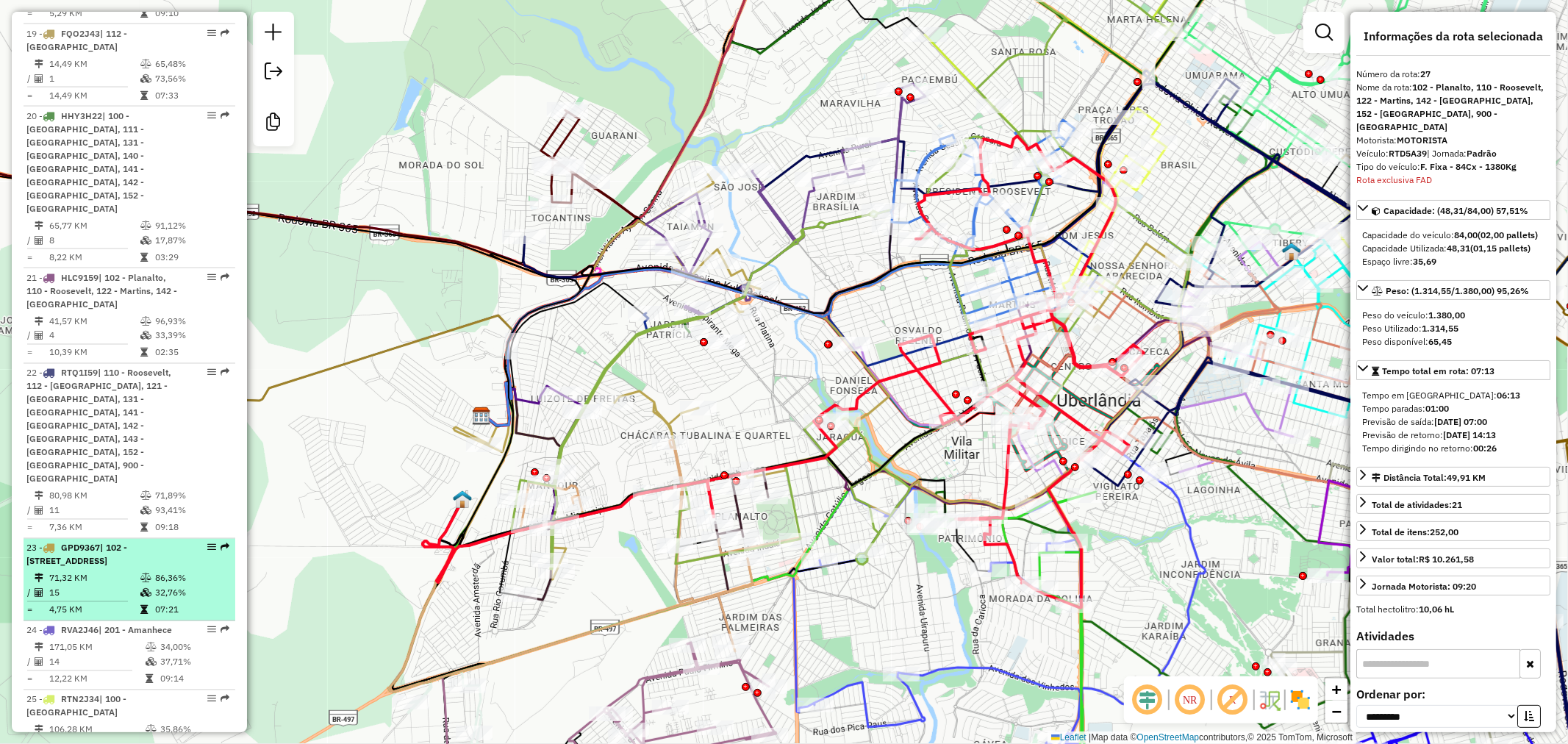
click at [116, 543] on span "| 102 - [STREET_ADDRESS]" at bounding box center [76, 555] width 101 height 25
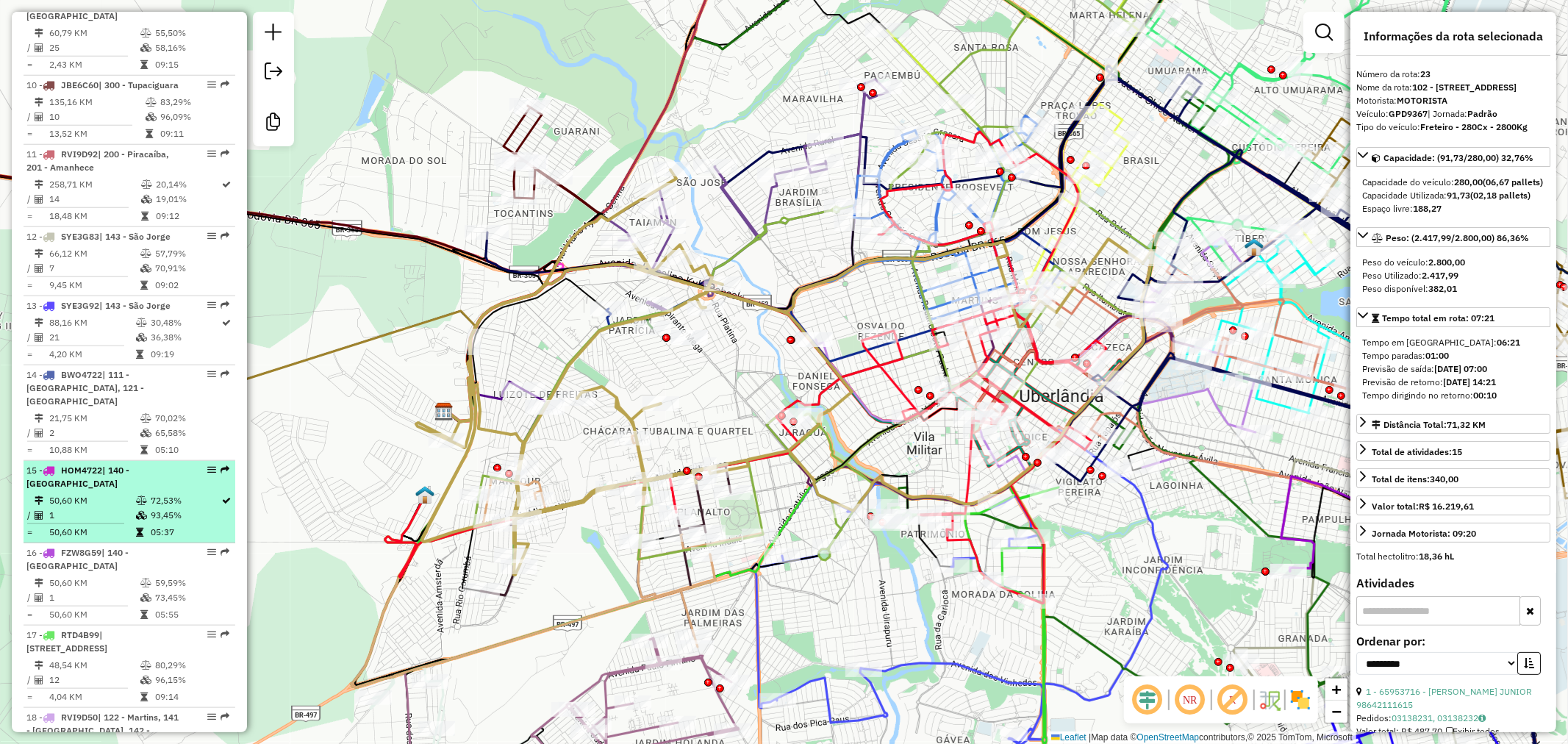
scroll to position [1216, 0]
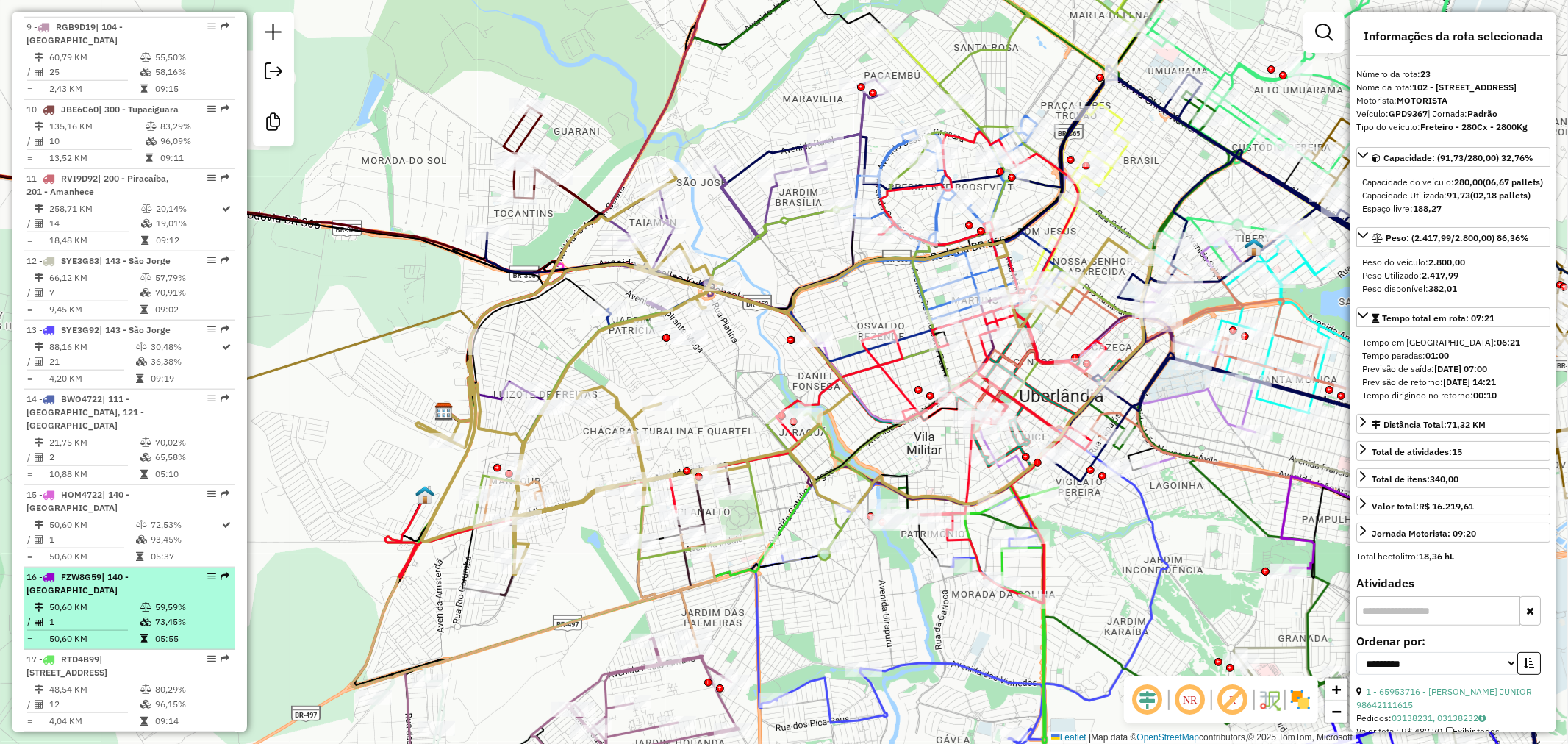
click at [102, 581] on span "FZW8G59" at bounding box center [80, 576] width 40 height 11
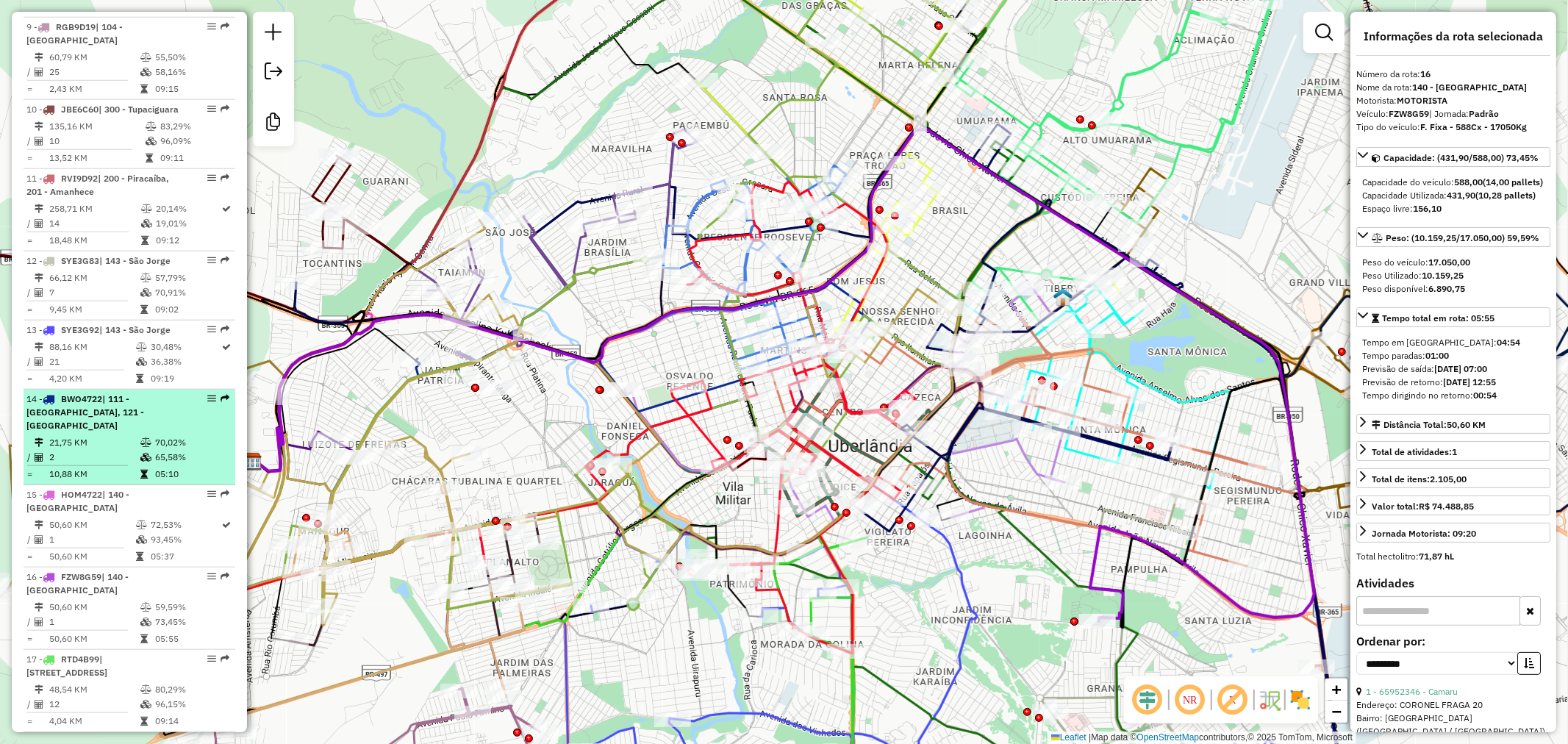
click at [101, 431] on span "| 111 - [GEOGRAPHIC_DATA], 121 - [GEOGRAPHIC_DATA]" at bounding box center [85, 412] width 117 height 38
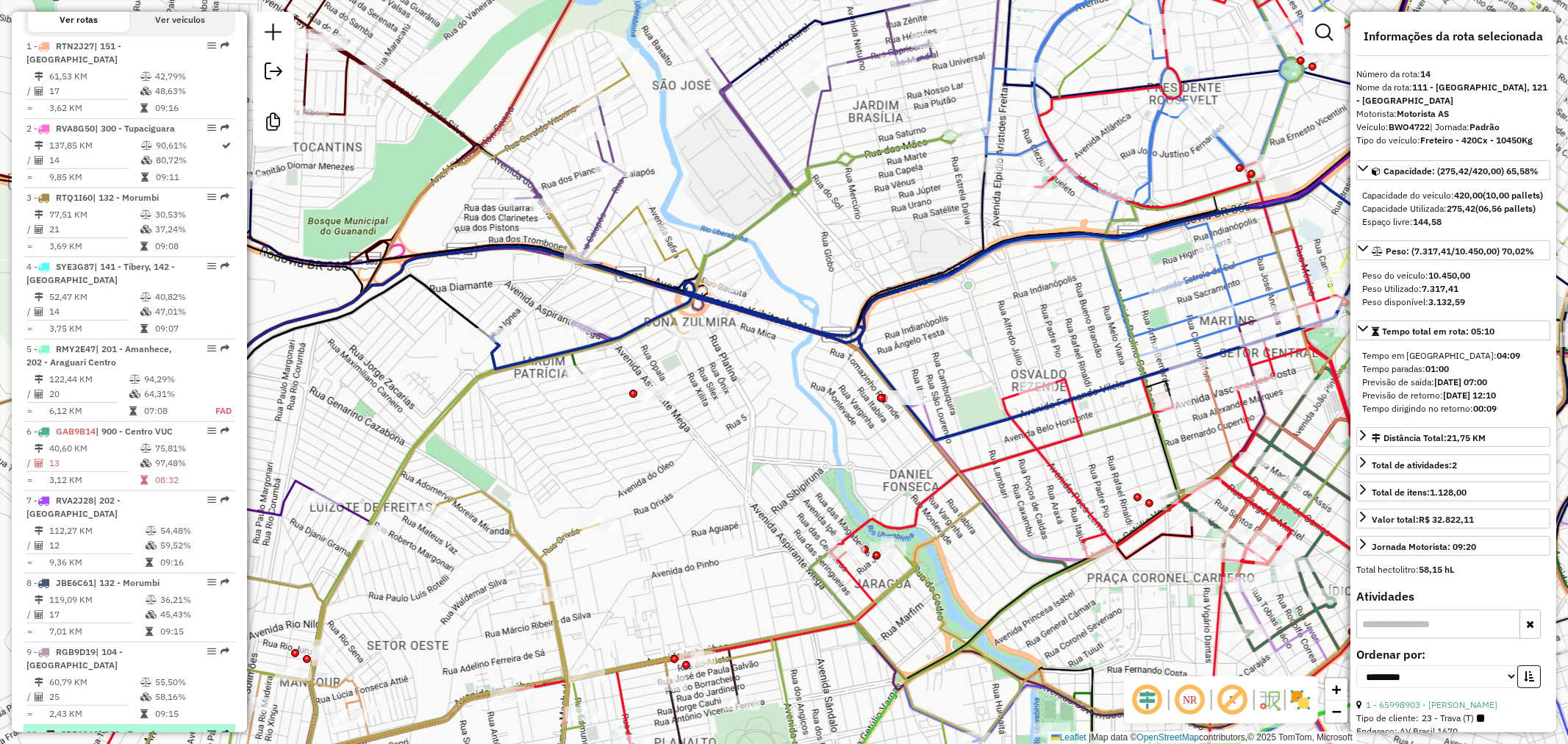
scroll to position [563, 0]
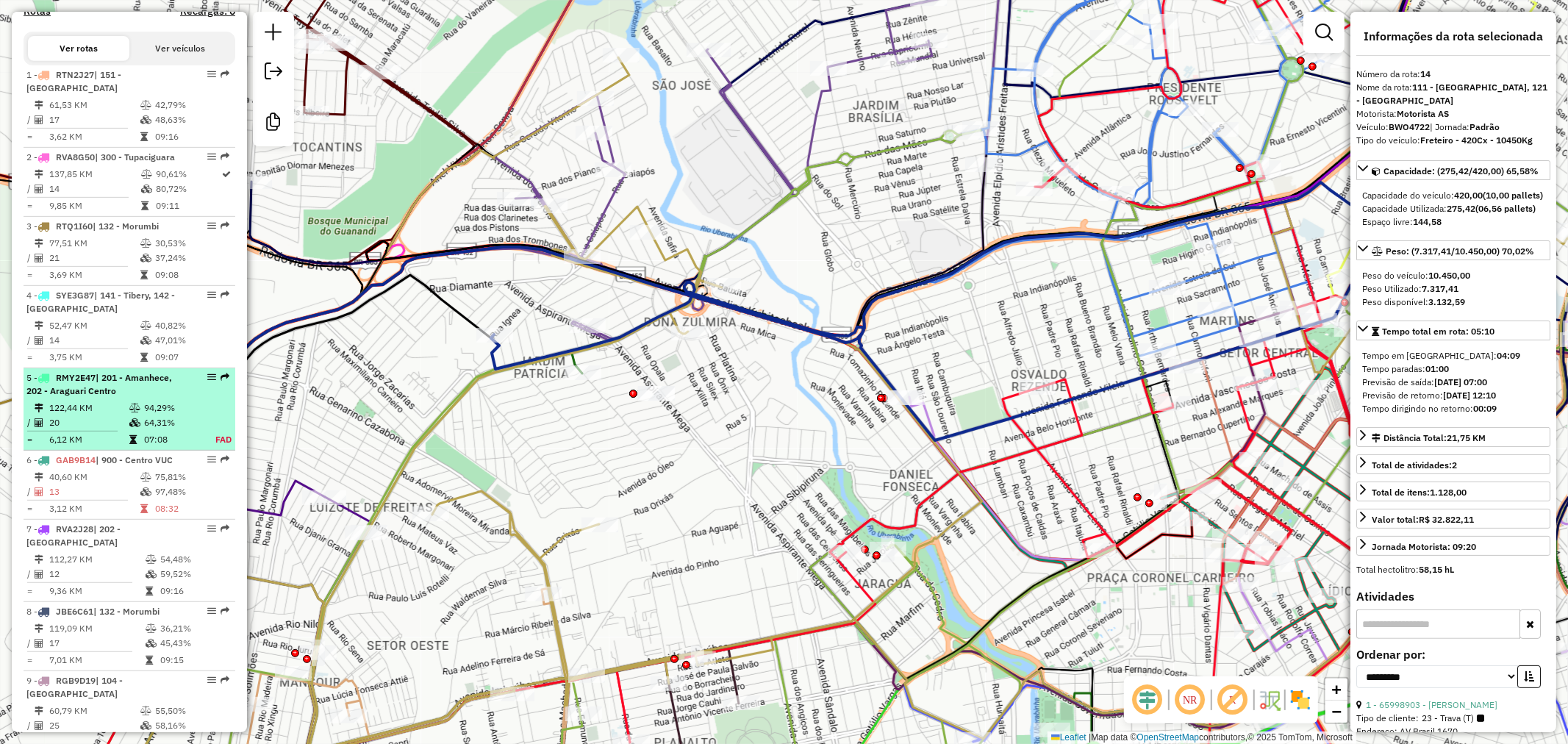
click at [96, 395] on div "5 - RMY2E47 | 201 - Amanhece, 202 - [GEOGRAPHIC_DATA]" at bounding box center [104, 384] width 156 height 26
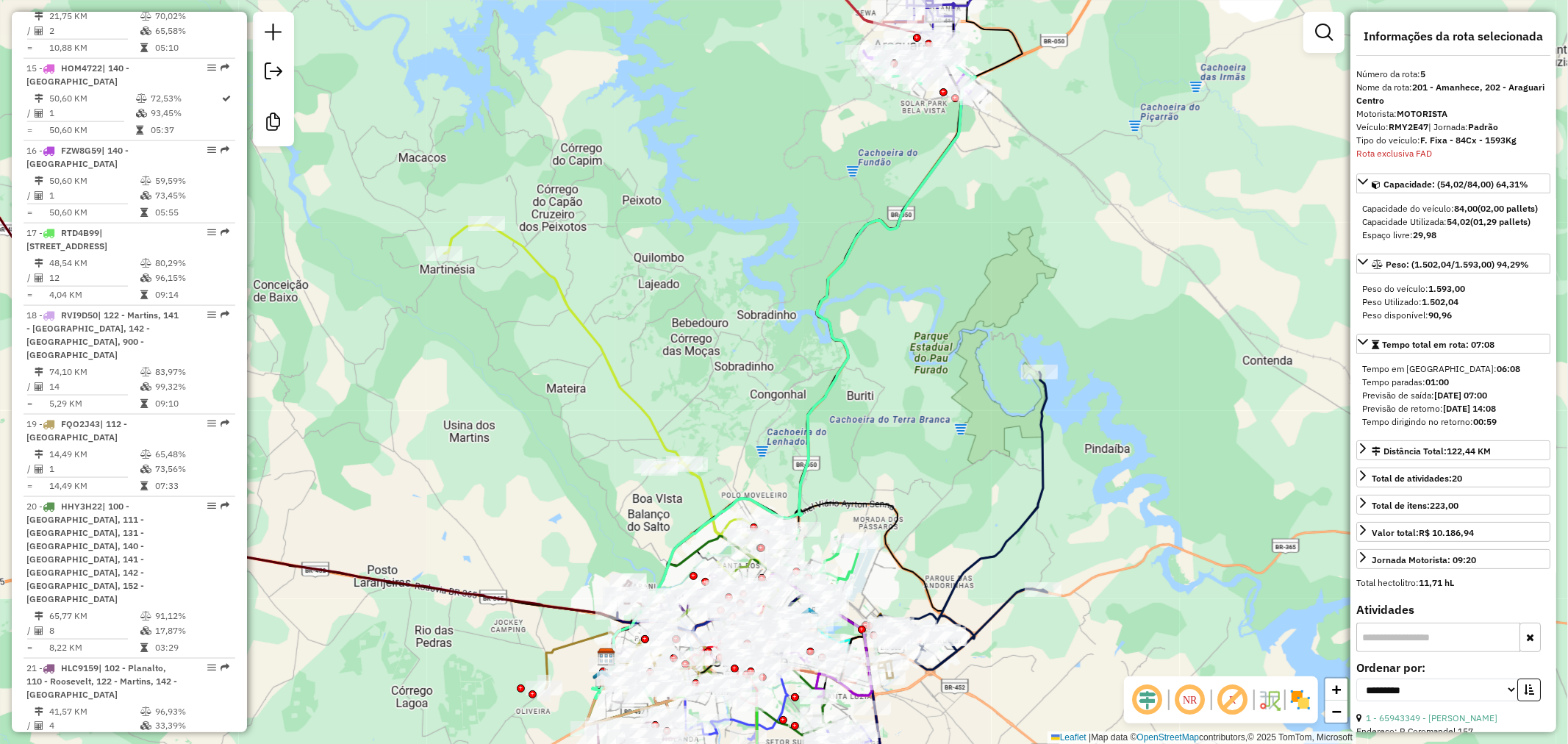
scroll to position [1797, 0]
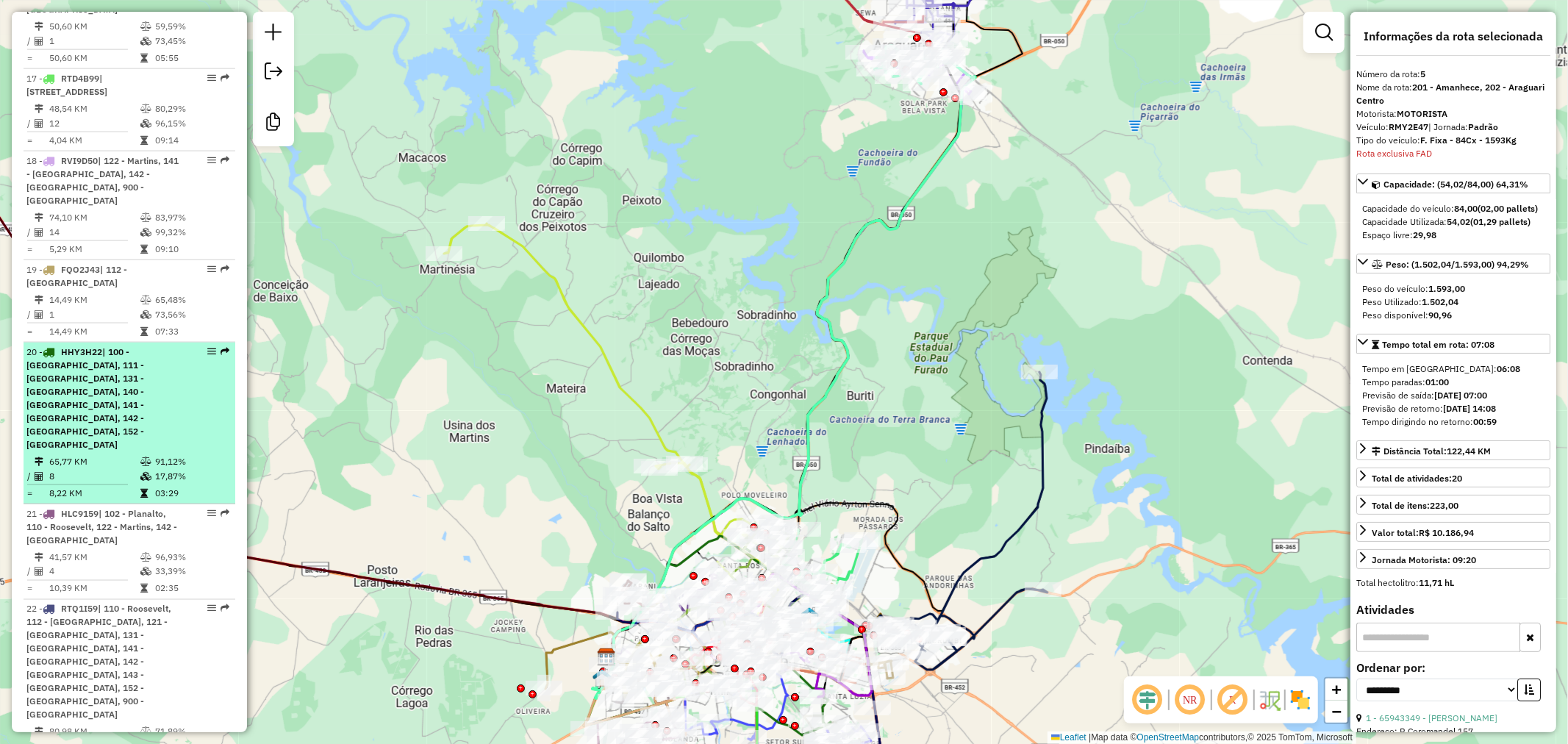
click at [136, 350] on span "| 100 - [GEOGRAPHIC_DATA], 111 - [GEOGRAPHIC_DATA], 131 - [GEOGRAPHIC_DATA], 14…" at bounding box center [85, 398] width 117 height 103
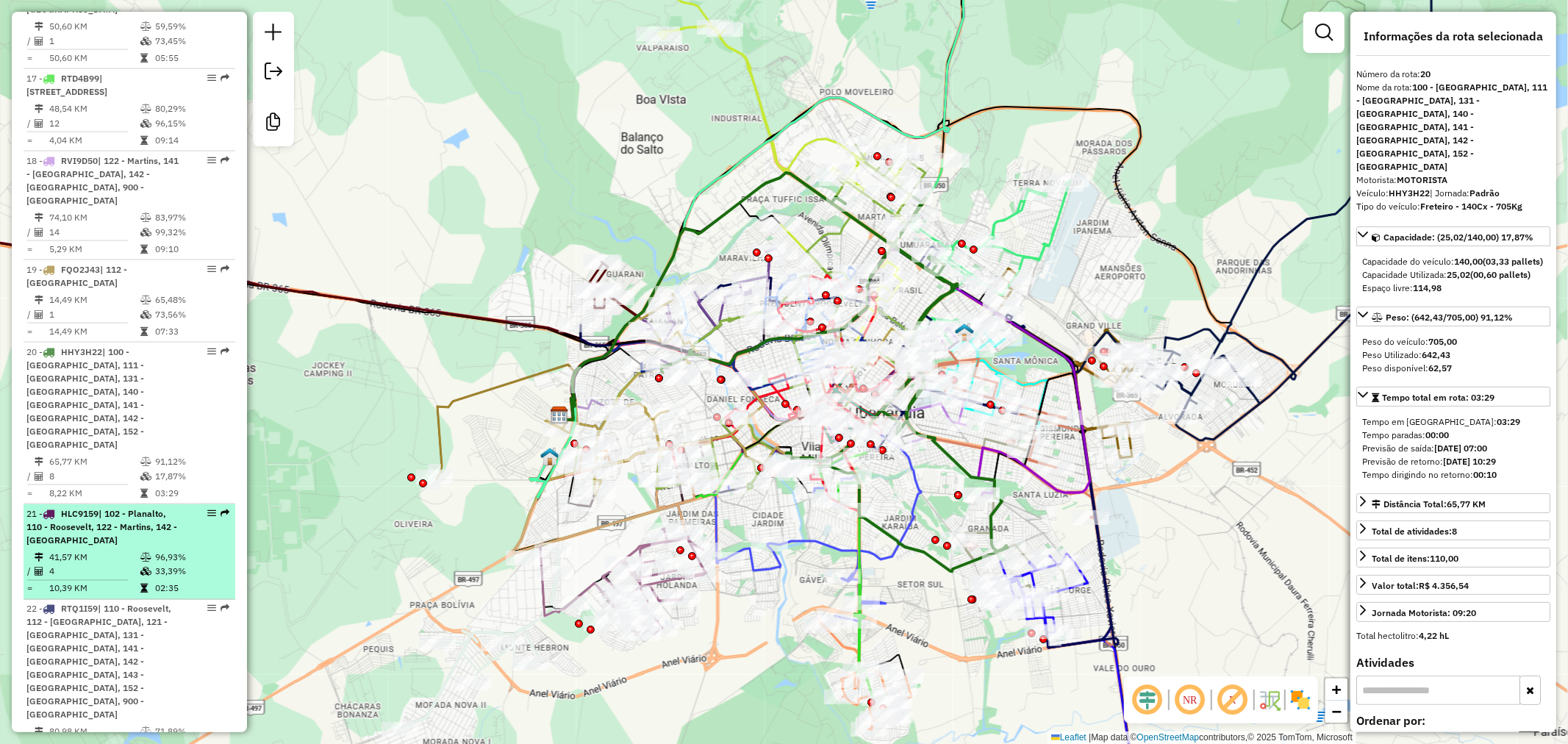
click at [128, 508] on span "| 102 - Planalto, 110 - Roosevelt, 122 - Martins, 142 - [GEOGRAPHIC_DATA]" at bounding box center [102, 527] width 151 height 38
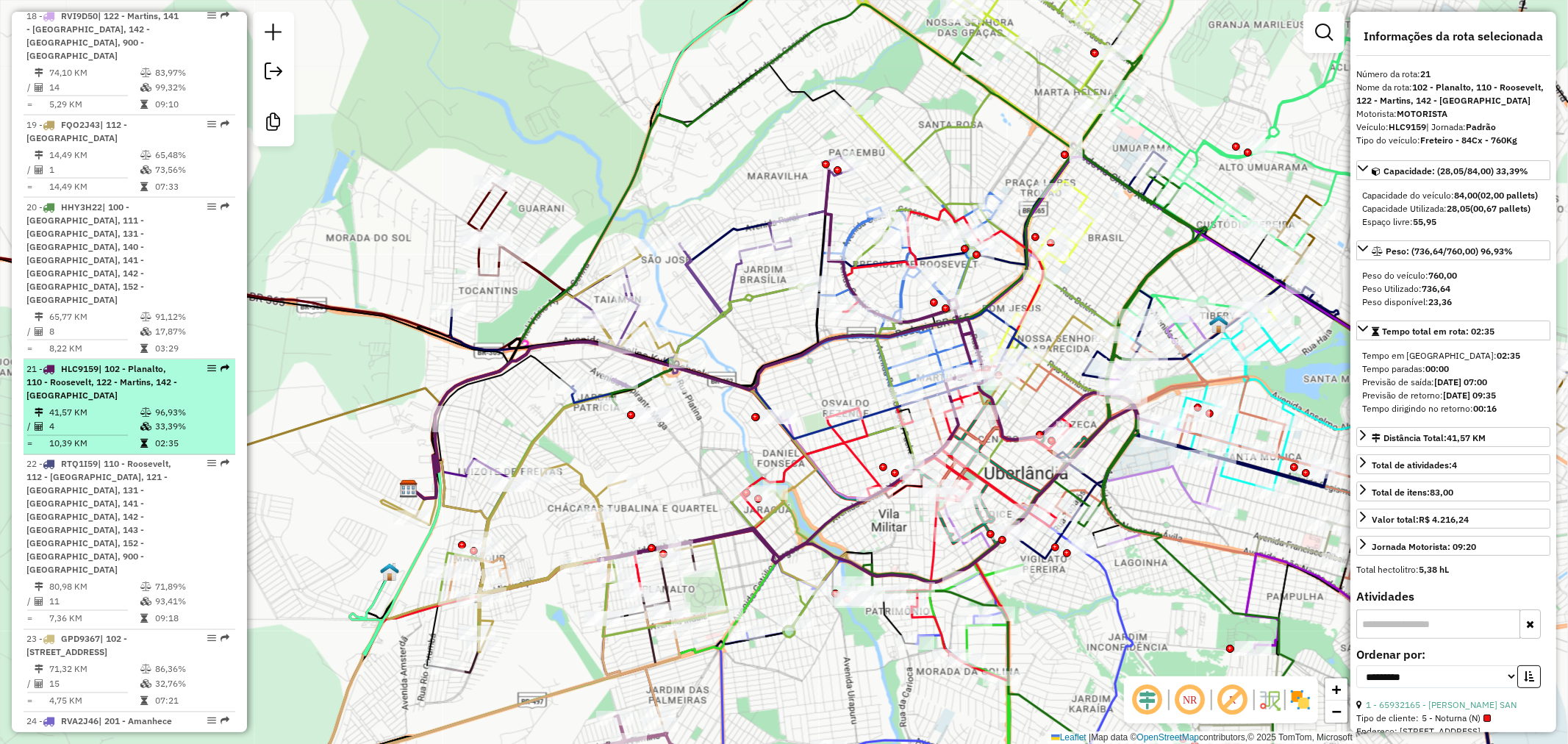
scroll to position [1960, 0]
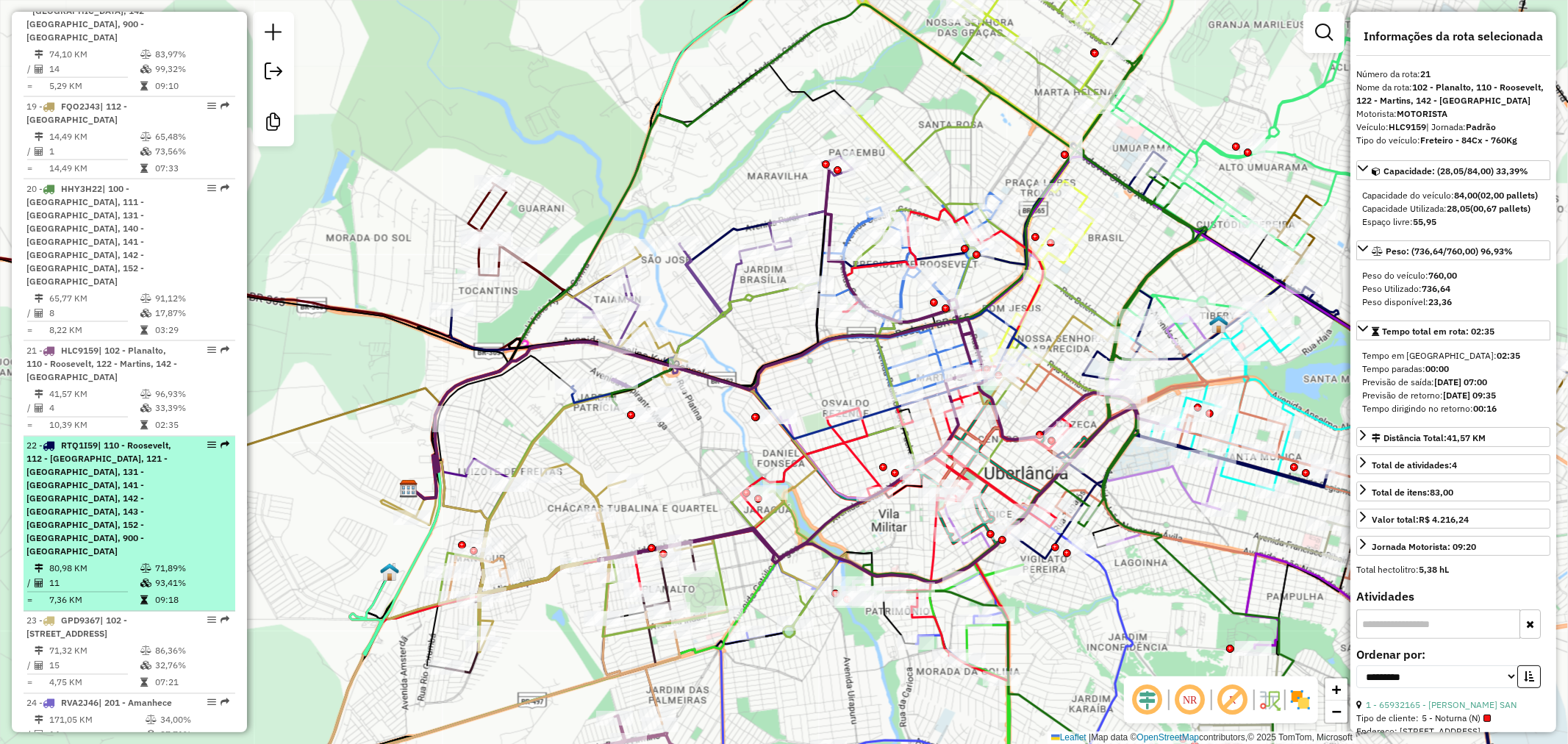
click at [100, 440] on span "| 110 - Roosevelt, 112 - [GEOGRAPHIC_DATA], 121 - [GEOGRAPHIC_DATA], 131 - [GEO…" at bounding box center [99, 498] width 145 height 117
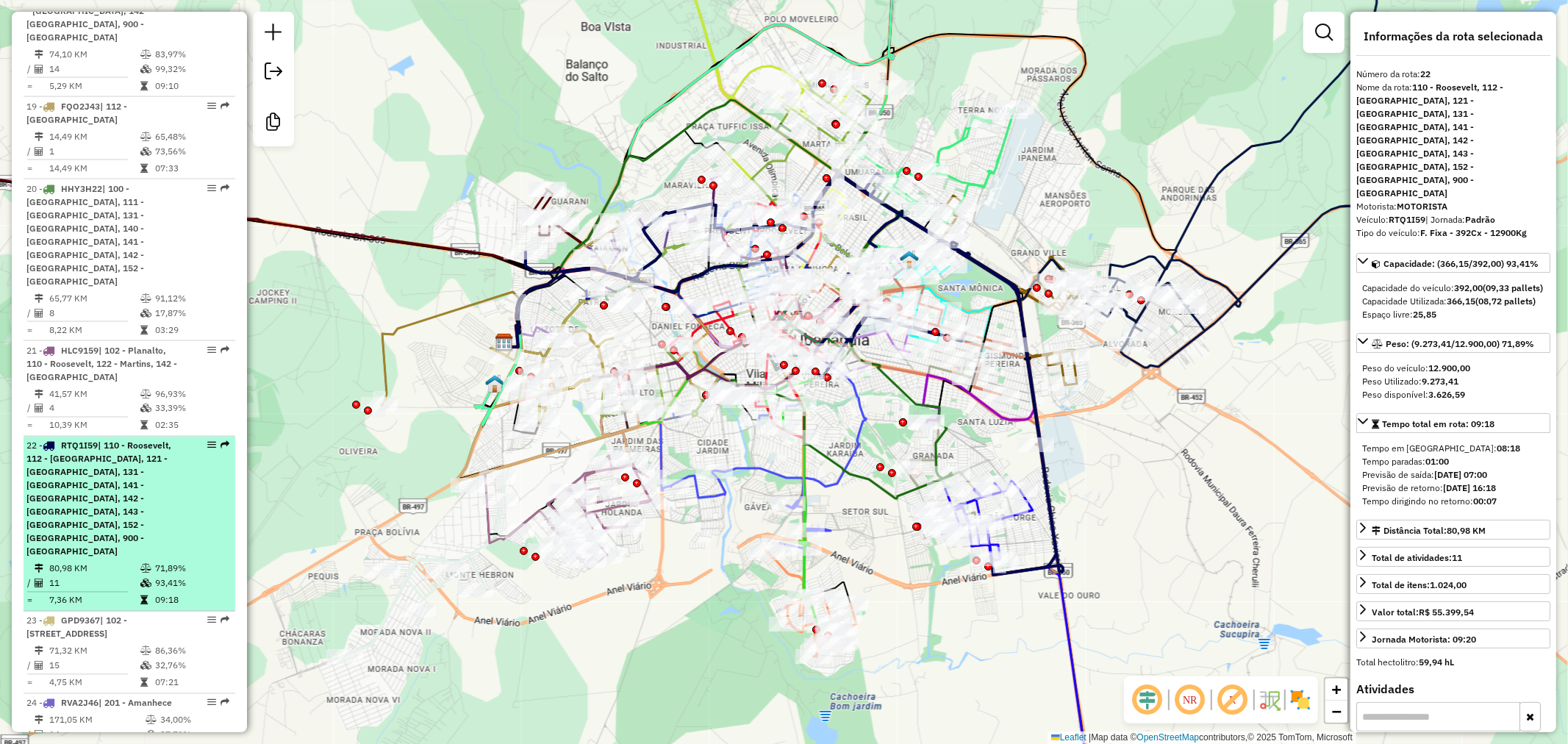
click at [107, 440] on span "| 110 - Roosevelt, 112 - [GEOGRAPHIC_DATA], 121 - [GEOGRAPHIC_DATA], 131 - [GEO…" at bounding box center [99, 498] width 145 height 117
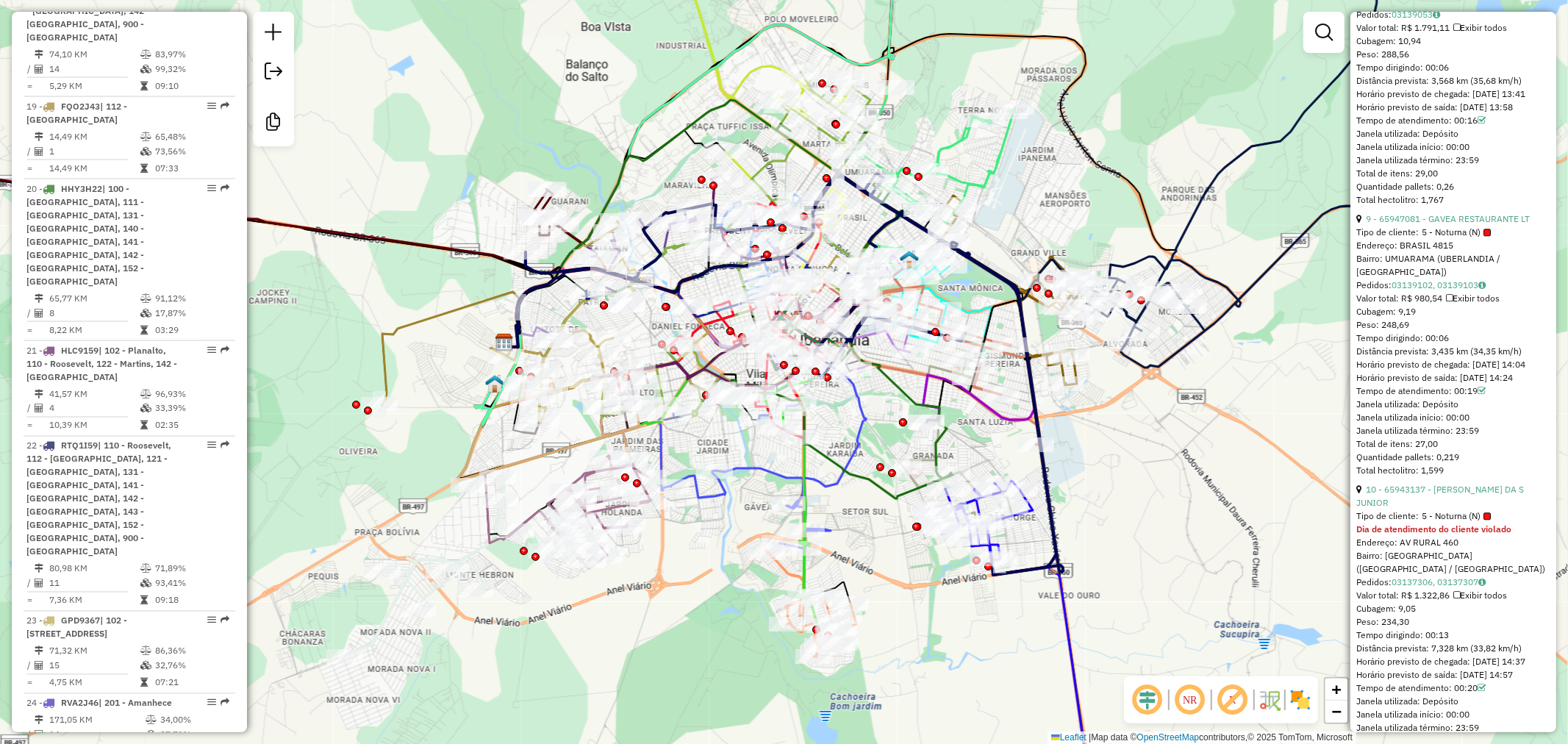
scroll to position [2776, 0]
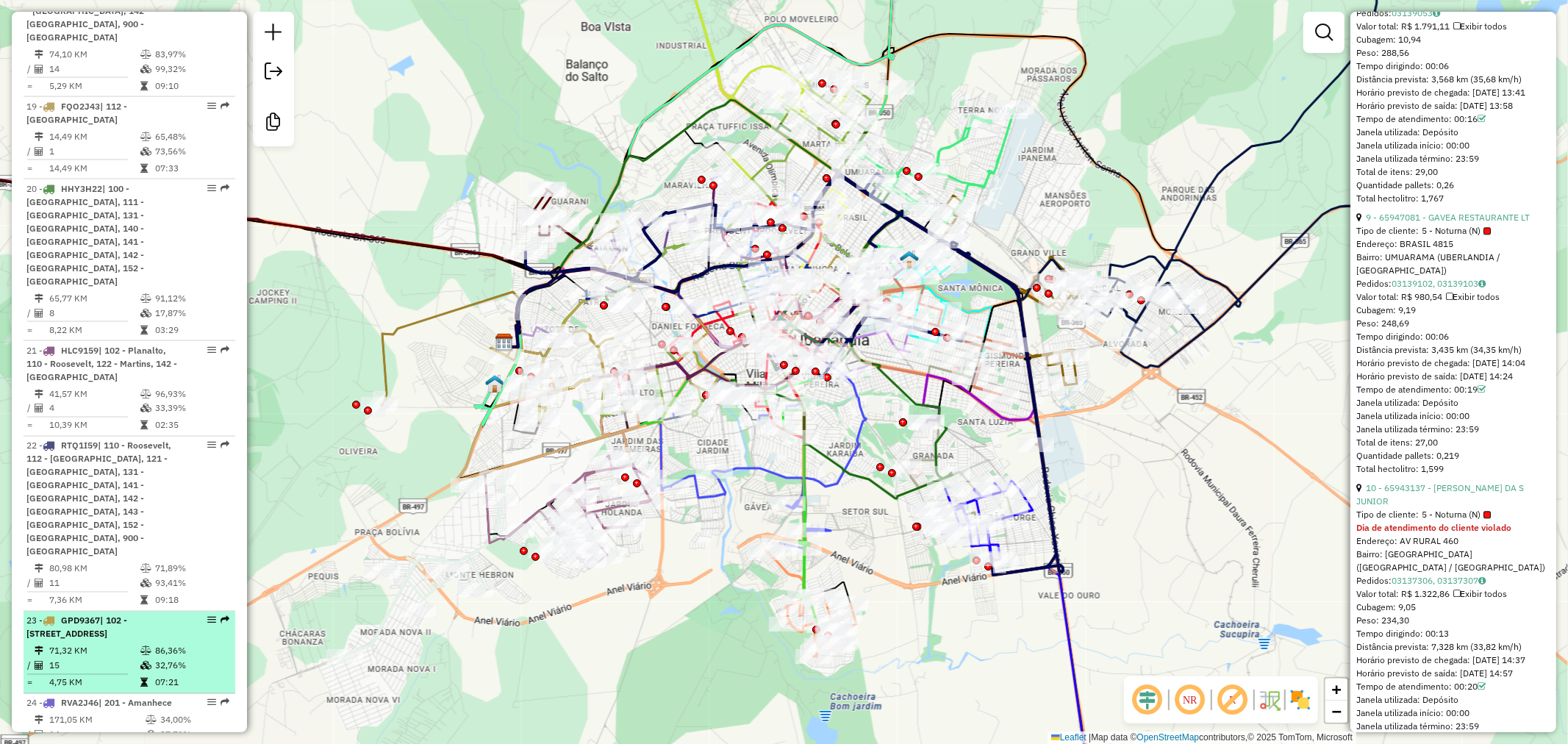
click at [117, 615] on span "| 102 - [STREET_ADDRESS]" at bounding box center [76, 627] width 101 height 25
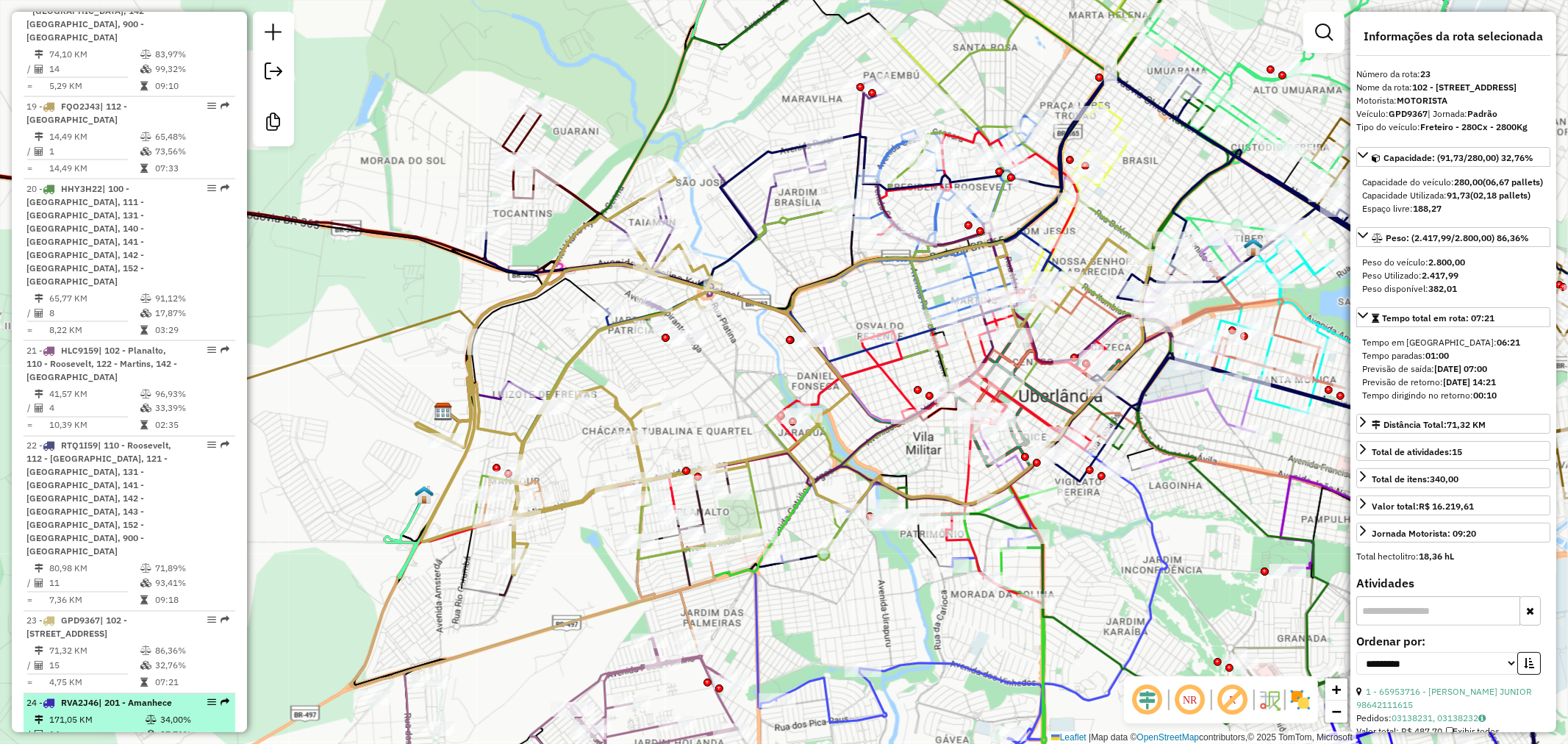
scroll to position [2041, 0]
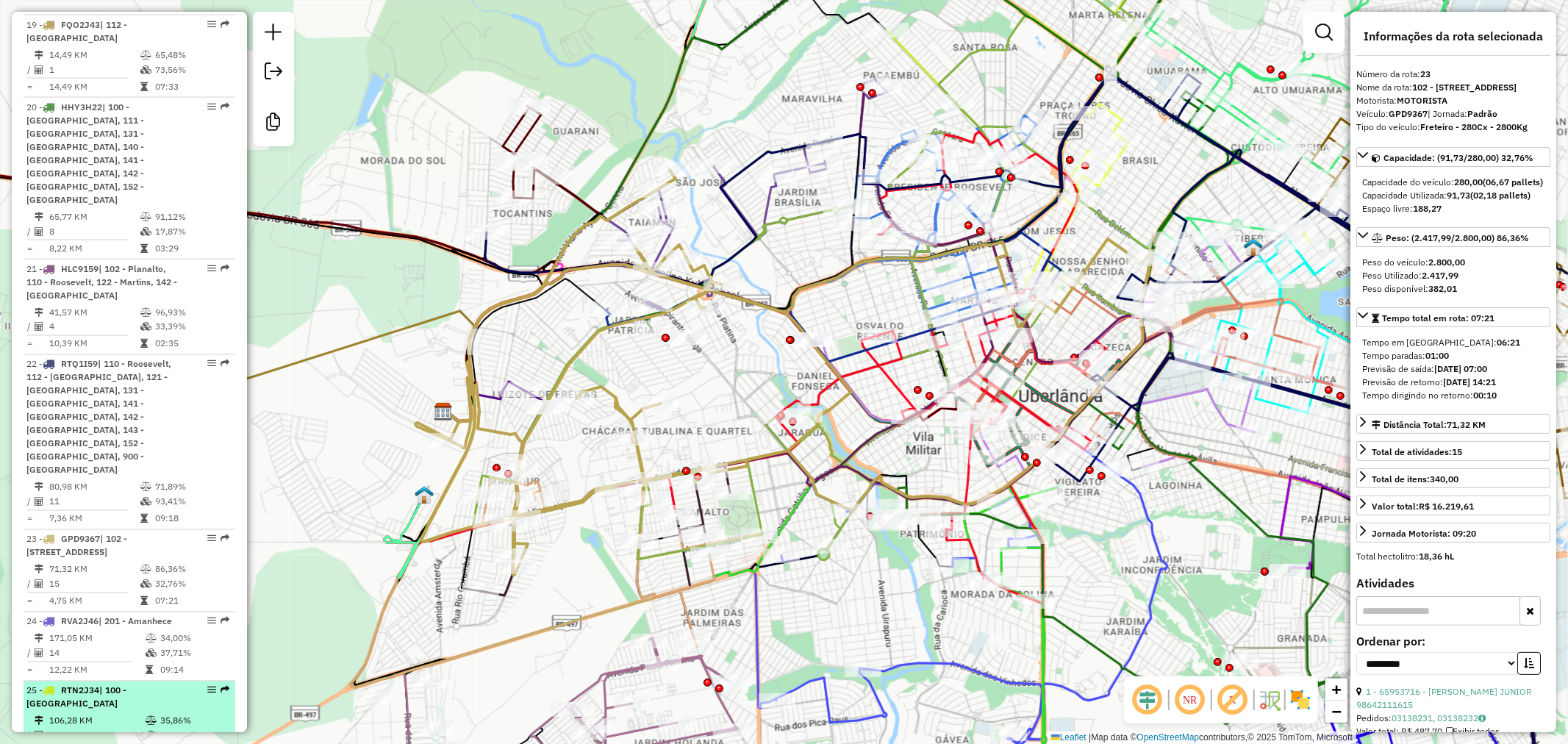
click at [114, 714] on td "106,28 KM" at bounding box center [96, 721] width 96 height 15
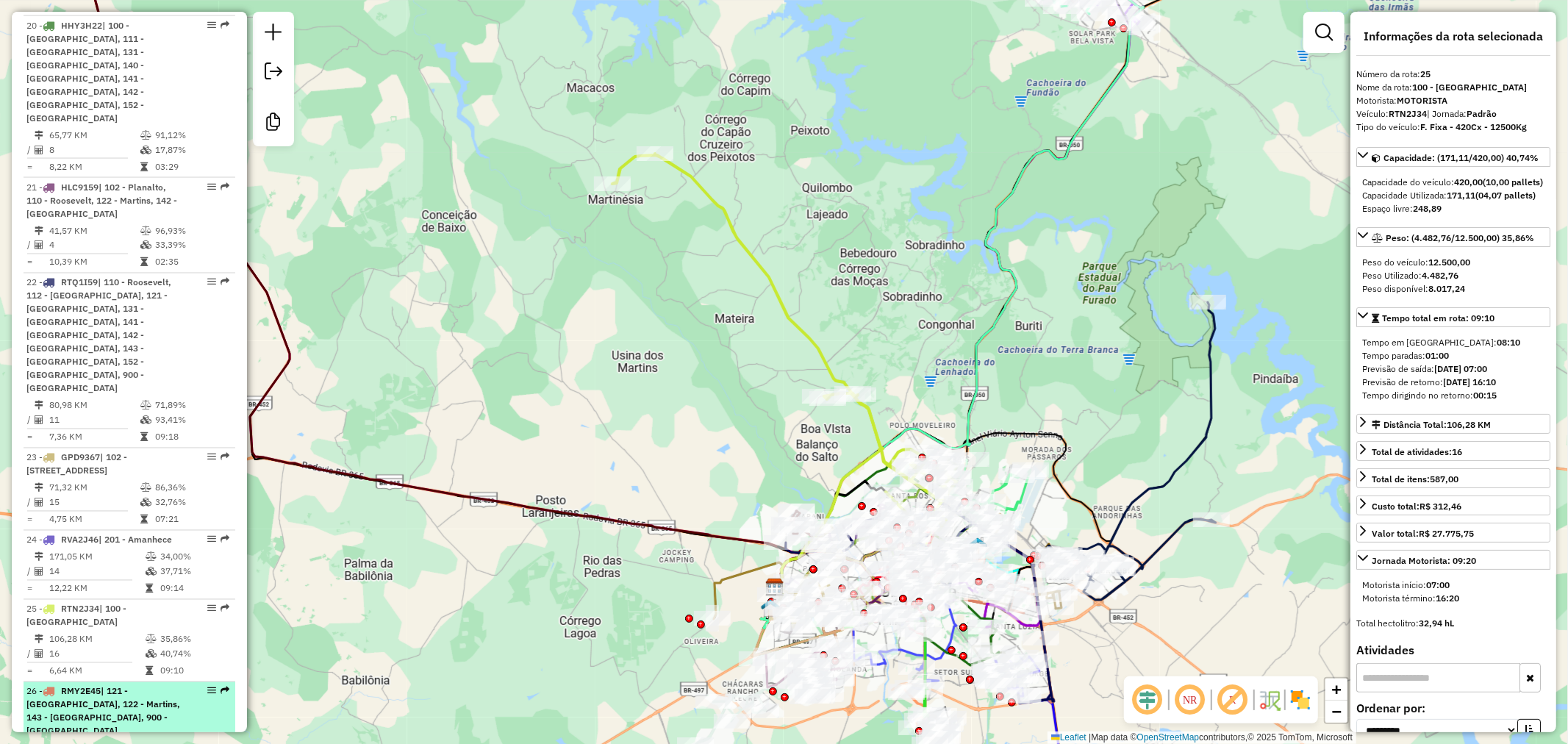
click at [136, 685] on div "26 - RMY2E45 | 121 - [GEOGRAPHIC_DATA], 122 - Martins, 143 - [GEOGRAPHIC_DATA],…" at bounding box center [104, 711] width 156 height 53
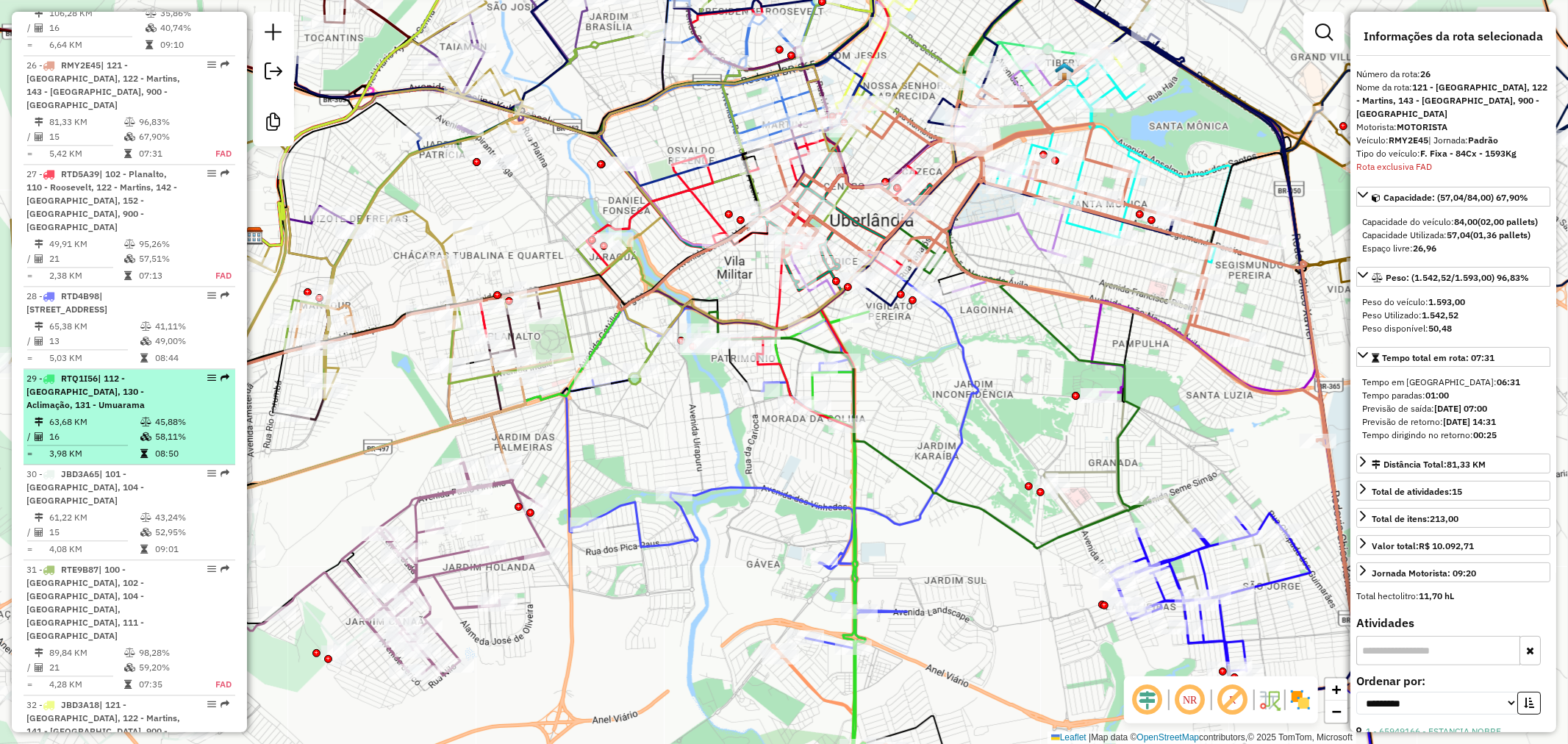
scroll to position [2836, 0]
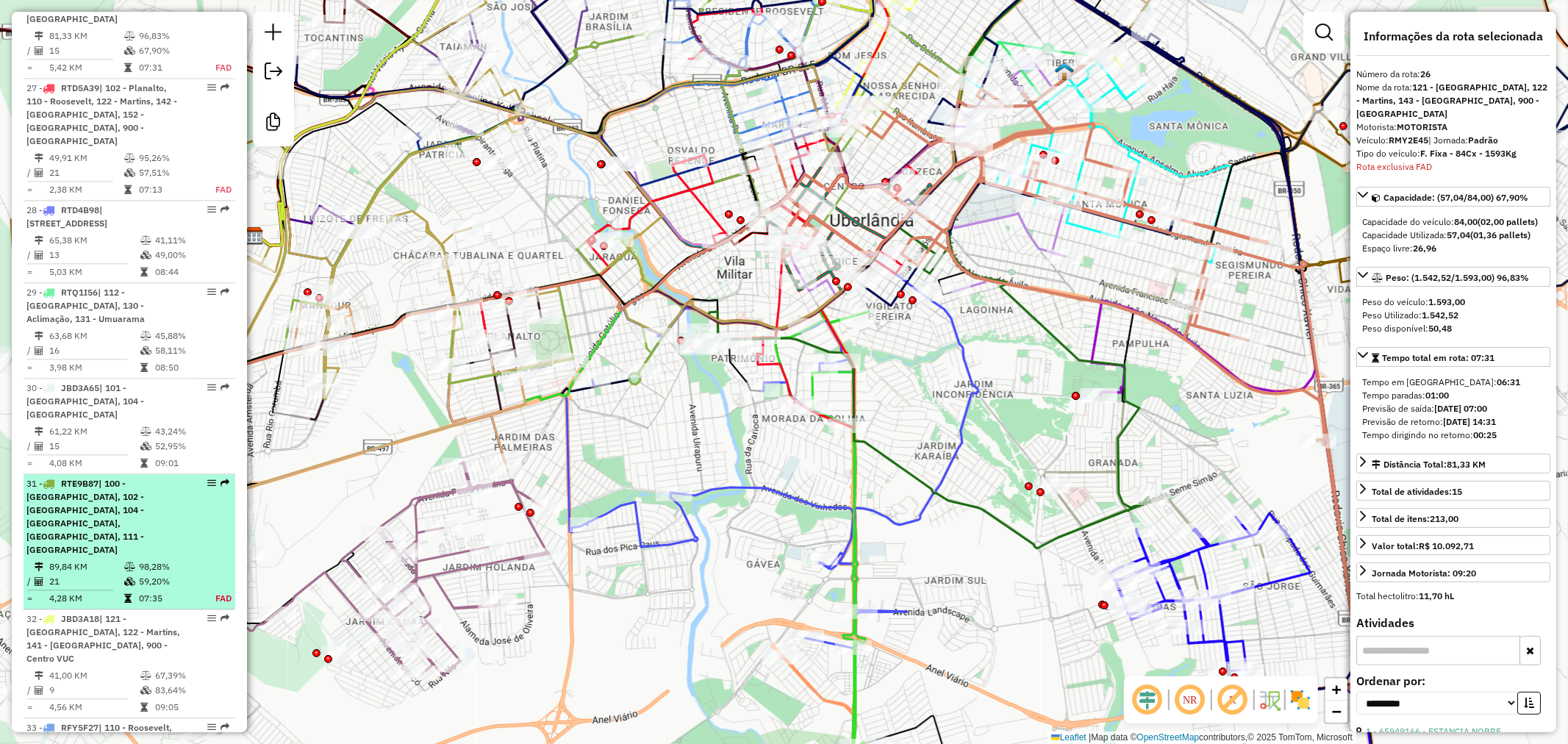
click at [106, 478] on span "| 100 - [GEOGRAPHIC_DATA], 102 - [GEOGRAPHIC_DATA], 104 - [GEOGRAPHIC_DATA], [G…" at bounding box center [85, 517] width 117 height 77
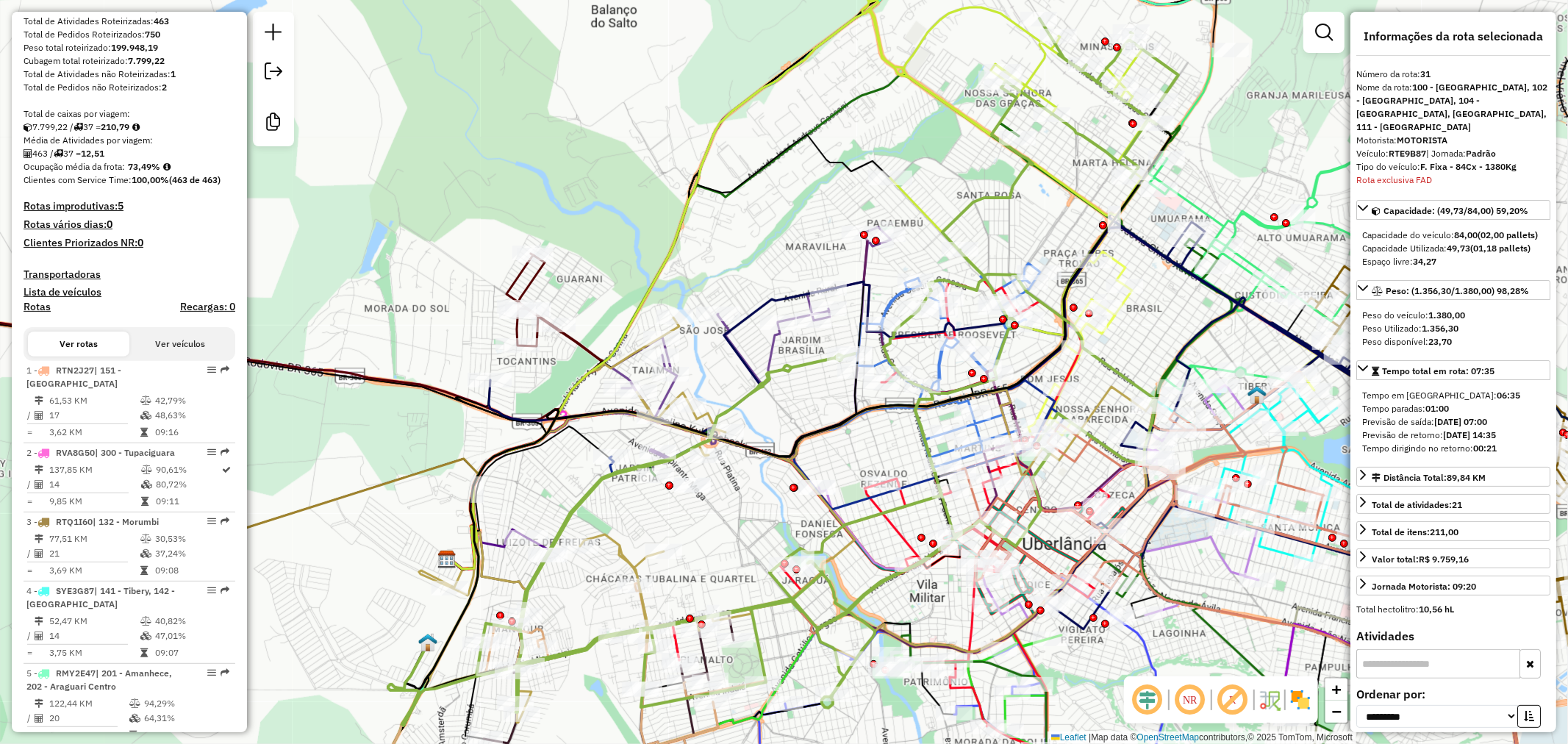
scroll to position [489, 0]
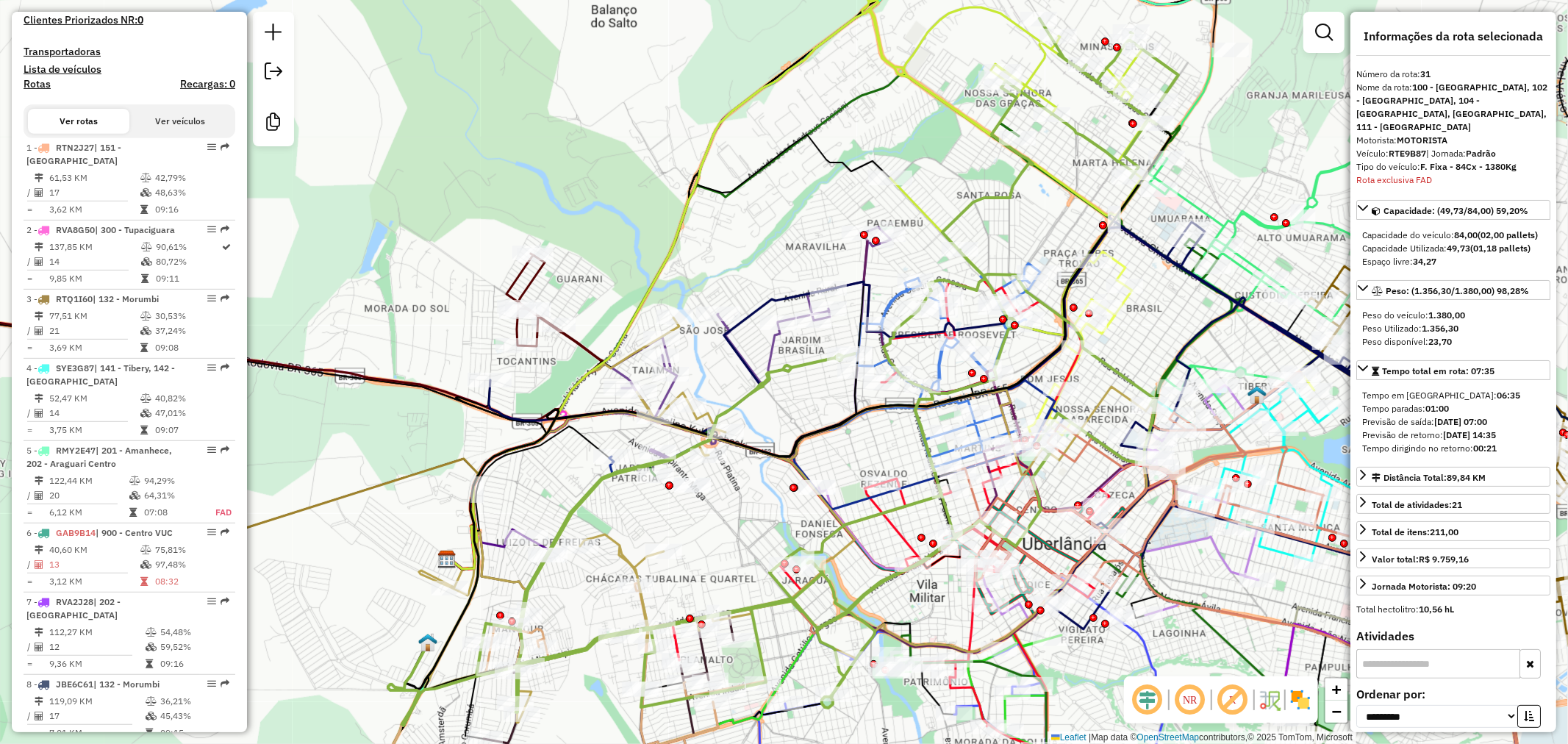
drag, startPoint x: 170, startPoint y: 116, endPoint x: 179, endPoint y: 130, distance: 16.6
click at [171, 116] on div "Ver rotas Ver veículos" at bounding box center [130, 121] width 212 height 34
click at [179, 130] on button "Ver veículos" at bounding box center [181, 121] width 102 height 25
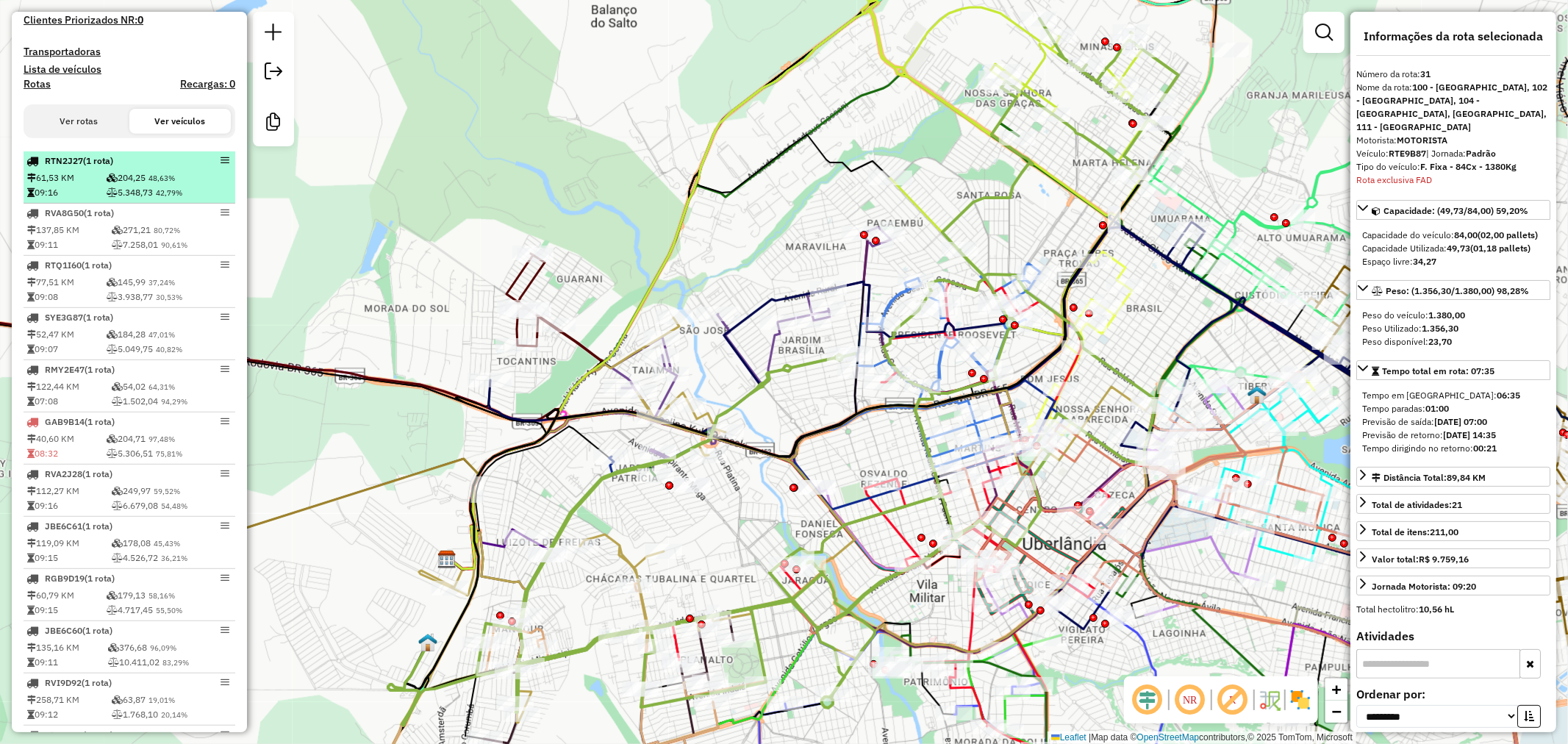
click at [167, 168] on div "RTN2J27 (1 Rota)" at bounding box center [104, 161] width 156 height 13
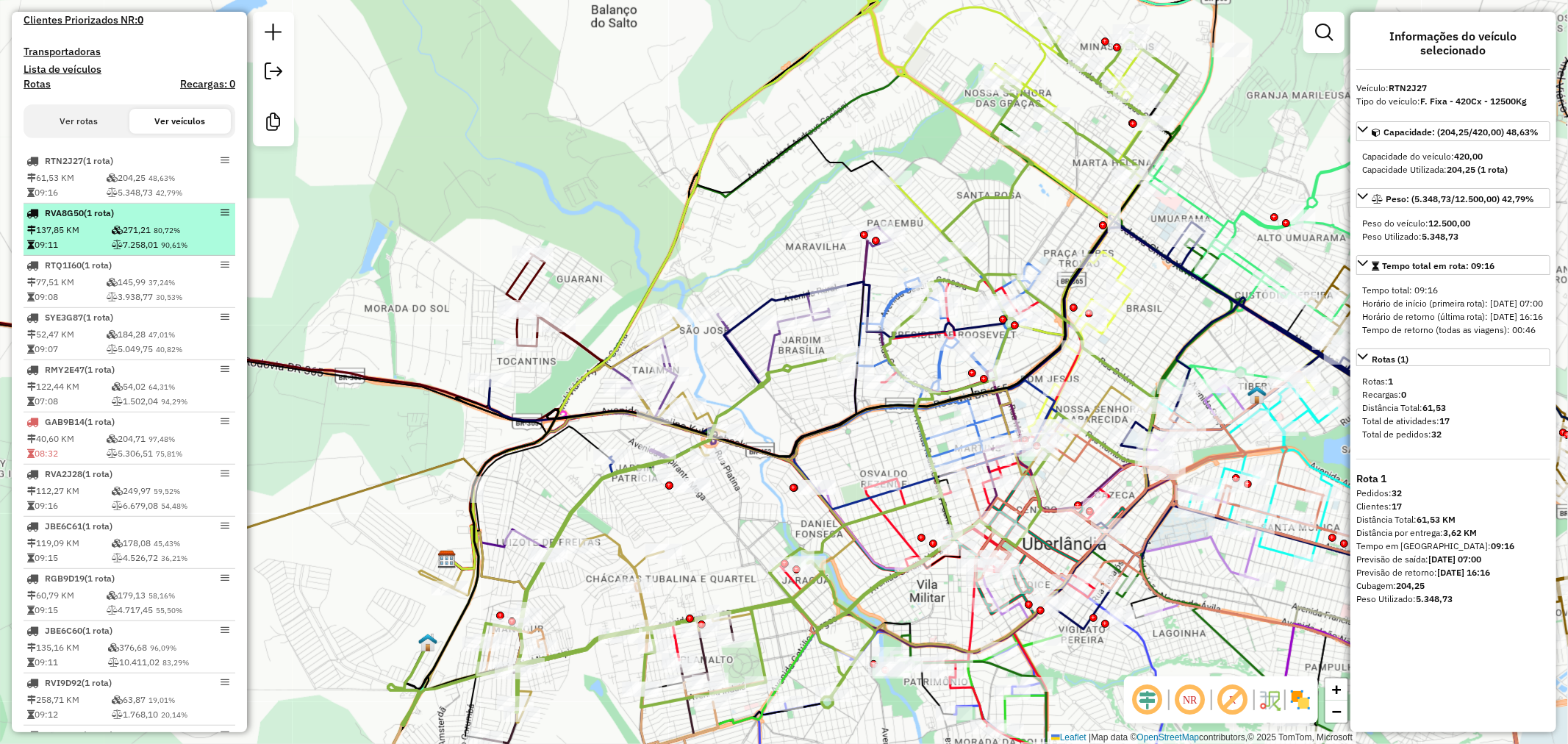
click at [158, 235] on span "80,72%" at bounding box center [167, 231] width 26 height 10
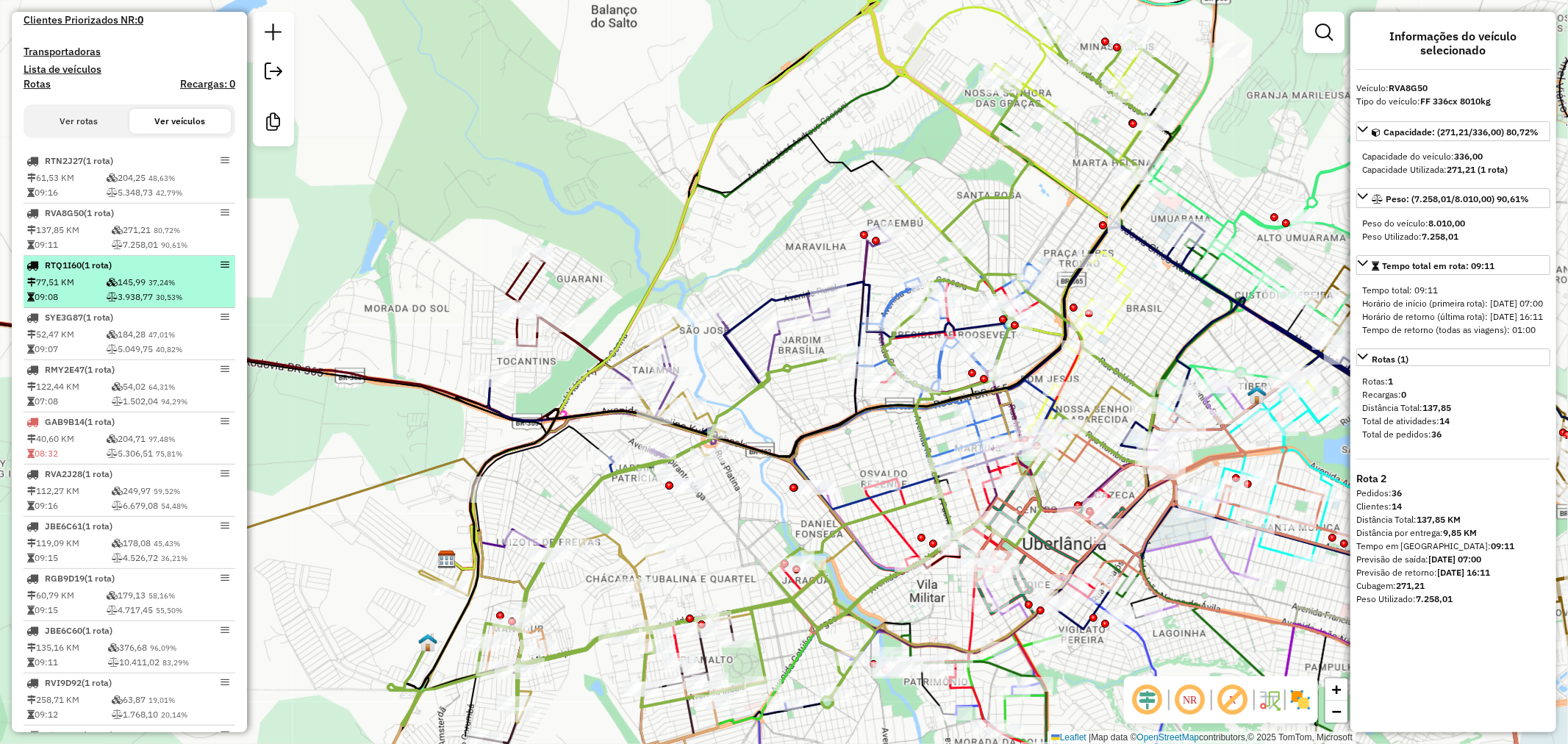
click at [158, 287] on span "37,24%" at bounding box center [162, 282] width 26 height 10
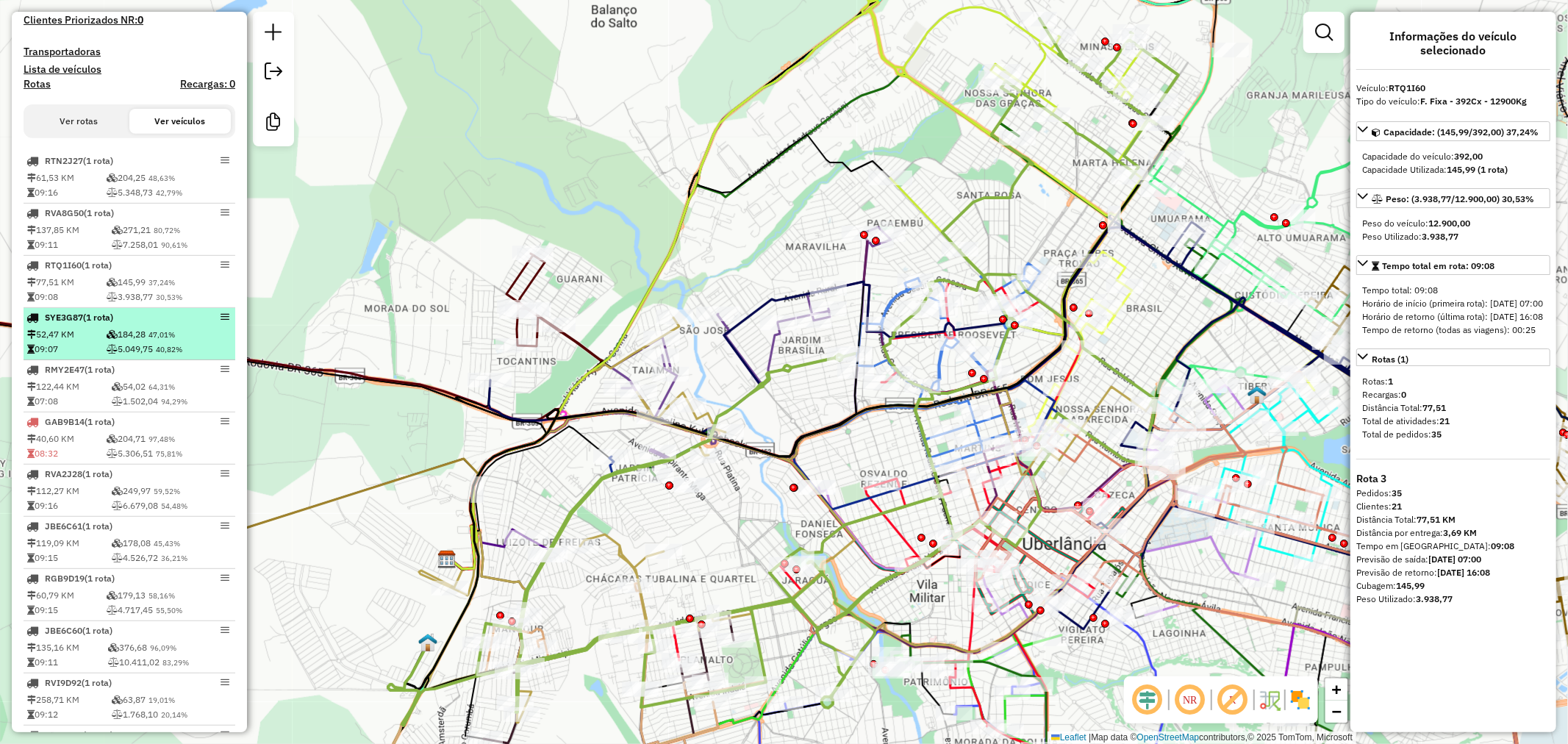
click at [155, 354] on td "5.049,75 40,82%" at bounding box center [169, 349] width 126 height 15
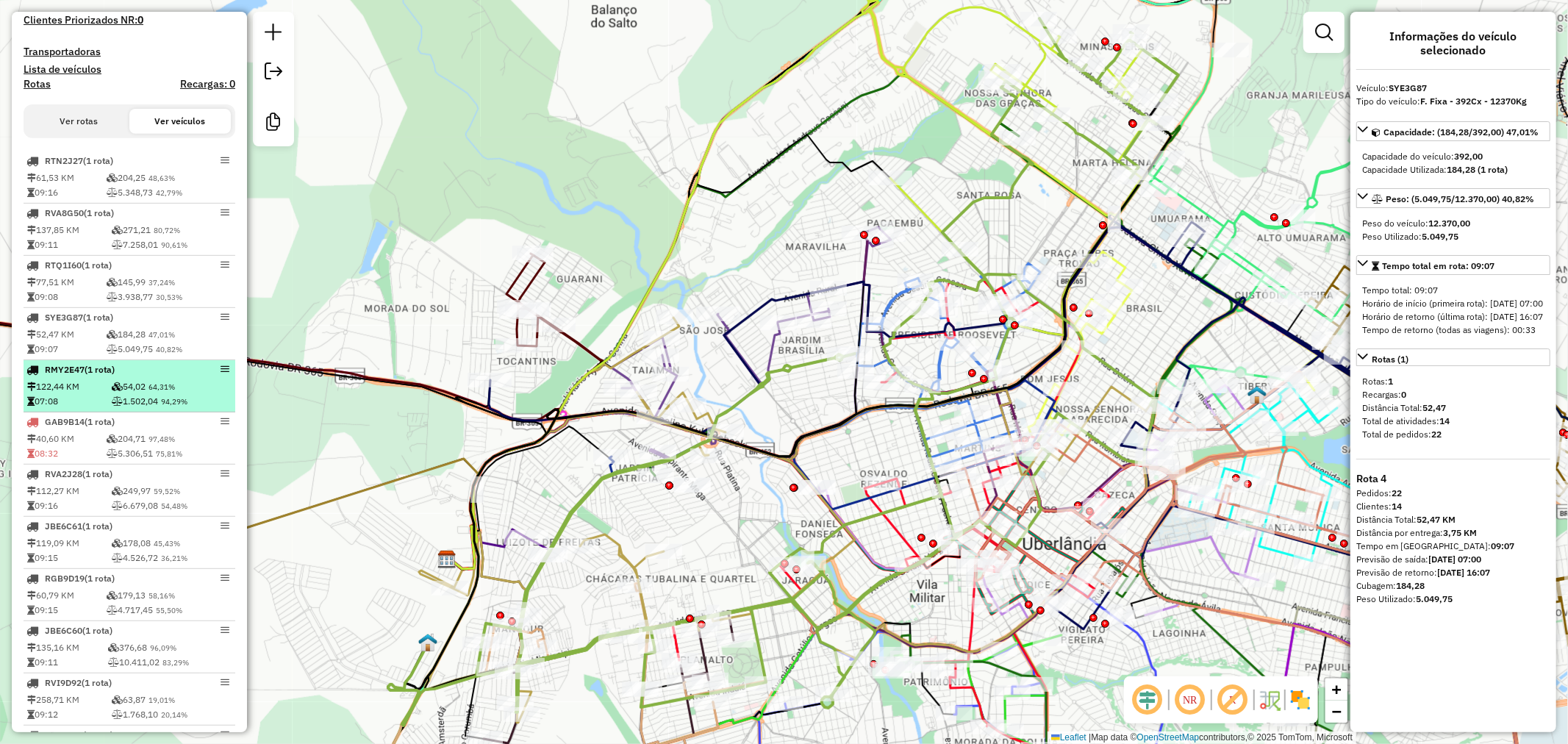
click at [149, 407] on td "1.502,04 94,29%" at bounding box center [172, 402] width 122 height 15
click at [145, 392] on td "54,02 64,31%" at bounding box center [172, 387] width 122 height 15
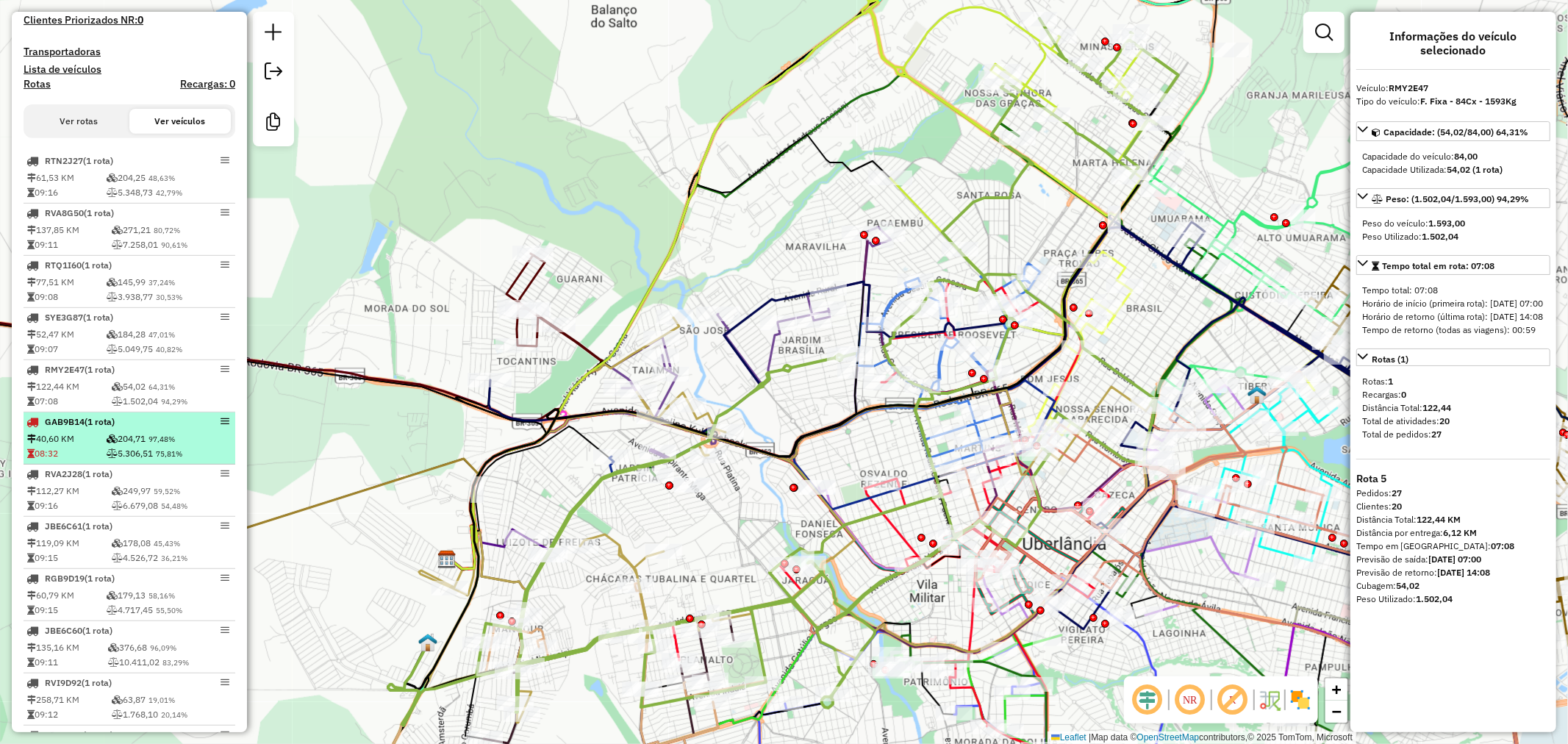
click at [167, 459] on span "75,81%" at bounding box center [169, 454] width 26 height 10
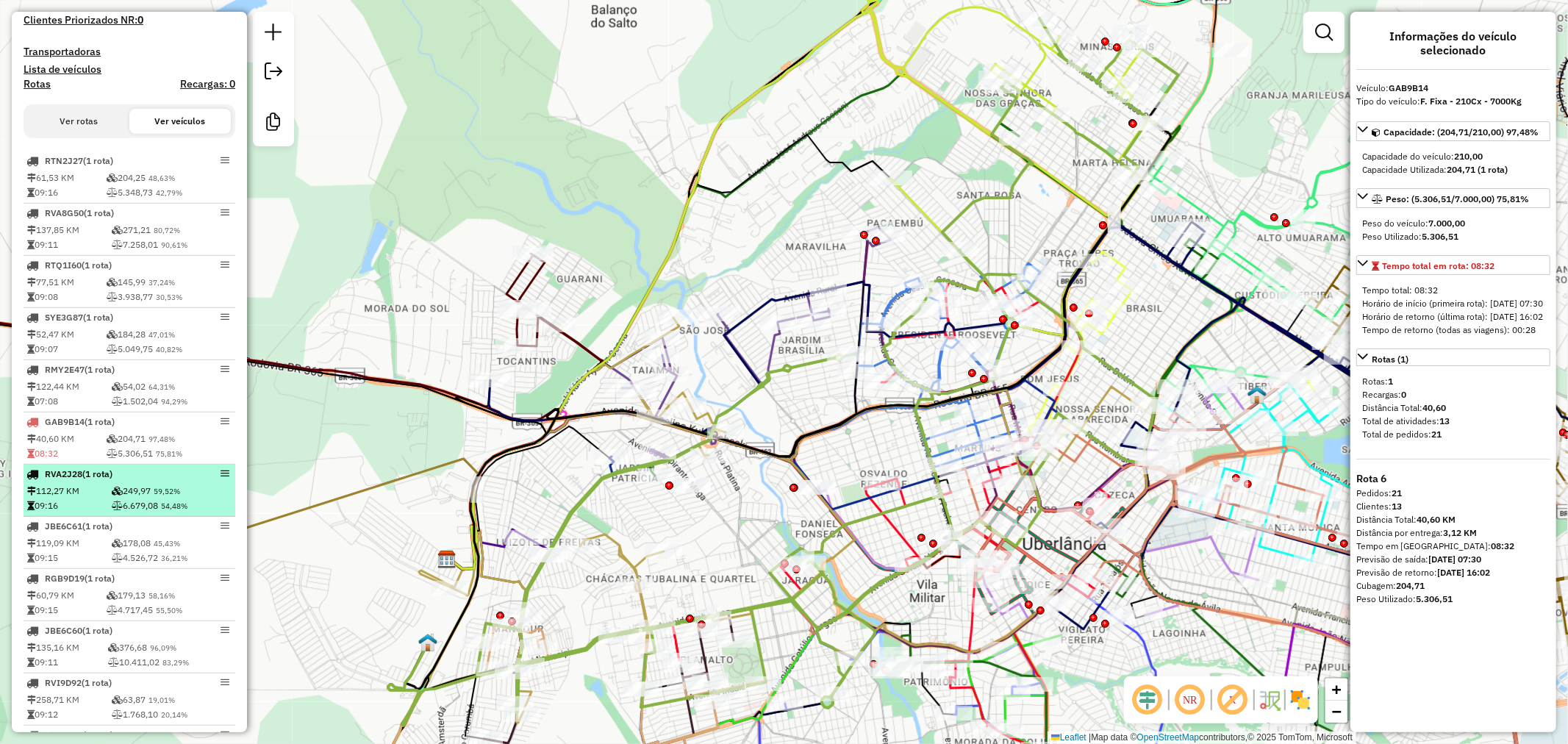
click at [126, 498] on td "249,97 59,52%" at bounding box center [172, 491] width 122 height 15
click at [129, 480] on div "RVA2J28 (1 Rota)" at bounding box center [104, 474] width 156 height 13
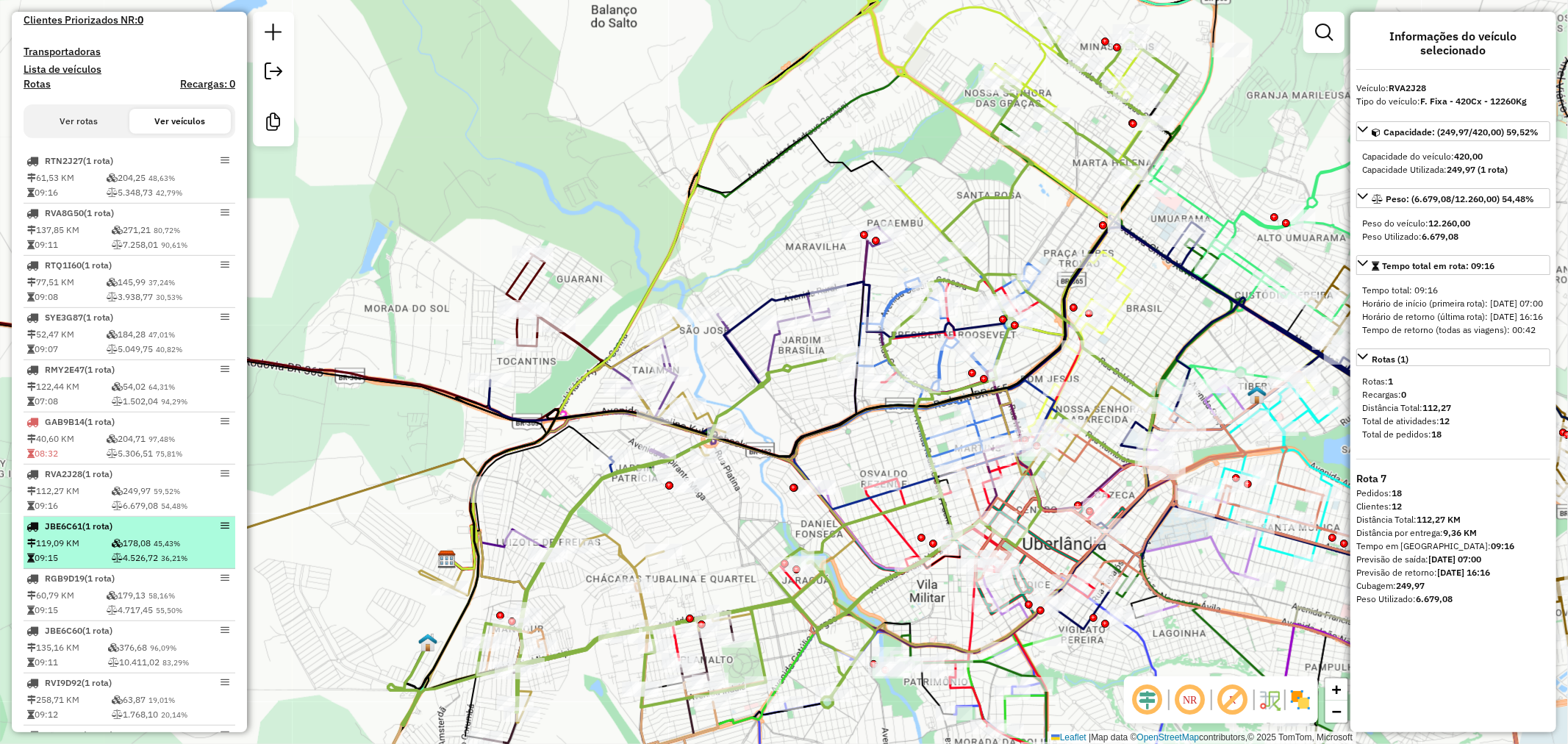
click at [149, 550] on td "178,08 45,43%" at bounding box center [172, 544] width 122 height 15
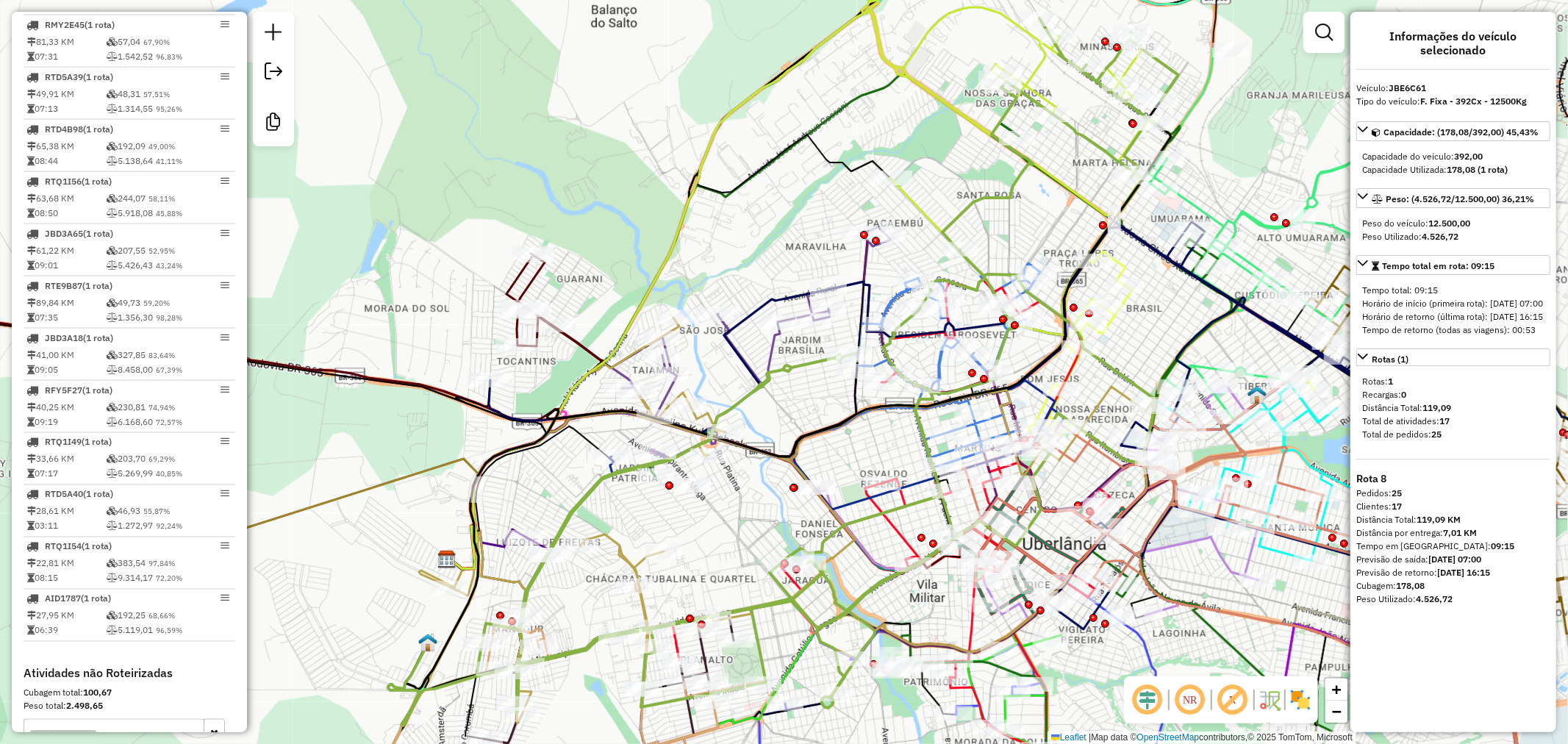
scroll to position [1960, 0]
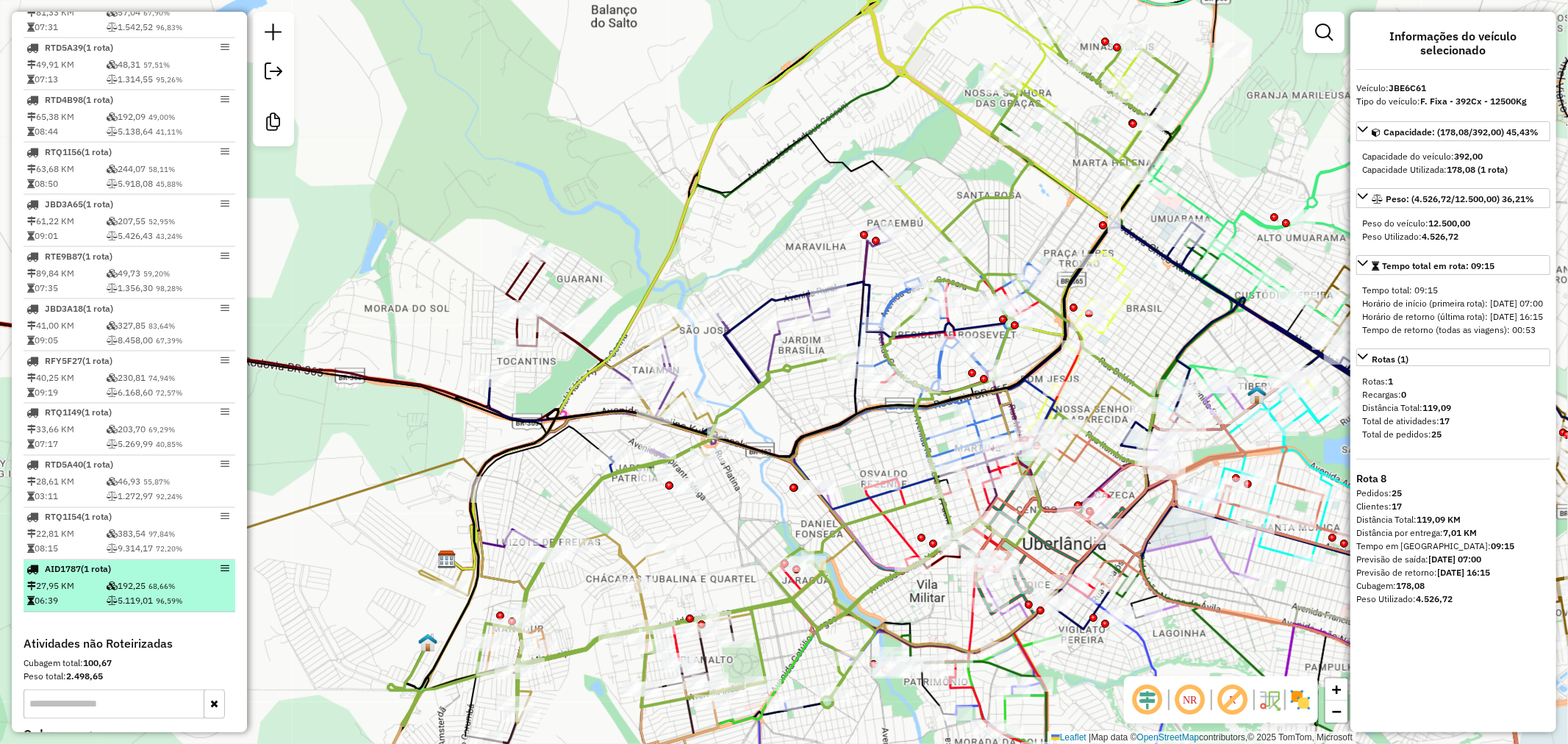
click at [144, 576] on div "AID1787 (1 Rota)" at bounding box center [104, 570] width 156 height 13
click at [145, 592] on td "192,25 68,66%" at bounding box center [169, 586] width 126 height 15
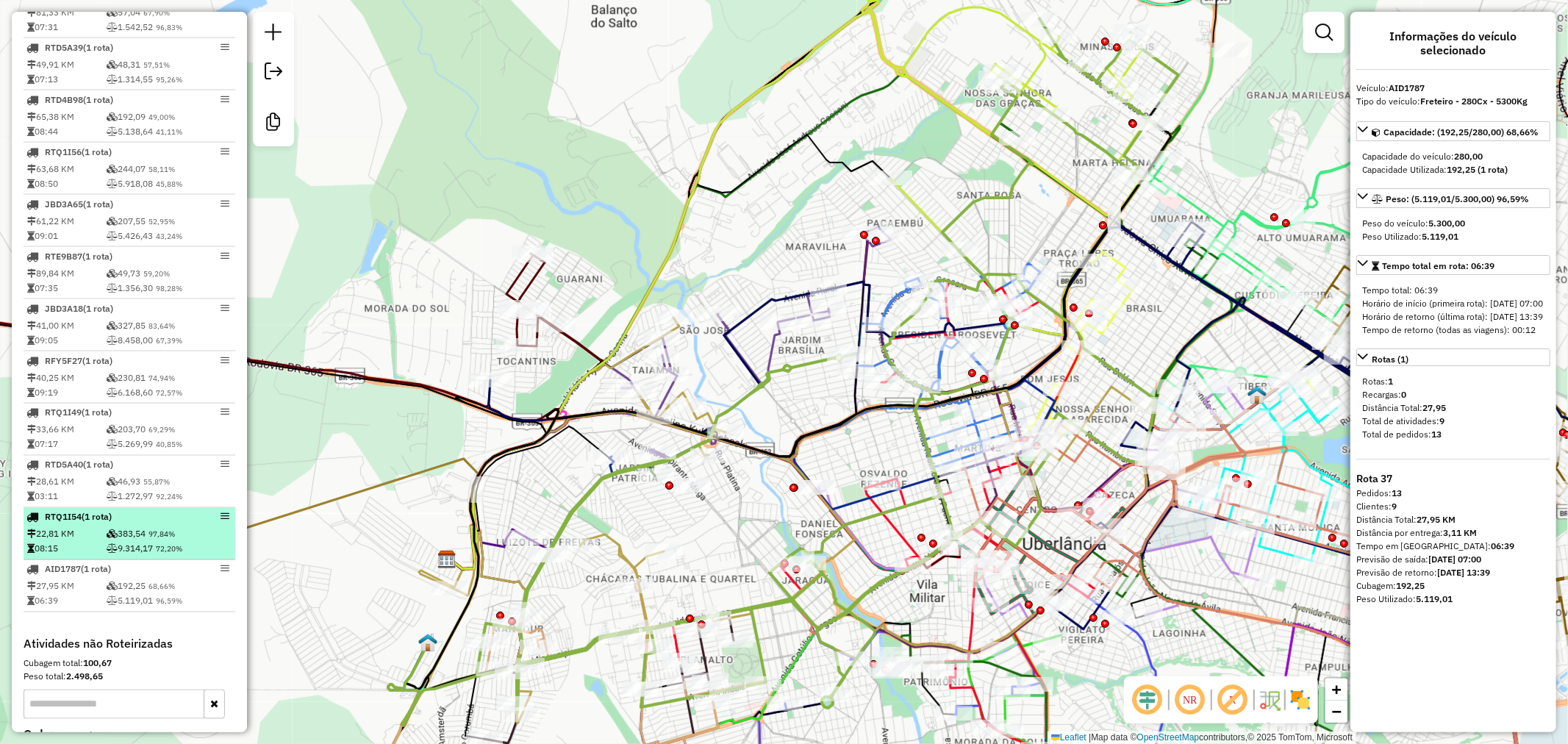
click at [133, 523] on div "RTQ1I54 (1 Rota)" at bounding box center [104, 517] width 156 height 13
click at [127, 524] on div "RTQ1I54 (1 Rota)" at bounding box center [104, 517] width 156 height 13
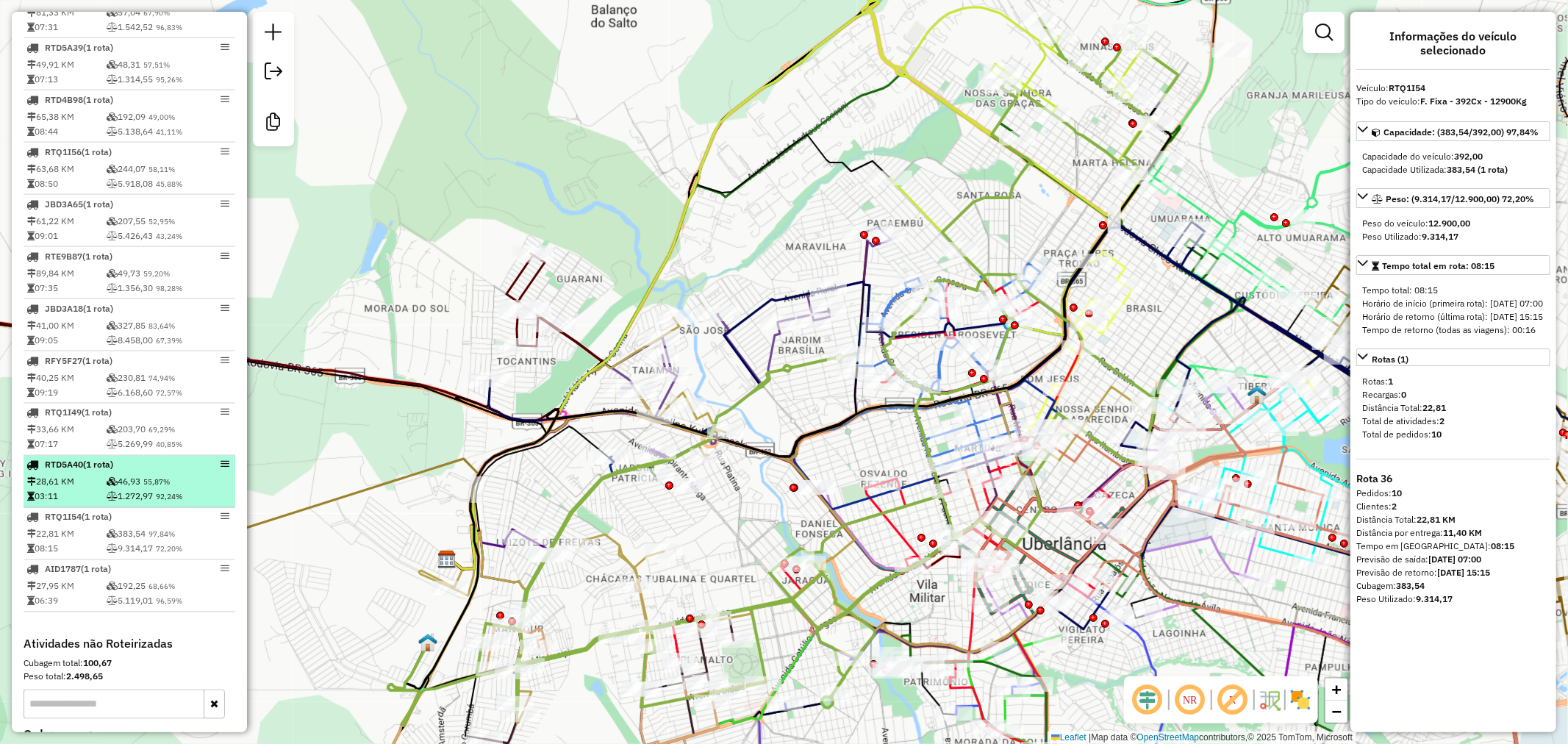
click at [122, 486] on li "RTD5A40 (1 Rota) 28,61 KM 46,93 55,87% 03:11 1.272,97 92,24%" at bounding box center [130, 482] width 212 height 53
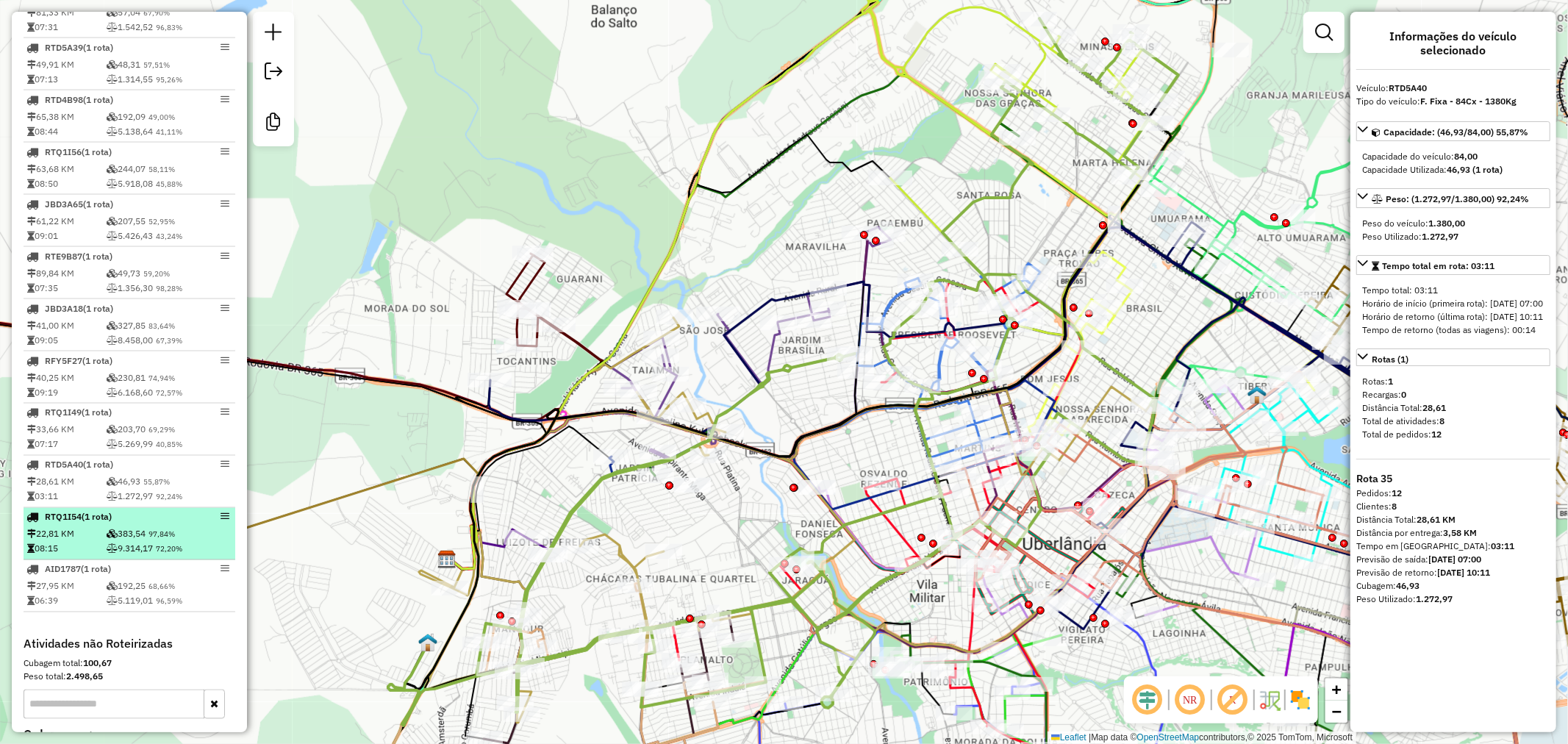
click at [147, 553] on td "9.314,17 72,20%" at bounding box center [169, 549] width 126 height 15
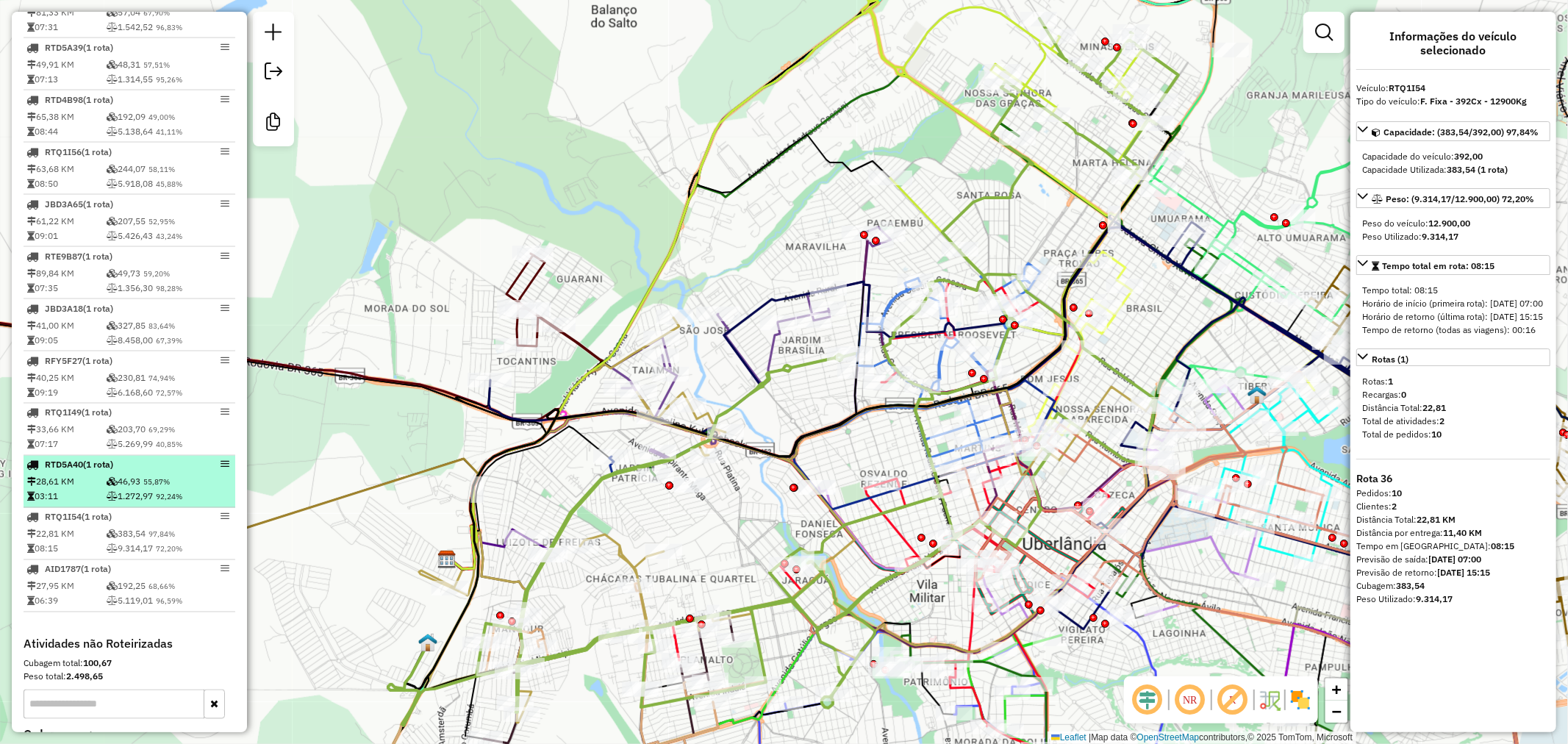
click at [141, 489] on td "46,93 55,87%" at bounding box center [169, 482] width 126 height 15
click at [140, 472] on div "RTD5A40 (1 Rota)" at bounding box center [104, 466] width 156 height 13
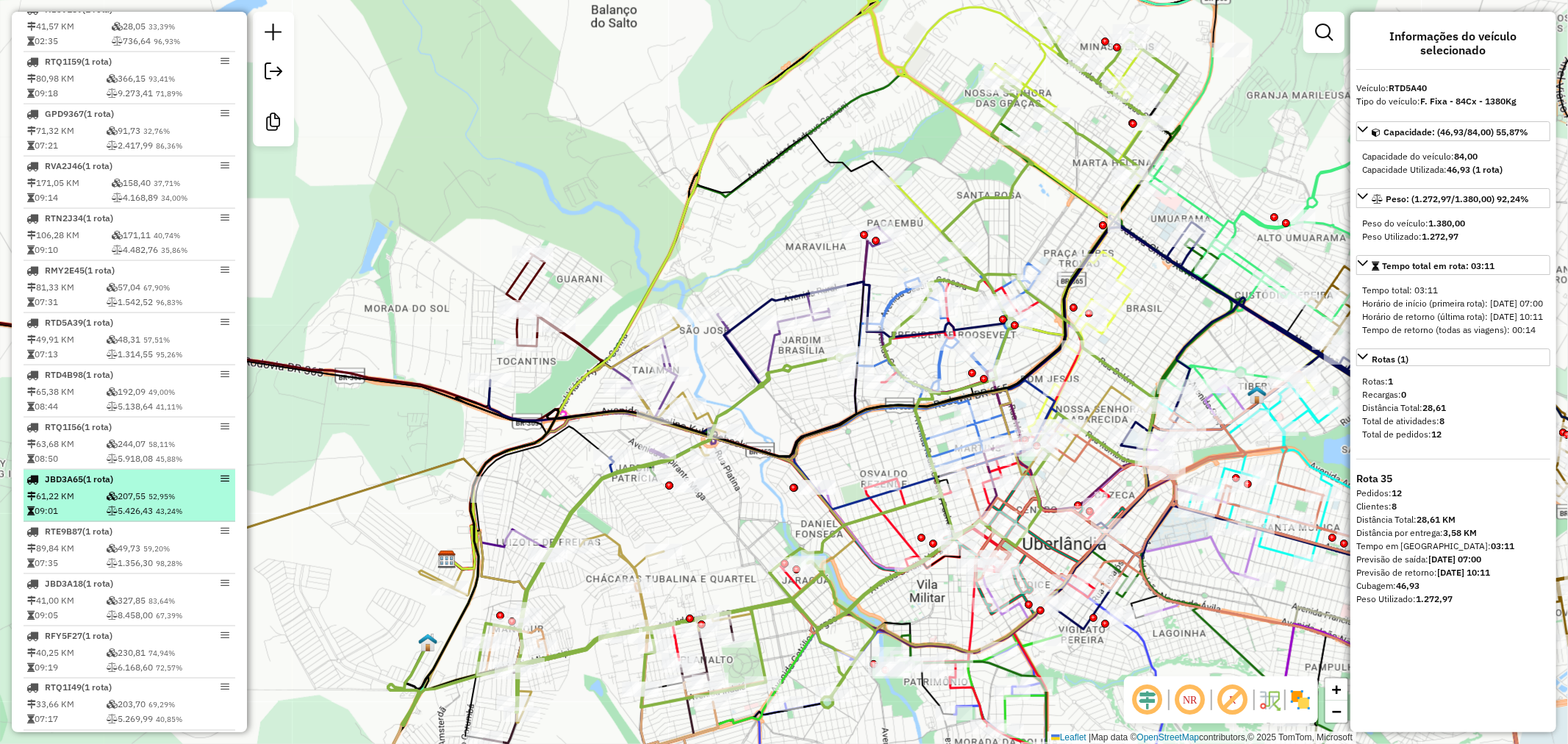
scroll to position [1633, 0]
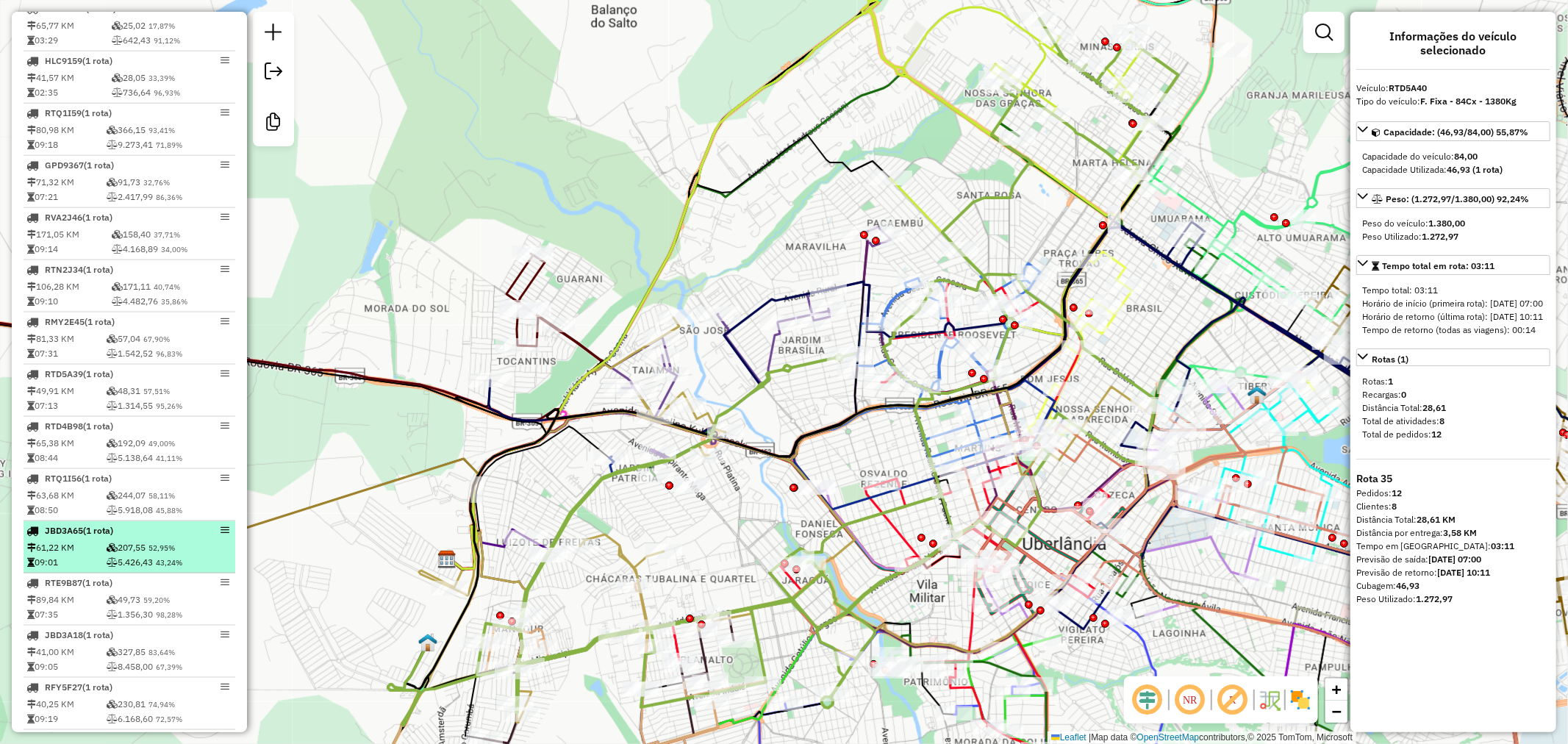
click at [136, 537] on div "JBD3A65 (1 Rota)" at bounding box center [104, 530] width 156 height 13
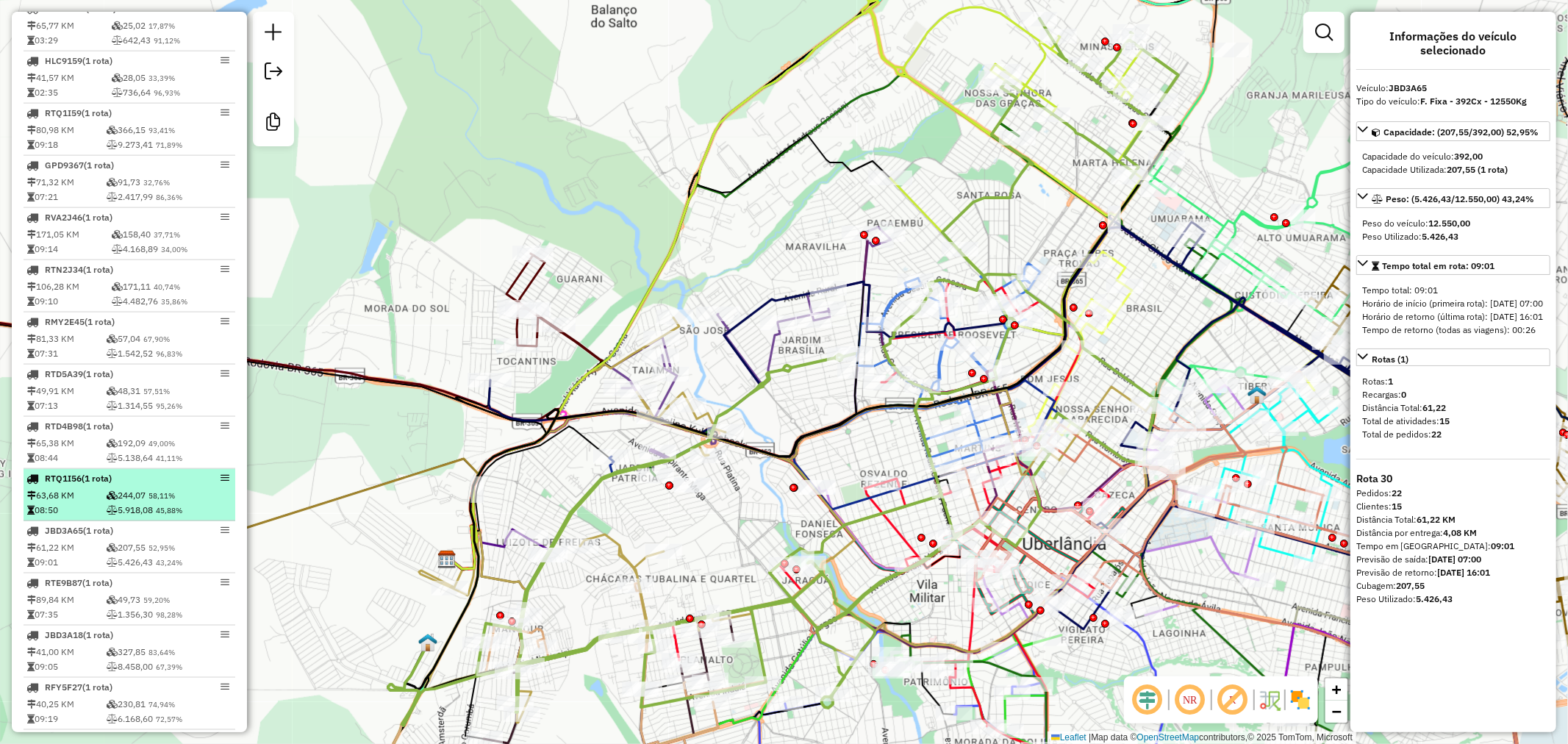
click at [162, 503] on td "244,07 58,11%" at bounding box center [169, 495] width 126 height 15
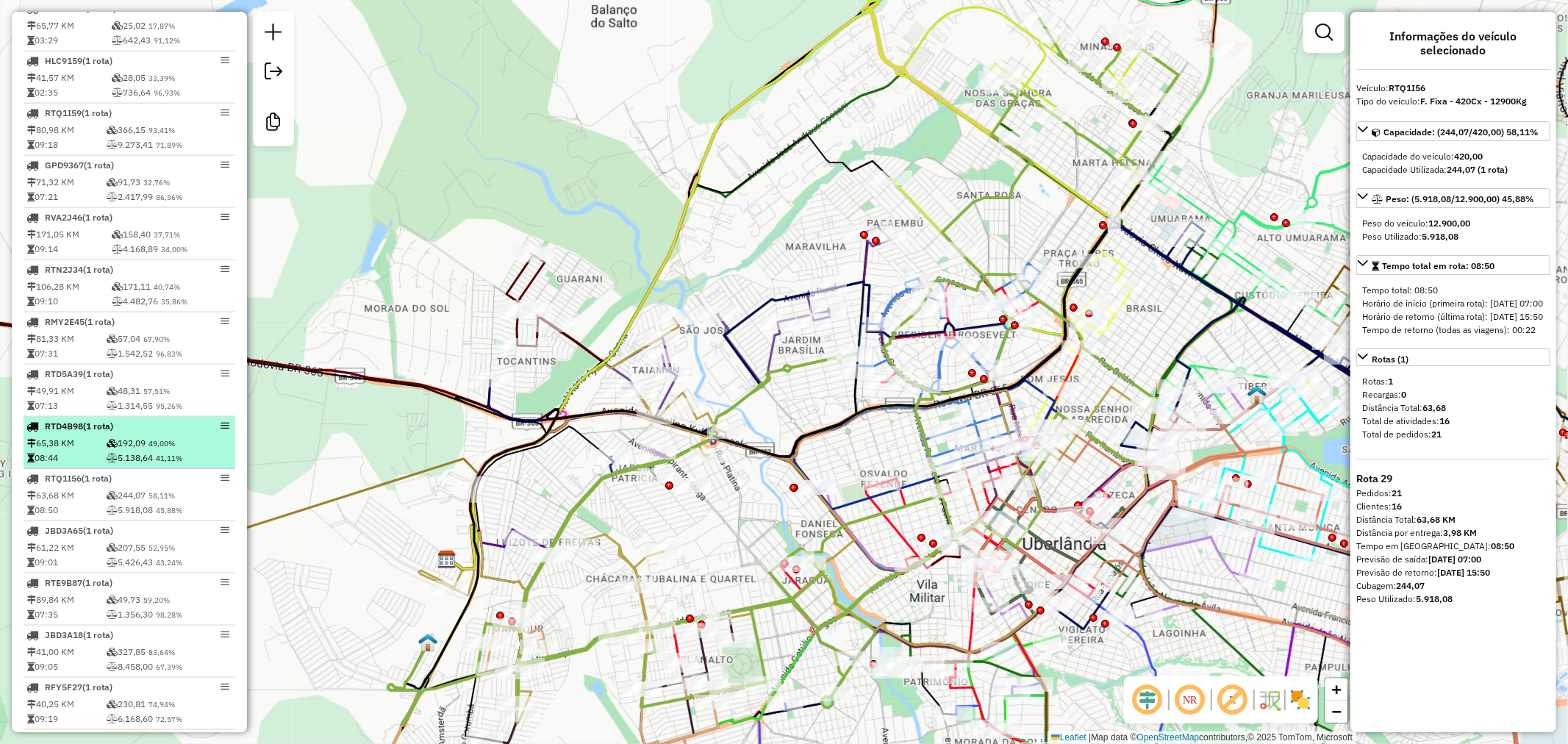
click at [153, 433] on div "RTD4B98 (1 Rota)" at bounding box center [104, 426] width 156 height 13
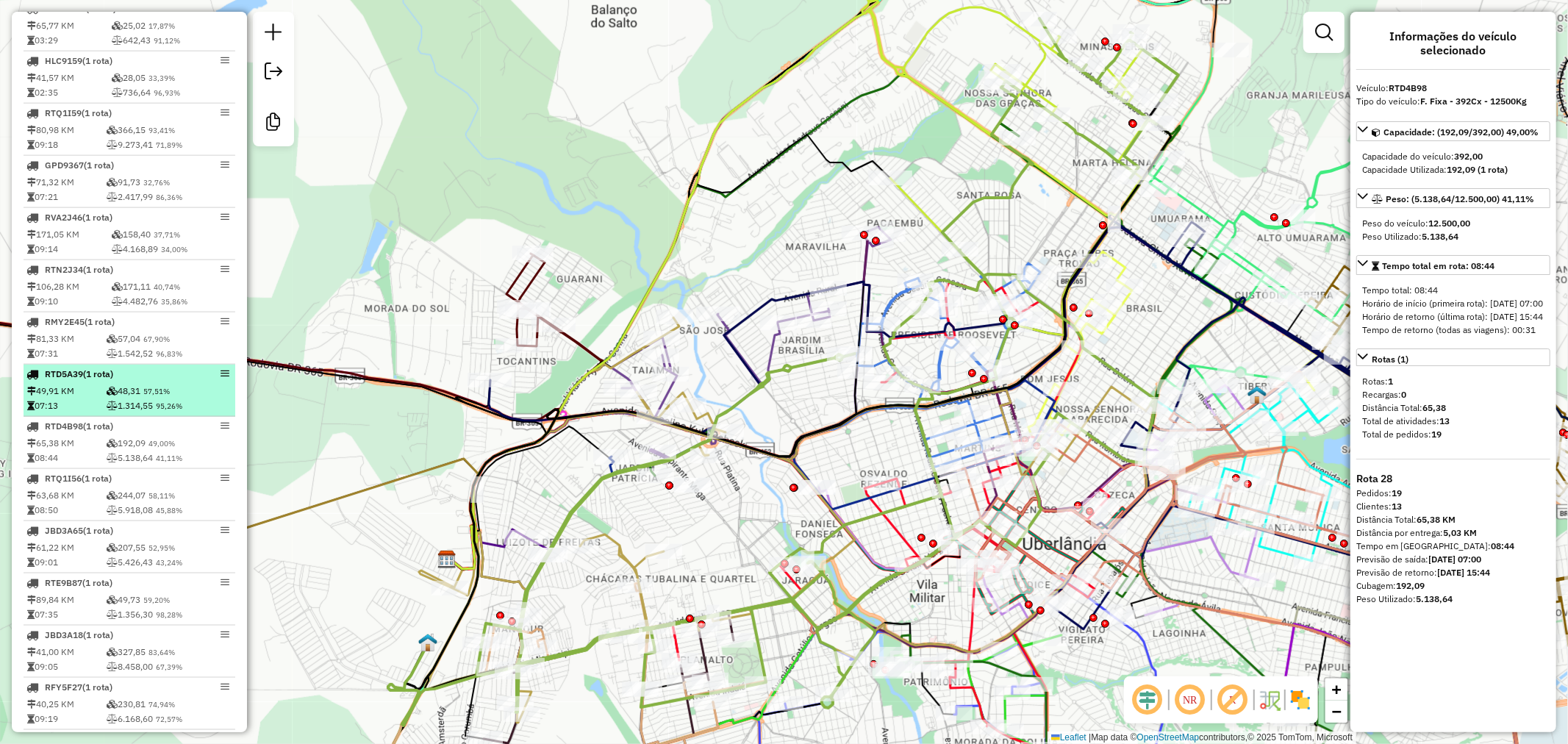
click at [142, 398] on td "48,31 57,51%" at bounding box center [169, 391] width 126 height 15
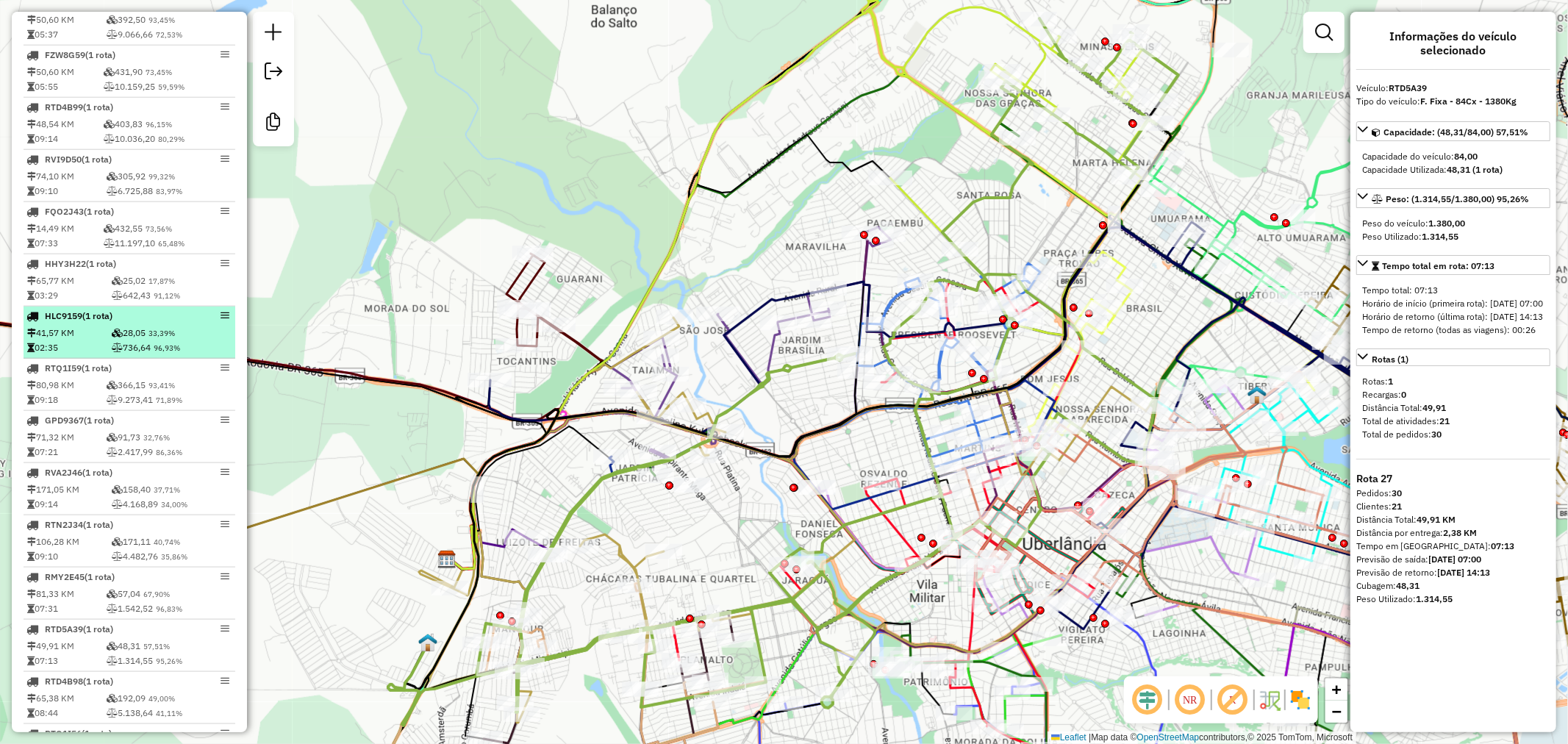
scroll to position [1224, 0]
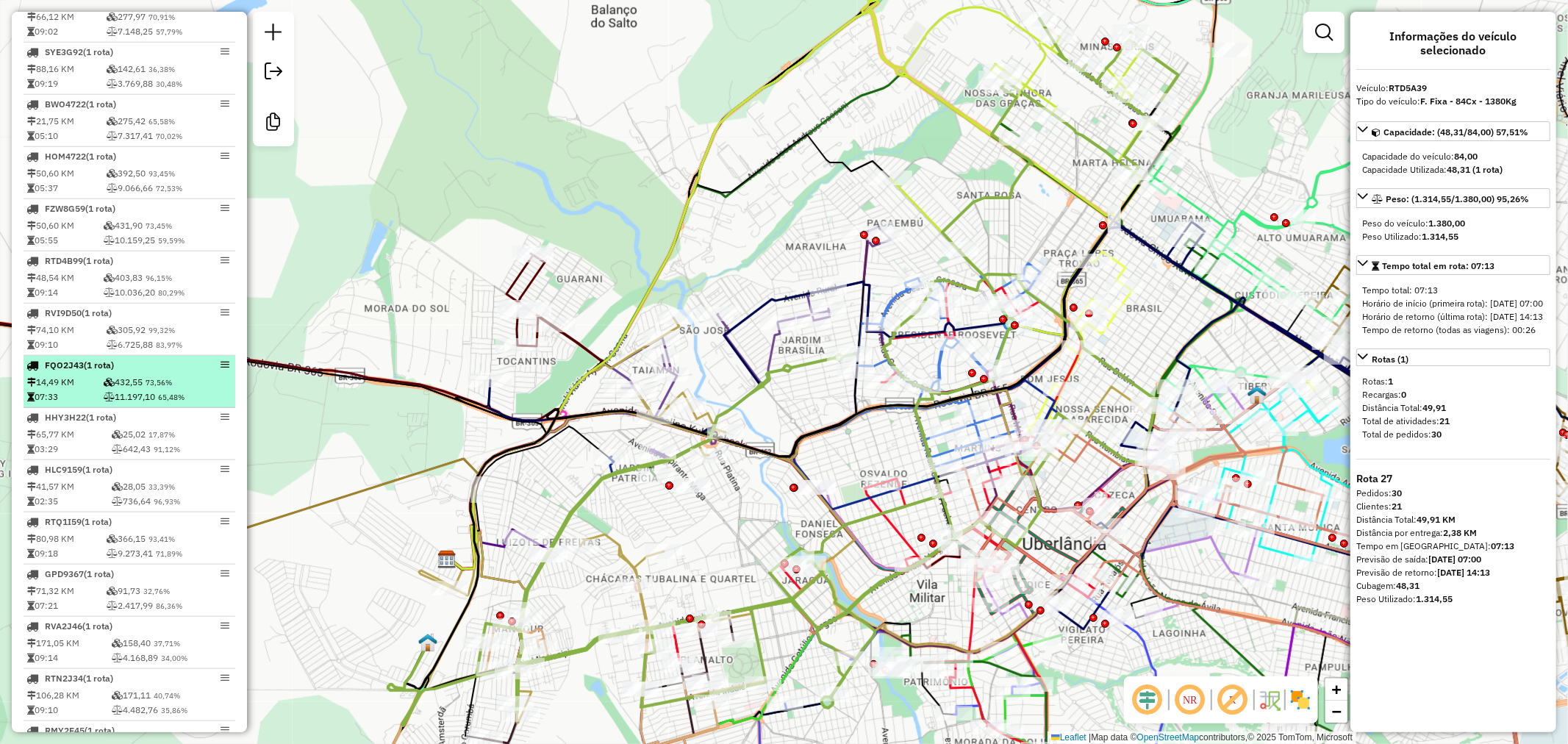
click at [116, 372] on div "FQO2J43 (1 Rota)" at bounding box center [104, 365] width 156 height 13
